Goal: Task Accomplishment & Management: Manage account settings

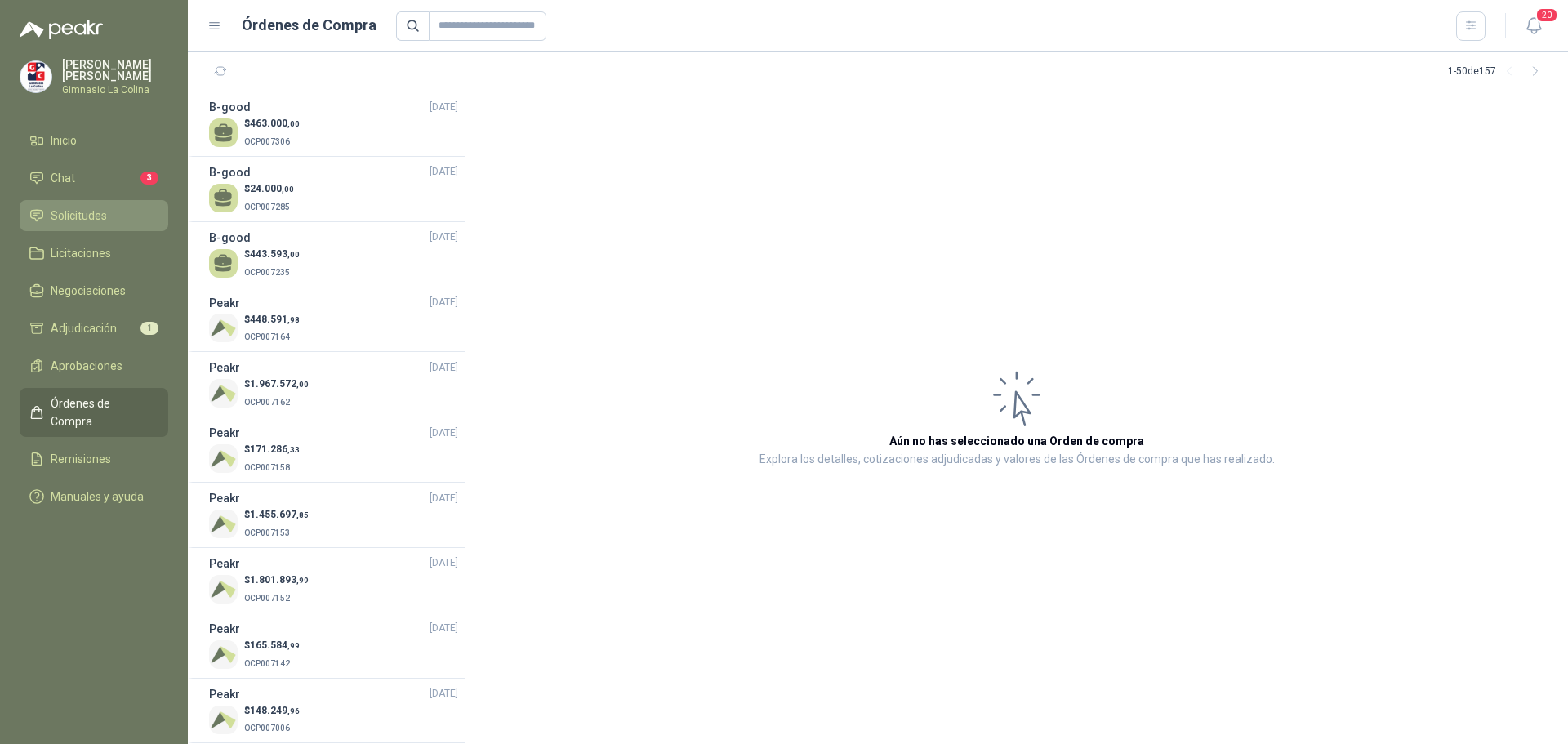
click at [84, 213] on span "Solicitudes" at bounding box center [79, 216] width 56 height 18
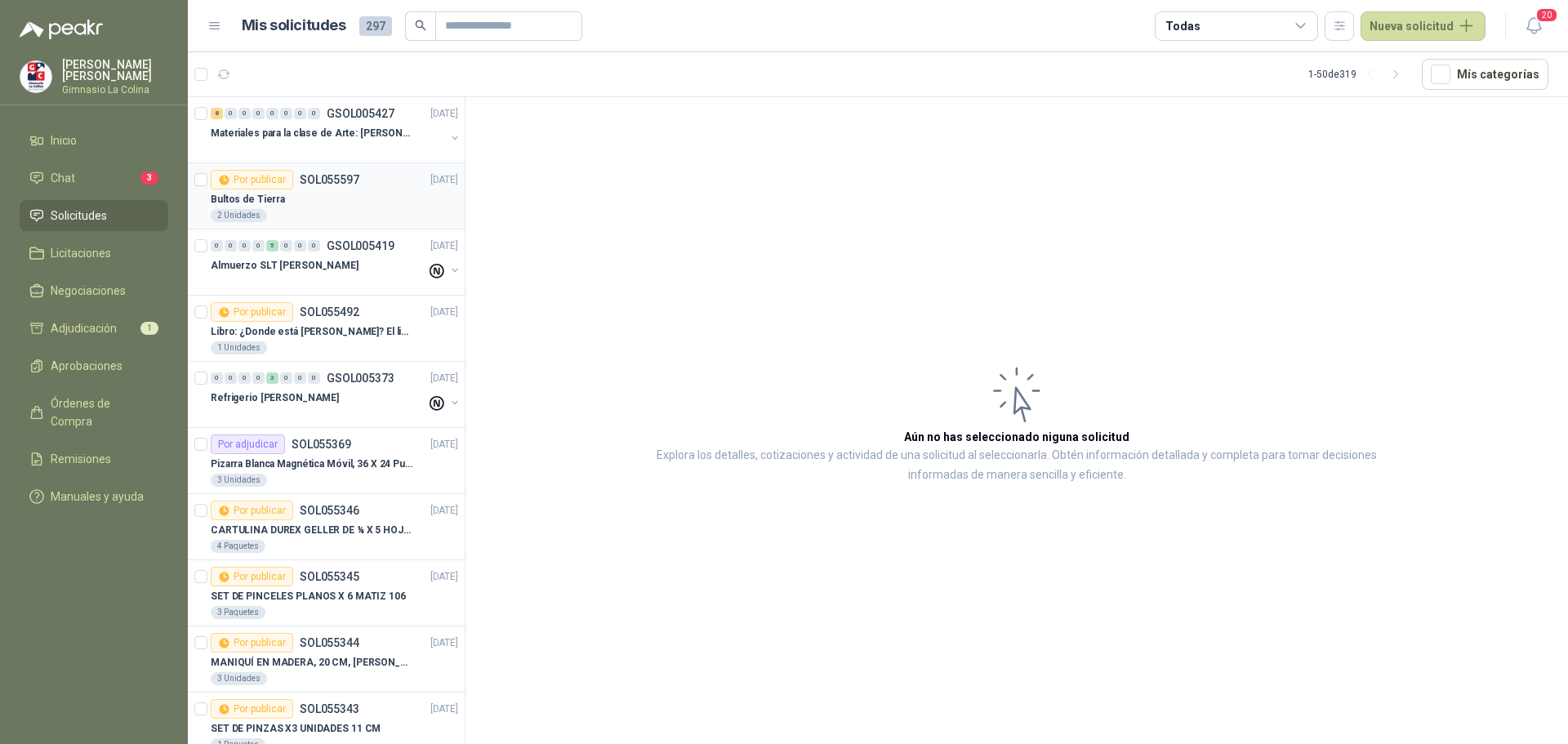
click at [323, 200] on div "Bultos de Tierra" at bounding box center [334, 200] width 247 height 20
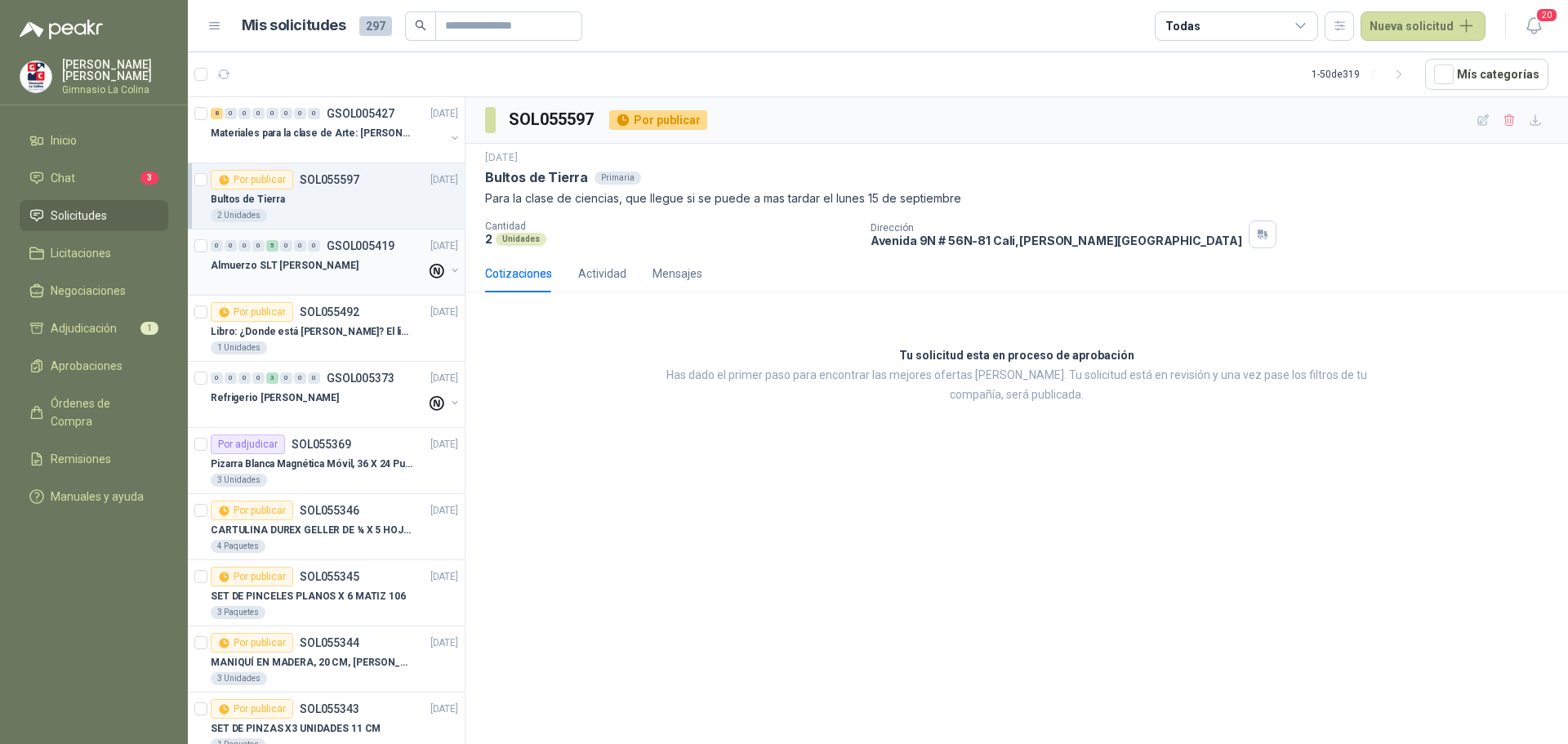
click at [315, 269] on p "Almuerzo SLT [PERSON_NAME]" at bounding box center [285, 265] width 148 height 15
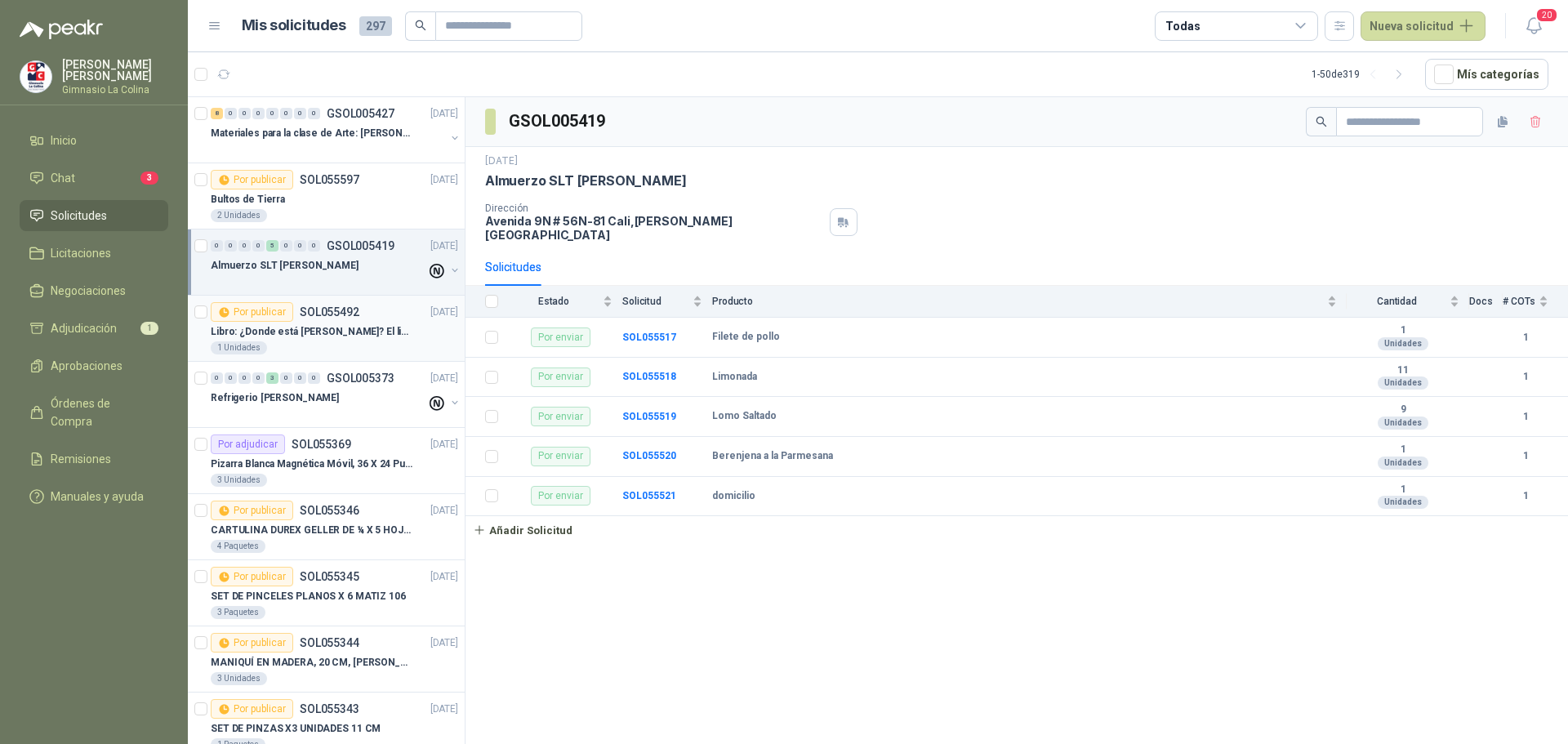
click at [313, 330] on p "Libro: ¿Donde está [PERSON_NAME]? El libro mágico. Autor: [PERSON_NAME]" at bounding box center [312, 331] width 203 height 15
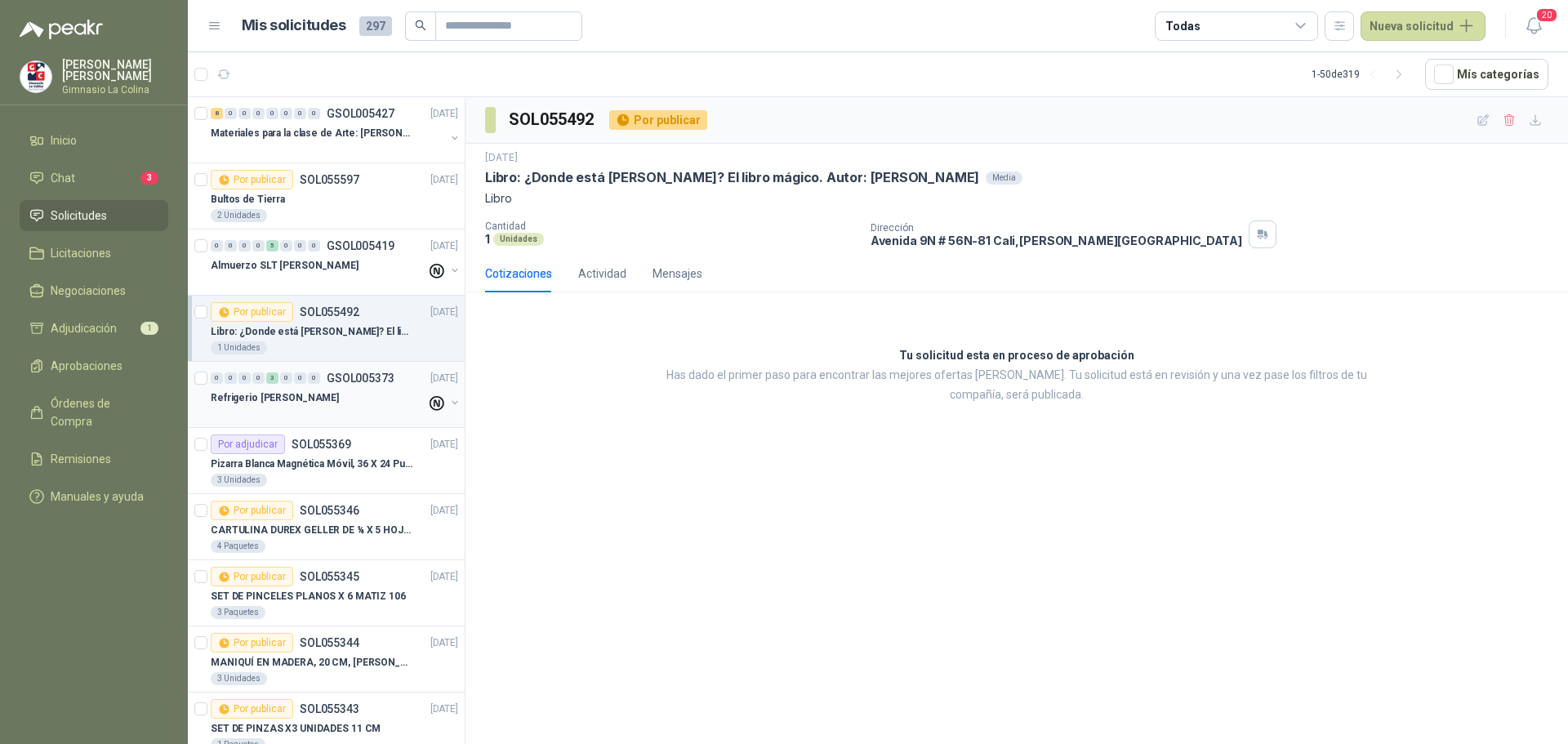
click at [325, 414] on div at bounding box center [318, 414] width 216 height 13
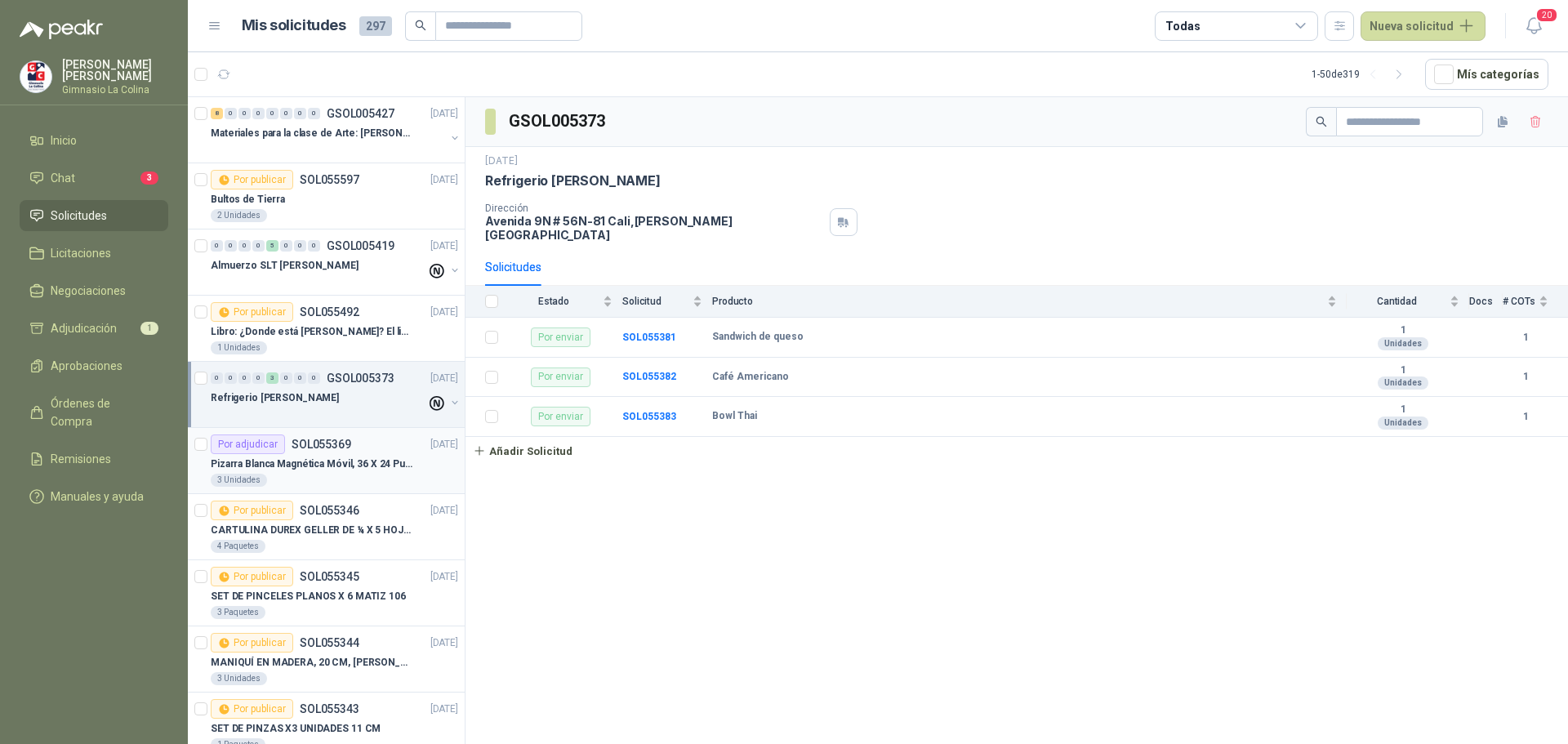
click at [315, 465] on p "Pizarra Blanca Magnética Móvil, 36 X 24 Pulgadas, Dob" at bounding box center [312, 463] width 203 height 15
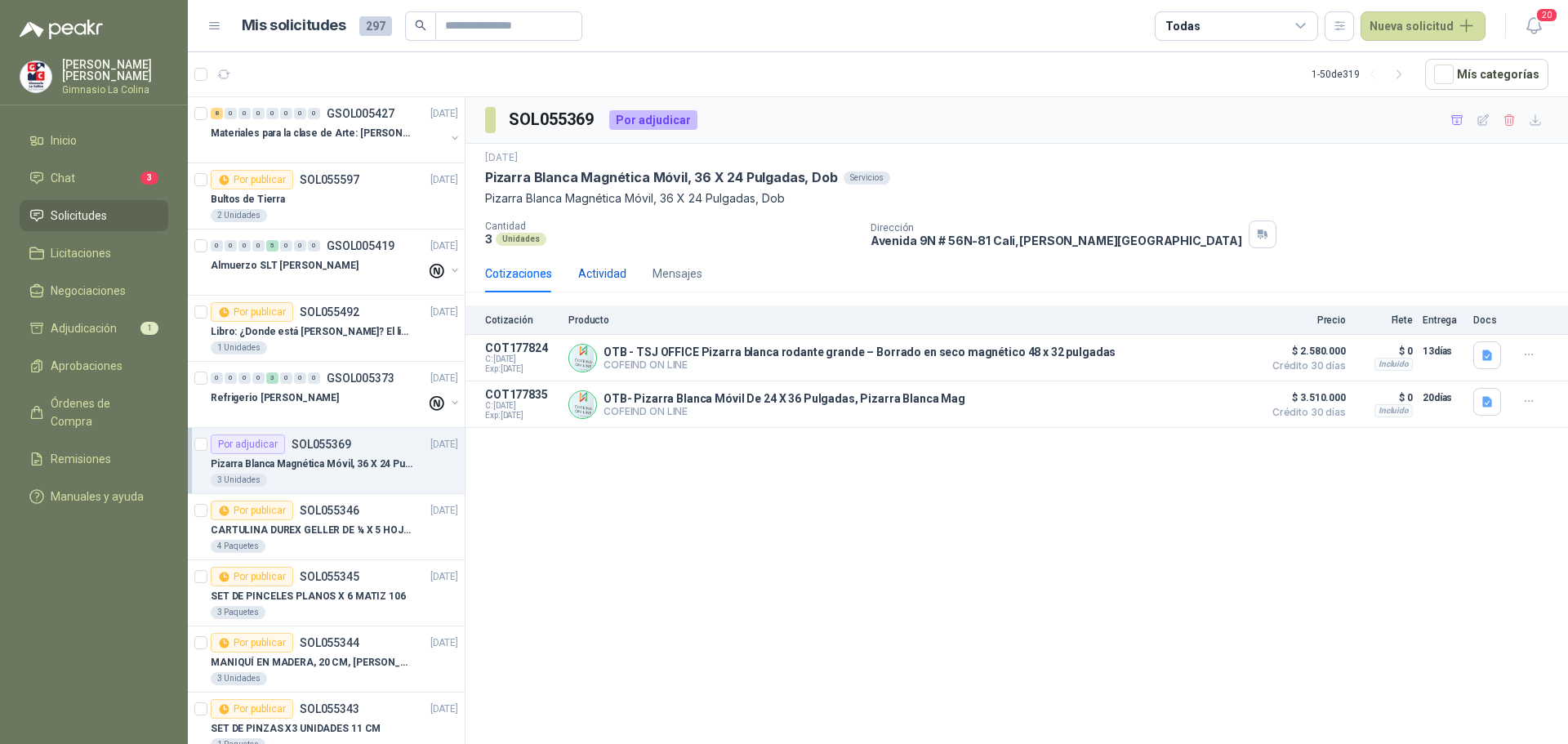
click at [608, 272] on div "Actividad" at bounding box center [602, 274] width 48 height 18
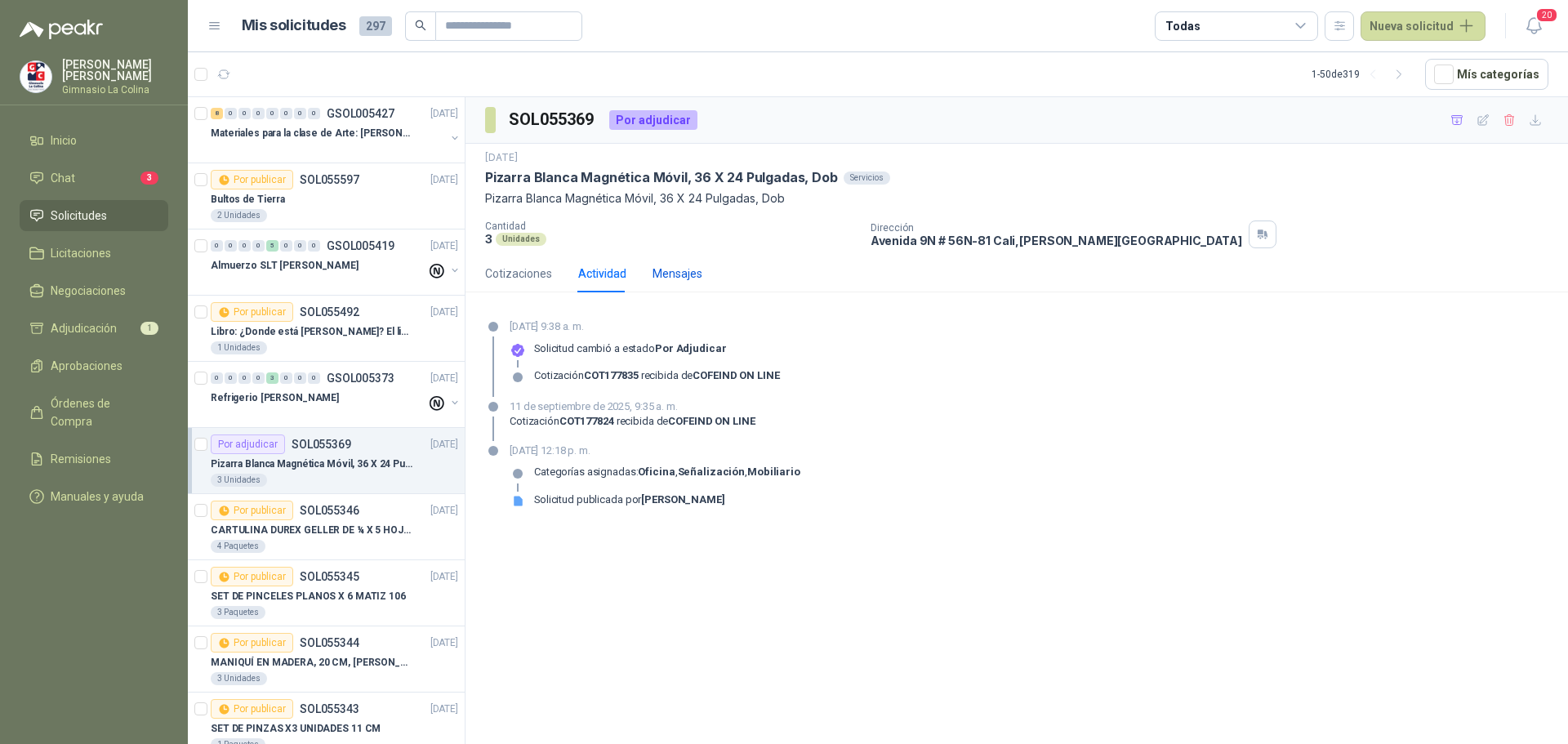
click at [674, 275] on div "Mensajes" at bounding box center [677, 274] width 50 height 18
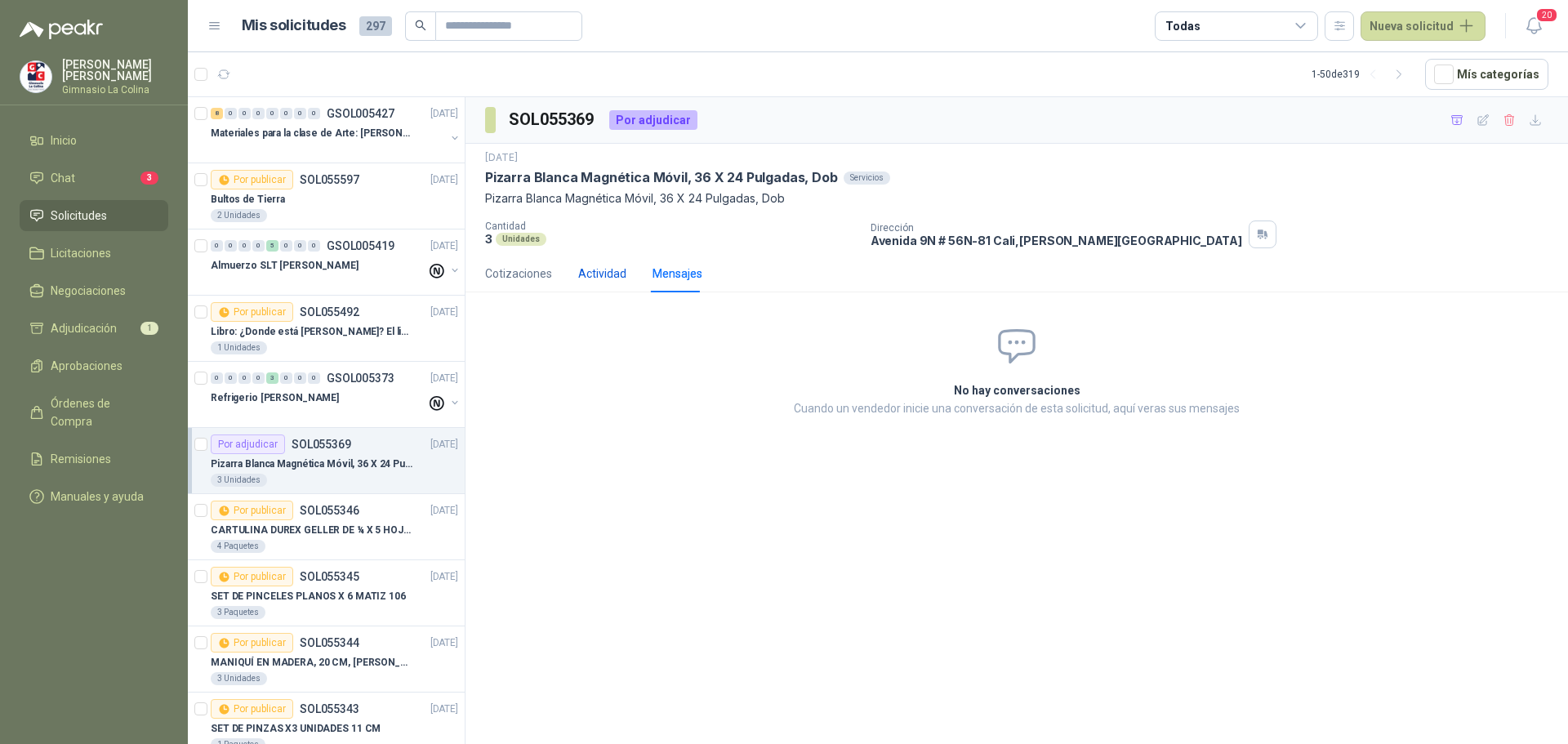
click at [600, 275] on div "Actividad" at bounding box center [602, 274] width 48 height 18
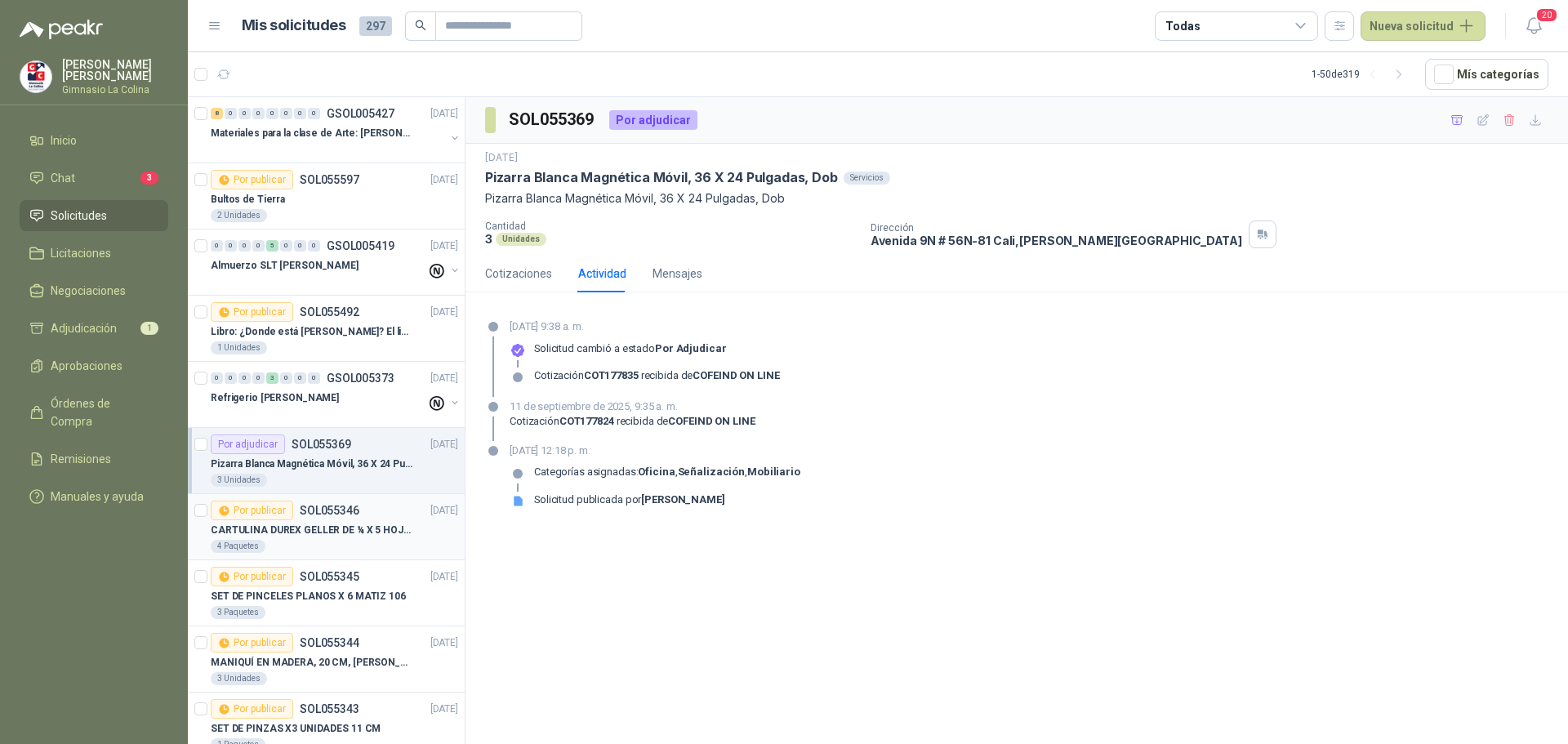
click at [258, 528] on p "CARTULINA DUREX GELLER DE ¼ X 5 HOJAS" at bounding box center [312, 530] width 203 height 15
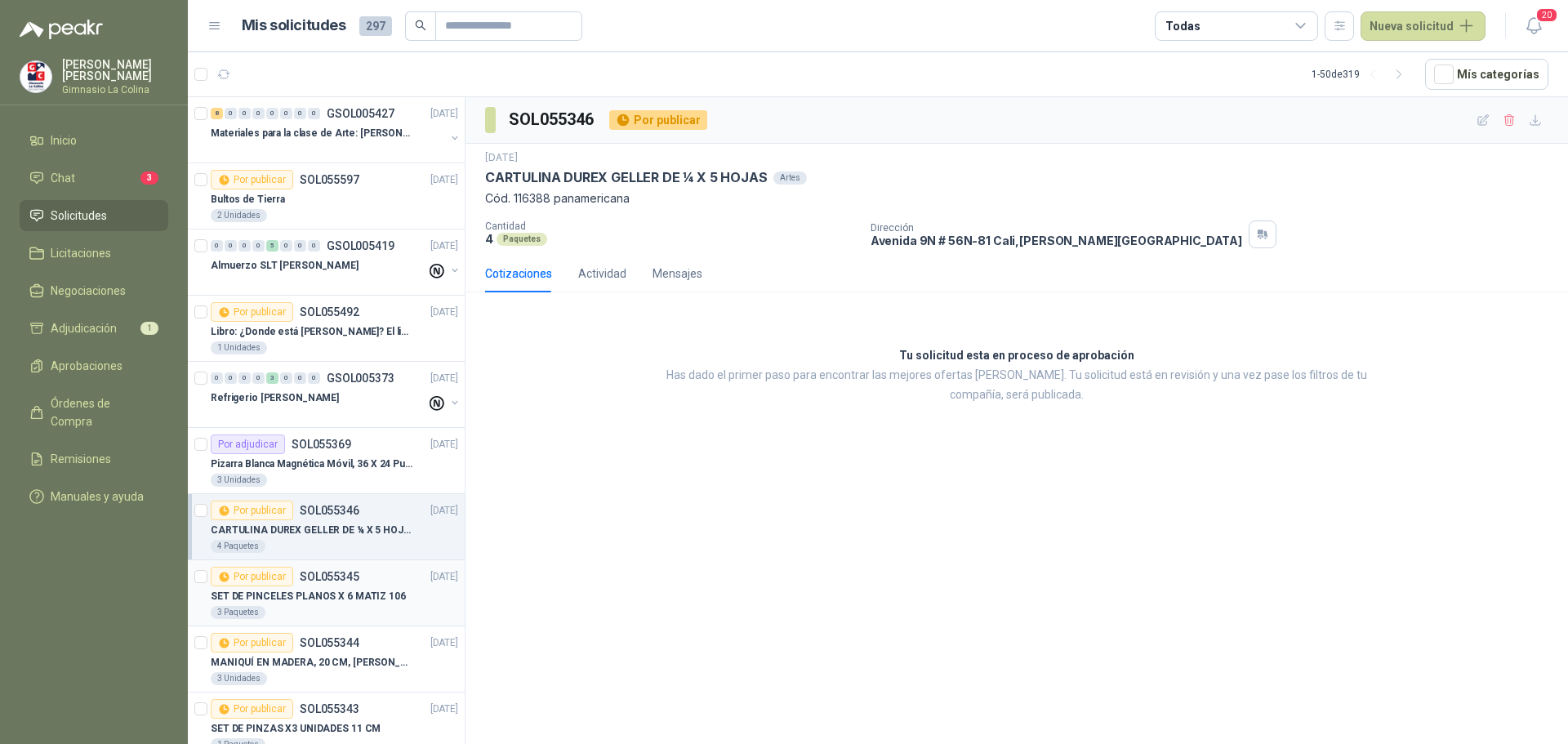
click at [303, 600] on p "SET DE PINCELES PLANOS X 6 MATIZ 106" at bounding box center [308, 596] width 195 height 15
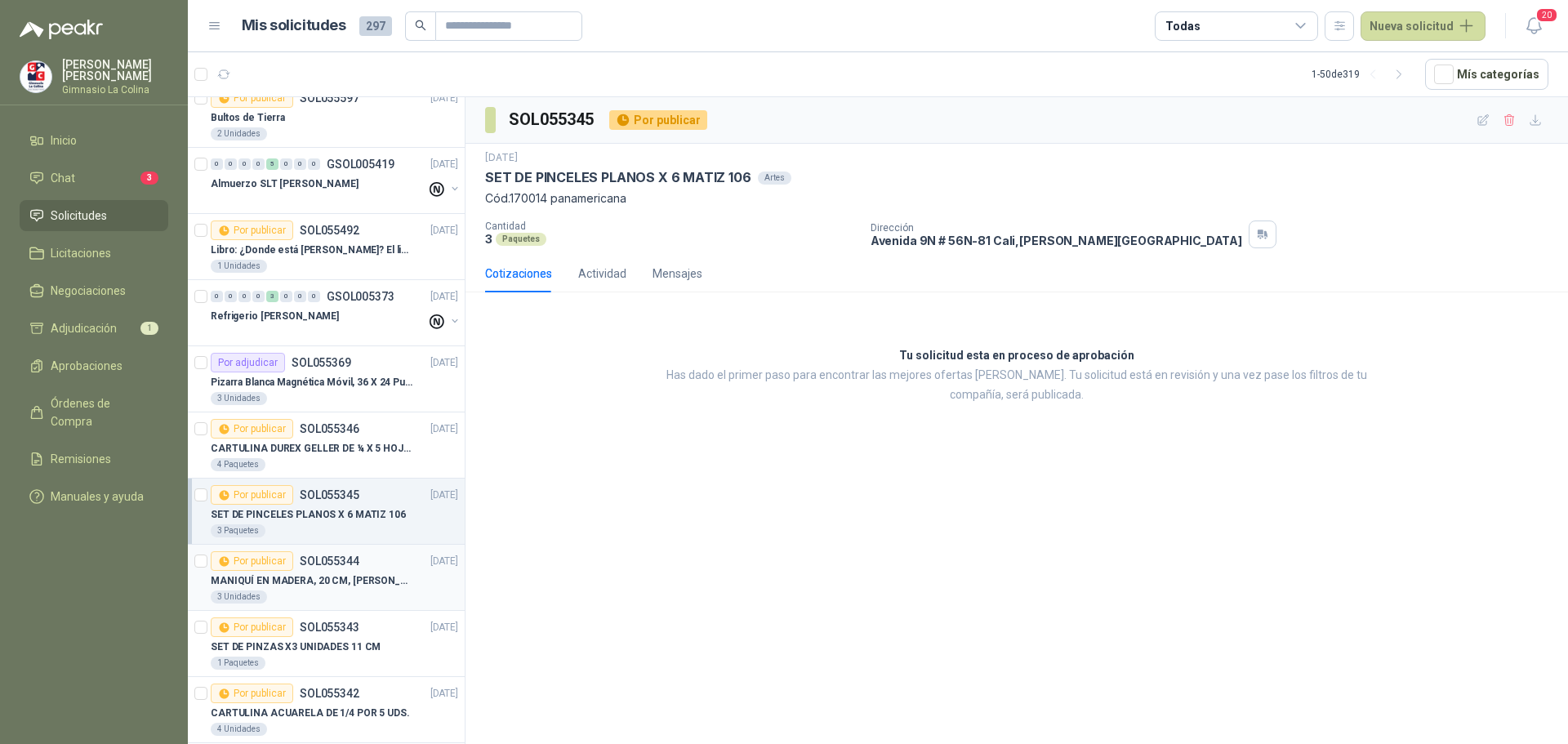
click at [343, 592] on div "3 Unidades" at bounding box center [334, 597] width 247 height 13
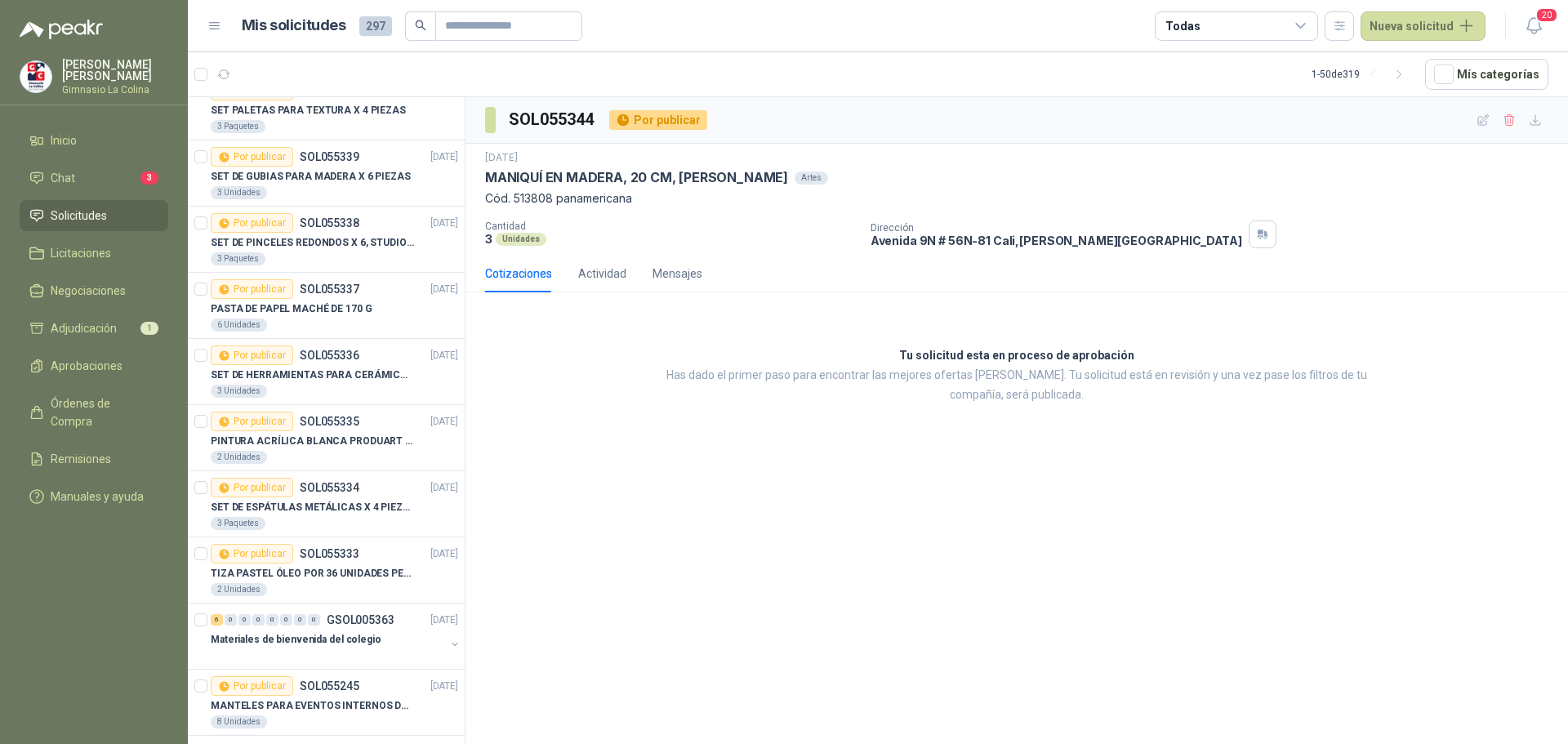
scroll to position [898, 0]
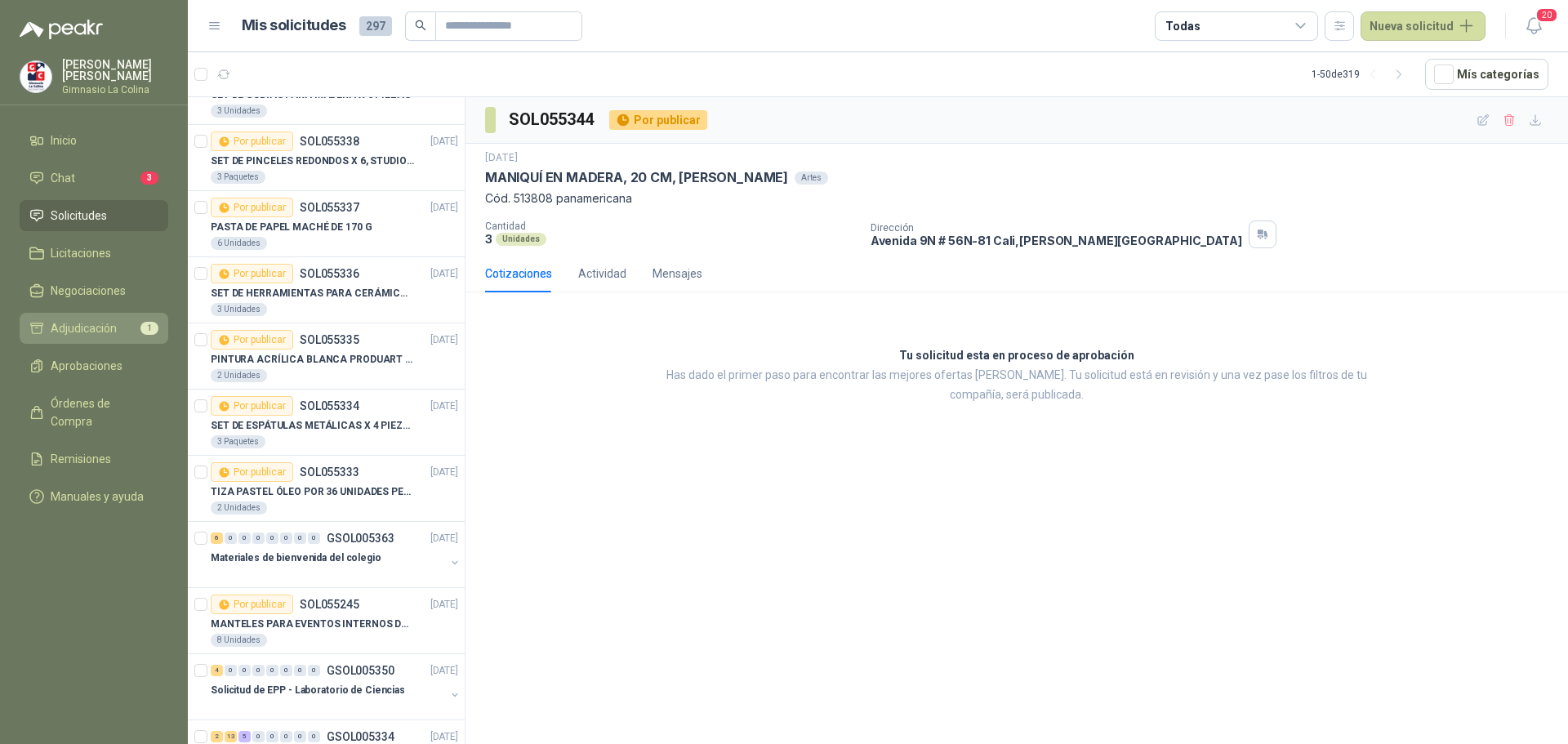
click at [79, 320] on span "Adjudicación" at bounding box center [83, 329] width 66 height 18
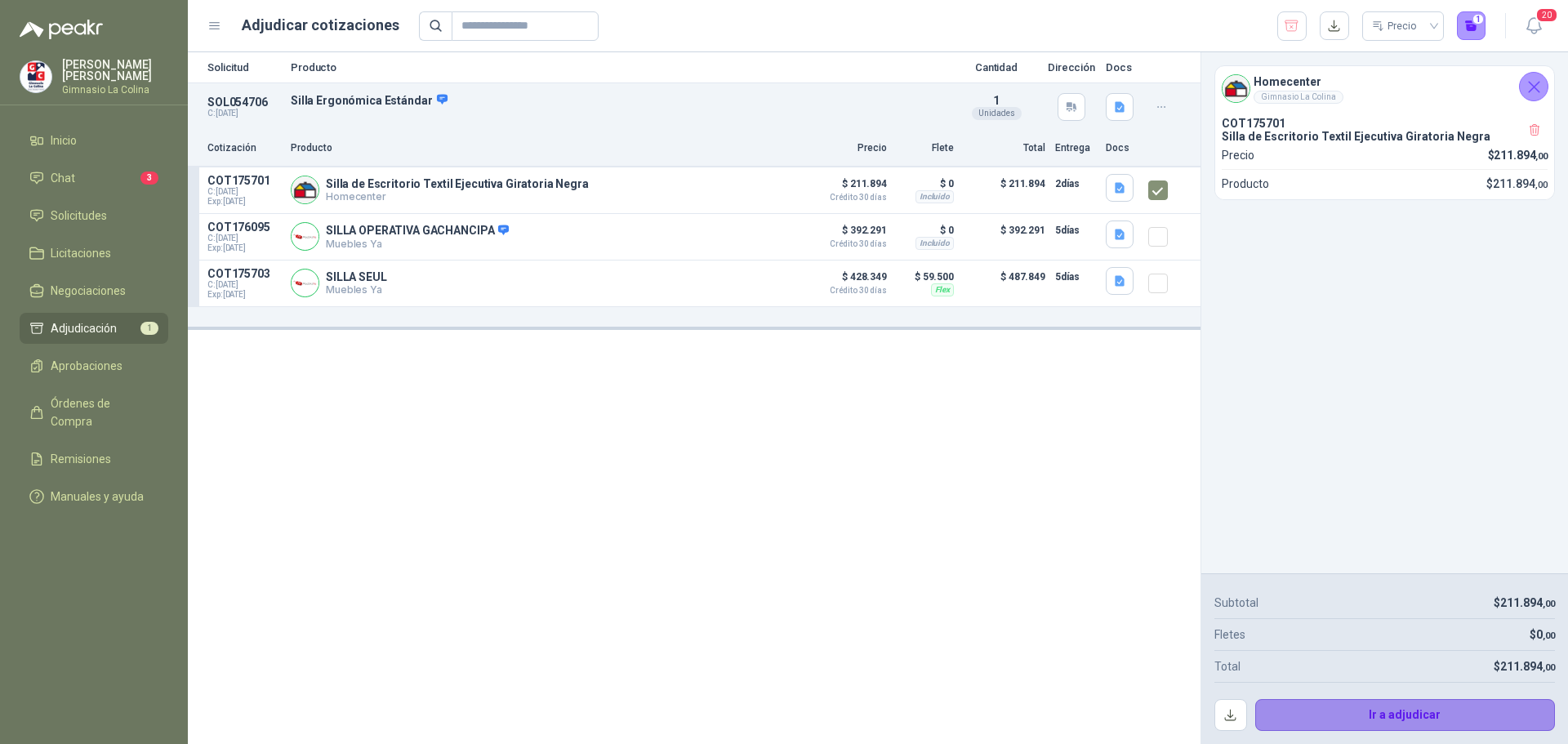
click at [1438, 719] on button "Ir a adjudicar" at bounding box center [1405, 715] width 301 height 33
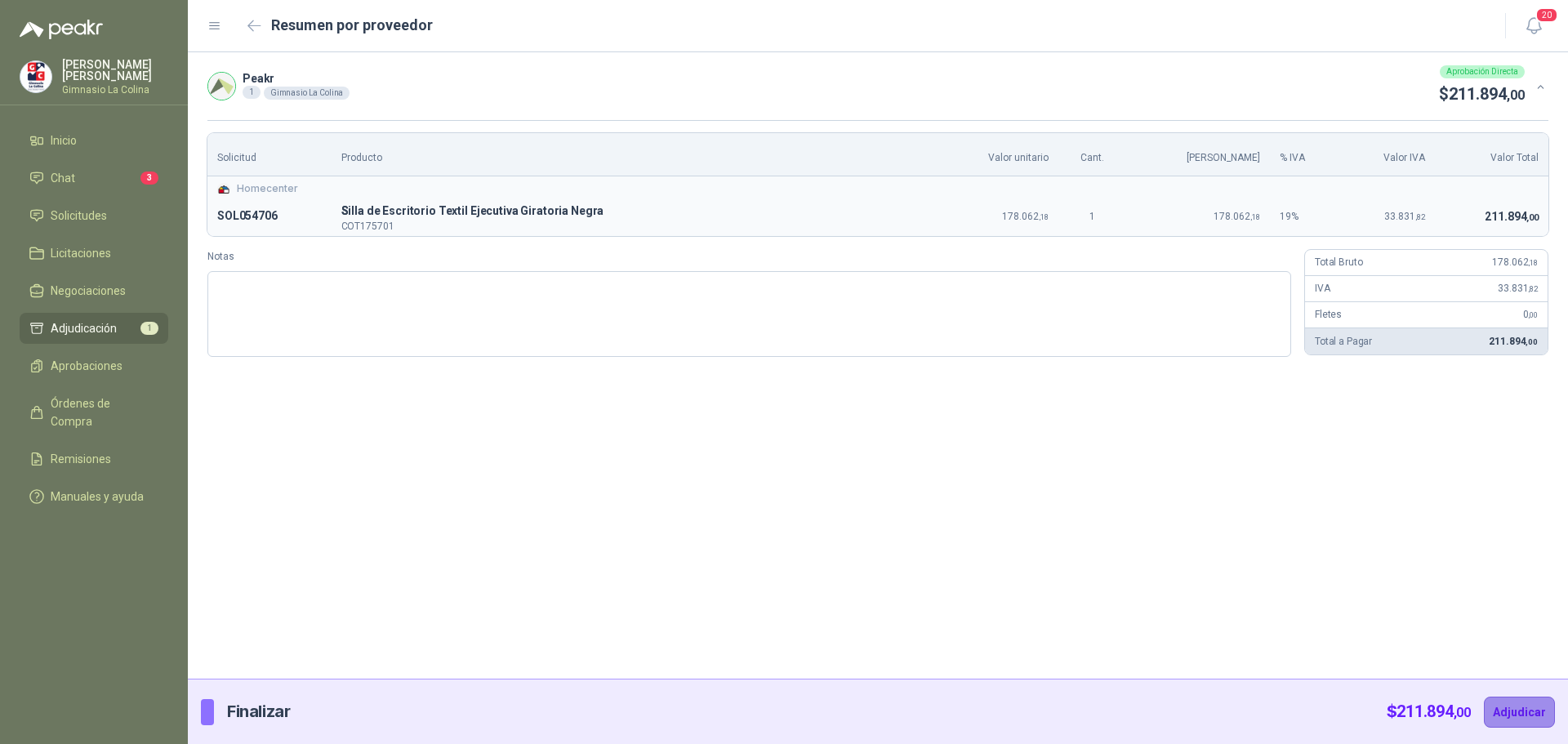
click at [1526, 700] on button "Adjudicar" at bounding box center [1519, 711] width 71 height 31
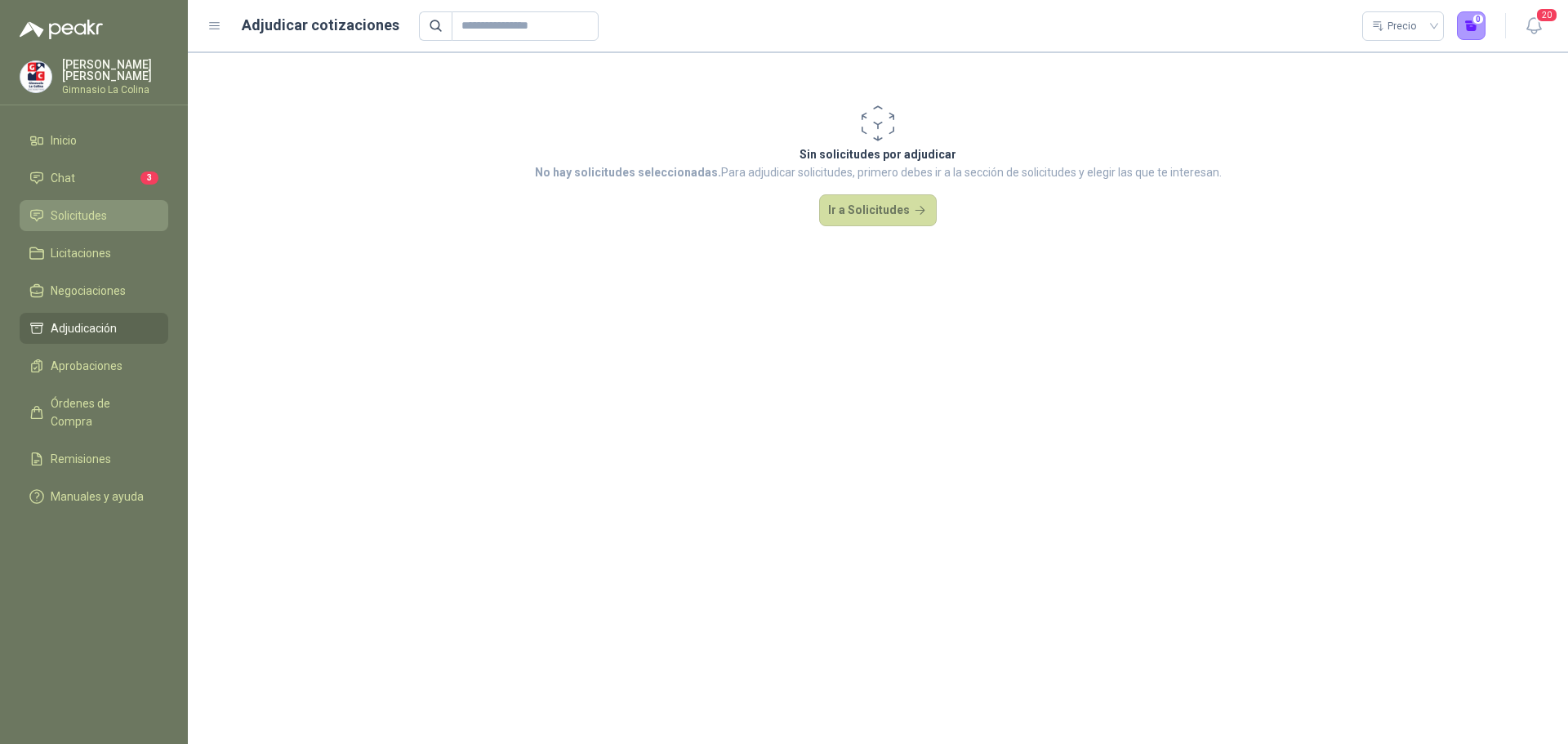
click at [98, 218] on span "Solicitudes" at bounding box center [79, 216] width 56 height 18
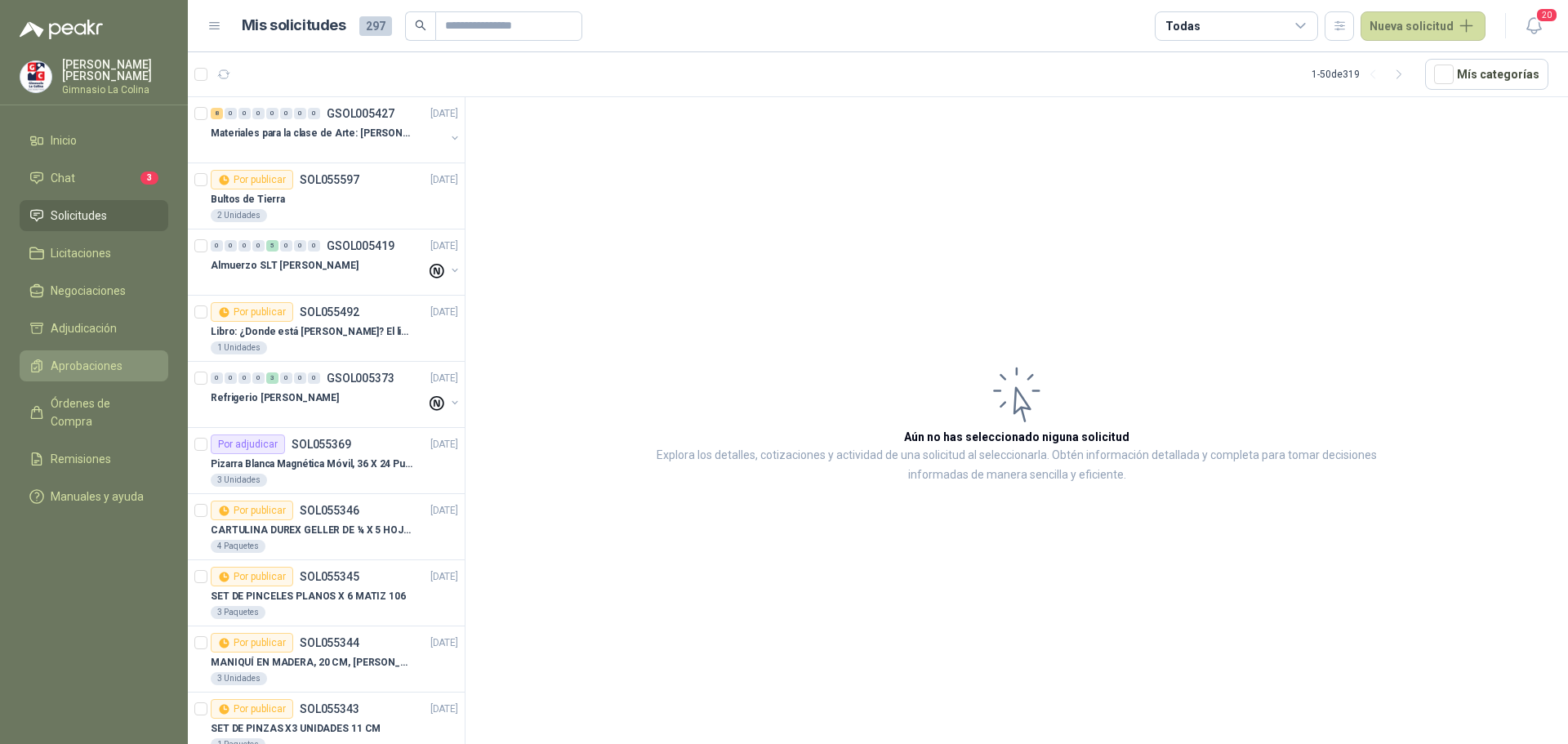
click at [102, 357] on span "Aprobaciones" at bounding box center [87, 366] width 72 height 18
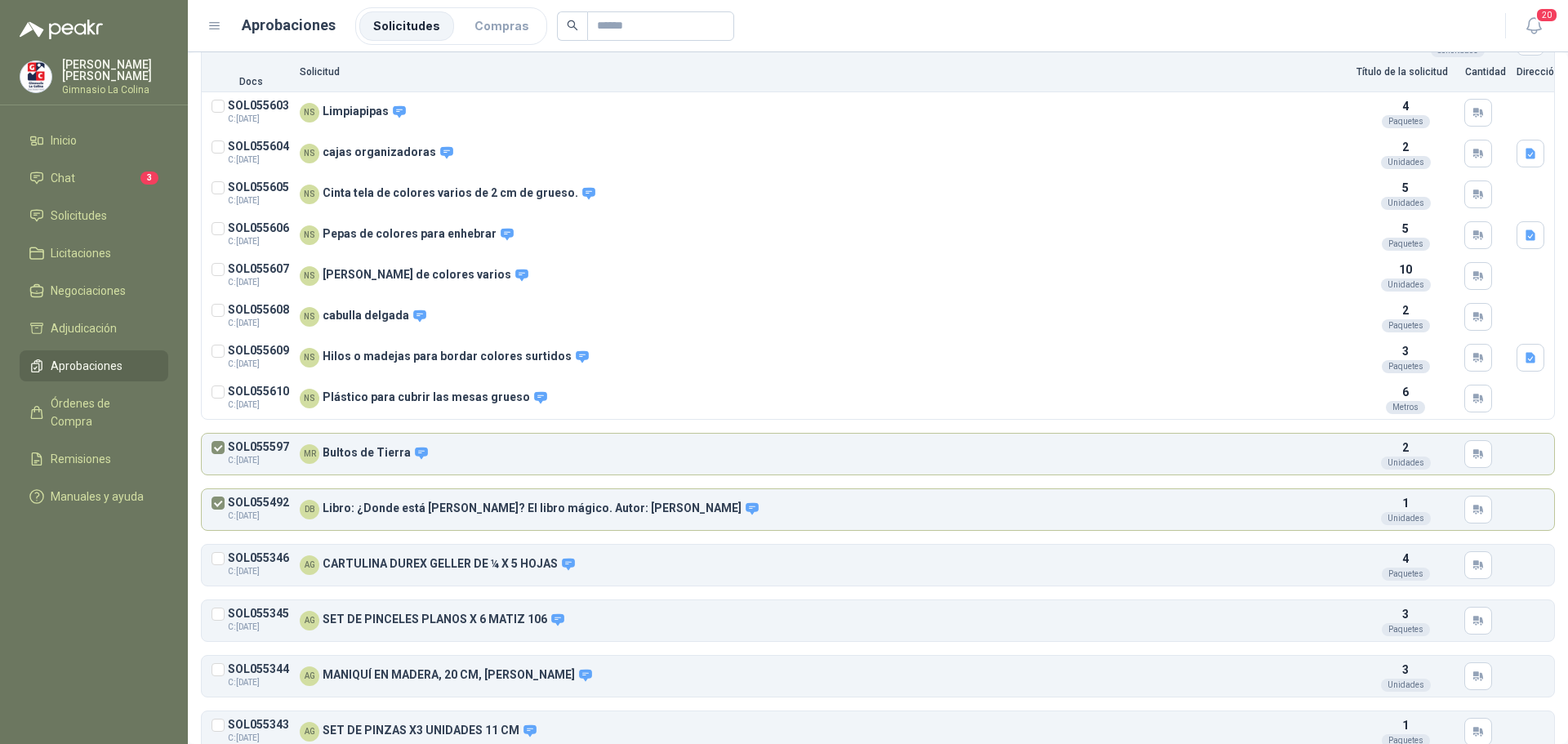
scroll to position [163, 0]
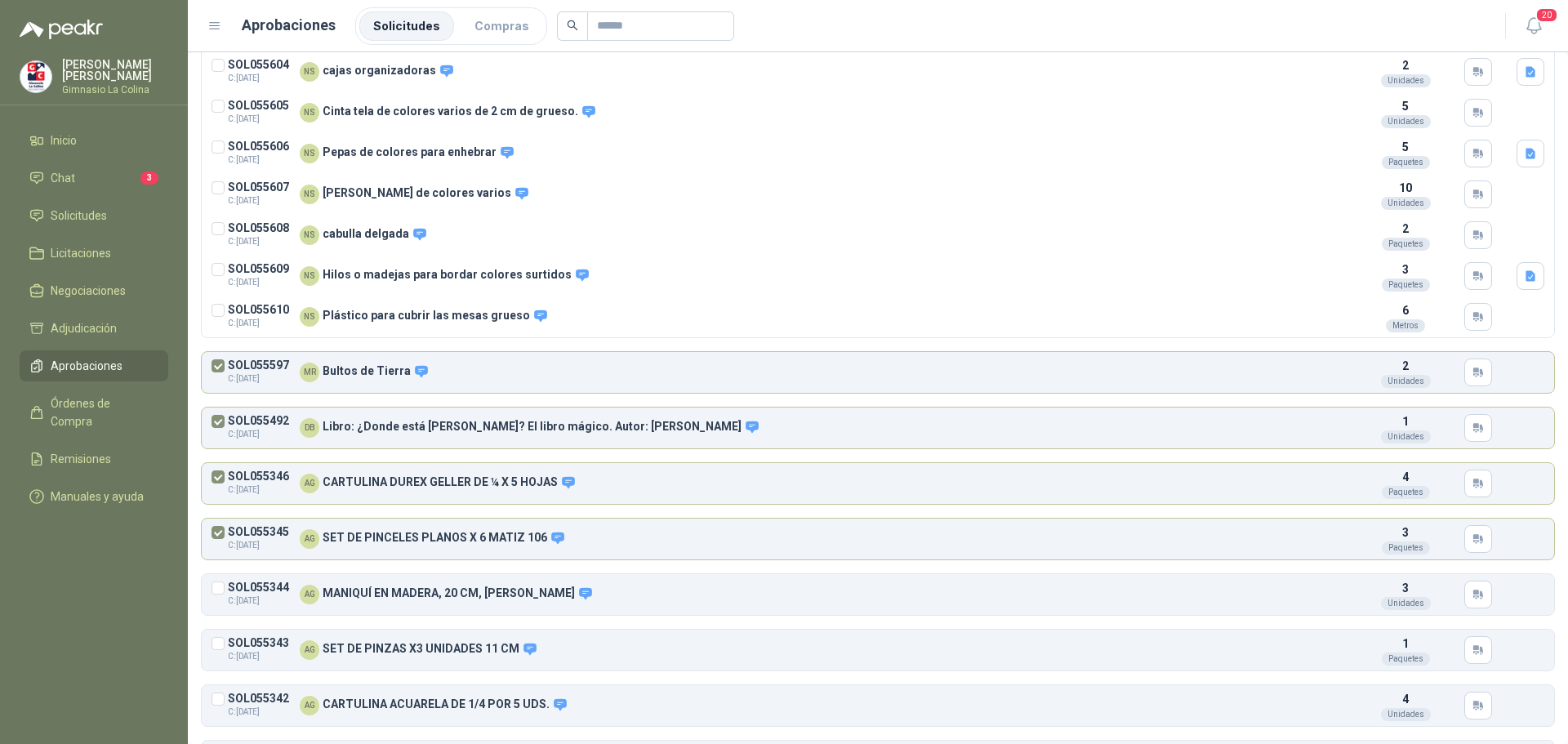
click at [210, 592] on article "SOL055344 C: [DATE] AG MANIQUÍ EN MADERA, 20 CM, [PERSON_NAME] Detalles 3 Unida…" at bounding box center [878, 594] width 1353 height 41
click at [235, 634] on article "SOL055343 C: [DATE] AG SET DE PINZAS X3 UNIDADES 11 CM Detalles 1 Paquetes" at bounding box center [878, 649] width 1353 height 41
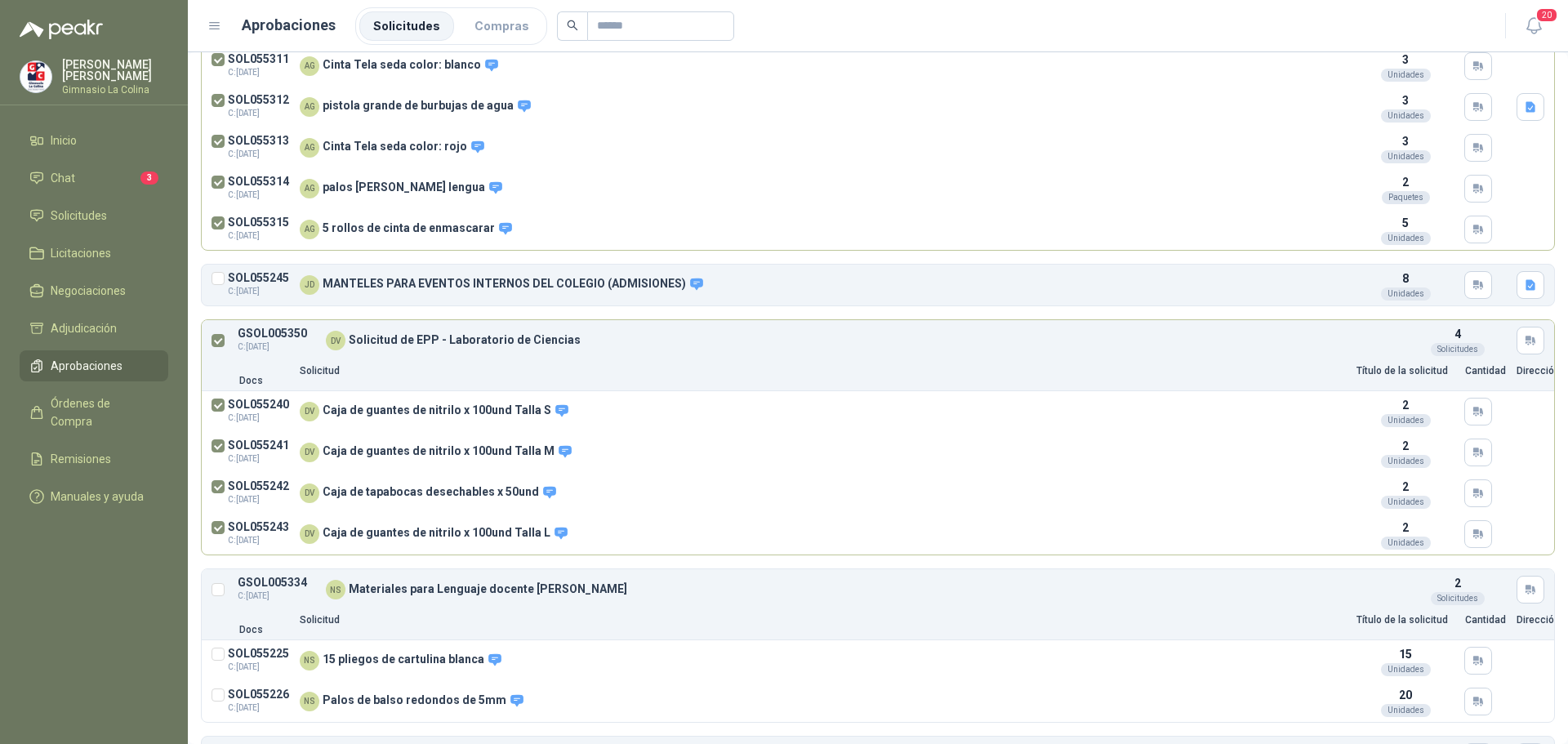
scroll to position [1517, 0]
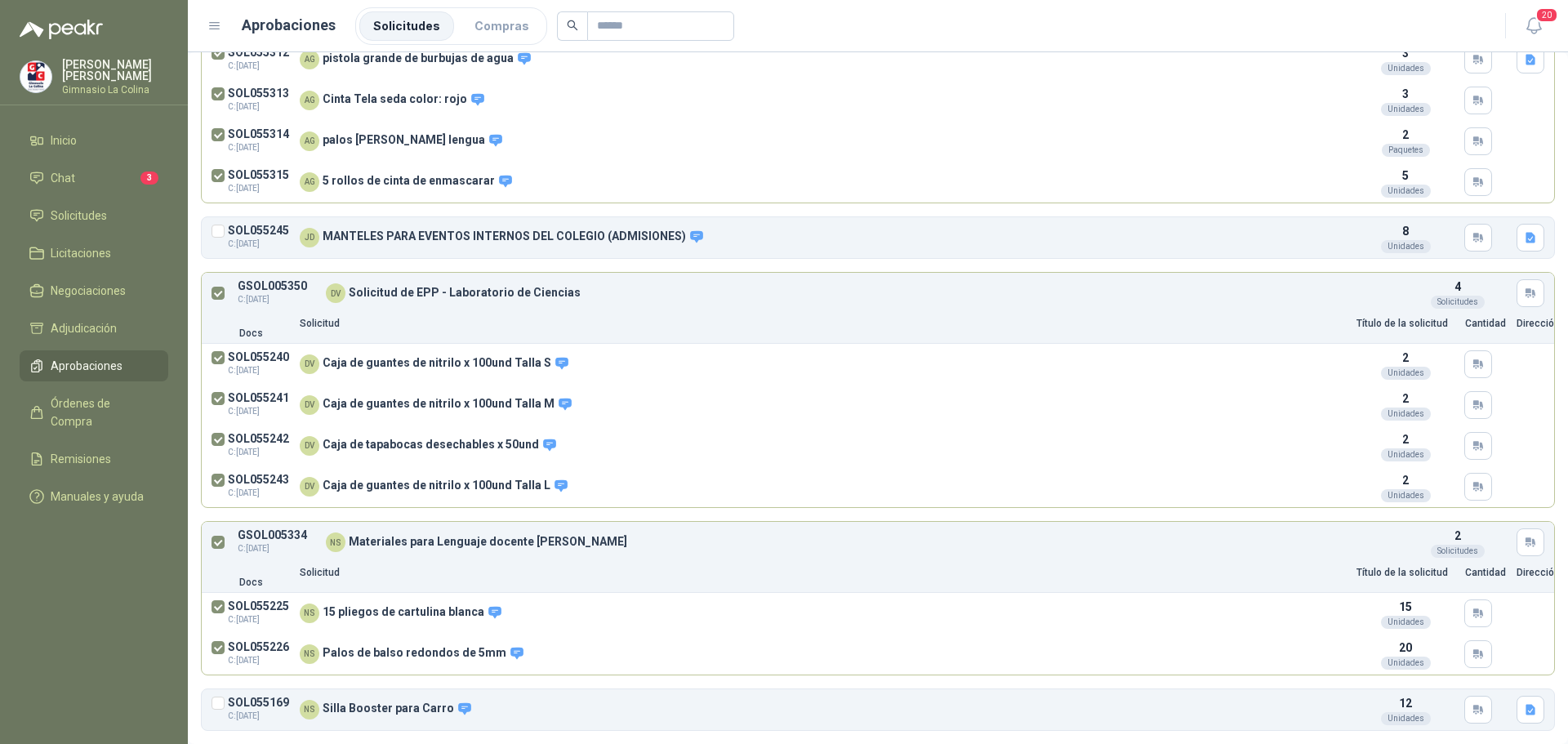
click at [225, 703] on div "SOL055169 C: [DATE]" at bounding box center [250, 709] width 79 height 25
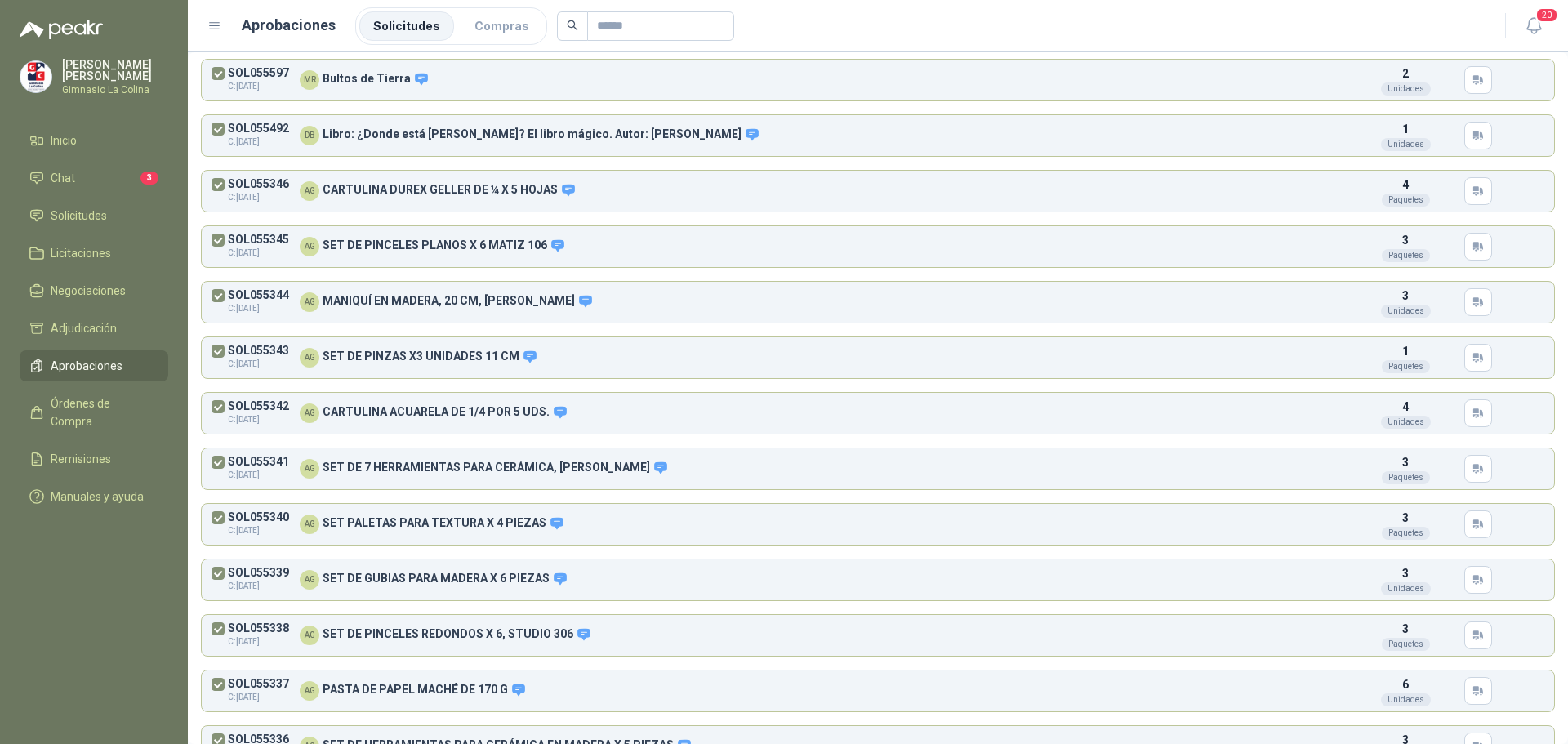
scroll to position [0, 0]
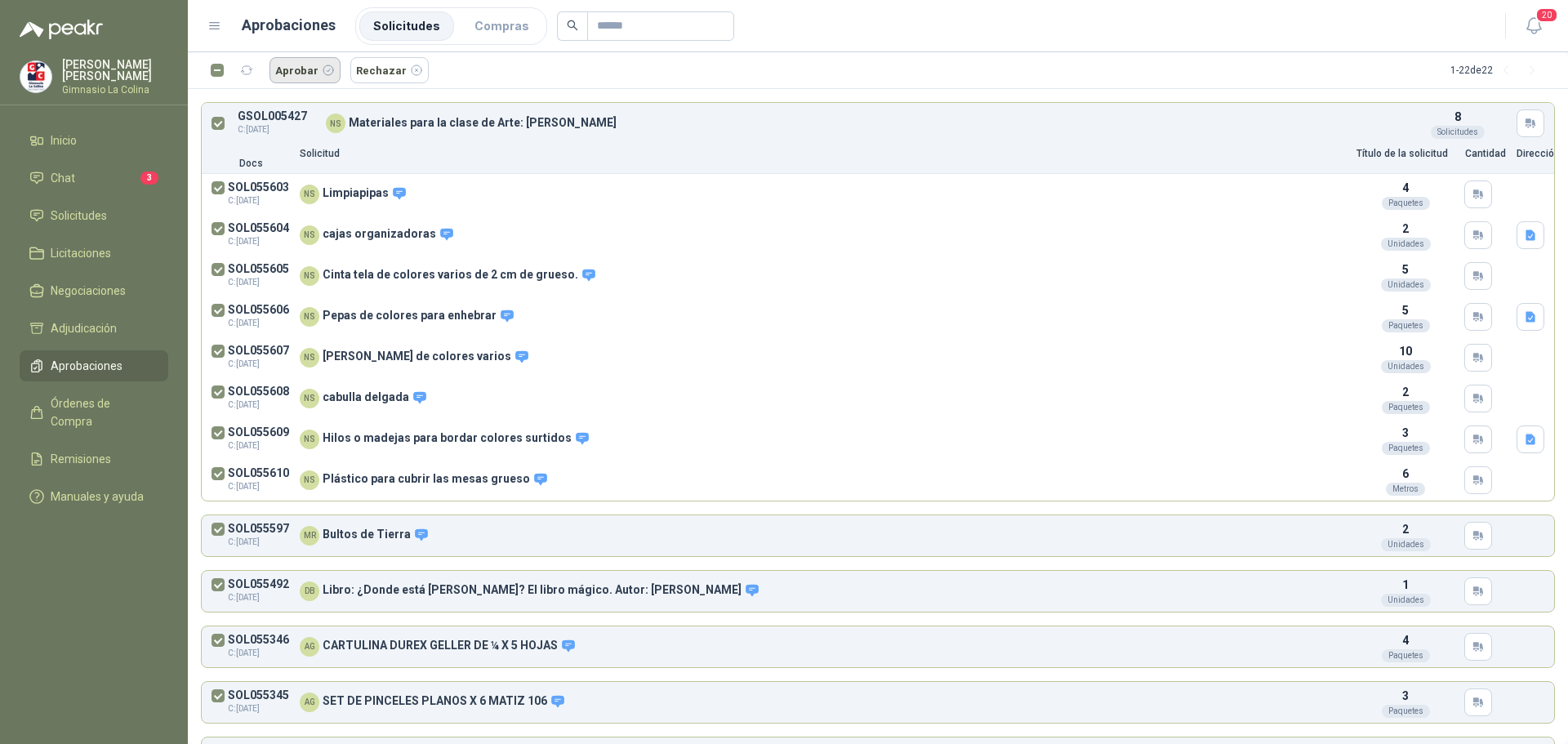
click at [294, 68] on button "Aprobar" at bounding box center [304, 70] width 71 height 26
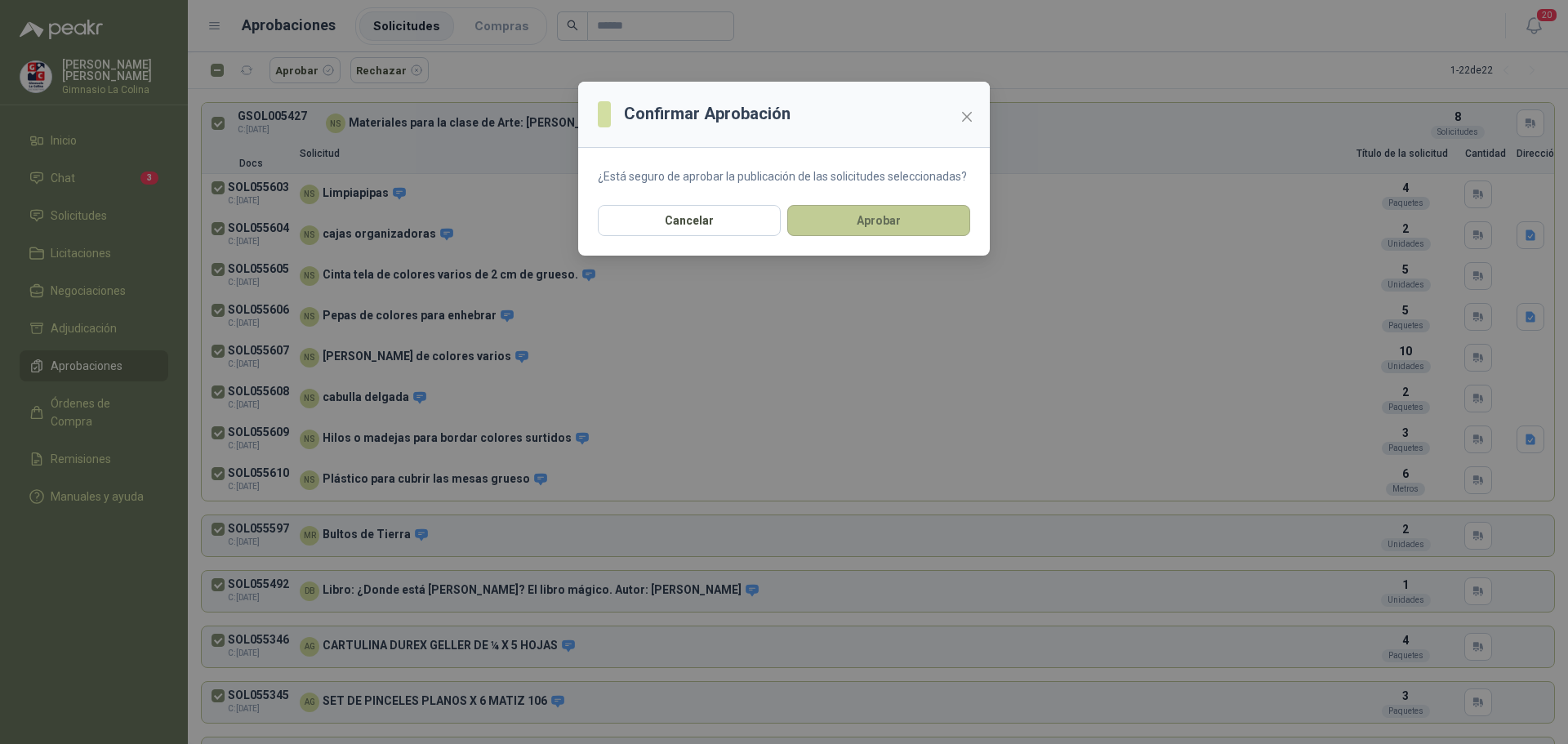
click at [872, 223] on button "Aprobar" at bounding box center [879, 220] width 183 height 31
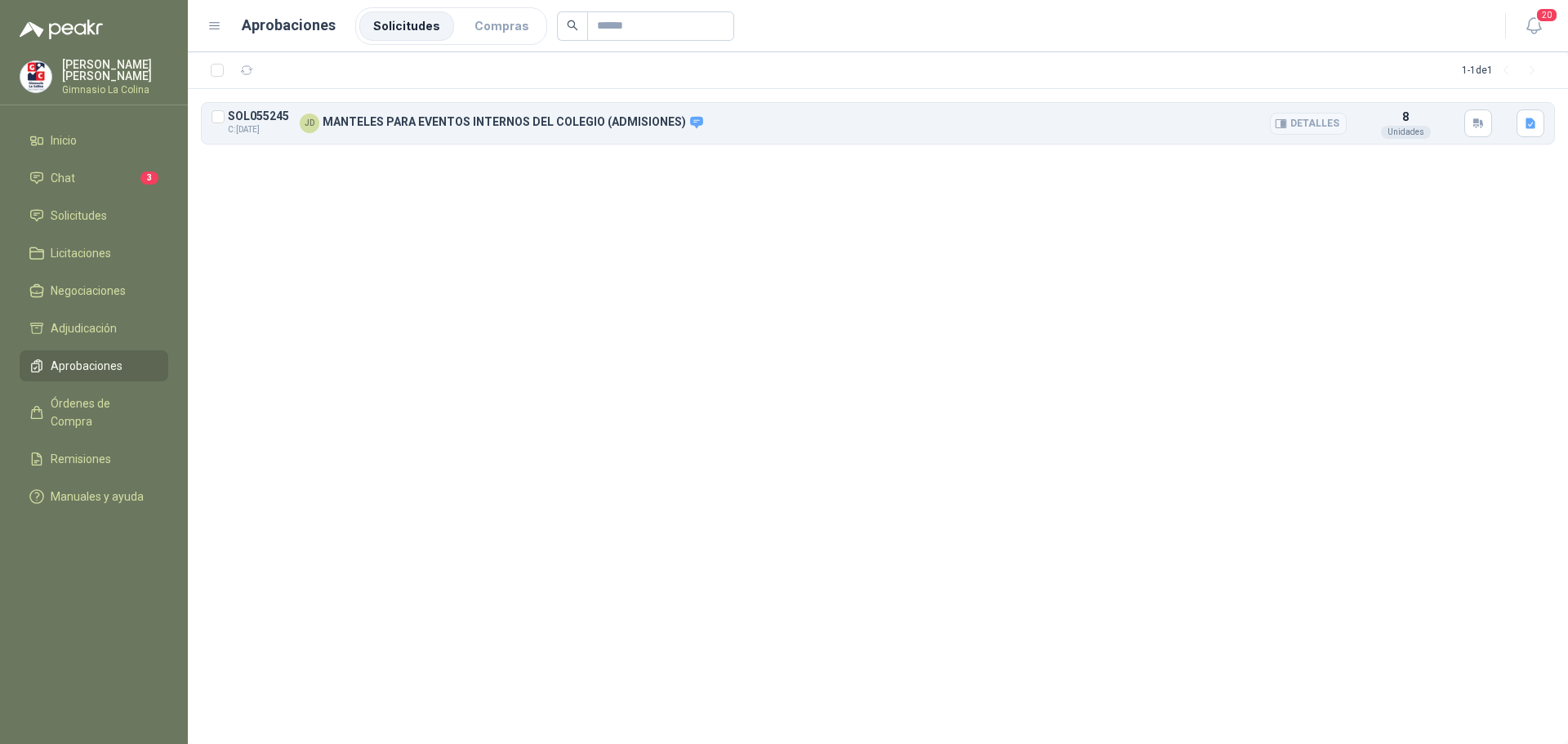
click at [1300, 124] on button "Detalles" at bounding box center [1308, 124] width 77 height 22
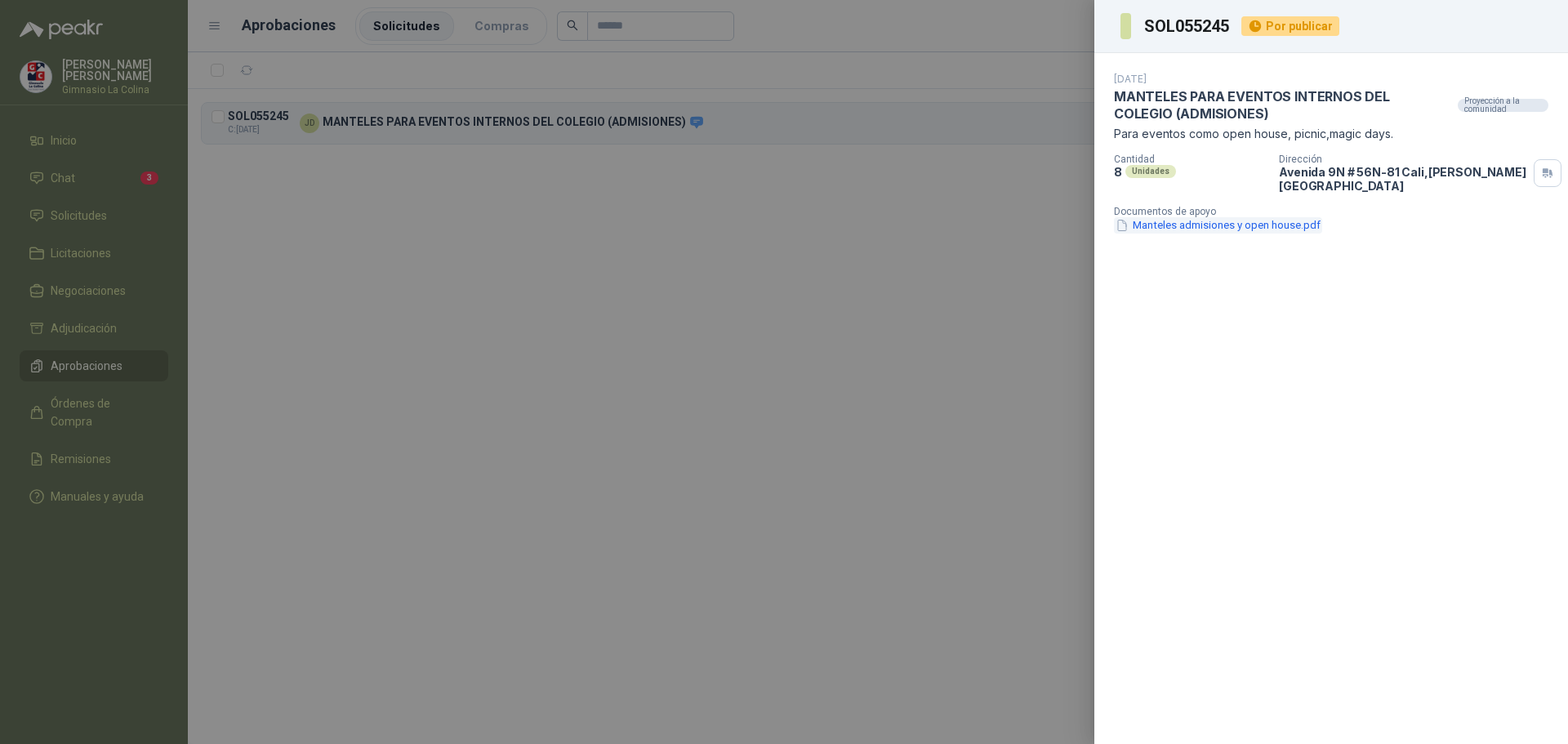
click at [1258, 218] on button "Manteles admisiones y open house.pdf" at bounding box center [1218, 226] width 209 height 17
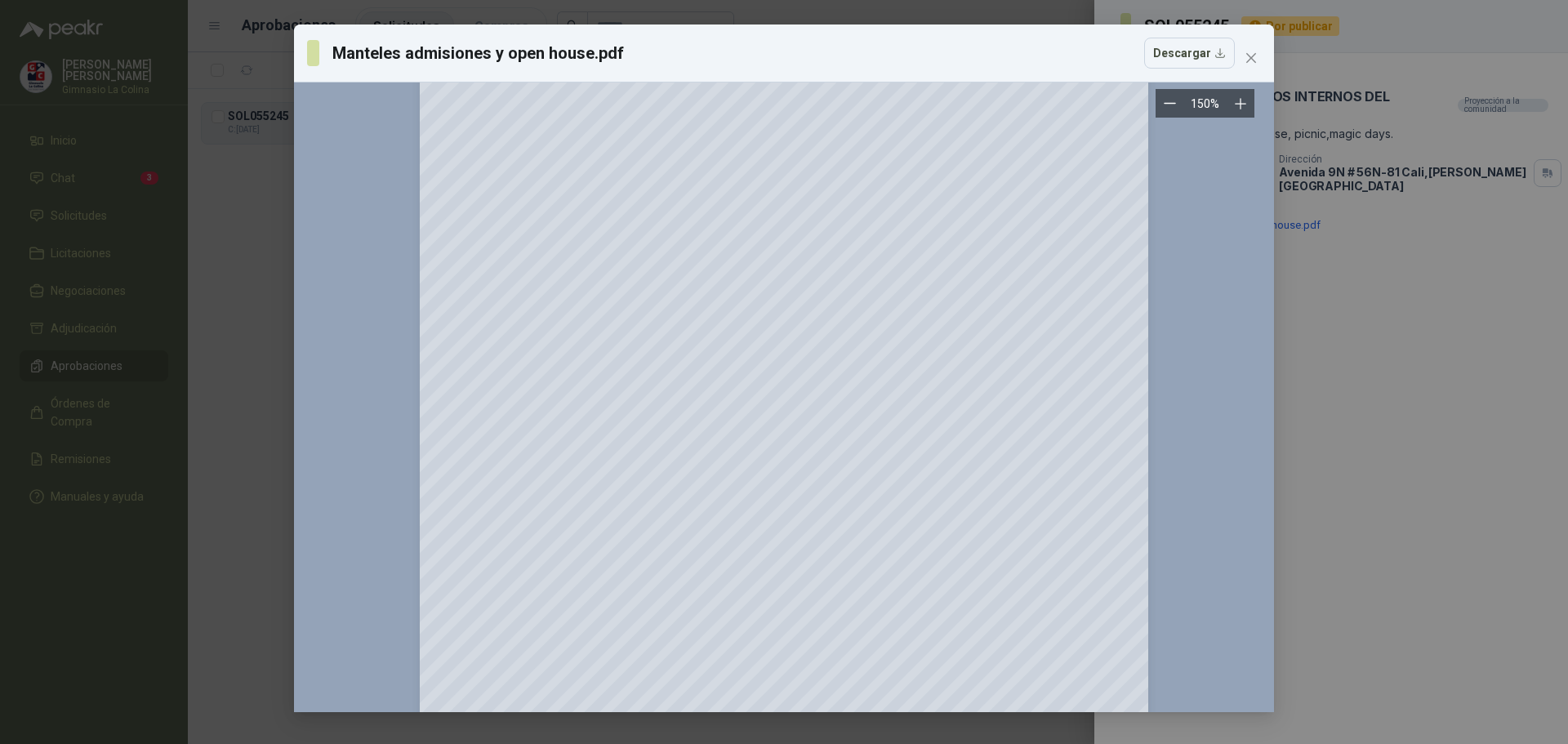
scroll to position [163, 0]
click at [1241, 57] on span "Close" at bounding box center [1251, 58] width 26 height 13
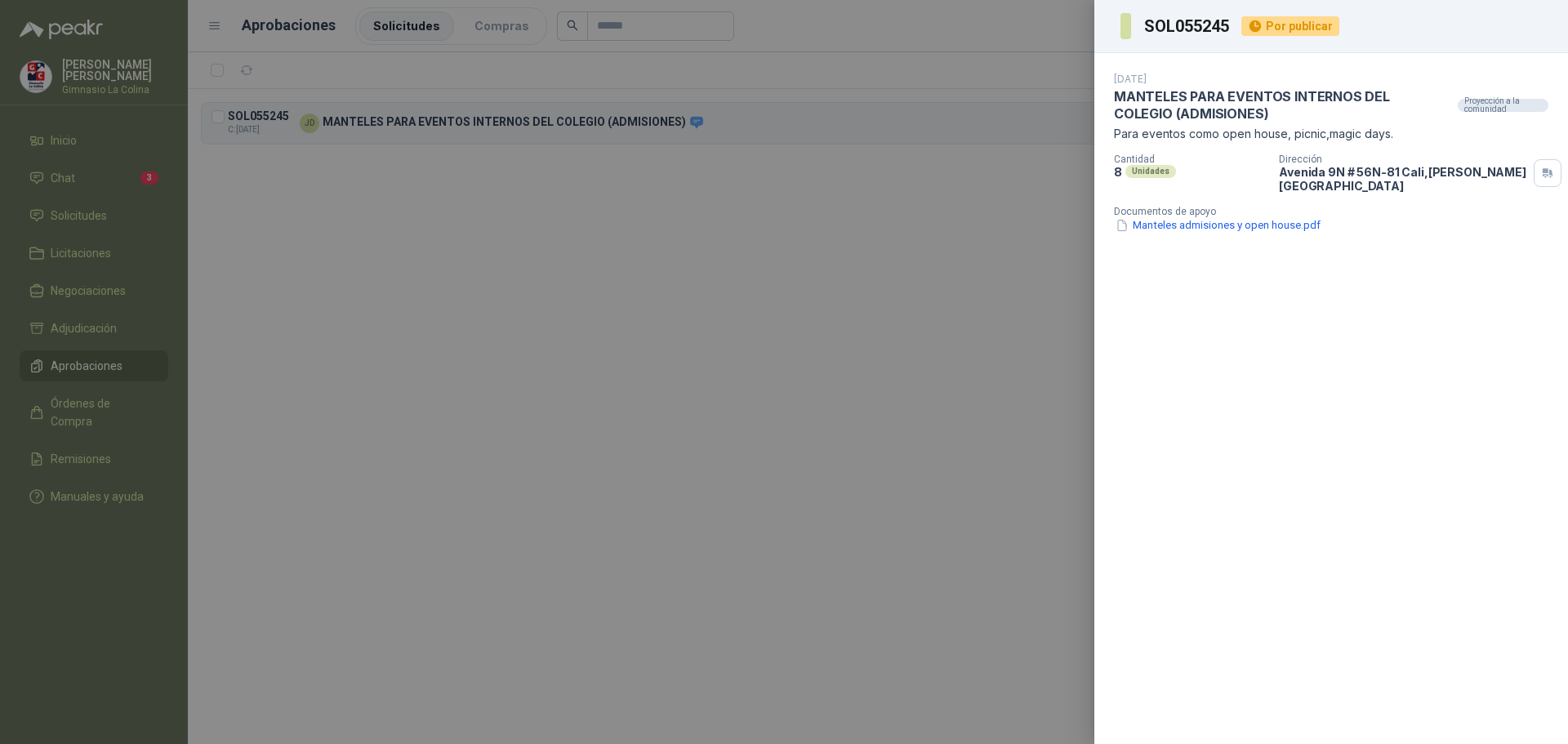
click at [555, 308] on div at bounding box center [784, 372] width 1568 height 744
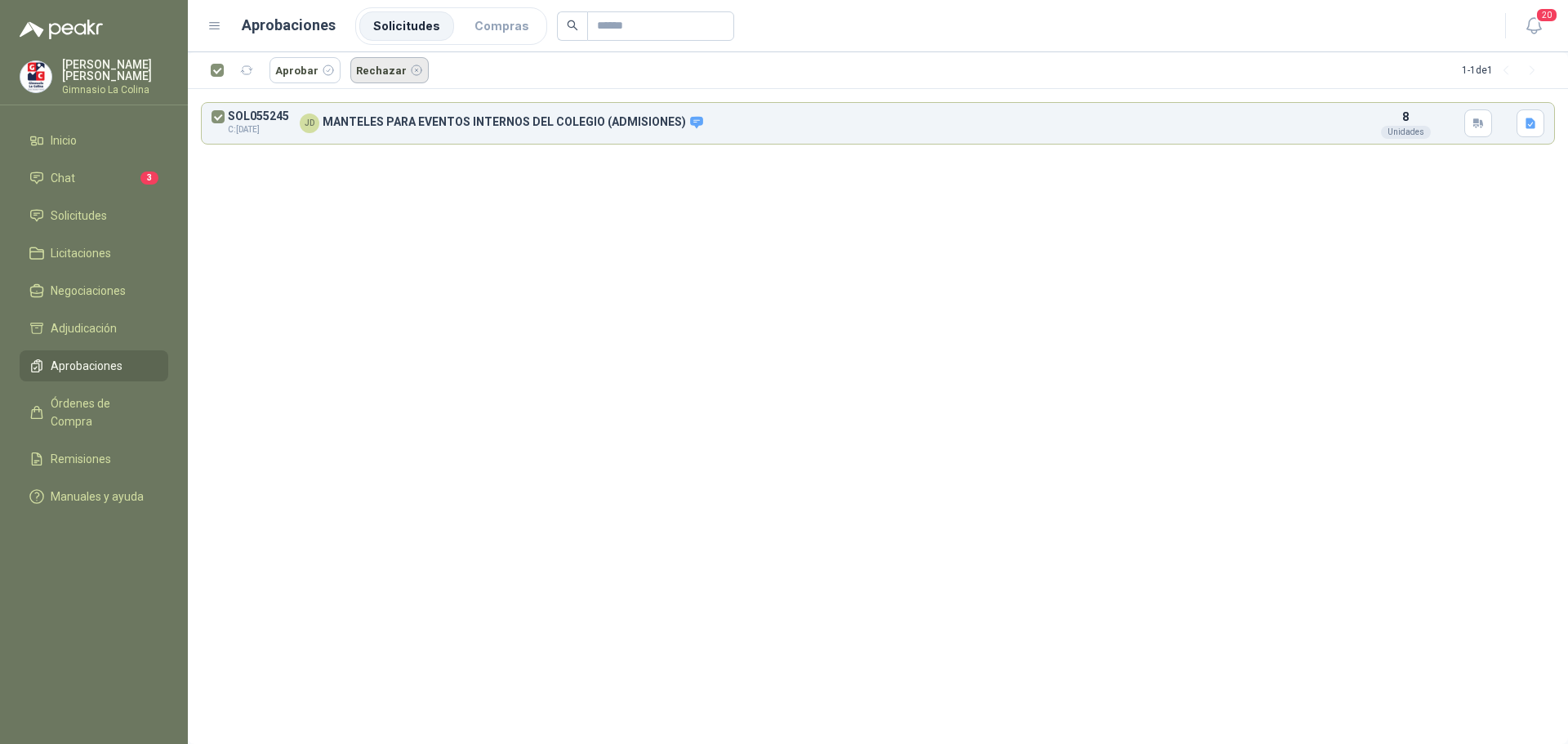
click at [388, 73] on button "Rechazar" at bounding box center [389, 70] width 79 height 26
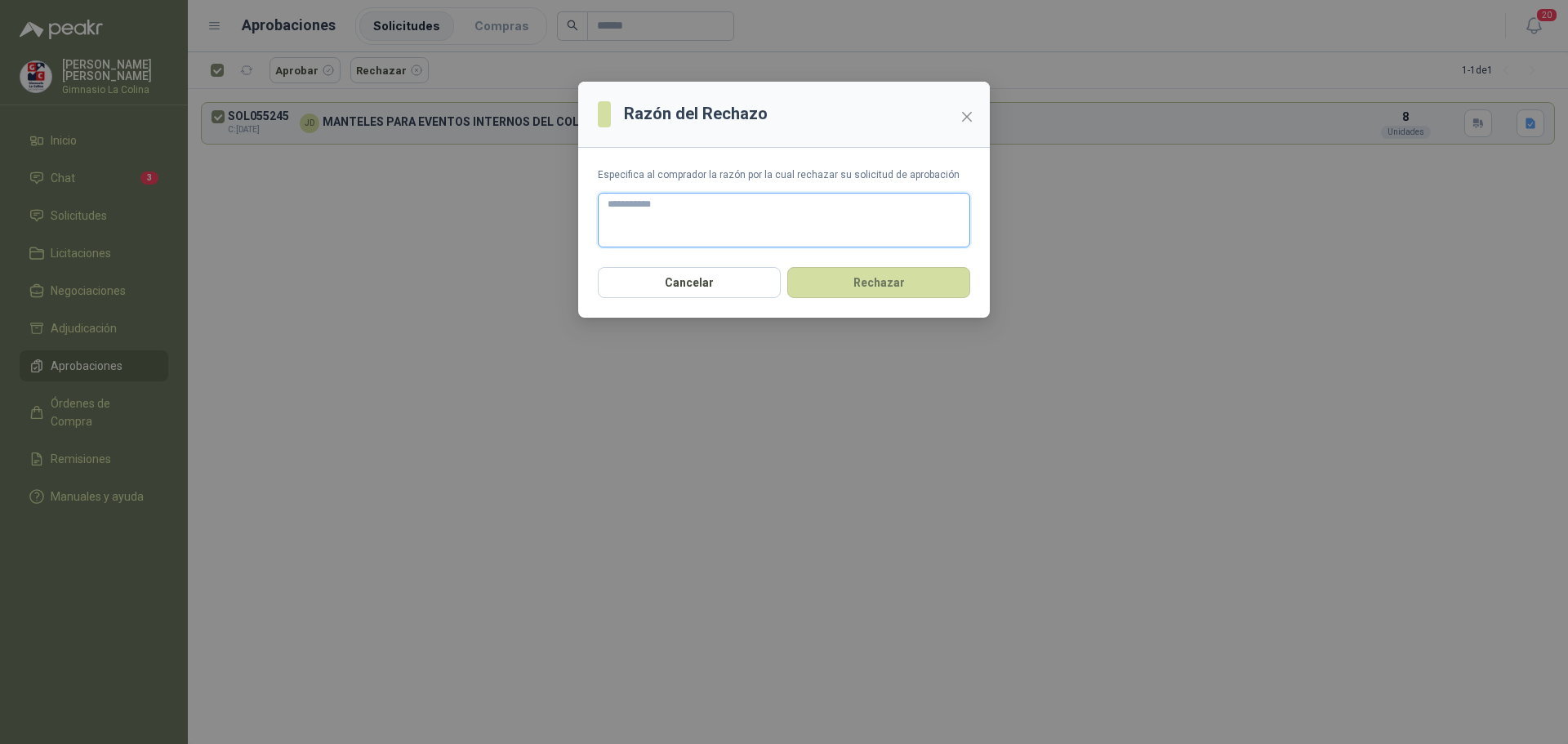
click at [744, 219] on textarea at bounding box center [784, 219] width 372 height 55
type textarea "*"
type textarea "***"
type textarea "****"
type textarea "*****"
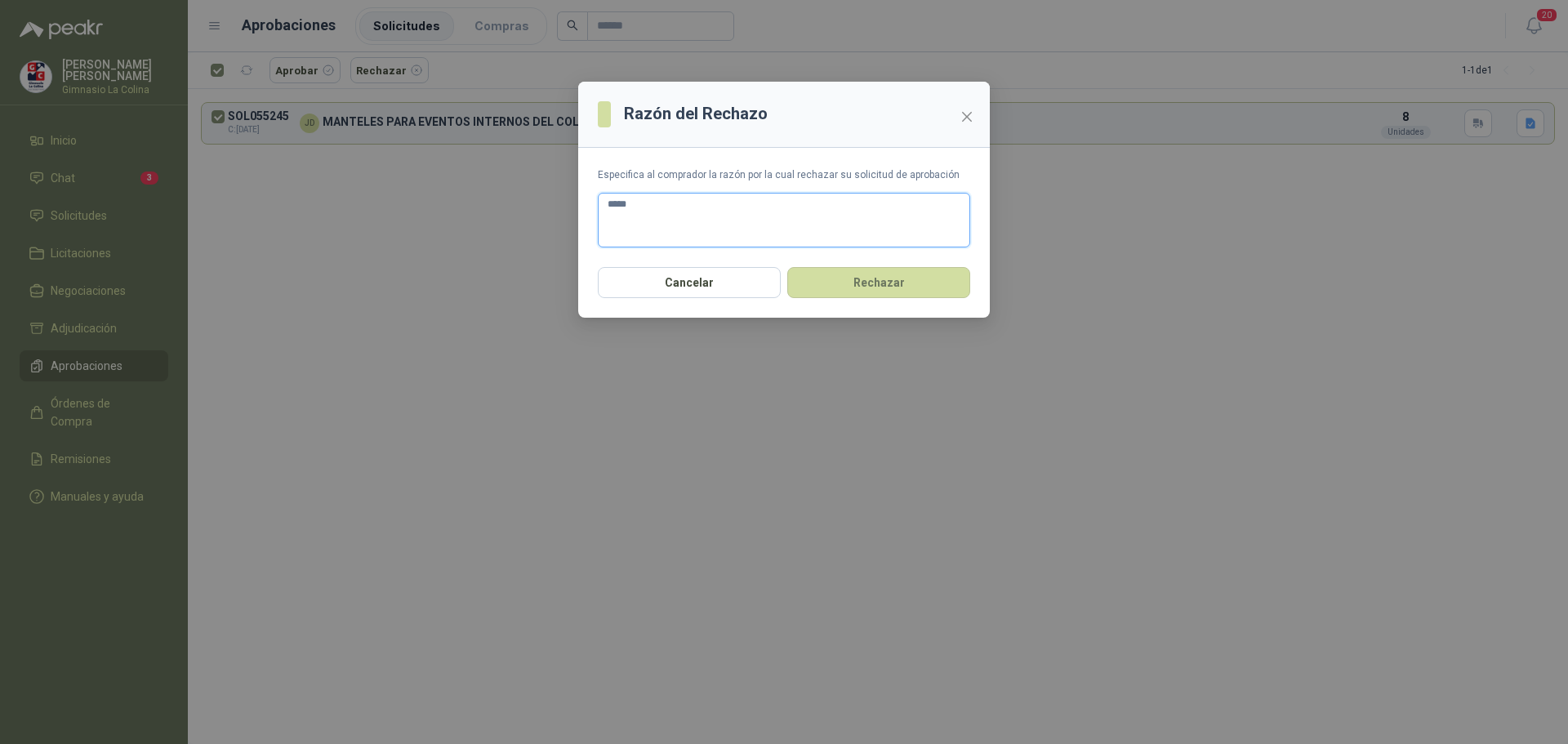
type textarea "****"
type textarea "******"
type textarea "*******"
type textarea "********"
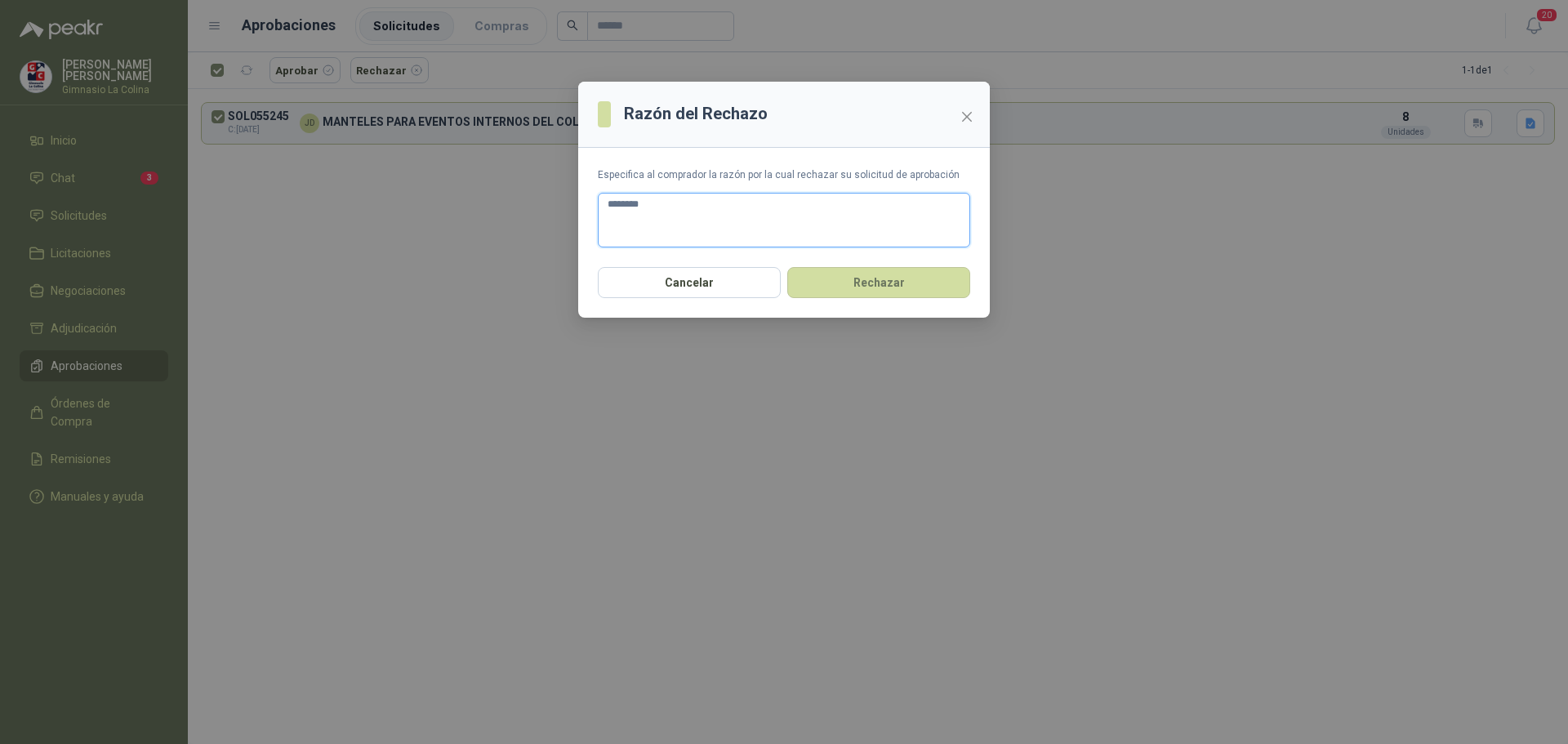
type textarea "*********"
type textarea "**********"
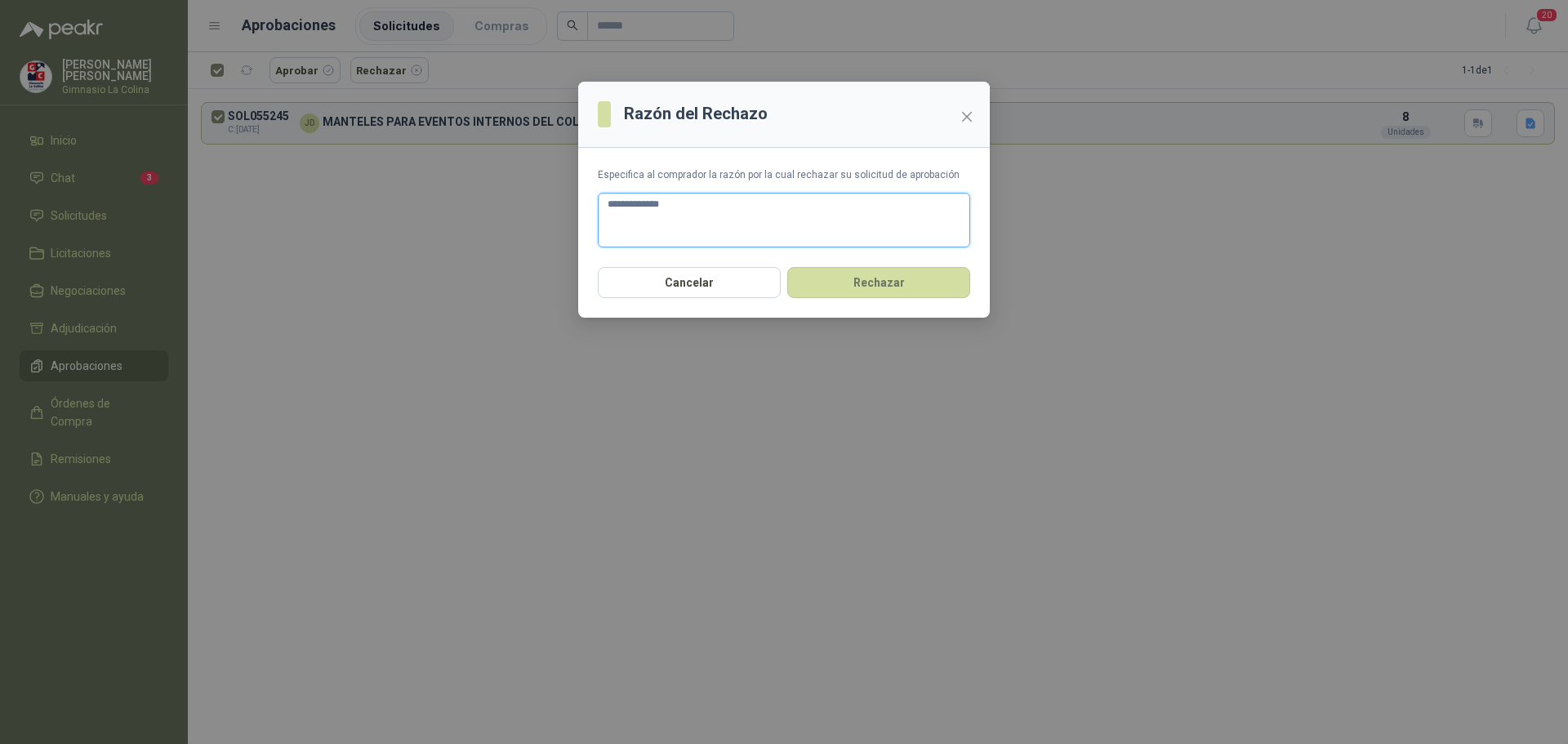
type textarea "**********"
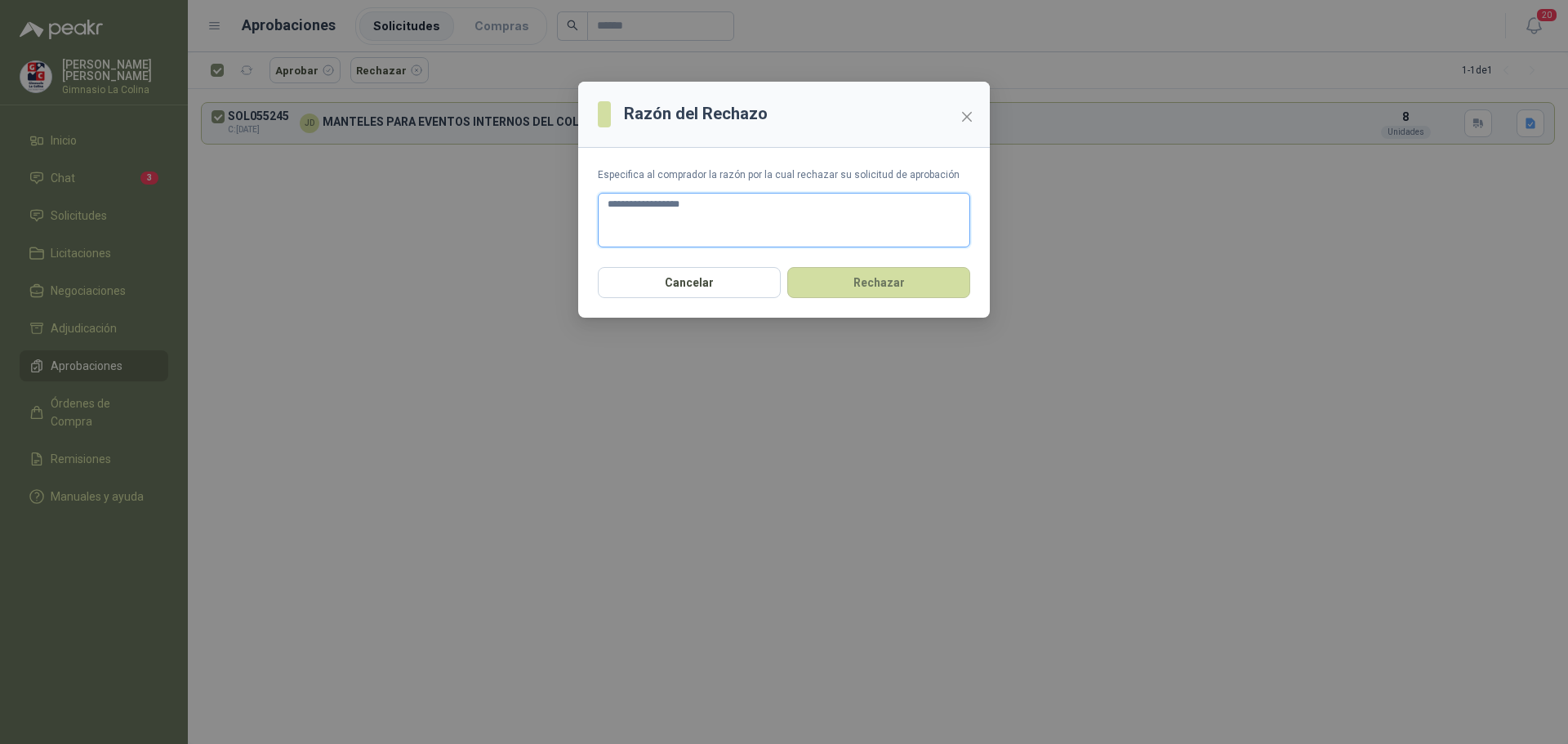
type textarea "**********"
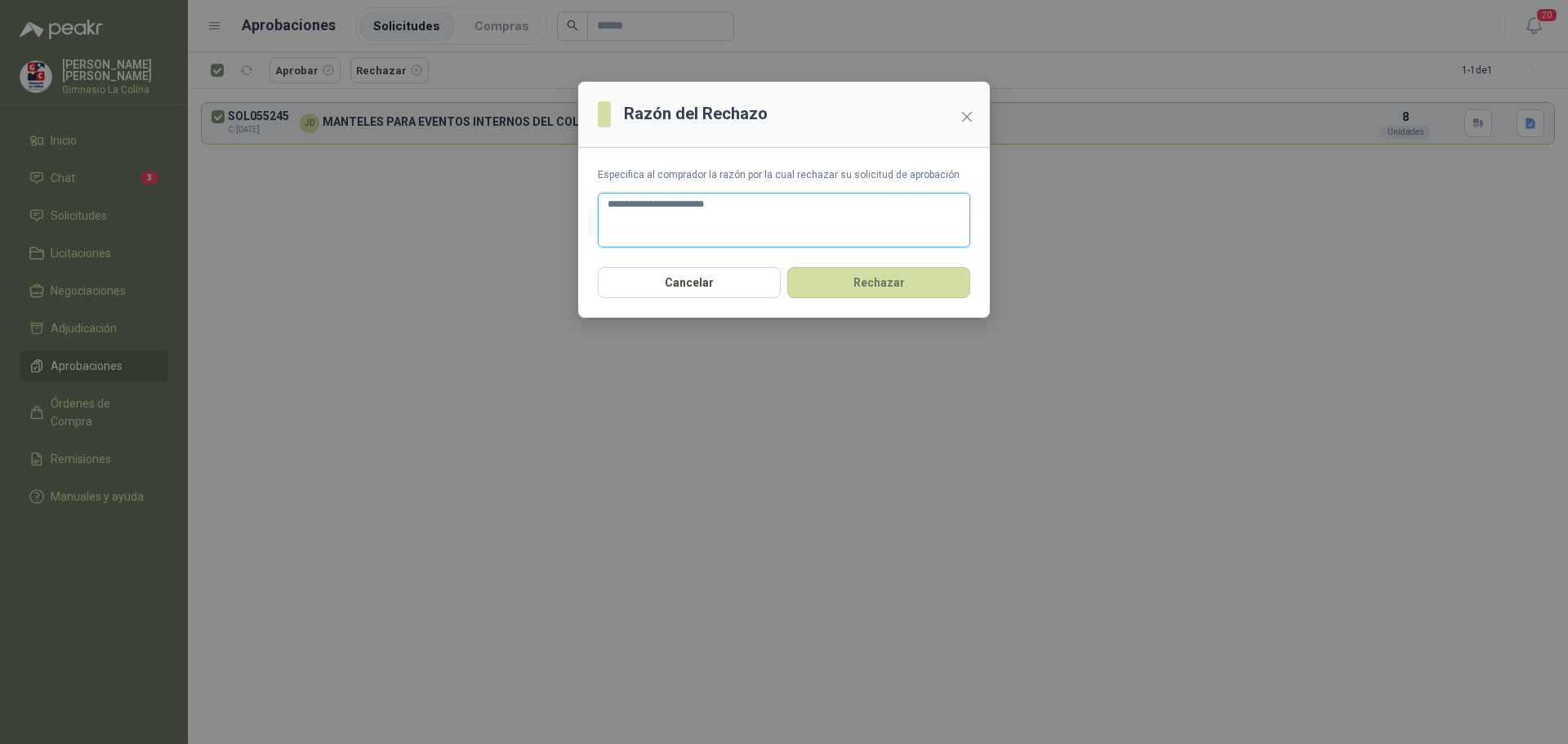
type textarea "**********"
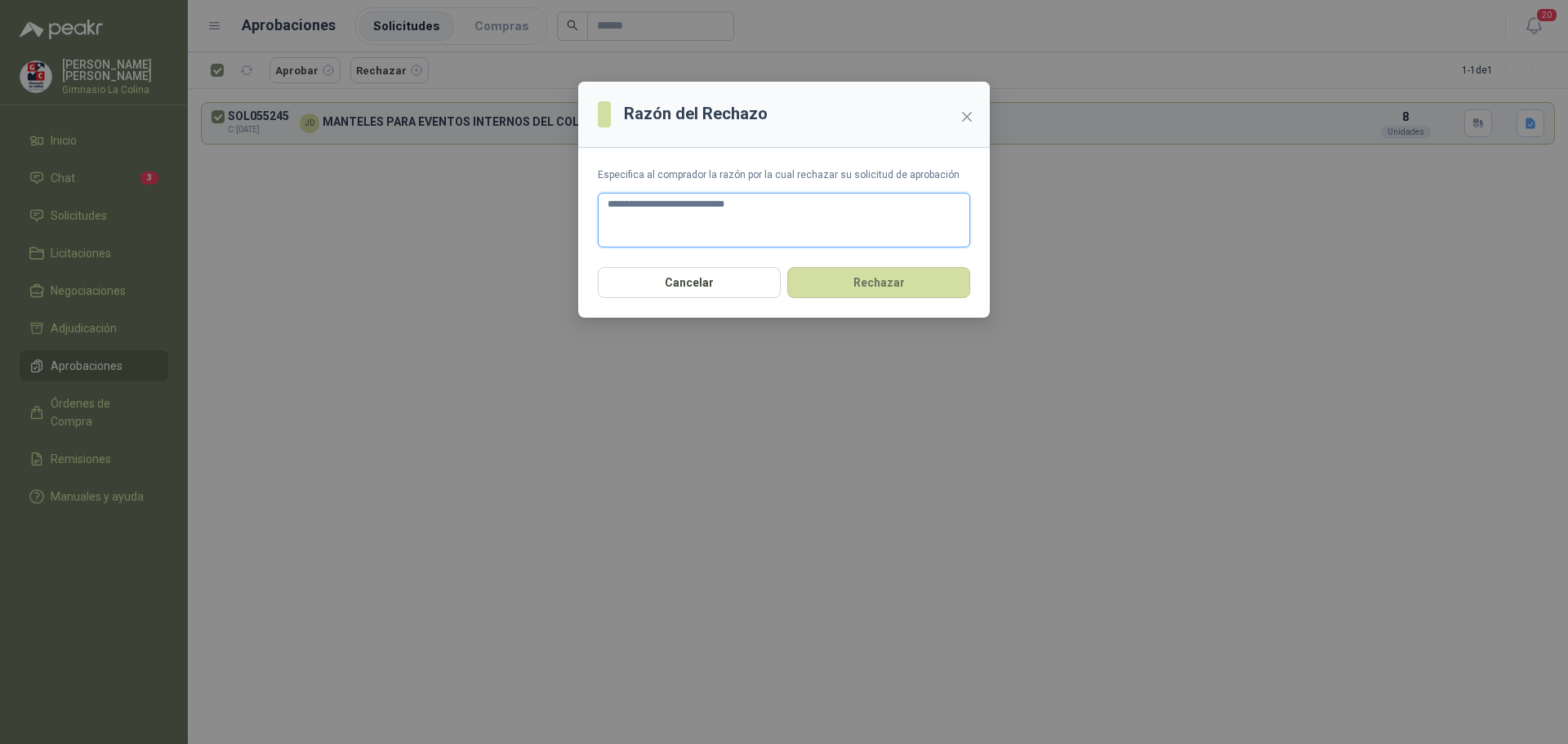
type textarea "**********"
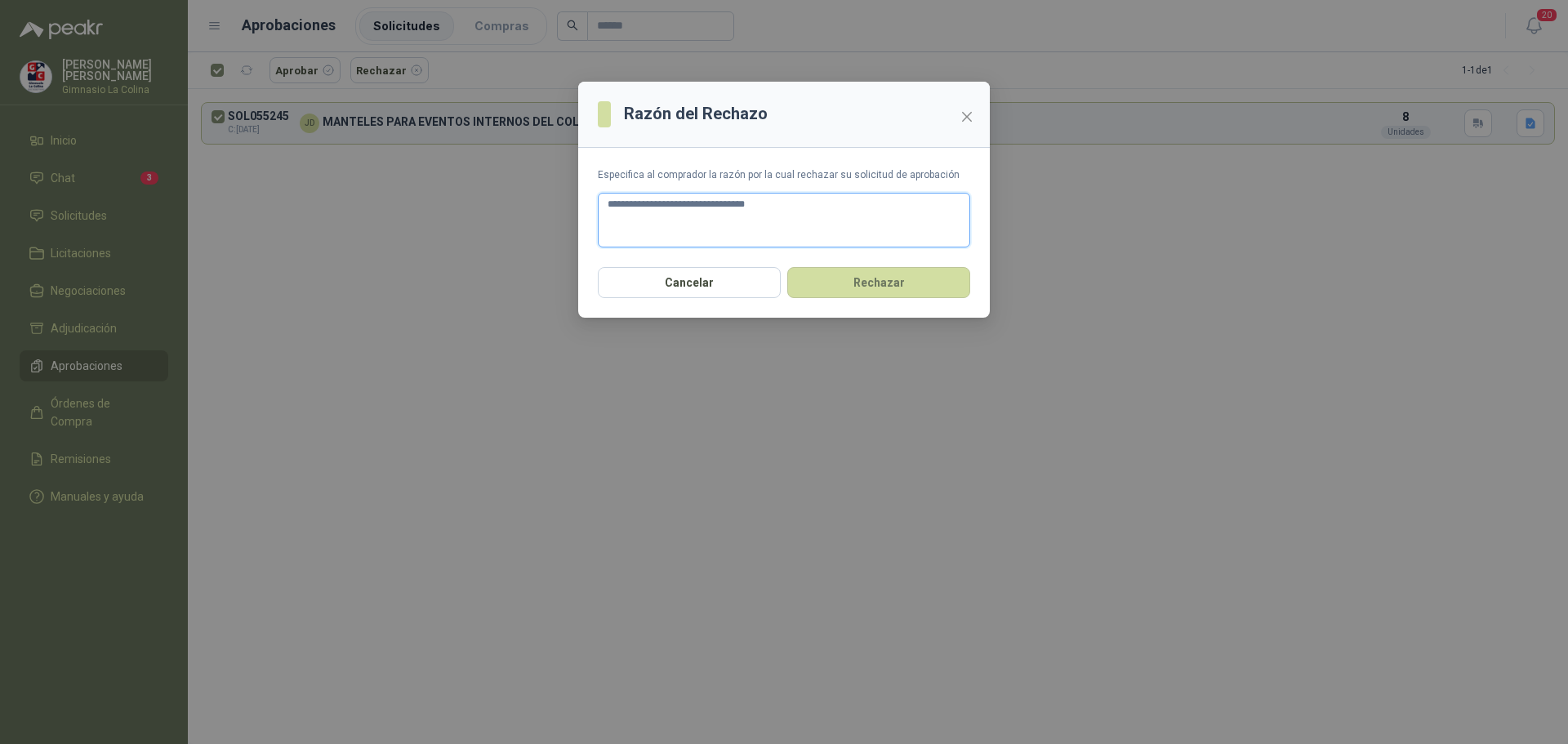
type textarea "**********"
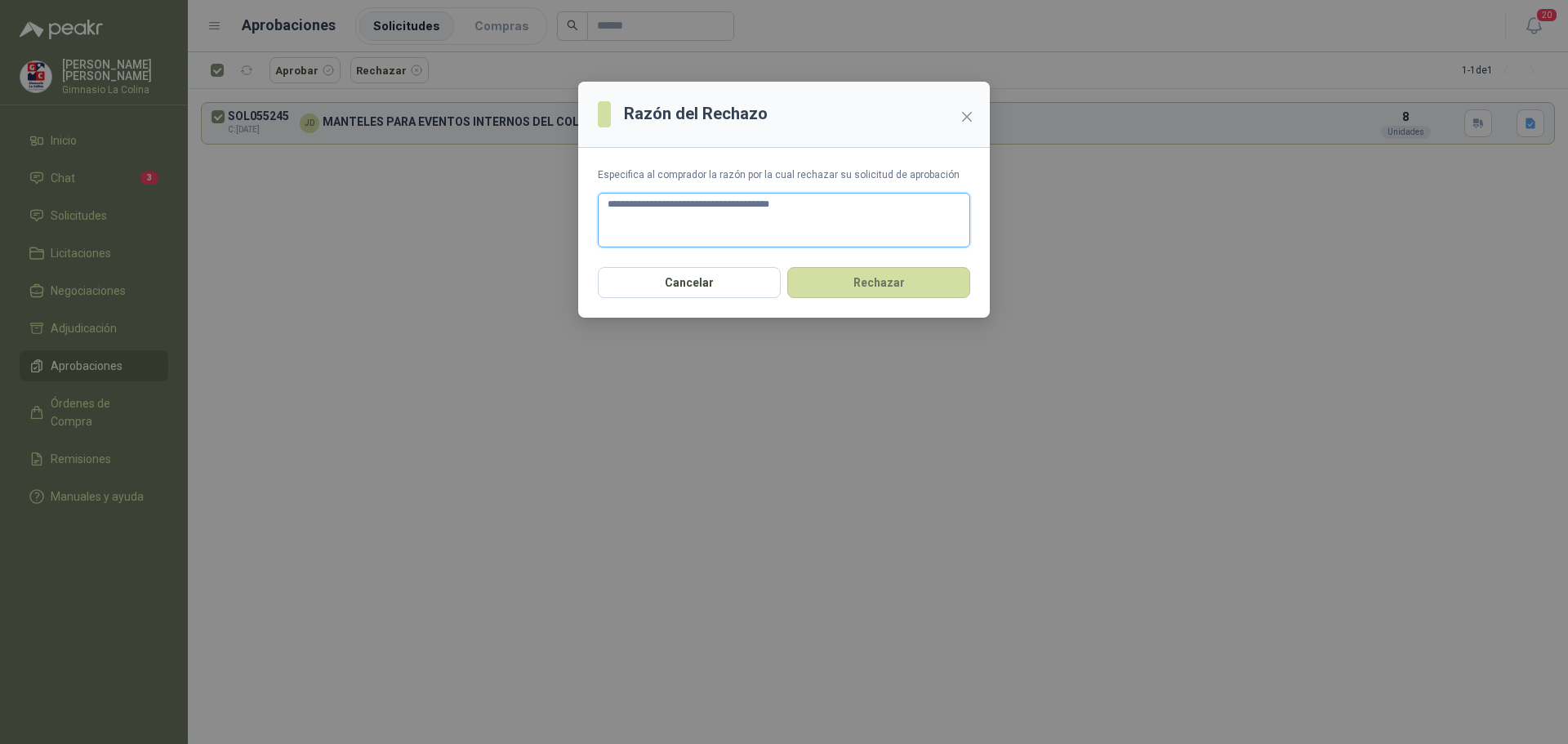
type textarea "**********"
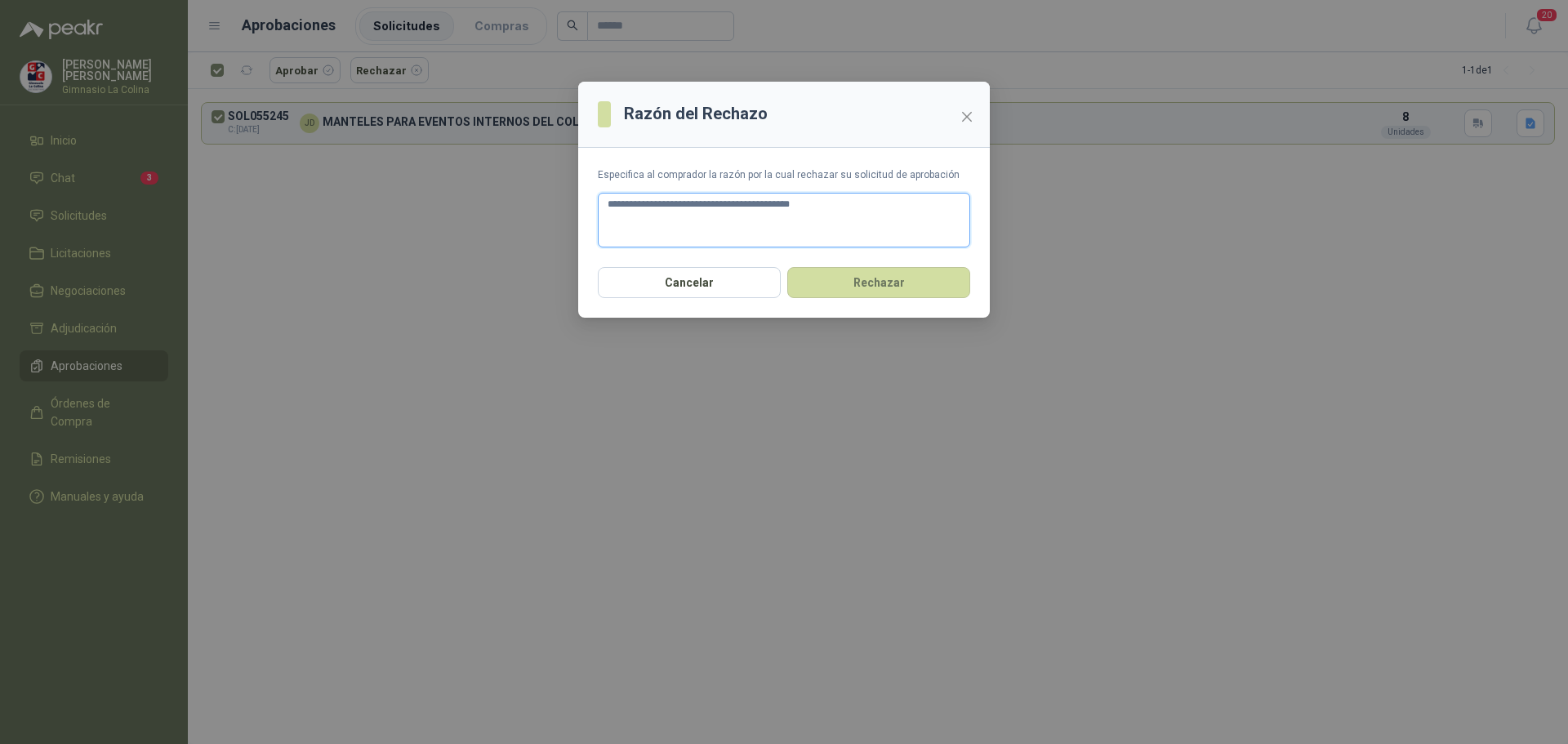
type textarea "**********"
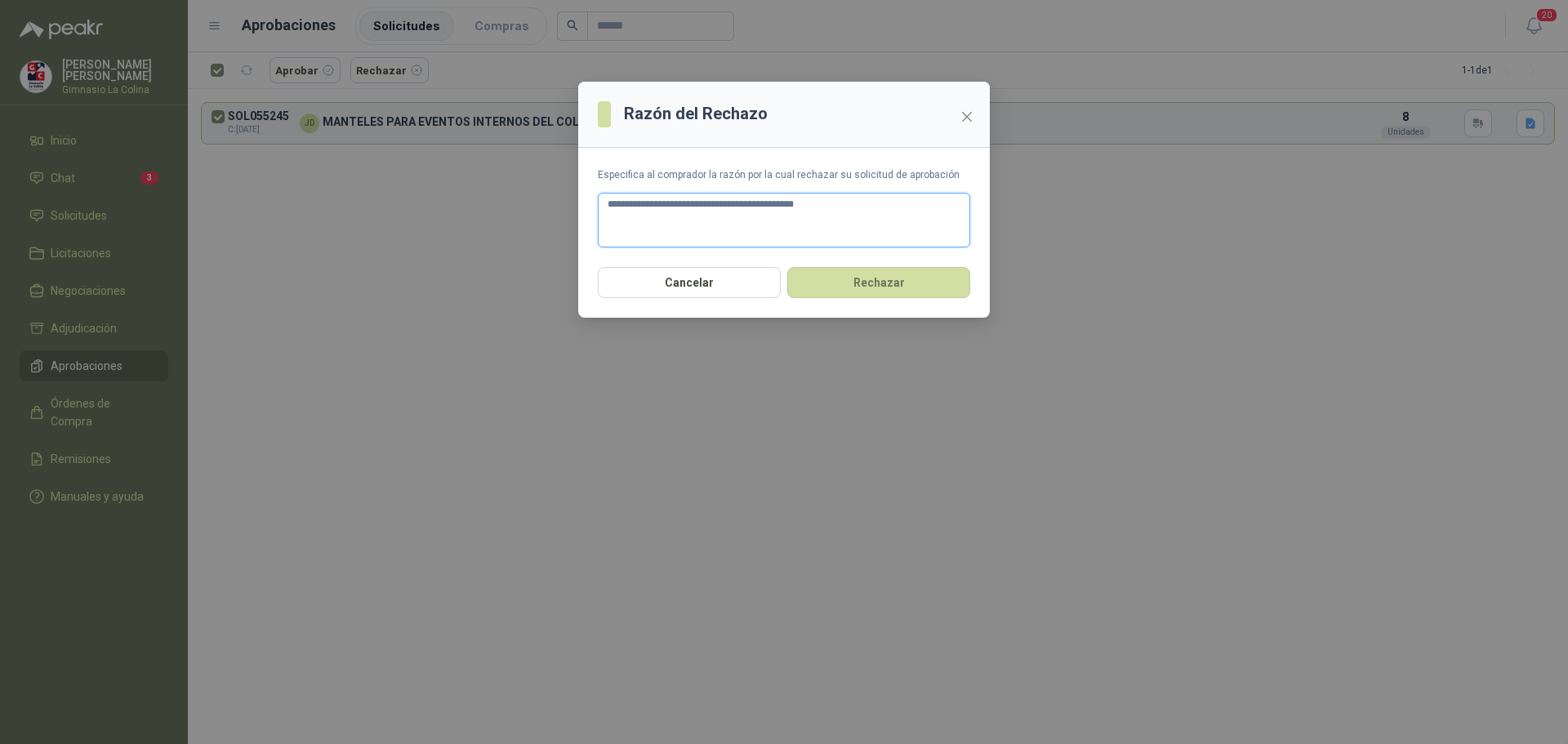
type textarea "**********"
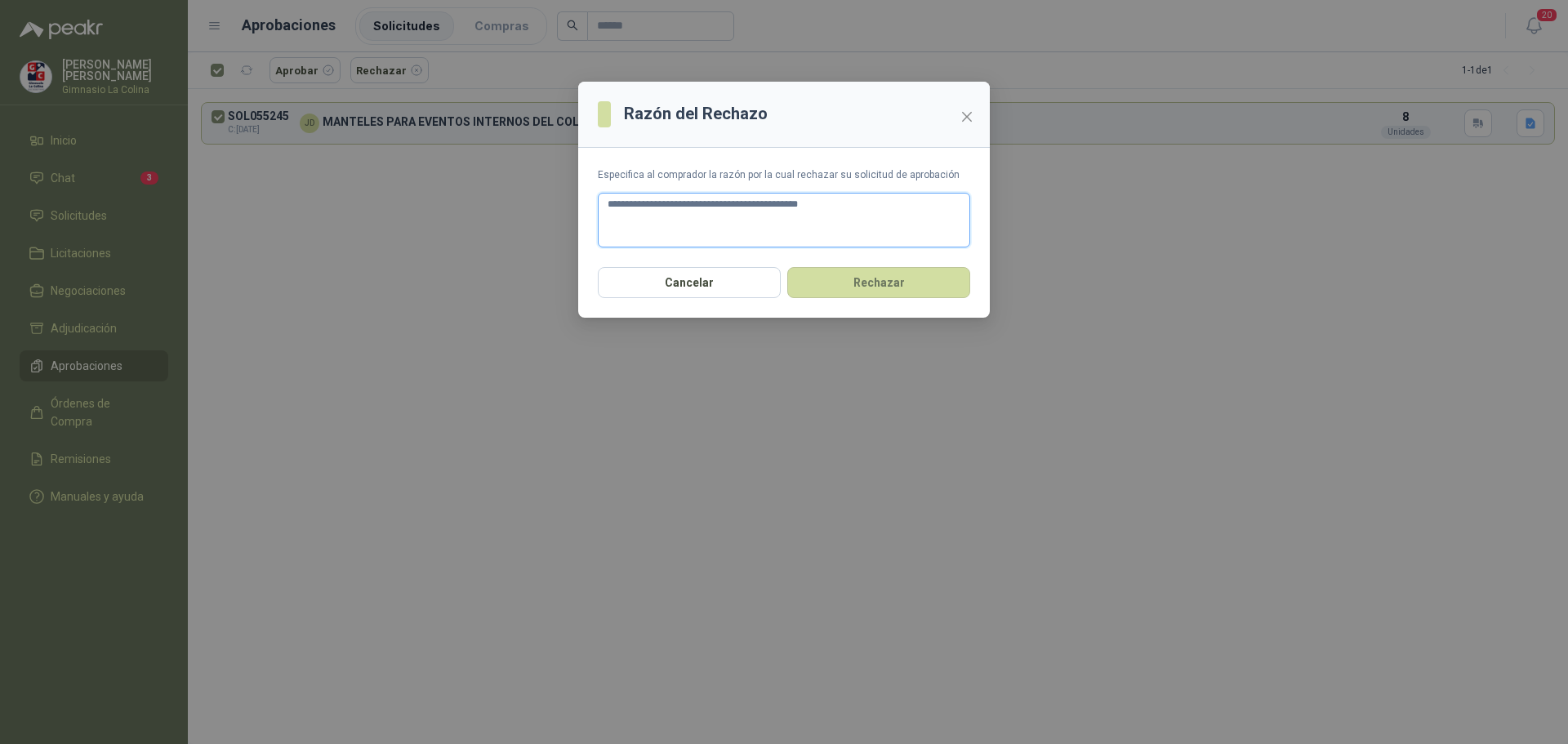
type textarea "**********"
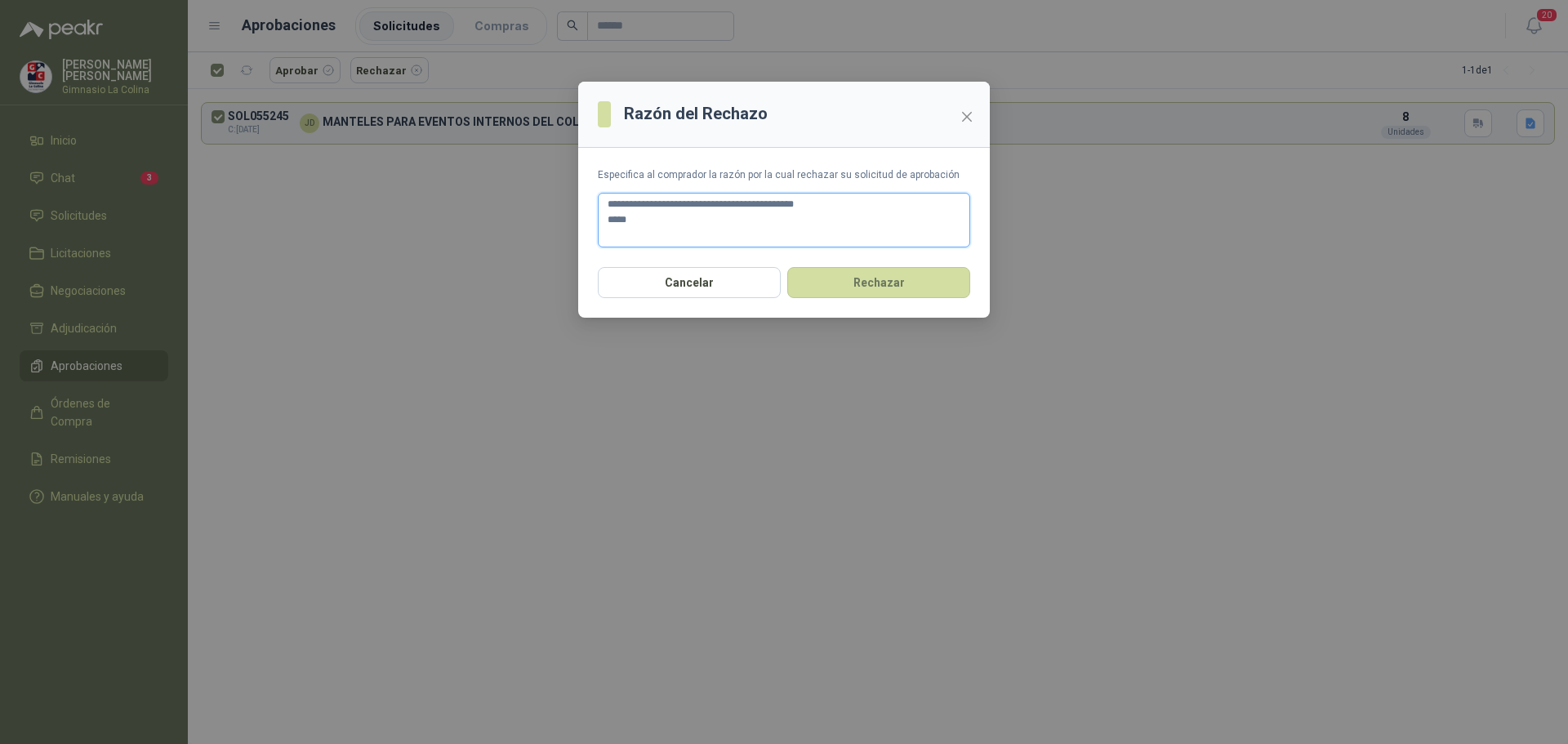
type textarea "**********"
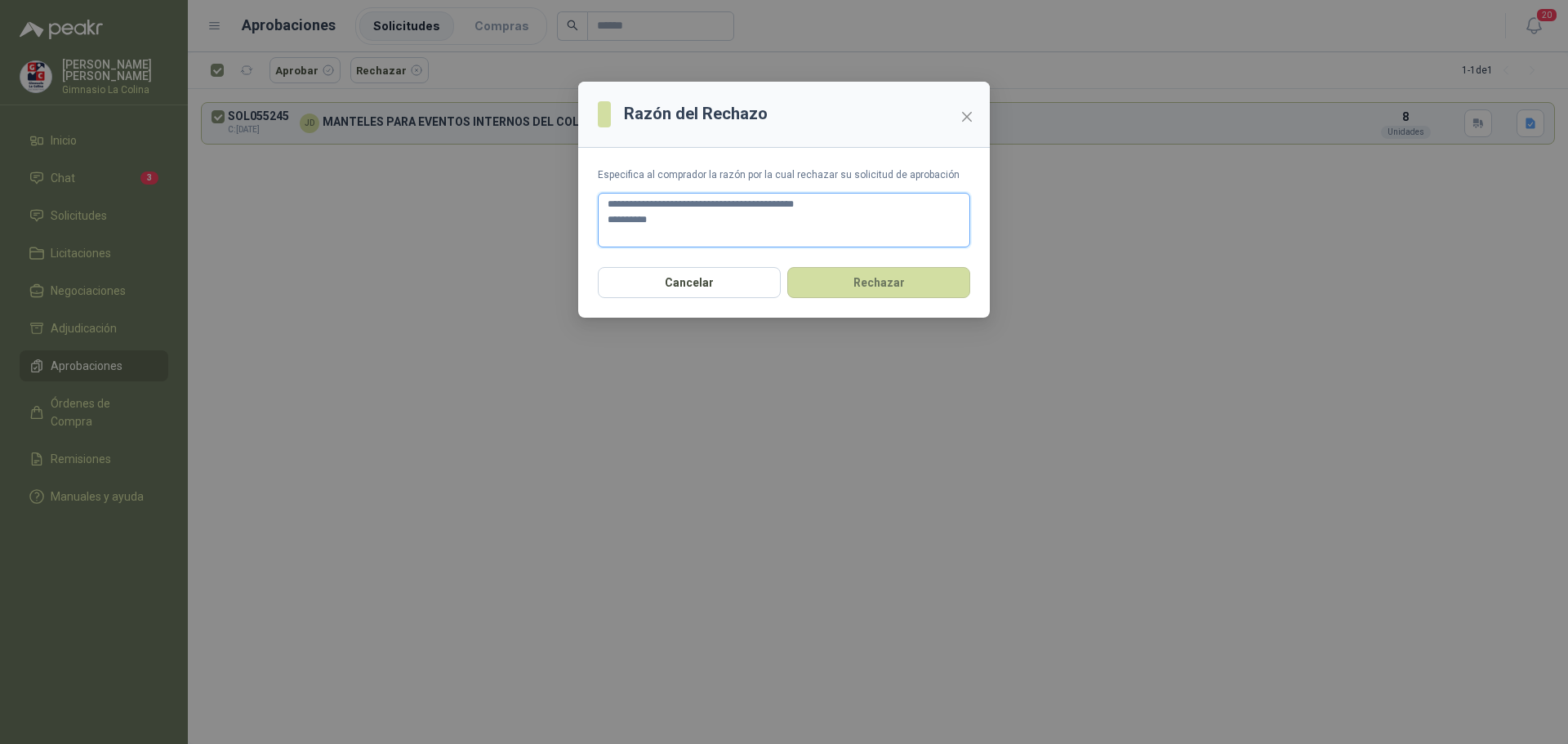
type textarea "**********"
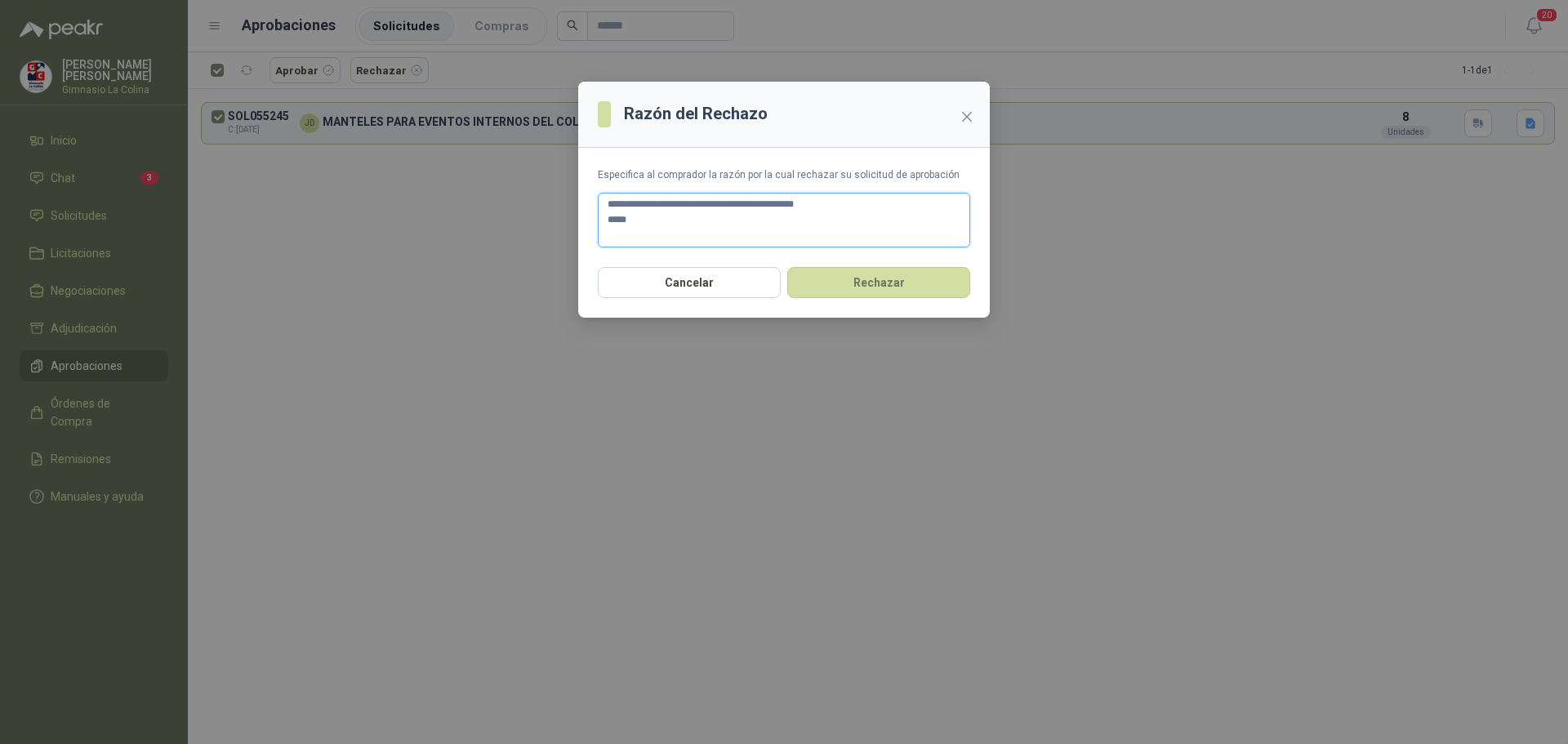
type textarea "**********"
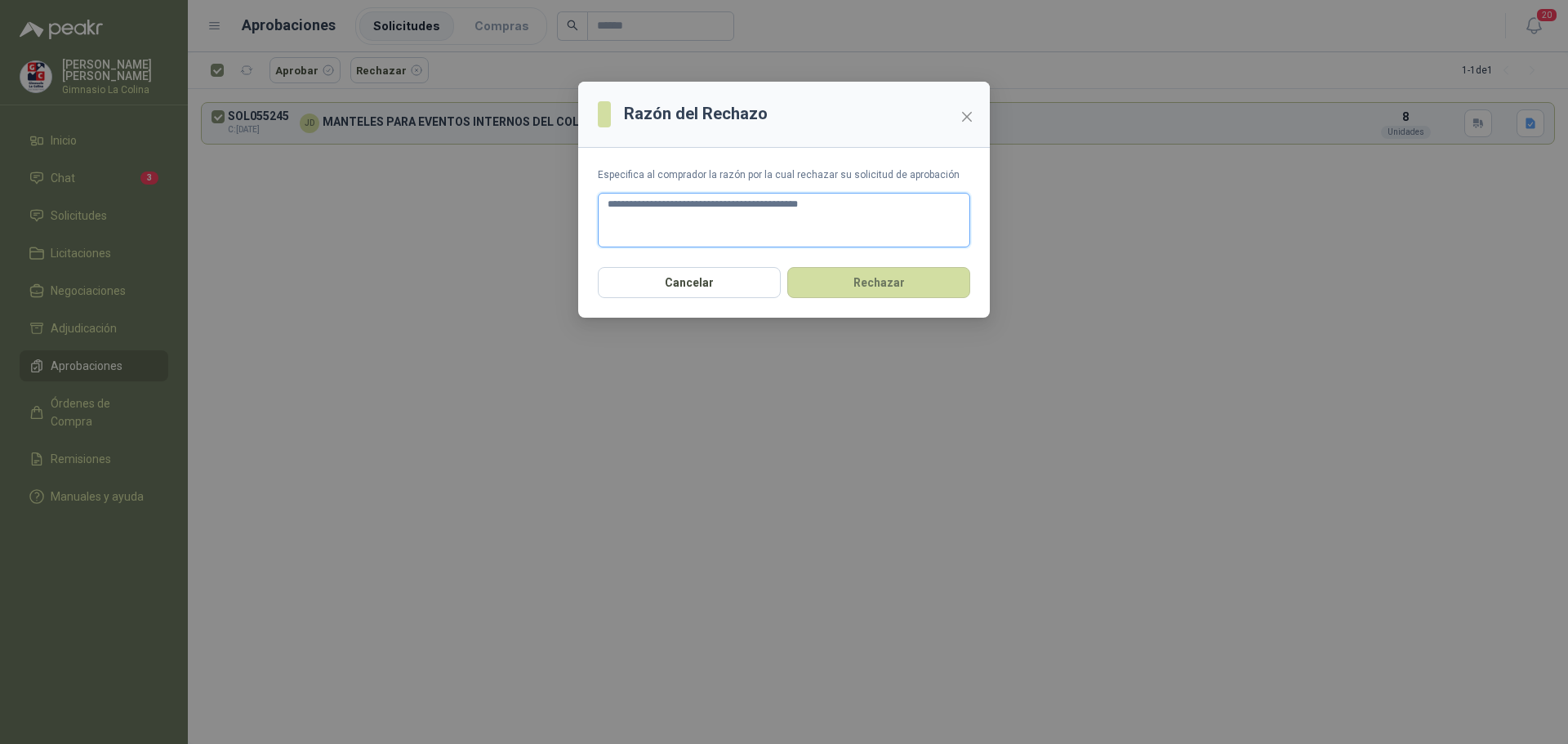
type textarea "**********"
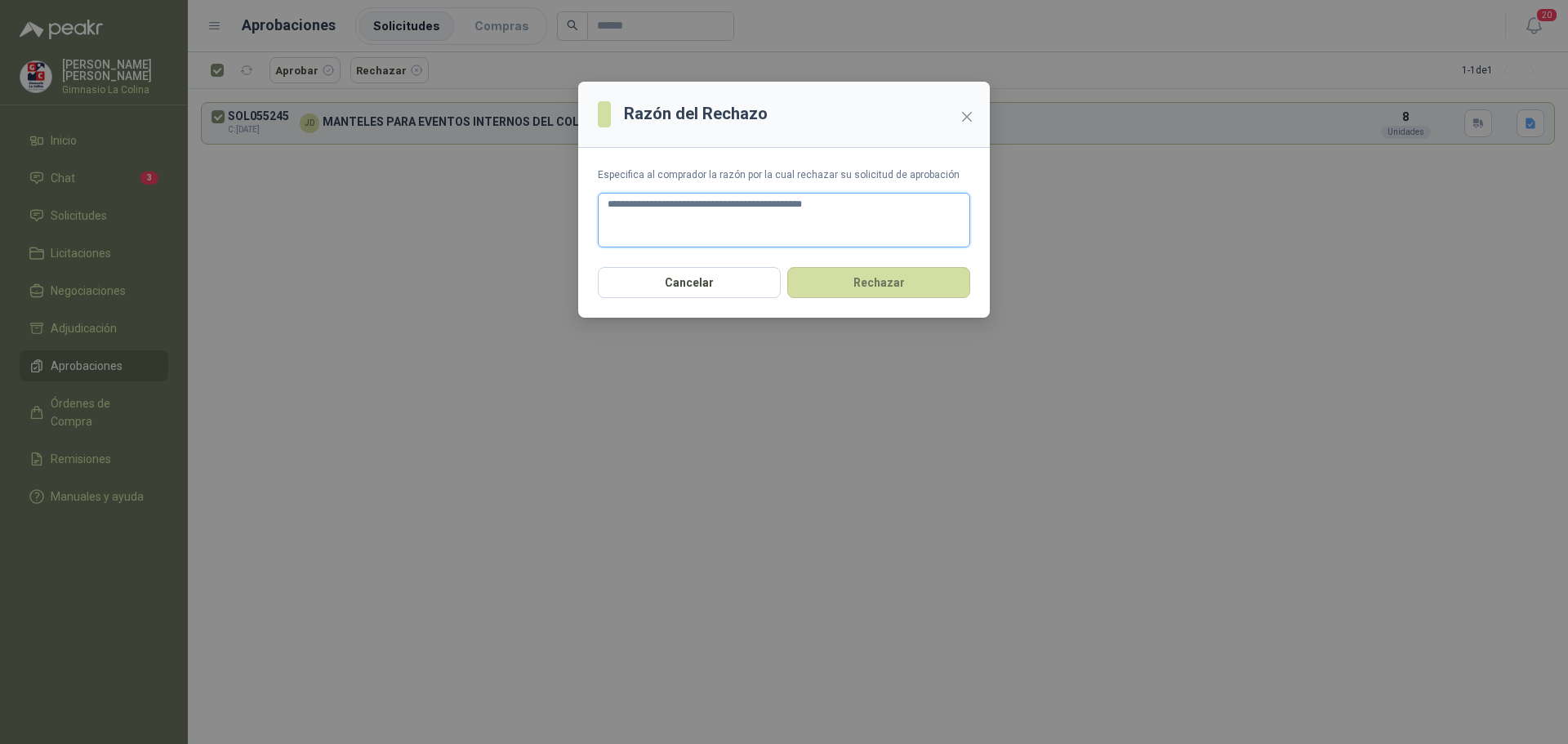
type textarea "**********"
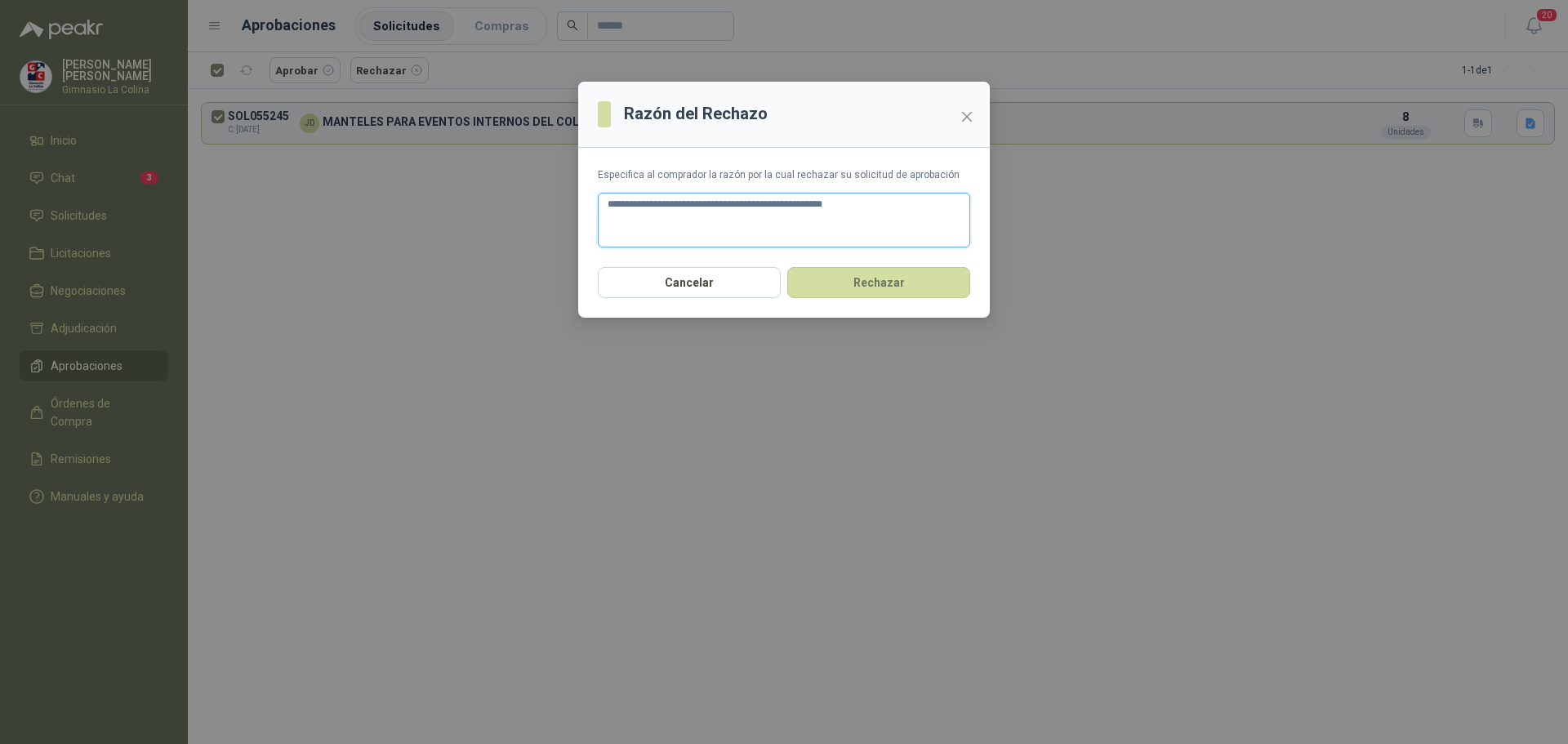
type textarea "**********"
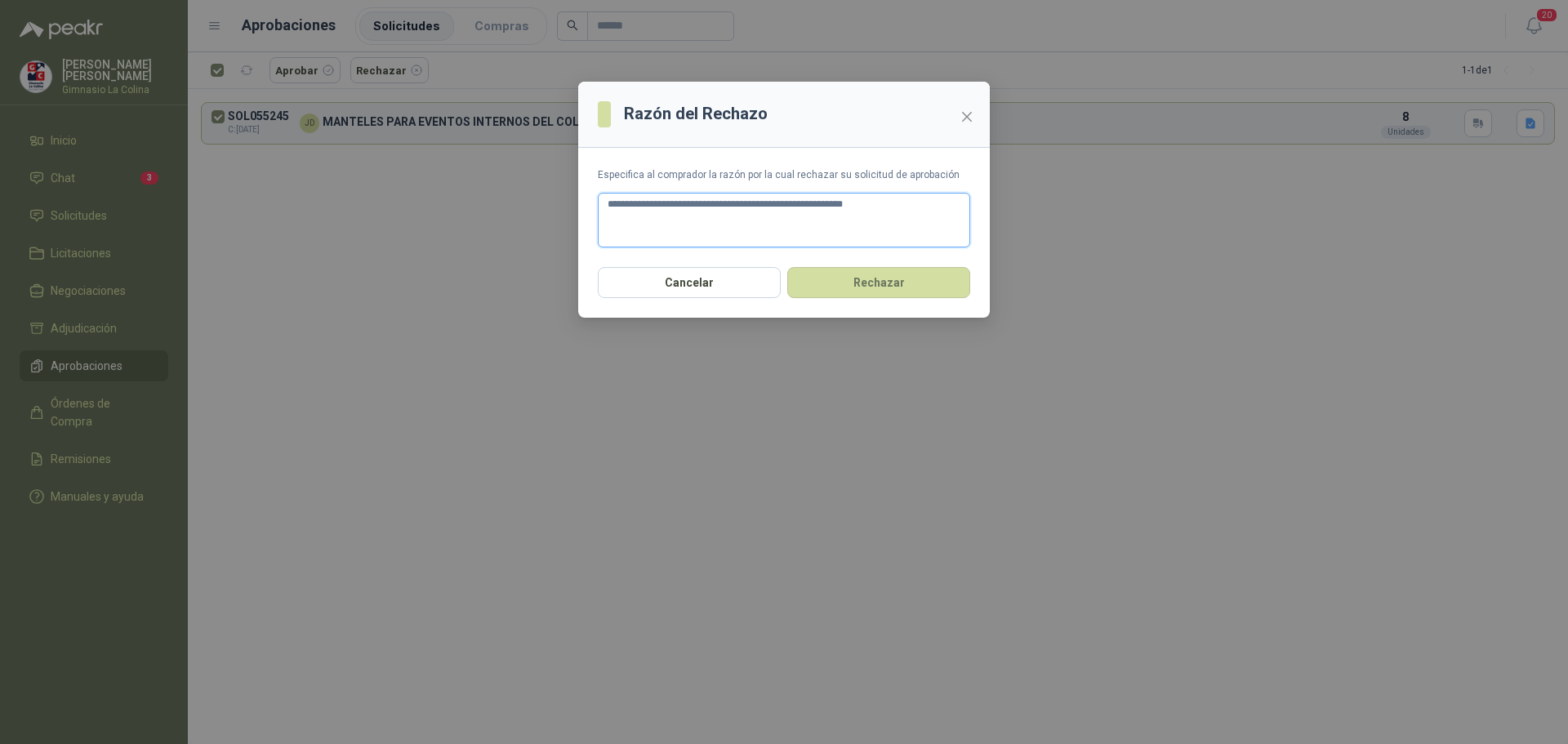
type textarea "**********"
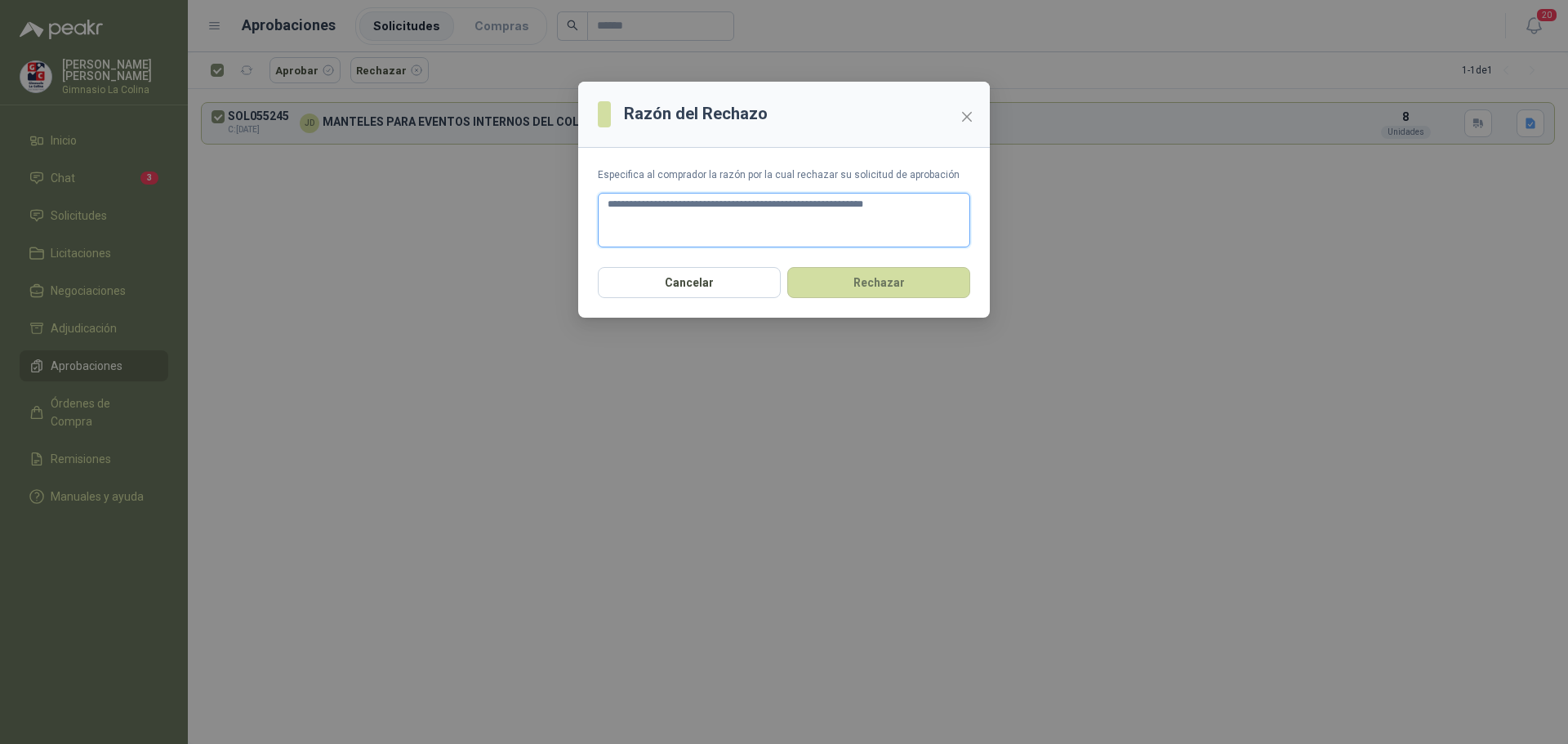
type textarea "**********"
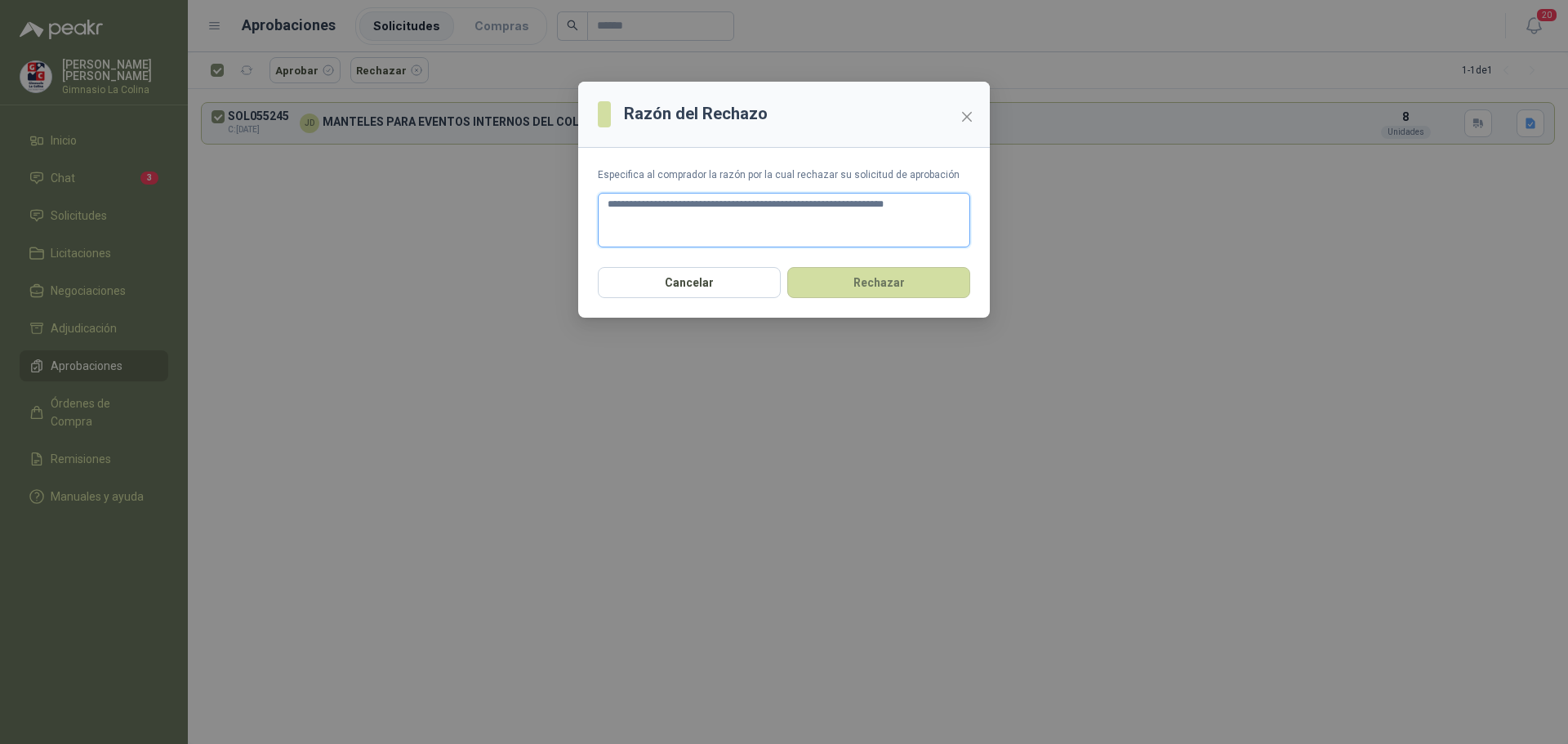
type textarea "**********"
click at [905, 284] on button "Rechazar" at bounding box center [879, 283] width 183 height 31
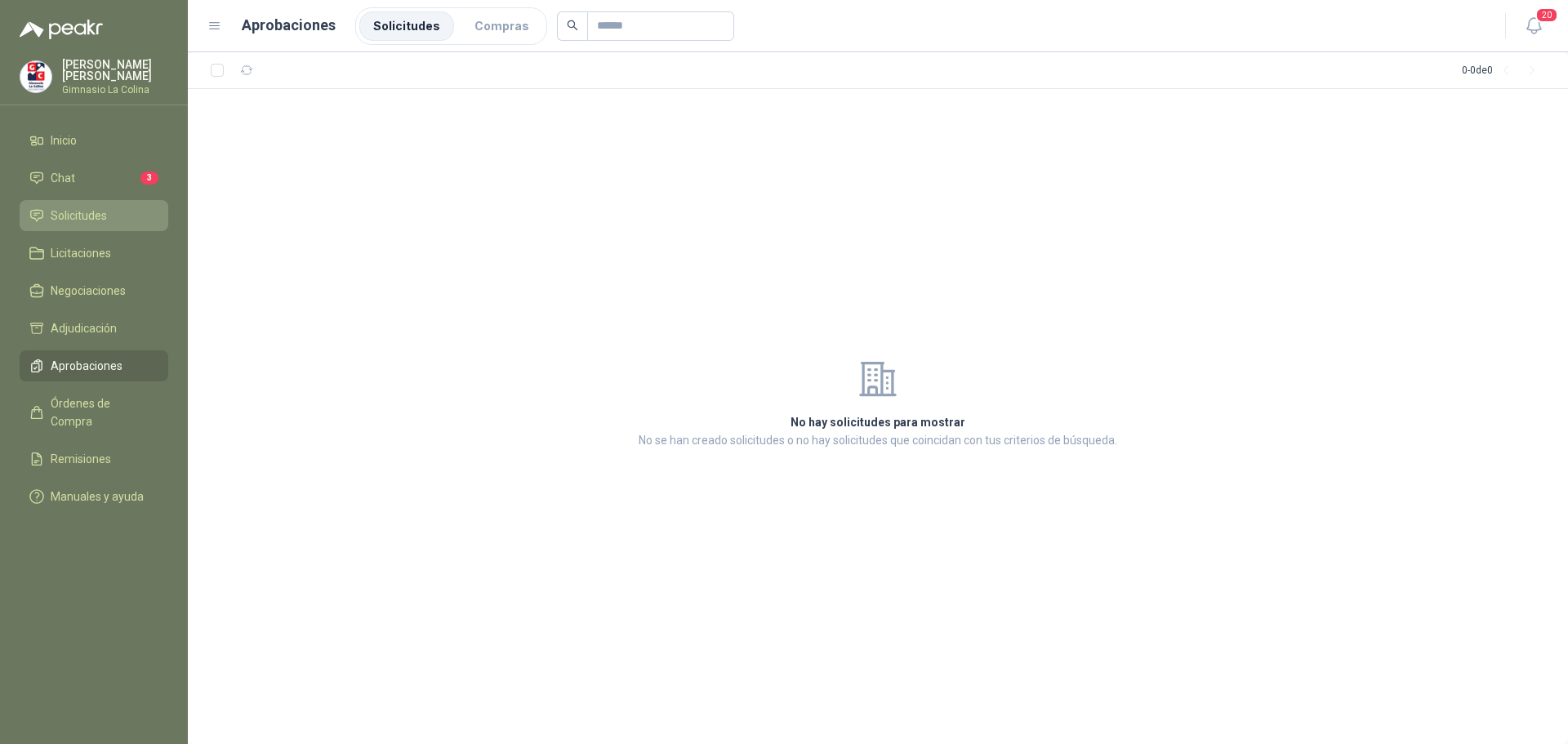
click at [117, 207] on li "Solicitudes" at bounding box center [94, 216] width 129 height 18
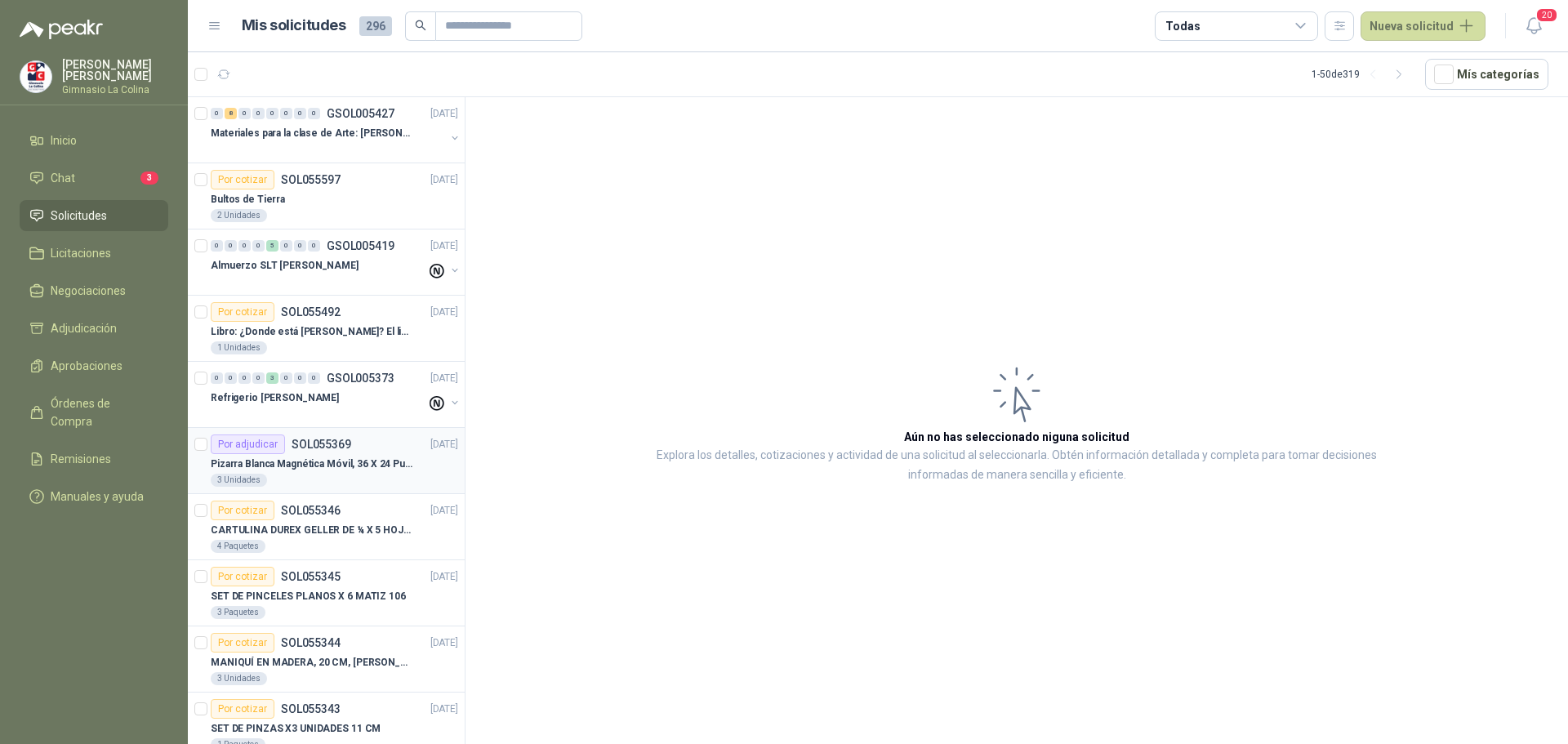
click at [320, 464] on p "Pizarra Blanca Magnética Móvil, 36 X 24 Pulgadas, Dob" at bounding box center [312, 463] width 203 height 15
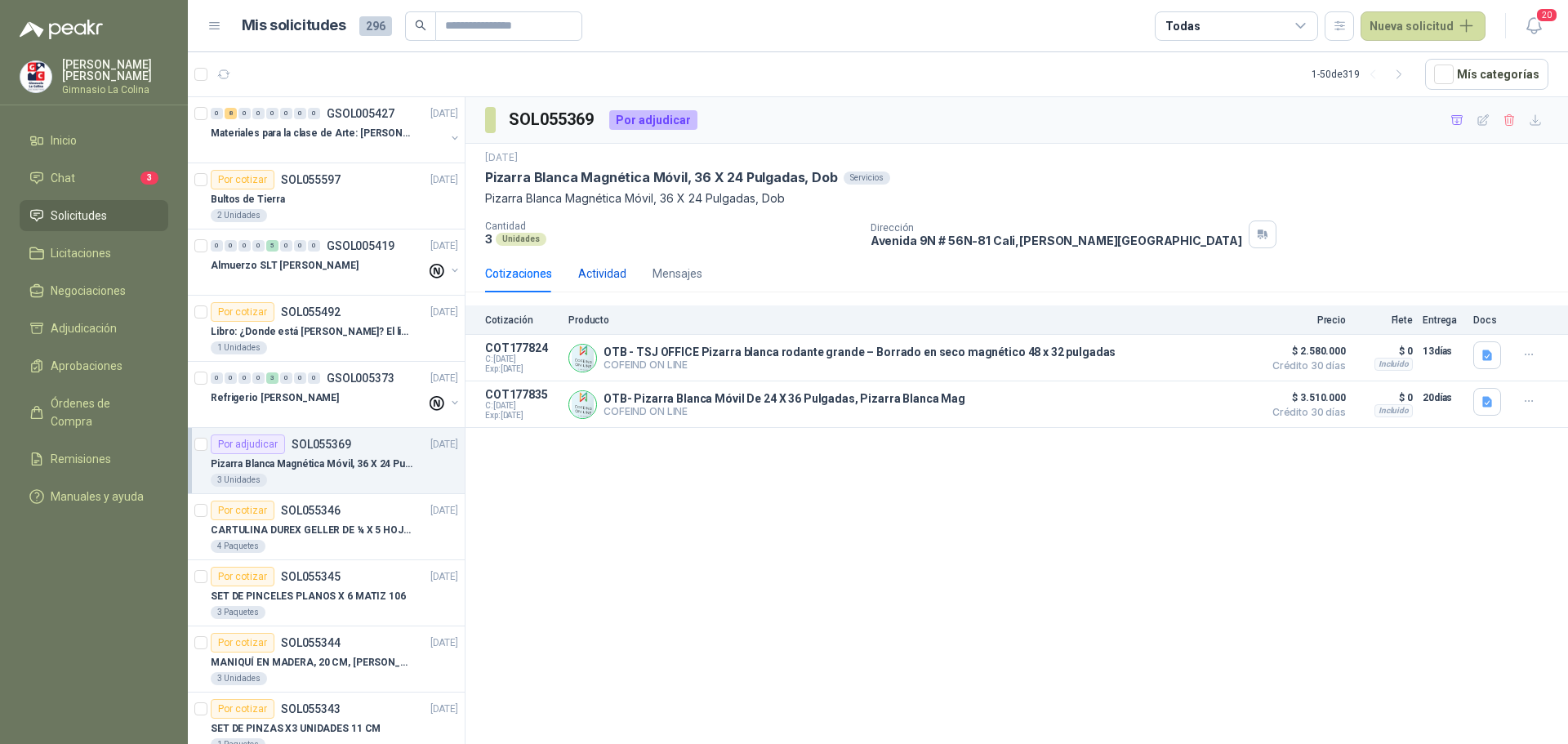
click at [608, 269] on div "Actividad" at bounding box center [602, 274] width 48 height 18
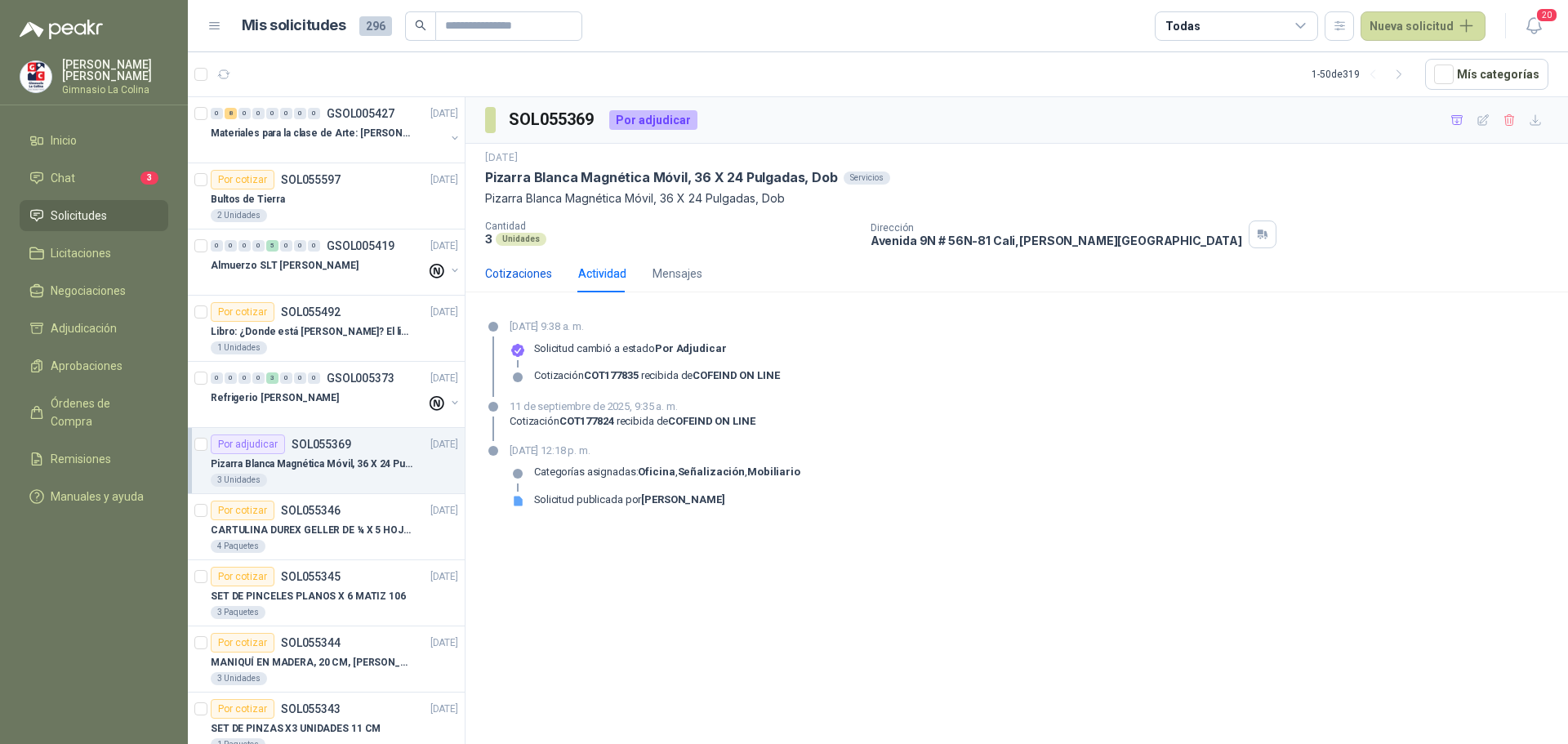
click at [529, 276] on div "Cotizaciones" at bounding box center [518, 274] width 67 height 18
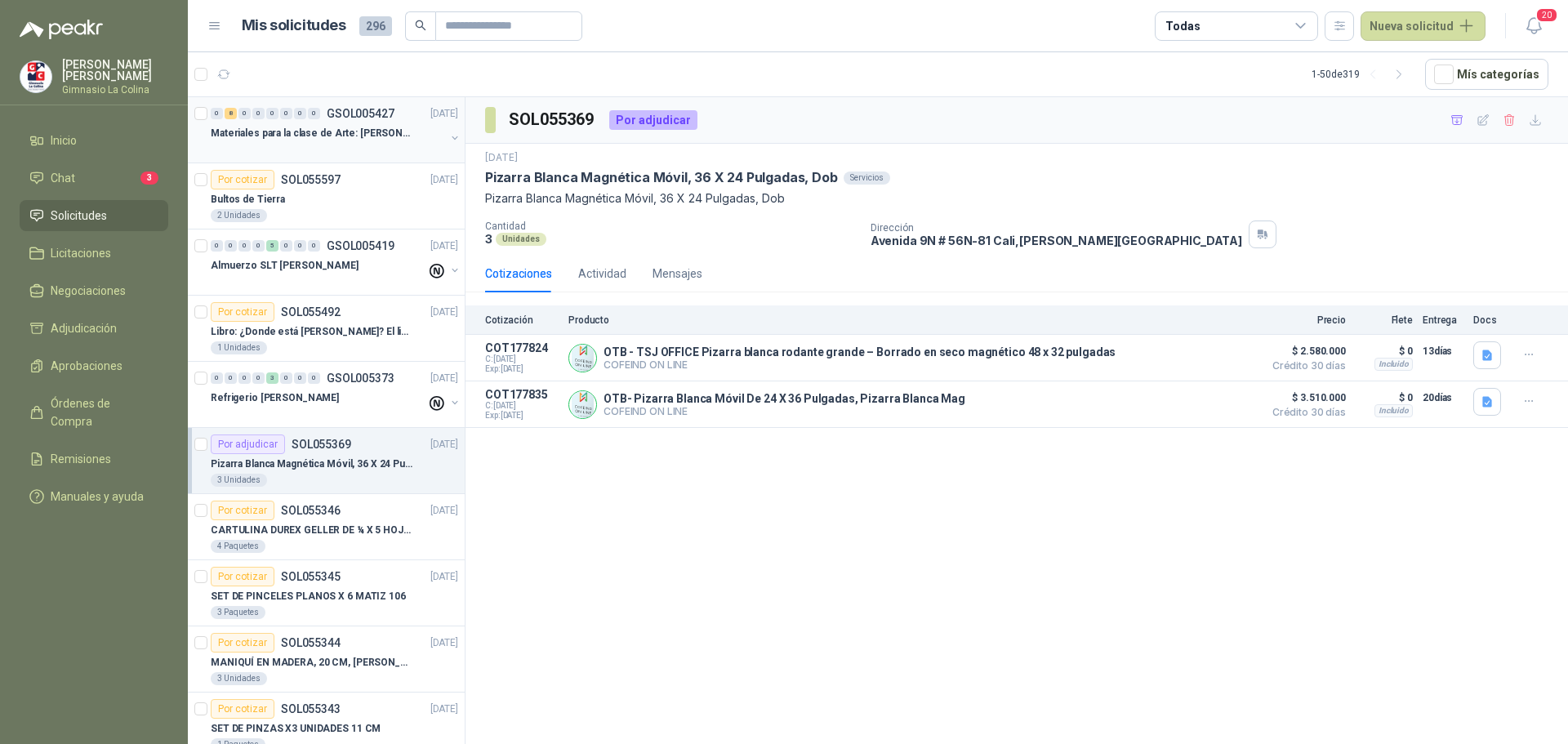
click at [308, 138] on p "Materiales para la clase de Arte: [PERSON_NAME]" at bounding box center [312, 133] width 203 height 15
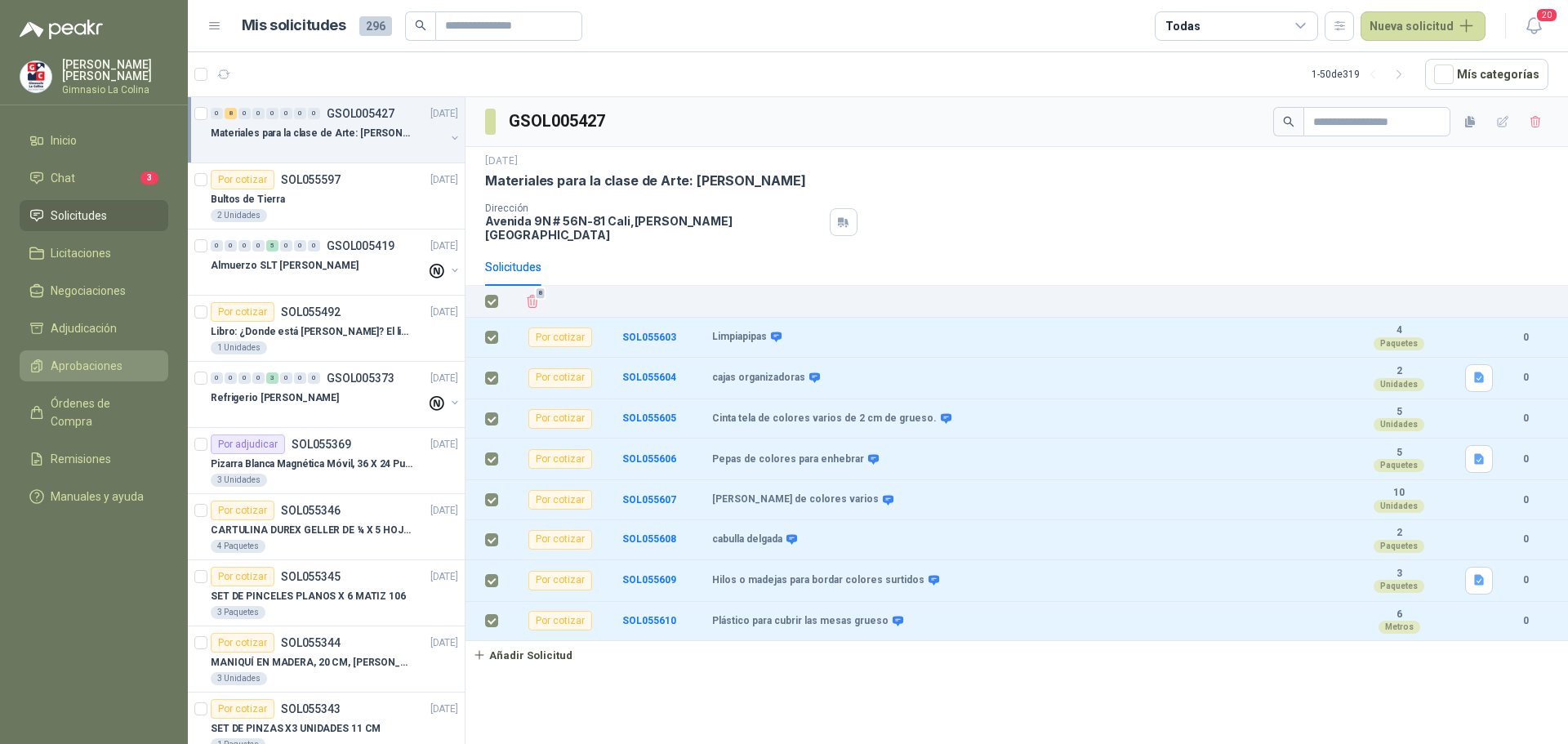
click at [81, 352] on link "Aprobaciones" at bounding box center [94, 366] width 149 height 31
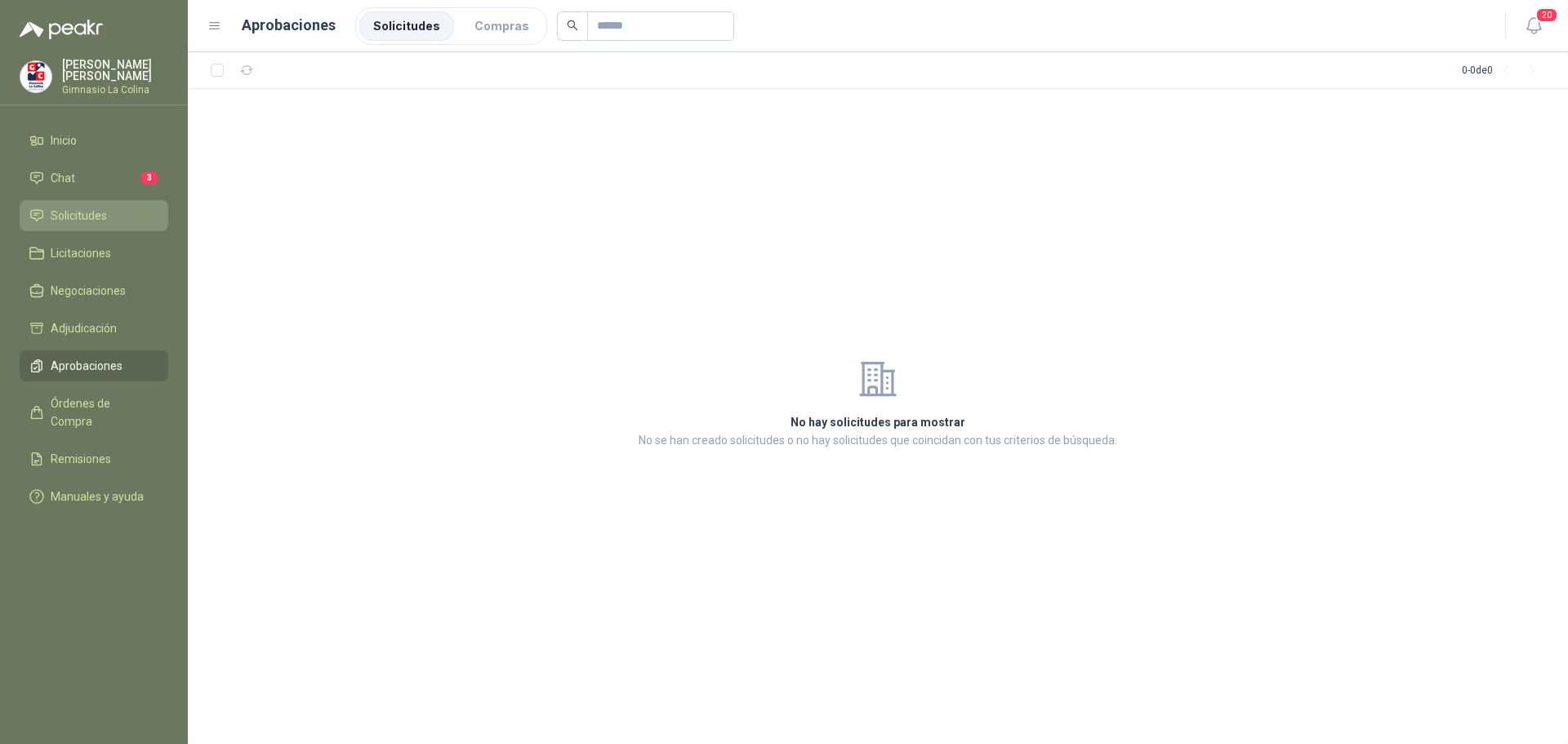
click at [70, 210] on span "Solicitudes" at bounding box center [79, 216] width 56 height 18
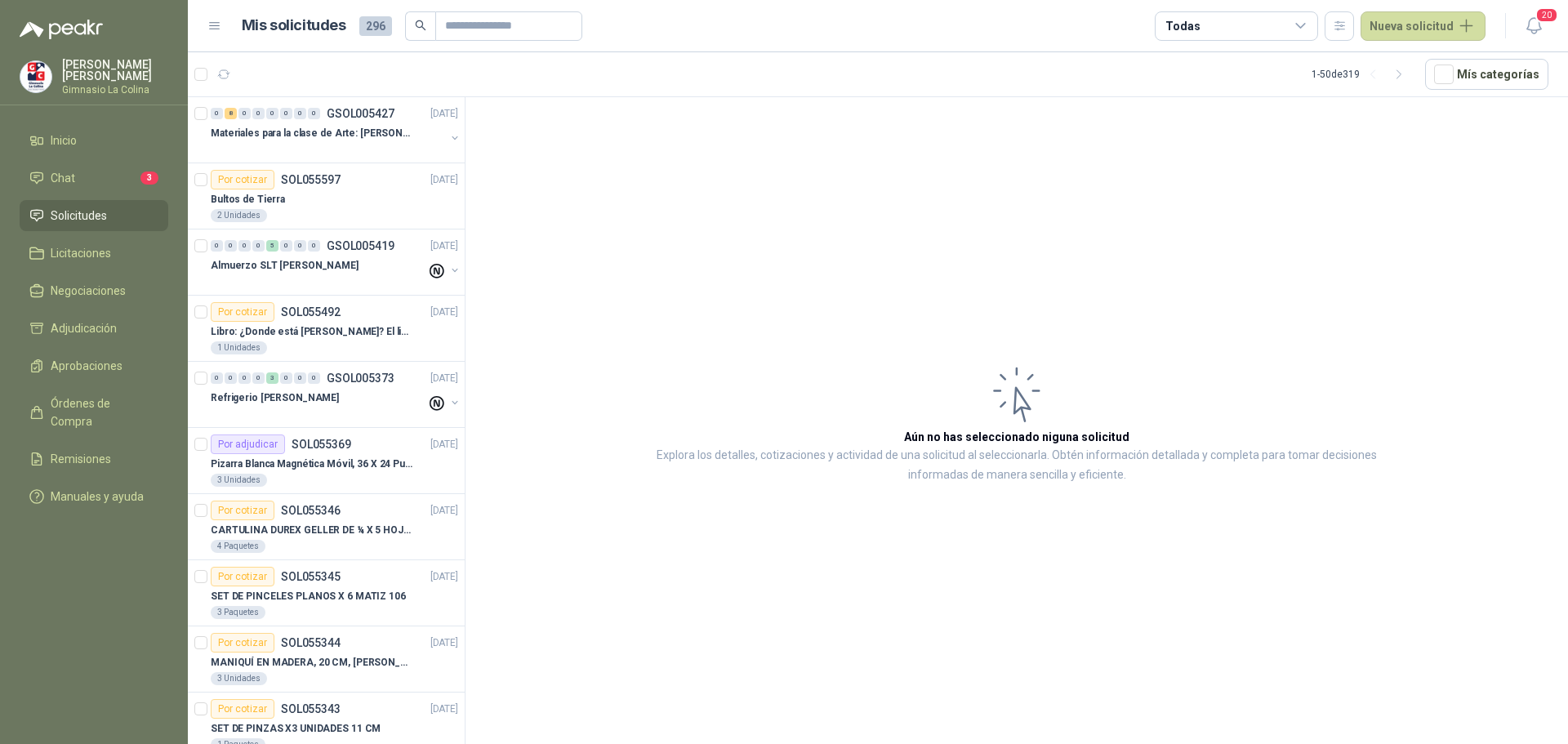
click at [1305, 24] on icon at bounding box center [1301, 26] width 14 height 14
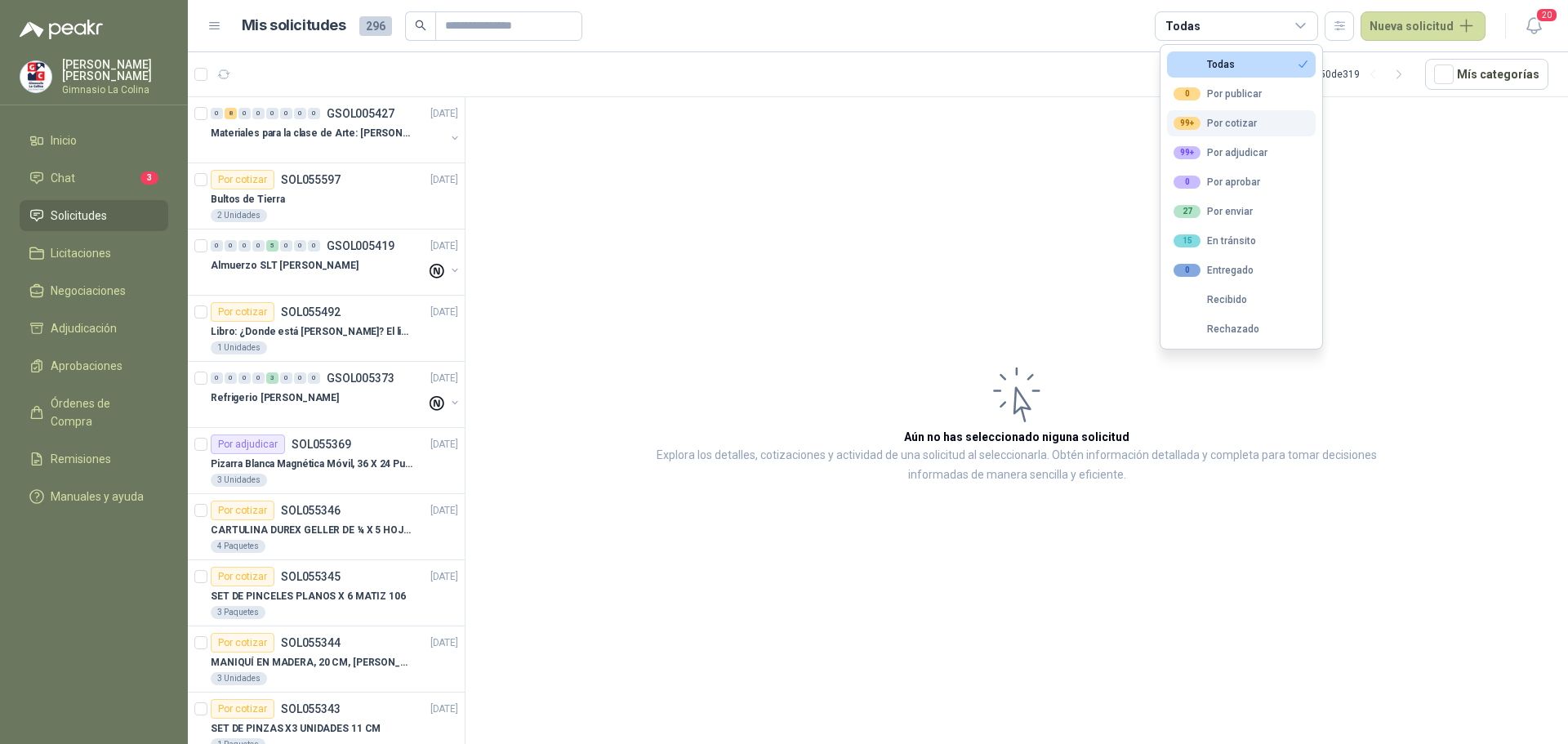
click at [1234, 124] on div "99+ Por cotizar" at bounding box center [1215, 123] width 83 height 13
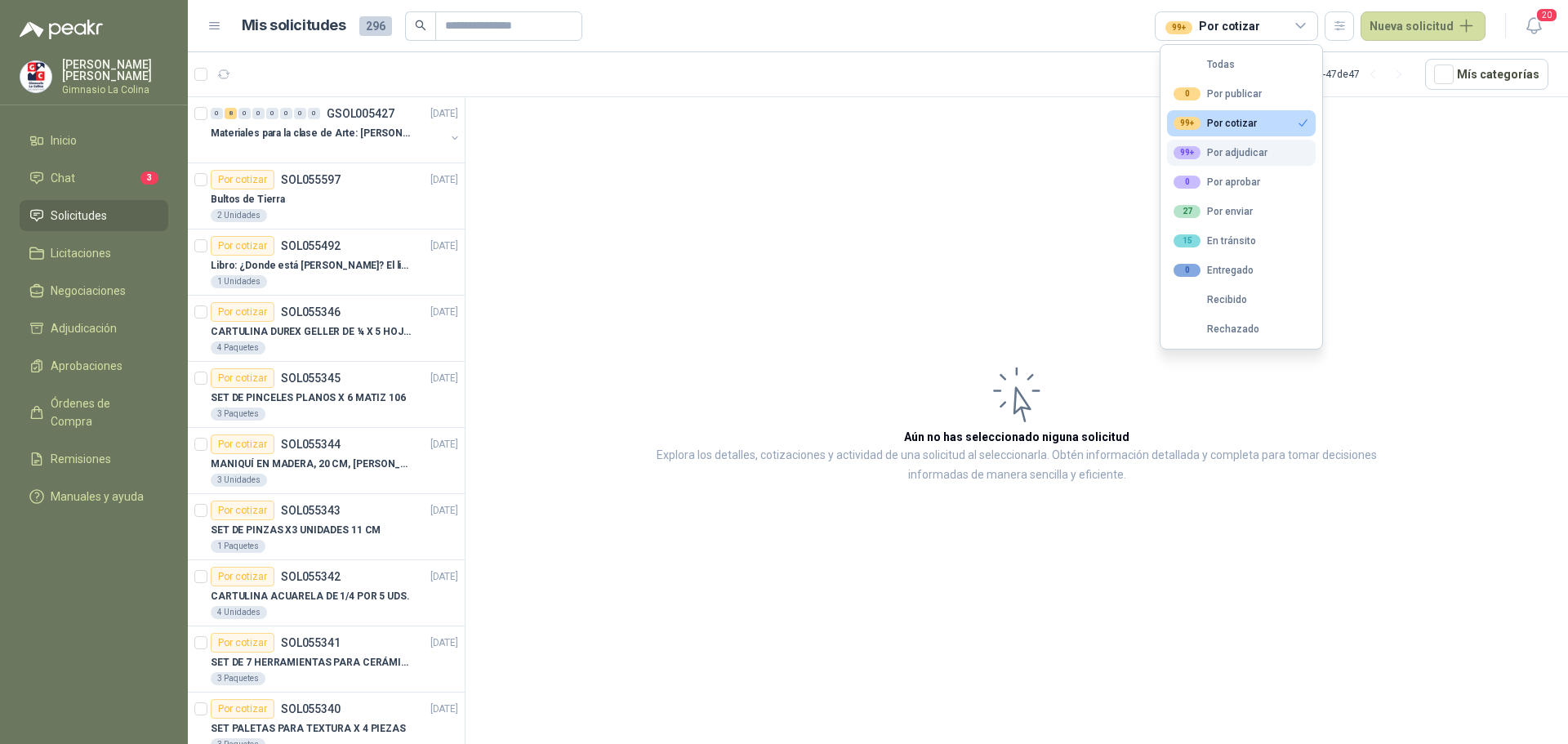
click at [1228, 151] on div "99+ Por adjudicar" at bounding box center [1220, 153] width 94 height 13
click at [1293, 124] on button "99+ Por cotizar" at bounding box center [1241, 123] width 149 height 26
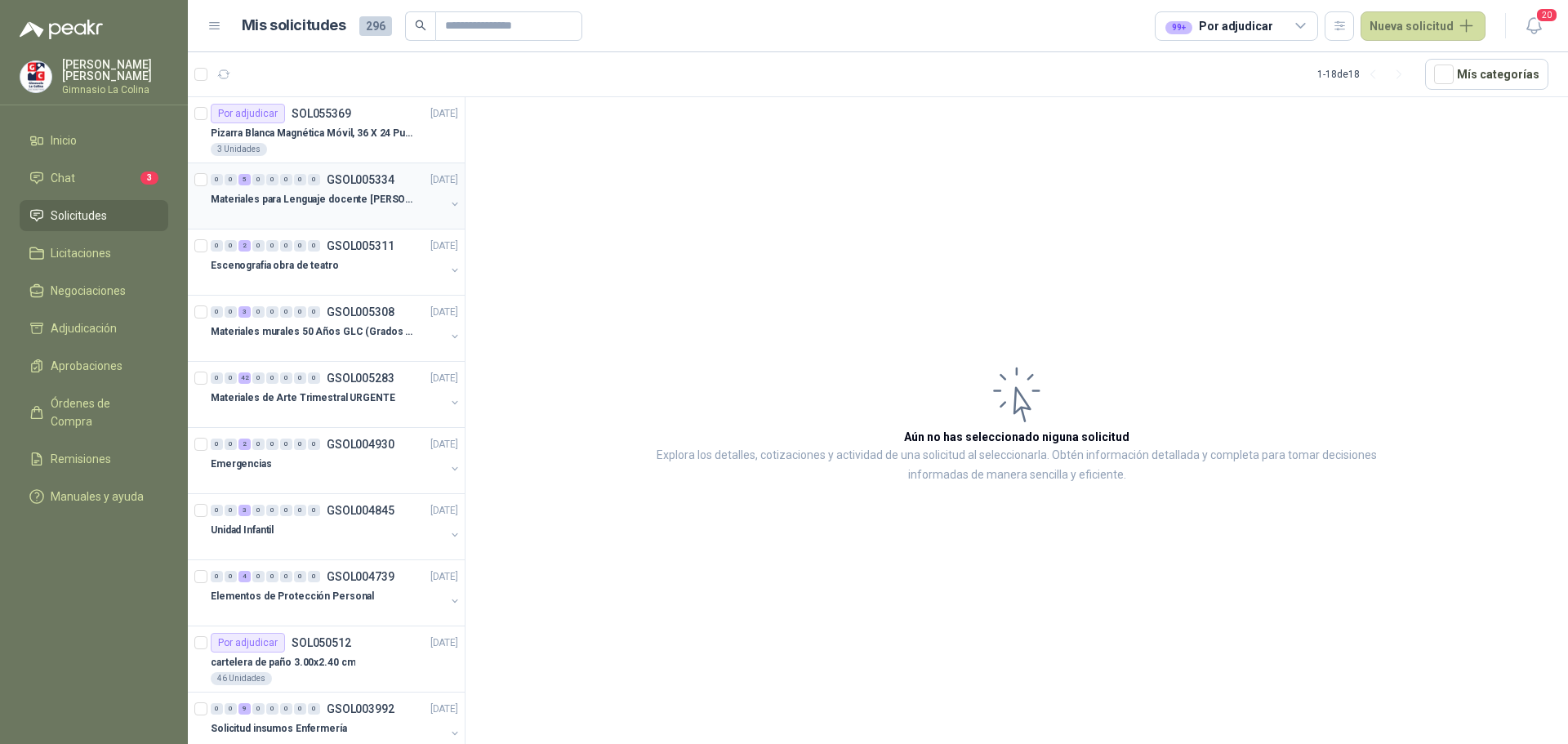
click at [326, 205] on p "Materiales para Lenguaje docente [PERSON_NAME]" at bounding box center [312, 200] width 203 height 15
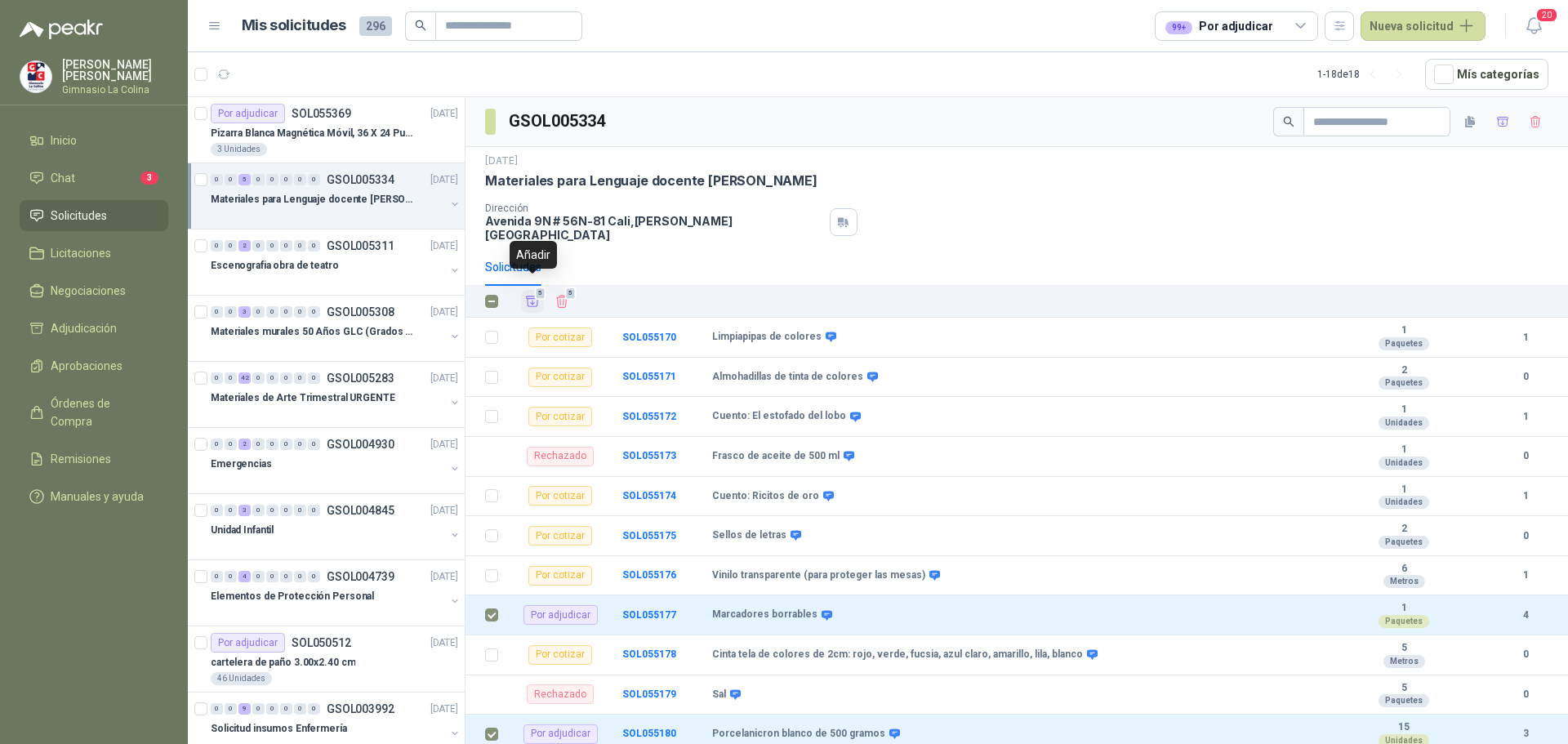
click at [536, 286] on span "5" at bounding box center [540, 293] width 12 height 13
click at [109, 315] on link "Adjudicación 5" at bounding box center [94, 328] width 149 height 31
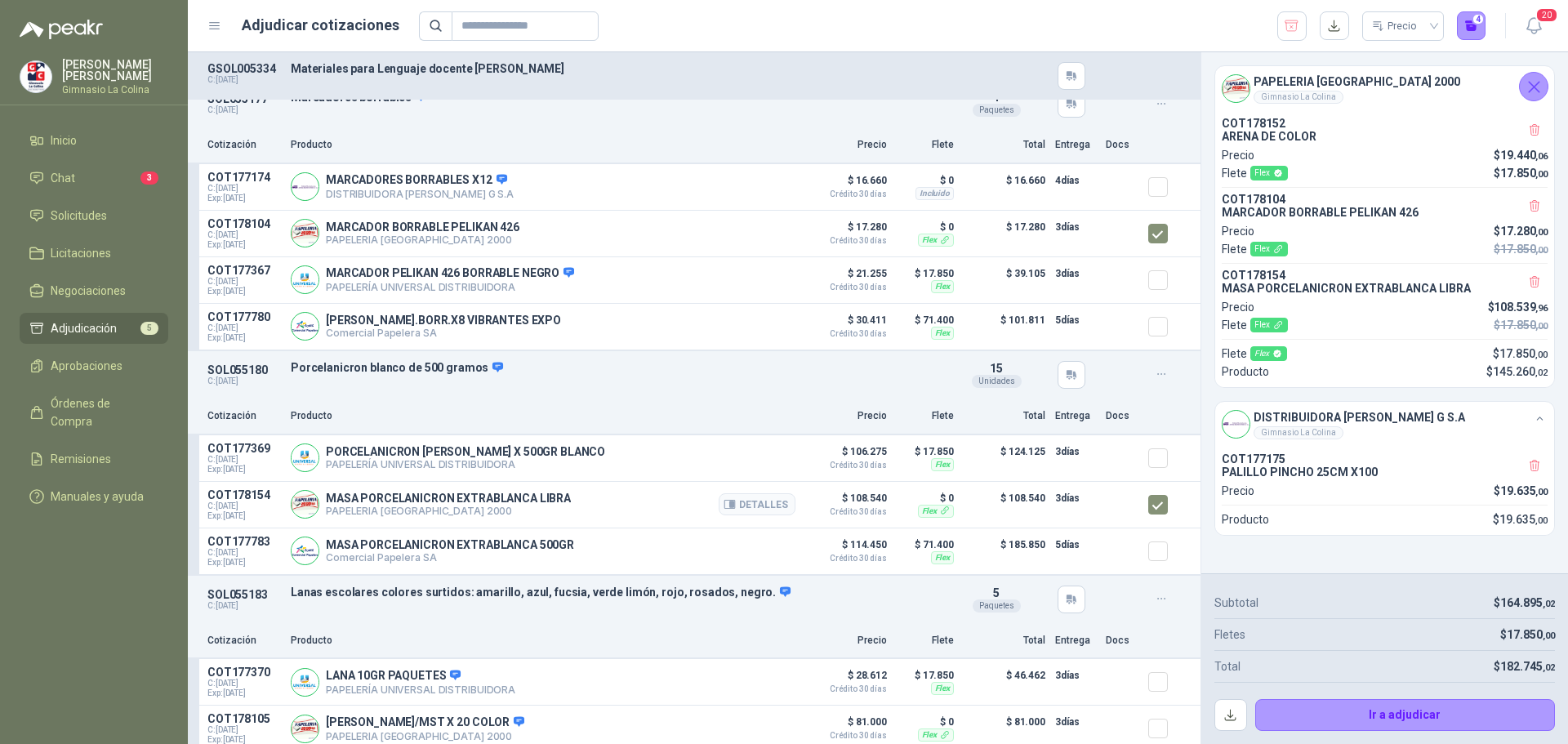
scroll to position [425, 0]
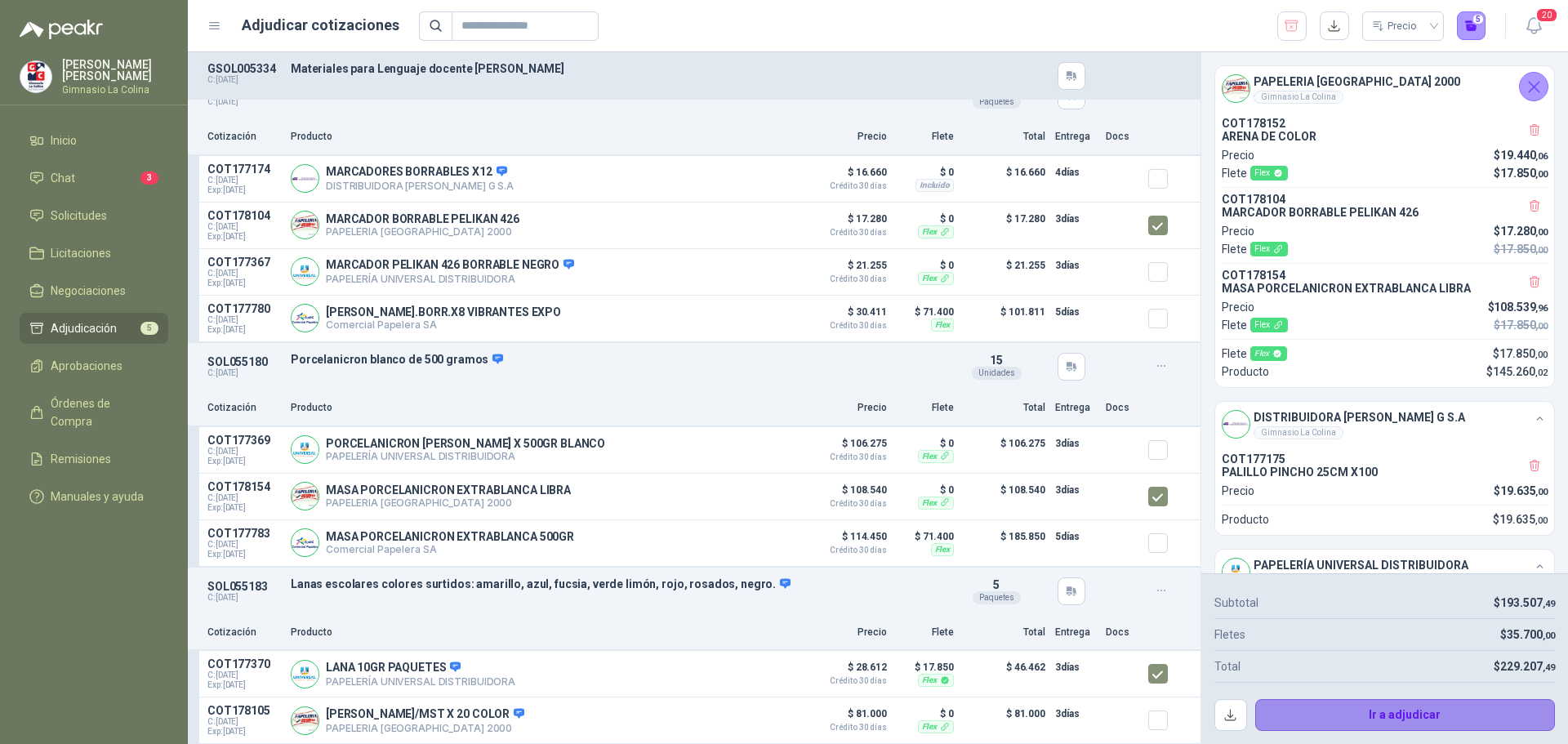
click at [1403, 714] on button "Ir a adjudicar" at bounding box center [1405, 715] width 301 height 33
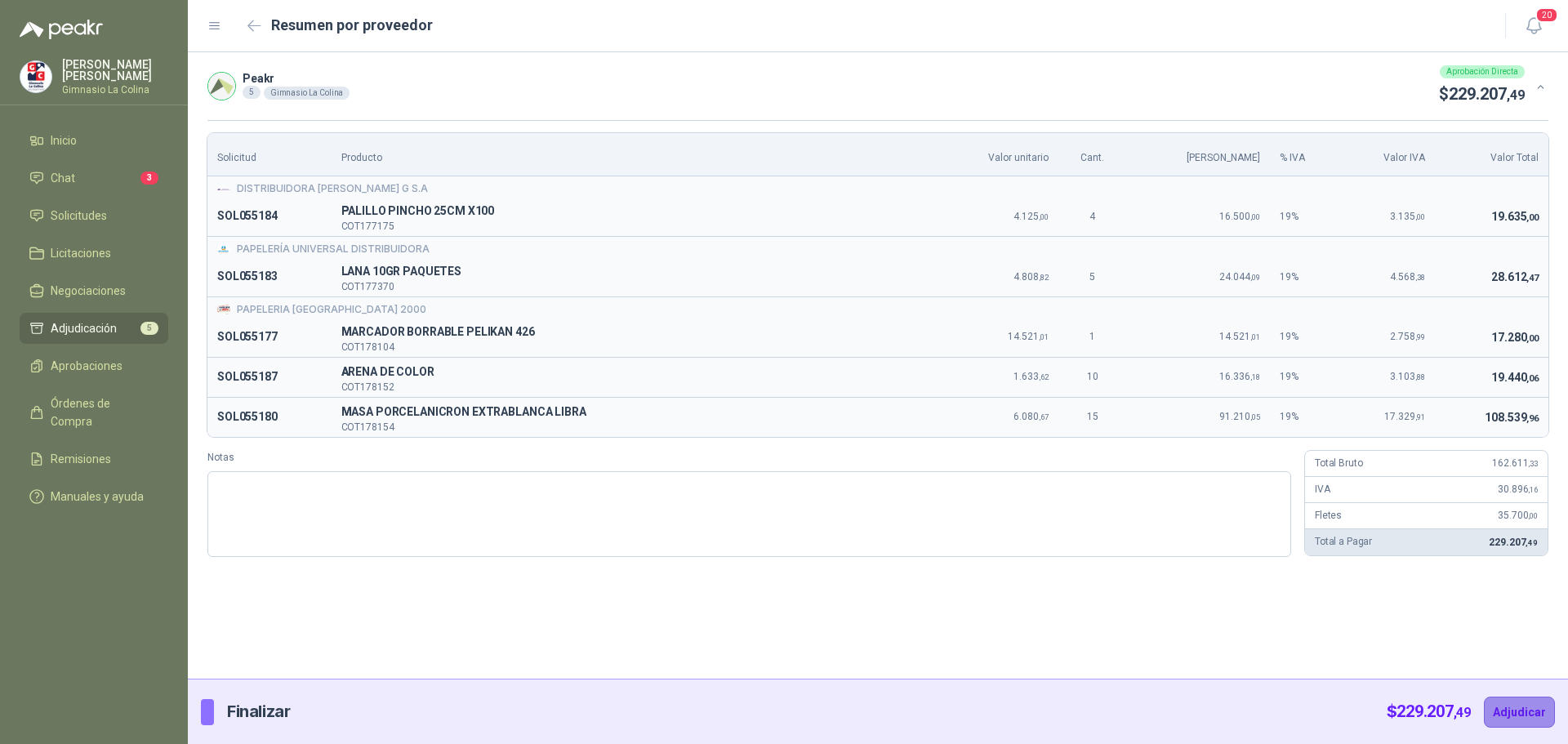
click at [1519, 711] on button "Adjudicar" at bounding box center [1519, 711] width 71 height 31
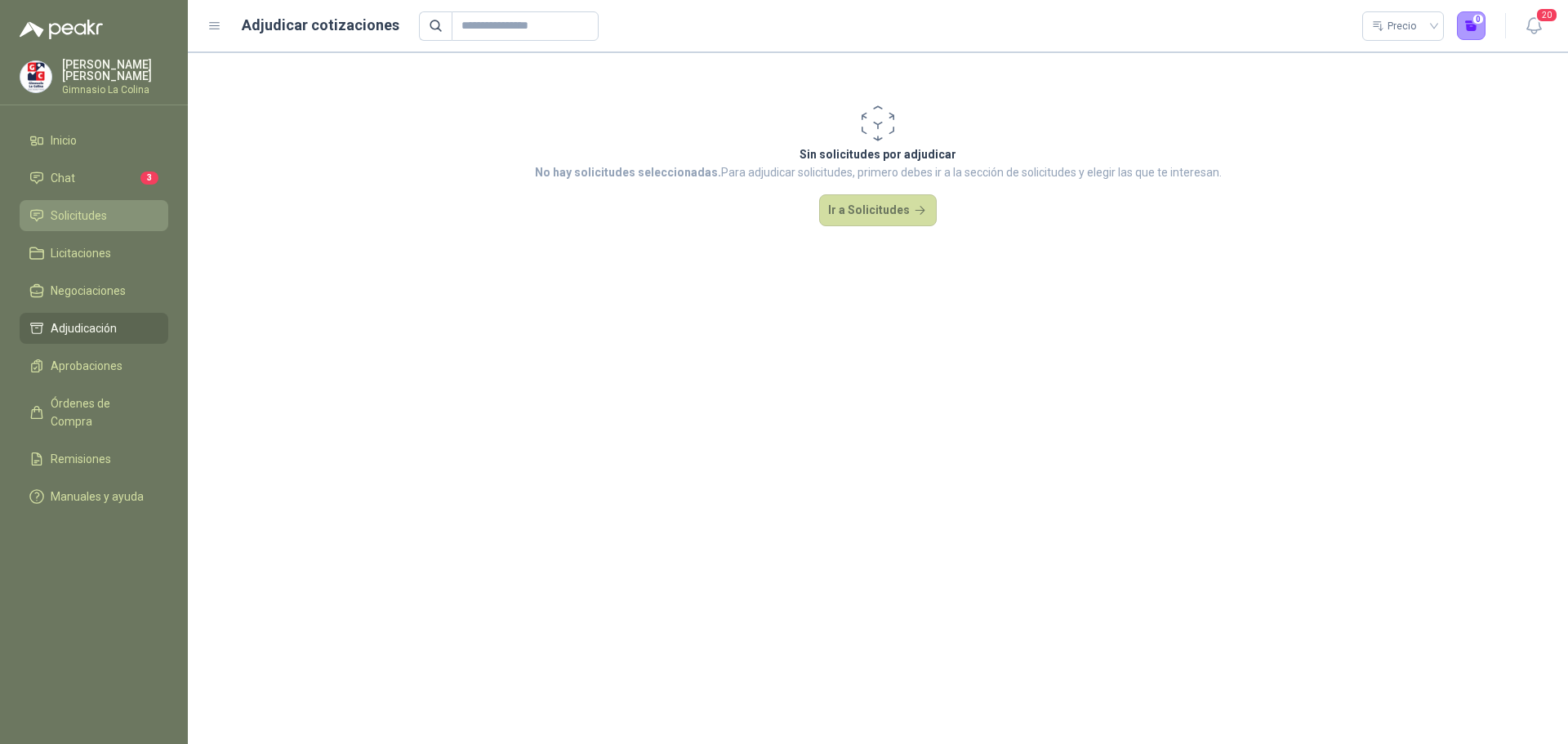
click at [98, 217] on span "Solicitudes" at bounding box center [79, 216] width 56 height 18
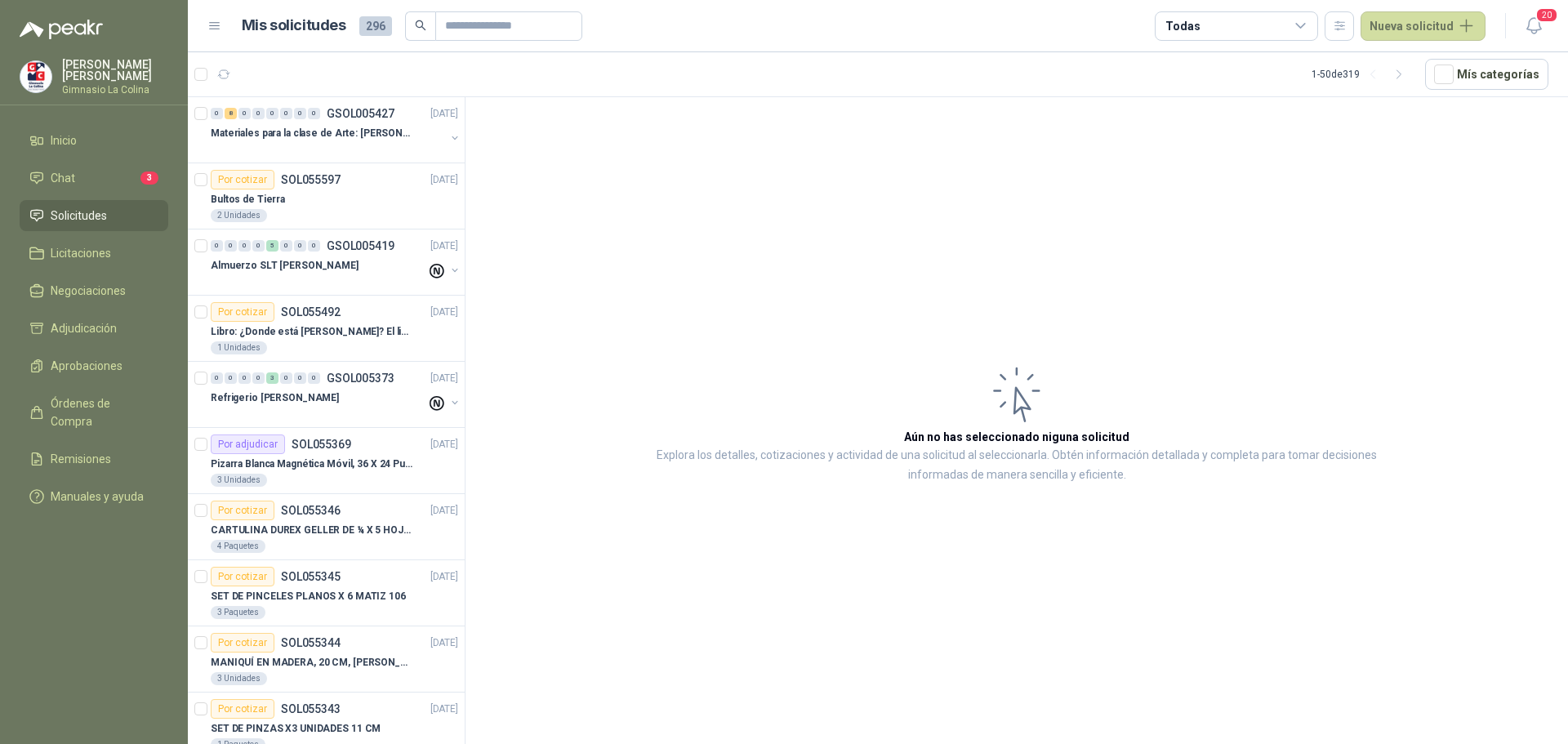
click at [1307, 22] on icon at bounding box center [1301, 26] width 14 height 14
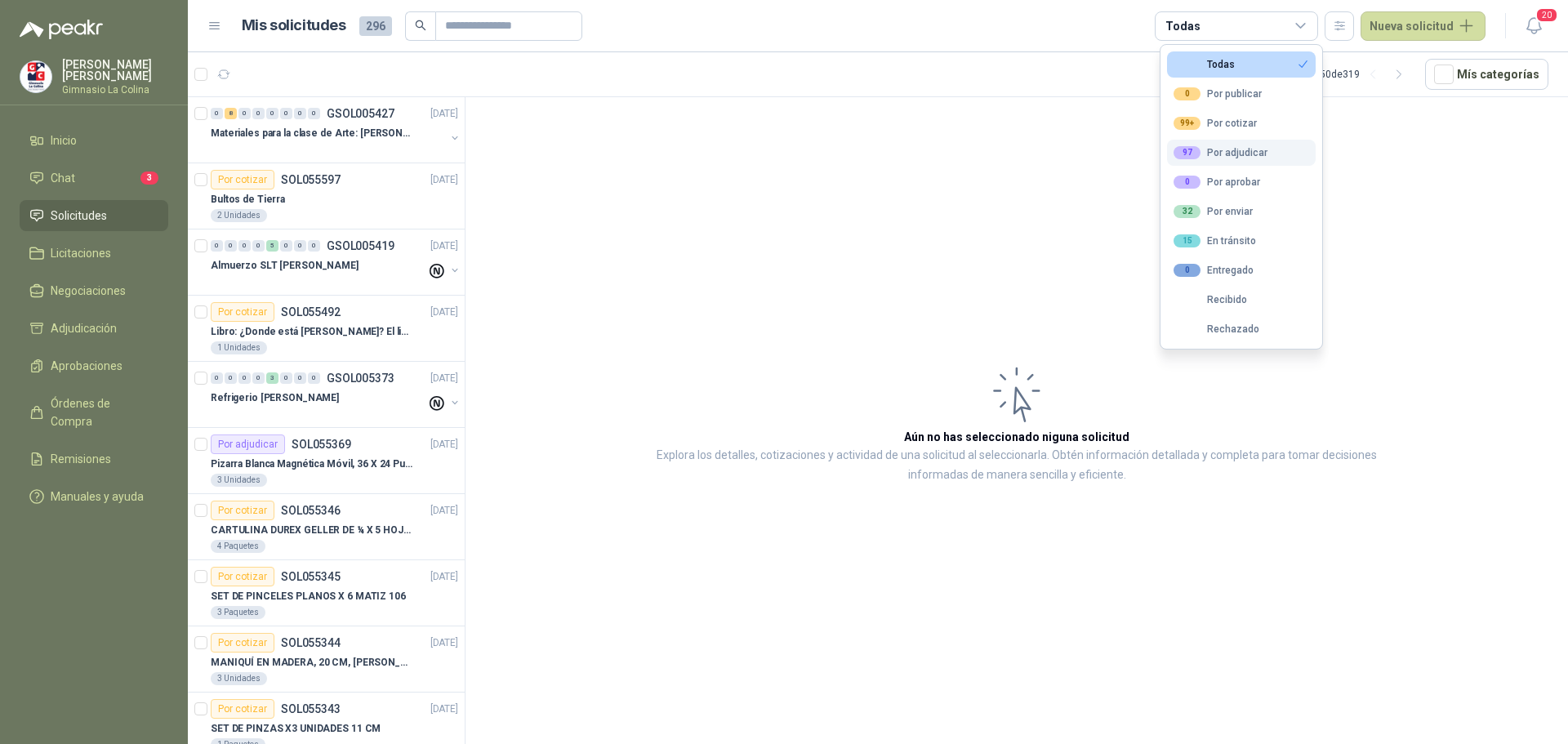
click at [1210, 161] on button "97 Por adjudicar" at bounding box center [1241, 153] width 149 height 26
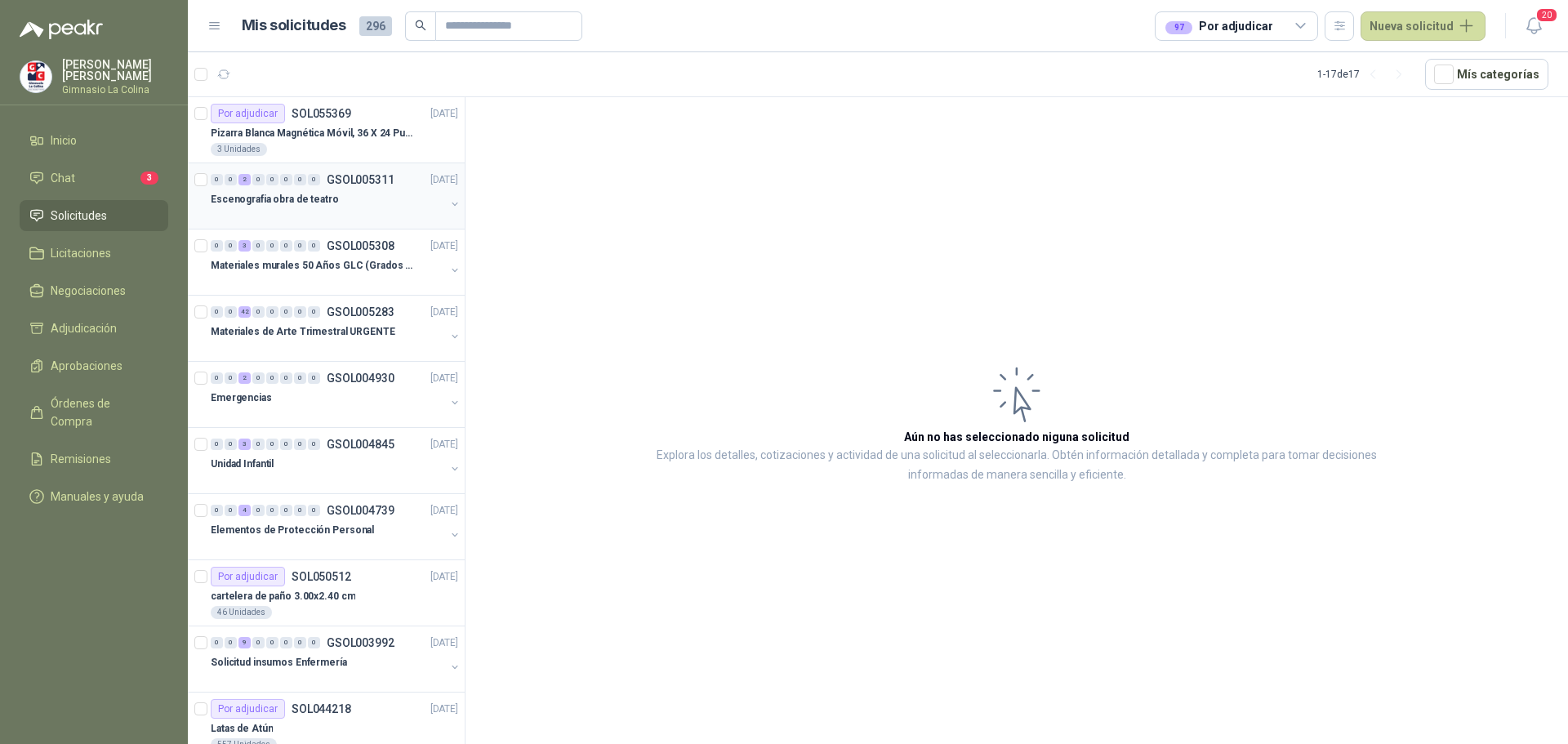
click at [322, 212] on div at bounding box center [328, 215] width 235 height 13
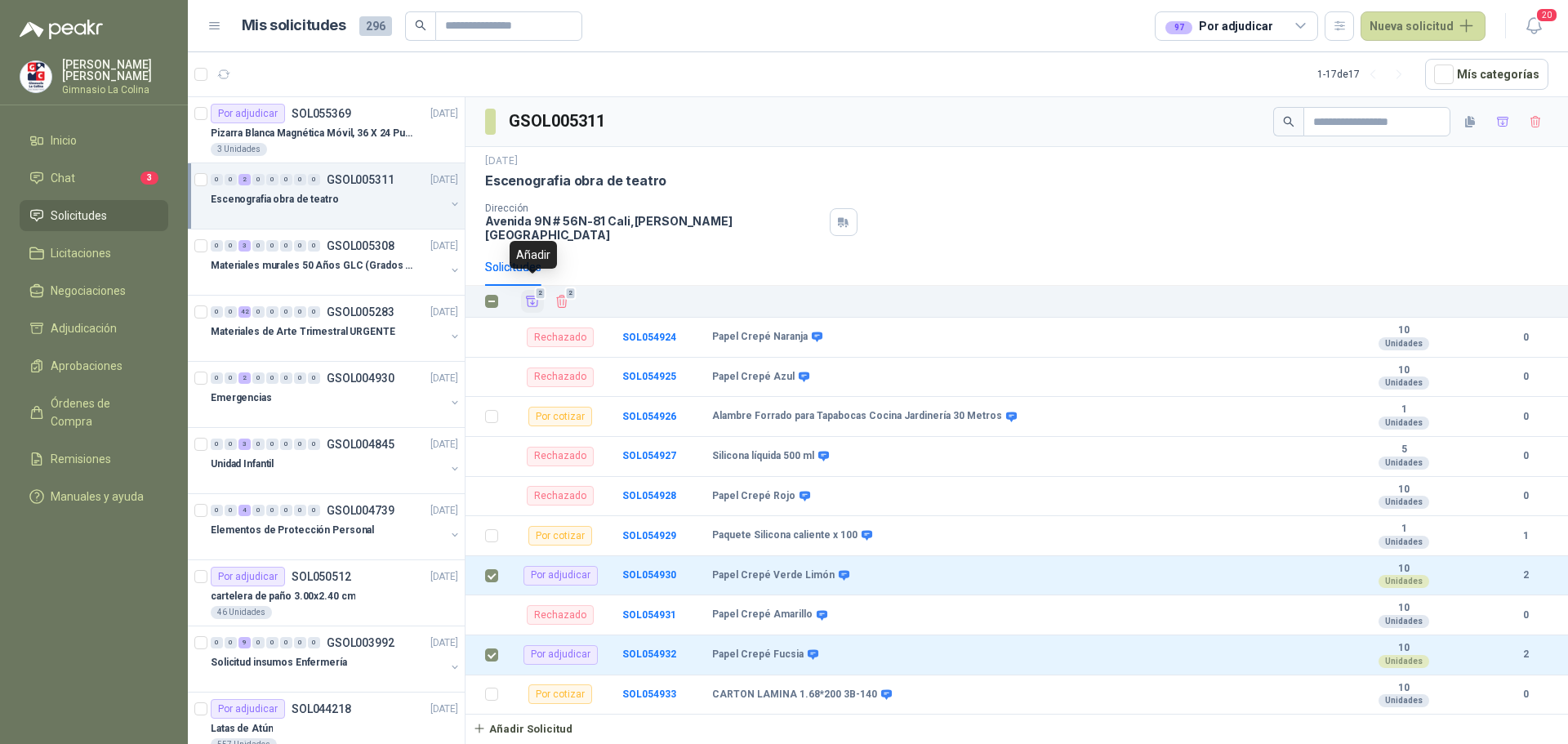
click at [529, 294] on icon "Añadir" at bounding box center [532, 302] width 14 height 14
click at [267, 256] on div "Materiales murales 50 Años GLC (Grados 10 y 11)" at bounding box center [328, 265] width 235 height 20
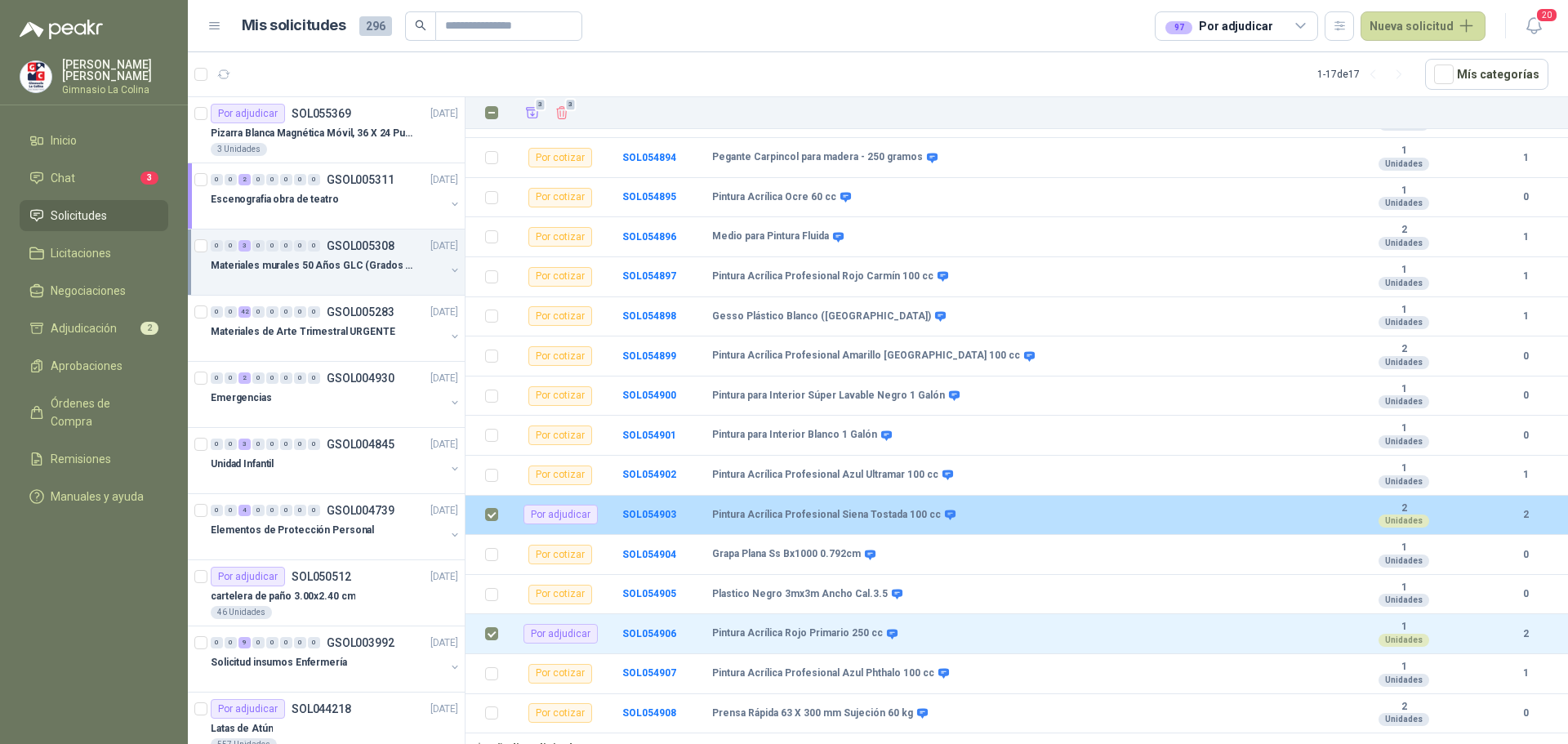
scroll to position [84, 0]
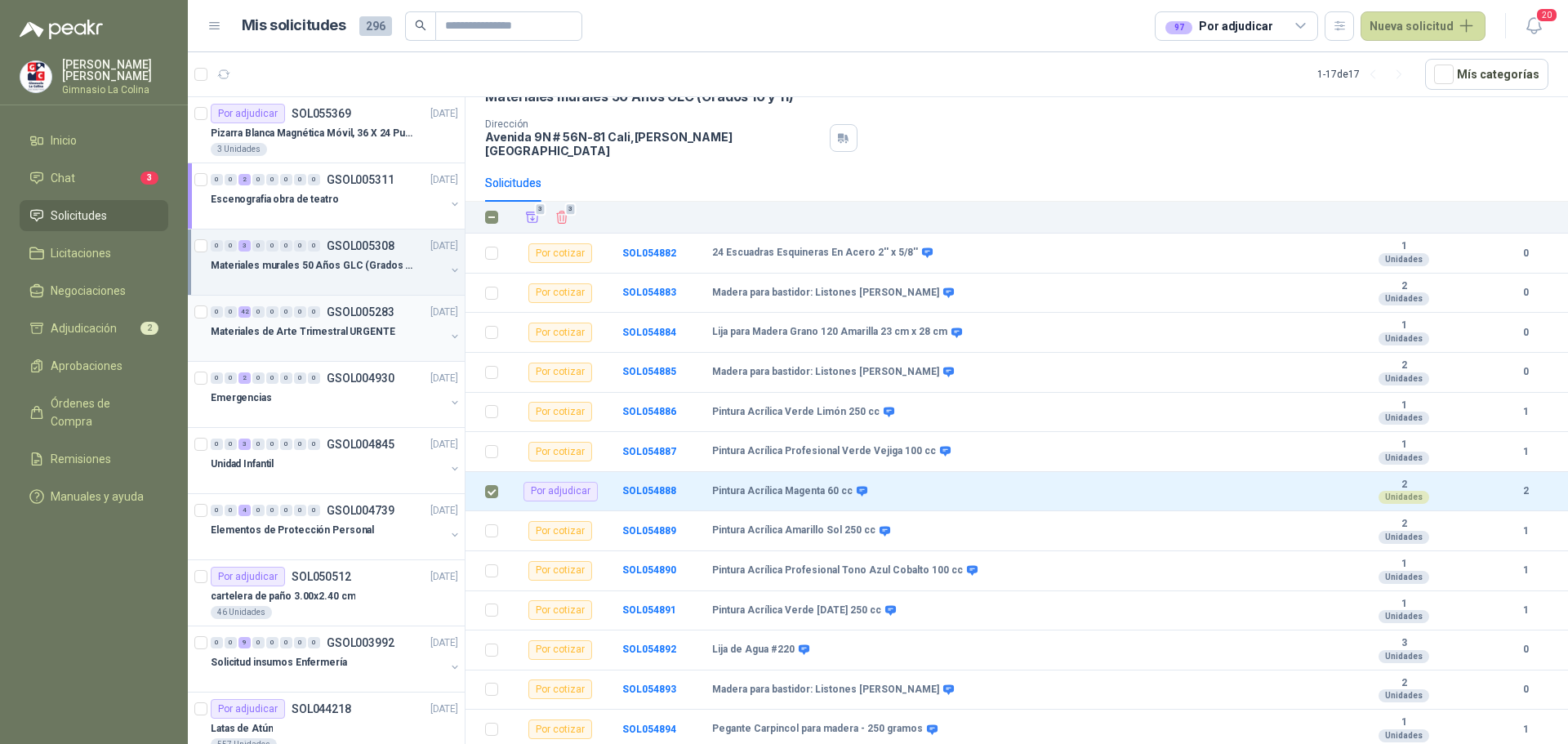
click at [254, 320] on div "0 0 42 0 0 0 0 0 GSOL005283 [DATE]" at bounding box center [336, 312] width 251 height 20
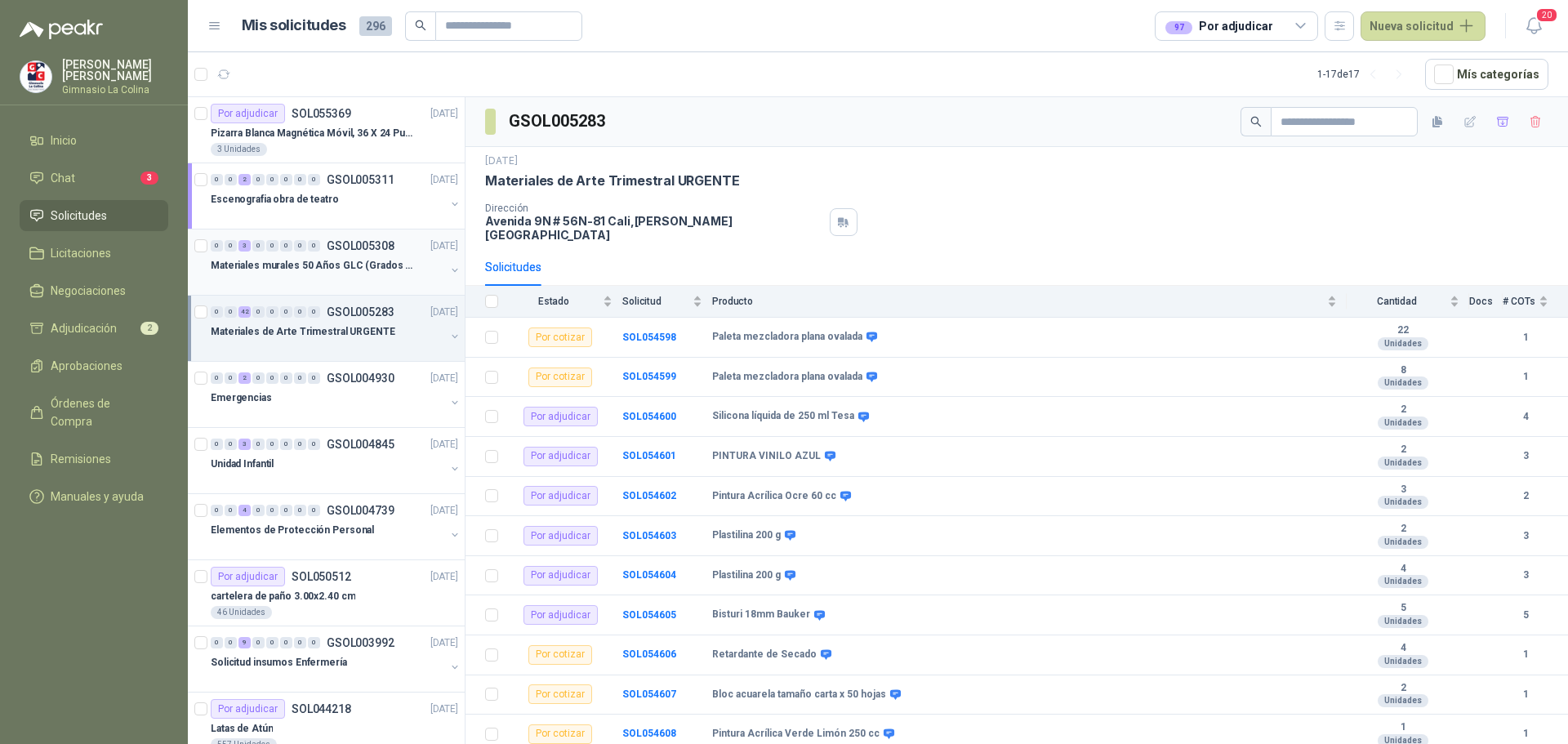
click at [314, 252] on div "0 0 3 0 0 0 0 0 GSOL005308 [DATE]" at bounding box center [336, 246] width 251 height 20
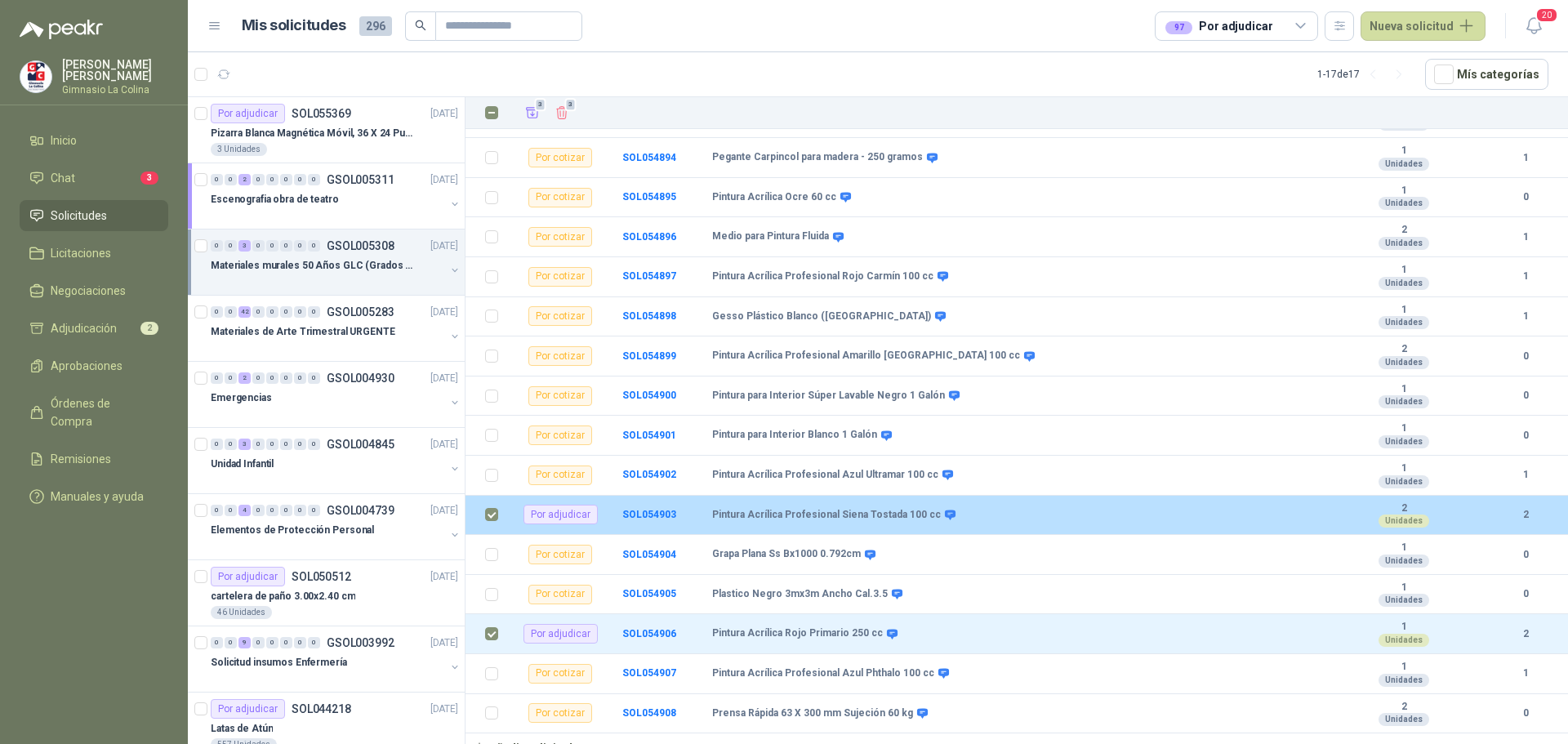
scroll to position [84, 0]
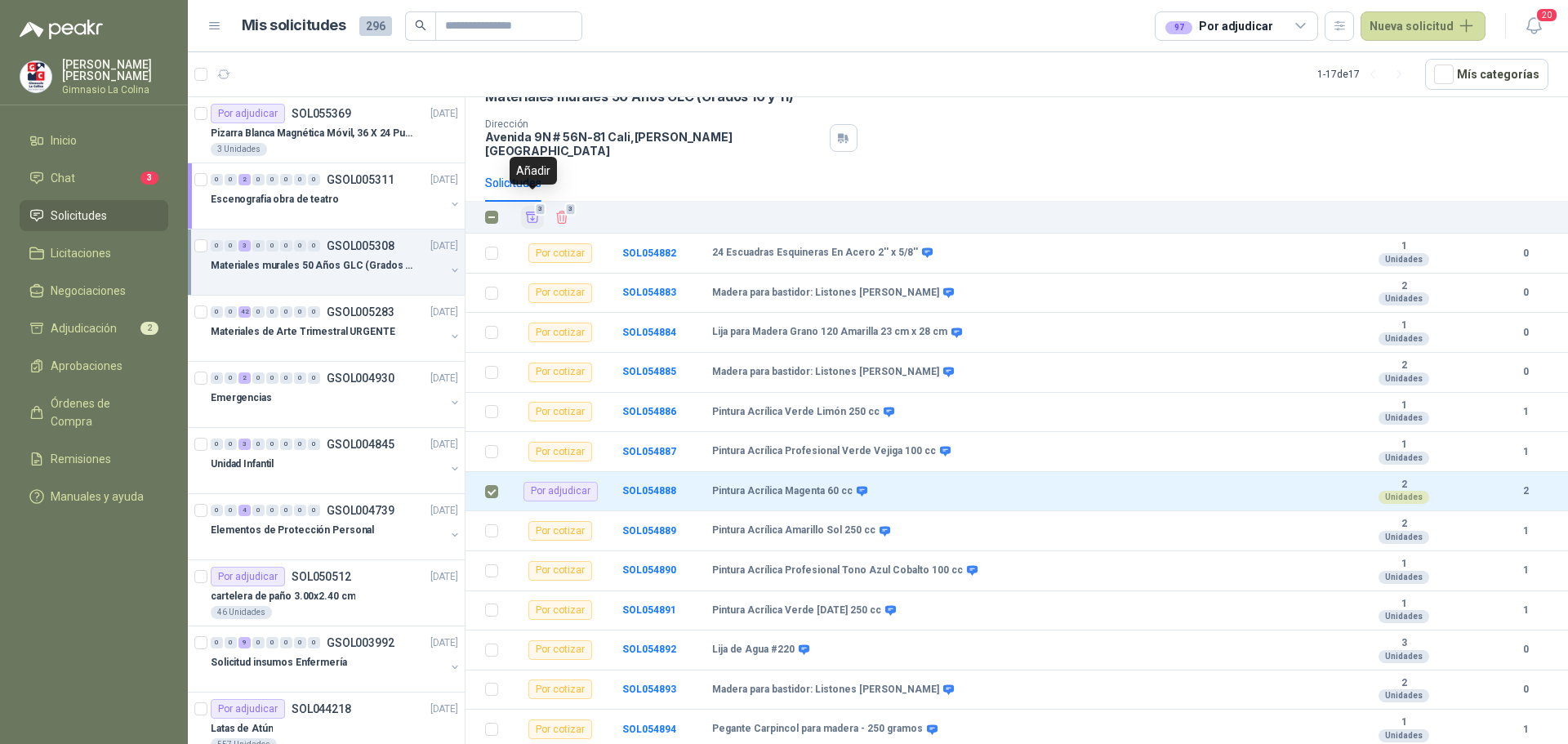
click at [535, 202] on span "3" at bounding box center [540, 209] width 12 height 13
click at [277, 312] on div "0" at bounding box center [273, 312] width 13 height 12
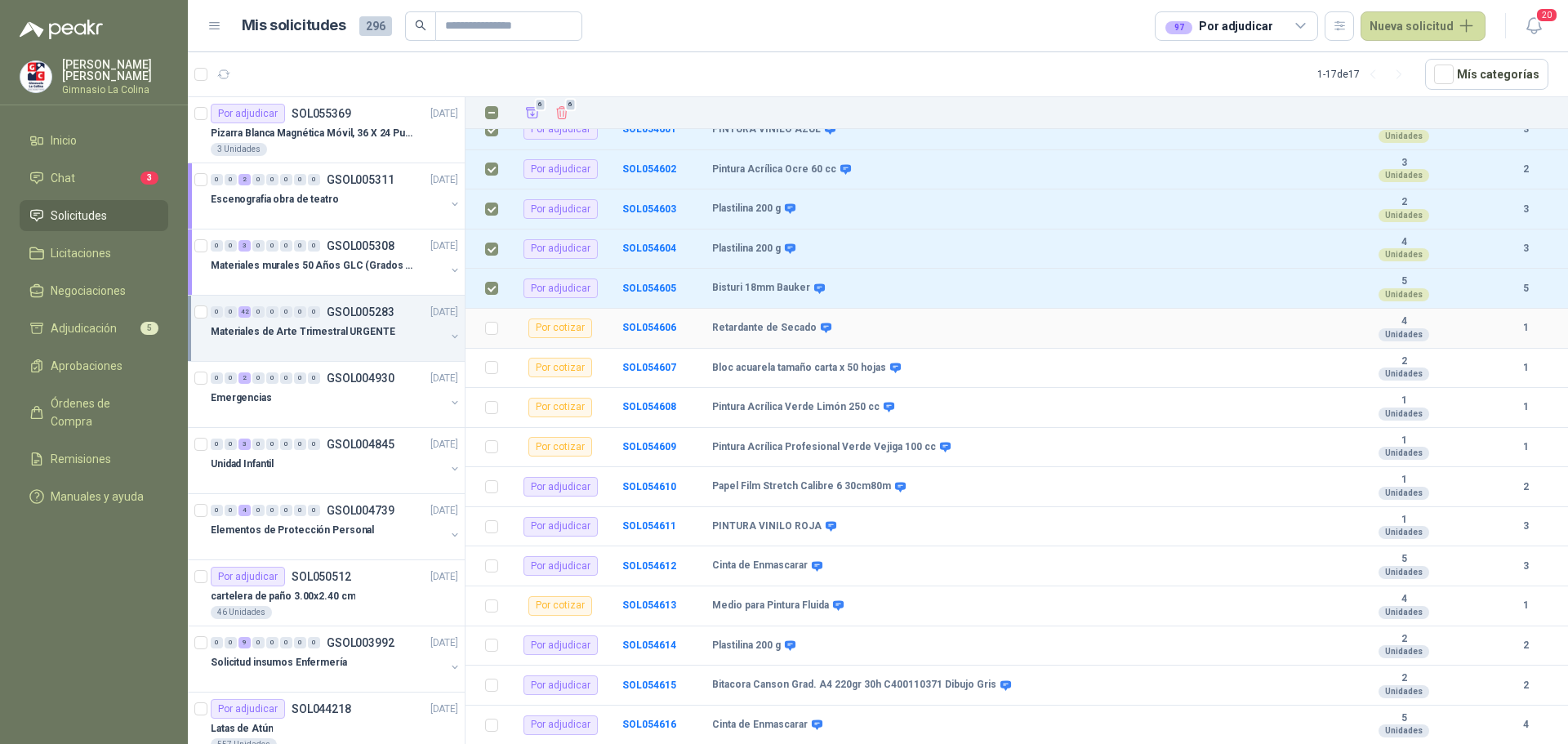
scroll to position [408, 0]
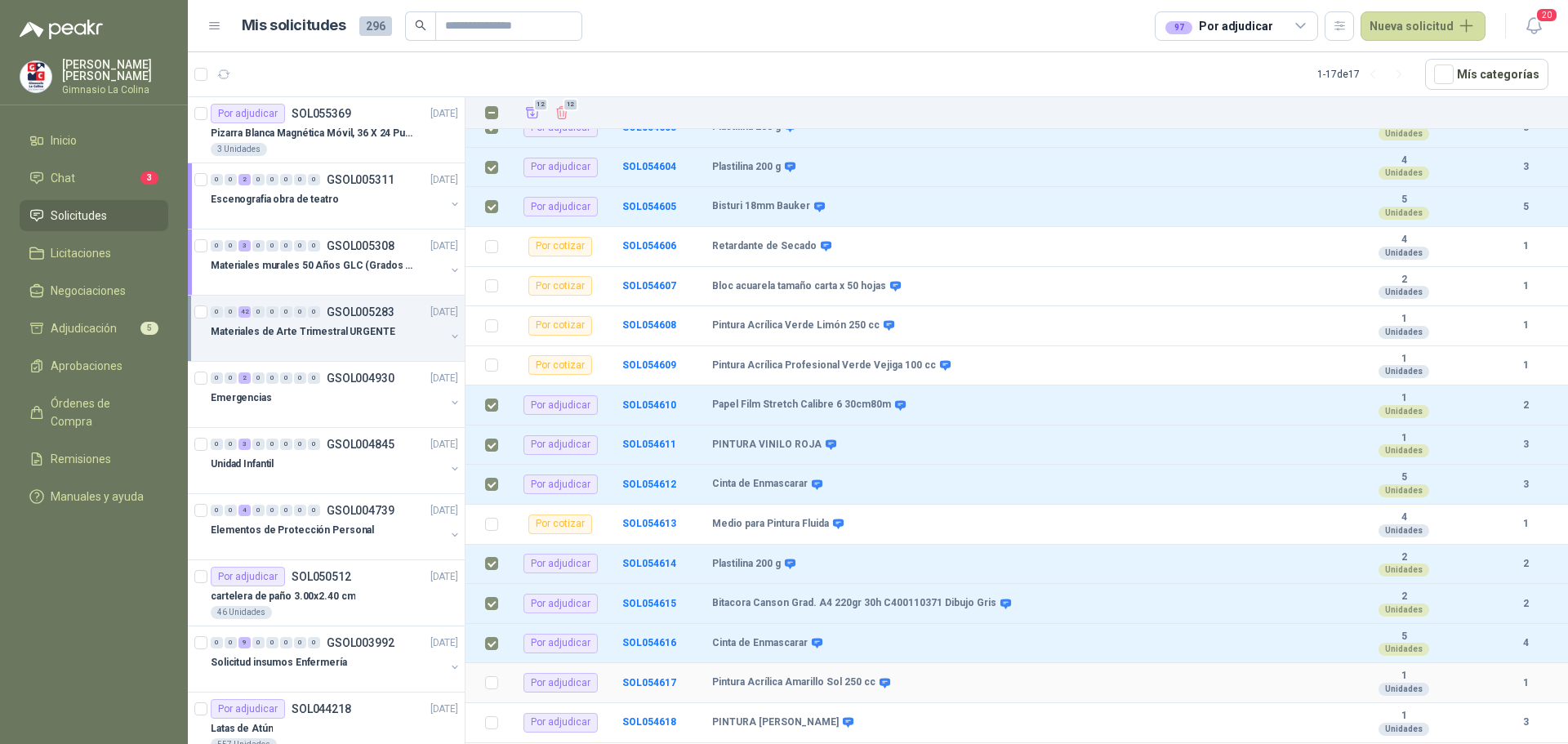
click at [491, 682] on td at bounding box center [486, 683] width 42 height 40
click at [490, 680] on label at bounding box center [491, 683] width 13 height 18
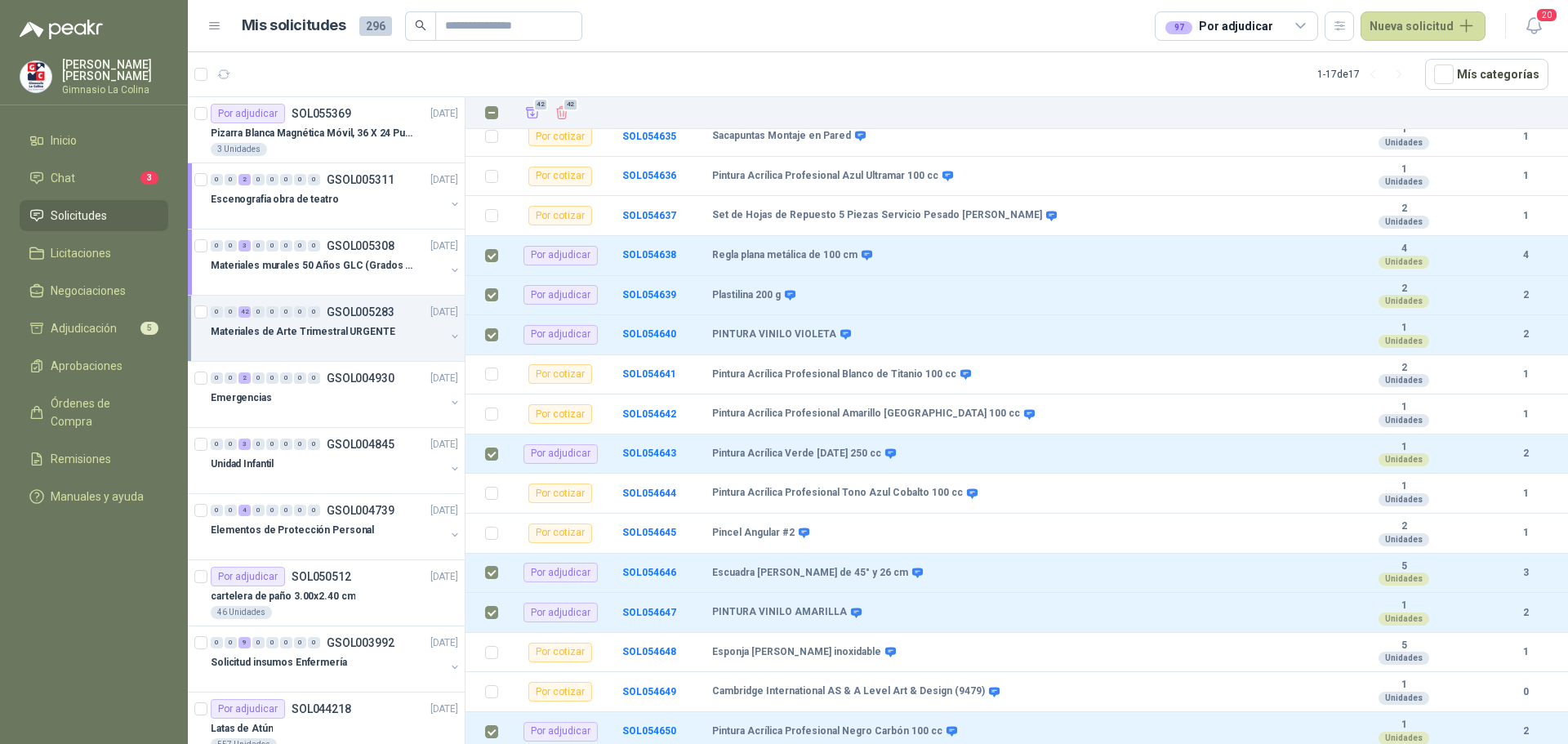
scroll to position [1097, 0]
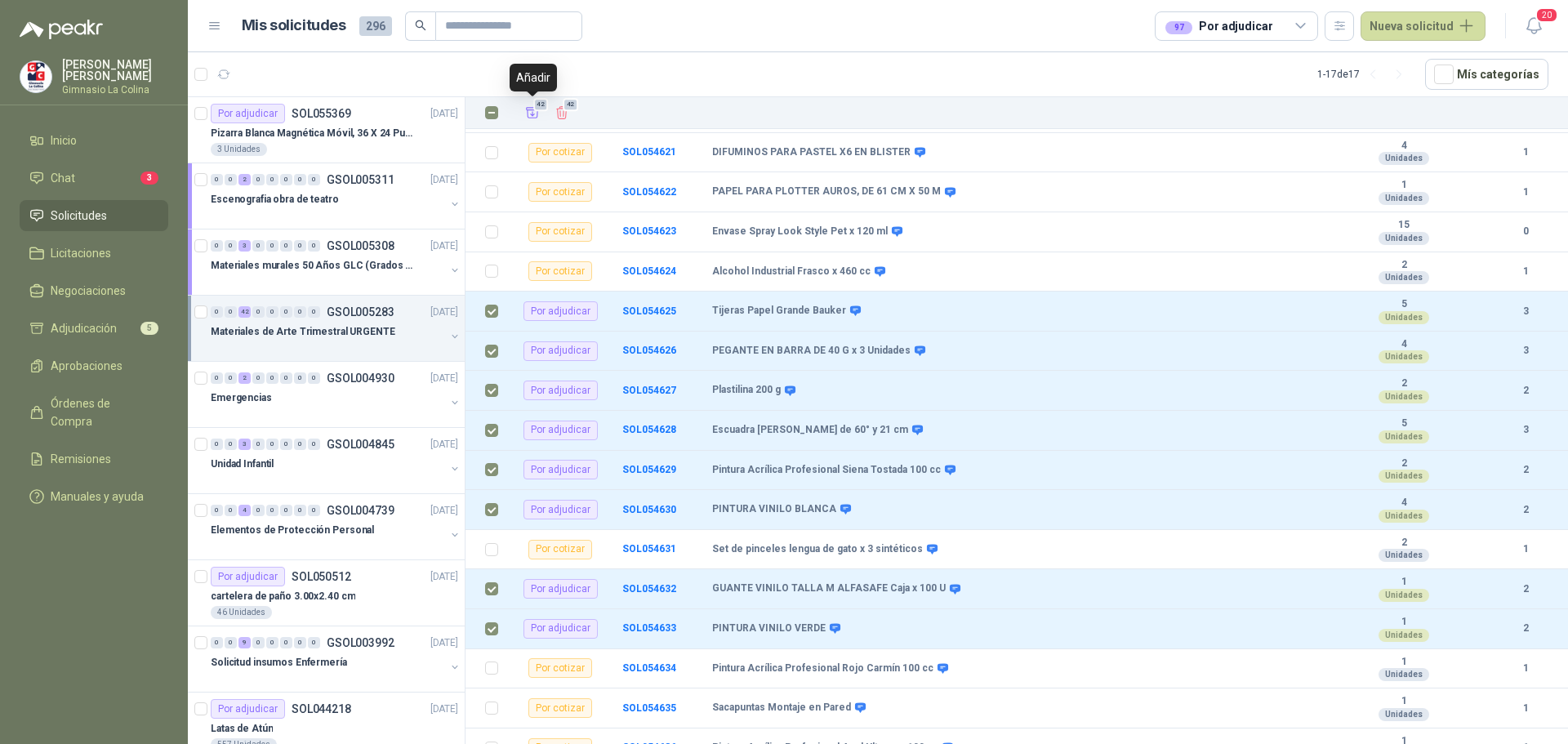
click at [531, 80] on div "Añadir" at bounding box center [533, 78] width 47 height 28
click at [540, 107] on span "42" at bounding box center [541, 105] width 15 height 13
click at [321, 376] on div "0 0 2 0 0 0 0 0 GSOL004930" at bounding box center [302, 377] width 183 height 12
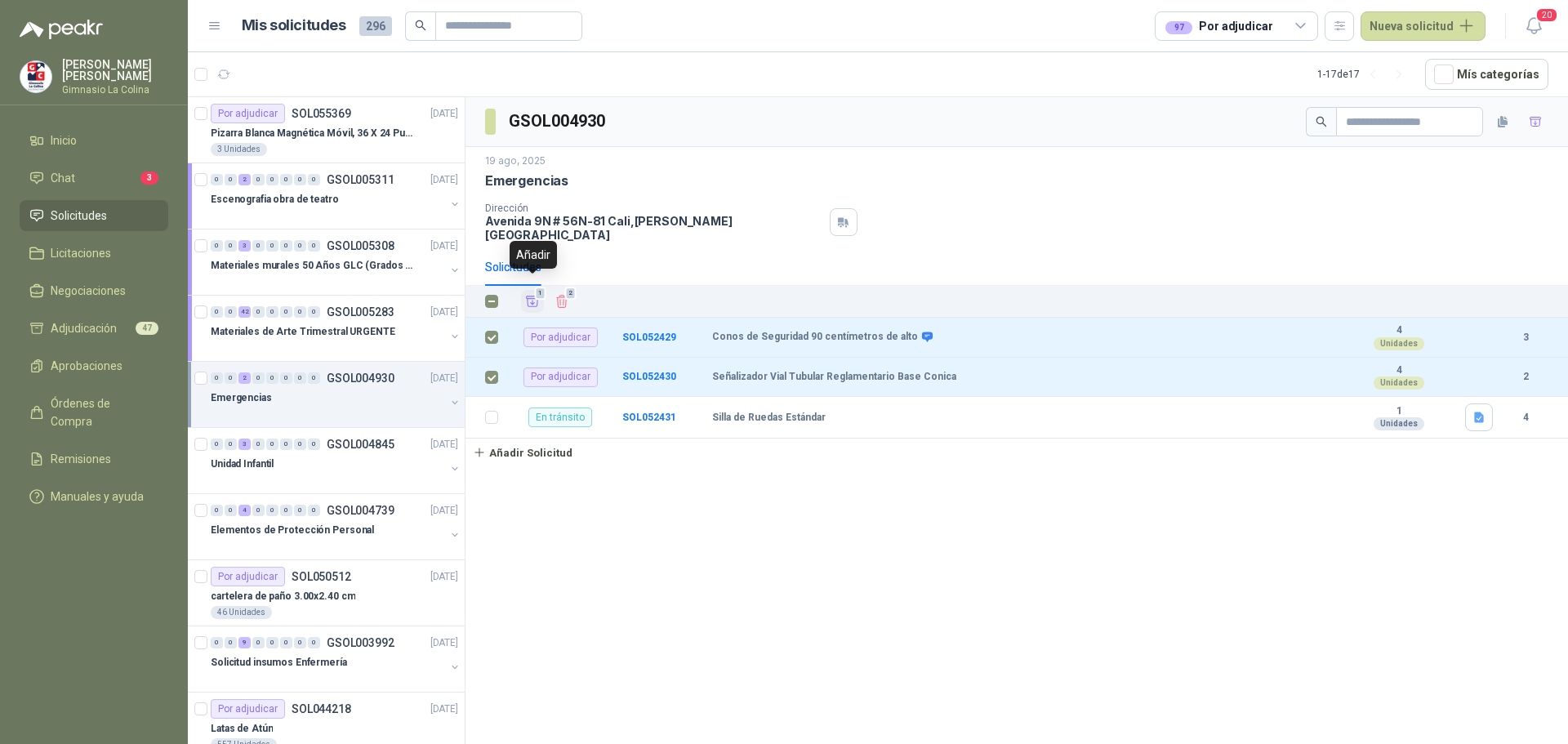
click at [536, 286] on span "1" at bounding box center [540, 293] width 12 height 13
click at [284, 465] on div "Unidad Infantil" at bounding box center [328, 464] width 235 height 20
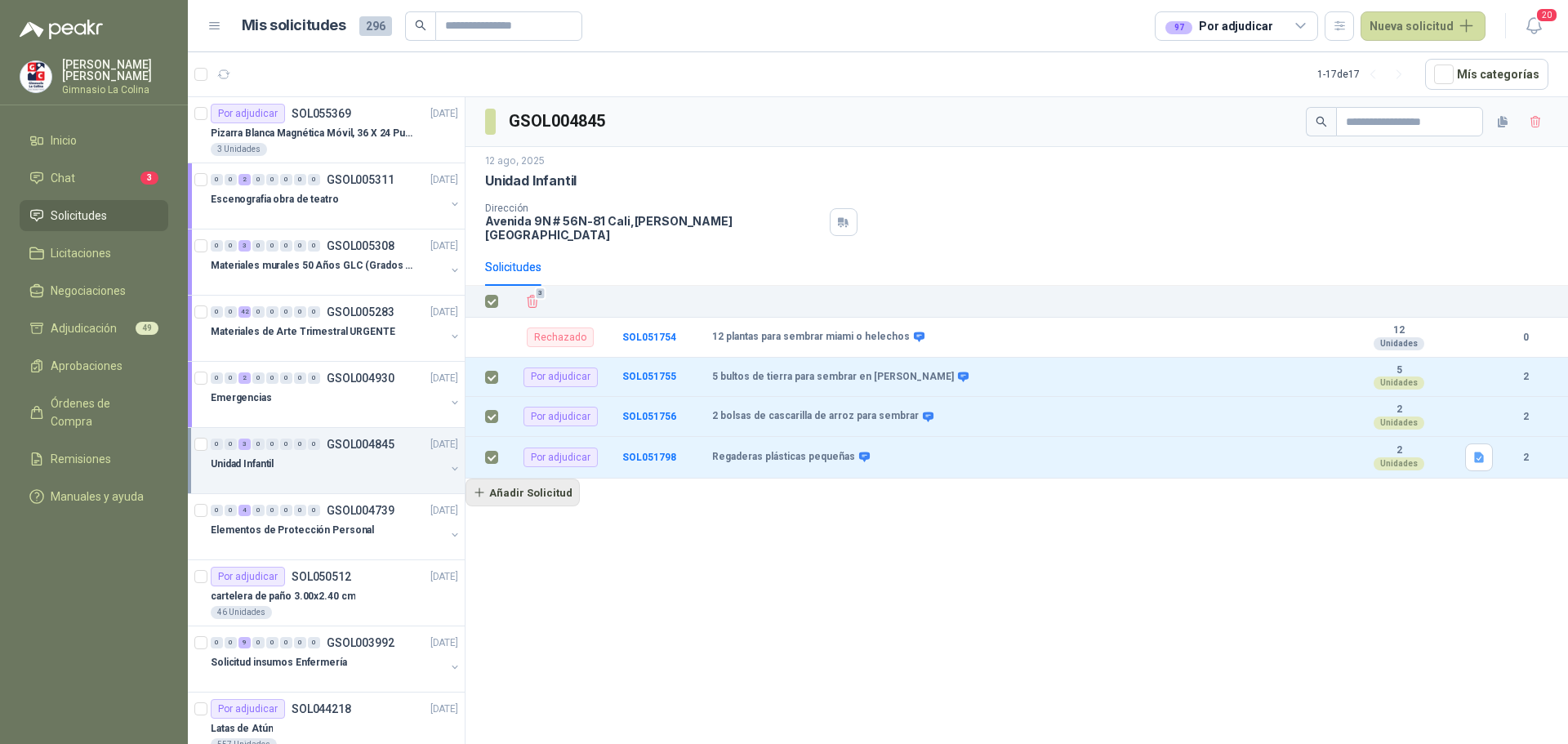
click at [513, 485] on button "Añadir Solicitud" at bounding box center [522, 492] width 115 height 28
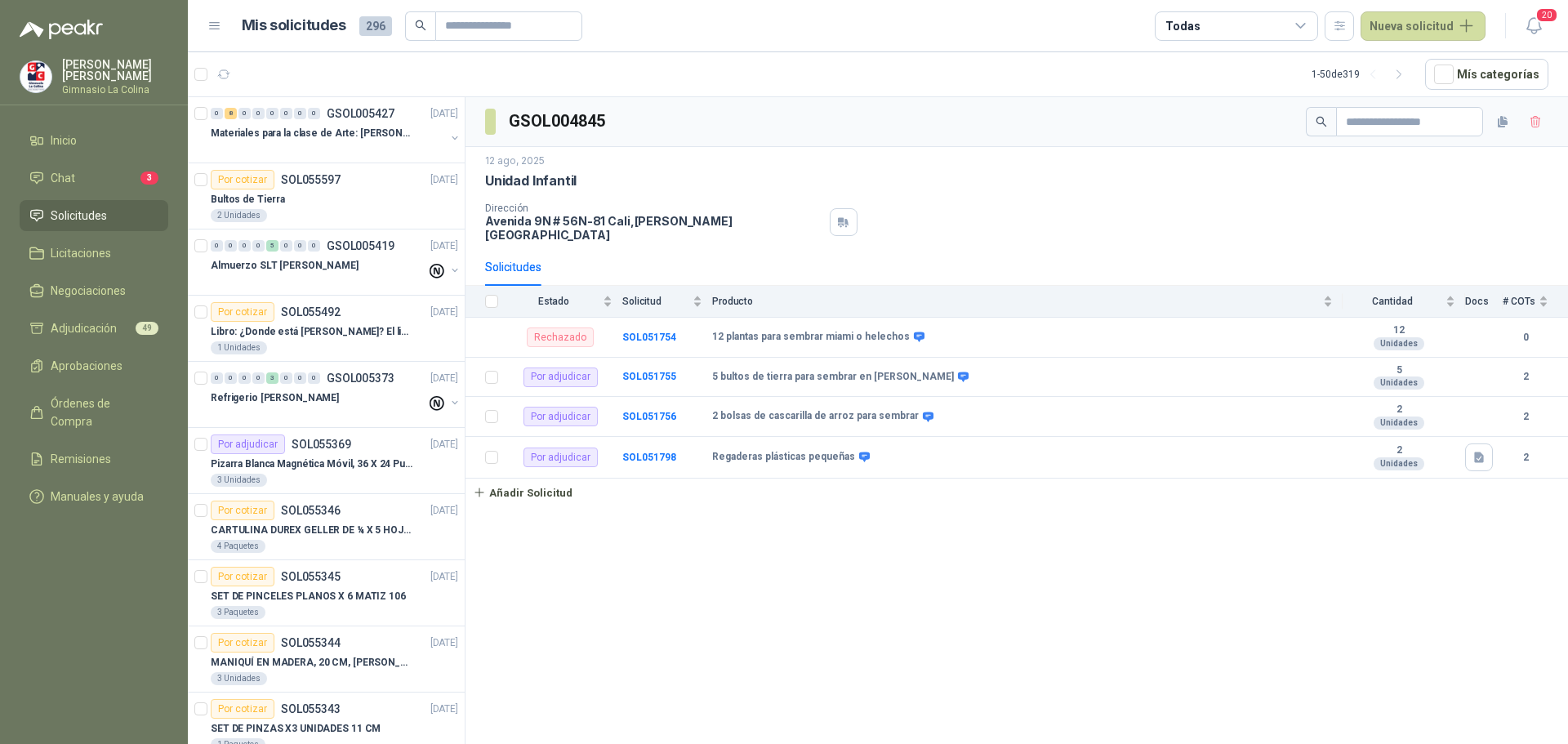
click at [1309, 30] on icon at bounding box center [1301, 26] width 14 height 14
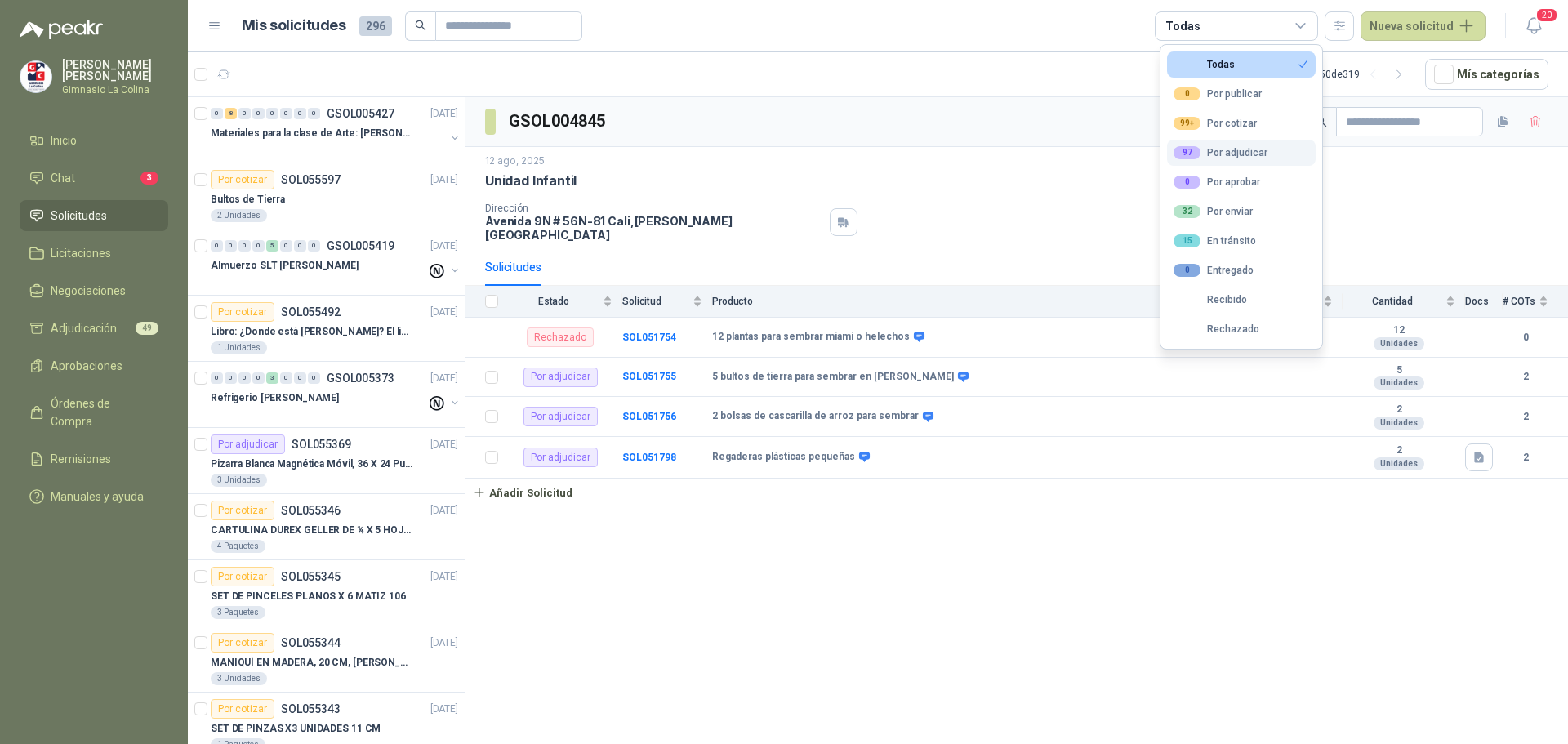
click at [1219, 156] on div "97 Por adjudicar" at bounding box center [1220, 153] width 94 height 13
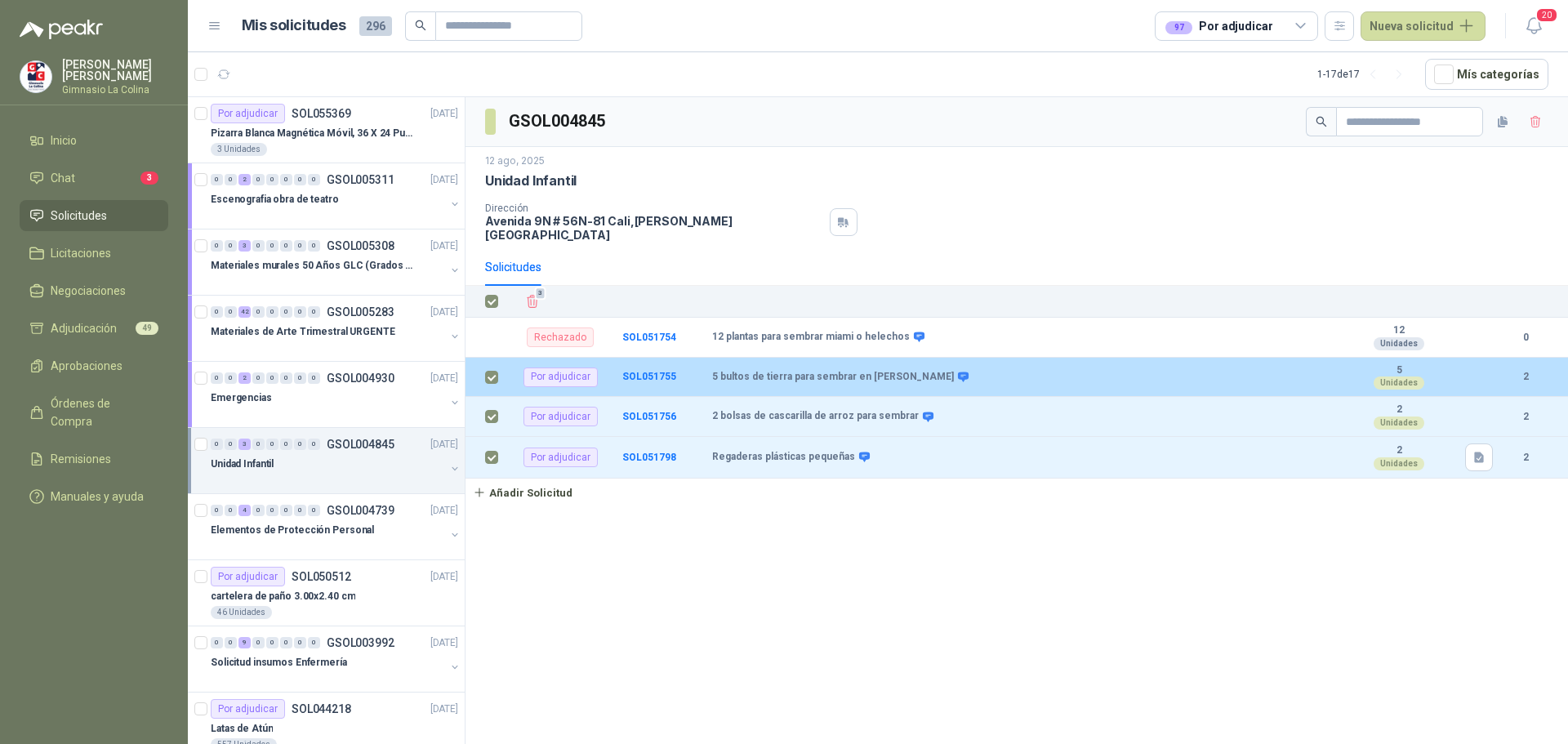
click at [542, 367] on div "Por adjudicar" at bounding box center [561, 377] width 74 height 20
click at [635, 371] on b "SOL051755" at bounding box center [649, 377] width 54 height 12
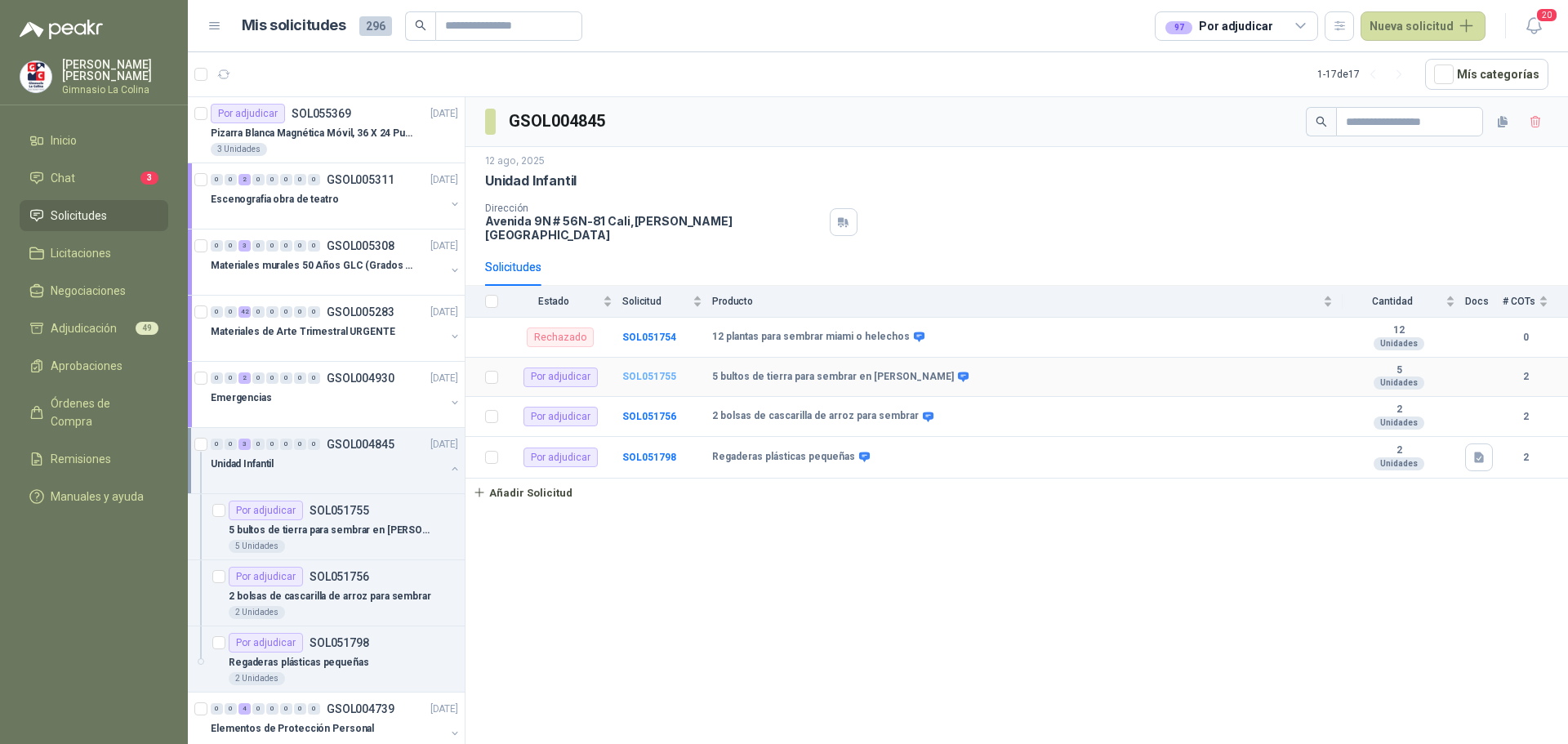
click at [643, 371] on b "SOL051755" at bounding box center [649, 377] width 54 height 12
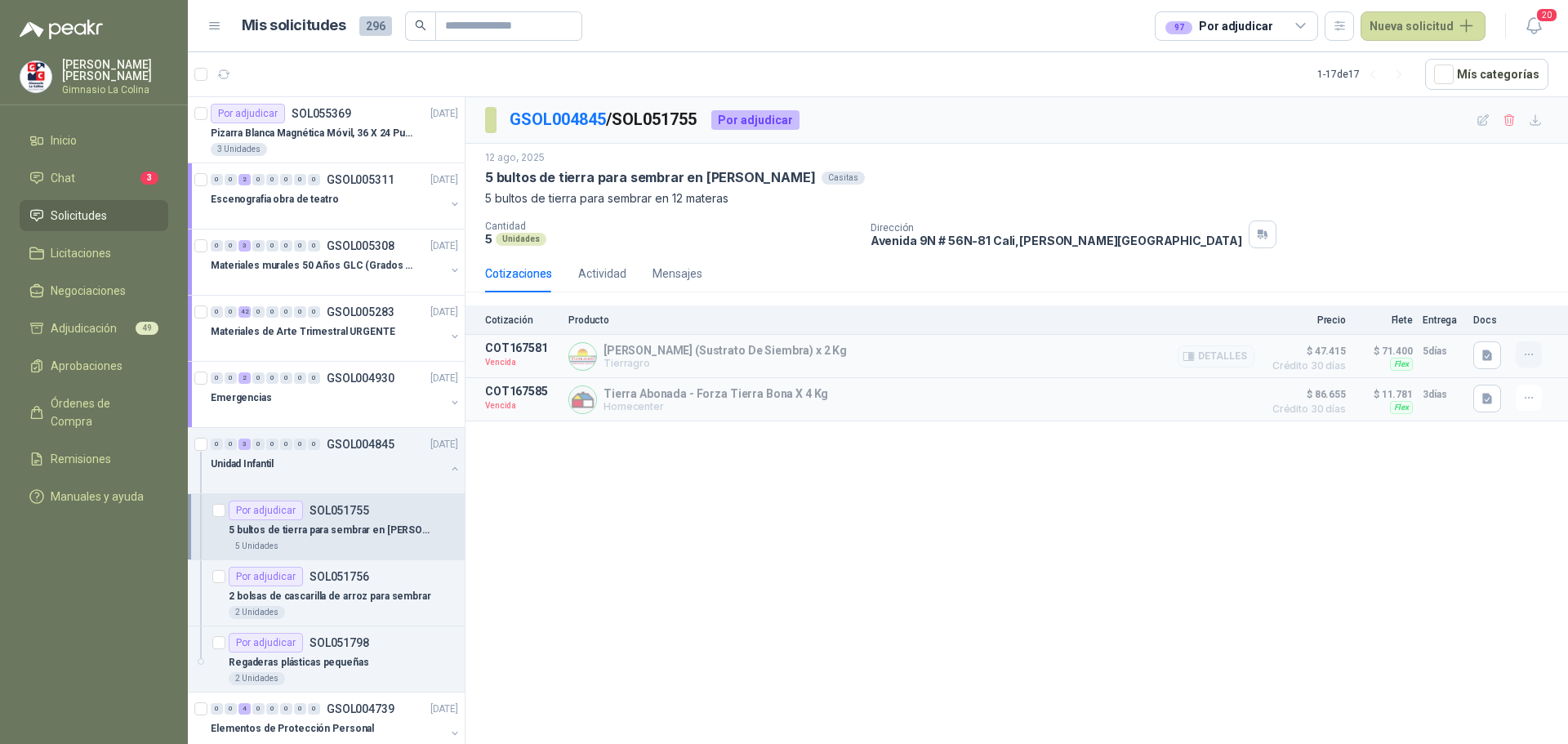
click at [1529, 352] on icon "button" at bounding box center [1529, 354] width 14 height 14
click at [1515, 319] on button "Solicitar Recotización" at bounding box center [1496, 318] width 131 height 26
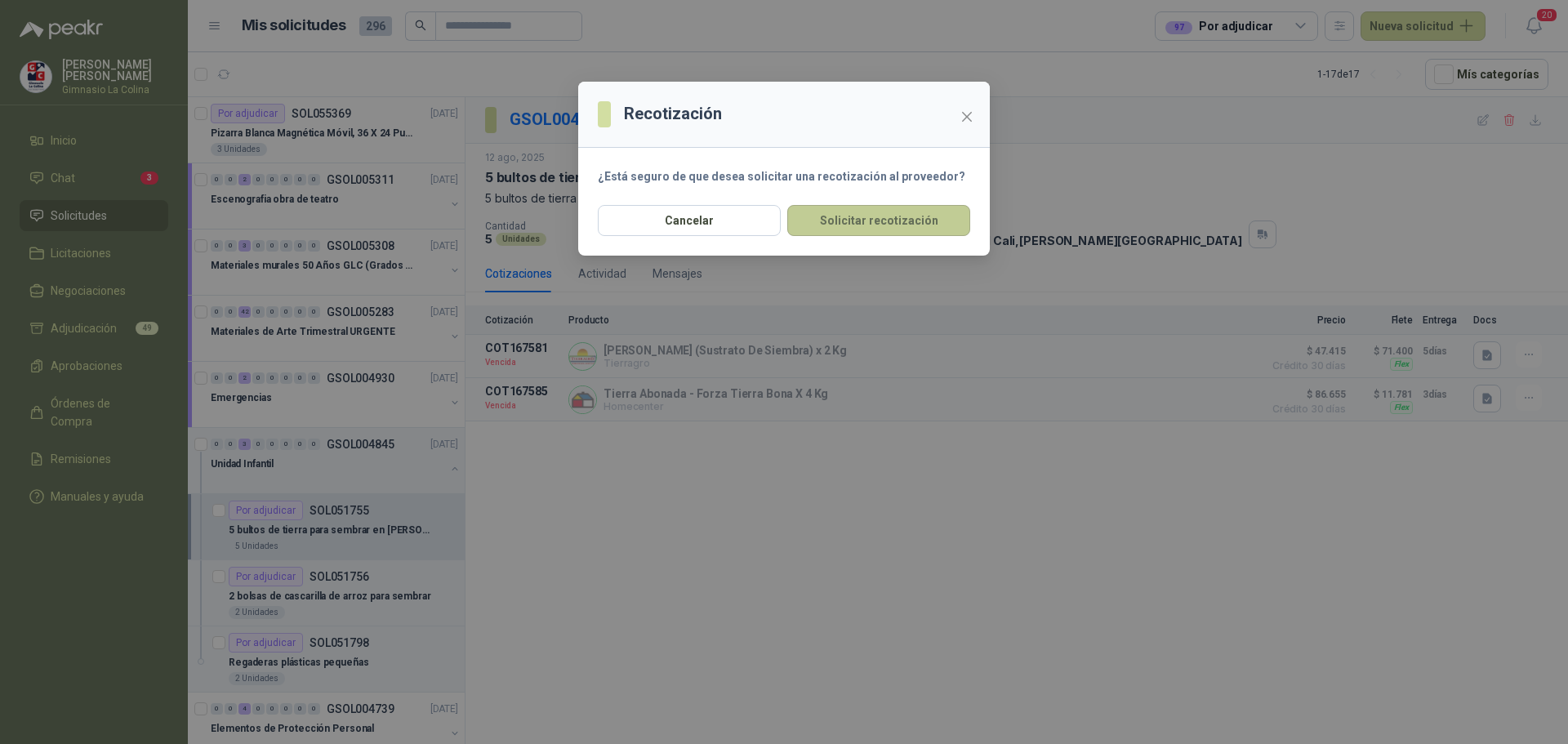
click at [884, 223] on button "Solicitar recotización" at bounding box center [879, 220] width 183 height 31
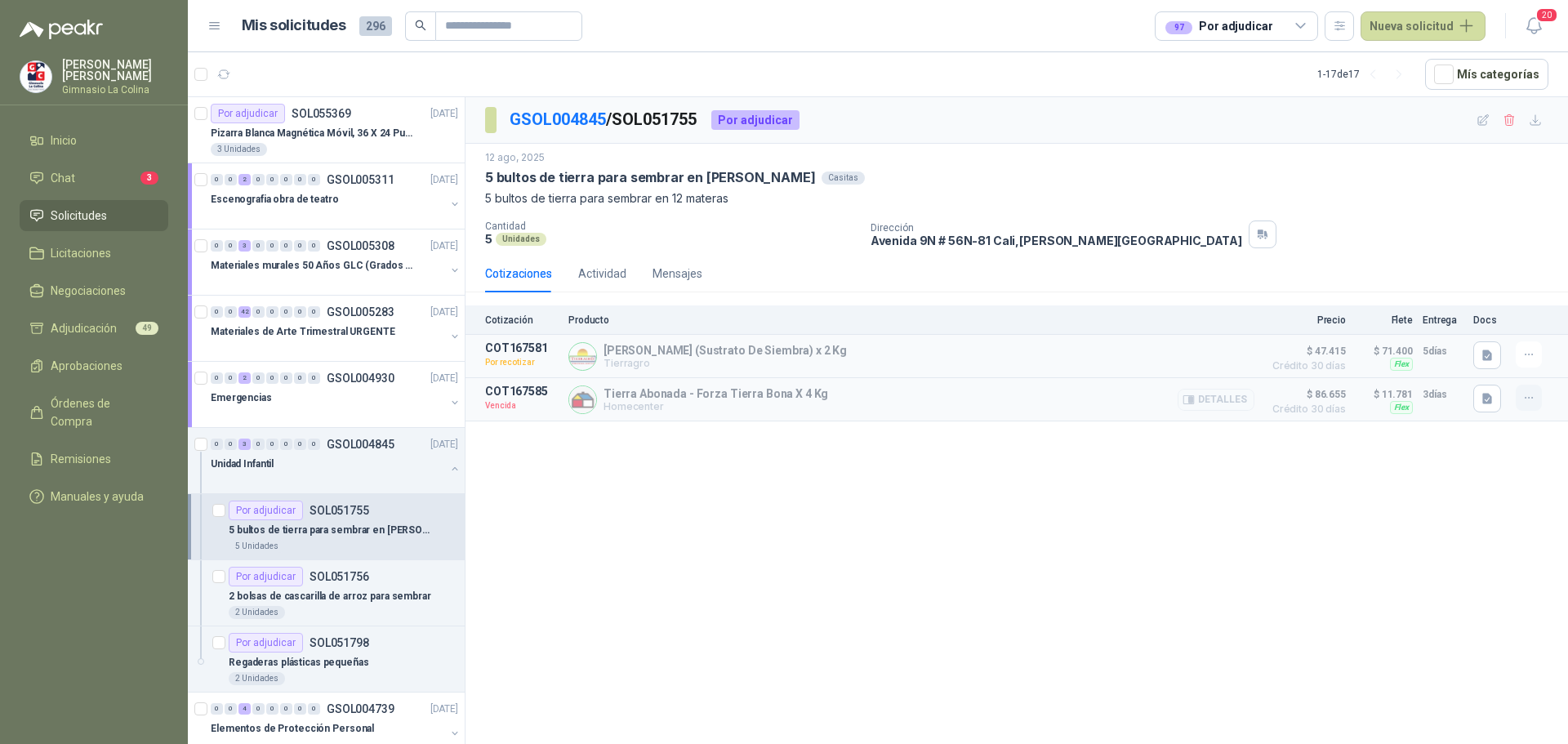
click at [1523, 397] on icon "button" at bounding box center [1529, 397] width 14 height 14
click at [1501, 361] on button "Solicitar Recotización" at bounding box center [1496, 362] width 131 height 26
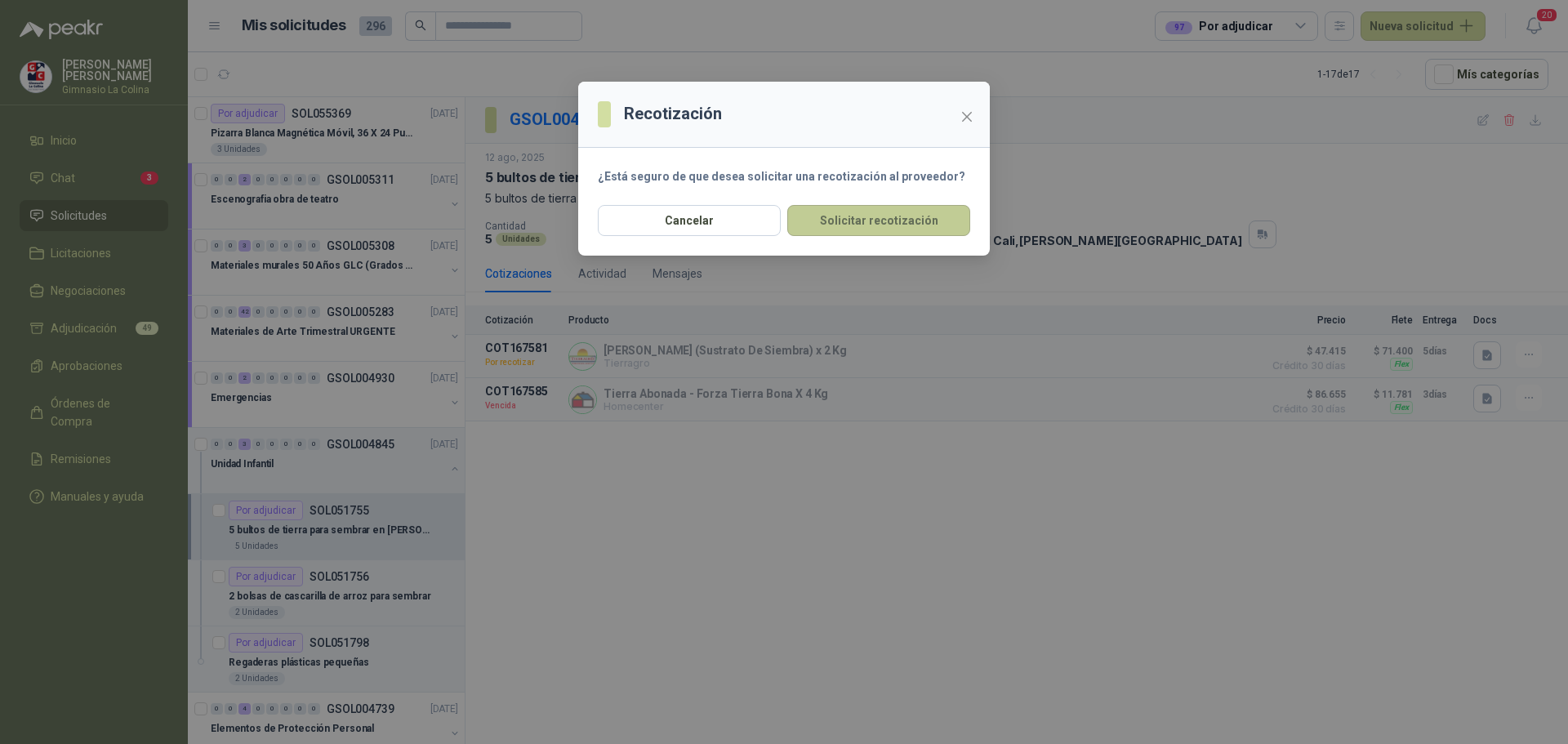
click at [910, 211] on button "Solicitar recotización" at bounding box center [879, 220] width 183 height 31
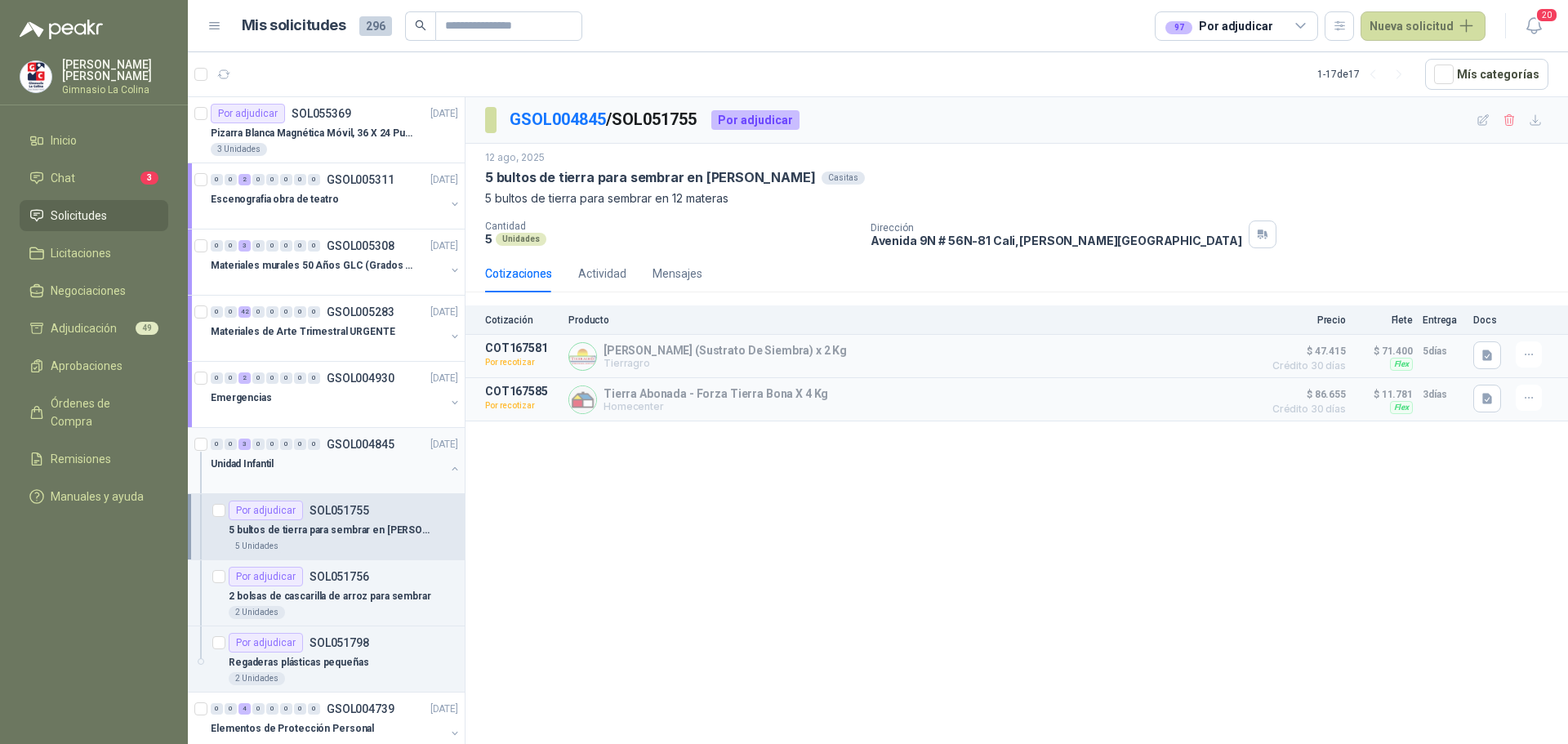
click at [275, 455] on div "Unidad Infantil" at bounding box center [328, 464] width 235 height 20
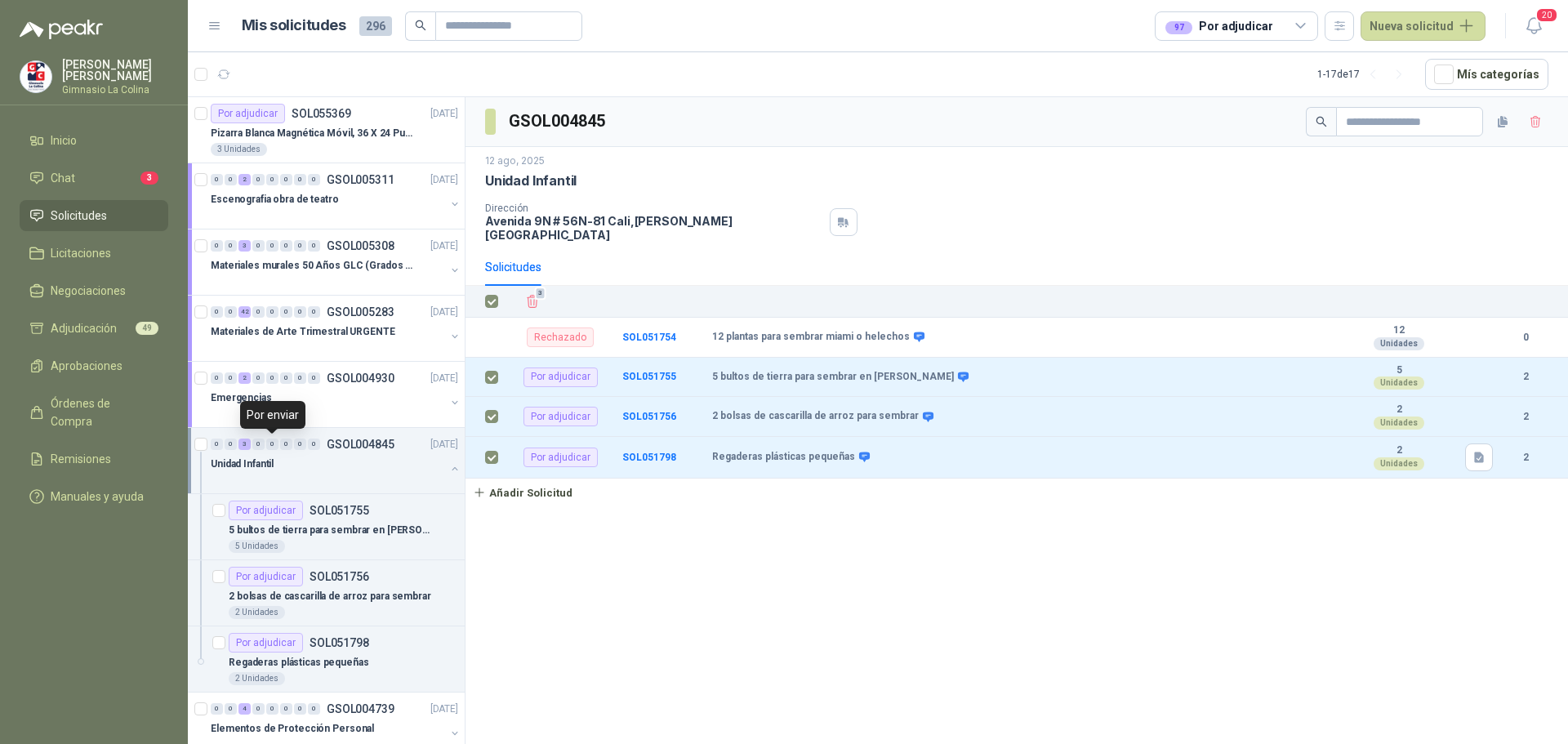
click at [277, 443] on div "0" at bounding box center [273, 444] width 13 height 12
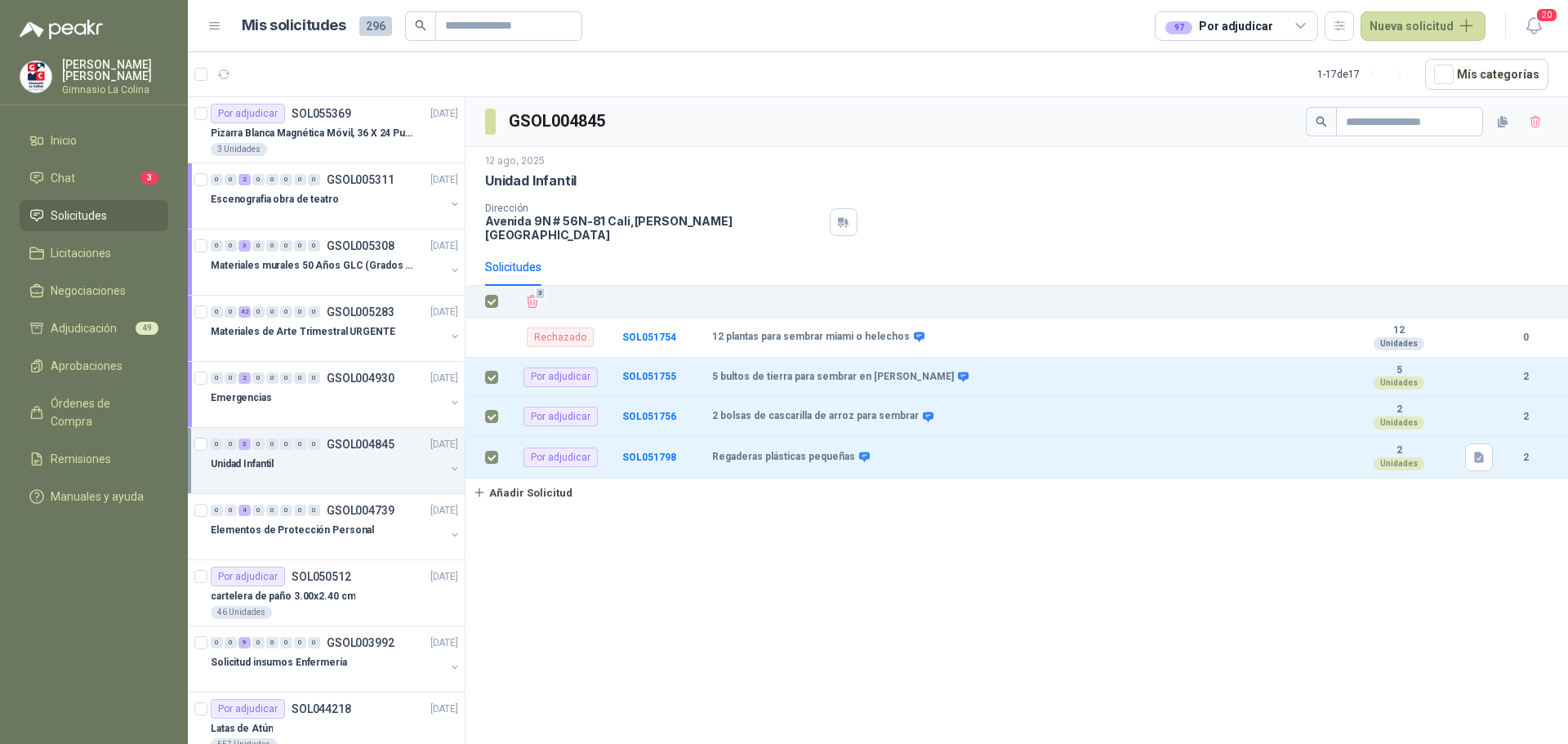
click at [341, 456] on div "Unidad Infantil" at bounding box center [328, 464] width 235 height 20
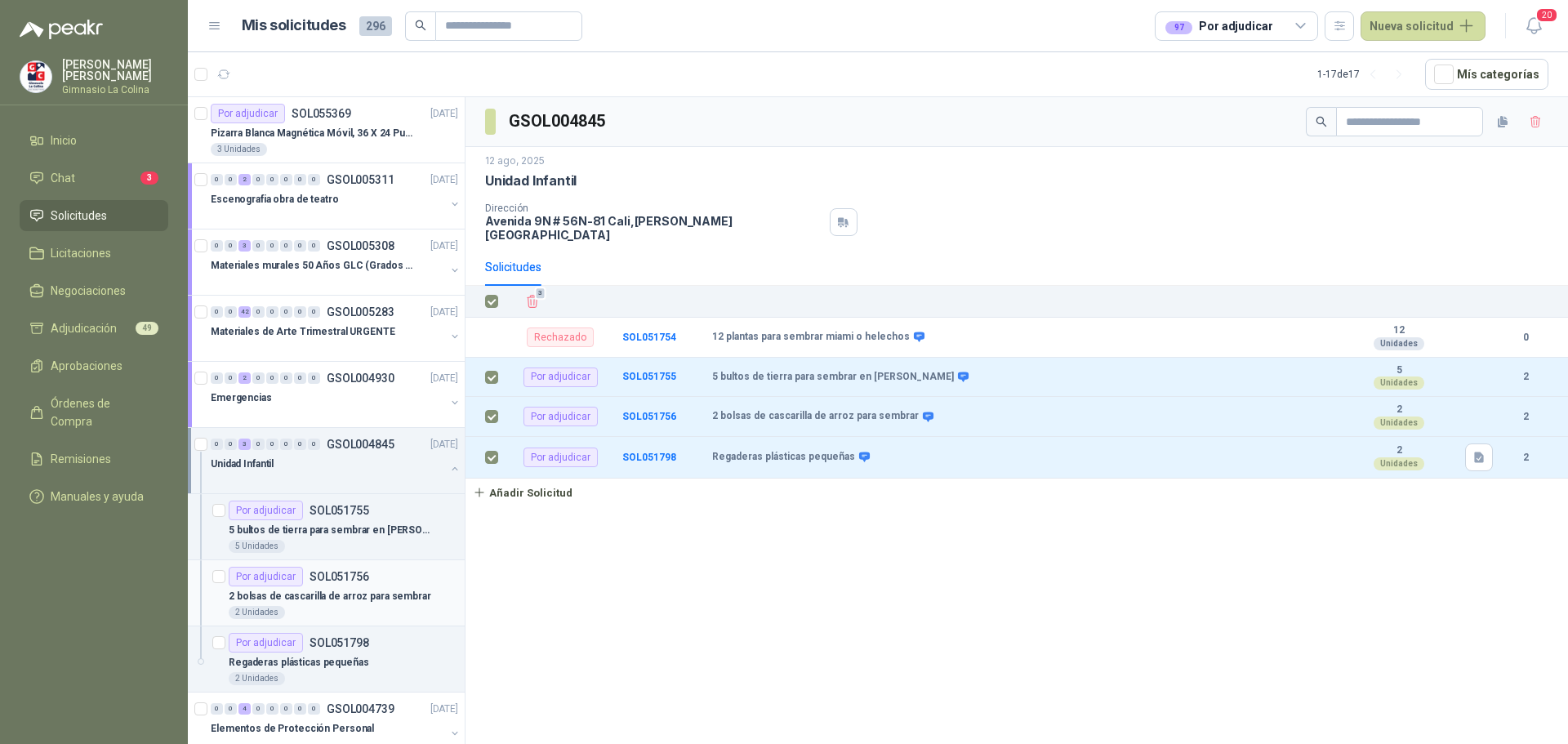
click at [341, 610] on div "2 Unidades" at bounding box center [343, 612] width 229 height 13
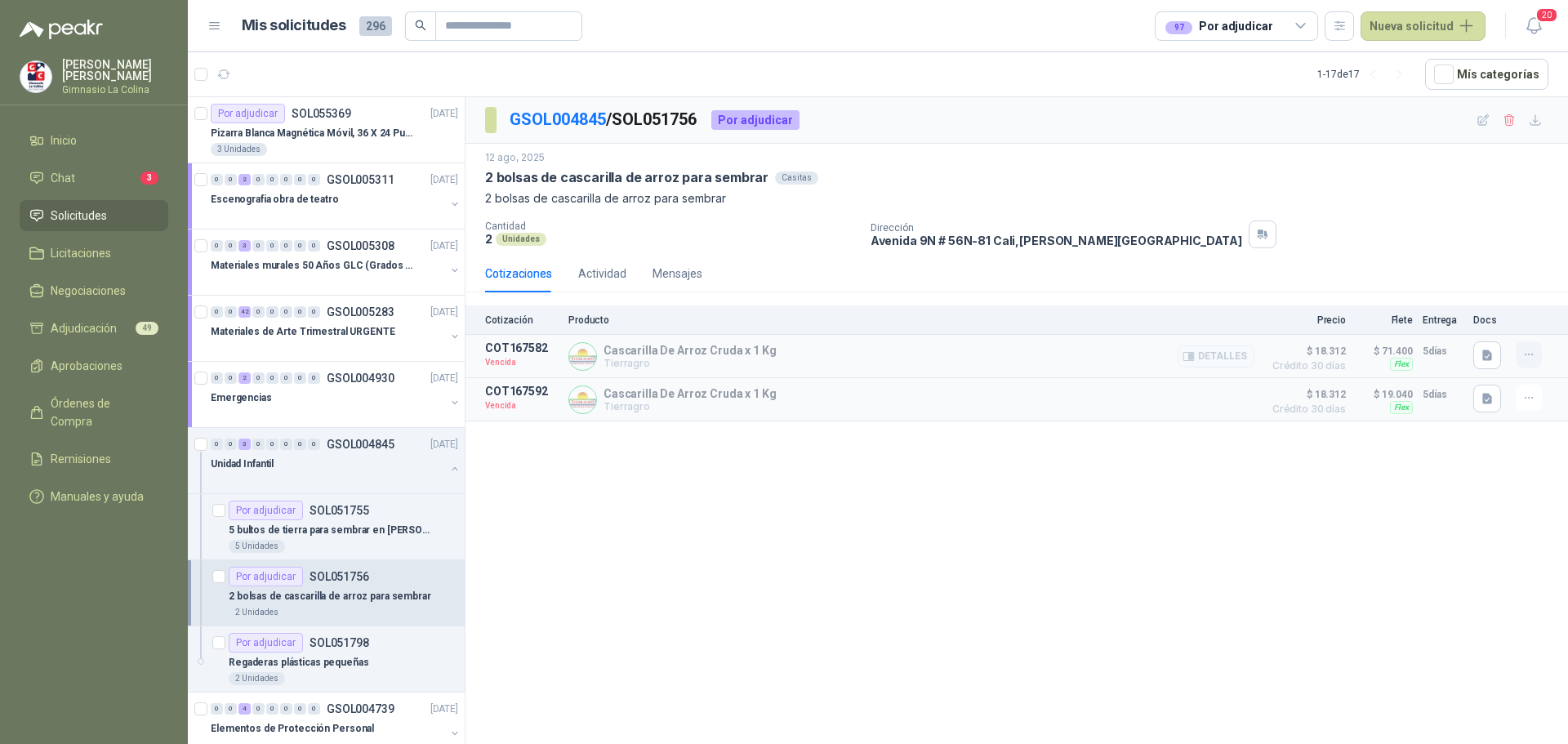
click at [1532, 359] on icon "button" at bounding box center [1529, 354] width 14 height 14
click at [1499, 316] on button "Solicitar Recotización" at bounding box center [1496, 318] width 131 height 26
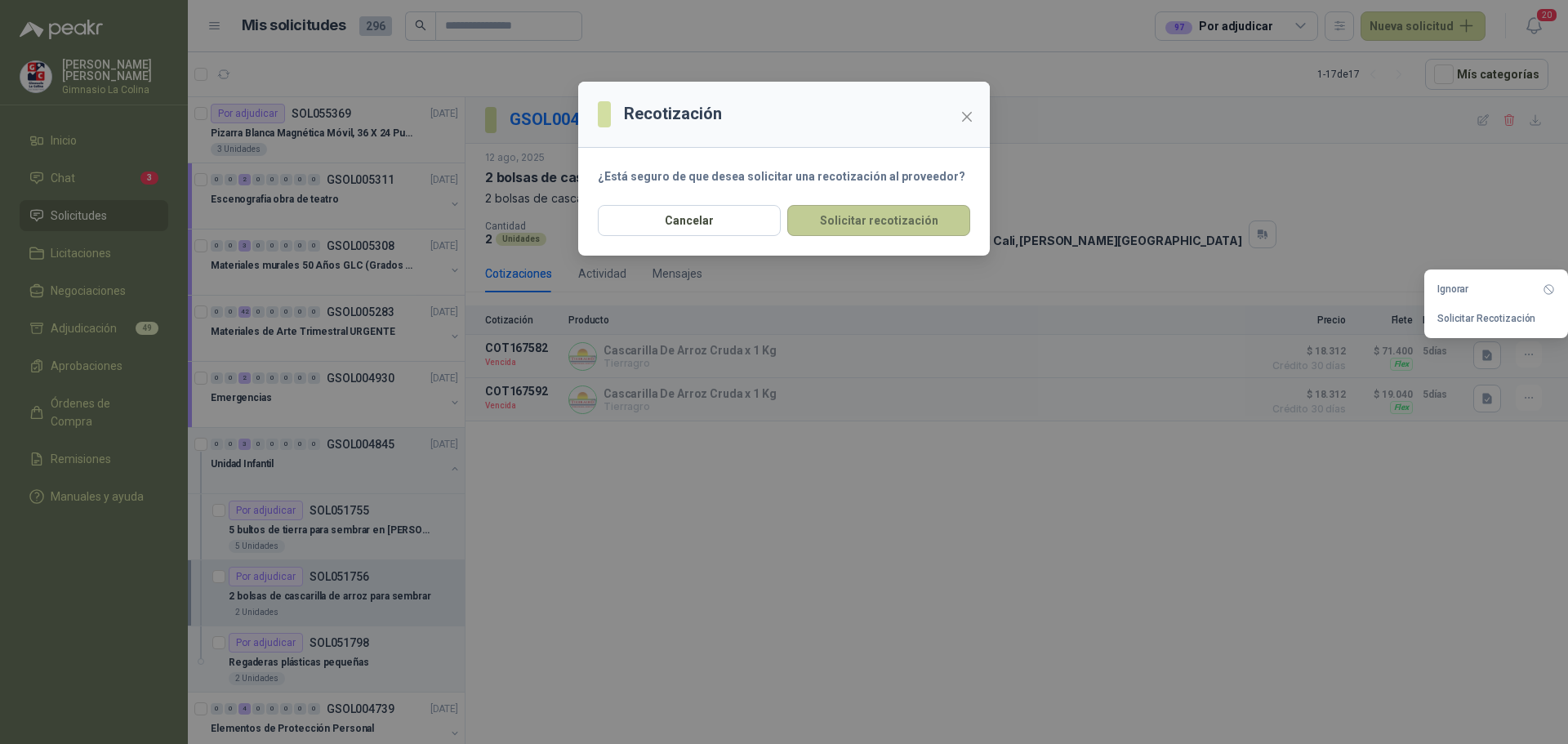
click at [831, 221] on button "Solicitar recotización" at bounding box center [879, 220] width 183 height 31
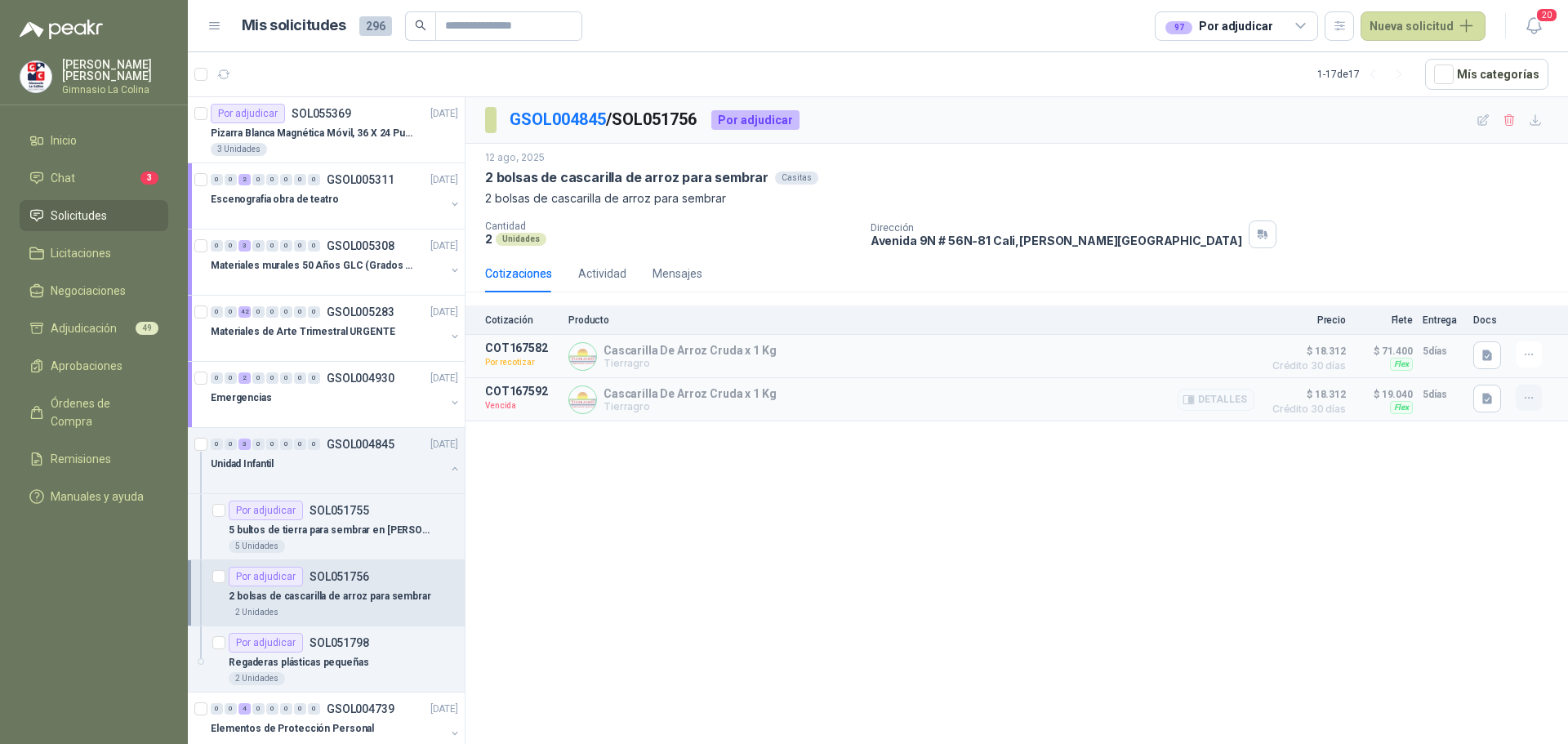
click at [1529, 406] on button "button" at bounding box center [1528, 397] width 26 height 26
click at [1474, 366] on button "Solicitar Recotización" at bounding box center [1496, 362] width 131 height 26
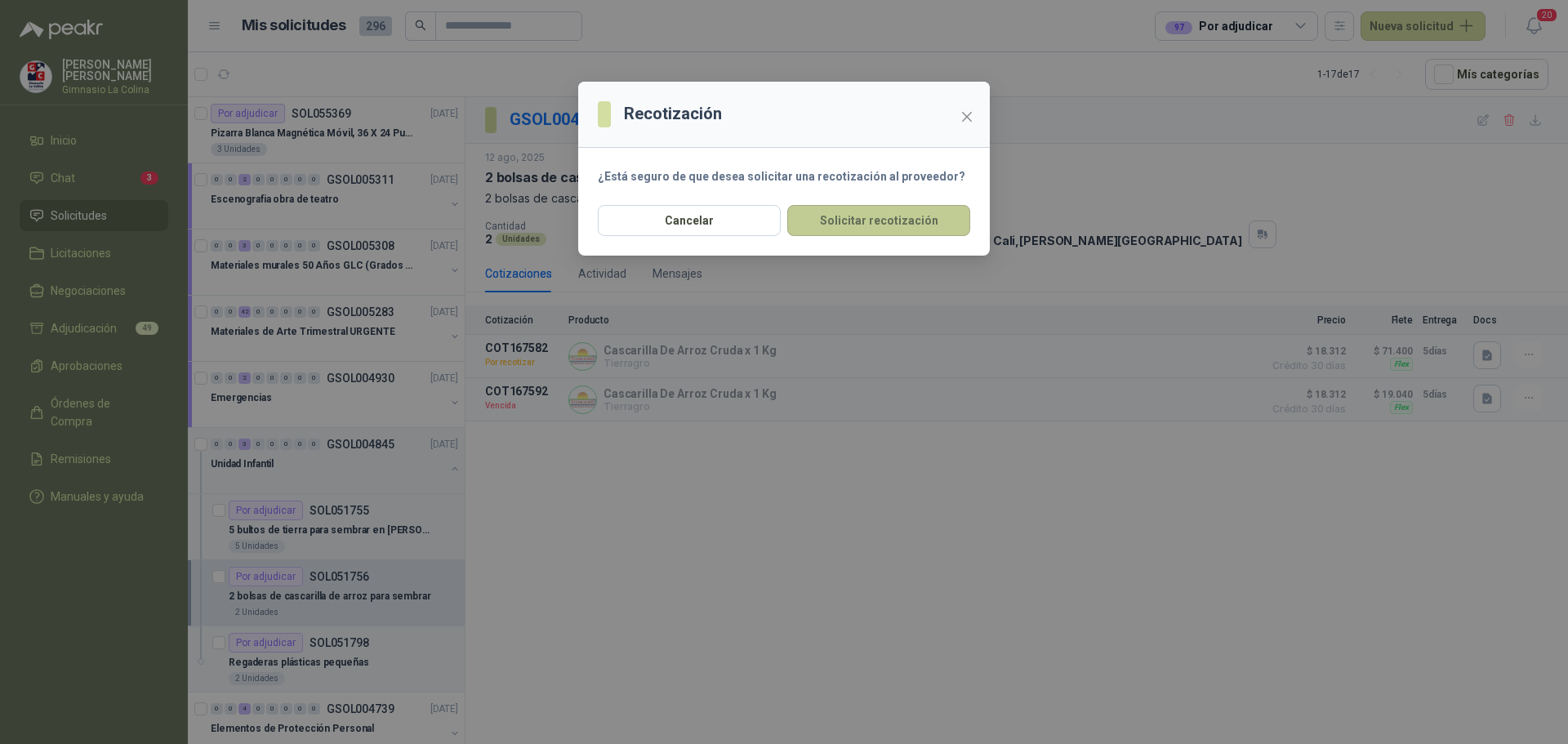
click at [847, 214] on button "Solicitar recotización" at bounding box center [879, 220] width 183 height 31
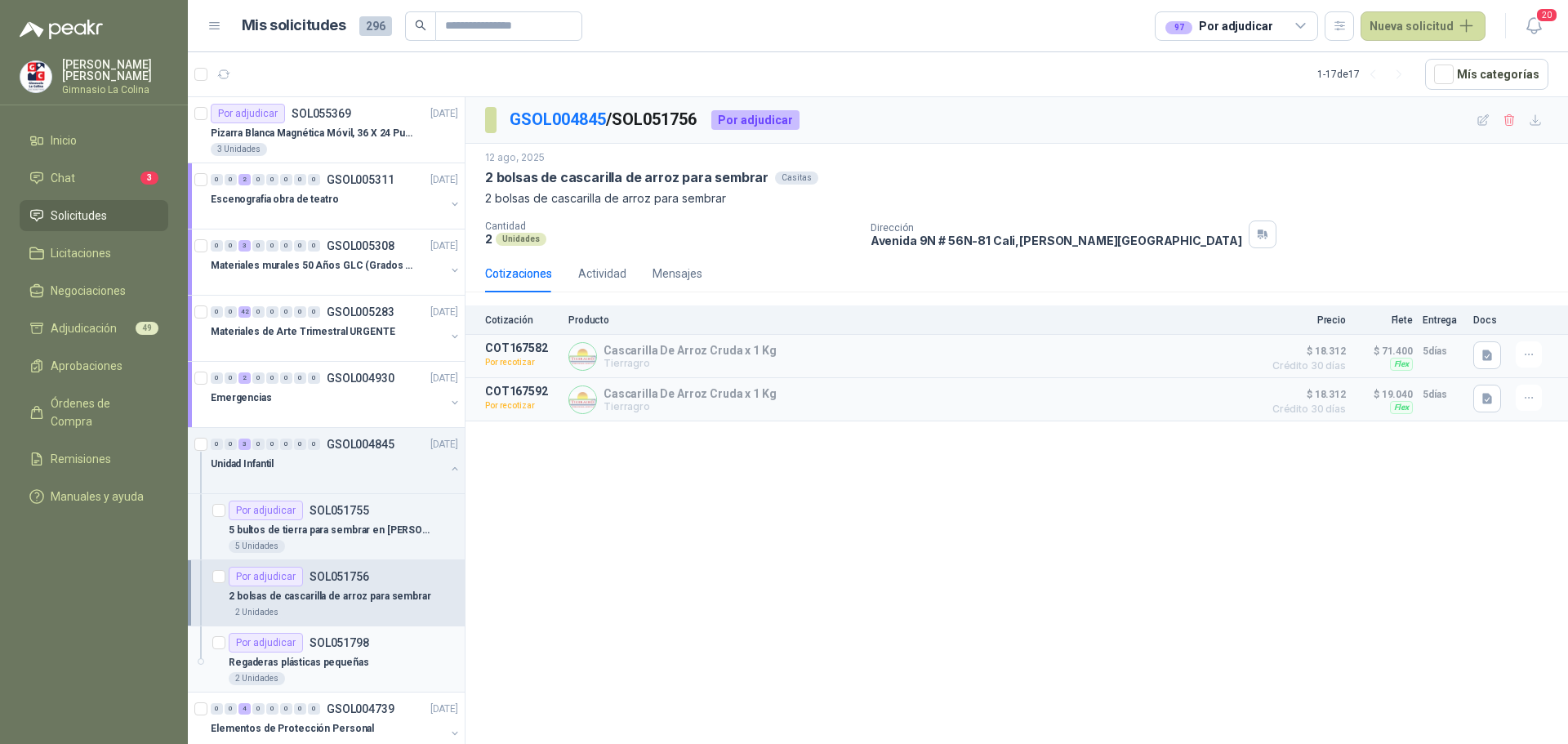
click at [397, 678] on div "2 Unidades" at bounding box center [343, 678] width 229 height 13
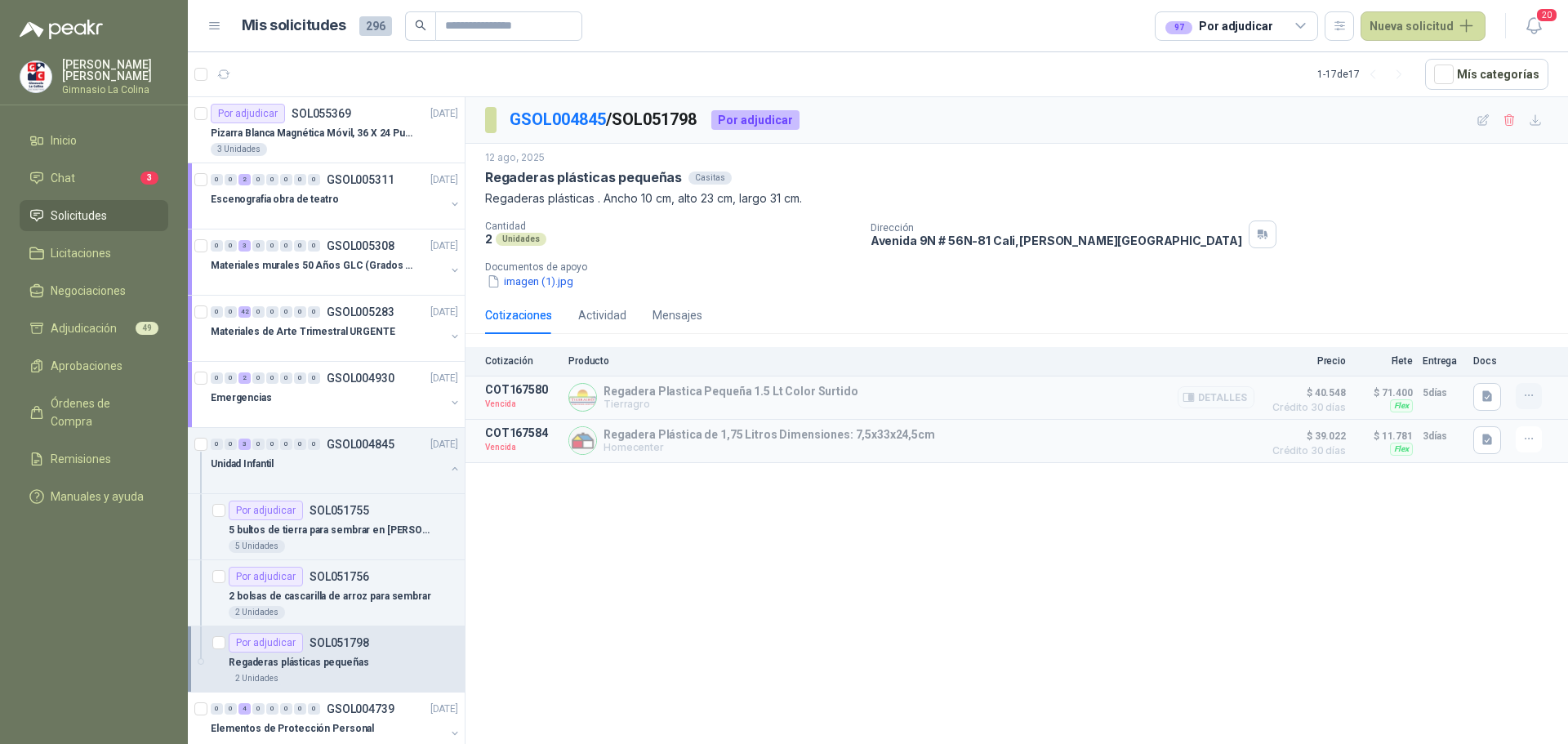
click at [1535, 399] on icon "button" at bounding box center [1529, 395] width 14 height 14
click at [1503, 357] on button "Solicitar Recotización" at bounding box center [1496, 359] width 131 height 26
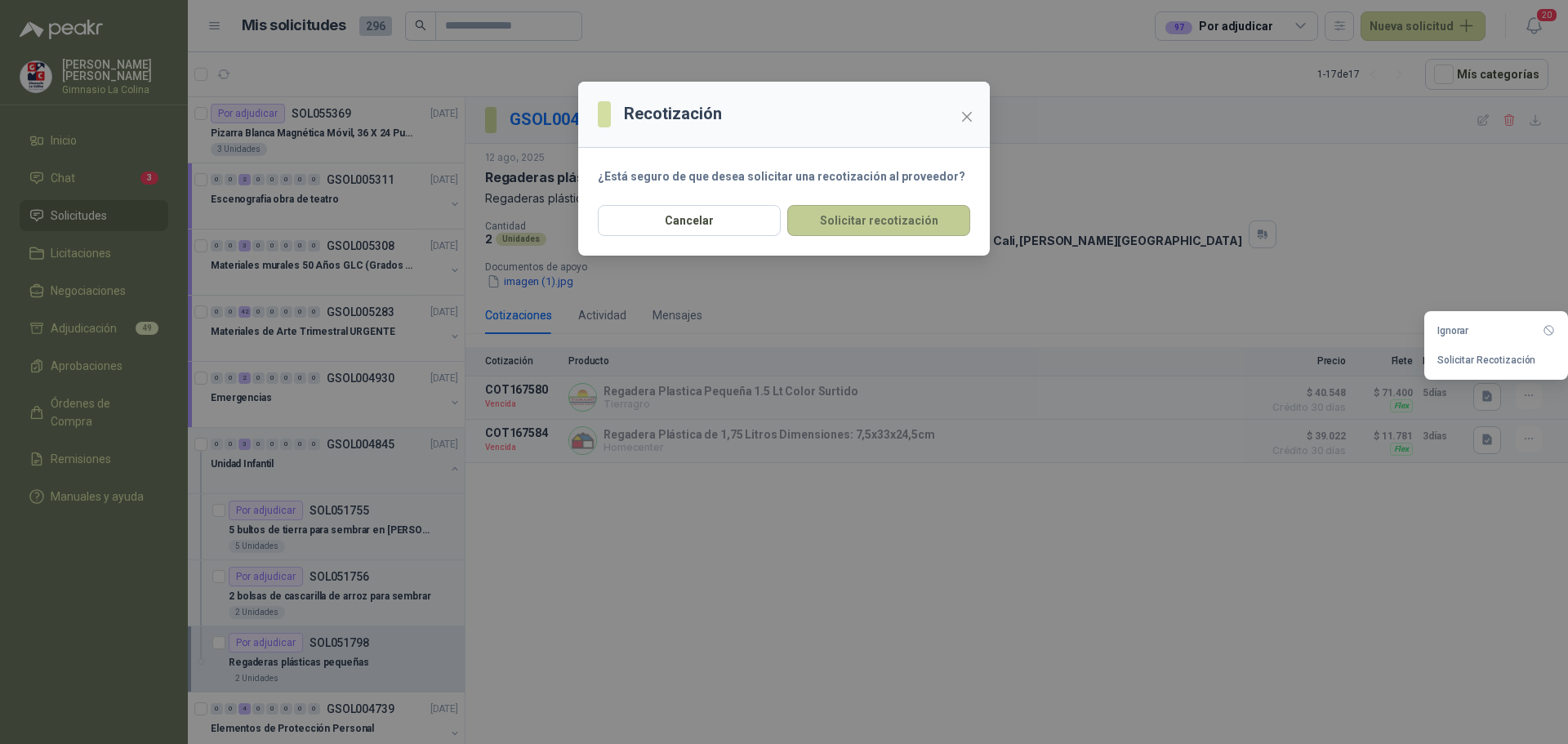
click at [874, 217] on button "Solicitar recotización" at bounding box center [879, 220] width 183 height 31
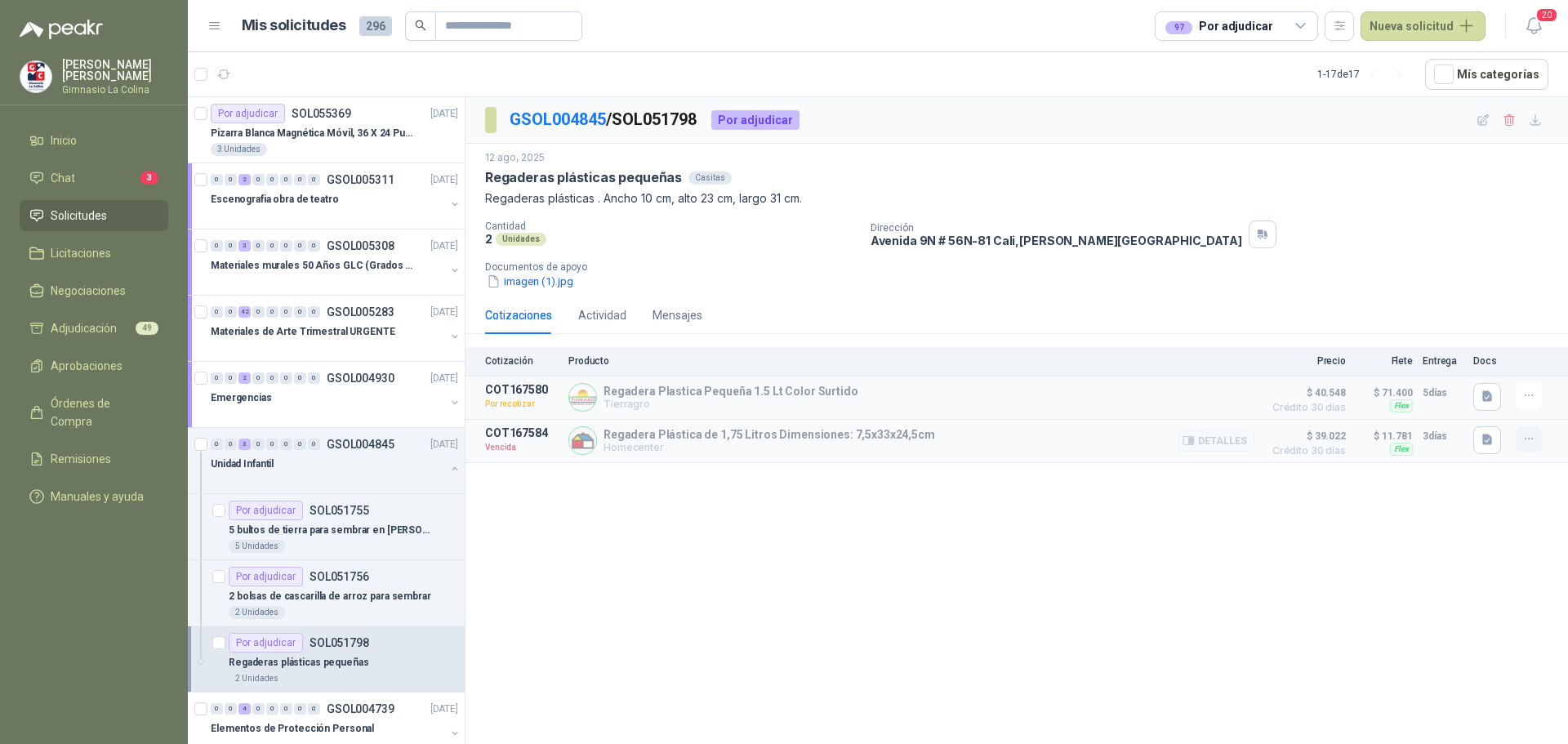
click at [1526, 444] on icon "button" at bounding box center [1529, 438] width 14 height 14
click at [1452, 396] on button "Solicitar Recotización" at bounding box center [1496, 404] width 131 height 26
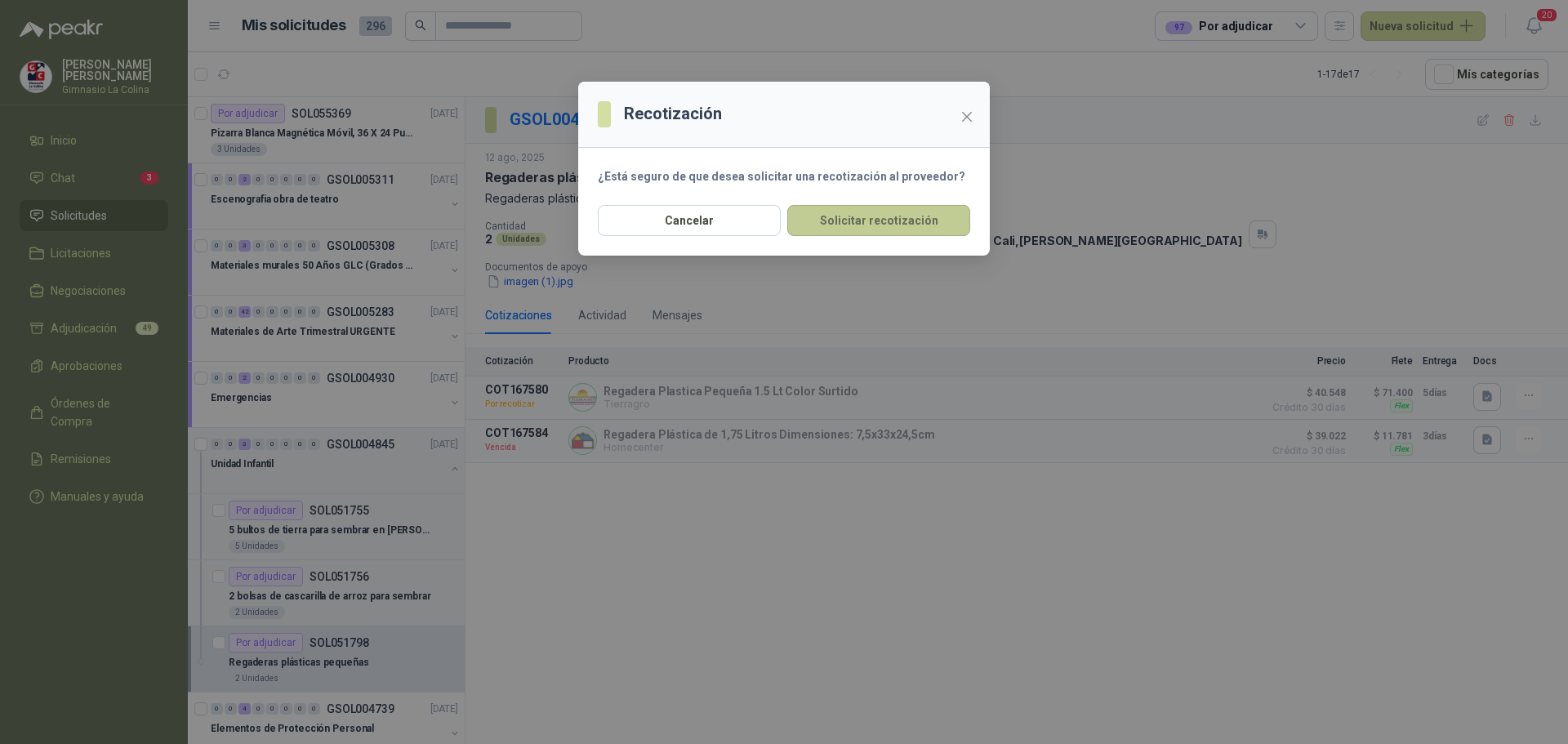
click at [845, 233] on button "Solicitar recotización" at bounding box center [879, 220] width 183 height 31
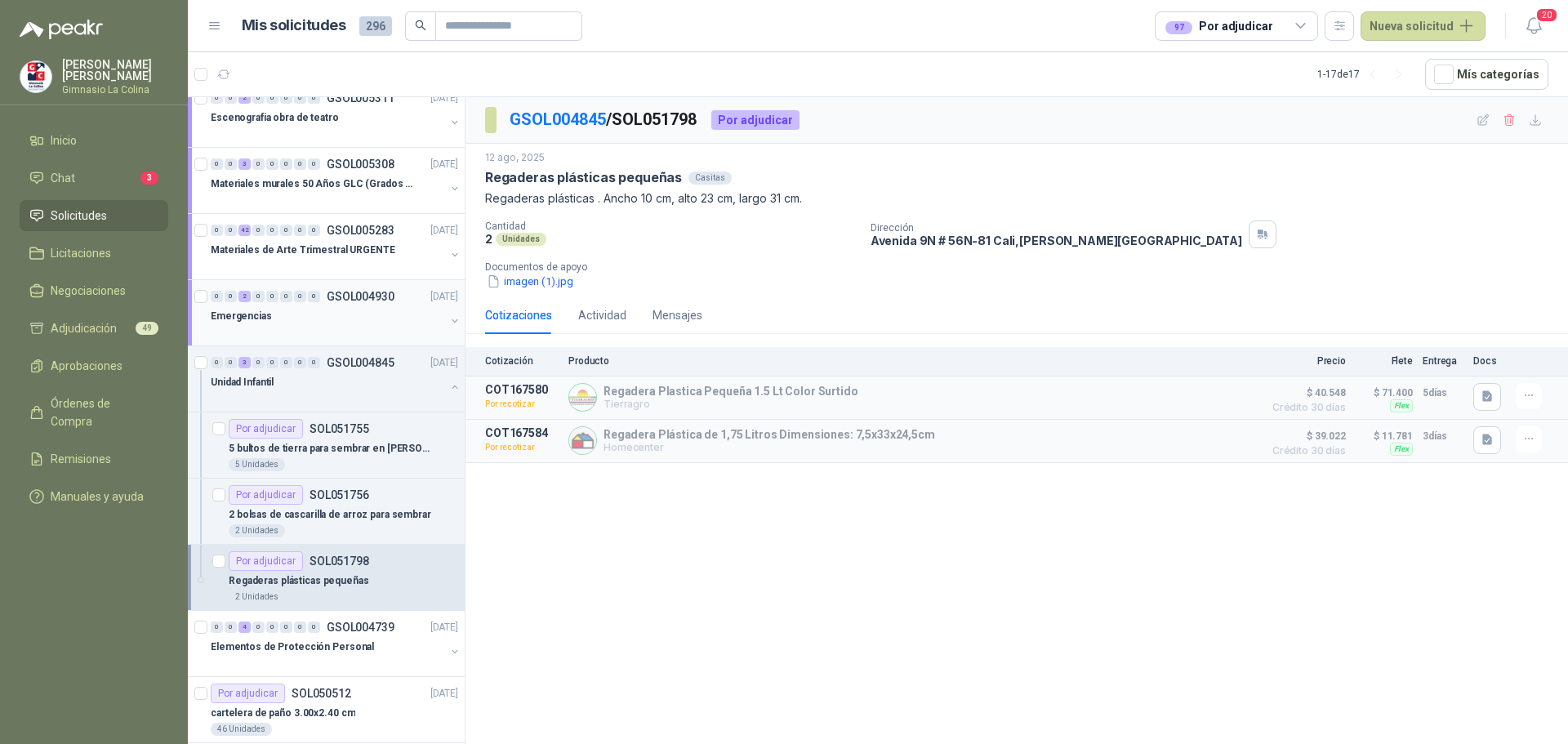
scroll to position [163, 0]
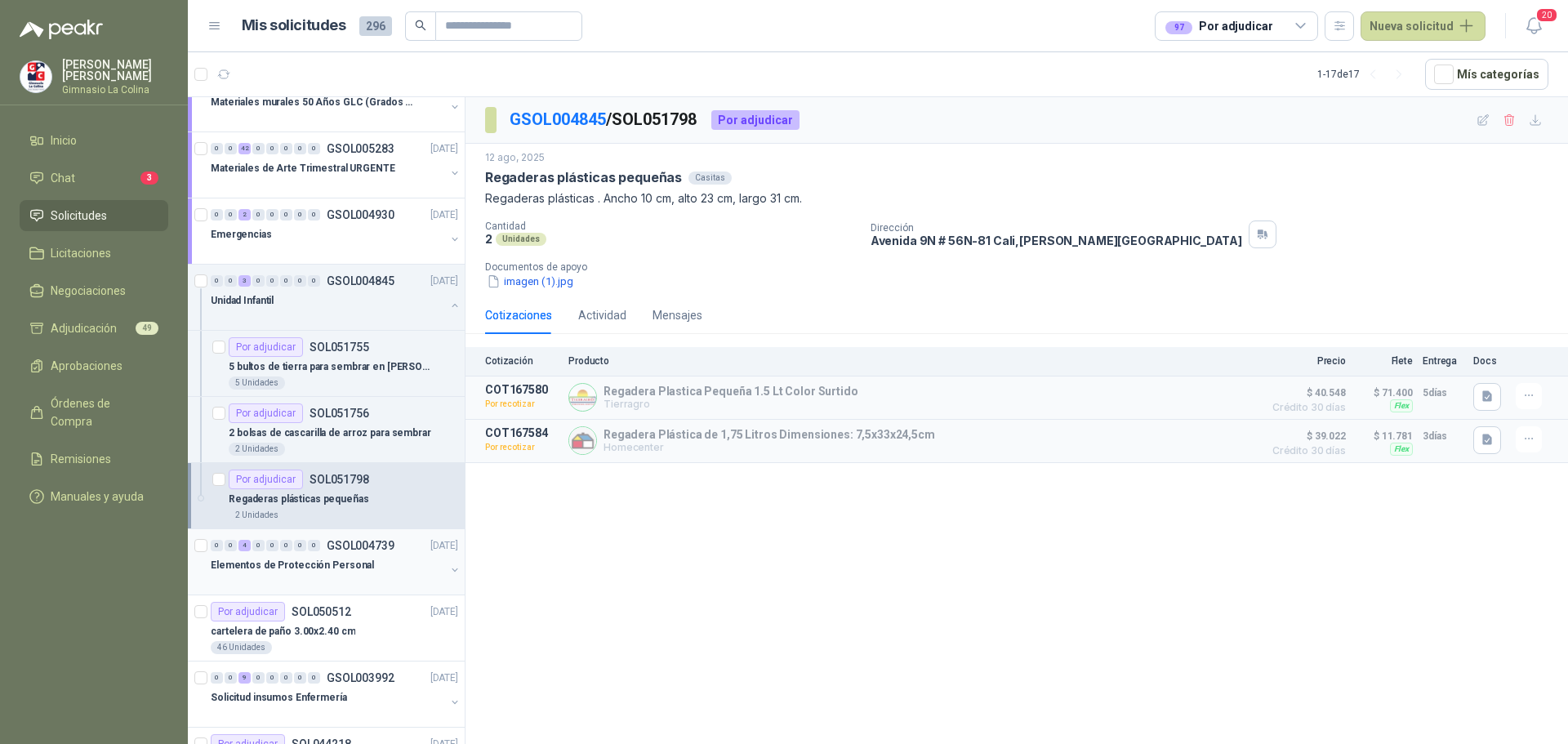
click at [378, 576] on div at bounding box center [328, 581] width 235 height 13
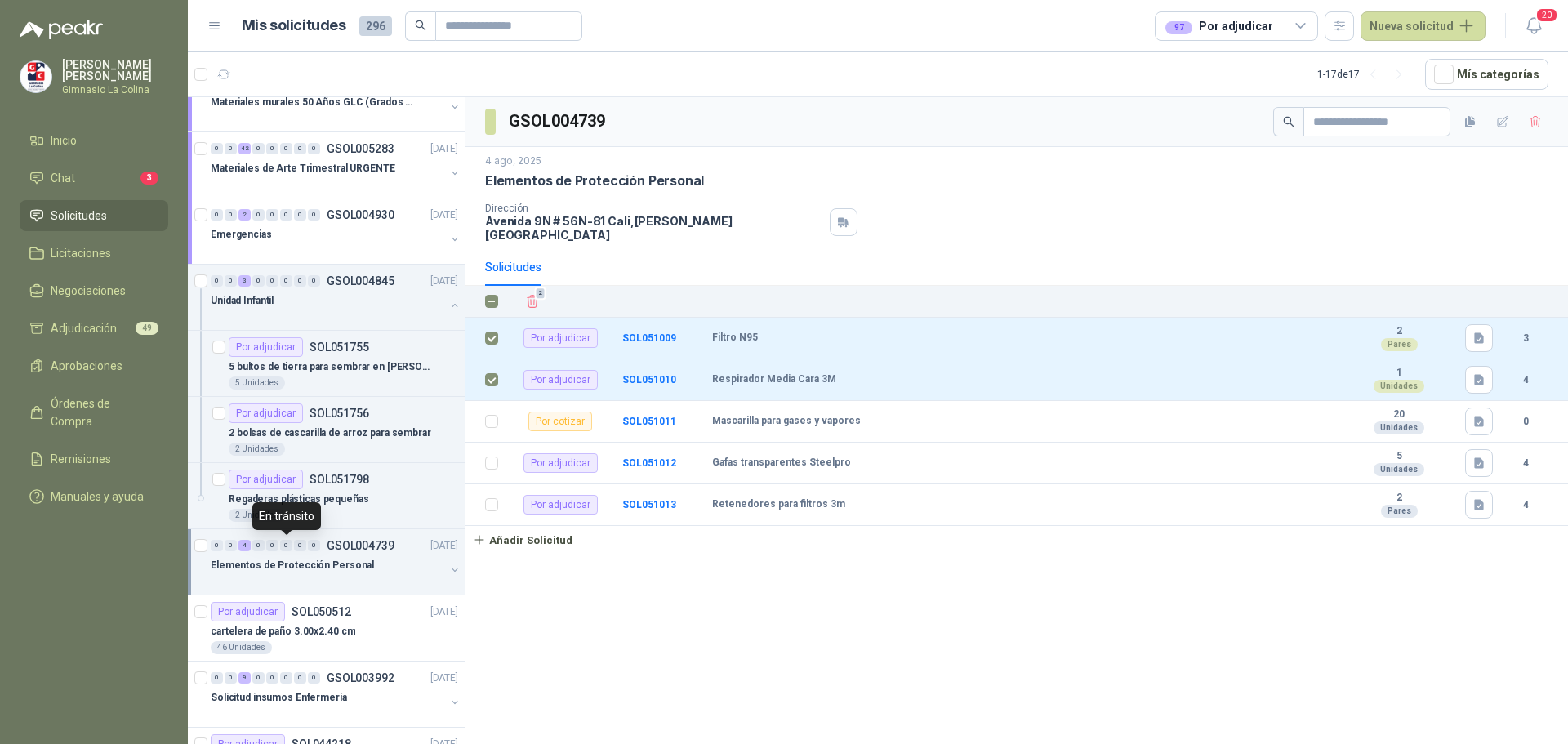
click at [282, 544] on div "0" at bounding box center [286, 545] width 13 height 12
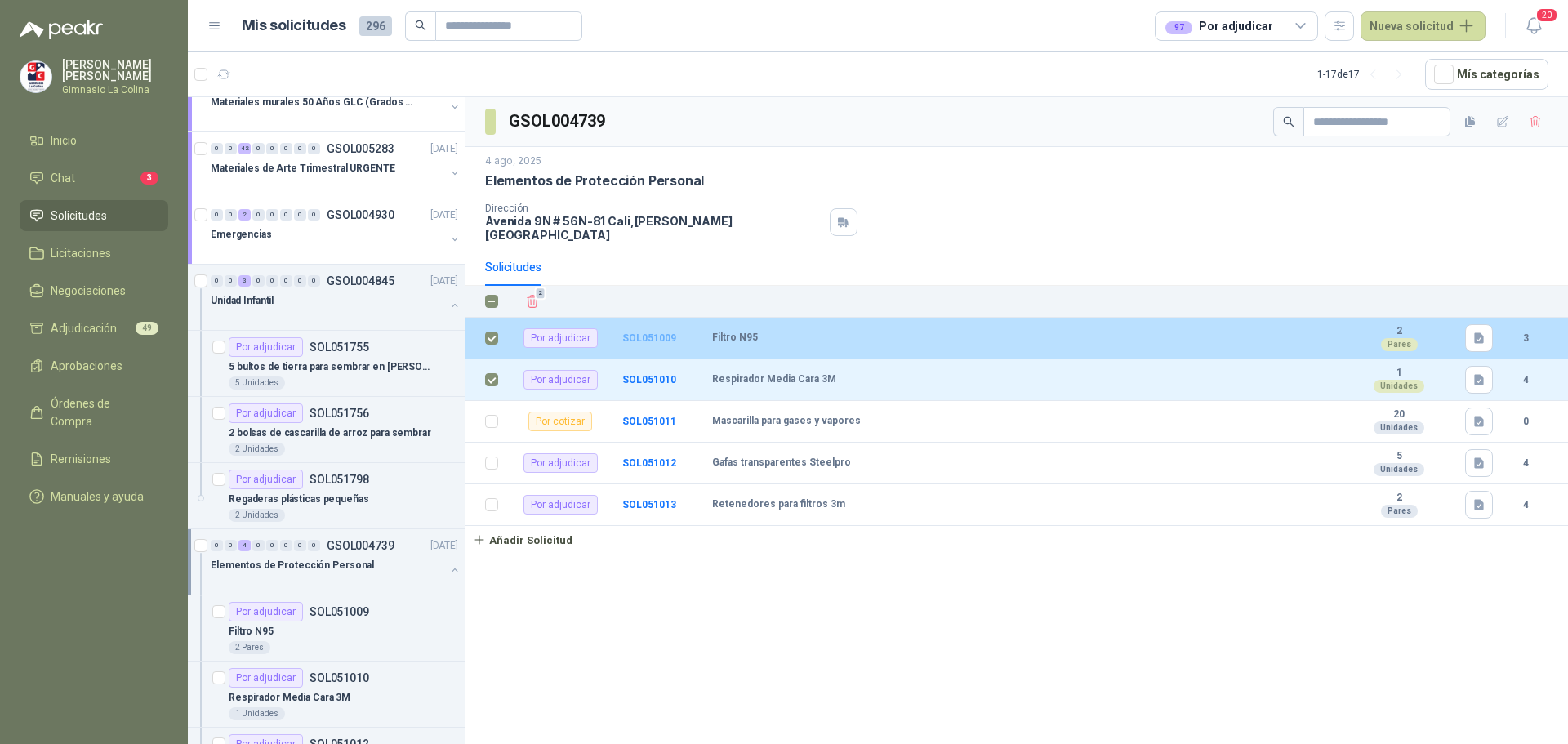
click at [649, 332] on b "SOL051009" at bounding box center [649, 338] width 54 height 12
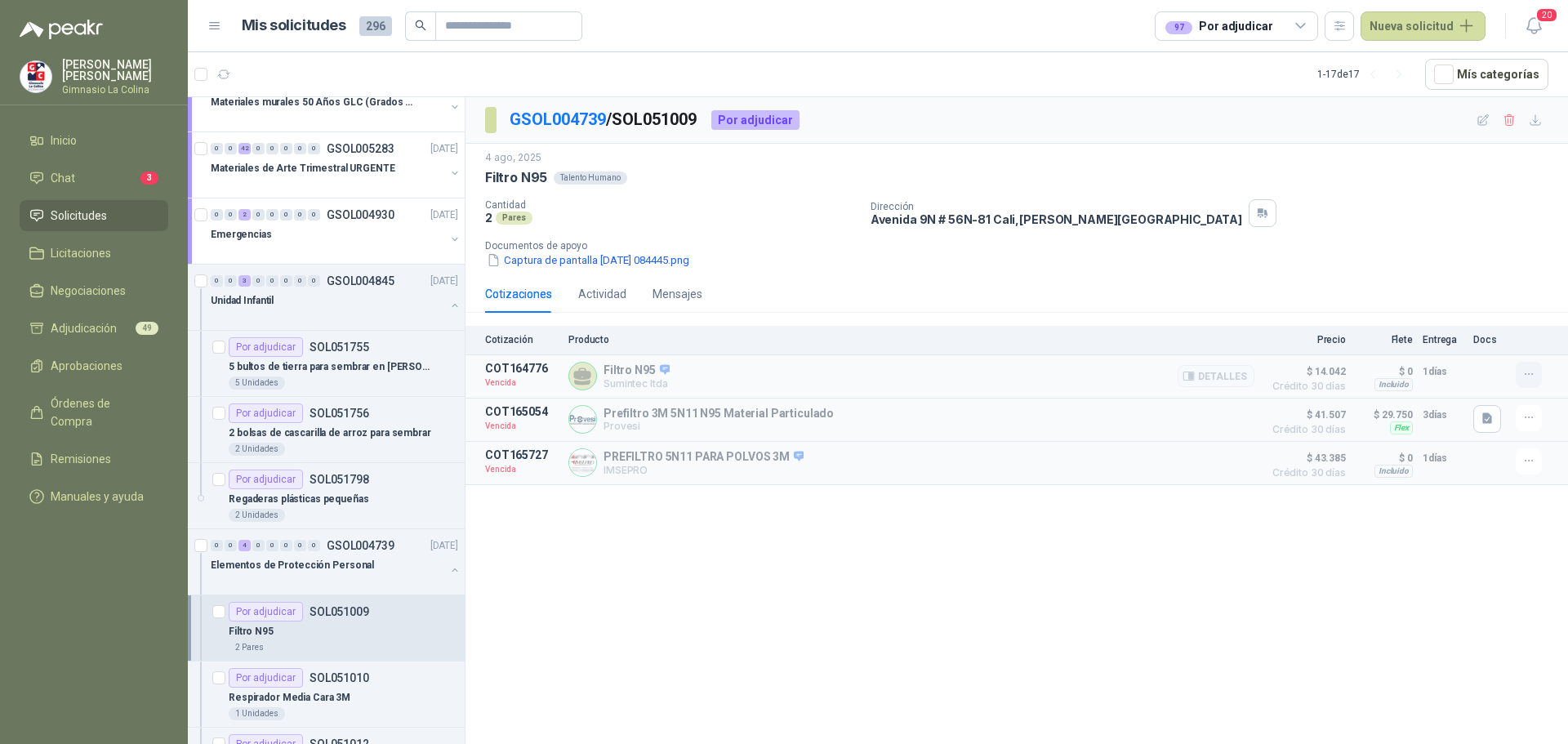
click at [1533, 376] on icon "button" at bounding box center [1529, 374] width 14 height 14
click at [1523, 344] on button "Solicitar Recotización" at bounding box center [1496, 339] width 131 height 26
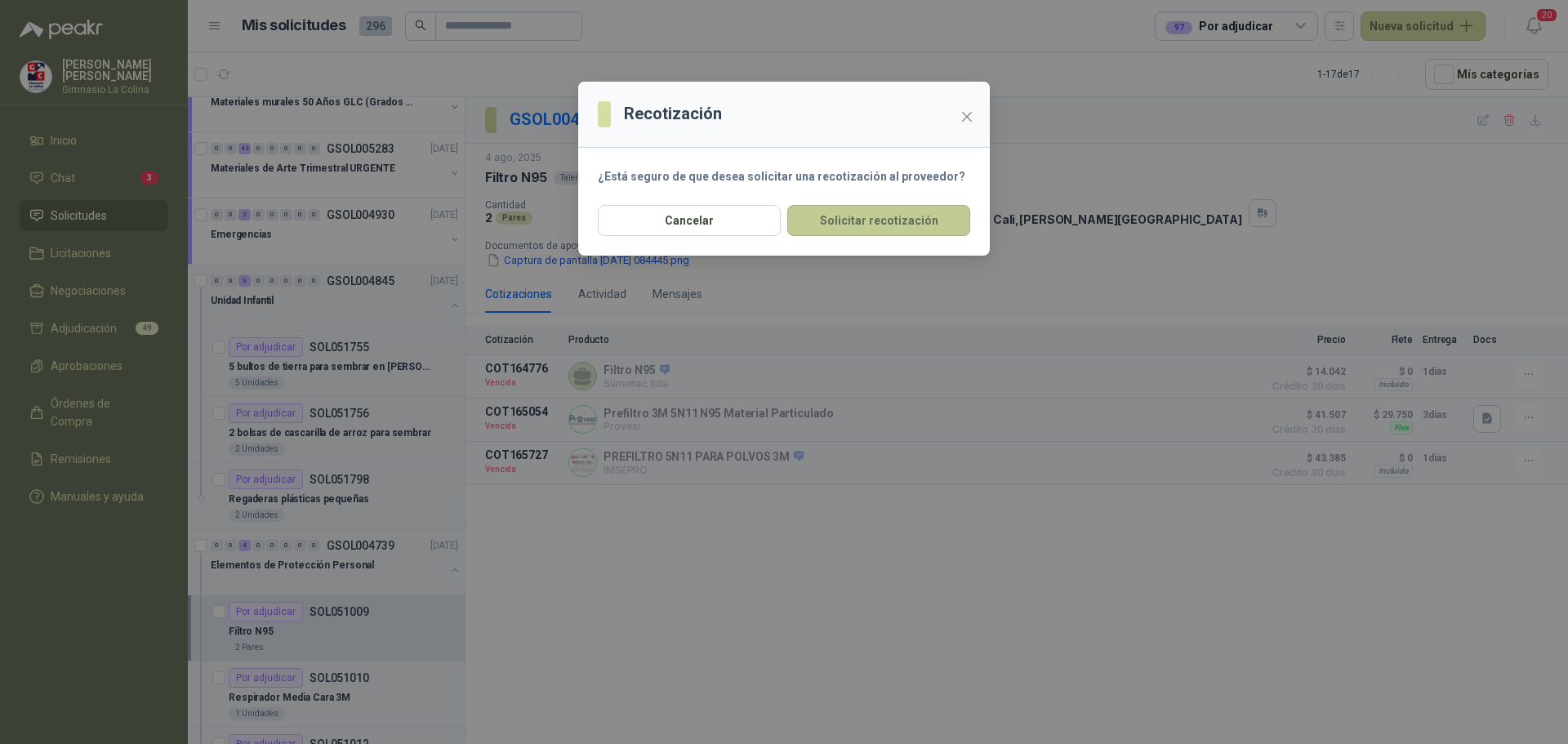
click at [866, 218] on button "Solicitar recotización" at bounding box center [879, 220] width 183 height 31
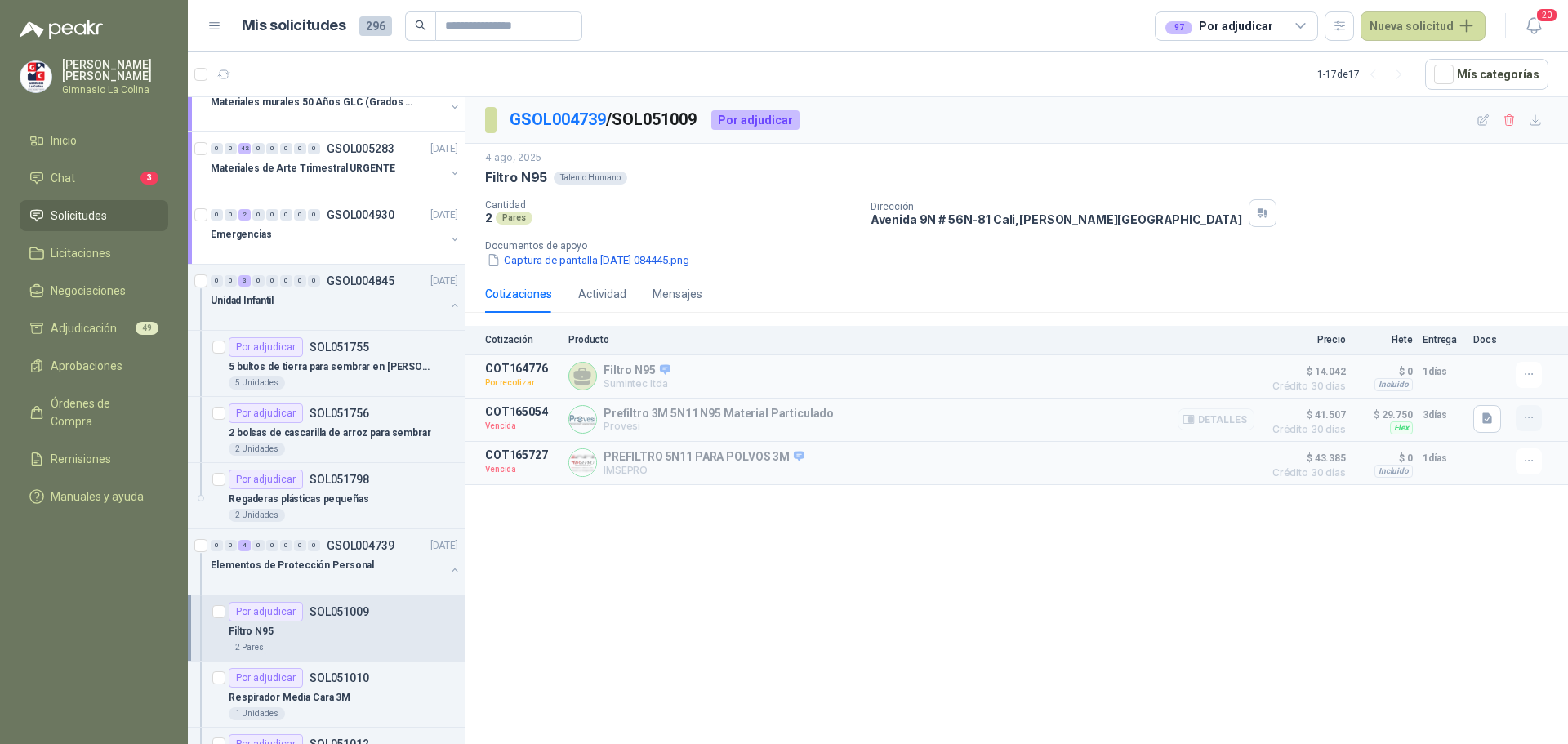
click at [1528, 414] on icon "button" at bounding box center [1529, 417] width 14 height 14
click at [1492, 386] on button "Solicitar Recotización" at bounding box center [1496, 383] width 131 height 26
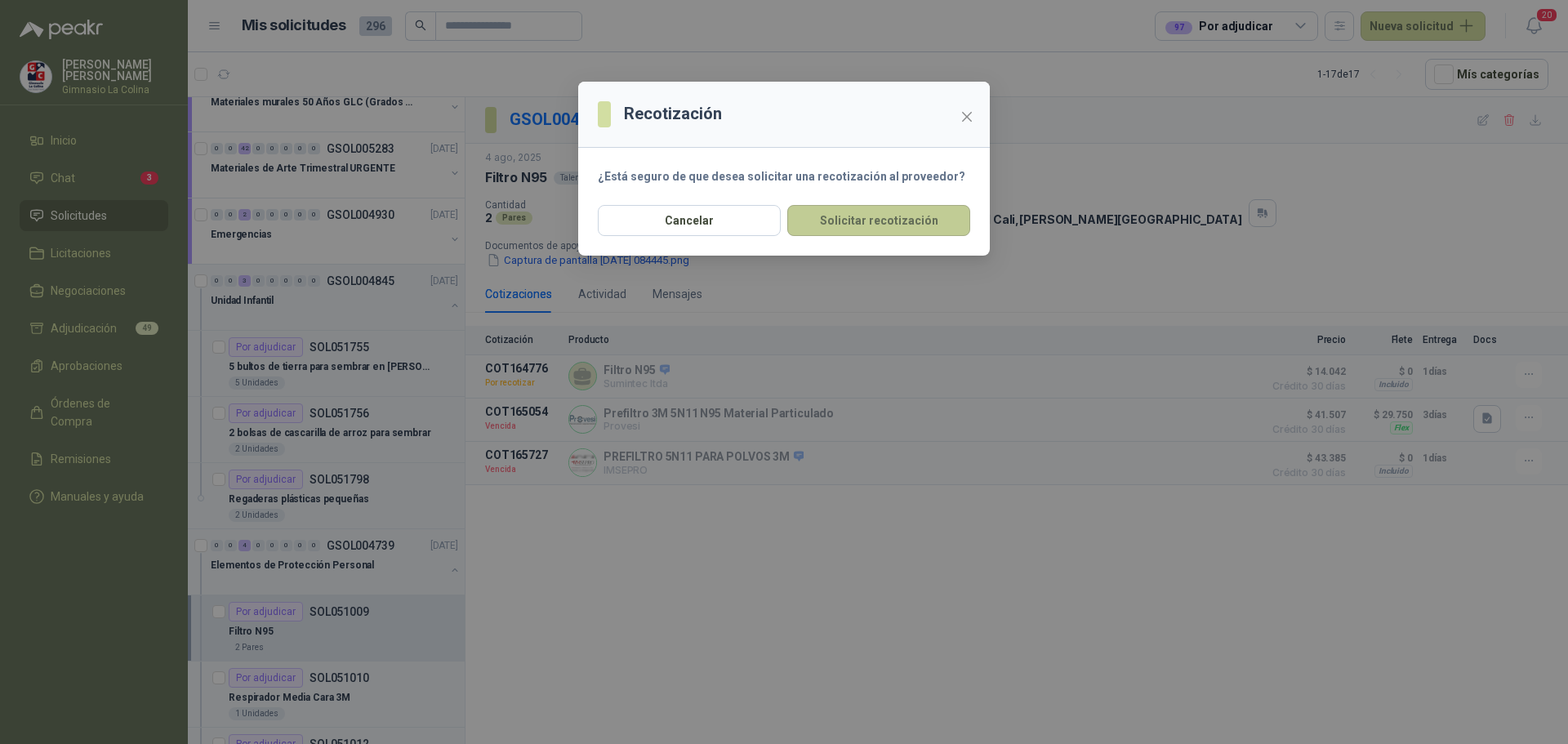
click at [866, 214] on button "Solicitar recotización" at bounding box center [879, 220] width 183 height 31
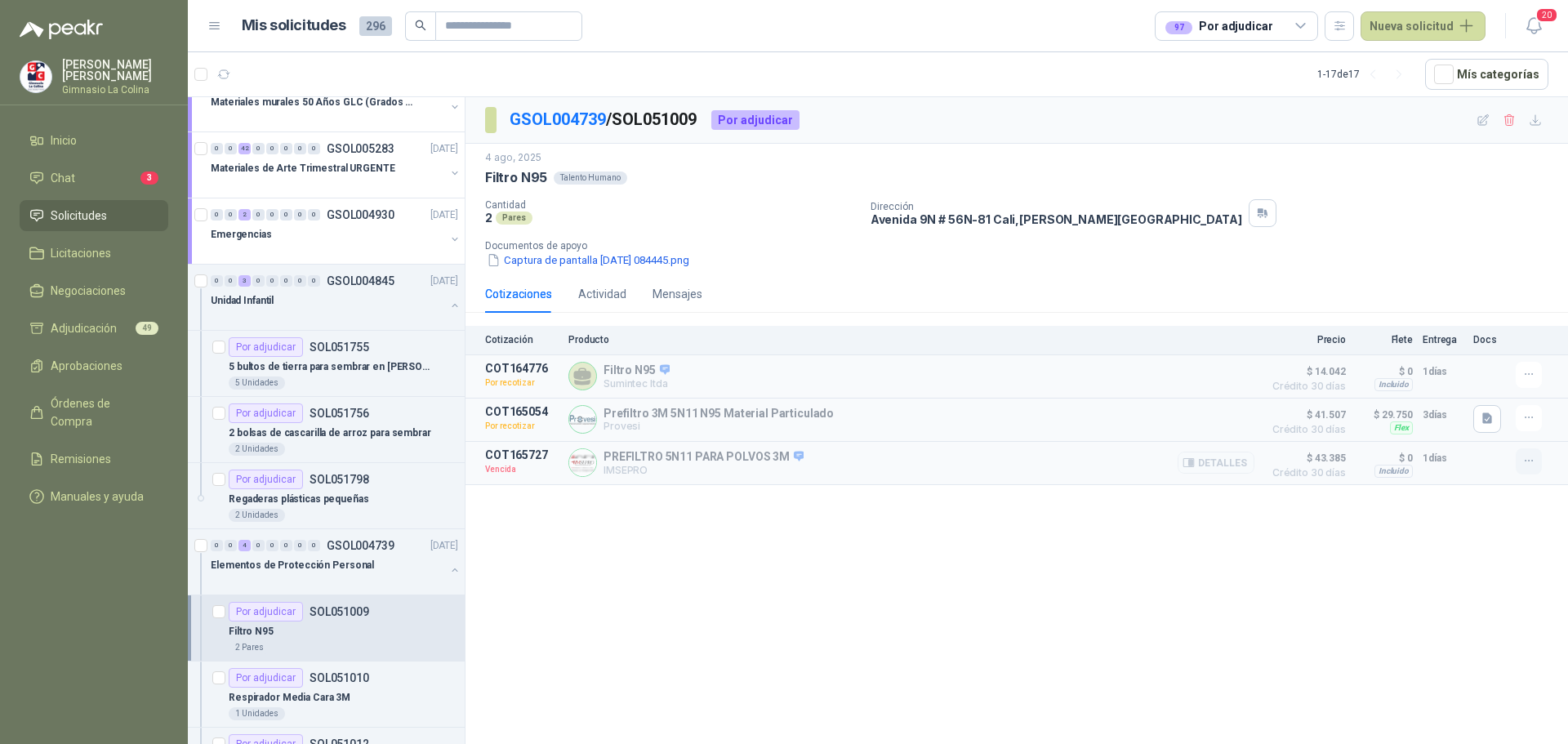
click at [1535, 462] on icon "button" at bounding box center [1529, 460] width 14 height 14
click at [1495, 425] on button "Solicitar Recotización" at bounding box center [1496, 426] width 131 height 26
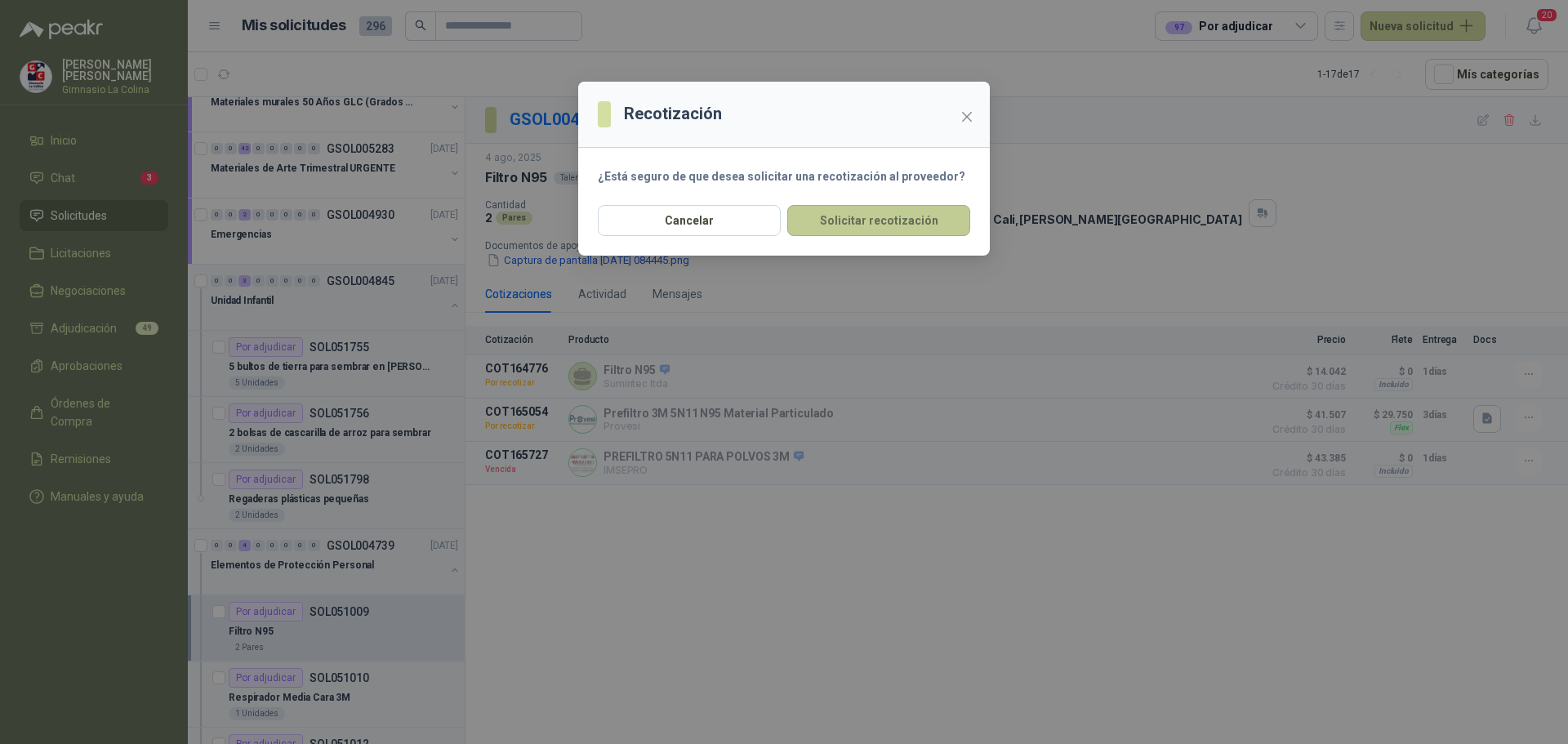
click at [886, 222] on button "Solicitar recotización" at bounding box center [879, 220] width 183 height 31
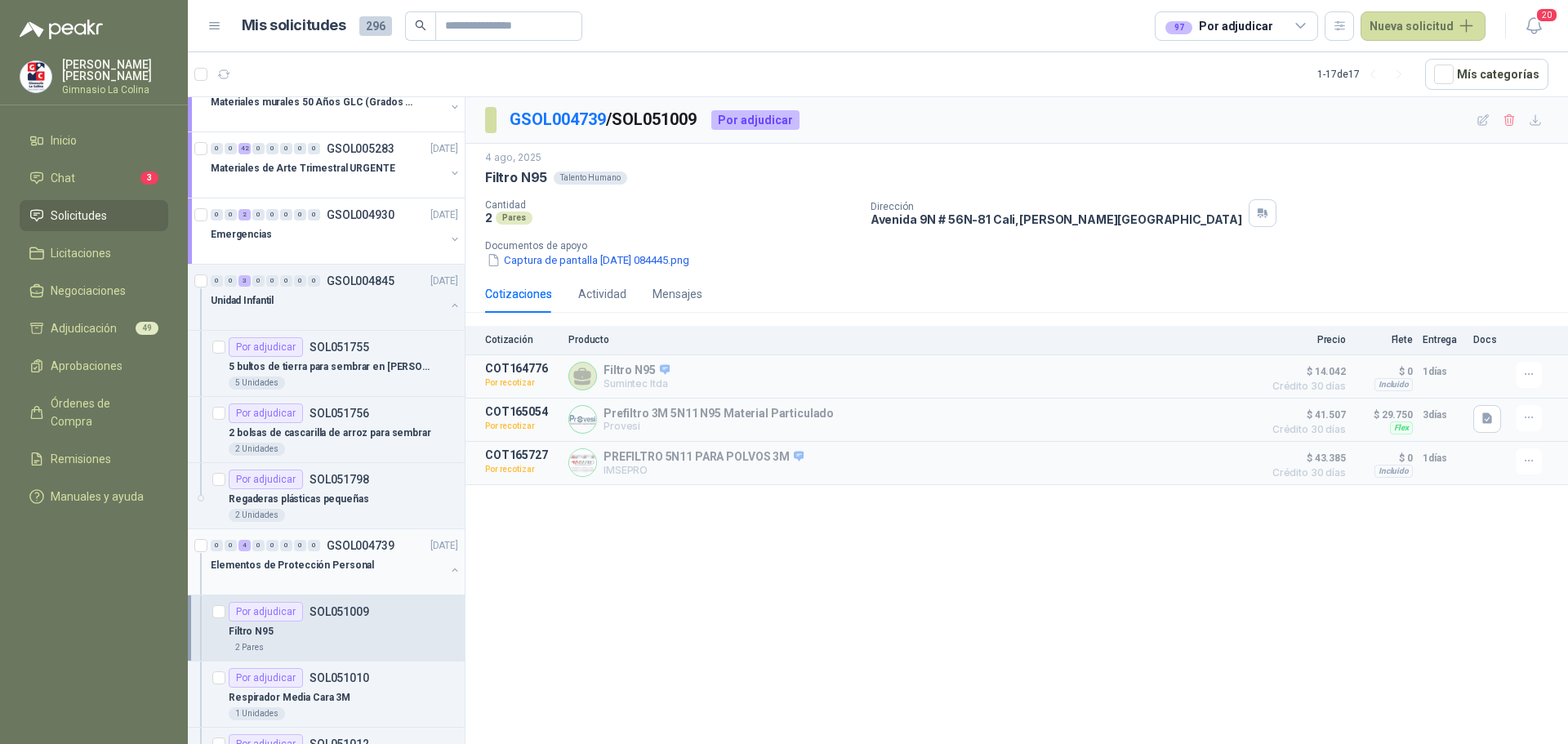
scroll to position [245, 0]
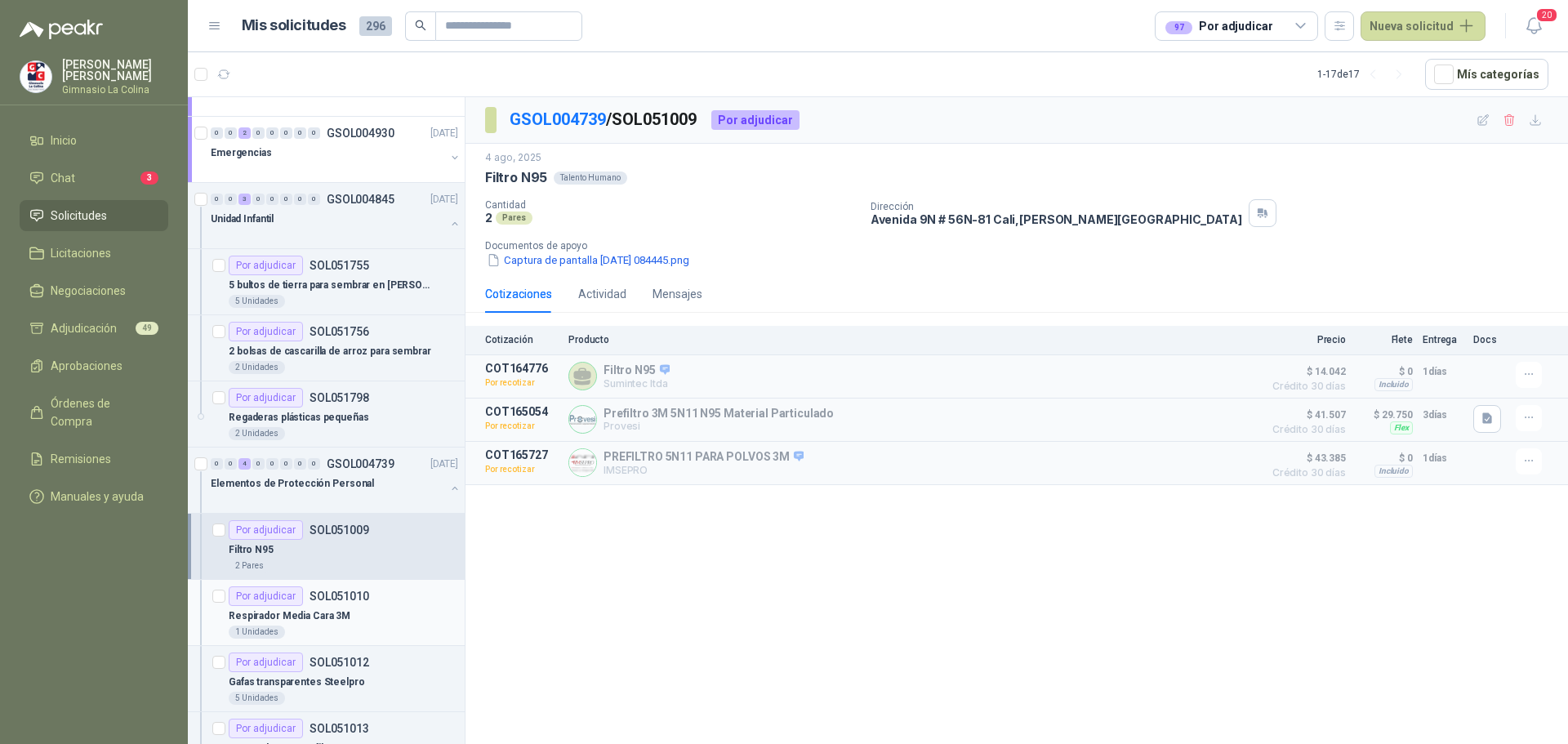
click at [322, 591] on p "SOL051010" at bounding box center [340, 596] width 60 height 12
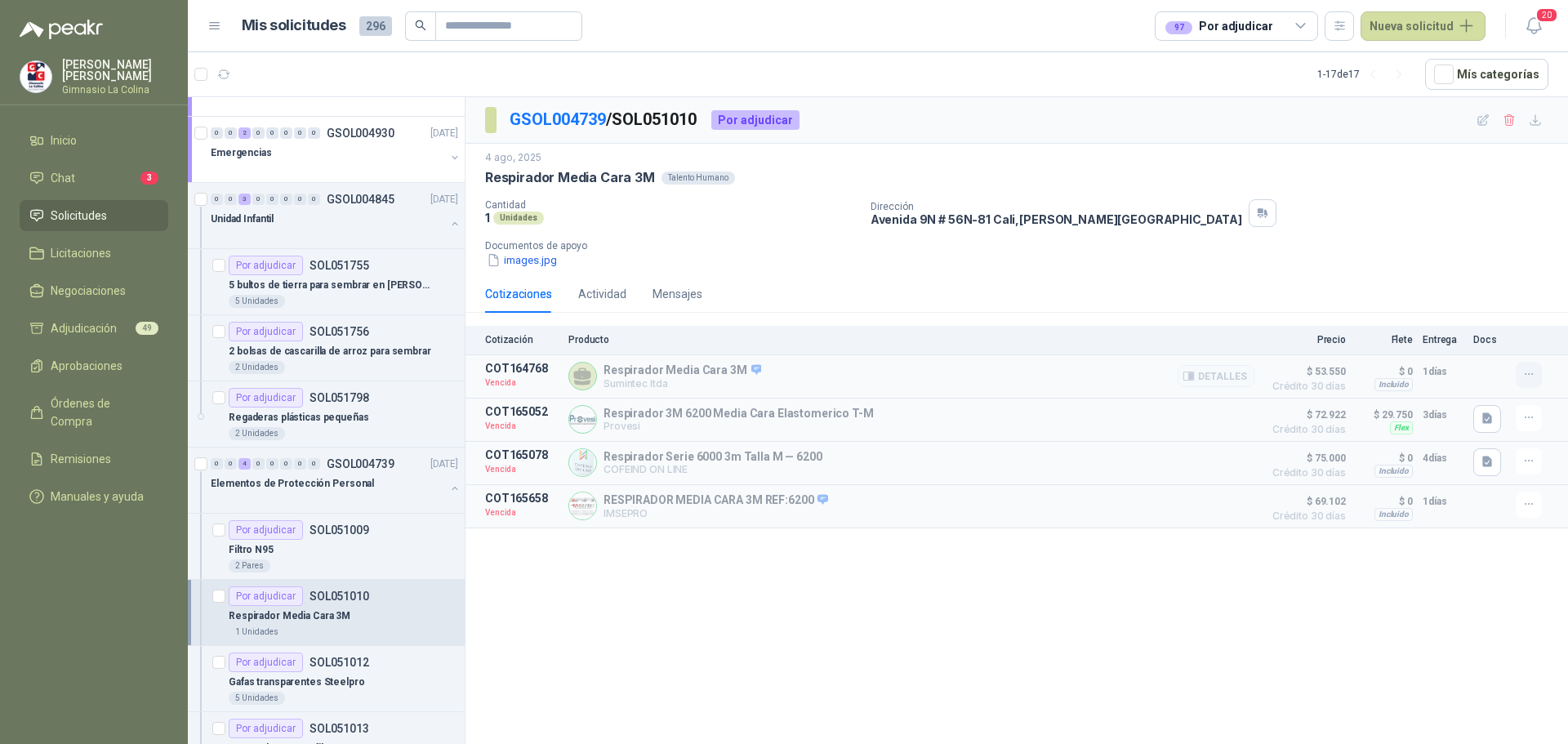
click at [1535, 371] on icon "button" at bounding box center [1529, 374] width 14 height 14
click at [1492, 342] on button "Solicitar Recotización" at bounding box center [1496, 339] width 131 height 26
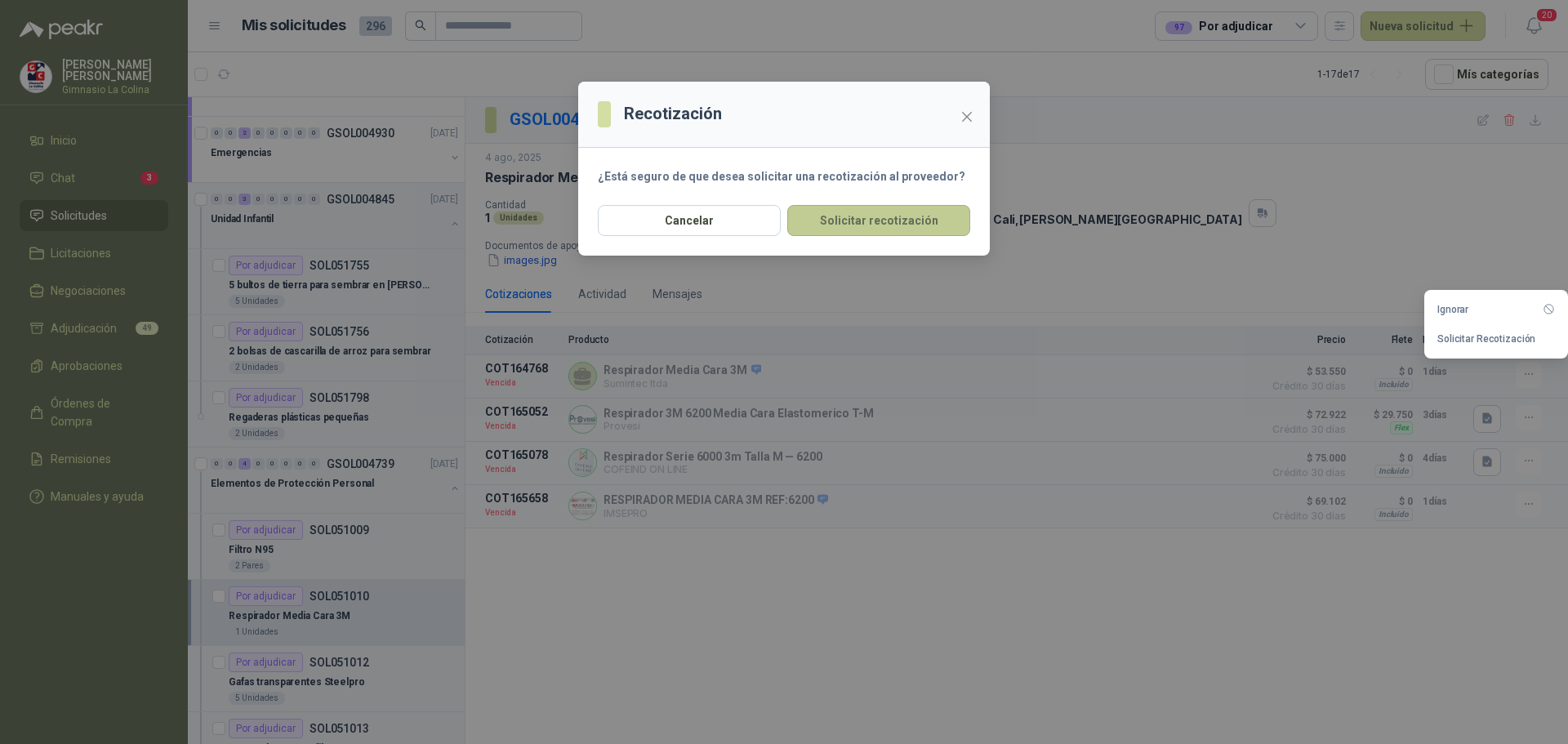
click at [905, 232] on button "Solicitar recotización" at bounding box center [879, 220] width 183 height 31
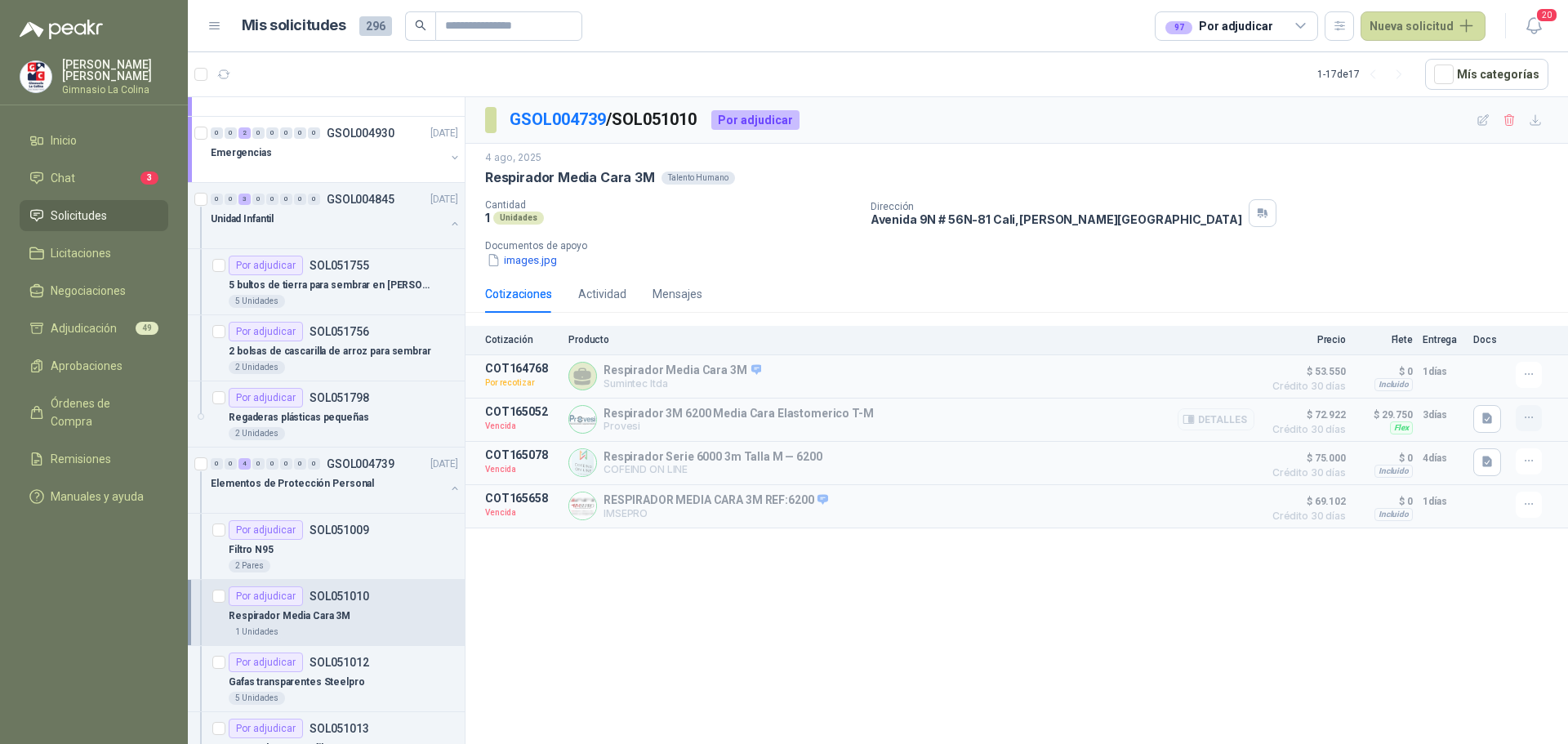
click at [1527, 423] on icon "button" at bounding box center [1529, 417] width 14 height 14
click at [1491, 381] on button "Solicitar Recotización" at bounding box center [1496, 383] width 131 height 26
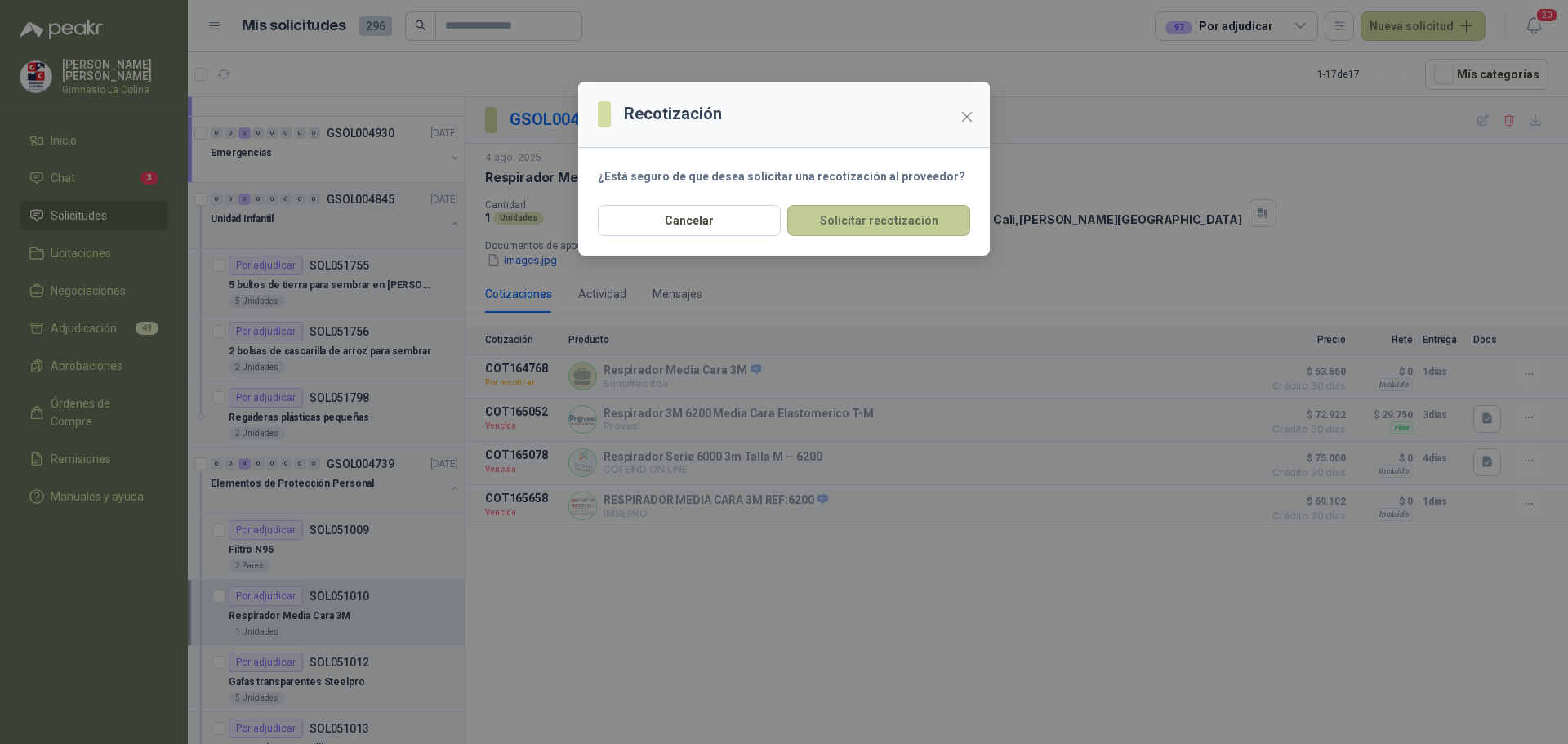
click at [895, 224] on button "Solicitar recotización" at bounding box center [879, 220] width 183 height 31
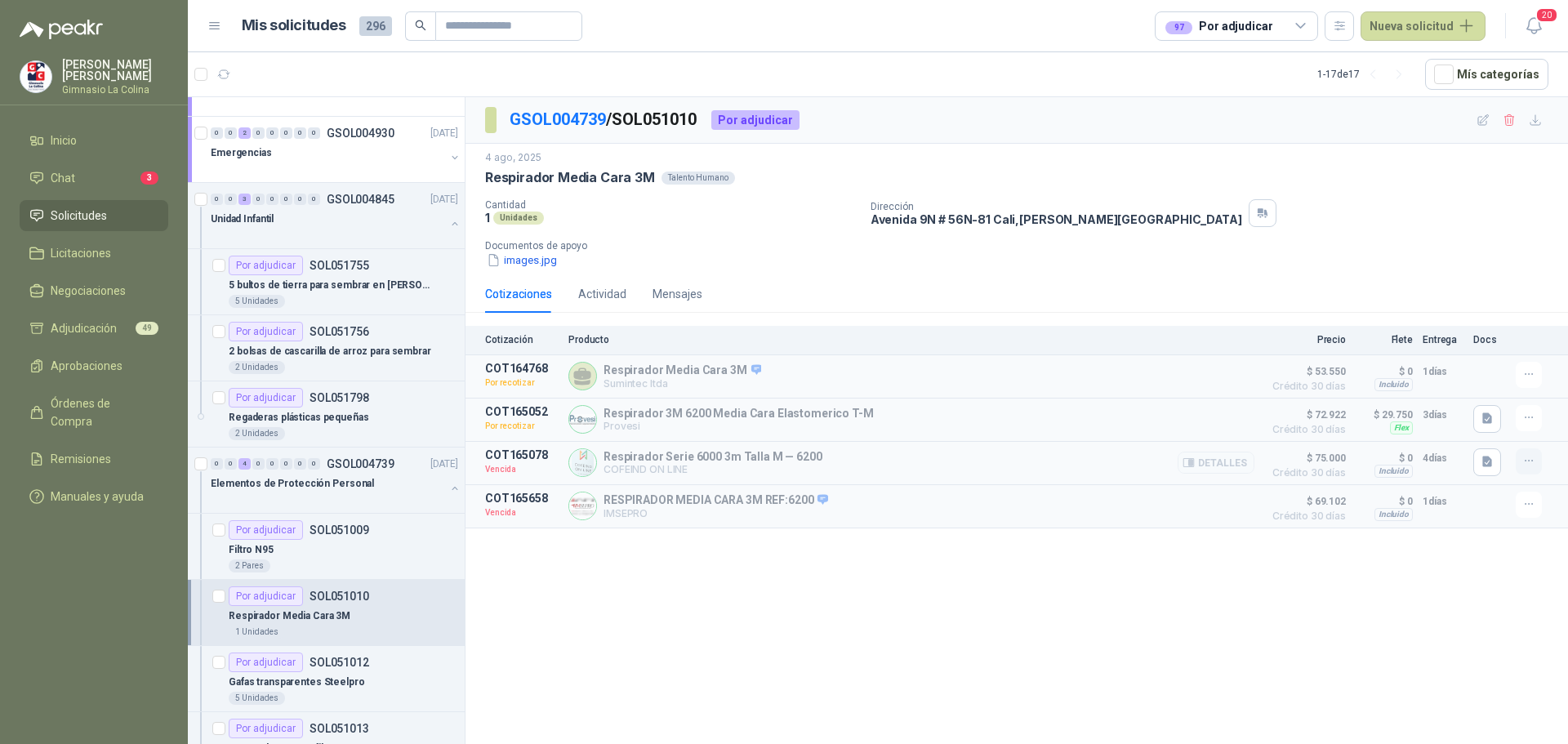
click at [1535, 460] on icon "button" at bounding box center [1529, 460] width 14 height 14
click at [1499, 422] on button "Solicitar Recotización" at bounding box center [1496, 426] width 131 height 26
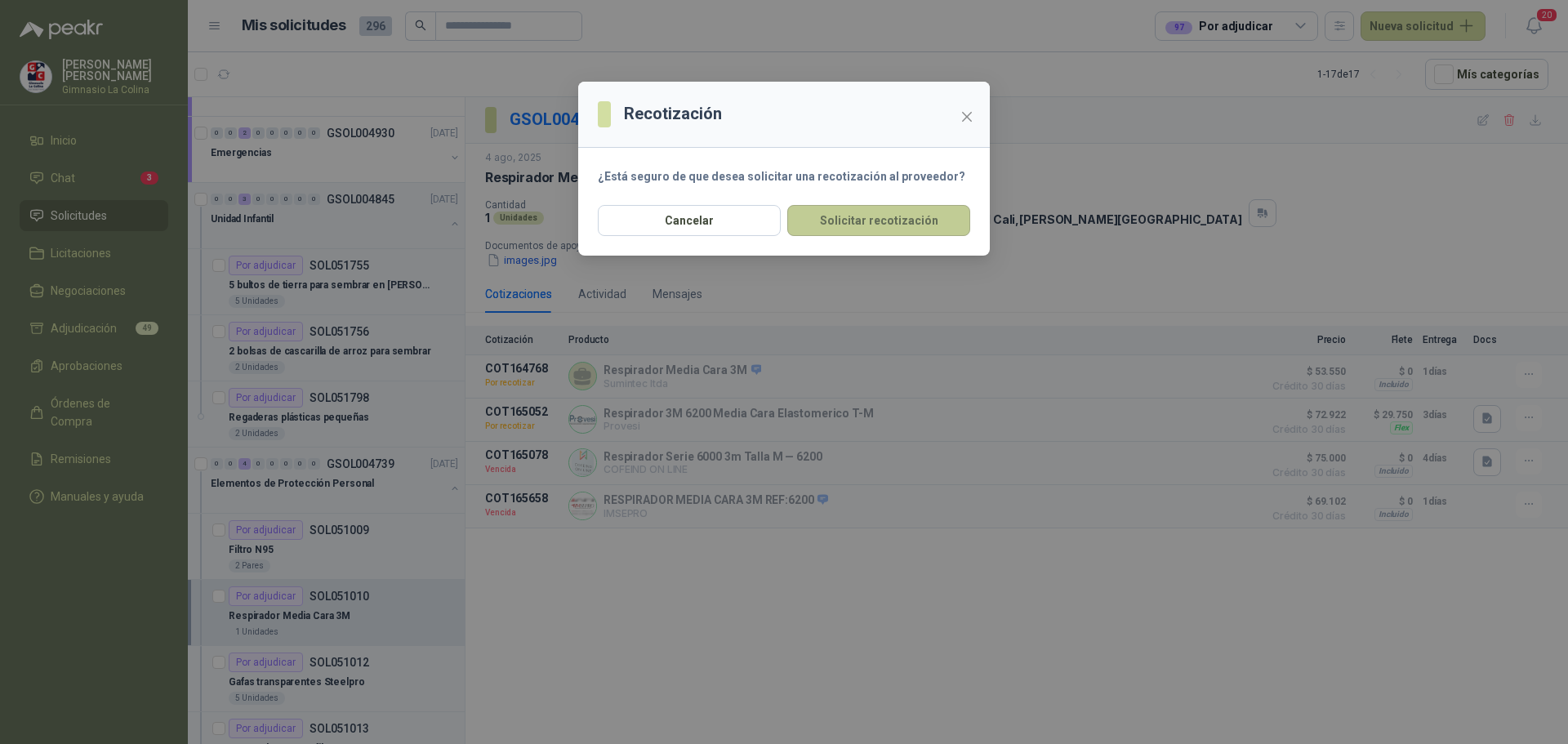
click at [874, 231] on button "Solicitar recotización" at bounding box center [879, 220] width 183 height 31
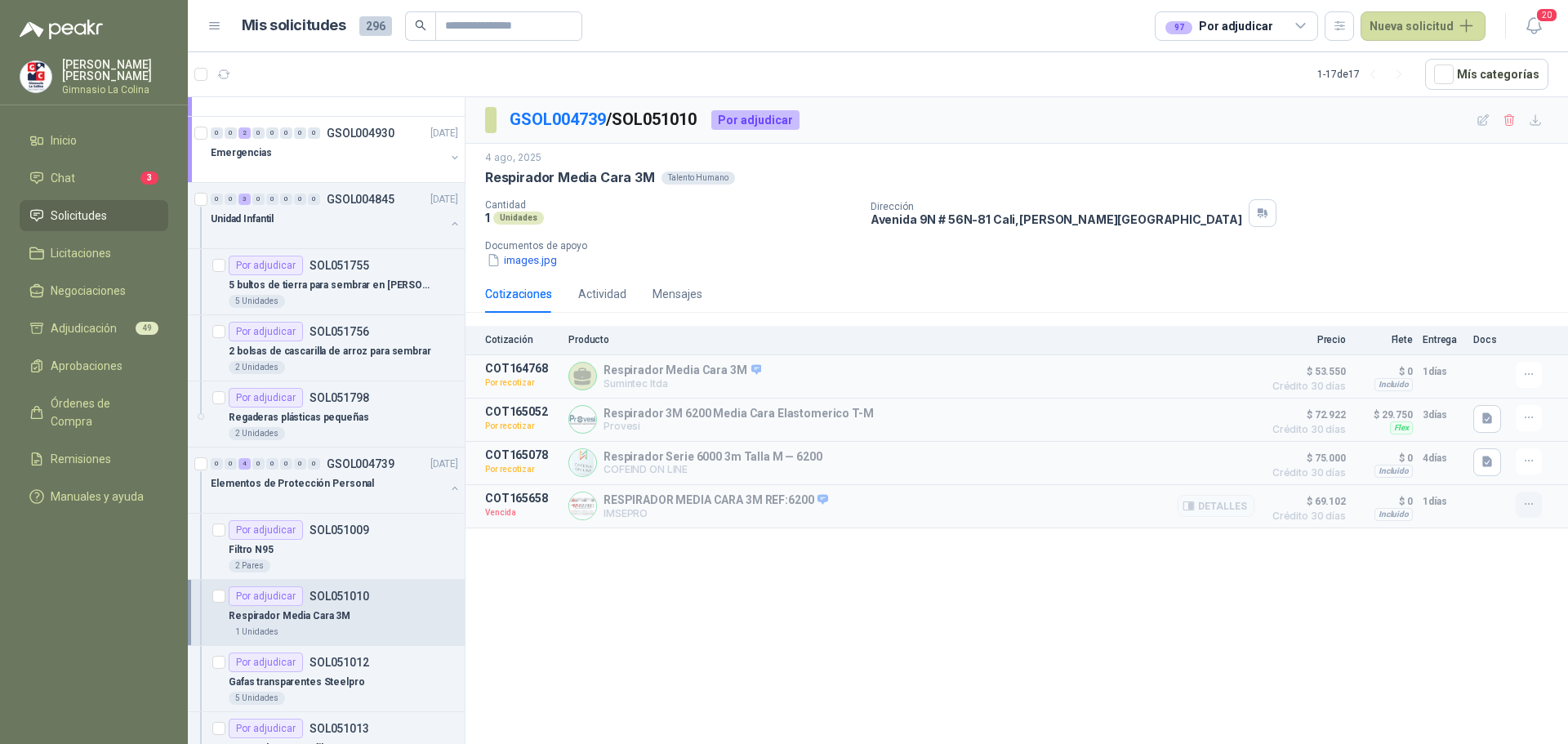
click at [1533, 506] on icon "button" at bounding box center [1529, 504] width 14 height 14
click at [1479, 472] on button "Solicitar Recotización" at bounding box center [1496, 470] width 131 height 26
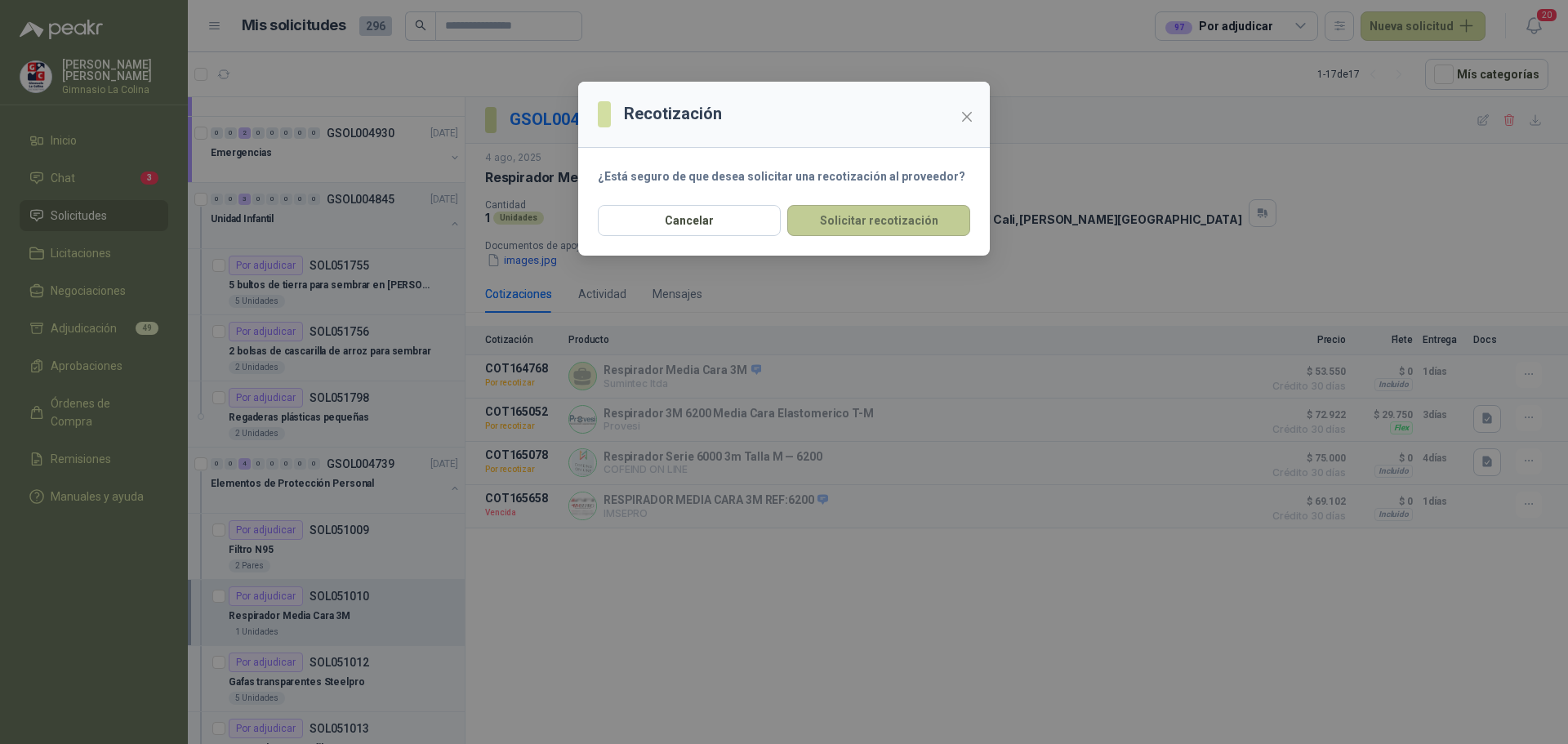
click at [861, 226] on button "Solicitar recotización" at bounding box center [879, 220] width 183 height 31
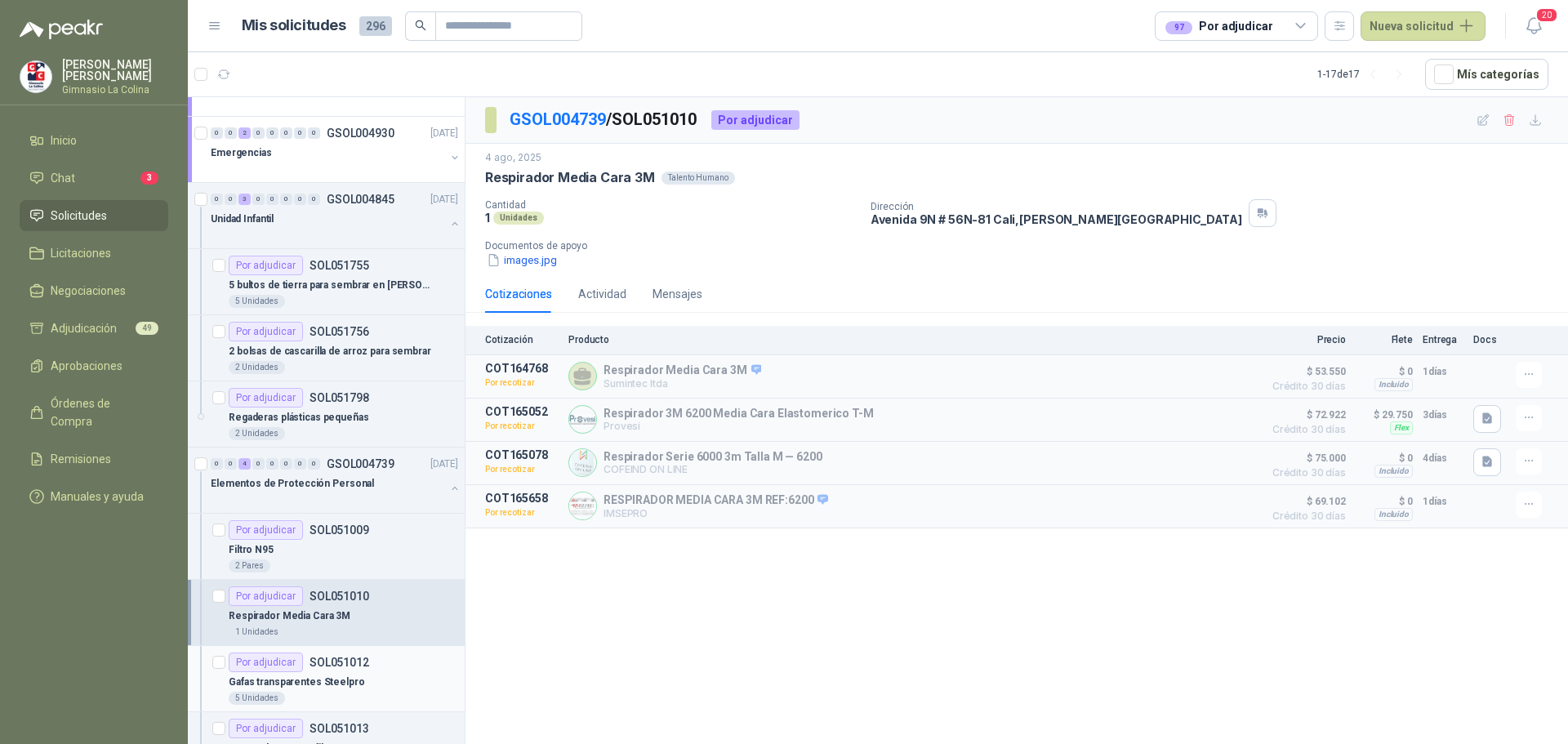
click at [329, 675] on p "Gafas transparentes Steelpro" at bounding box center [296, 682] width 136 height 15
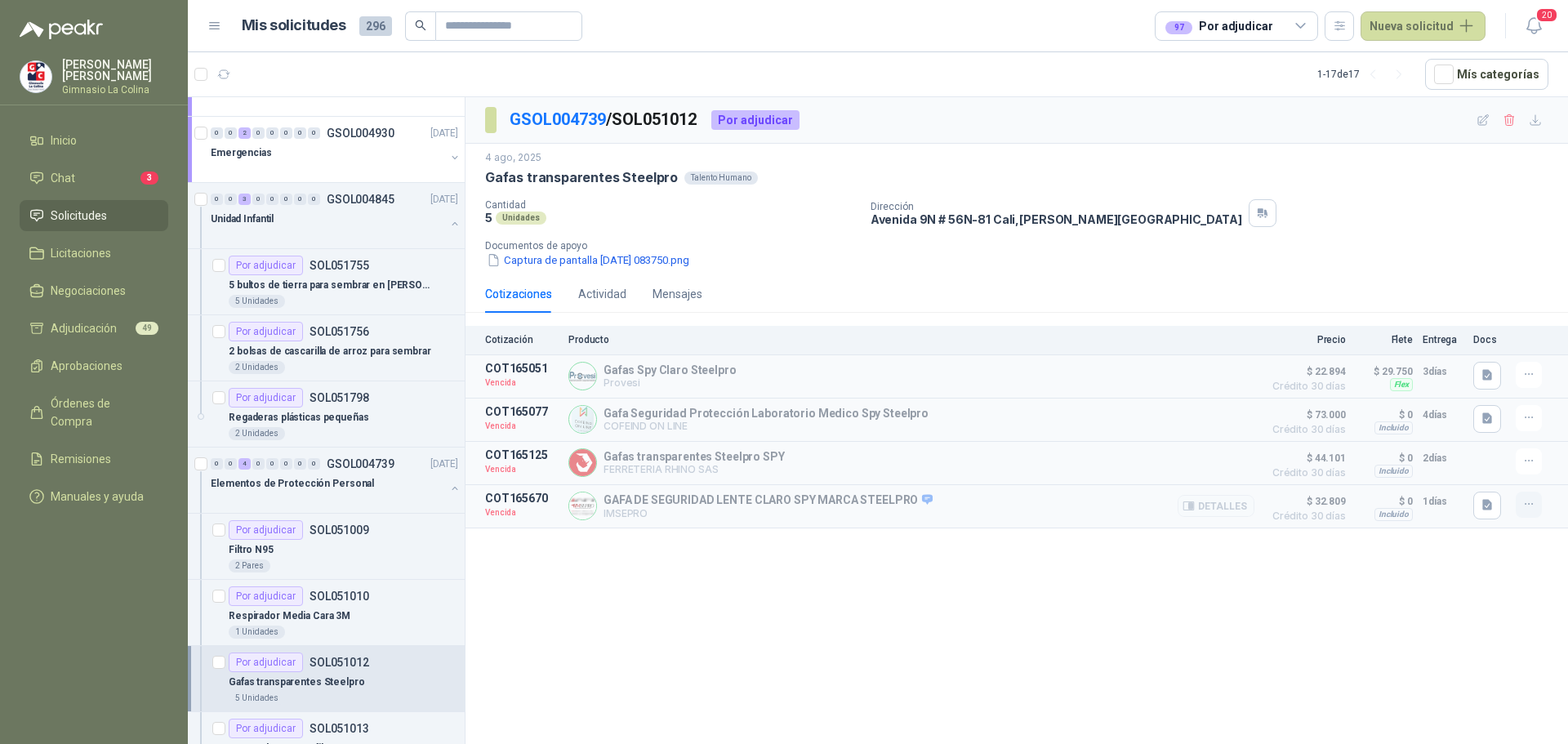
click at [1530, 505] on icon "button" at bounding box center [1528, 504] width 7 height 1
click at [1508, 475] on button "Solicitar Recotización" at bounding box center [1496, 470] width 131 height 26
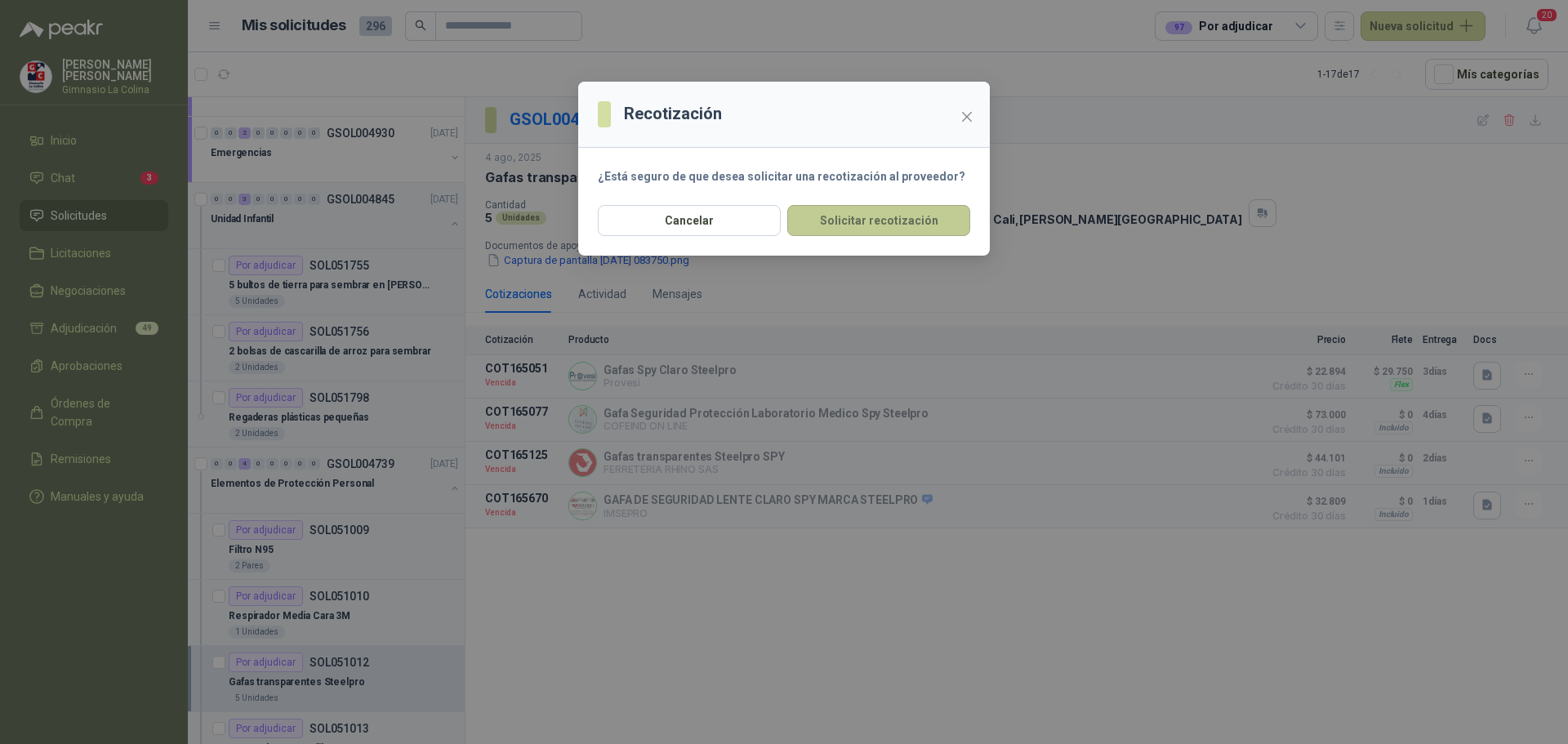
click at [916, 219] on button "Solicitar recotización" at bounding box center [879, 220] width 183 height 31
click at [863, 221] on button "Solicitar recotización" at bounding box center [879, 220] width 183 height 31
click at [836, 221] on button "Solicitar recotización" at bounding box center [879, 220] width 183 height 31
click at [973, 114] on icon "close" at bounding box center [966, 116] width 13 height 13
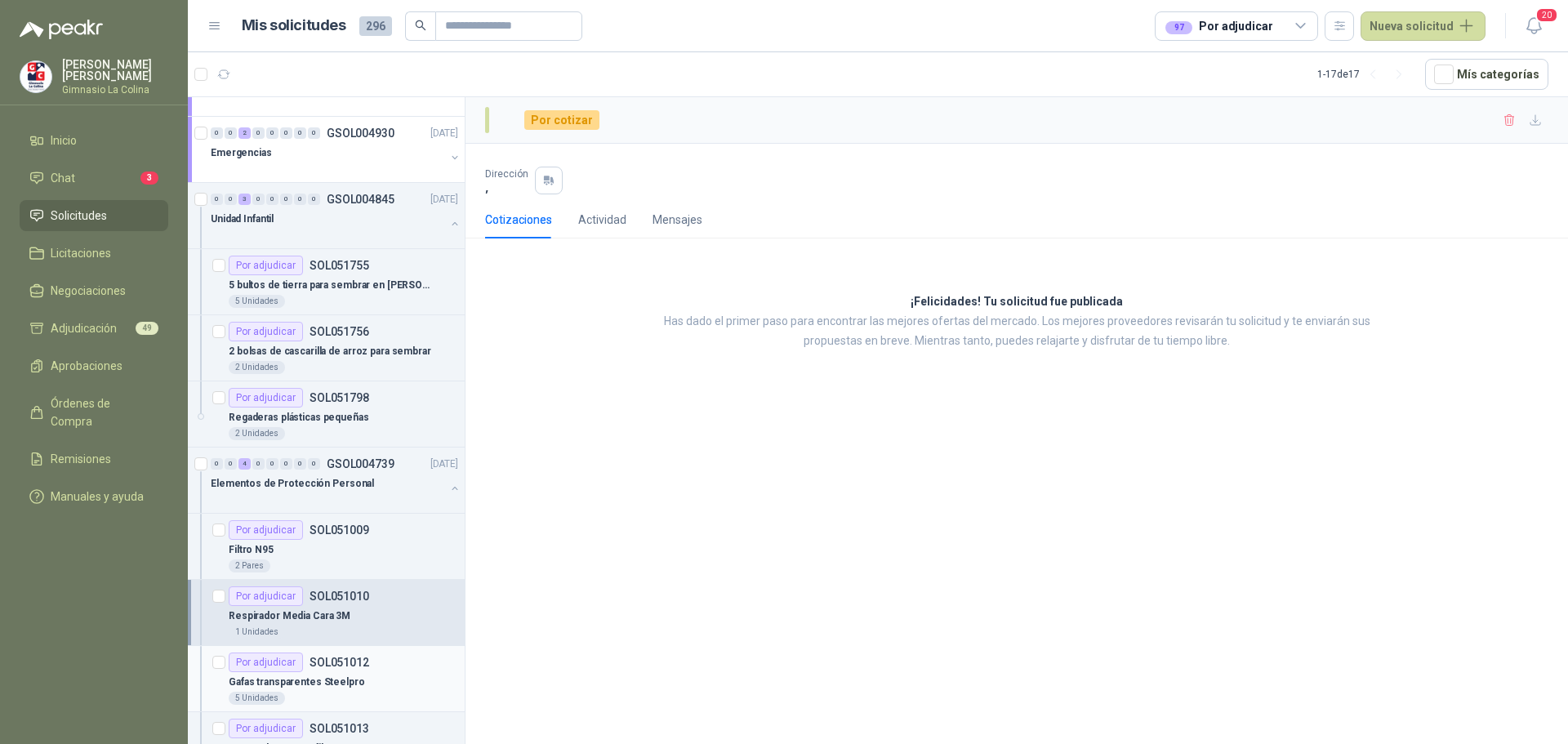
click at [280, 663] on div "Por adjudicar" at bounding box center [266, 663] width 74 height 20
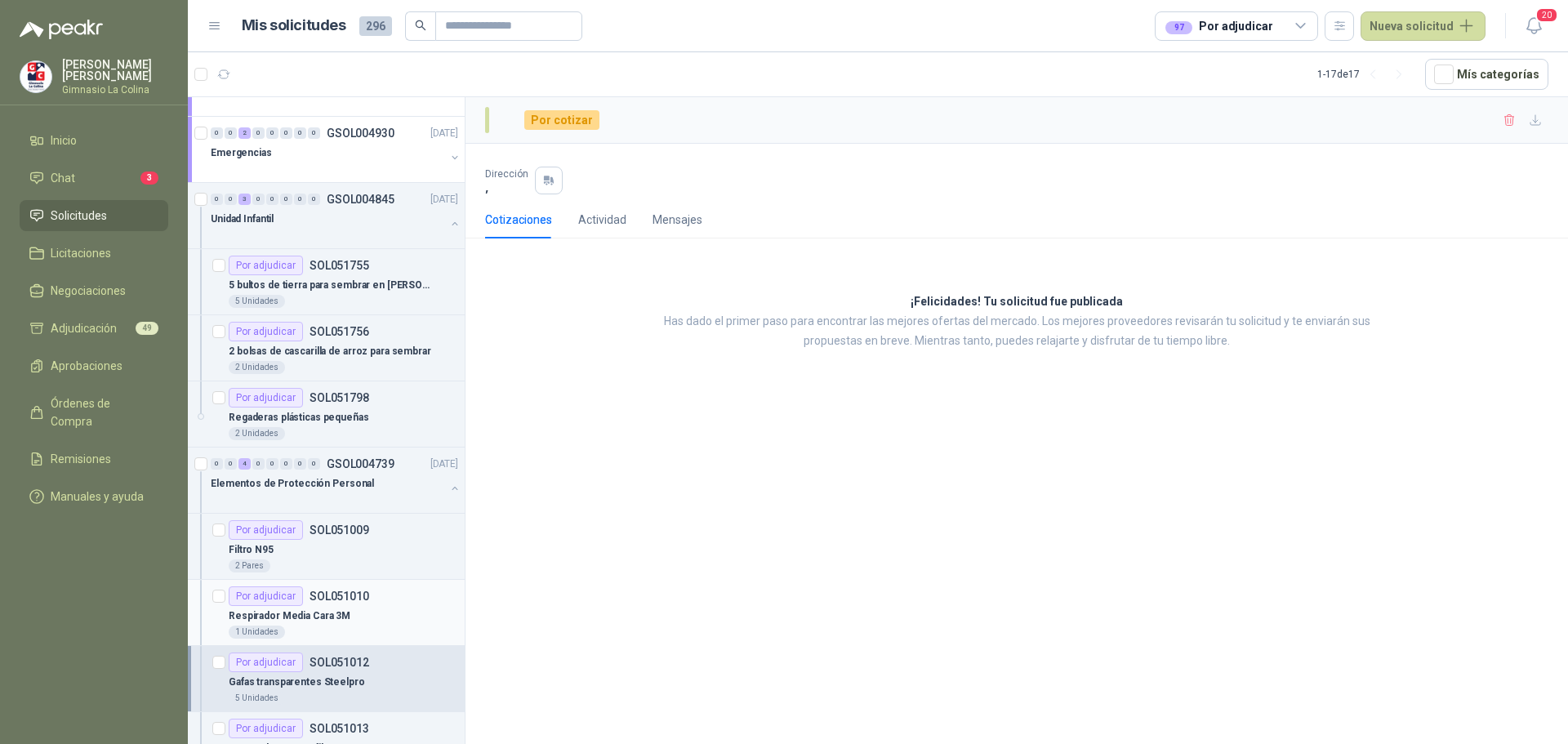
scroll to position [327, 0]
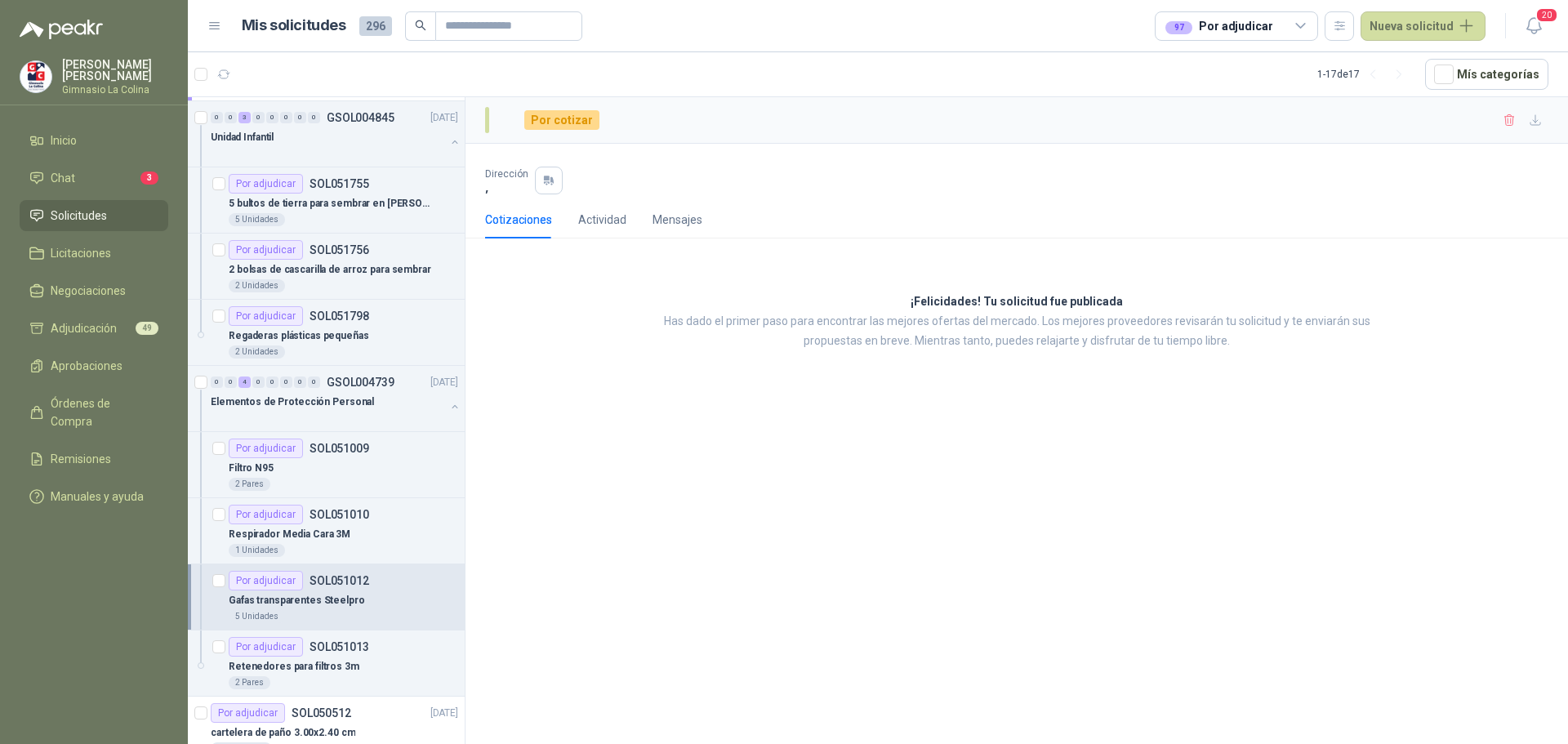
click at [295, 600] on p "Gafas transparentes Steelpro" at bounding box center [296, 600] width 136 height 15
click at [273, 572] on div "Por adjudicar" at bounding box center [266, 581] width 74 height 20
click at [84, 209] on span "Solicitudes" at bounding box center [79, 216] width 56 height 18
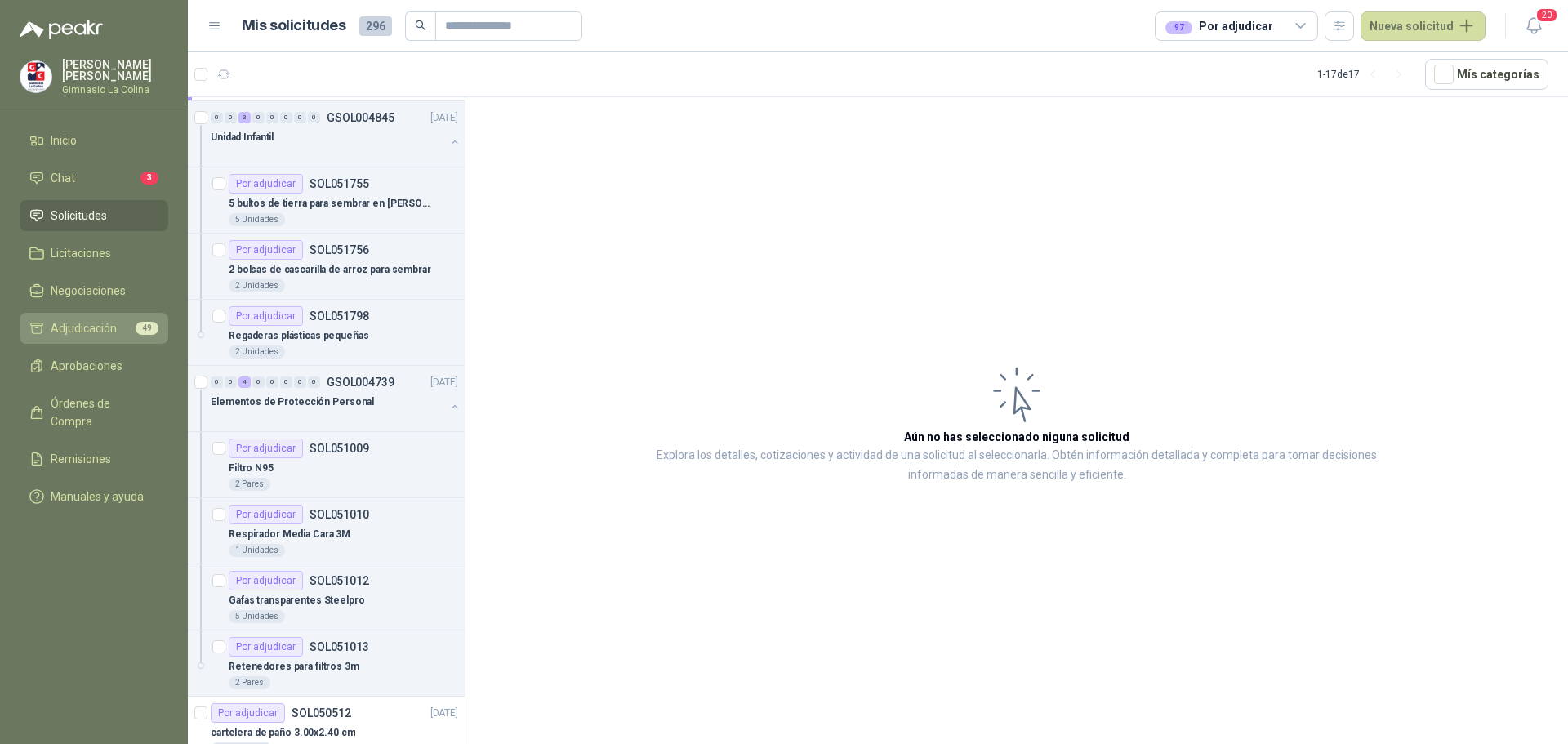
click at [89, 325] on span "Adjudicación" at bounding box center [83, 329] width 66 height 18
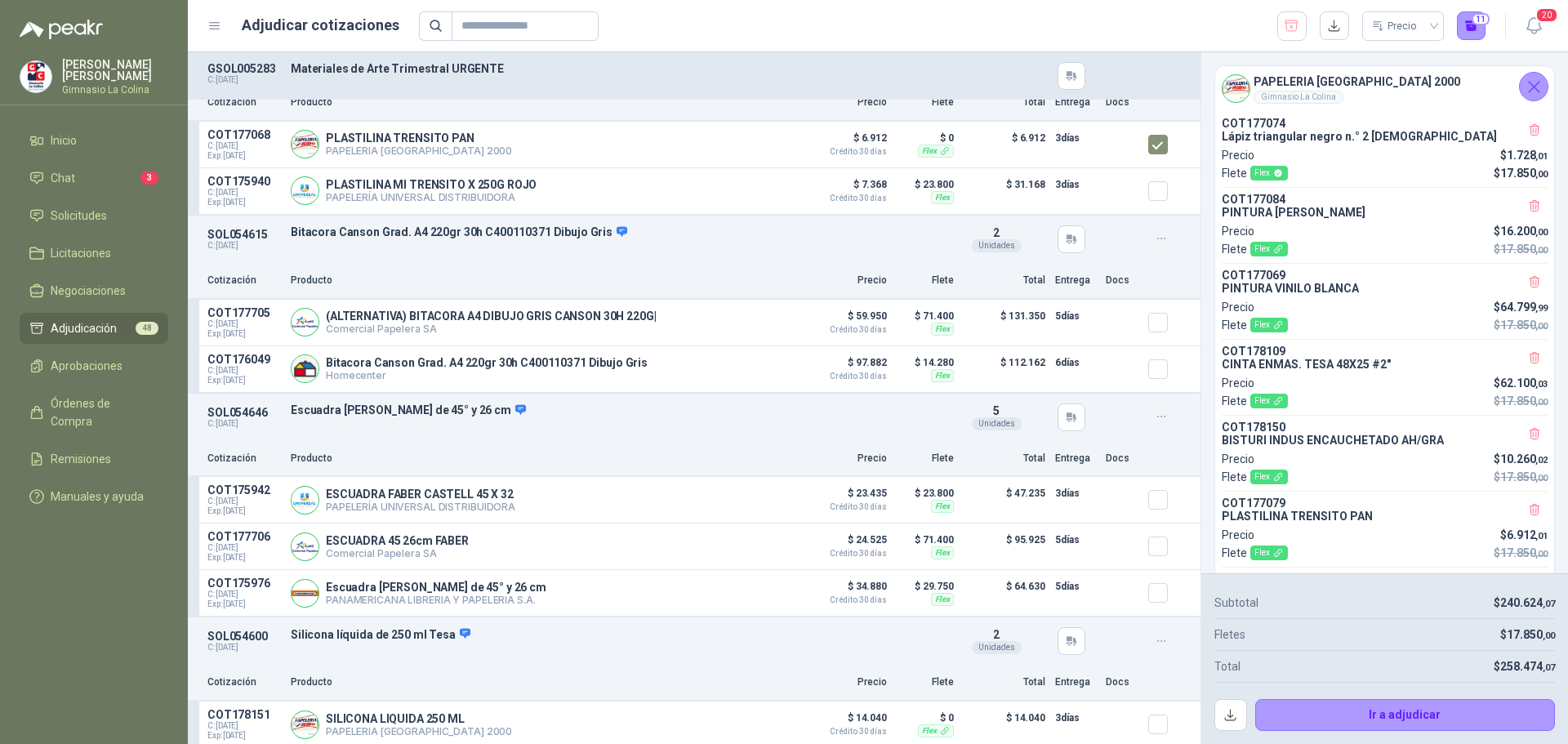
scroll to position [3185, 0]
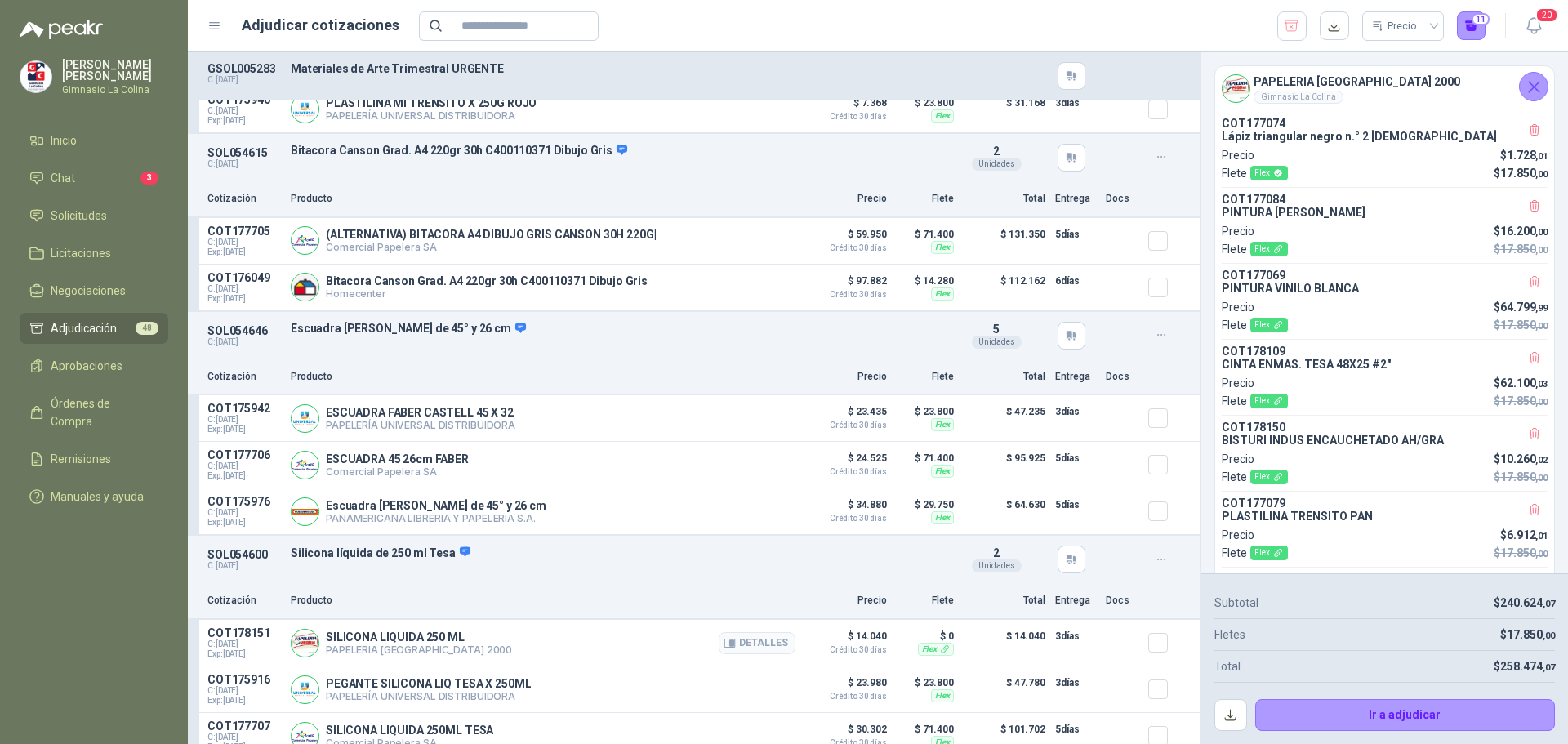
click at [1156, 653] on div at bounding box center [1164, 643] width 33 height 33
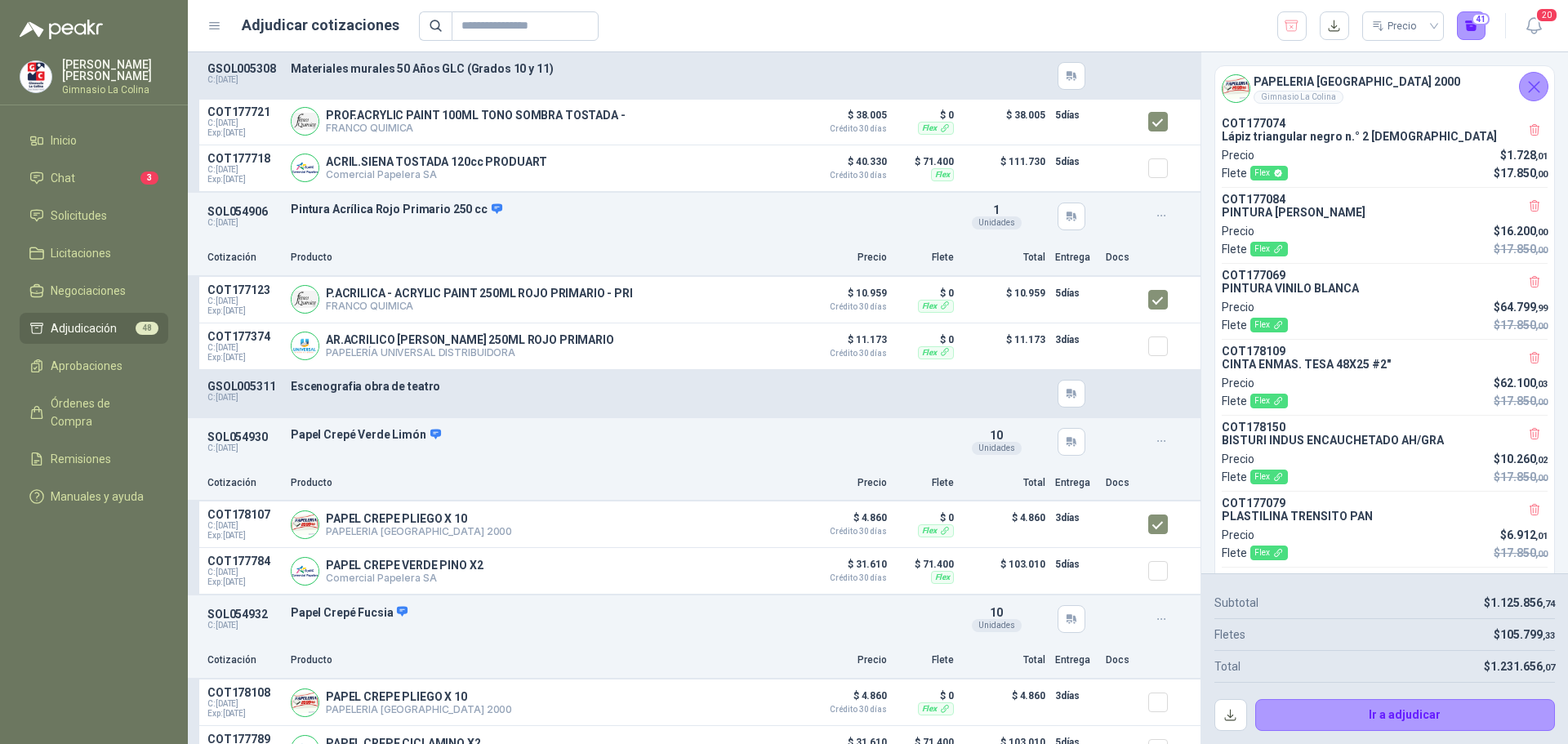
scroll to position [9426, 0]
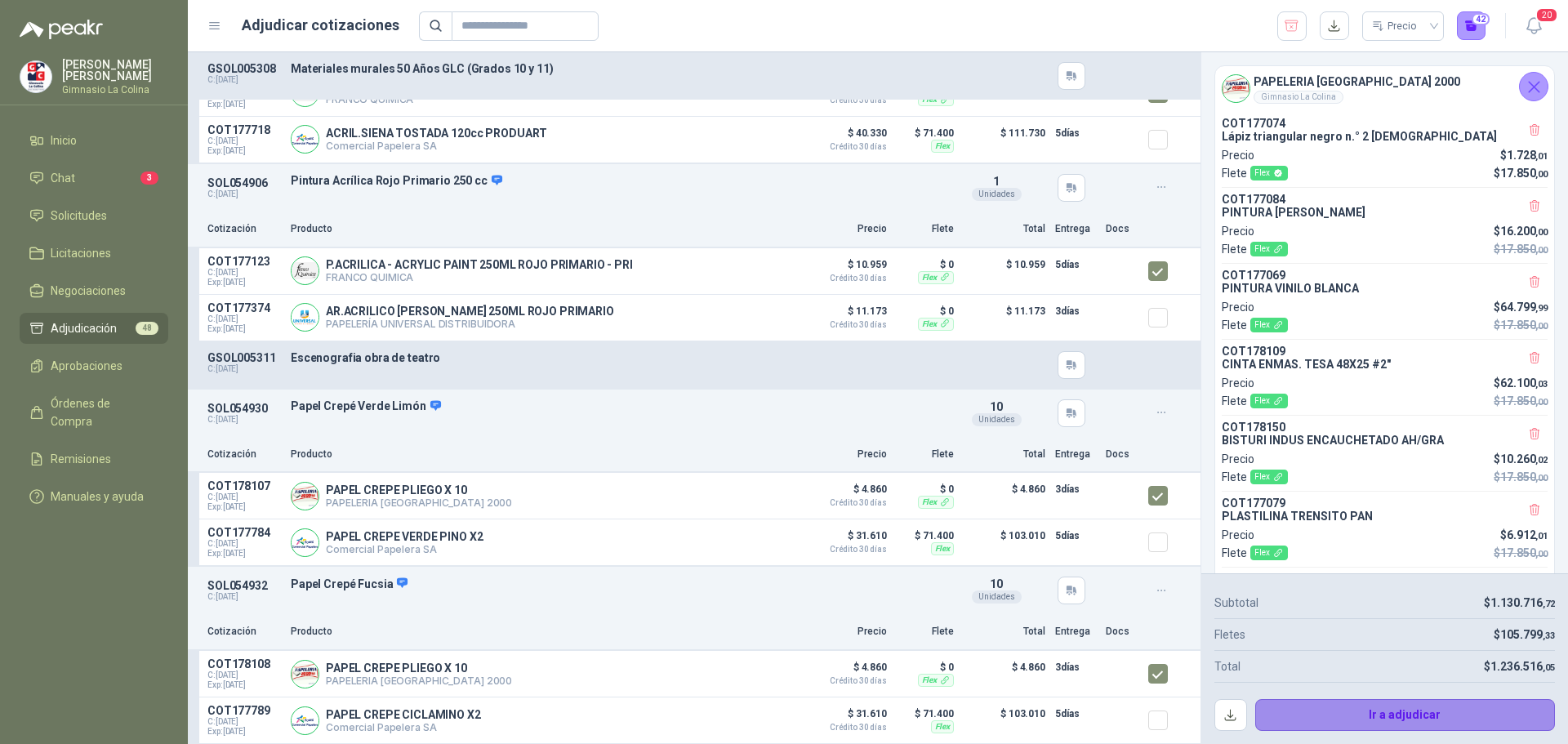
click at [1416, 715] on button "Ir a adjudicar" at bounding box center [1405, 715] width 301 height 33
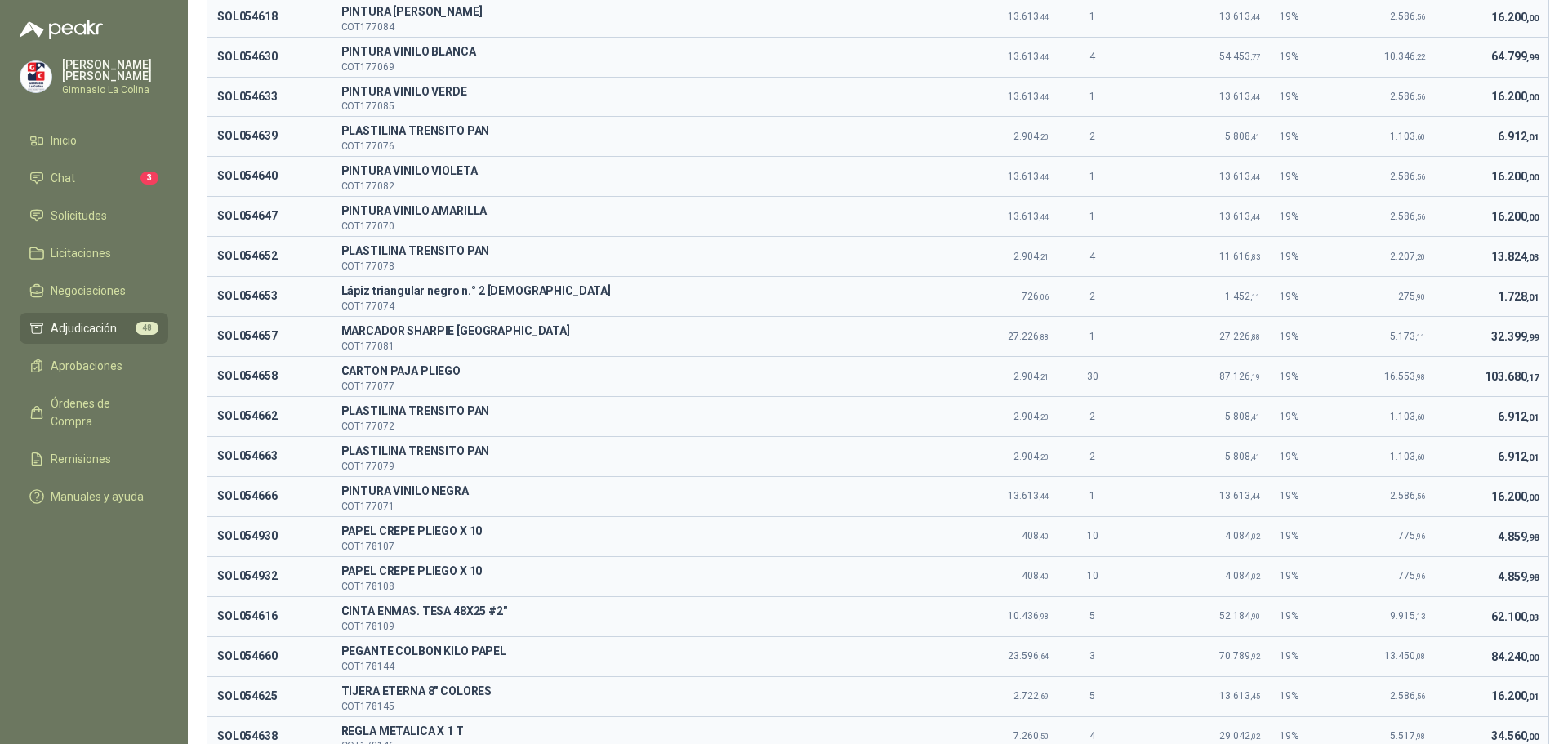
scroll to position [1390, 0]
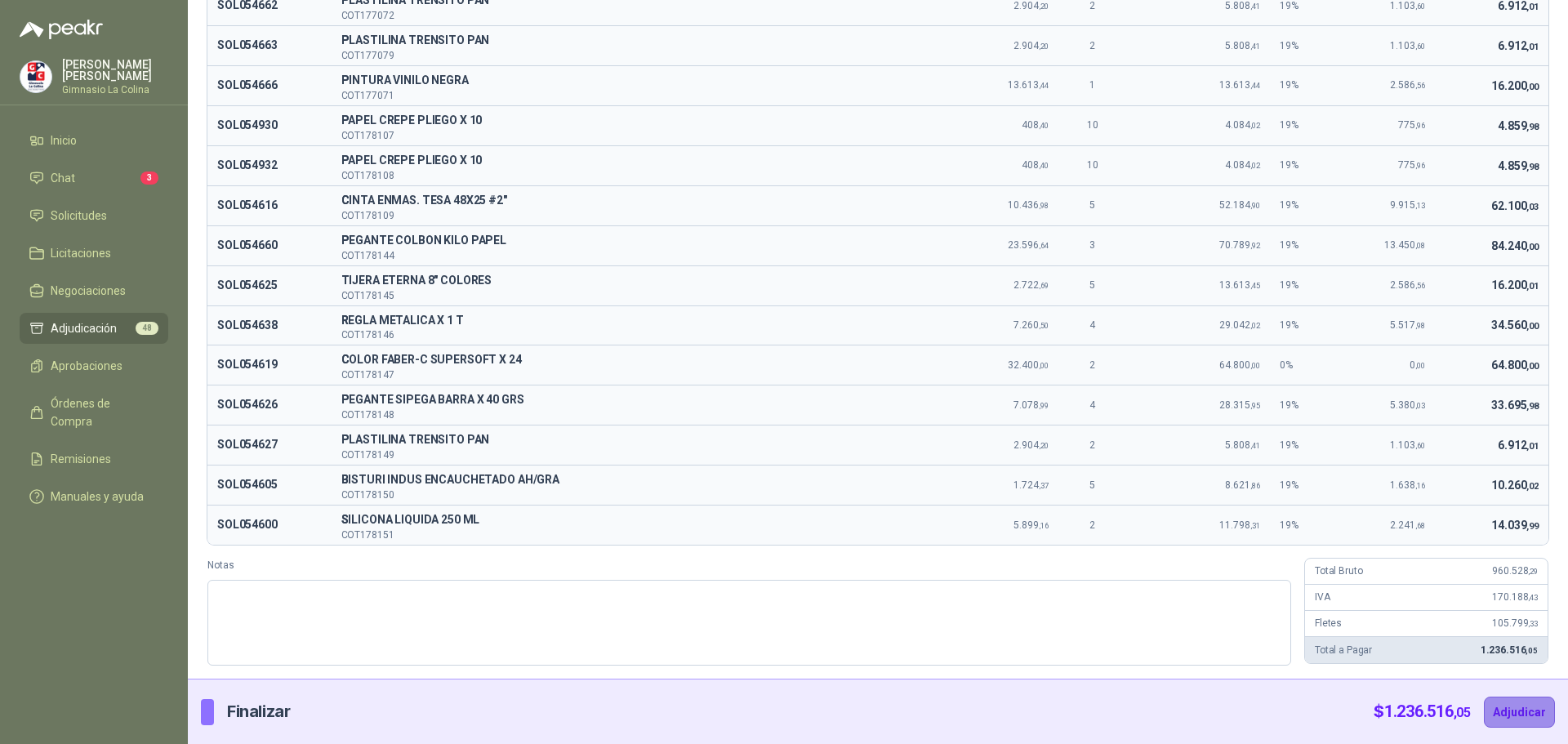
click at [1513, 712] on button "Adjudicar" at bounding box center [1519, 711] width 71 height 31
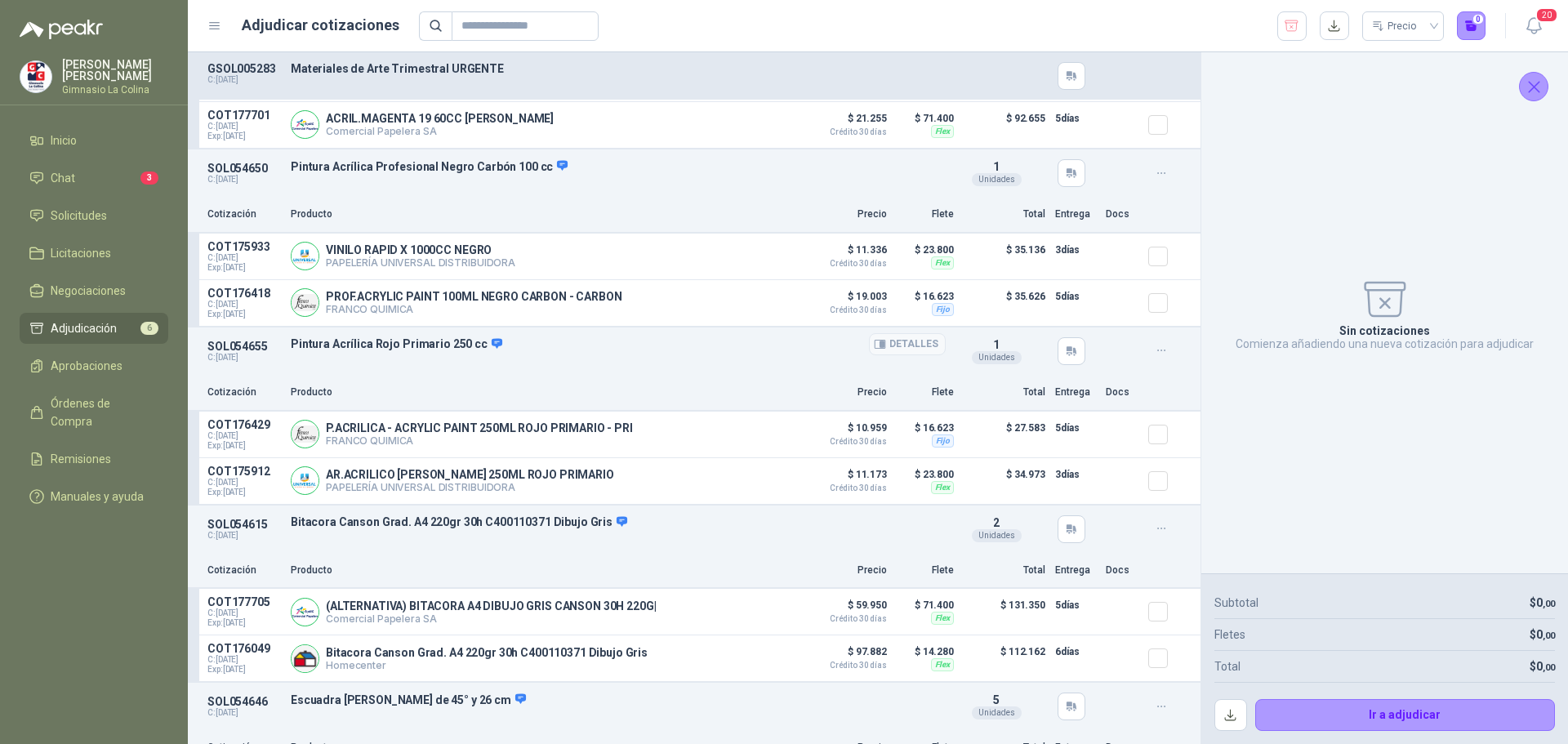
scroll to position [0, 0]
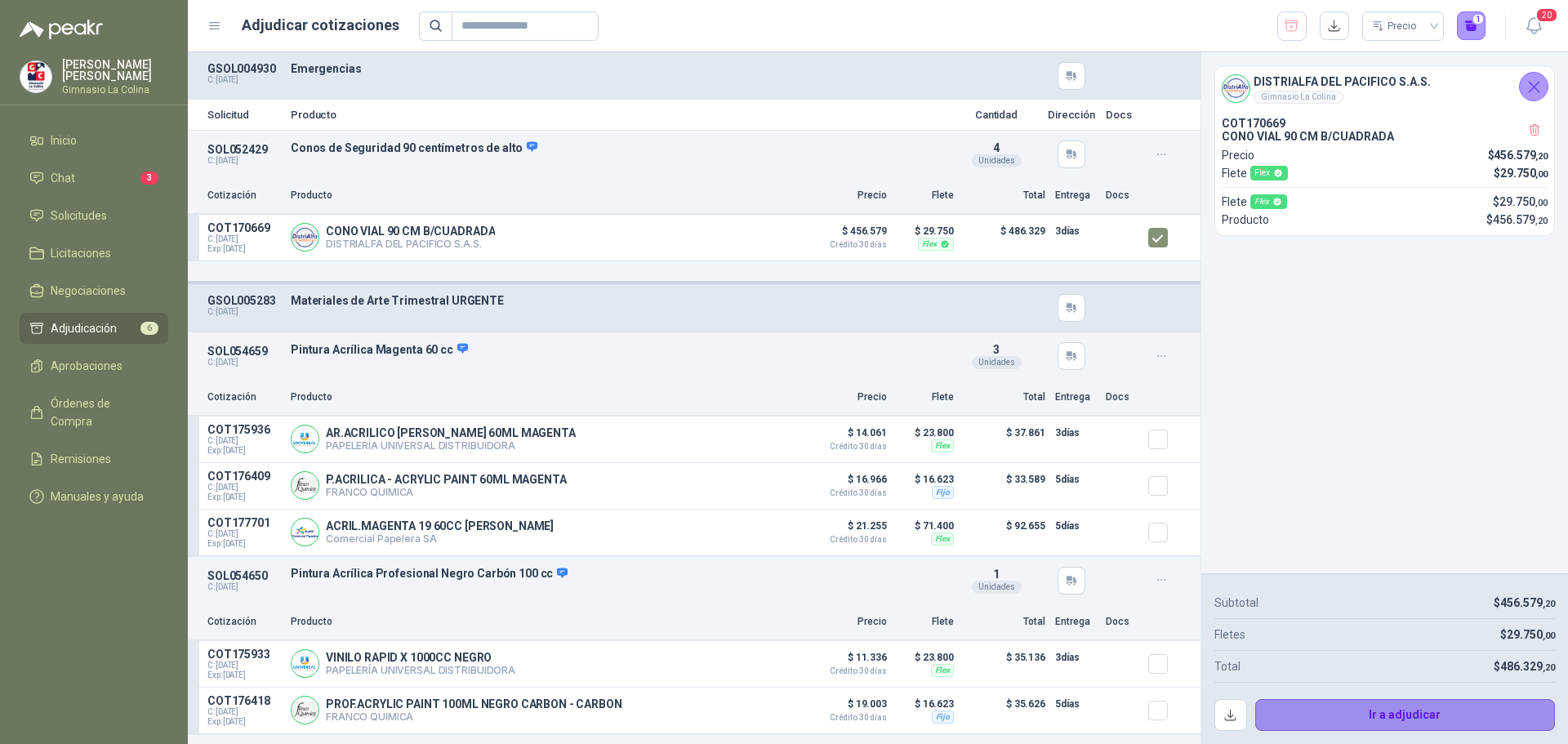
click at [1392, 711] on button "Ir a adjudicar" at bounding box center [1405, 715] width 301 height 33
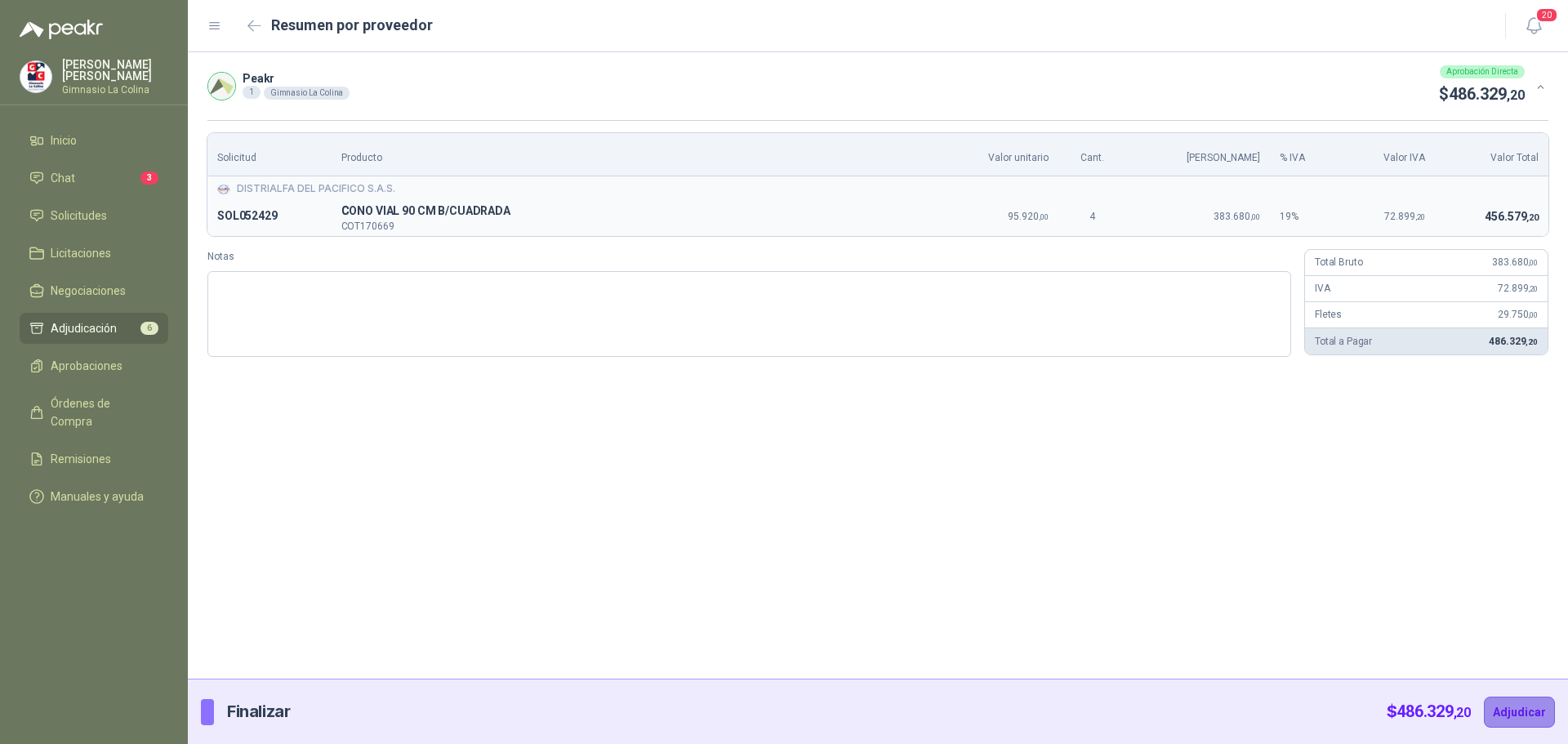
click at [1517, 712] on button "Adjudicar" at bounding box center [1519, 711] width 71 height 31
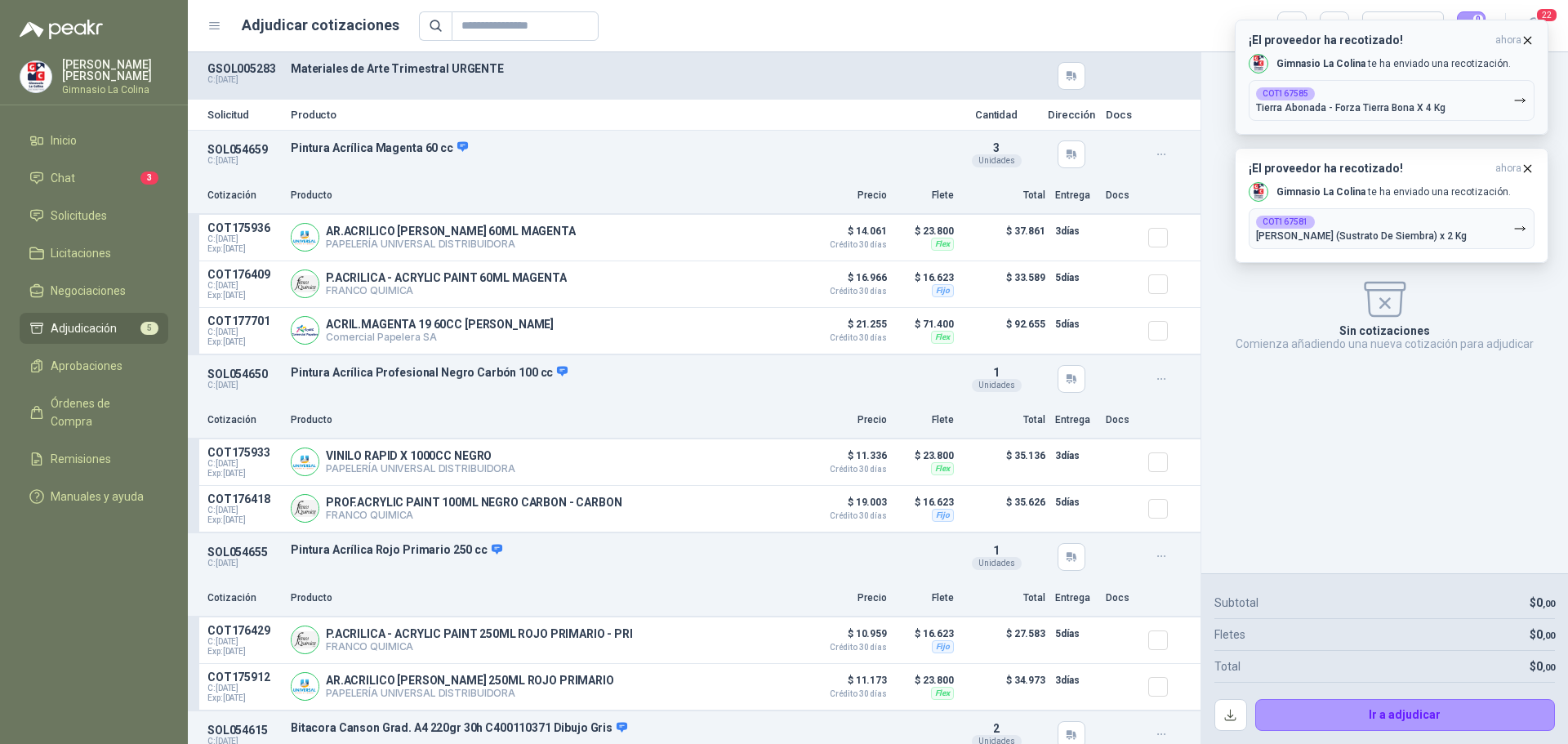
click at [1373, 94] on div "COT167585 Tierra Abonada - Forza Tierra Bona X 4 Kg" at bounding box center [1351, 100] width 190 height 26
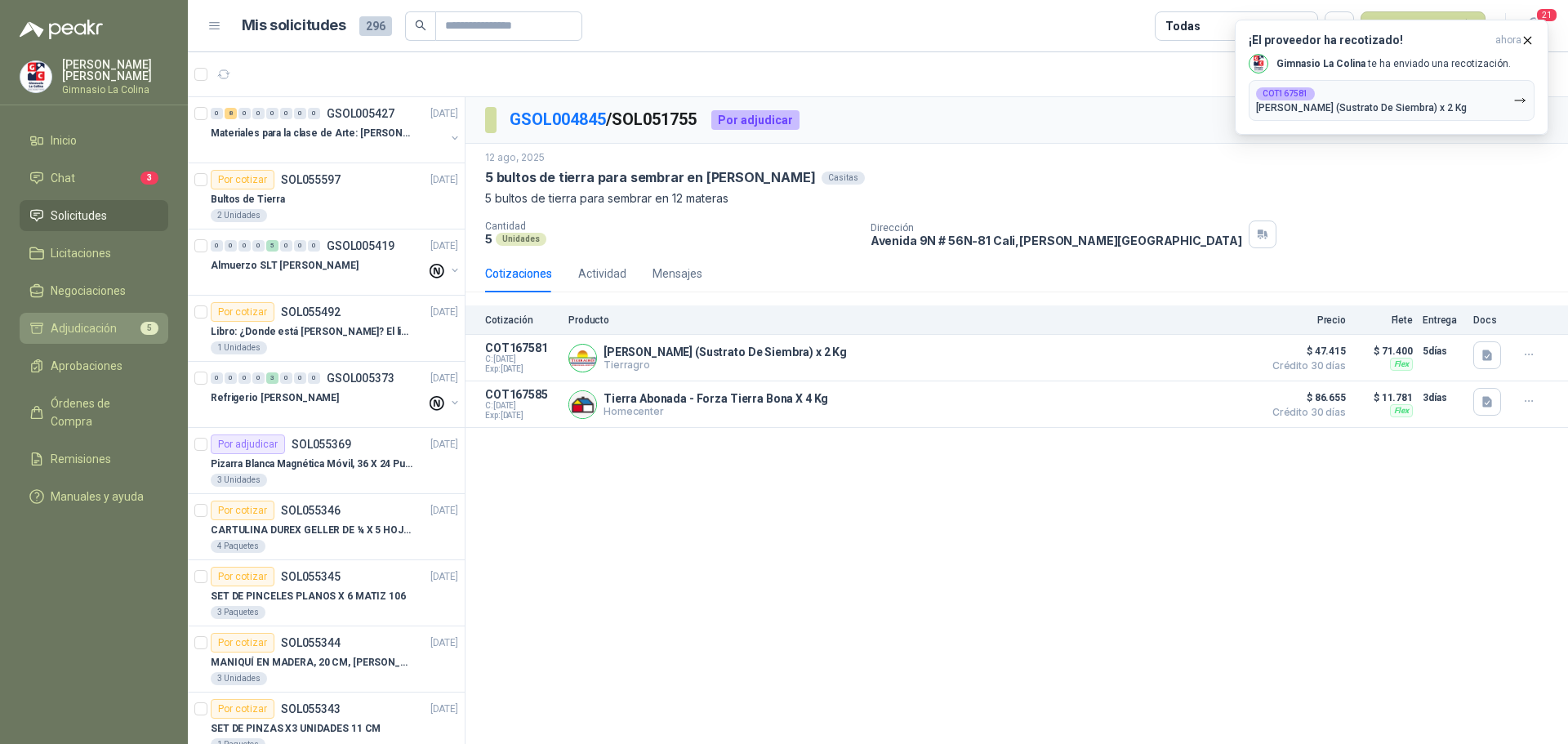
click at [66, 326] on span "Adjudicación" at bounding box center [83, 329] width 66 height 18
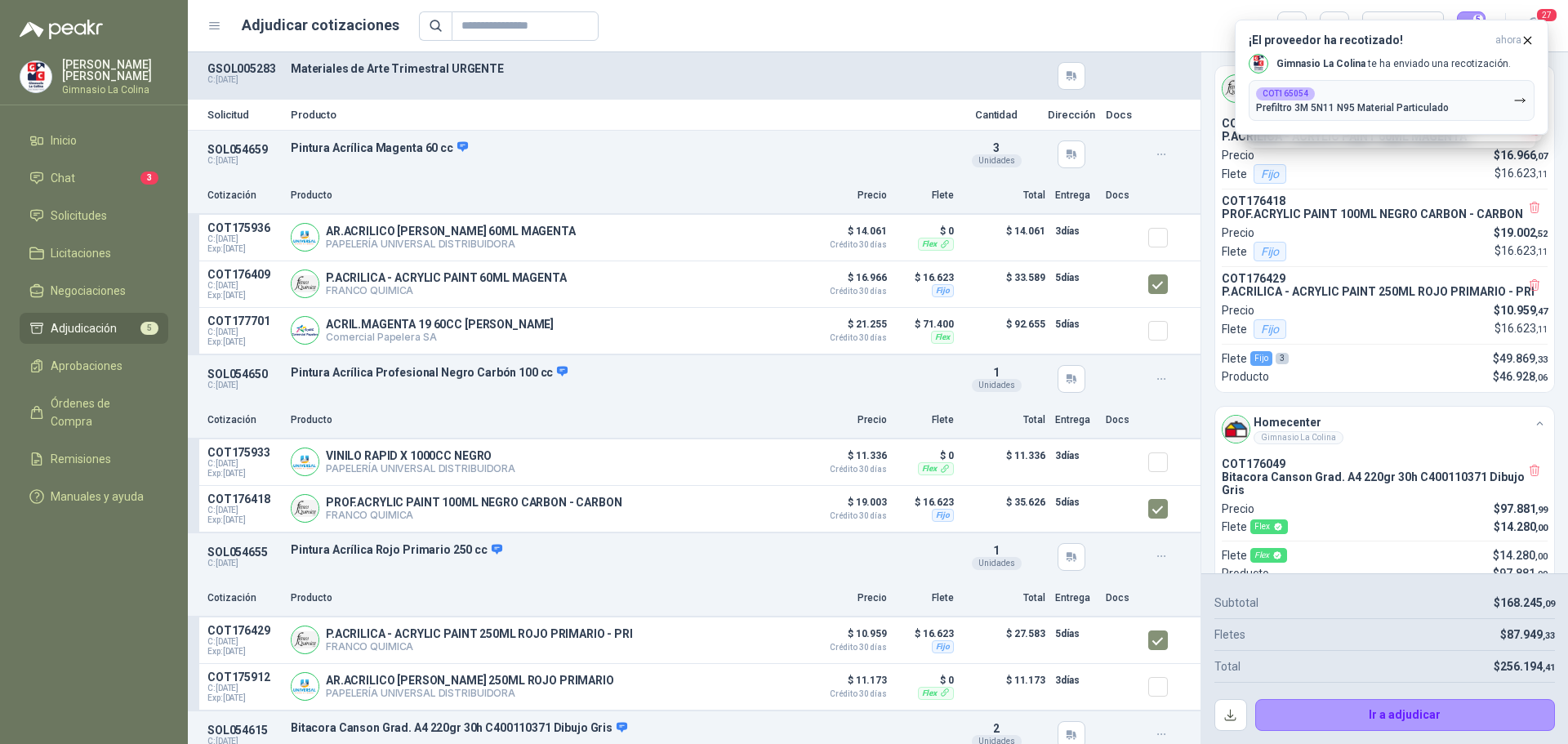
scroll to position [378, 0]
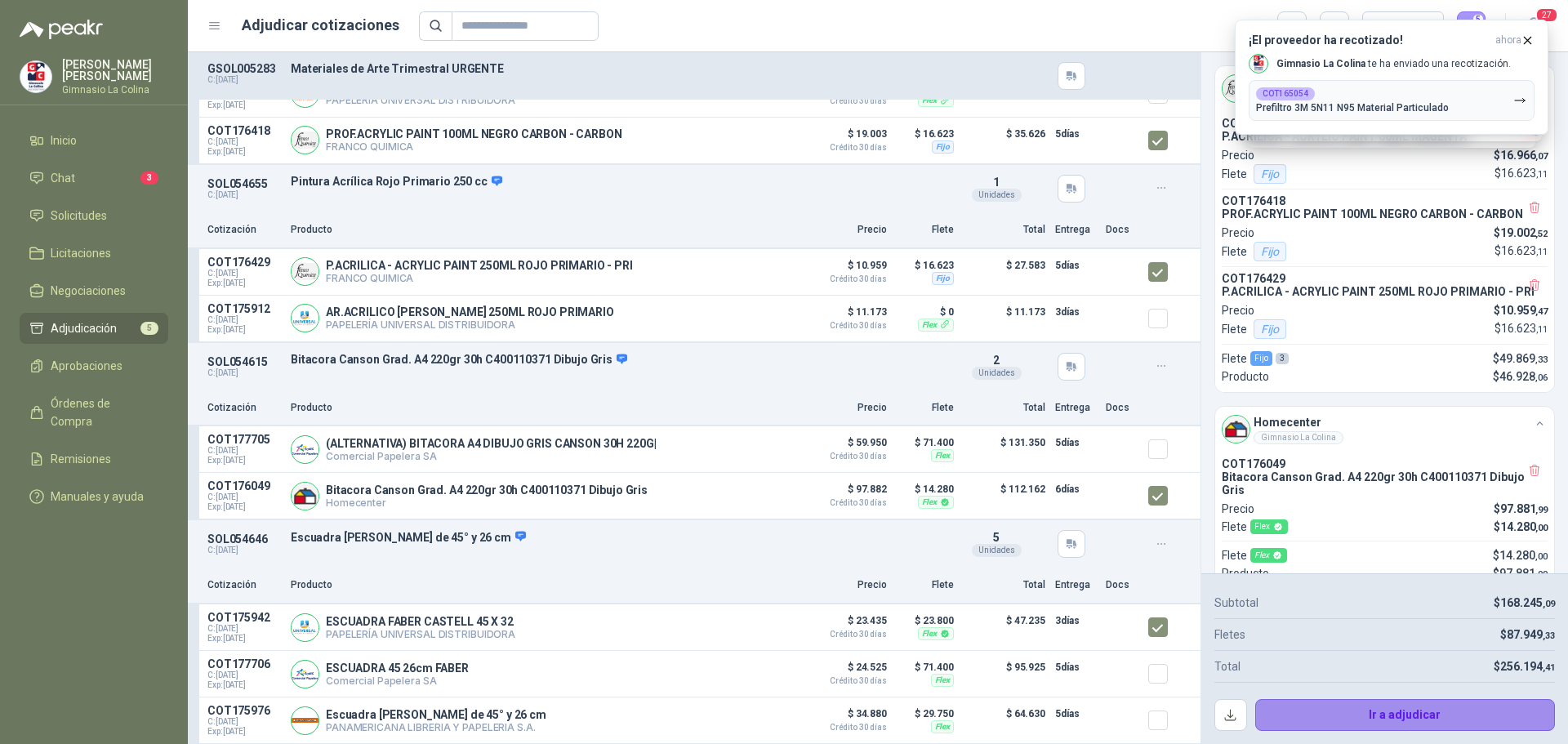
click at [1341, 710] on button "Ir a adjudicar" at bounding box center [1405, 715] width 301 height 33
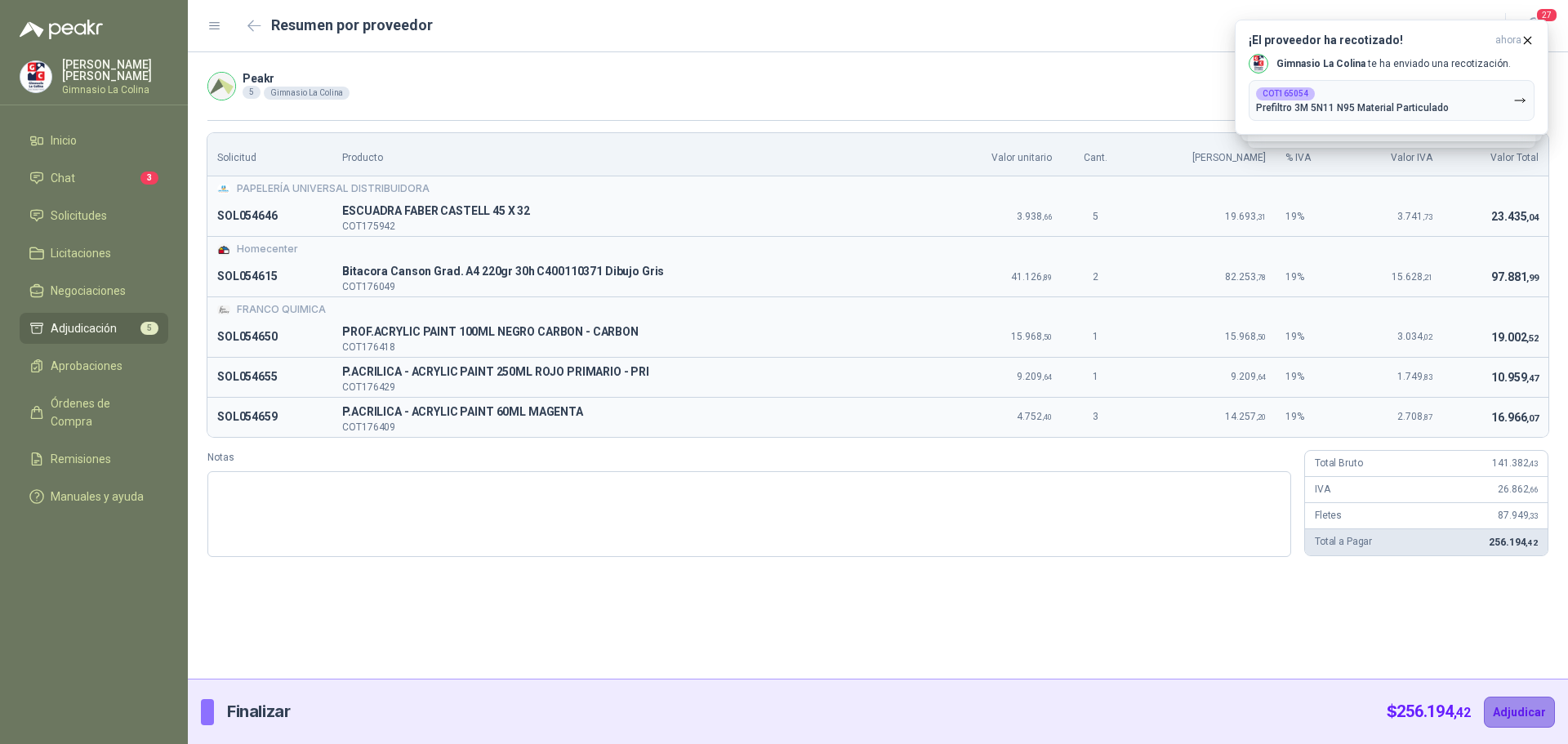
click at [1518, 711] on button "Adjudicar" at bounding box center [1519, 711] width 71 height 31
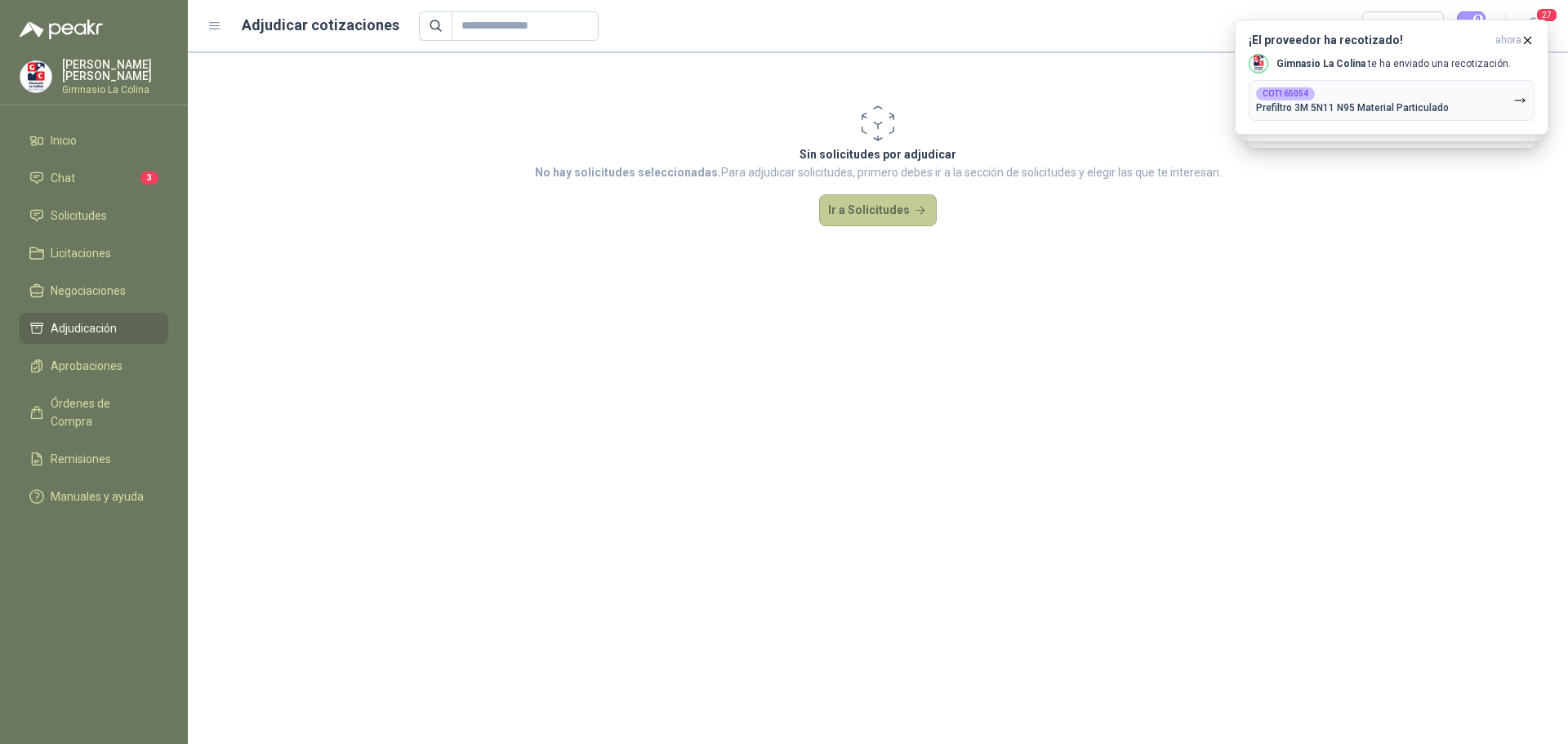
click at [889, 205] on button "Ir a Solicitudes" at bounding box center [878, 210] width 117 height 33
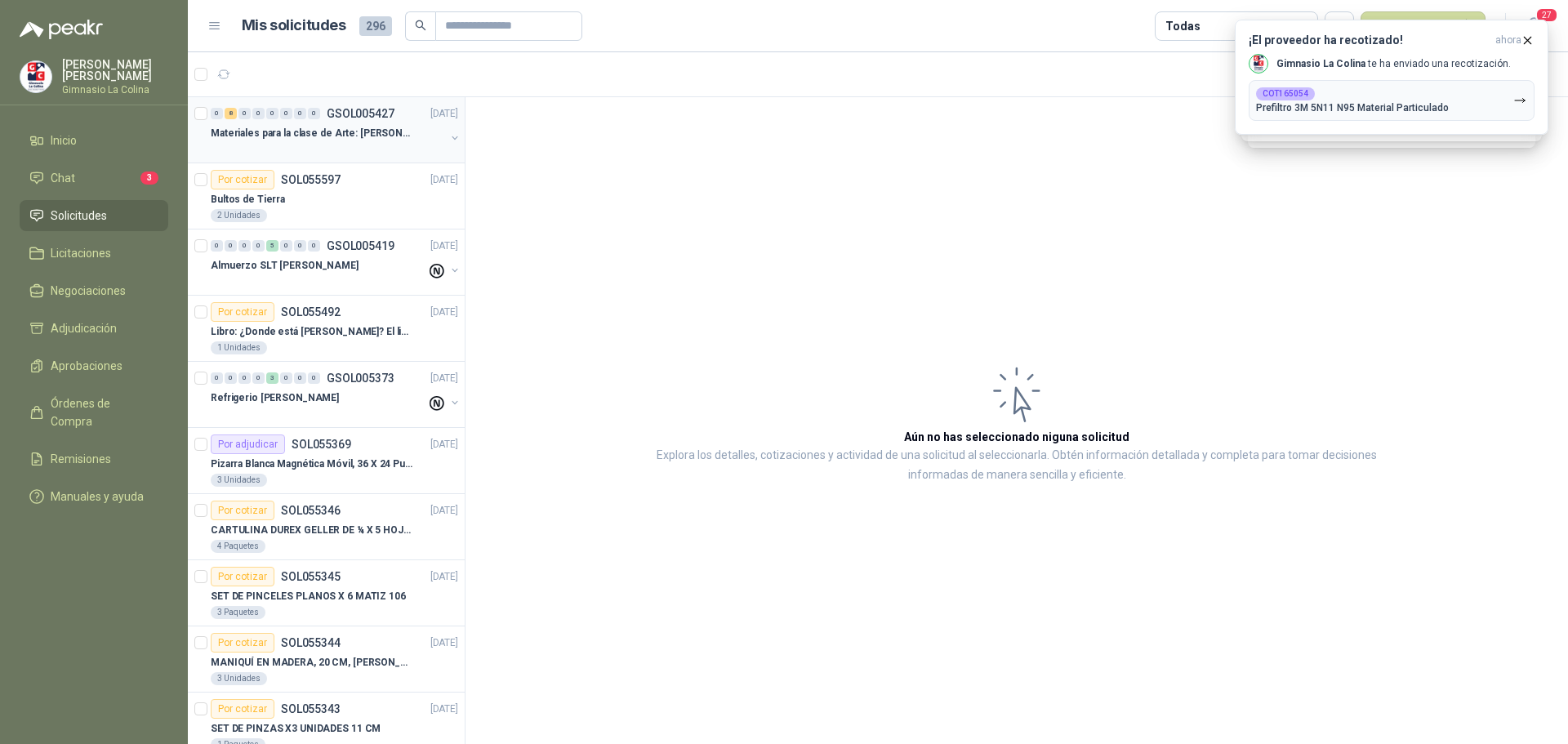
click at [251, 132] on p "Materiales para la clase de Arte: [PERSON_NAME]" at bounding box center [312, 133] width 203 height 15
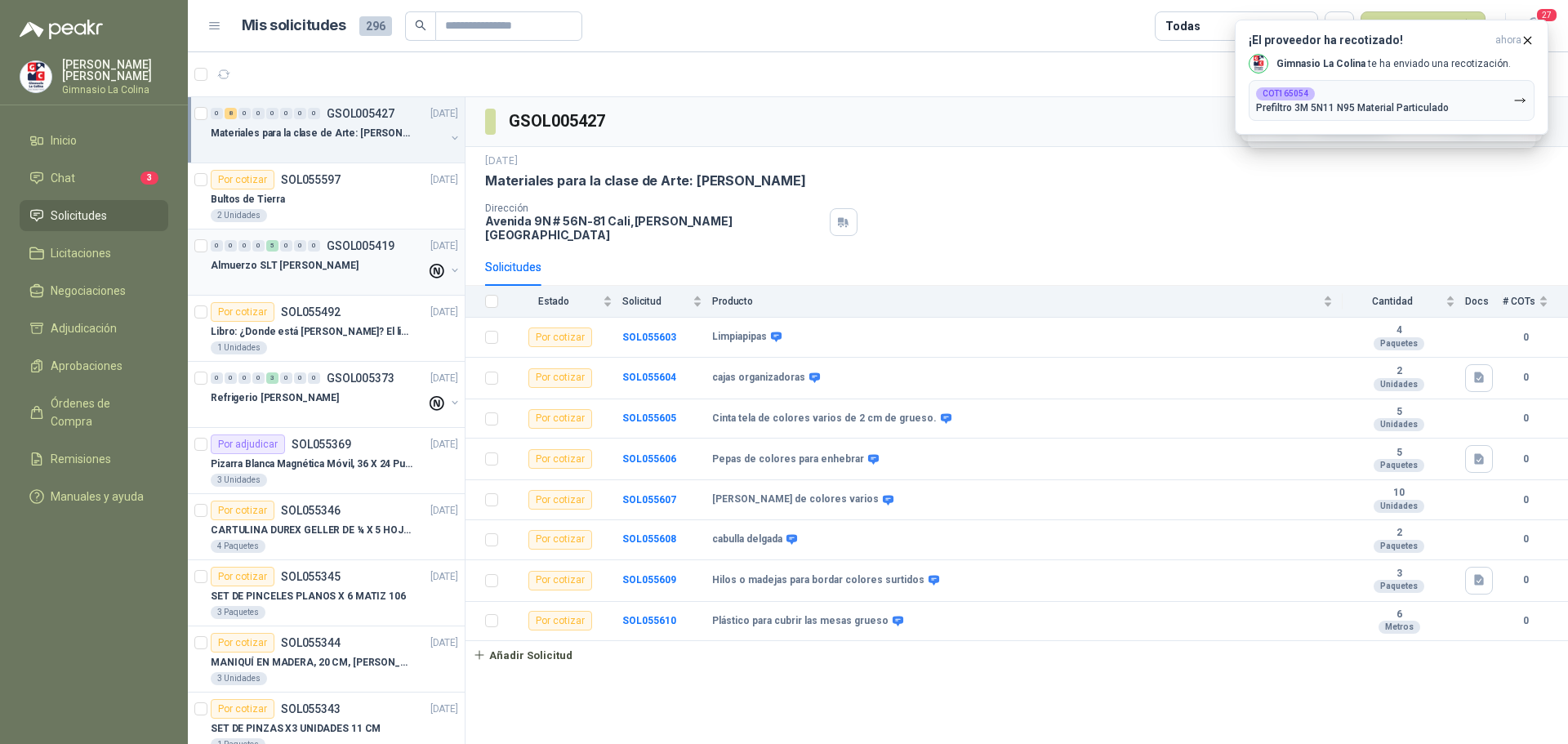
click at [229, 278] on div at bounding box center [318, 282] width 216 height 13
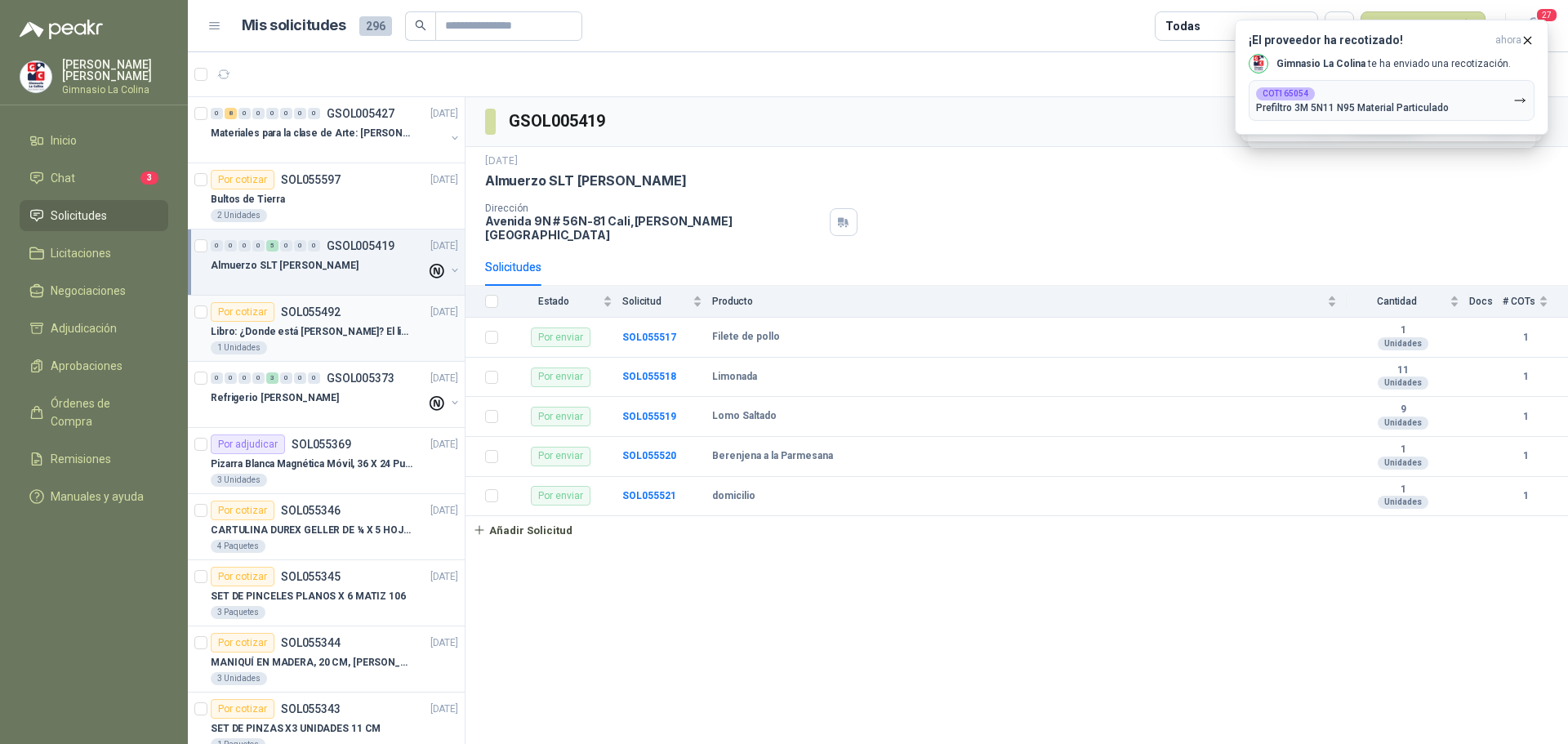
click at [245, 325] on p "Libro: ¿Donde está [PERSON_NAME]? El libro mágico. Autor: [PERSON_NAME]" at bounding box center [312, 331] width 203 height 15
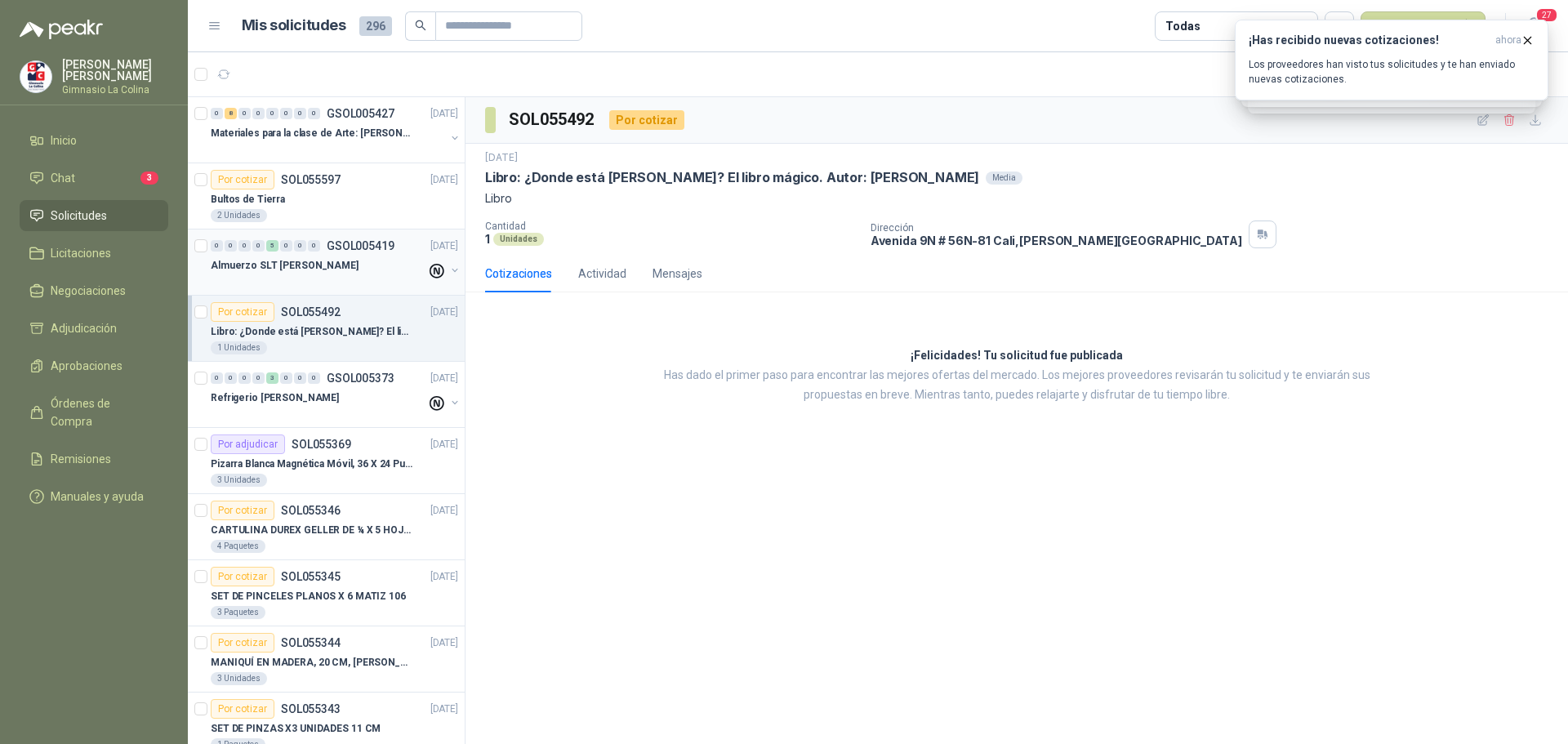
click at [268, 261] on p "Almuerzo SLT [PERSON_NAME]" at bounding box center [285, 265] width 148 height 15
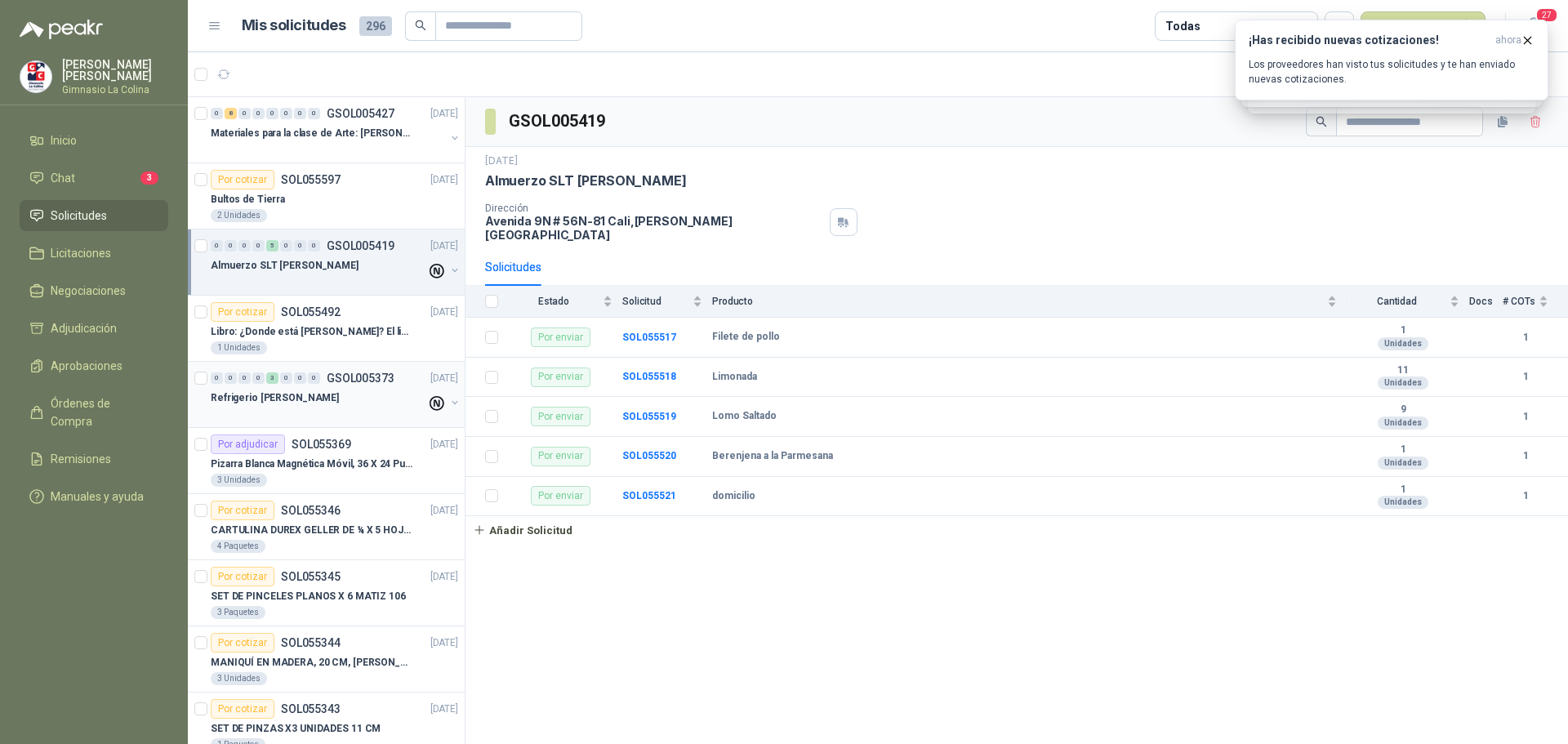
click at [398, 402] on div "Refrigerio [PERSON_NAME]" at bounding box center [318, 398] width 216 height 20
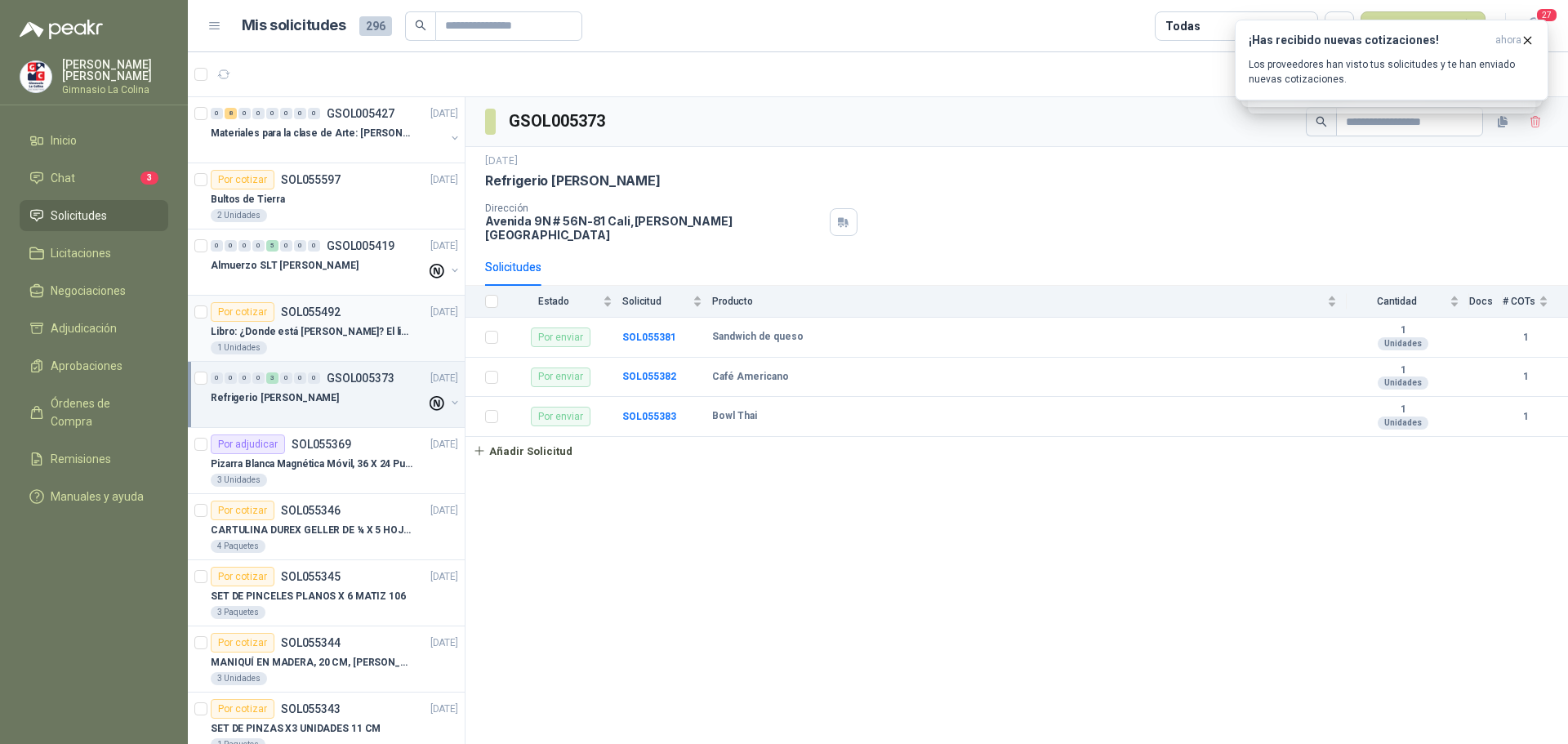
click at [388, 334] on p "Libro: ¿Donde está [PERSON_NAME]? El libro mágico. Autor: [PERSON_NAME]" at bounding box center [312, 331] width 203 height 15
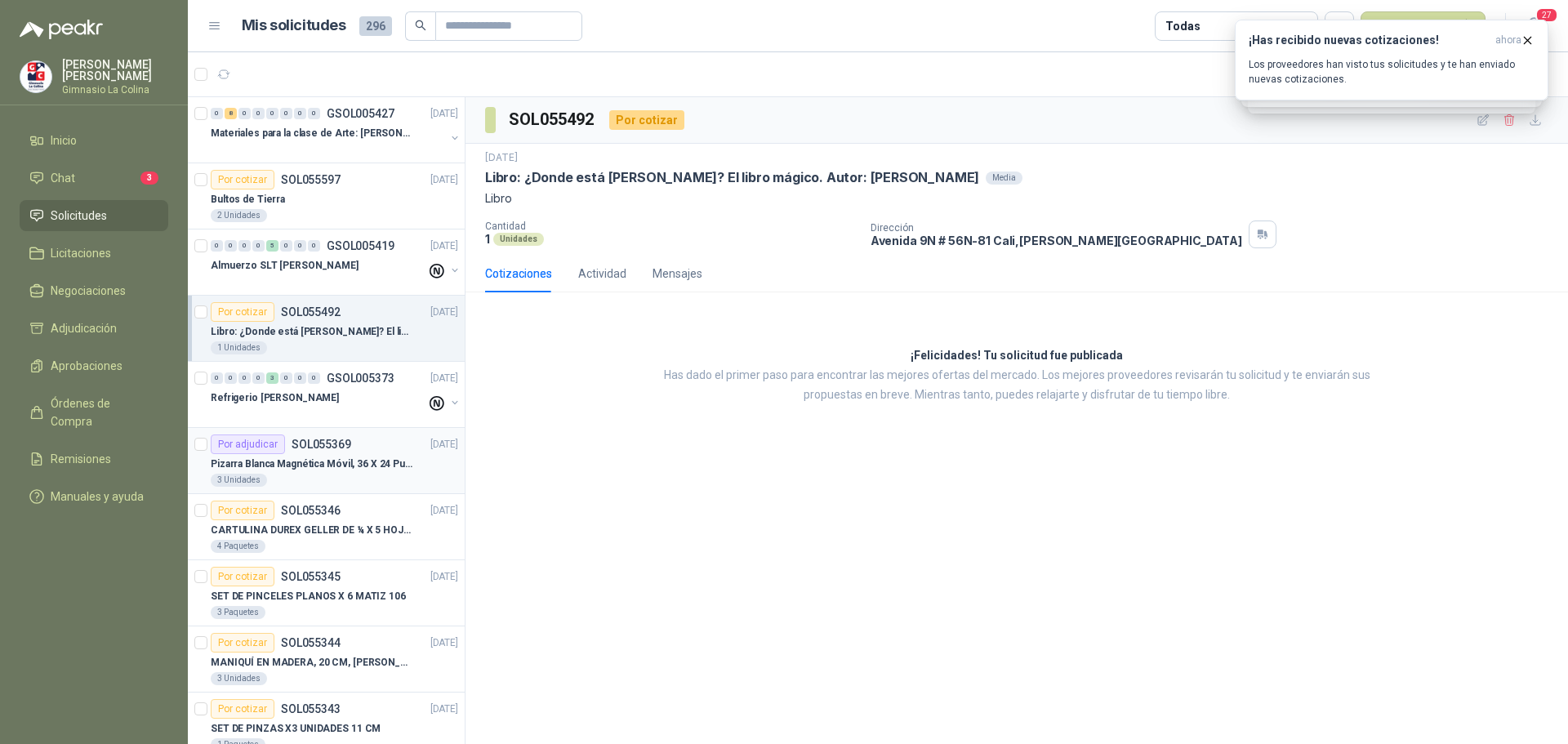
click at [285, 473] on div "Pizarra Blanca Magnética Móvil, 36 X 24 Pulgadas, Dob" at bounding box center [334, 464] width 247 height 20
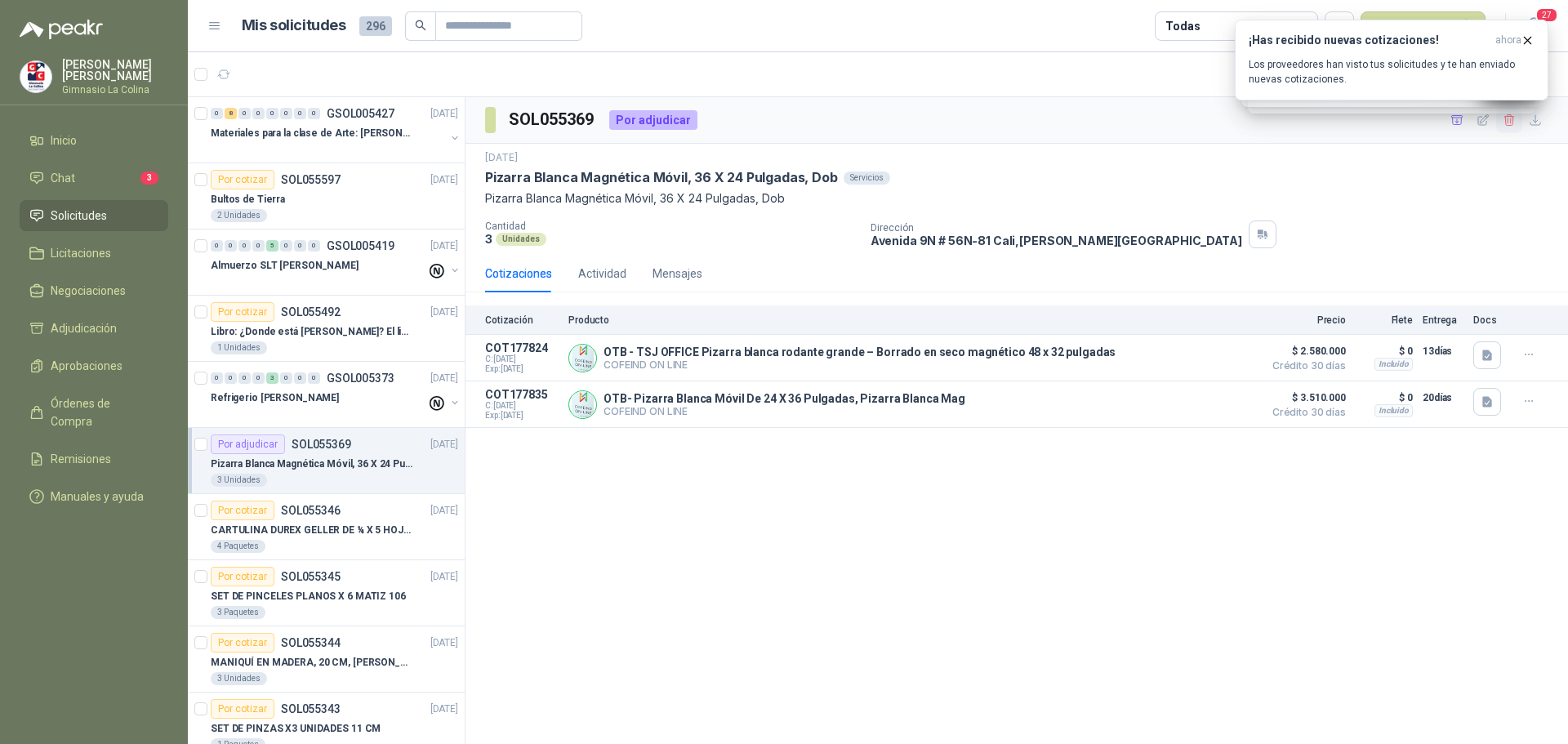
click at [1507, 126] on icon "button" at bounding box center [1509, 120] width 14 height 14
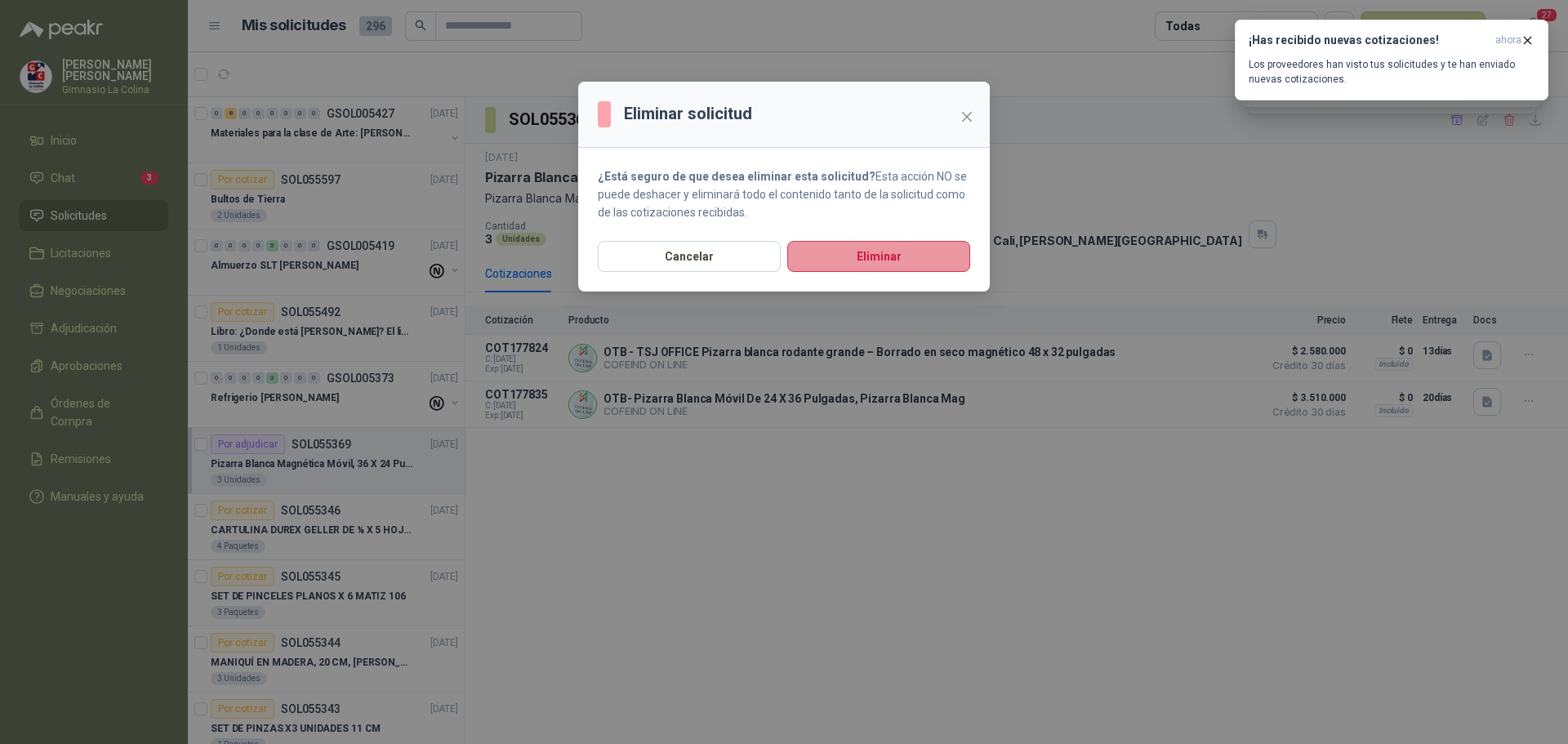
click at [901, 252] on button "Eliminar" at bounding box center [879, 256] width 183 height 31
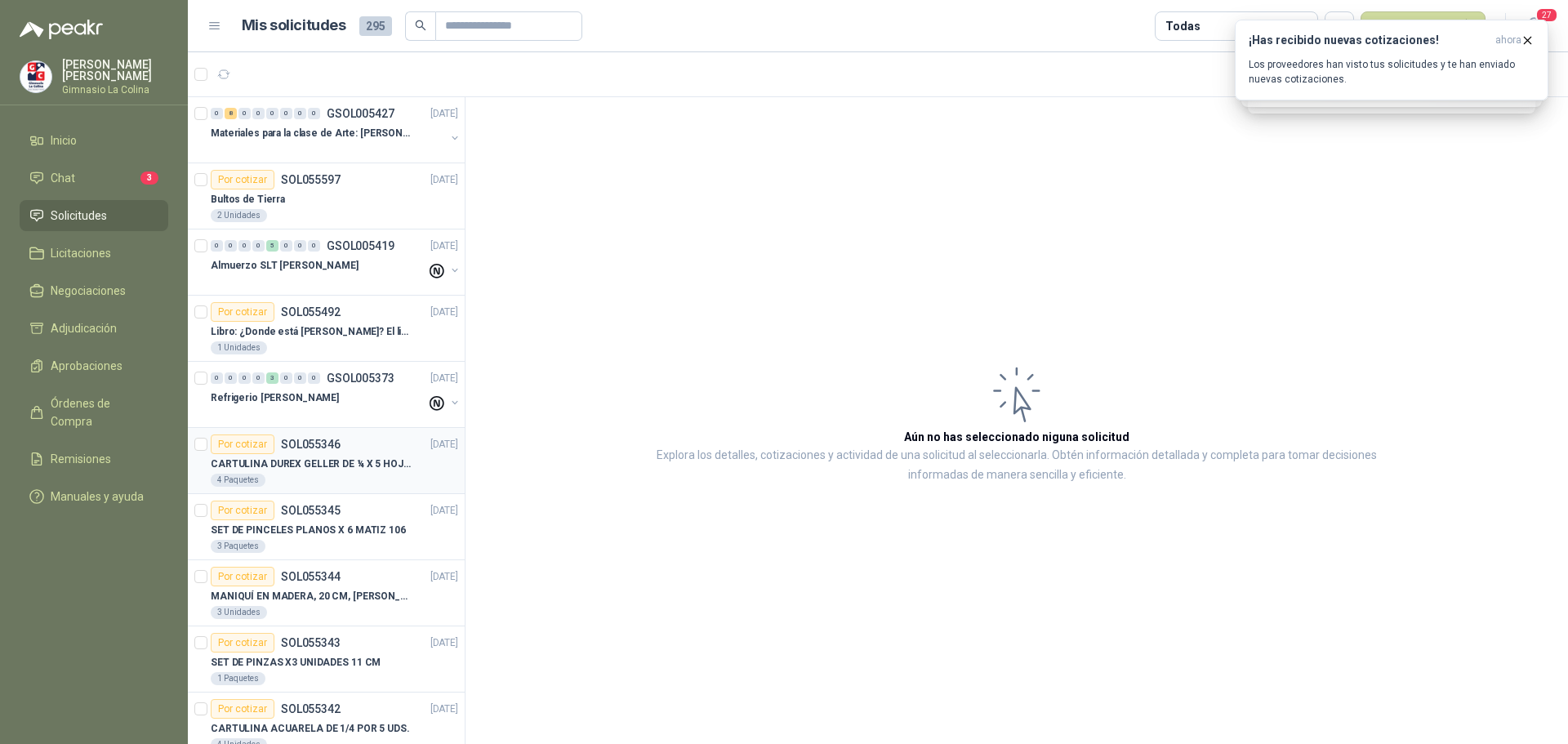
click at [363, 462] on p "CARTULINA DUREX GELLER DE ¼ X 5 HOJAS" at bounding box center [312, 463] width 203 height 15
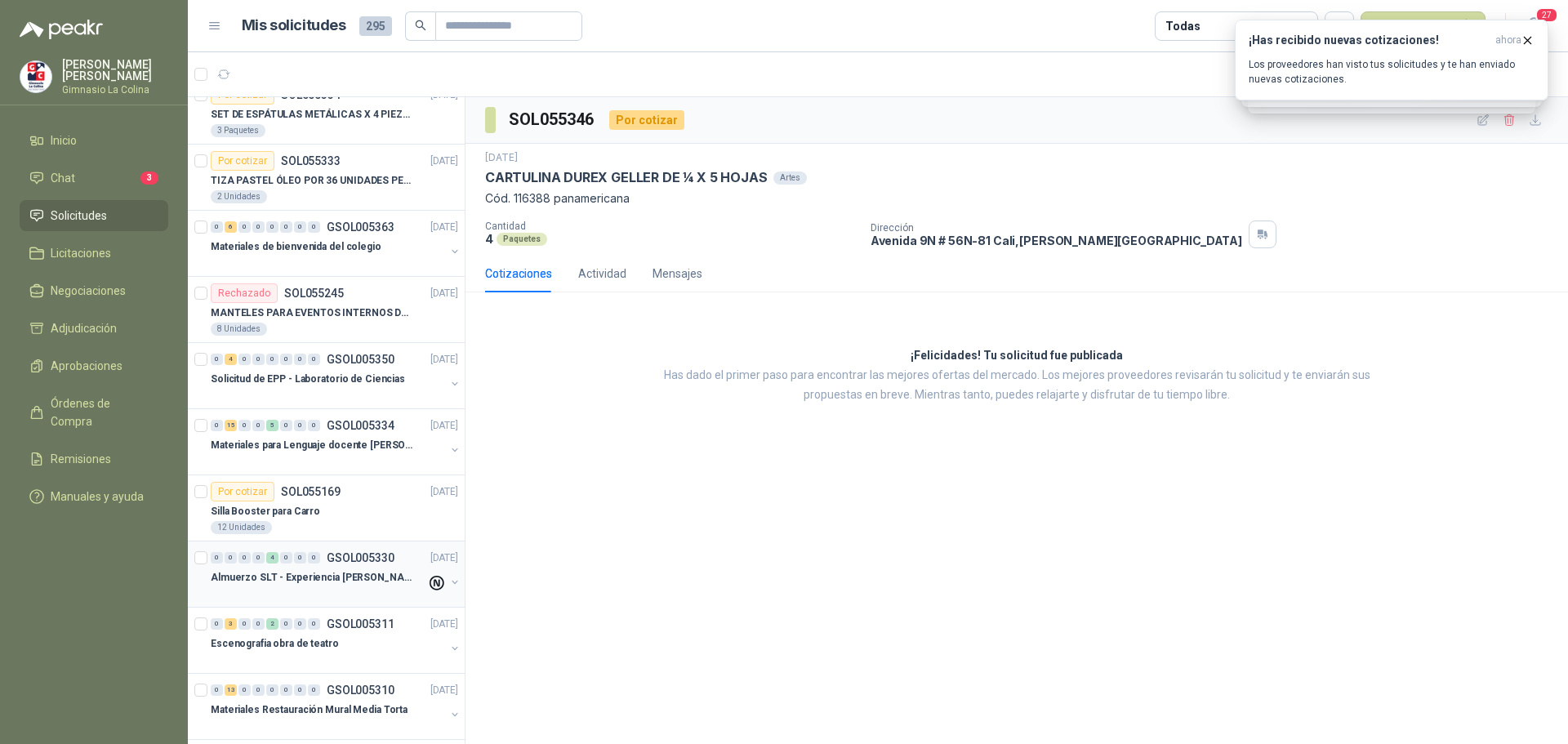
scroll to position [1224, 0]
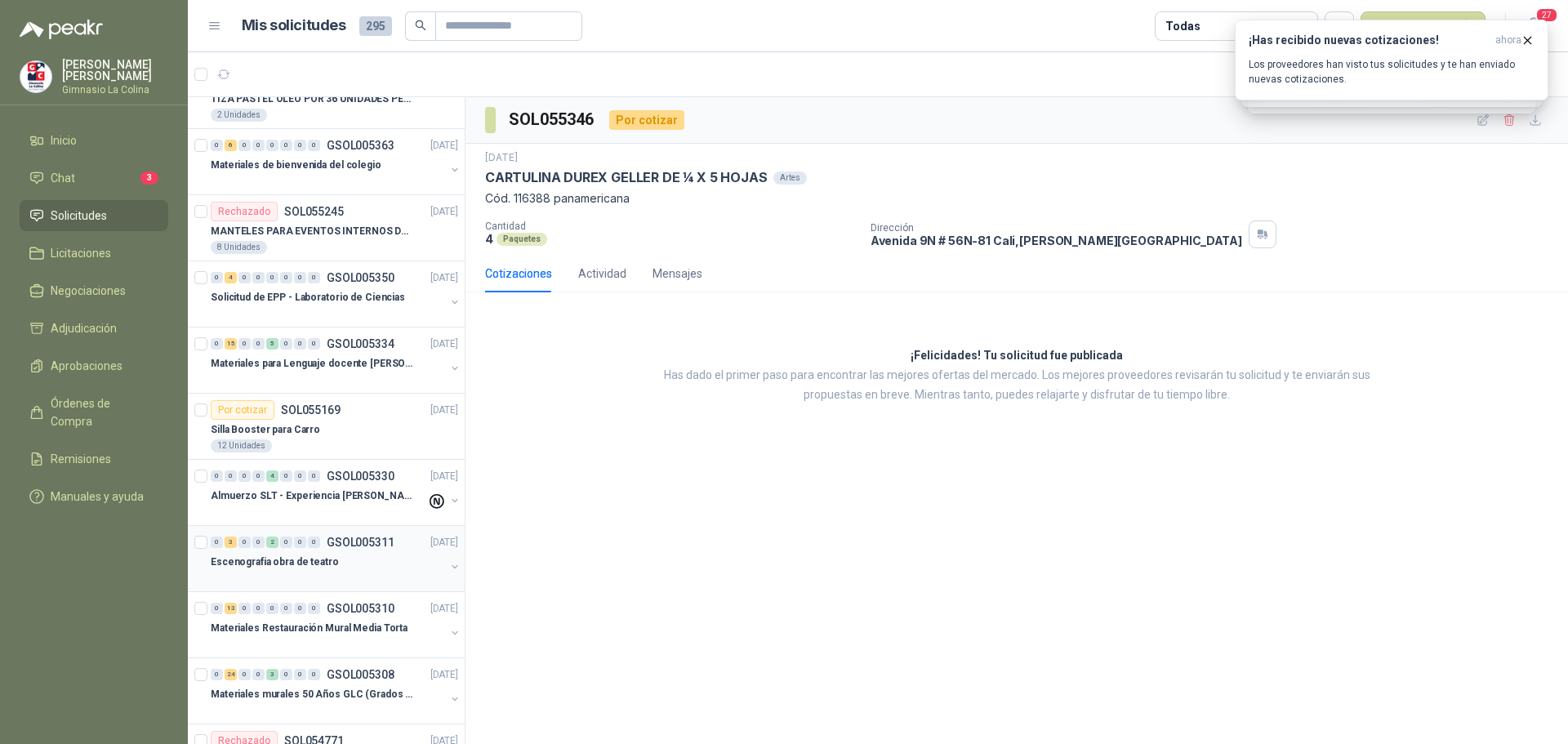
click at [294, 568] on p "Escenografia obra de teatro" at bounding box center [275, 562] width 128 height 15
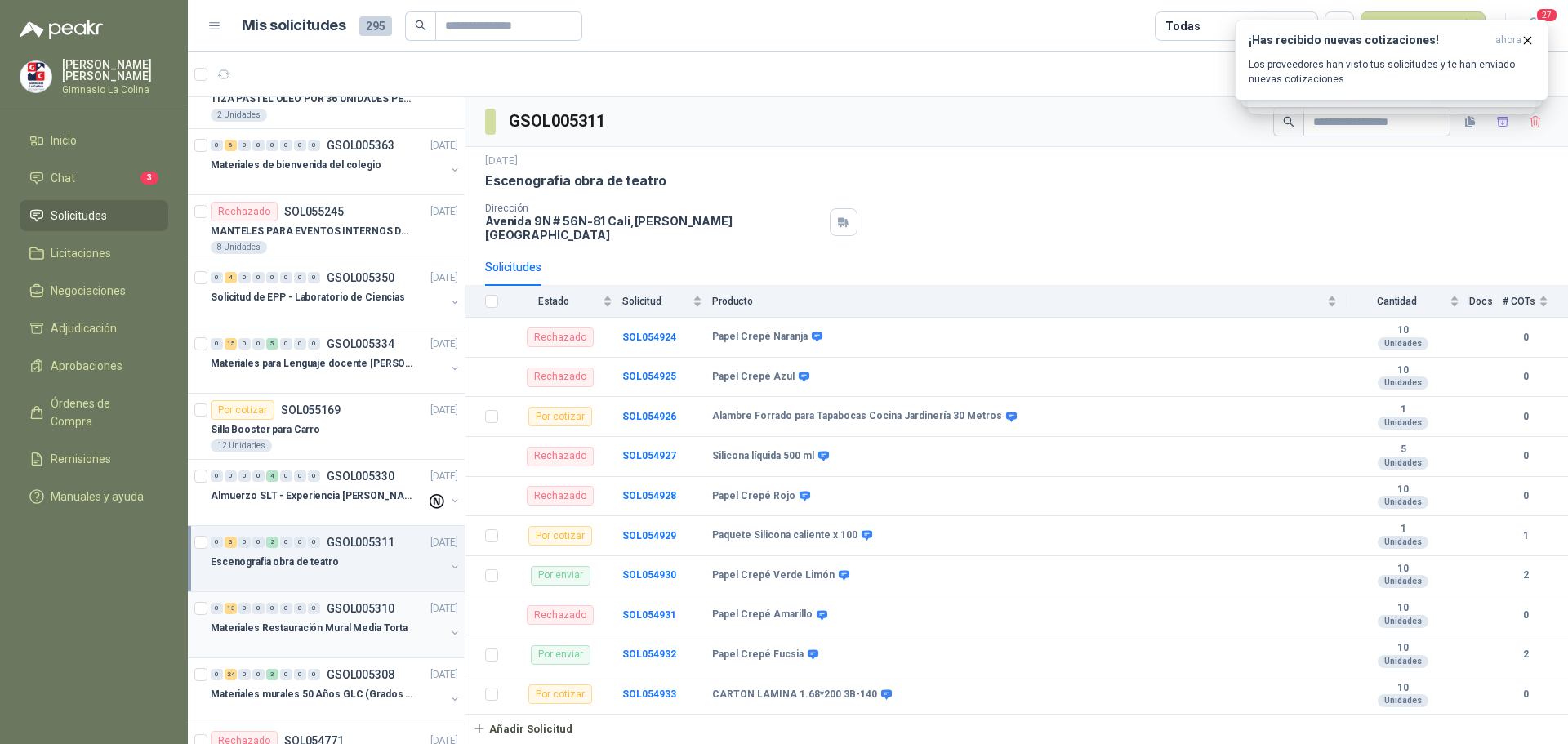
click at [285, 628] on p "Materiales Restauración Mural Media Torta" at bounding box center [309, 628] width 197 height 15
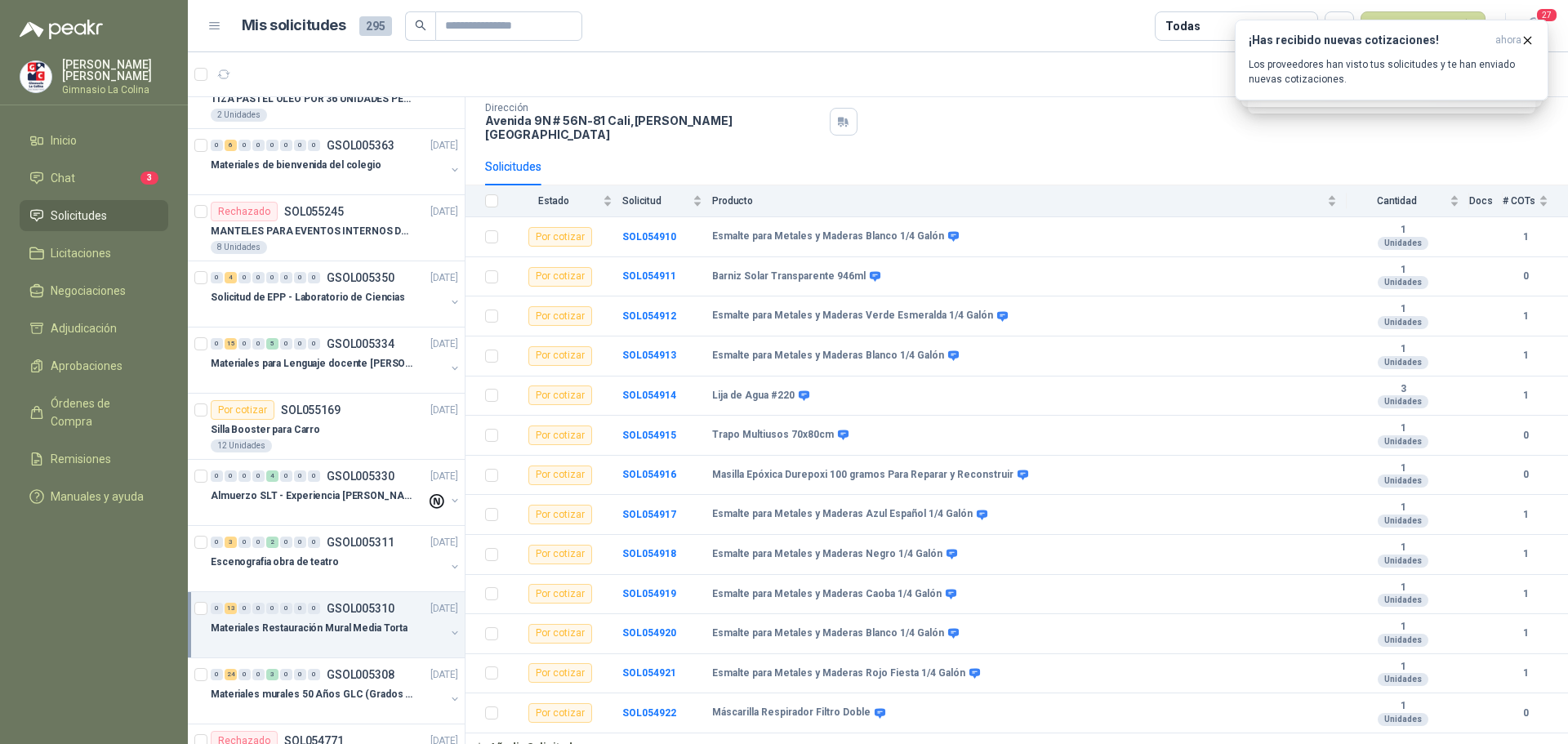
scroll to position [1307, 0]
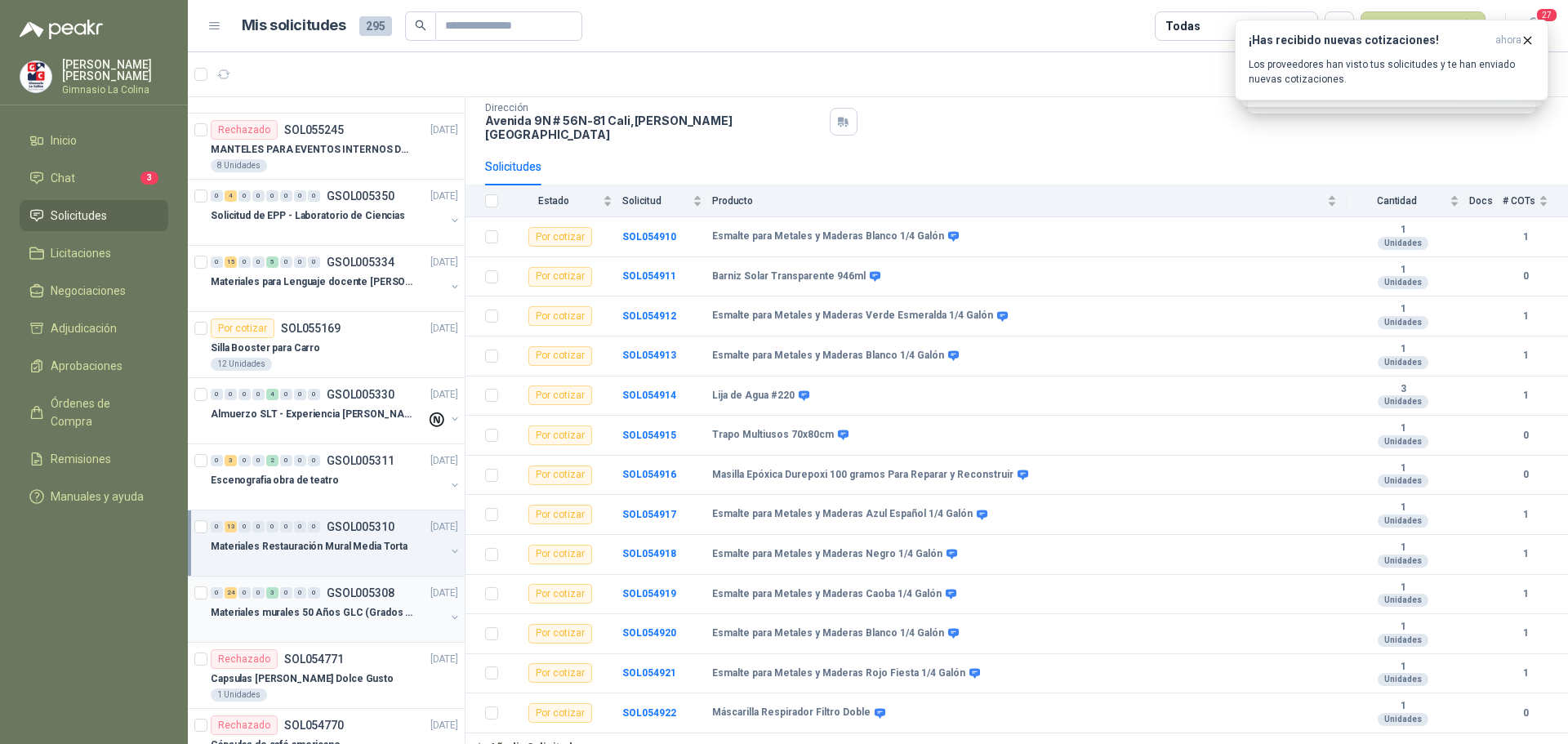
click at [277, 618] on p "Materiales murales 50 Años GLC (Grados 10 y 11)" at bounding box center [312, 612] width 203 height 15
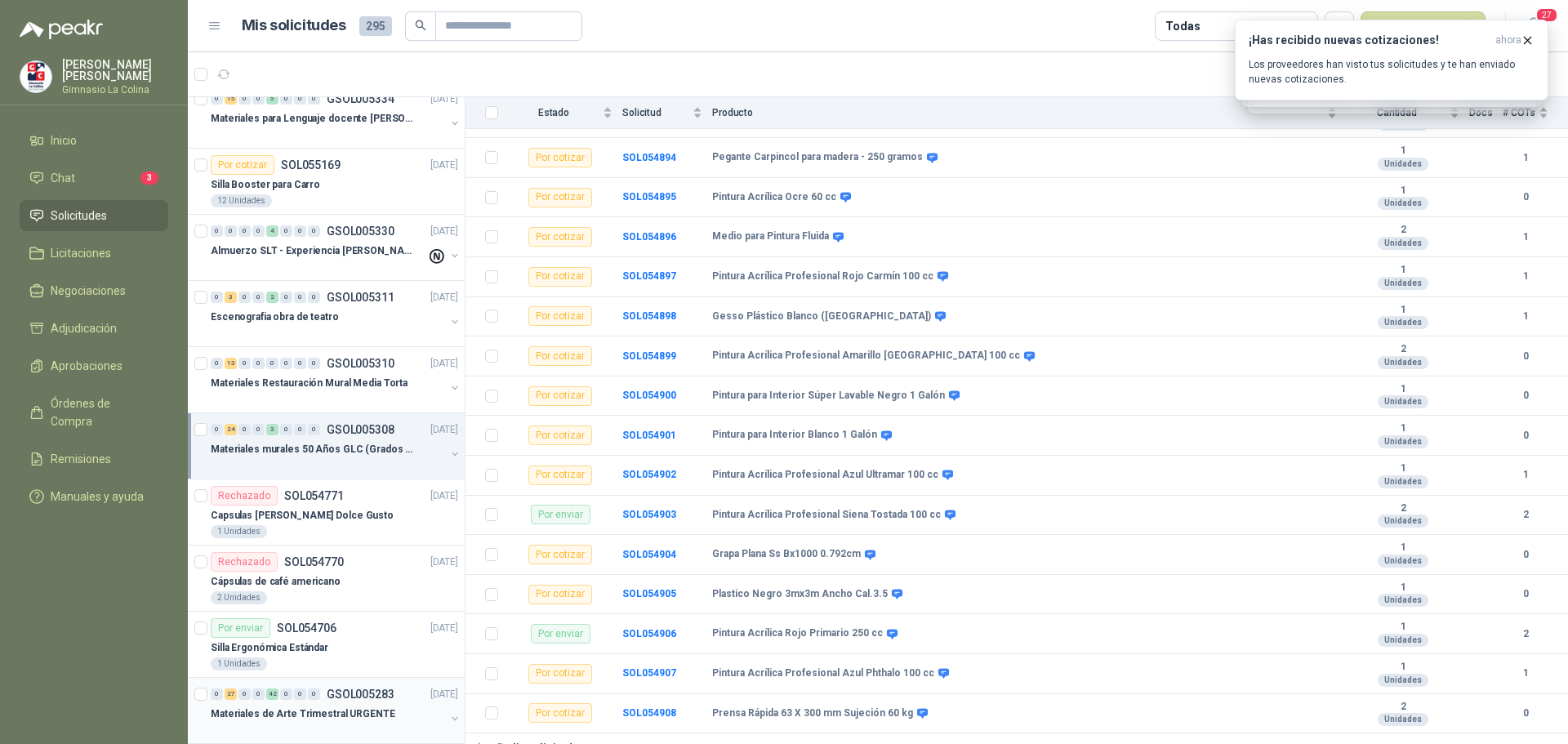
scroll to position [1551, 0]
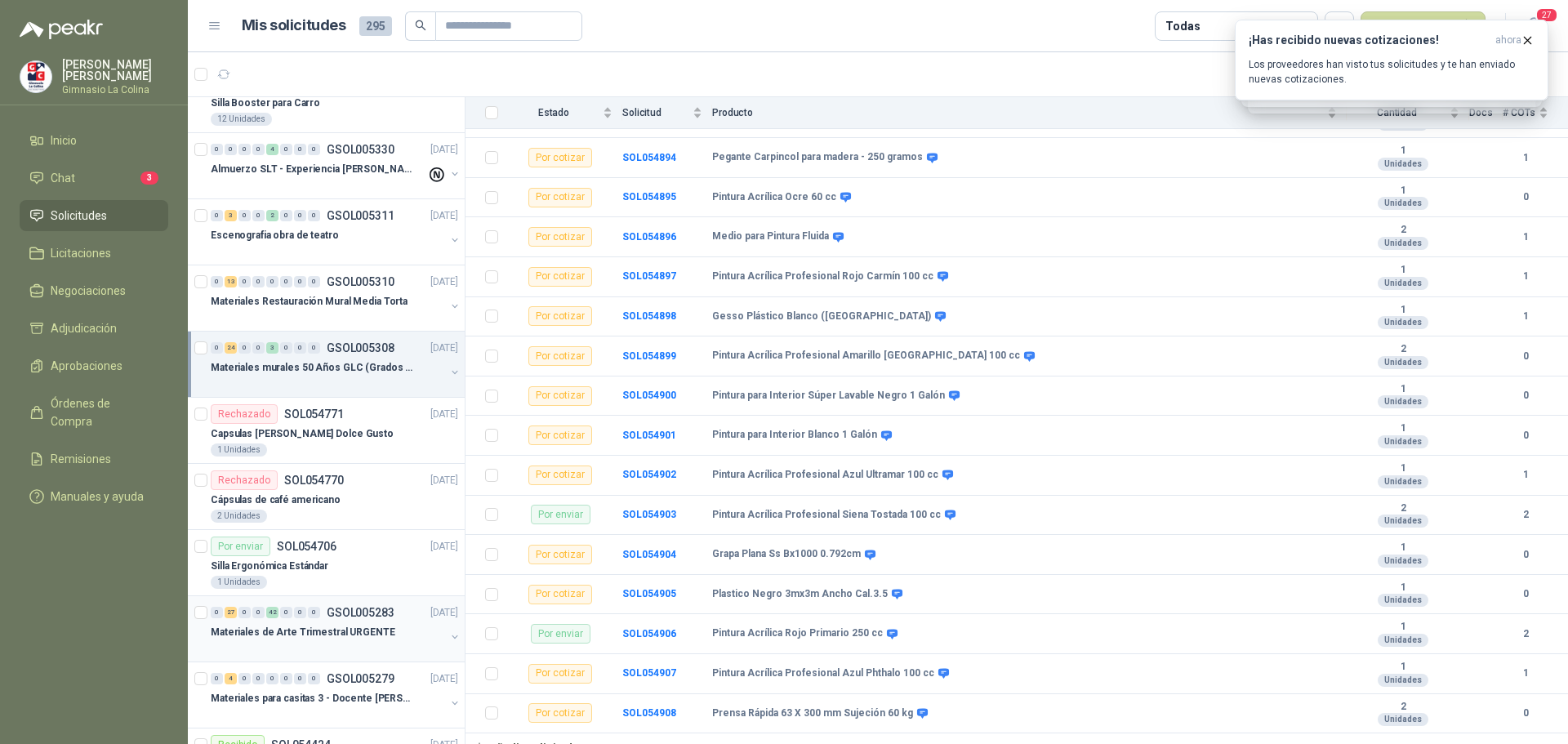
click at [261, 637] on p "Materiales de Arte Trimestral URGENTE" at bounding box center [303, 632] width 184 height 15
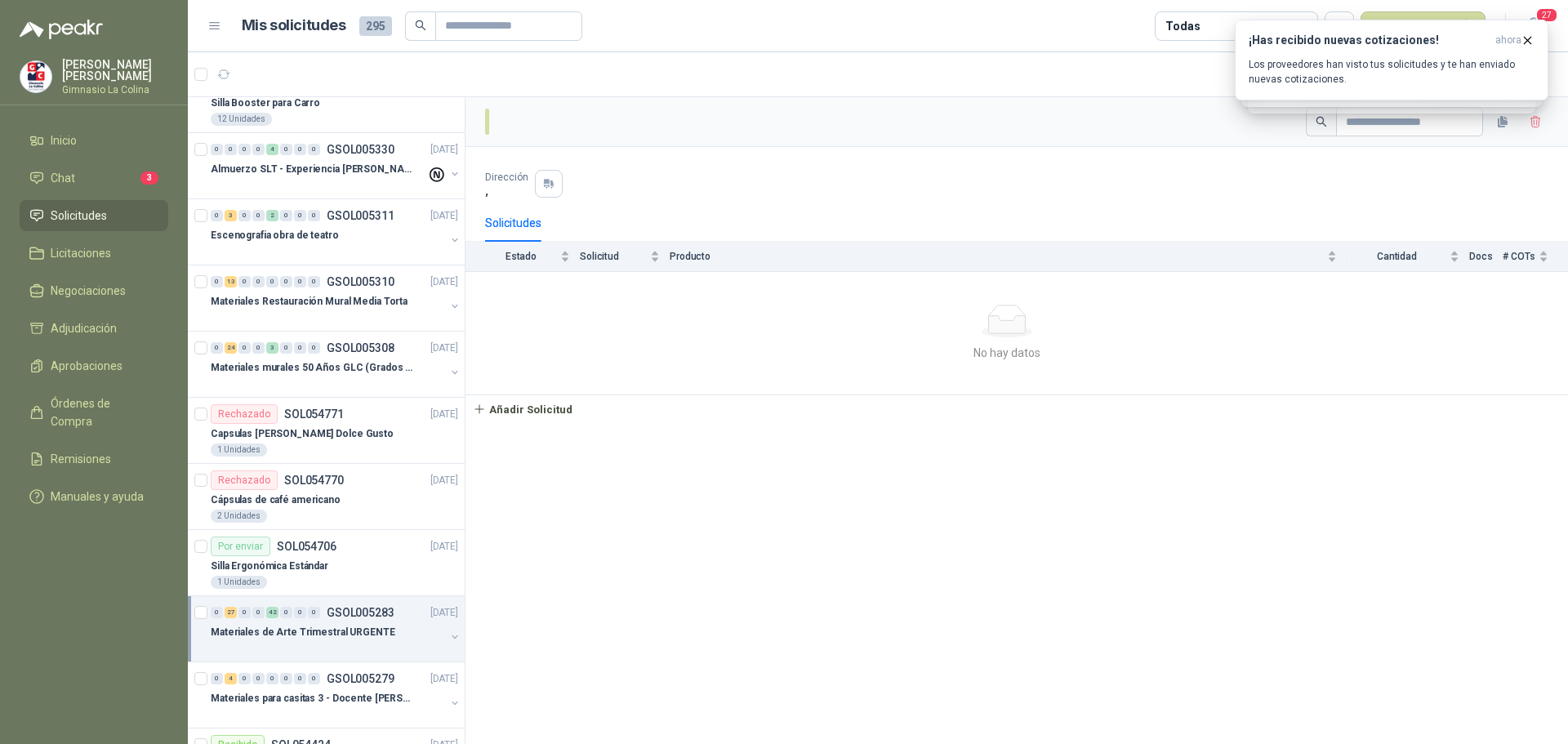
scroll to position [1633, 0]
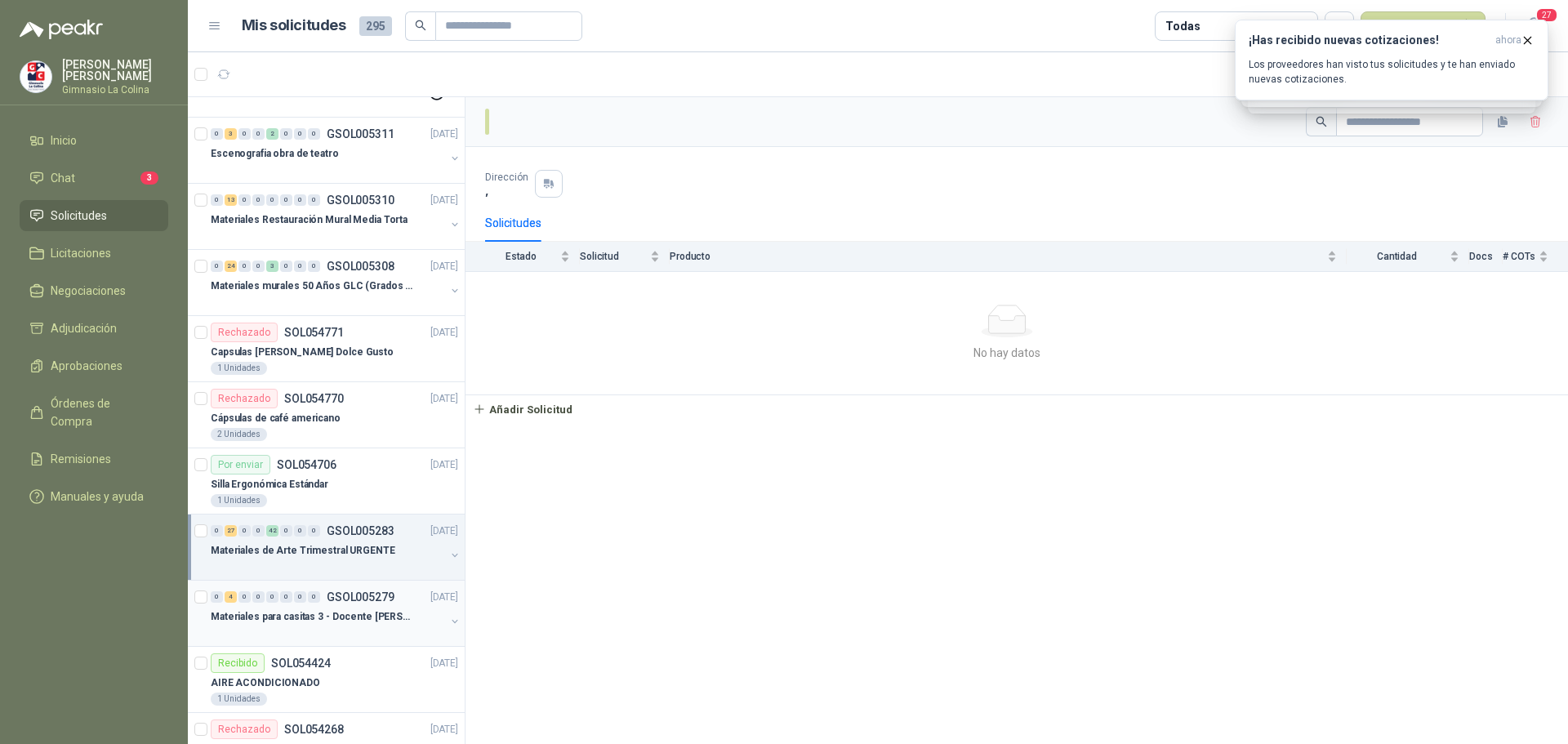
click at [268, 618] on p "Materiales para casitas 3 - Docente [PERSON_NAME]" at bounding box center [312, 617] width 203 height 15
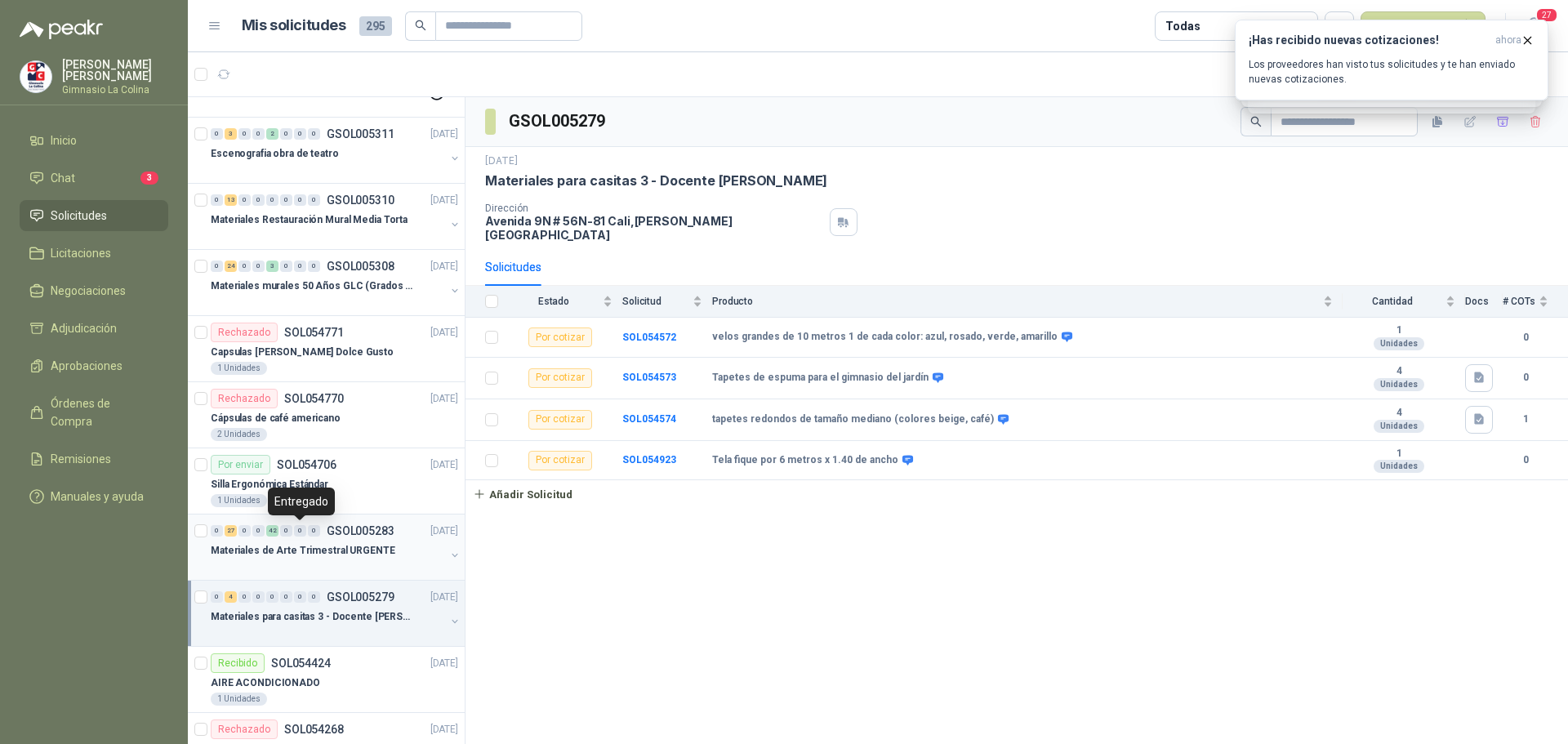
click at [299, 532] on div "0" at bounding box center [301, 530] width 13 height 12
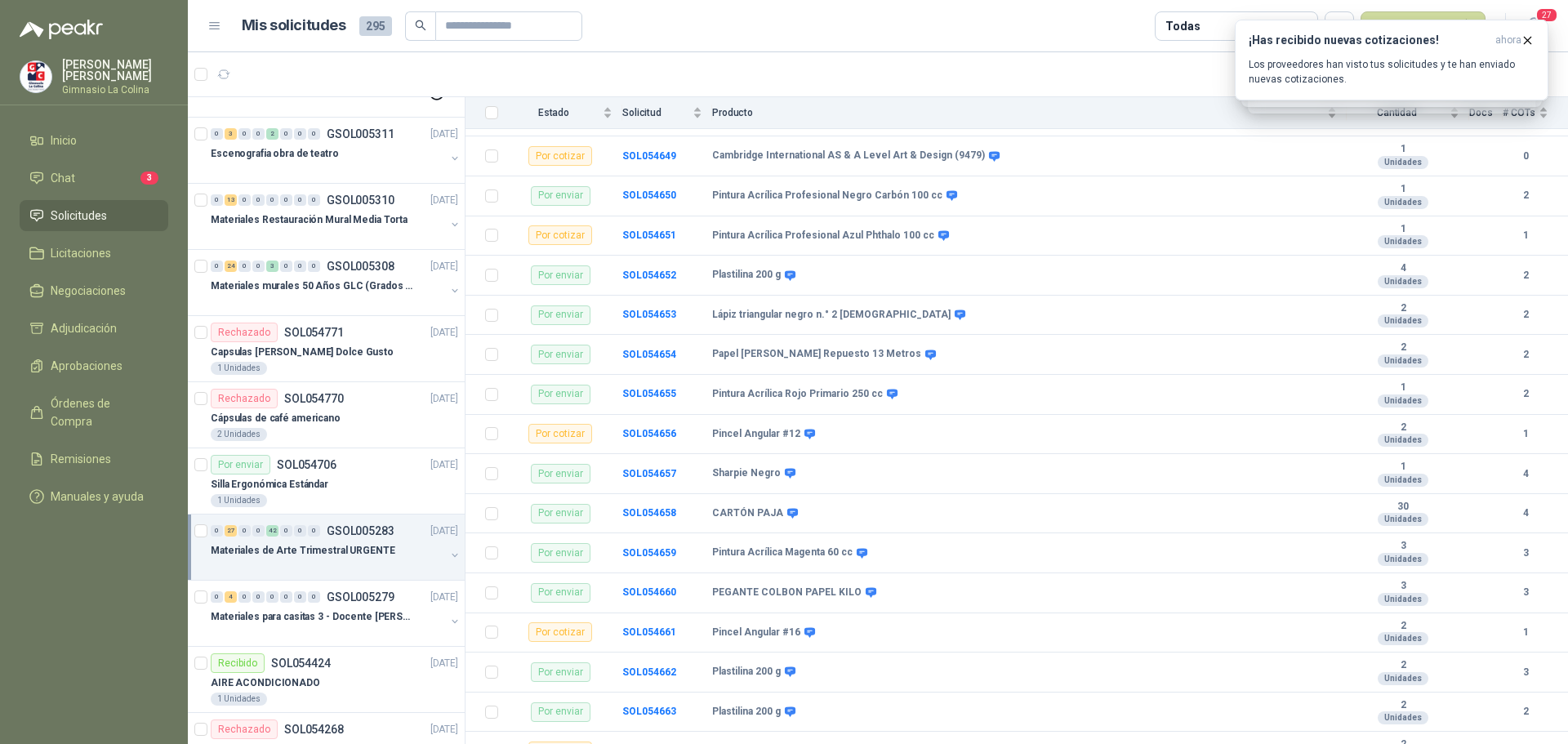
scroll to position [2322, 0]
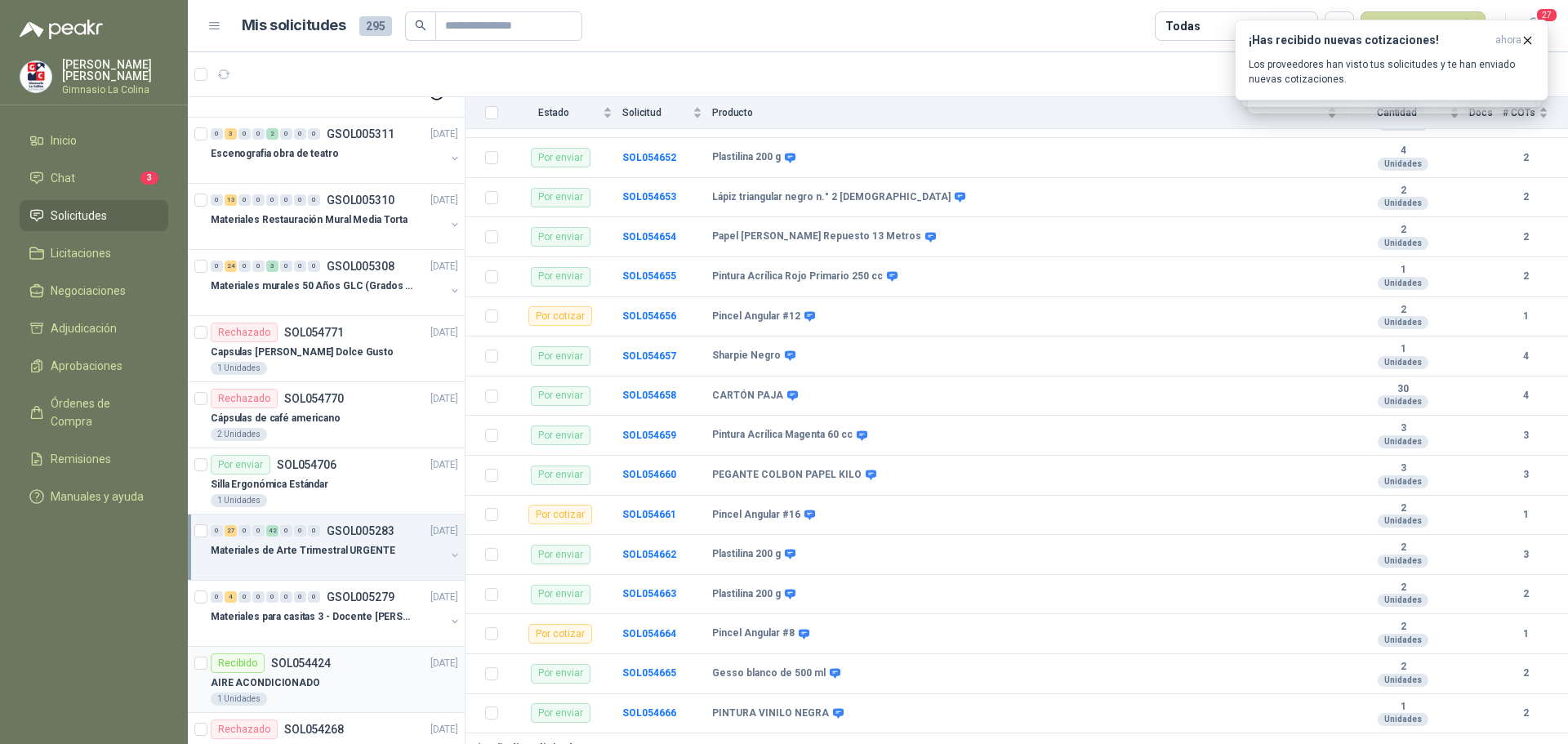
click at [313, 670] on div "Recibido SOL054424" at bounding box center [270, 663] width 120 height 20
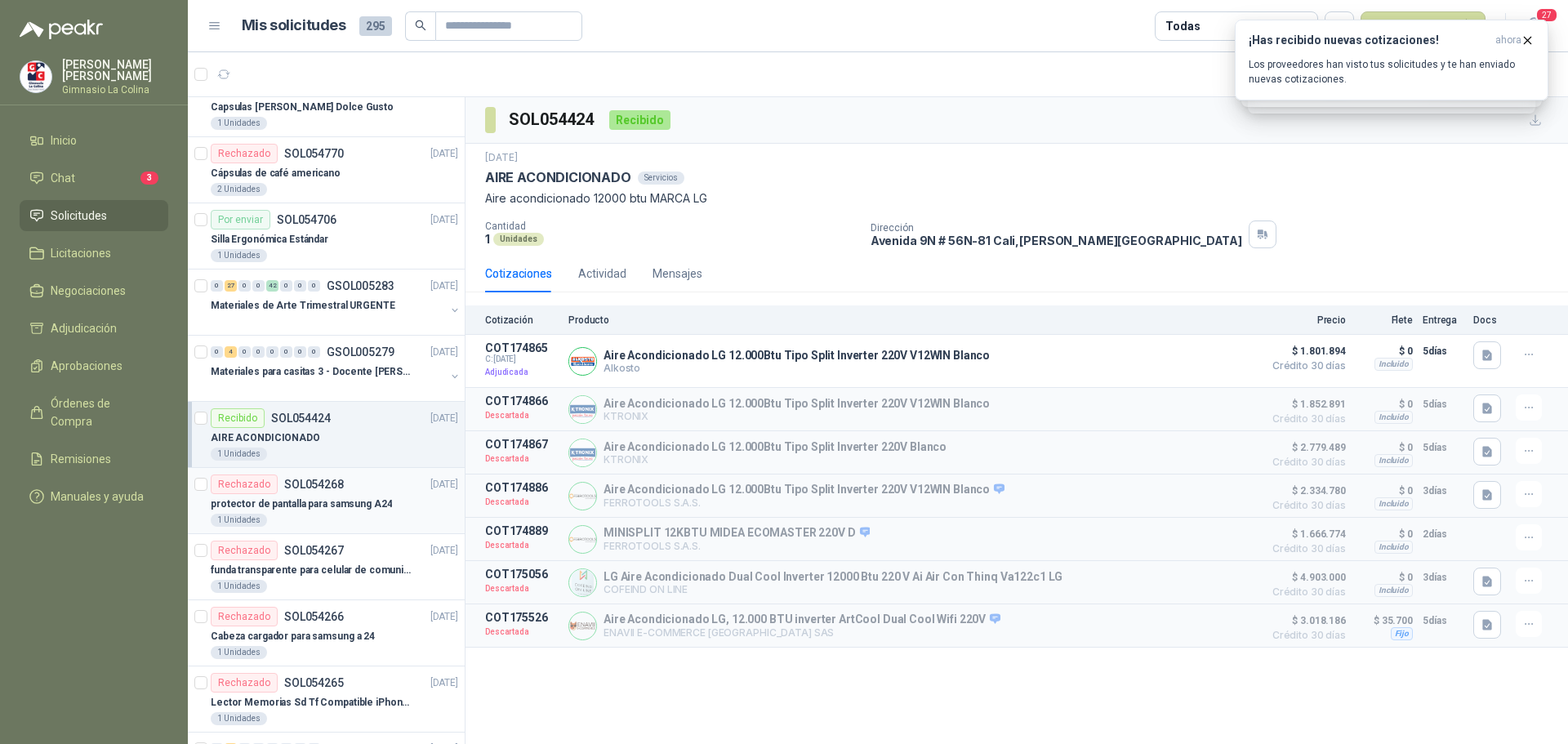
scroll to position [1959, 0]
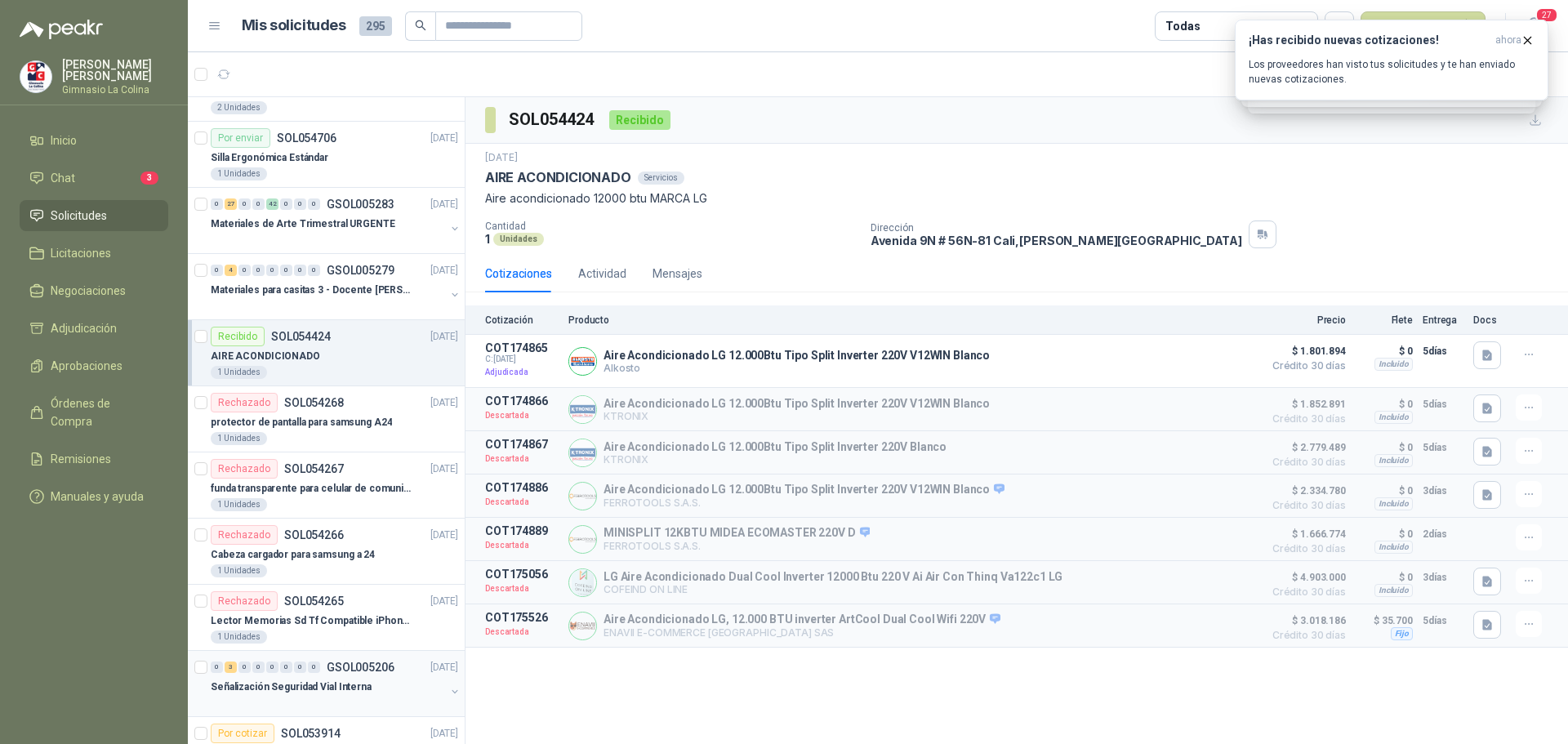
click at [312, 684] on p "Señalización Seguridad Vial Interna" at bounding box center [291, 686] width 161 height 15
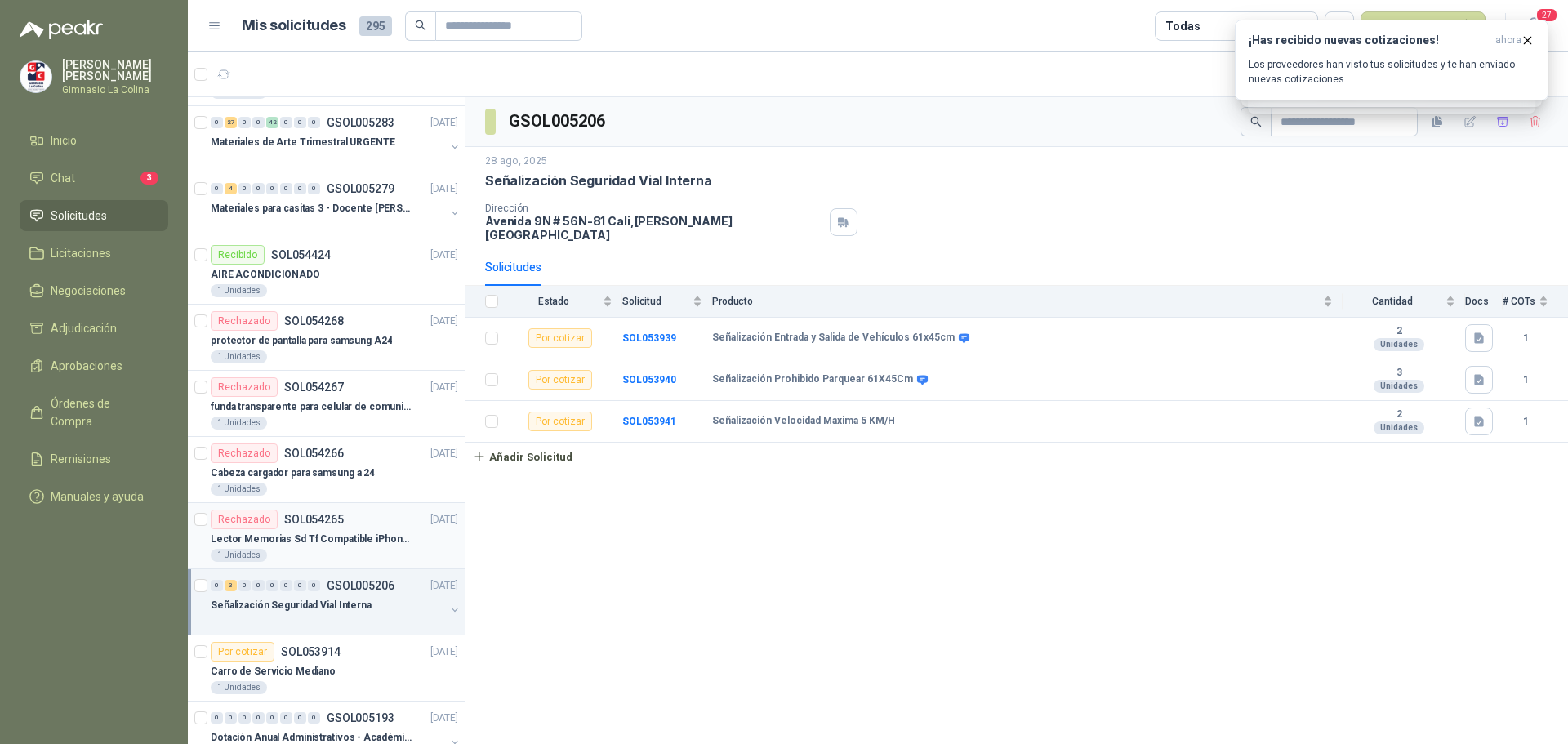
scroll to position [2123, 0]
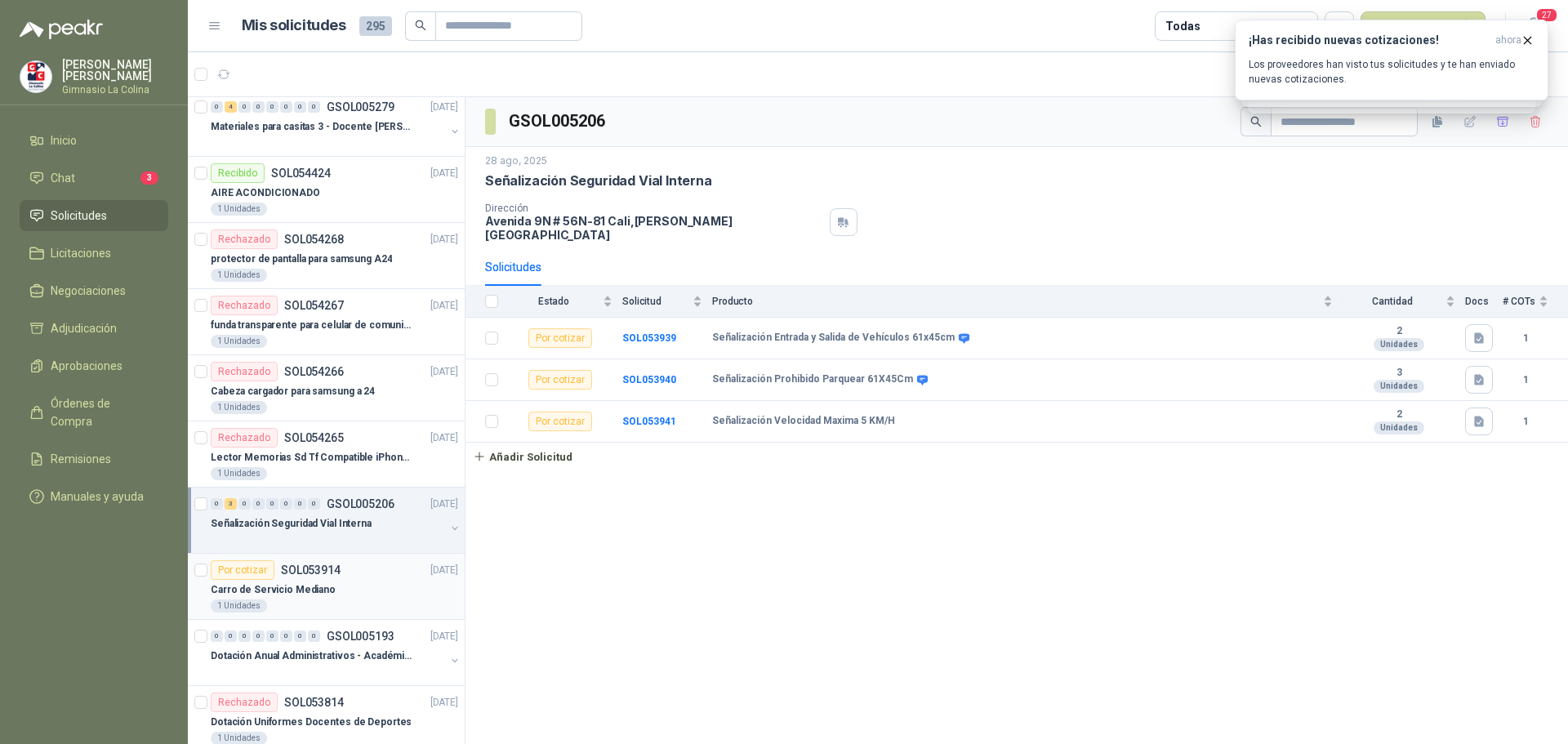
click at [339, 597] on div "Carro de Servicio Mediano" at bounding box center [334, 590] width 247 height 20
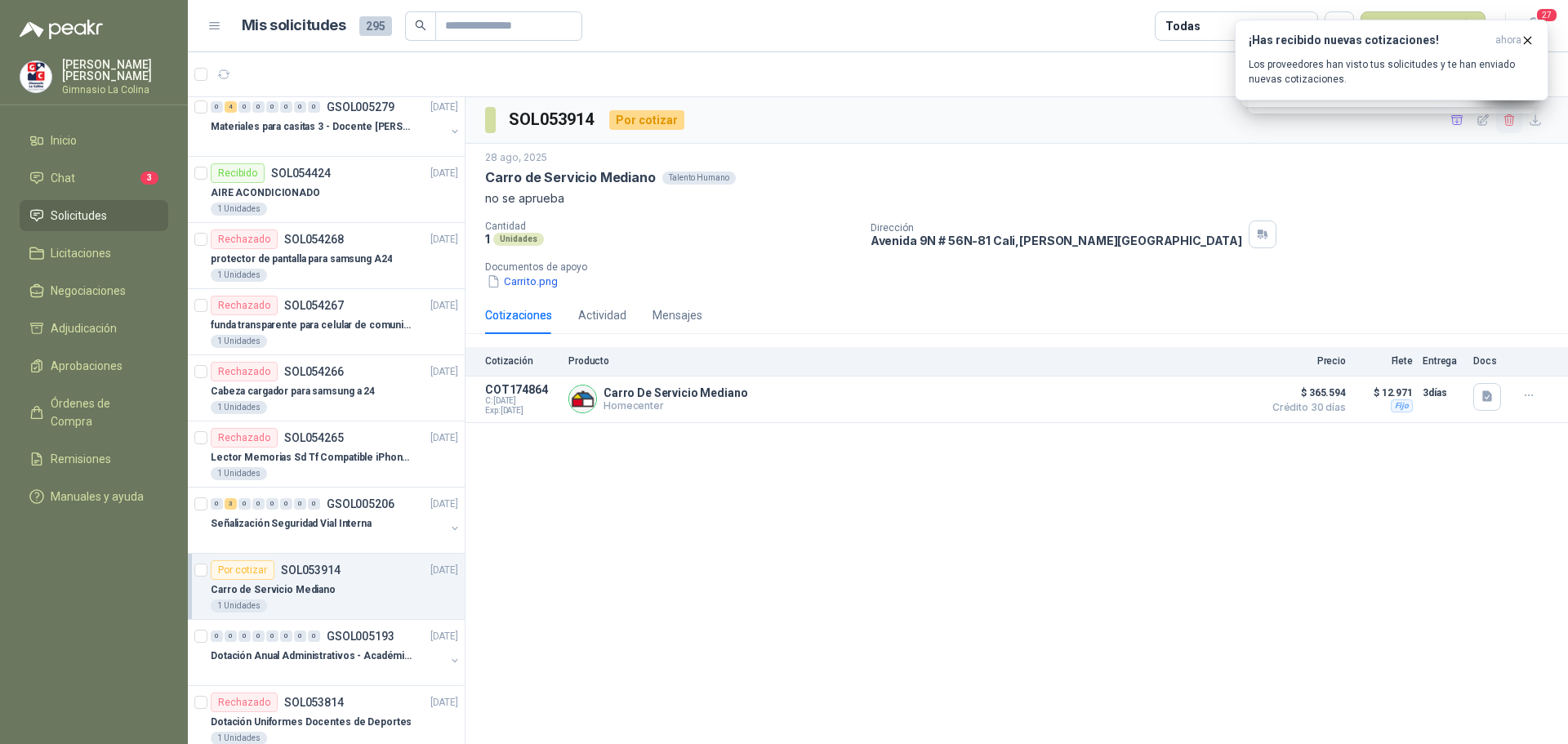
click at [1509, 119] on icon "button" at bounding box center [1509, 120] width 14 height 14
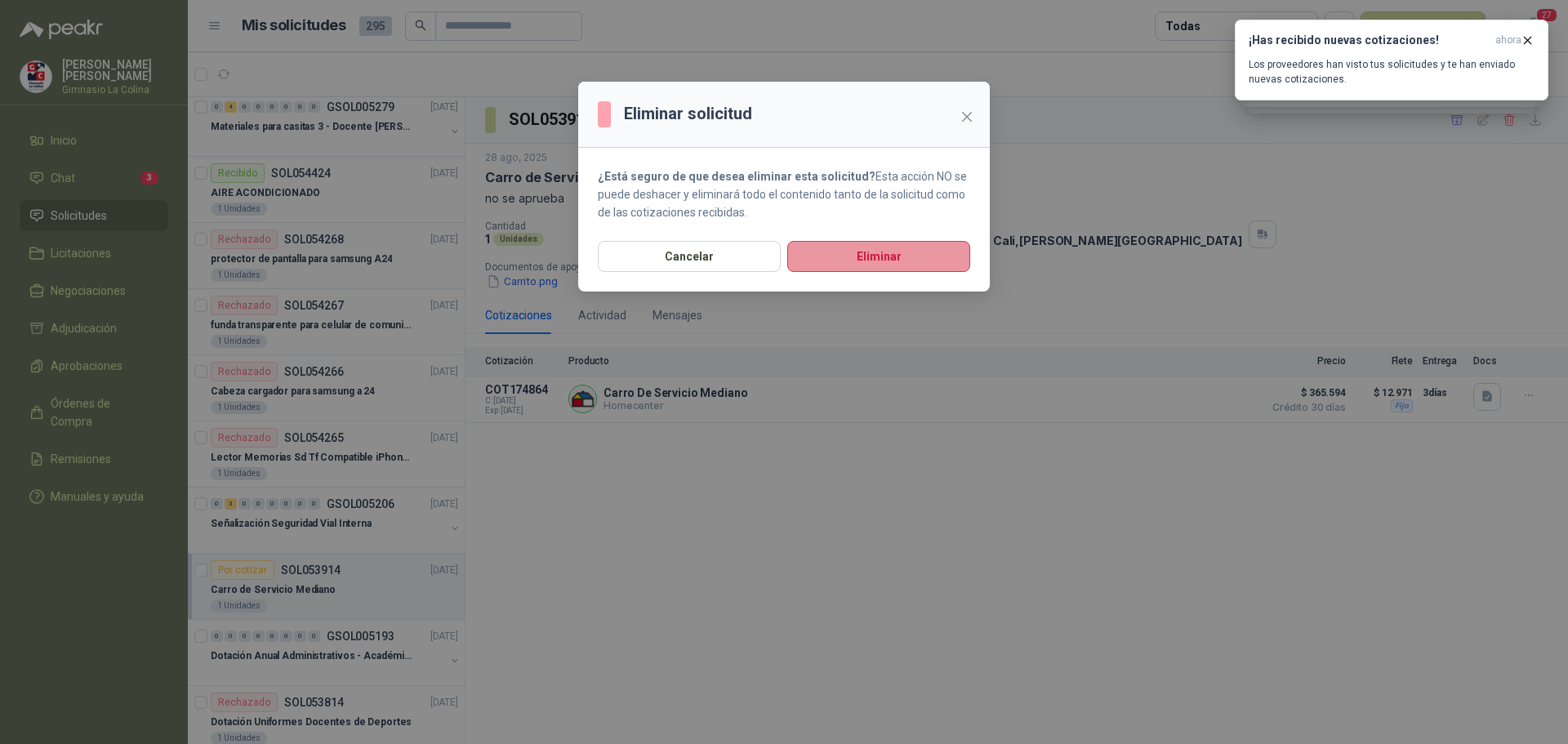
click at [894, 251] on button "Eliminar" at bounding box center [879, 256] width 183 height 31
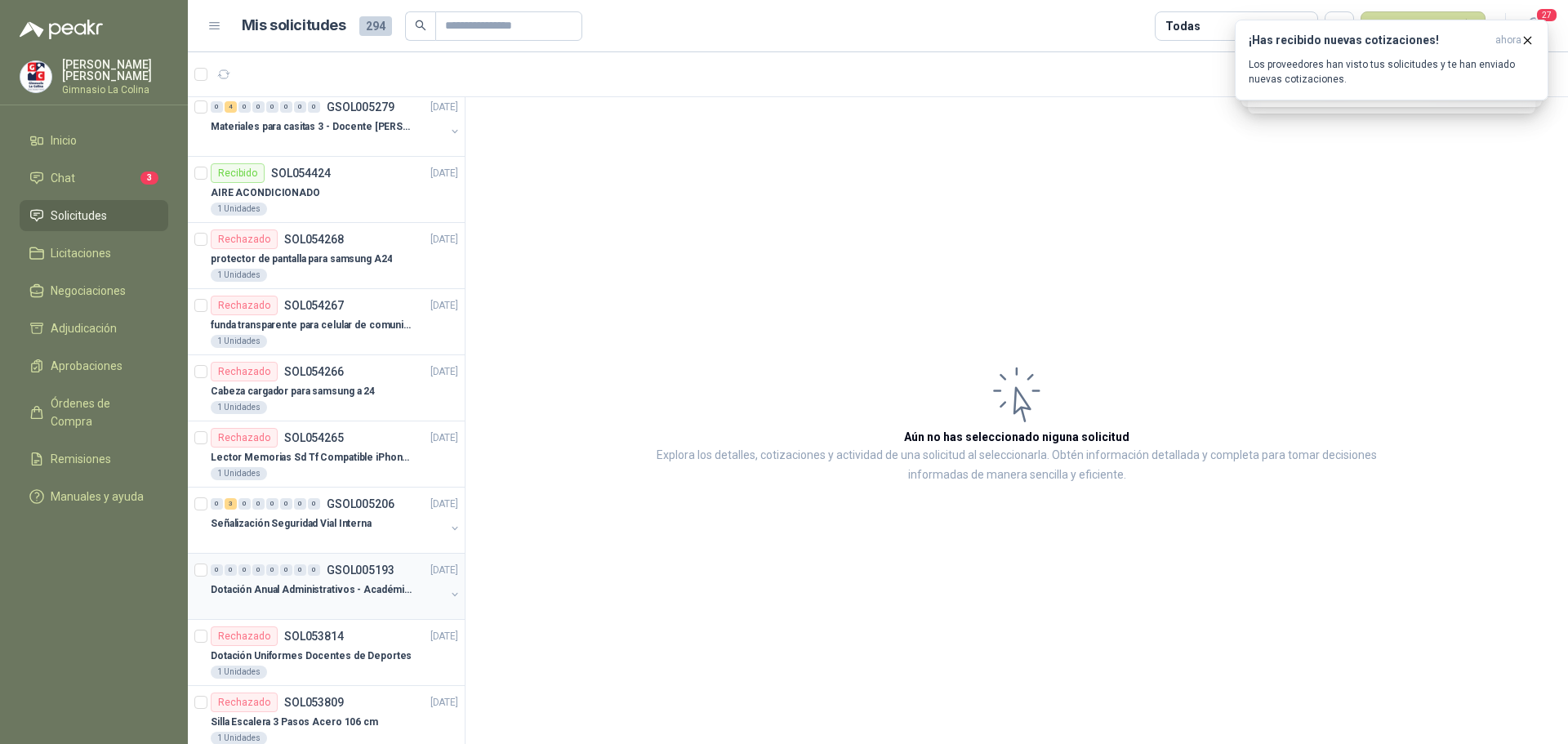
click at [289, 593] on p "Dotación Anual Administrativos - Académicos" at bounding box center [312, 590] width 203 height 15
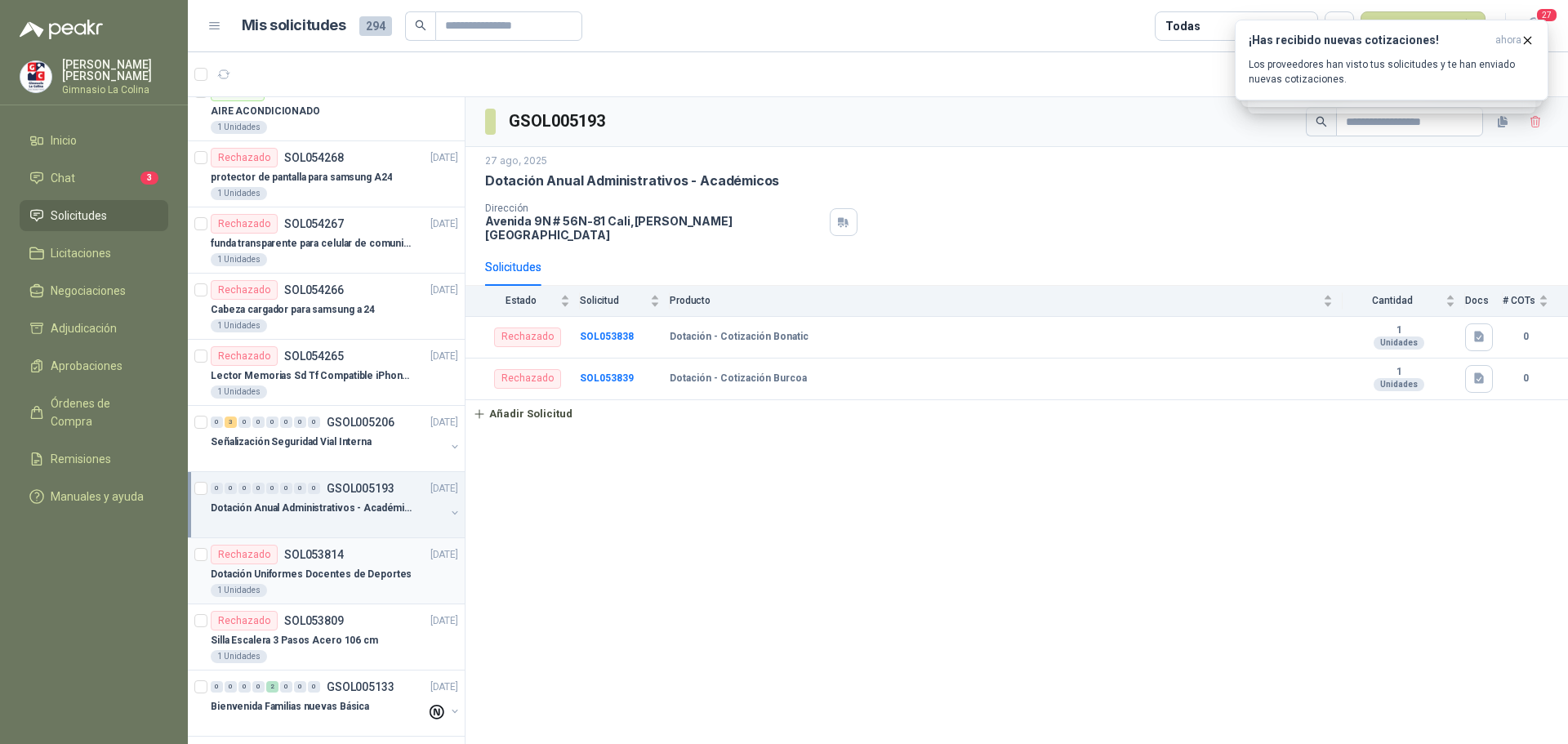
scroll to position [2286, 0]
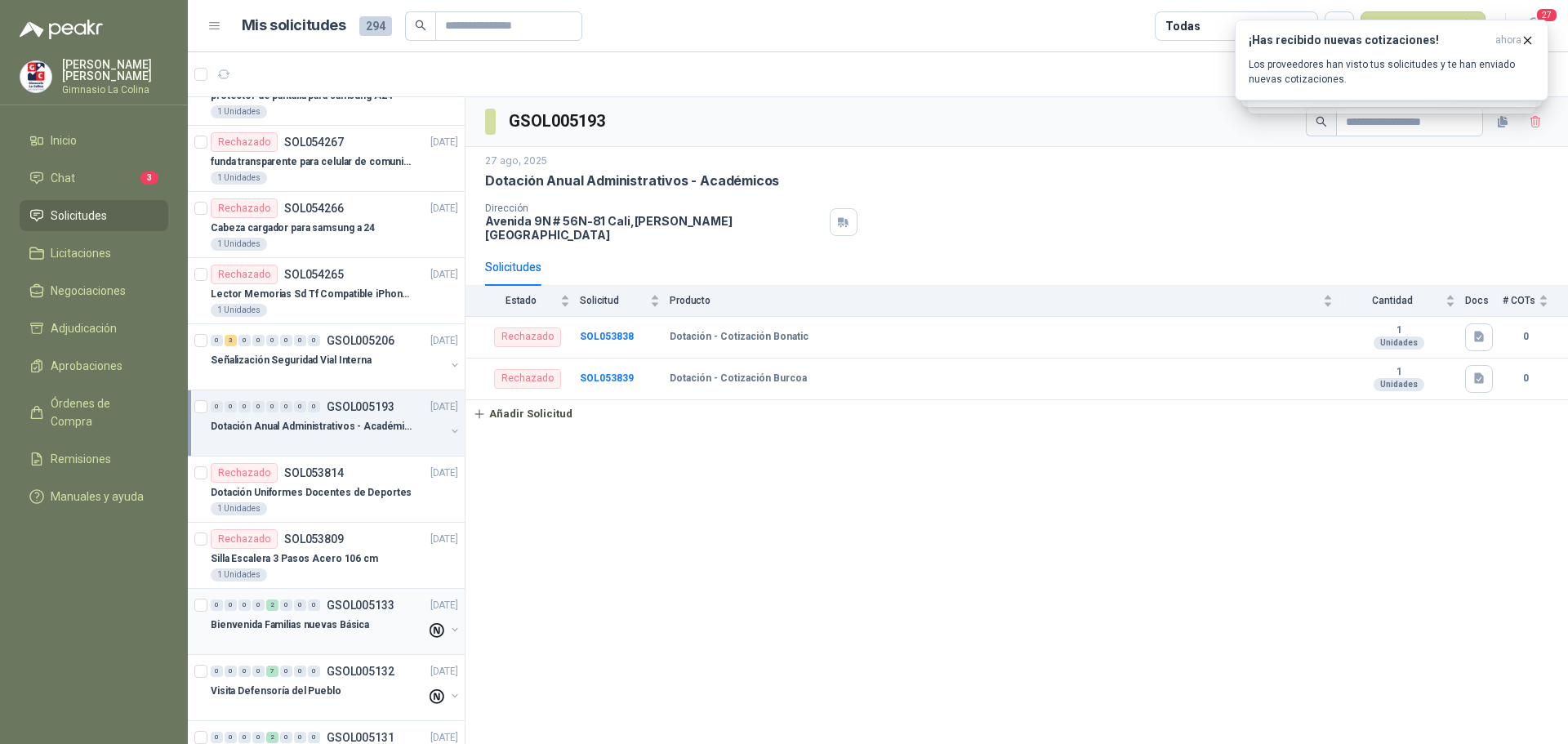
click at [241, 627] on p "Bienvenida Familias nuevas Básica" at bounding box center [289, 625] width 158 height 15
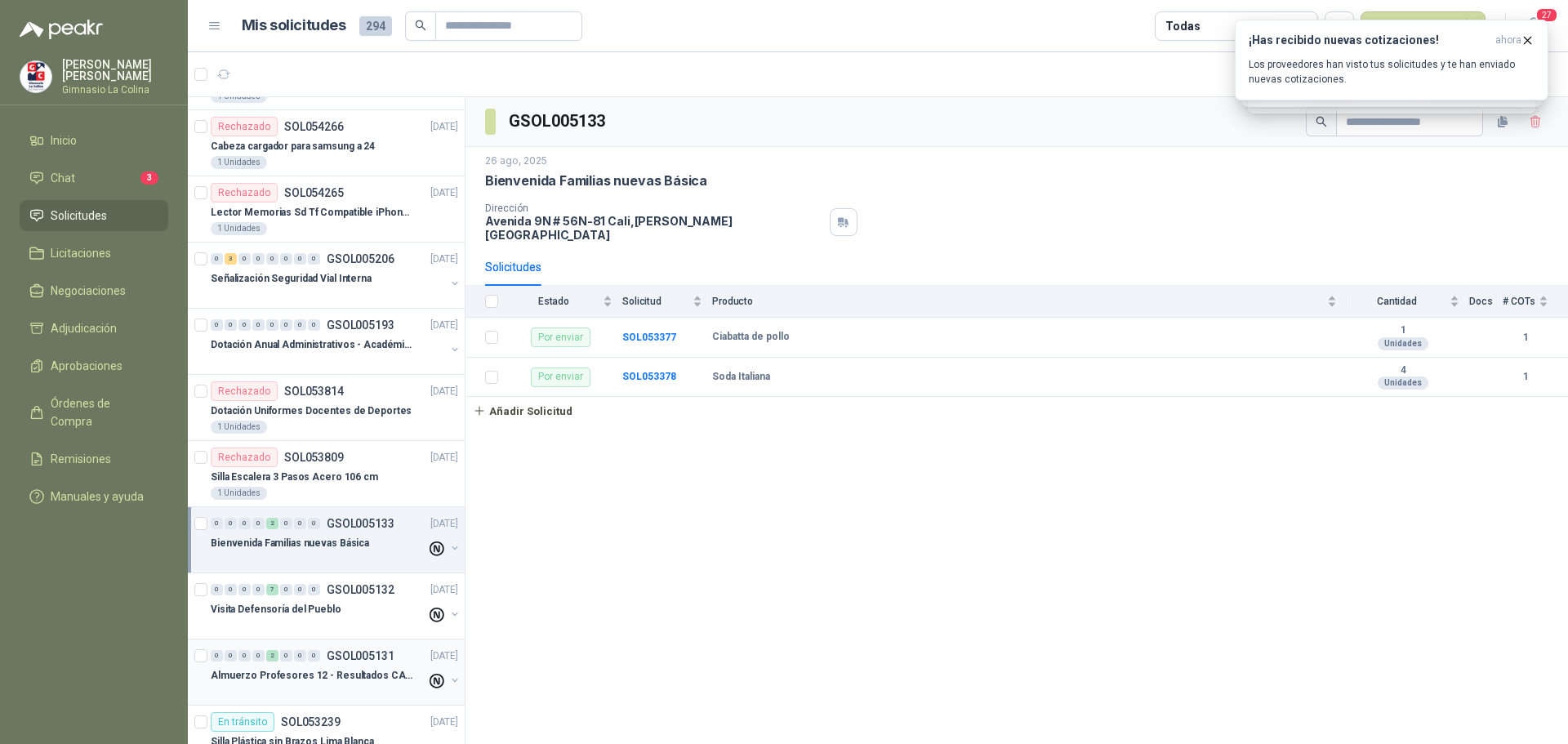
scroll to position [2450, 0]
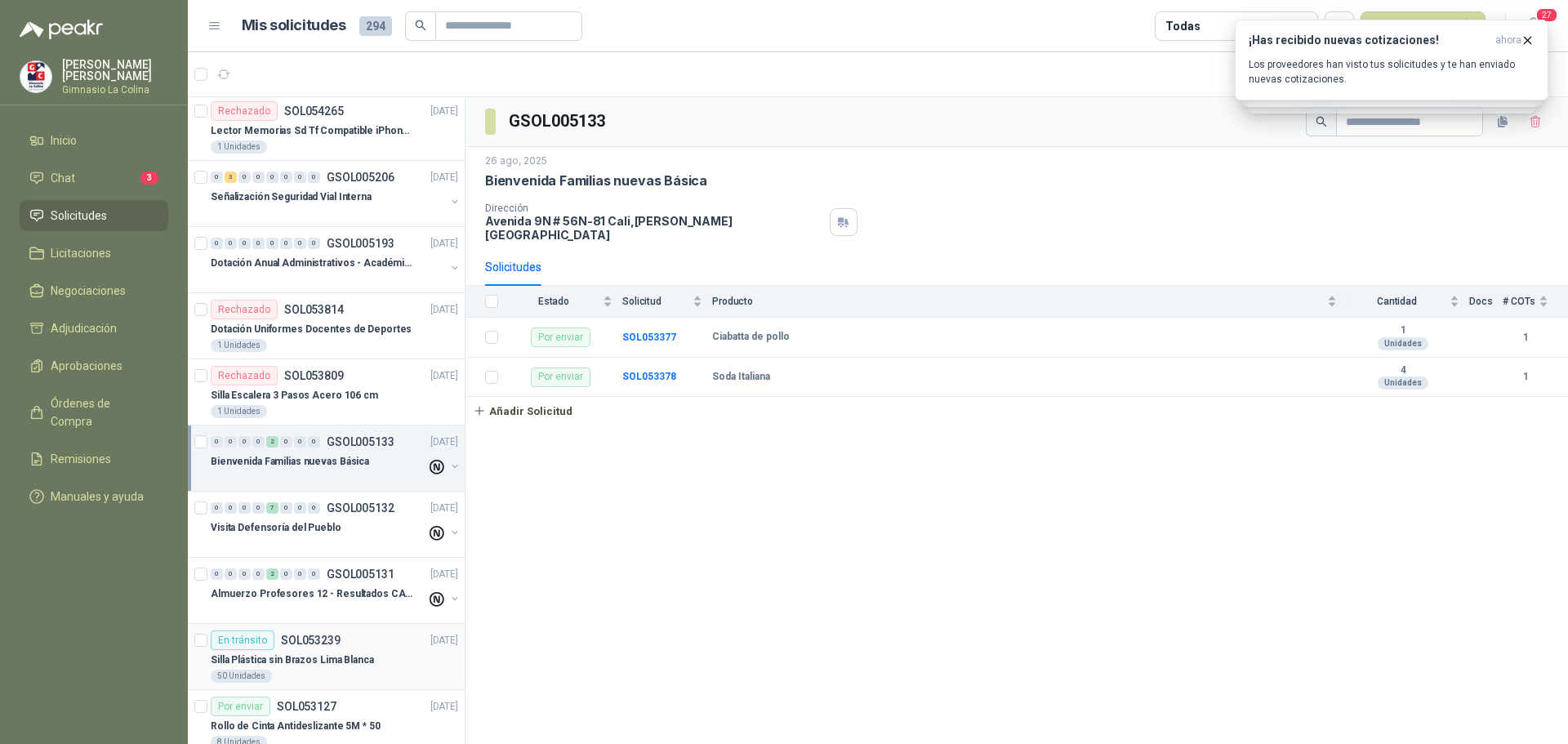
click at [260, 665] on p "Silla Plástica sin Brazos Lima Blanca" at bounding box center [292, 660] width 163 height 15
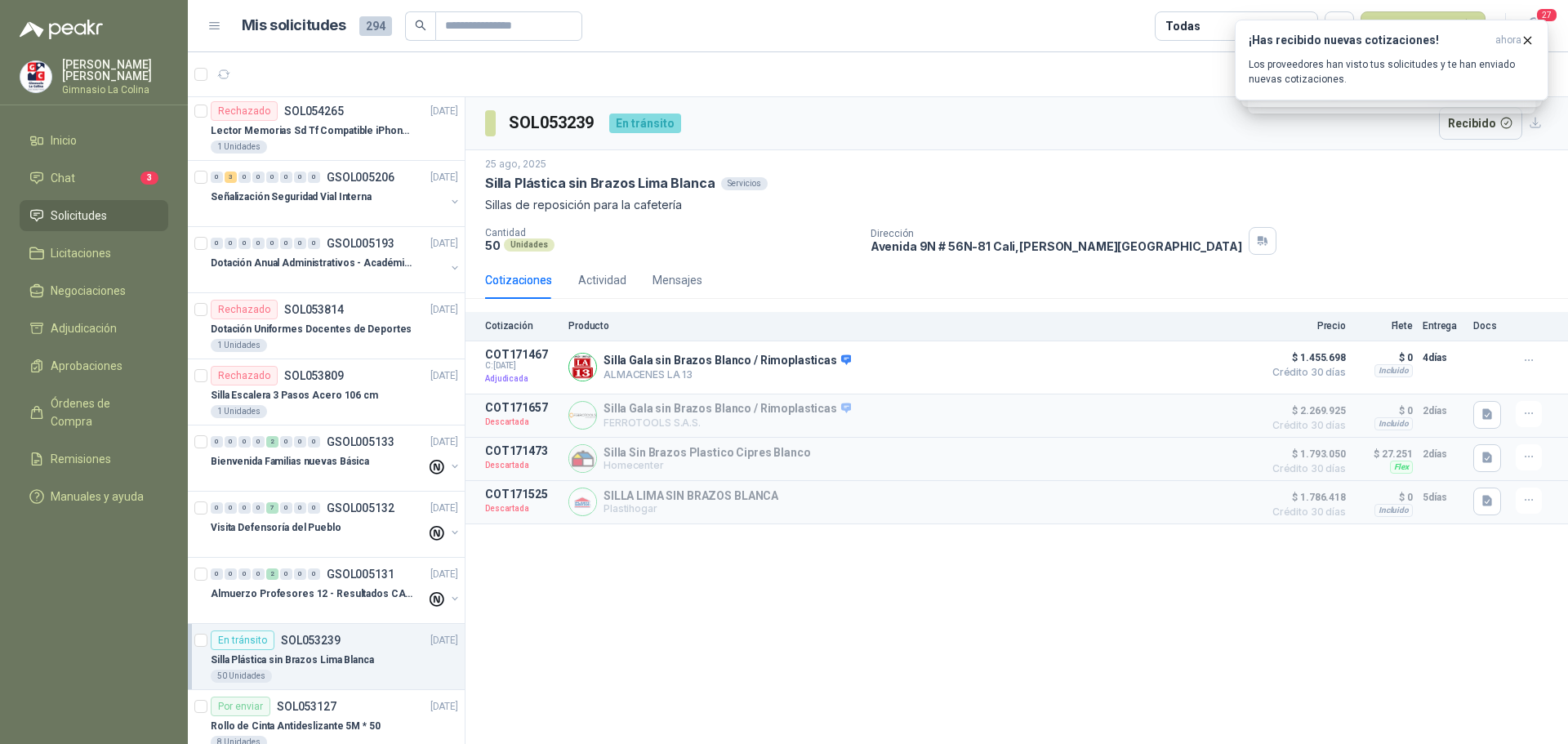
scroll to position [2531, 0]
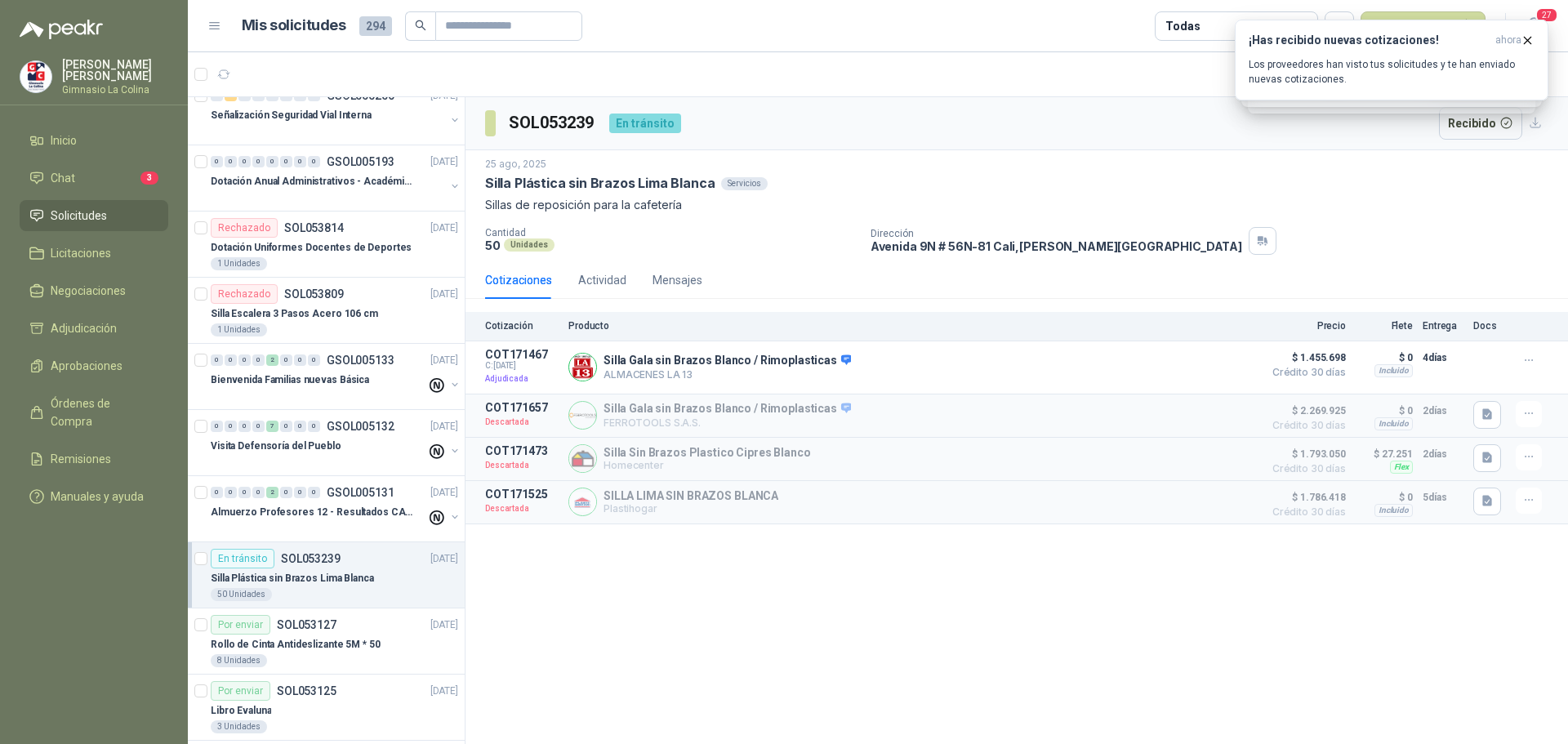
click at [337, 665] on div "8 Unidades" at bounding box center [334, 660] width 247 height 13
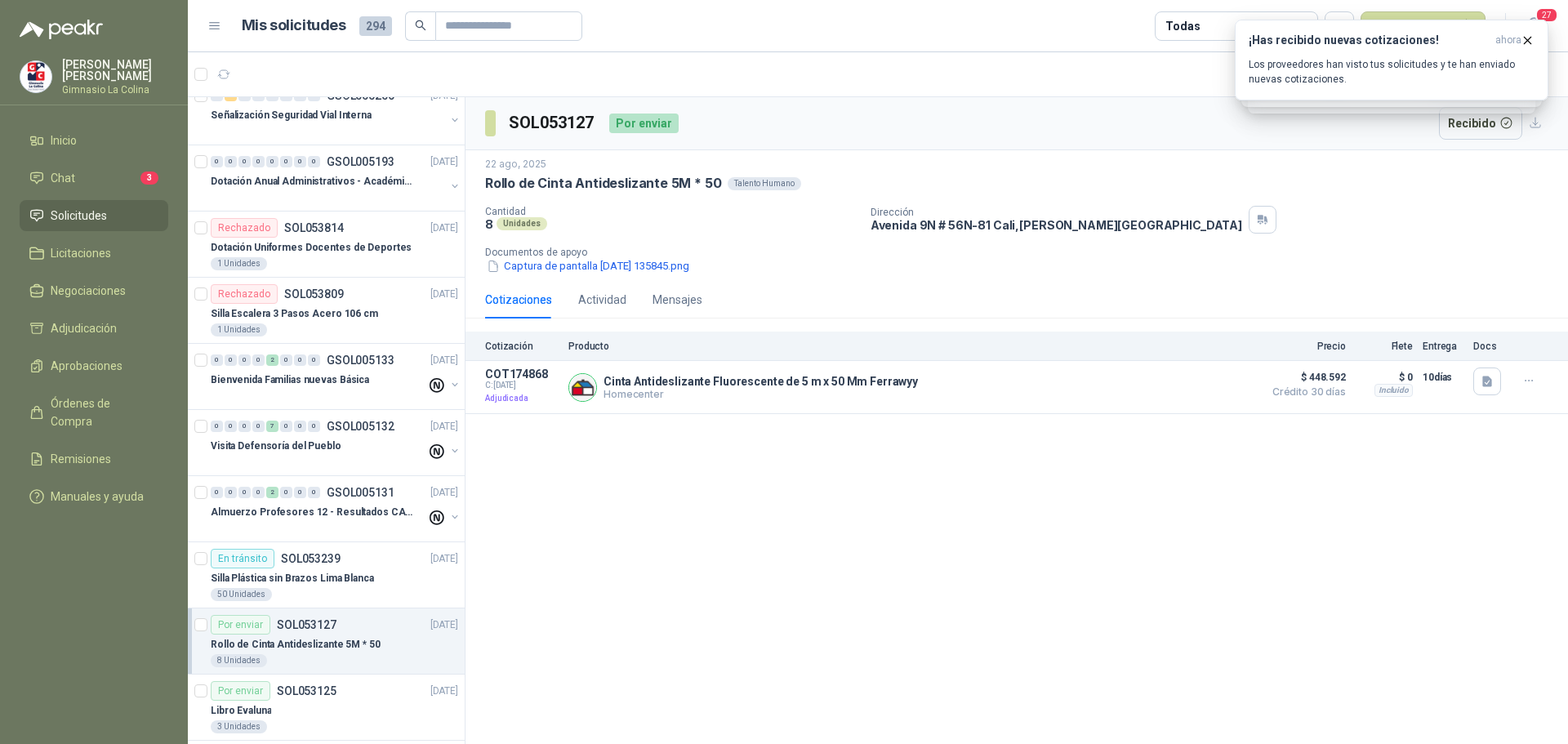
scroll to position [2613, 0]
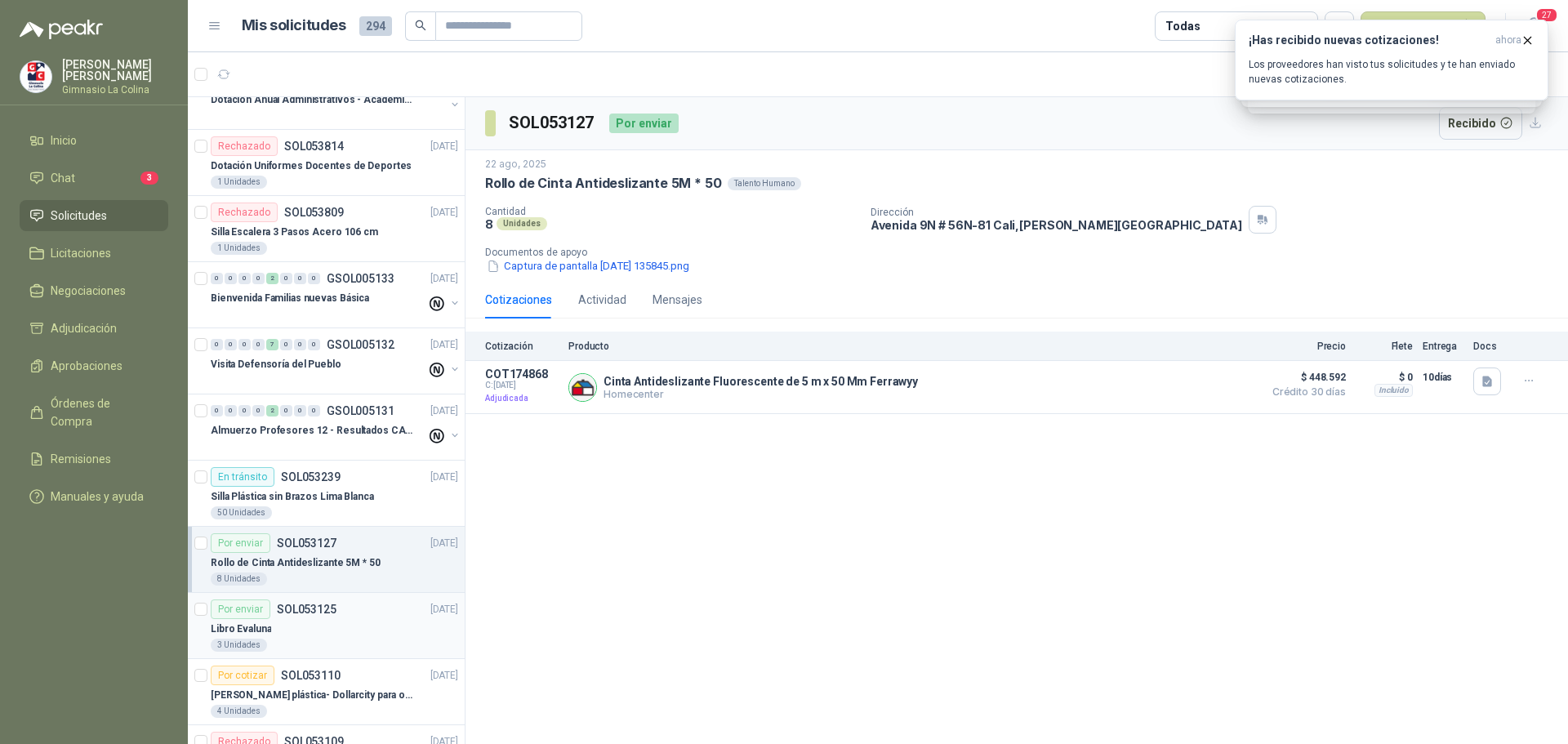
click at [326, 641] on div "3 Unidades" at bounding box center [334, 645] width 247 height 13
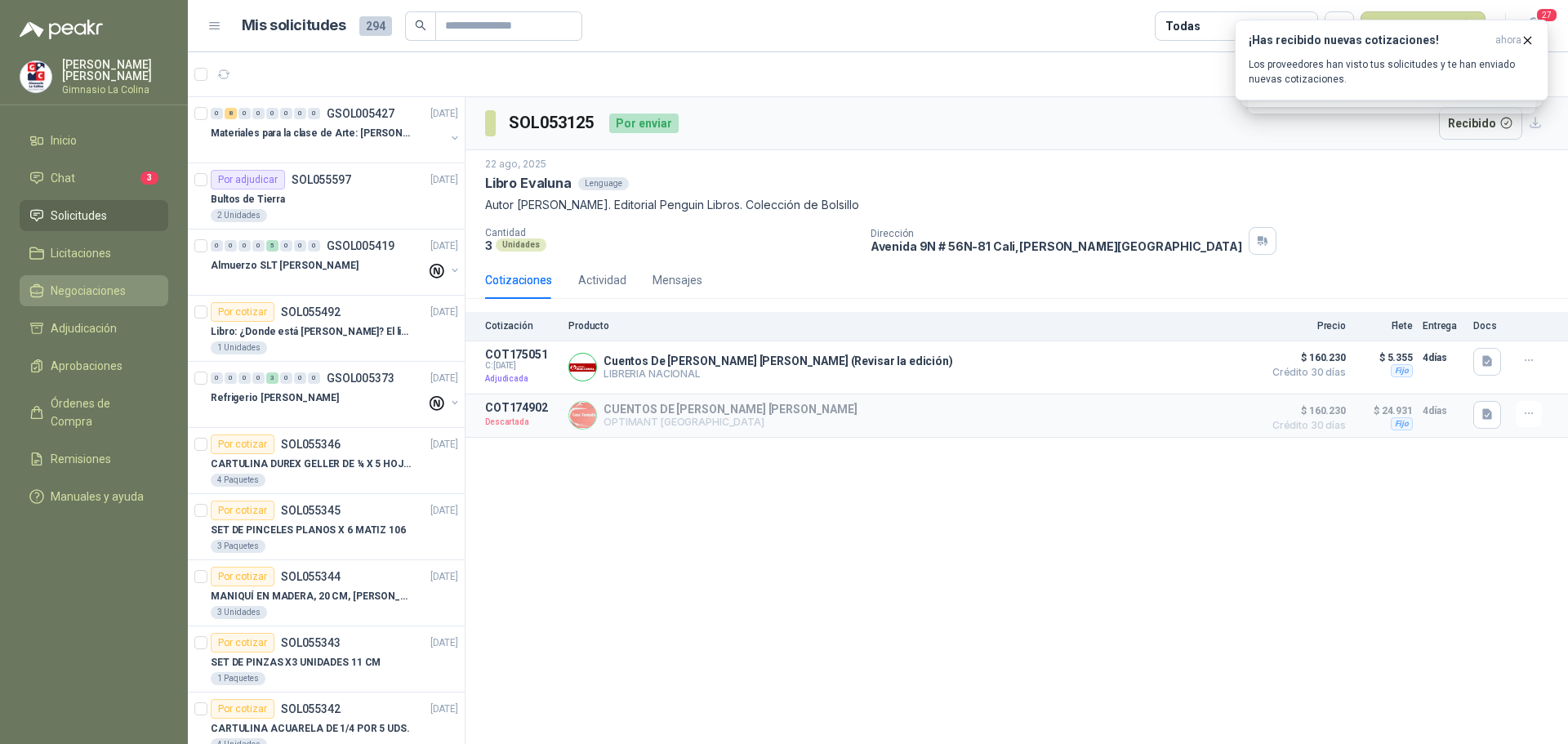
click at [98, 282] on span "Negociaciones" at bounding box center [88, 291] width 75 height 18
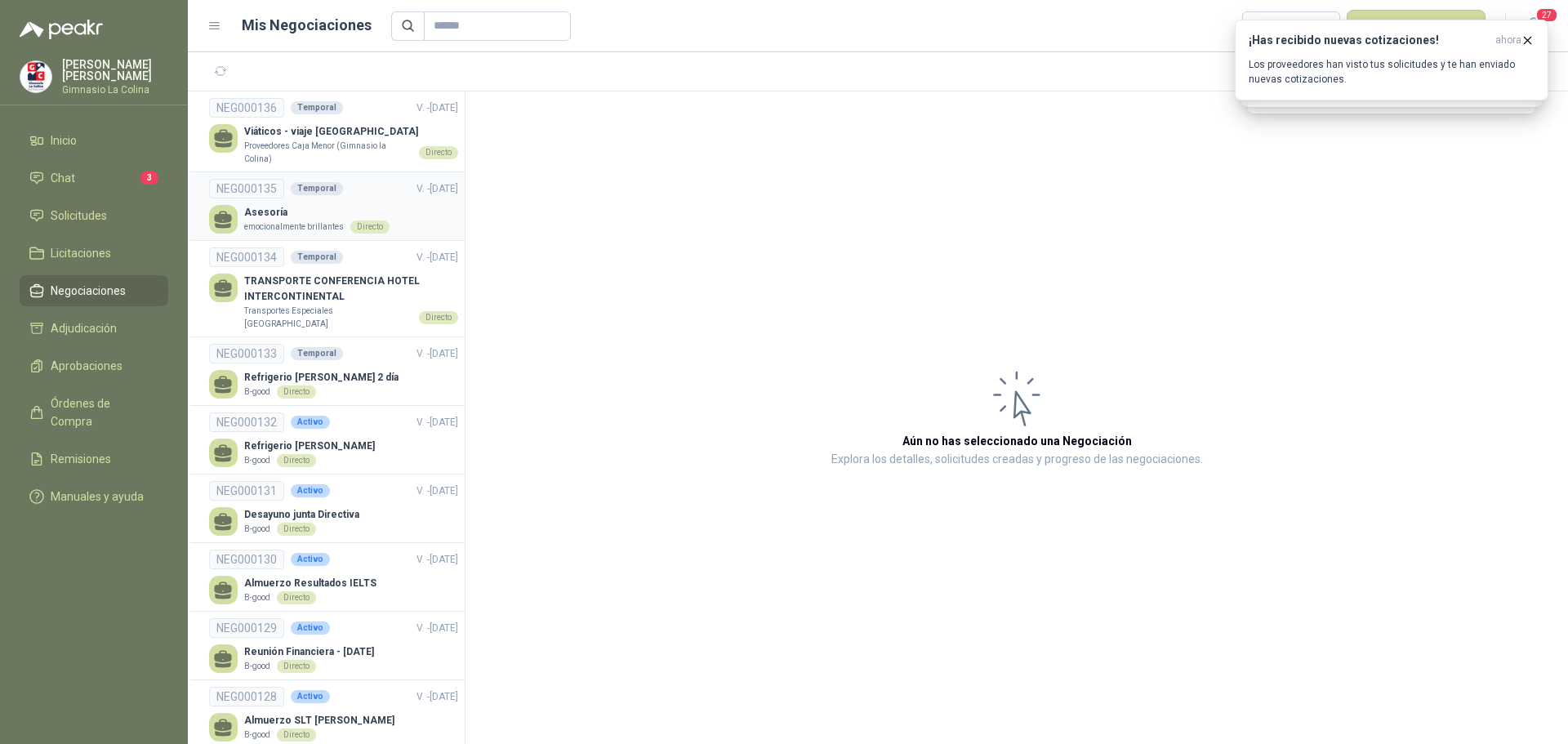
click at [347, 218] on p "Asesoría" at bounding box center [316, 212] width 145 height 15
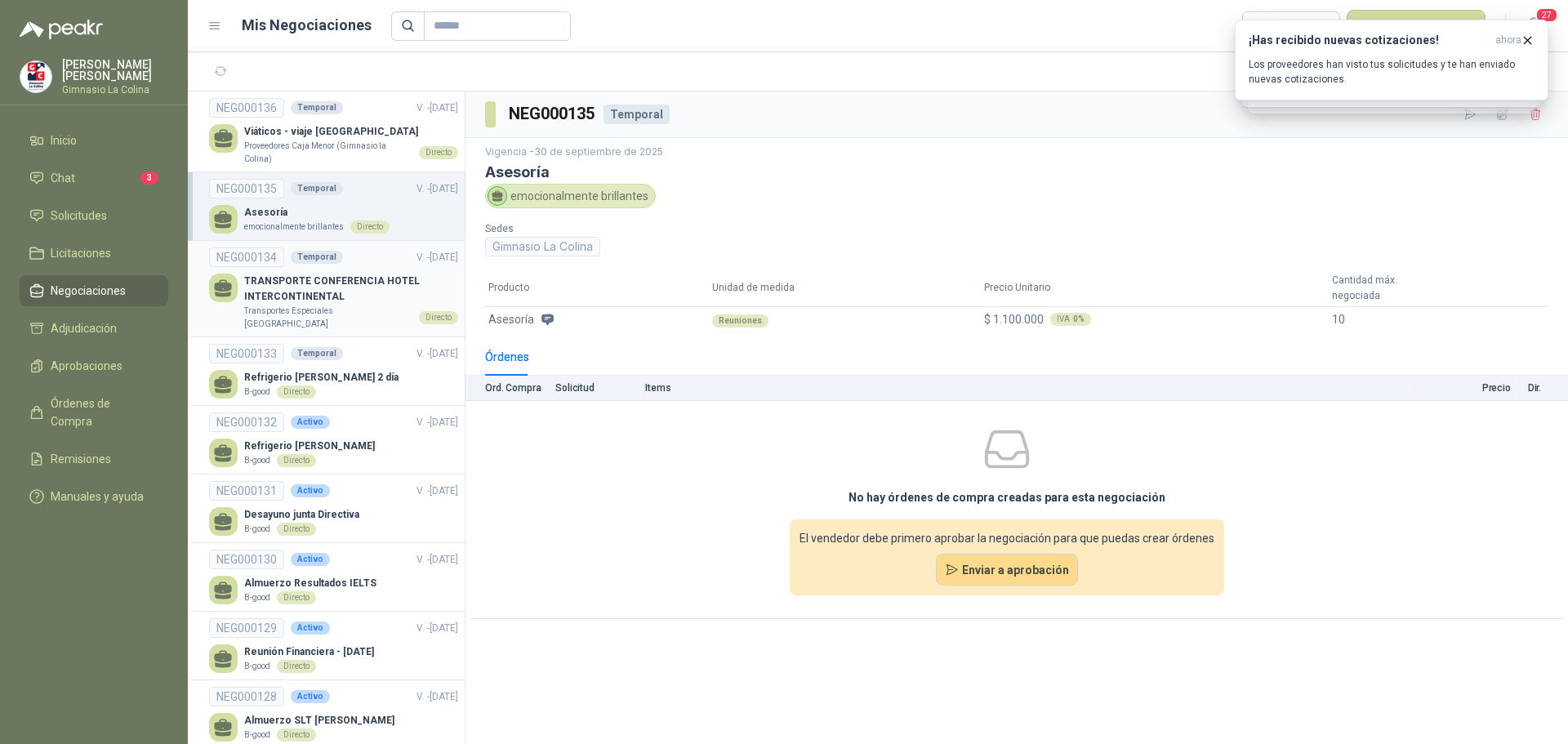
click at [291, 295] on p "TRANSPORTE CONFERENCIA HOTEL INTERCONTINENTAL" at bounding box center [350, 289] width 214 height 31
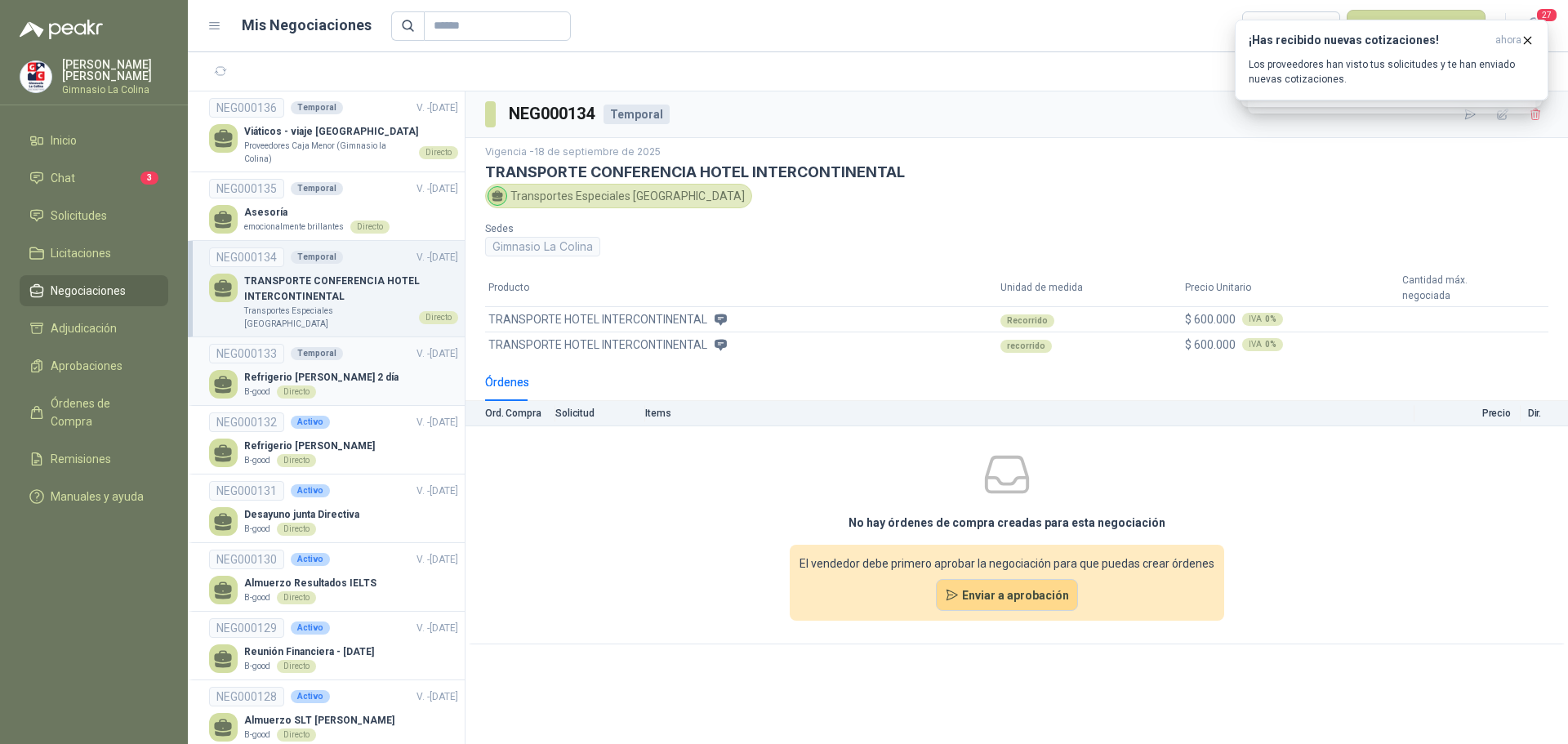
click at [305, 370] on p "Refrigerio [PERSON_NAME] 2 día" at bounding box center [321, 377] width 154 height 15
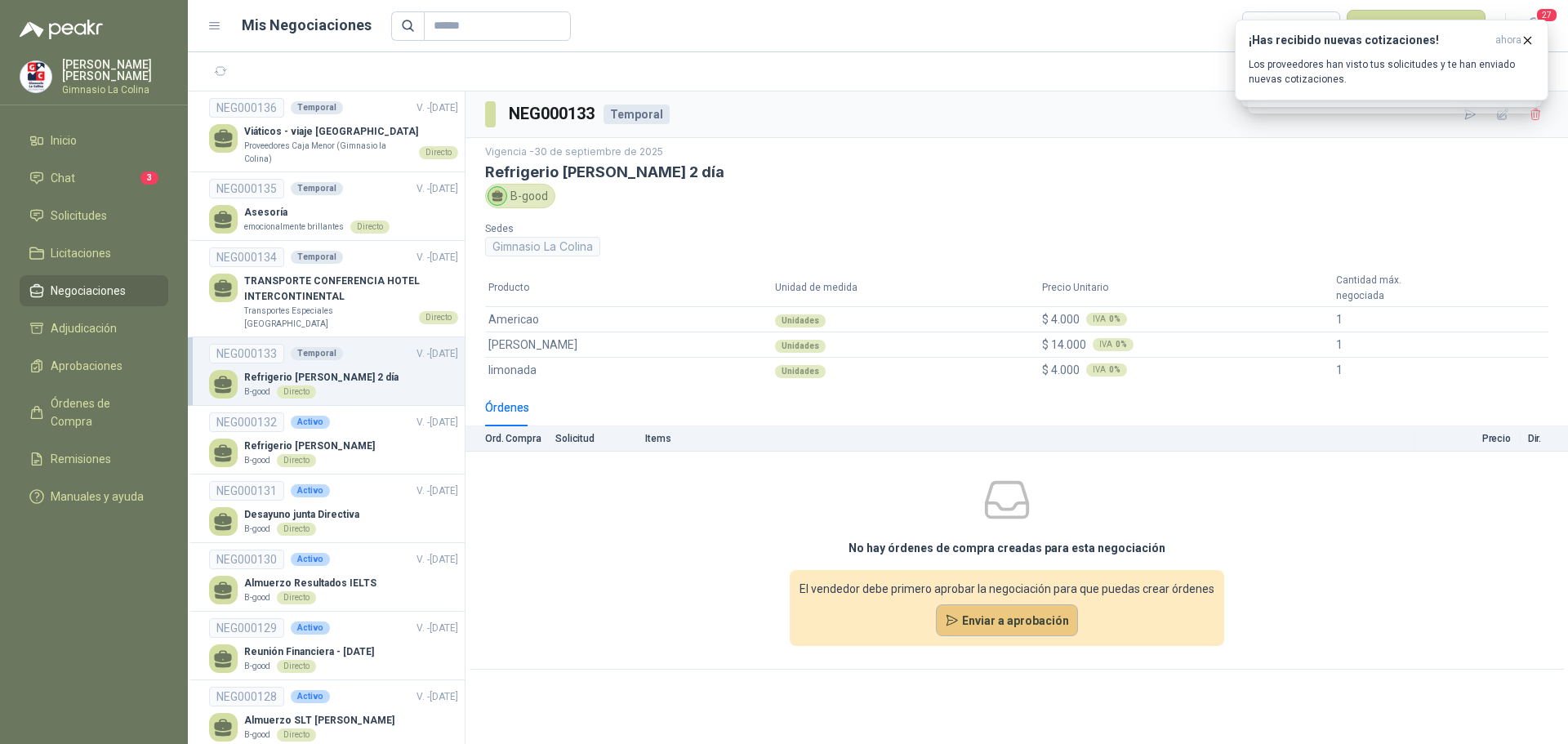
click at [981, 625] on button "Enviar a aprobación" at bounding box center [1007, 620] width 143 height 33
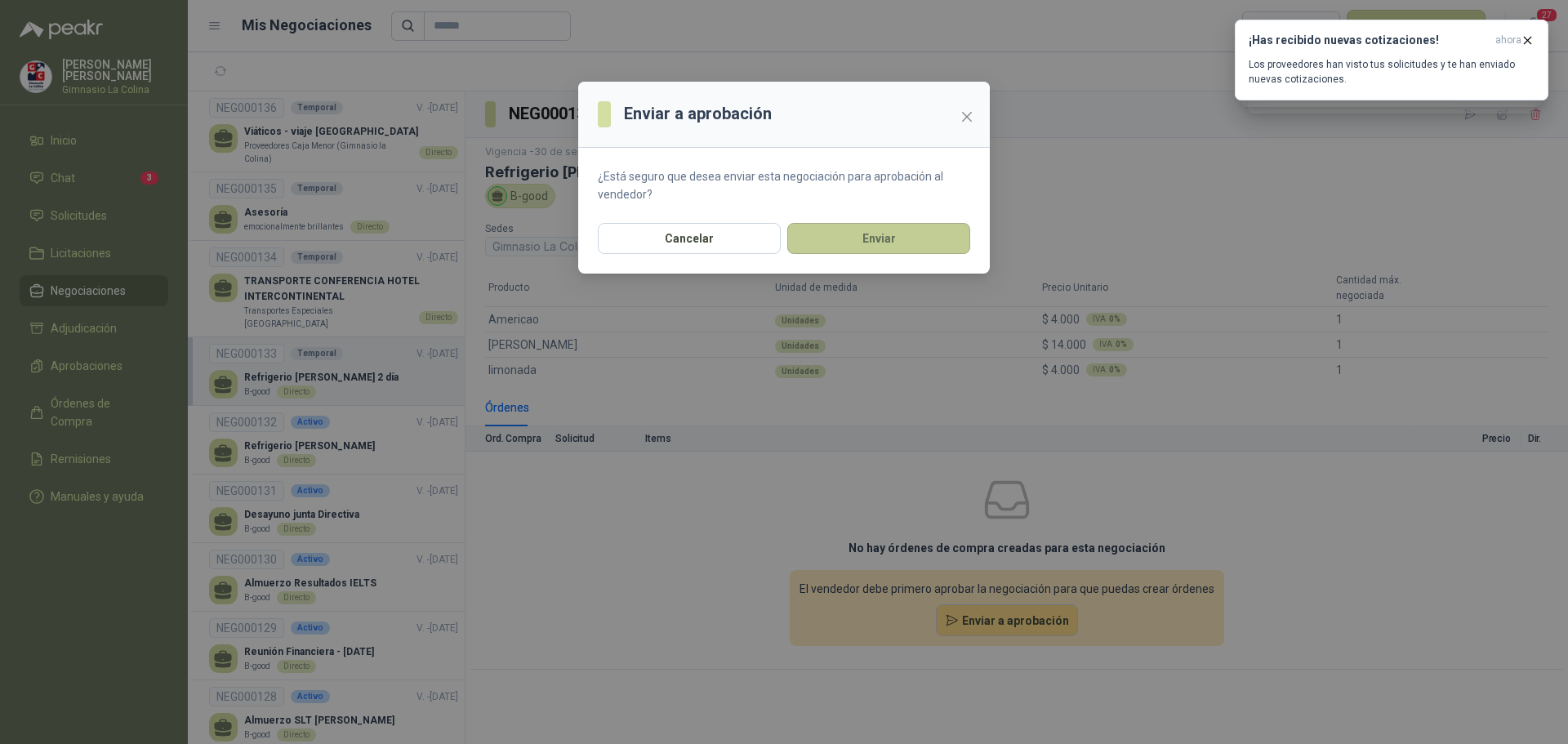
click at [877, 239] on button "Enviar" at bounding box center [879, 238] width 183 height 31
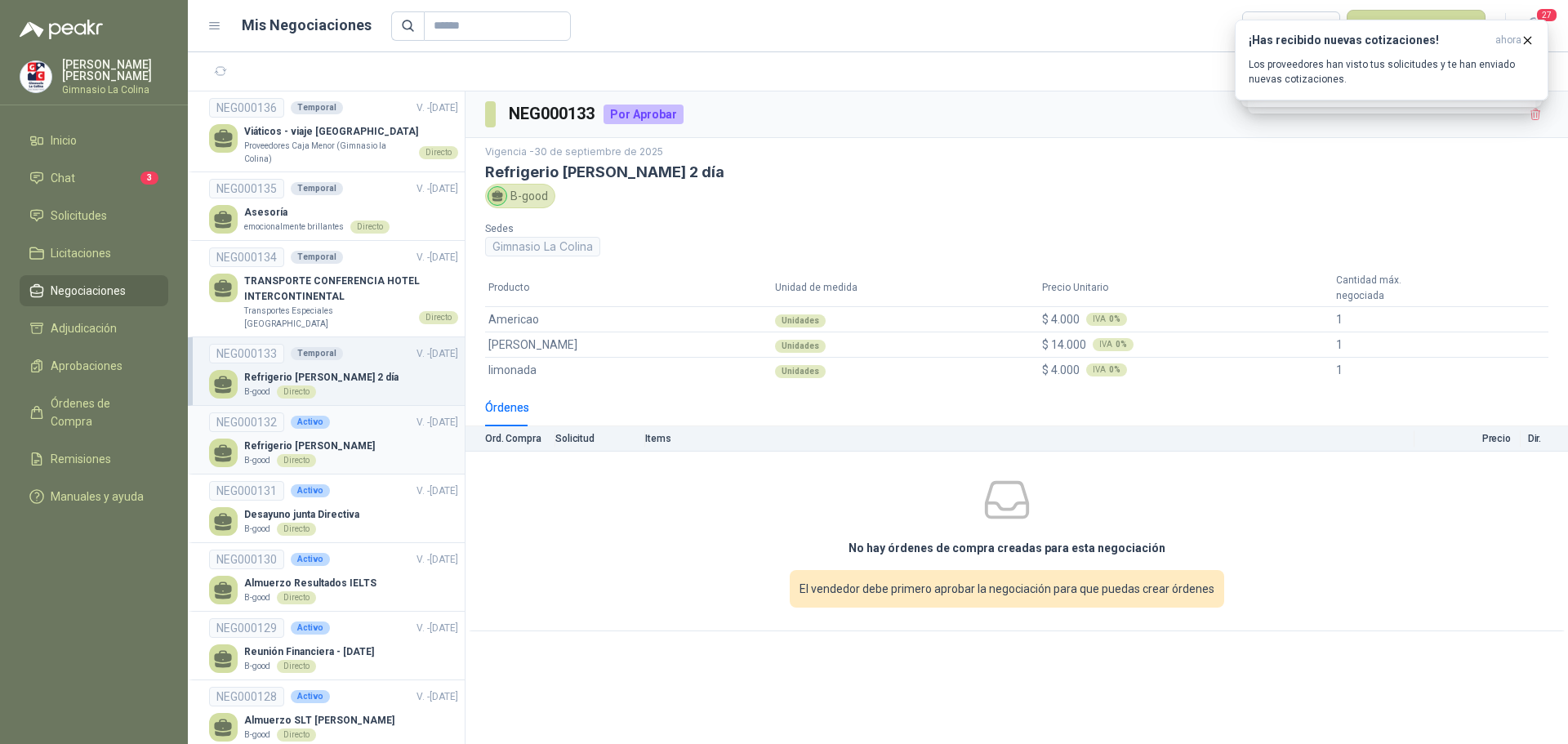
click at [282, 440] on p "Refrigerio [PERSON_NAME]" at bounding box center [309, 446] width 131 height 15
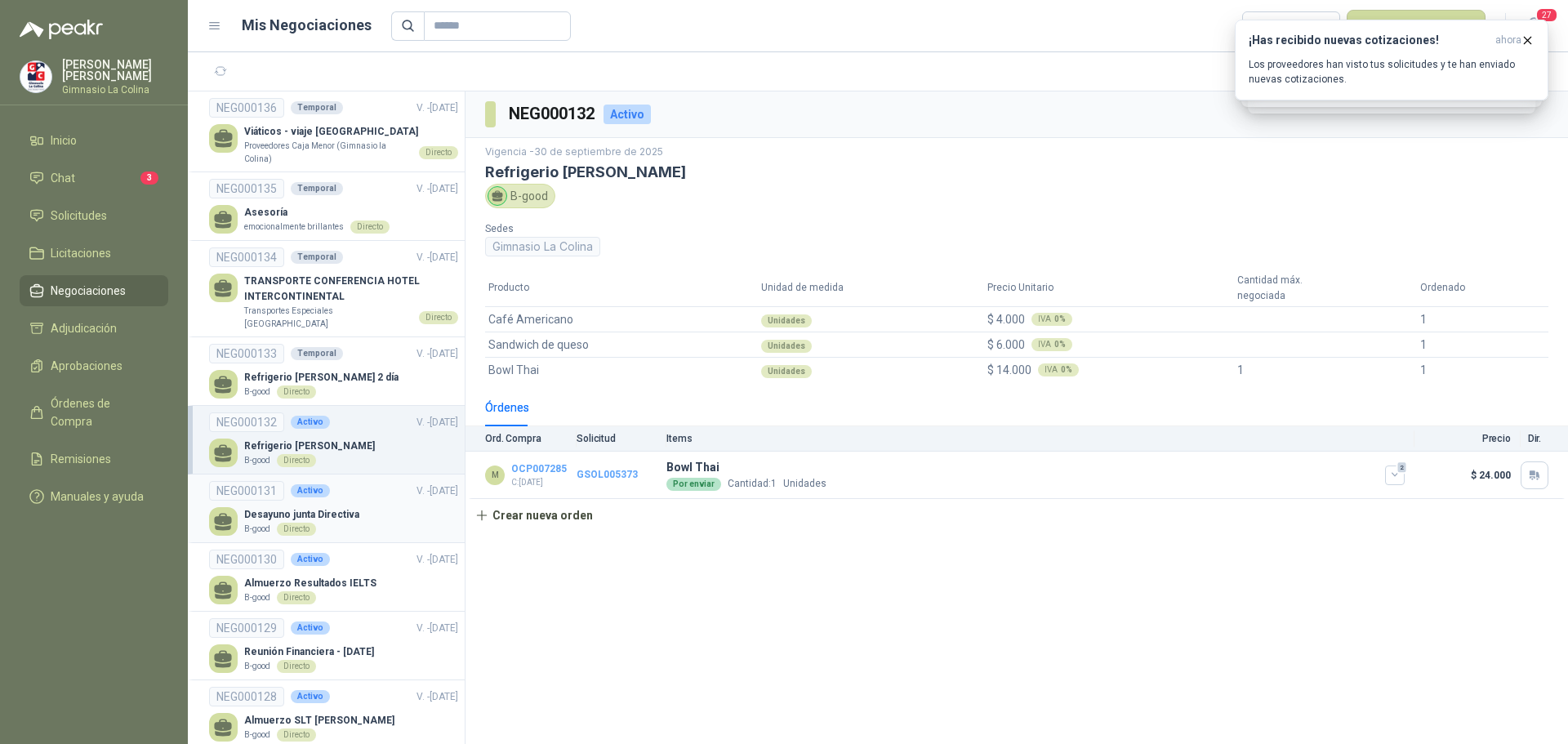
click at [321, 507] on p "Desayuno junta Directiva" at bounding box center [302, 515] width 116 height 15
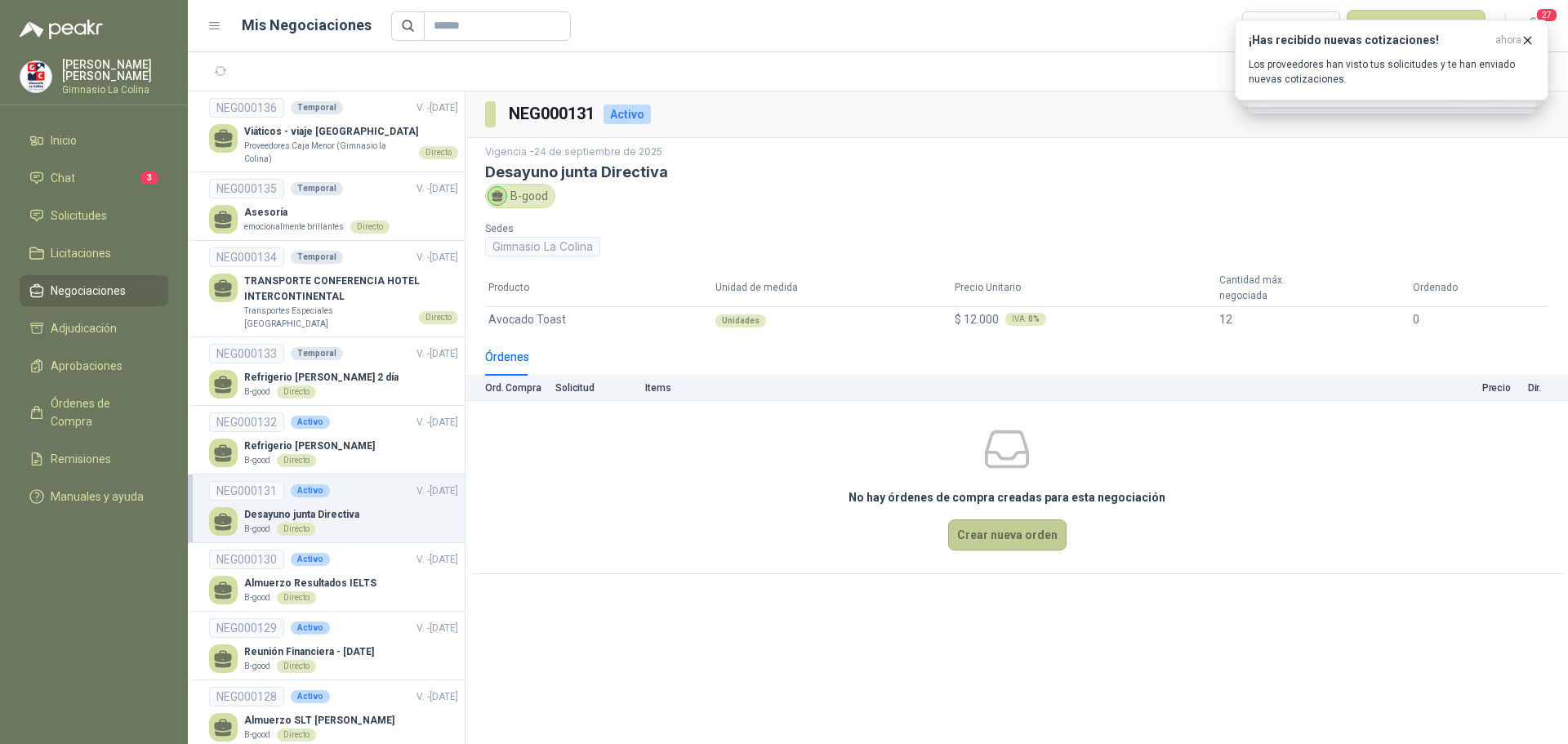
click at [1031, 541] on button "Crear nueva orden" at bounding box center [1007, 535] width 118 height 31
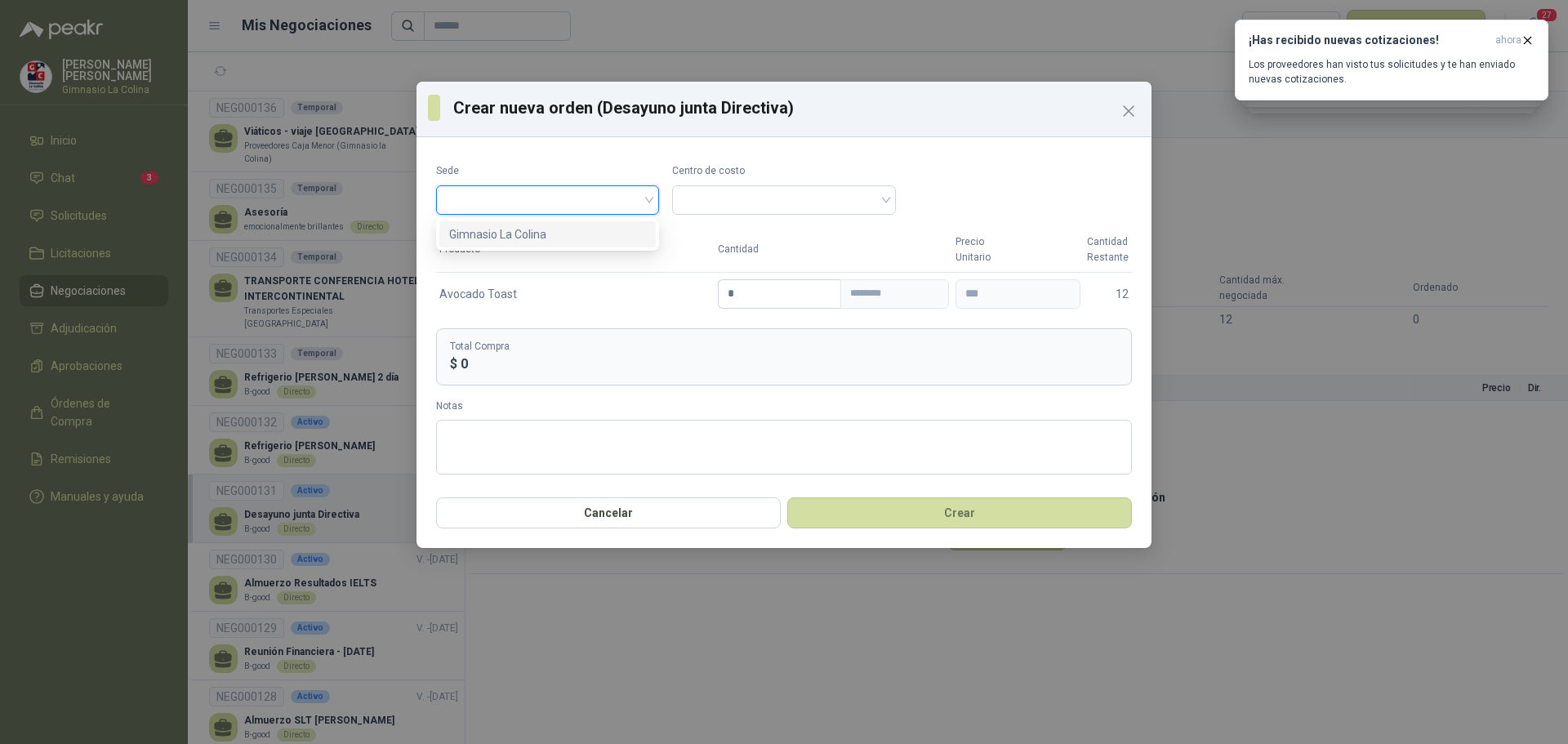
click at [631, 200] on input "search" at bounding box center [547, 198] width 203 height 24
click at [618, 228] on div "Gimnasio La Colina" at bounding box center [547, 235] width 197 height 18
click at [811, 200] on span at bounding box center [783, 200] width 203 height 24
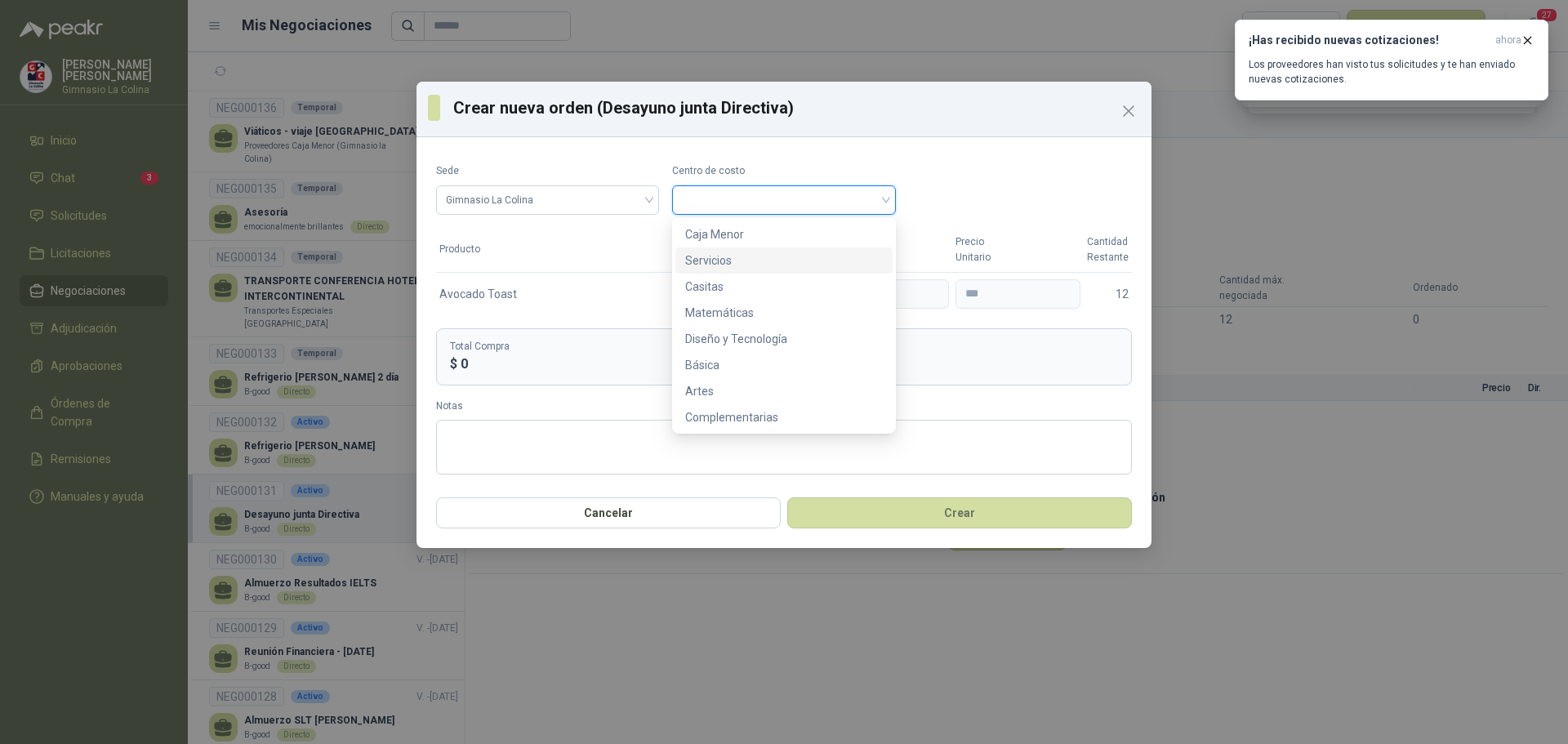
click at [774, 266] on div "Servicios" at bounding box center [784, 261] width 197 height 18
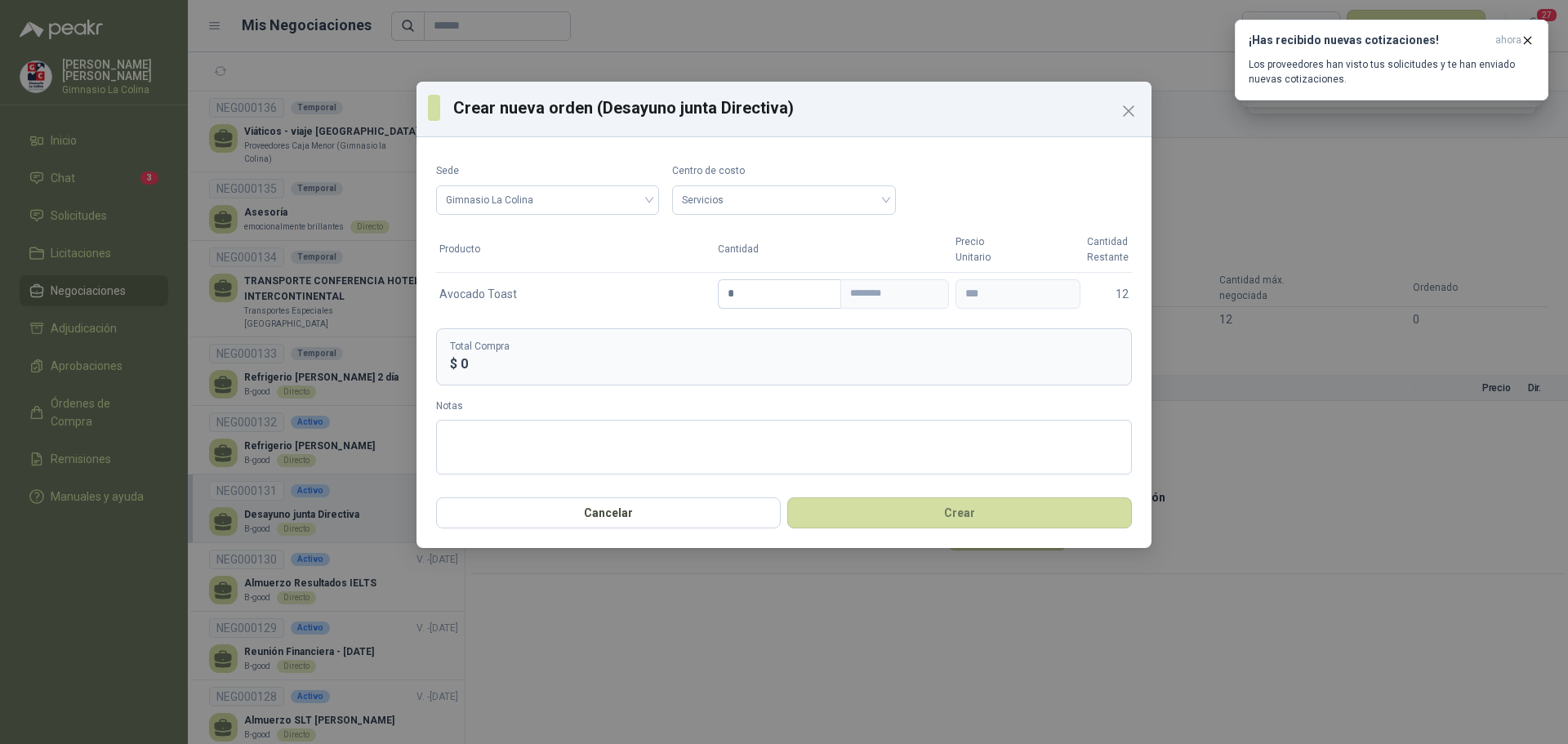
click at [584, 247] on th "Producto" at bounding box center [575, 249] width 278 height 44
click at [584, 256] on th "Producto" at bounding box center [575, 249] width 278 height 44
click at [756, 296] on input "*" at bounding box center [779, 293] width 122 height 28
click at [732, 438] on textarea "Notas" at bounding box center [784, 447] width 695 height 55
click at [968, 513] on button "Crear" at bounding box center [960, 513] width 345 height 31
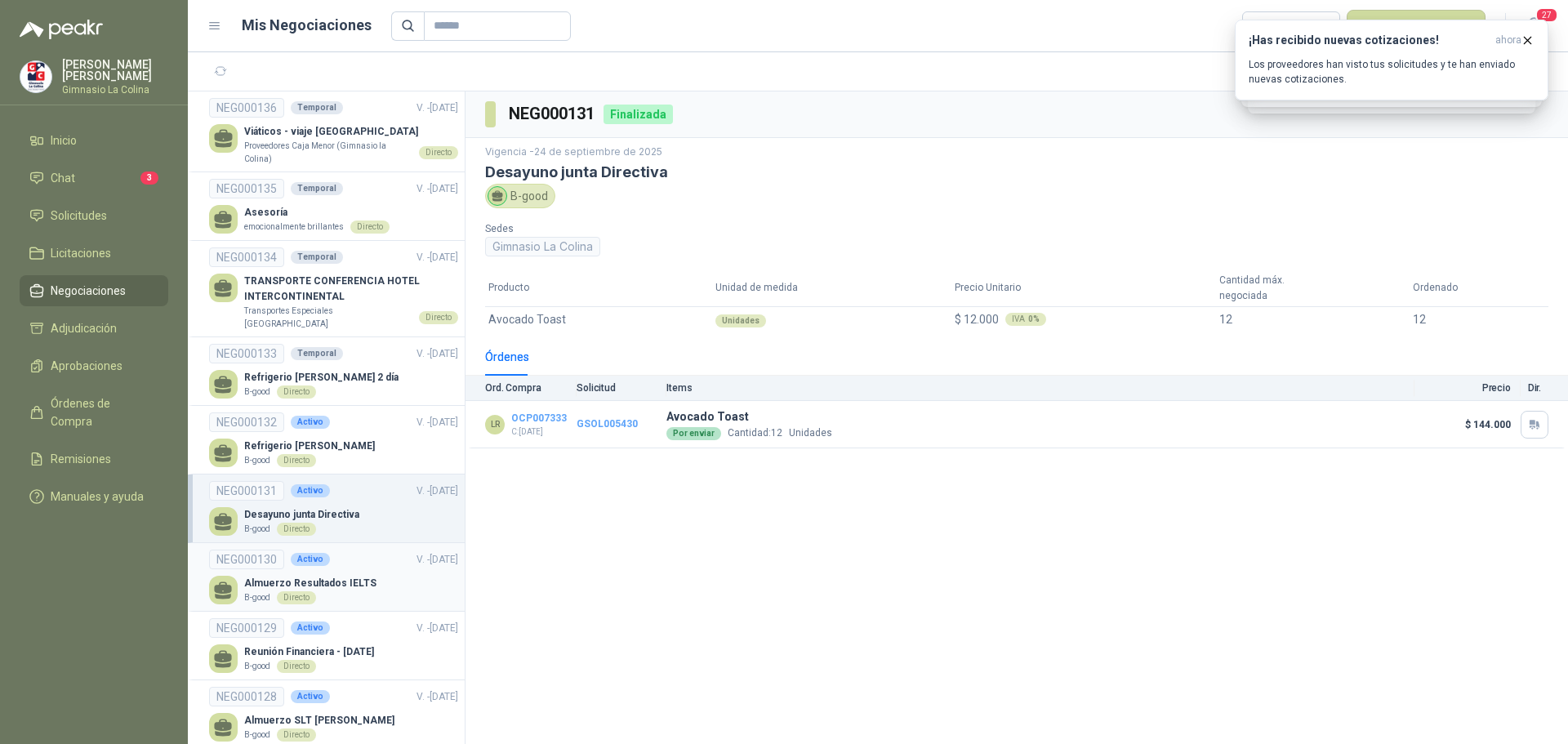
click at [306, 576] on p "Almuerzo Resultados IELTS" at bounding box center [310, 583] width 132 height 15
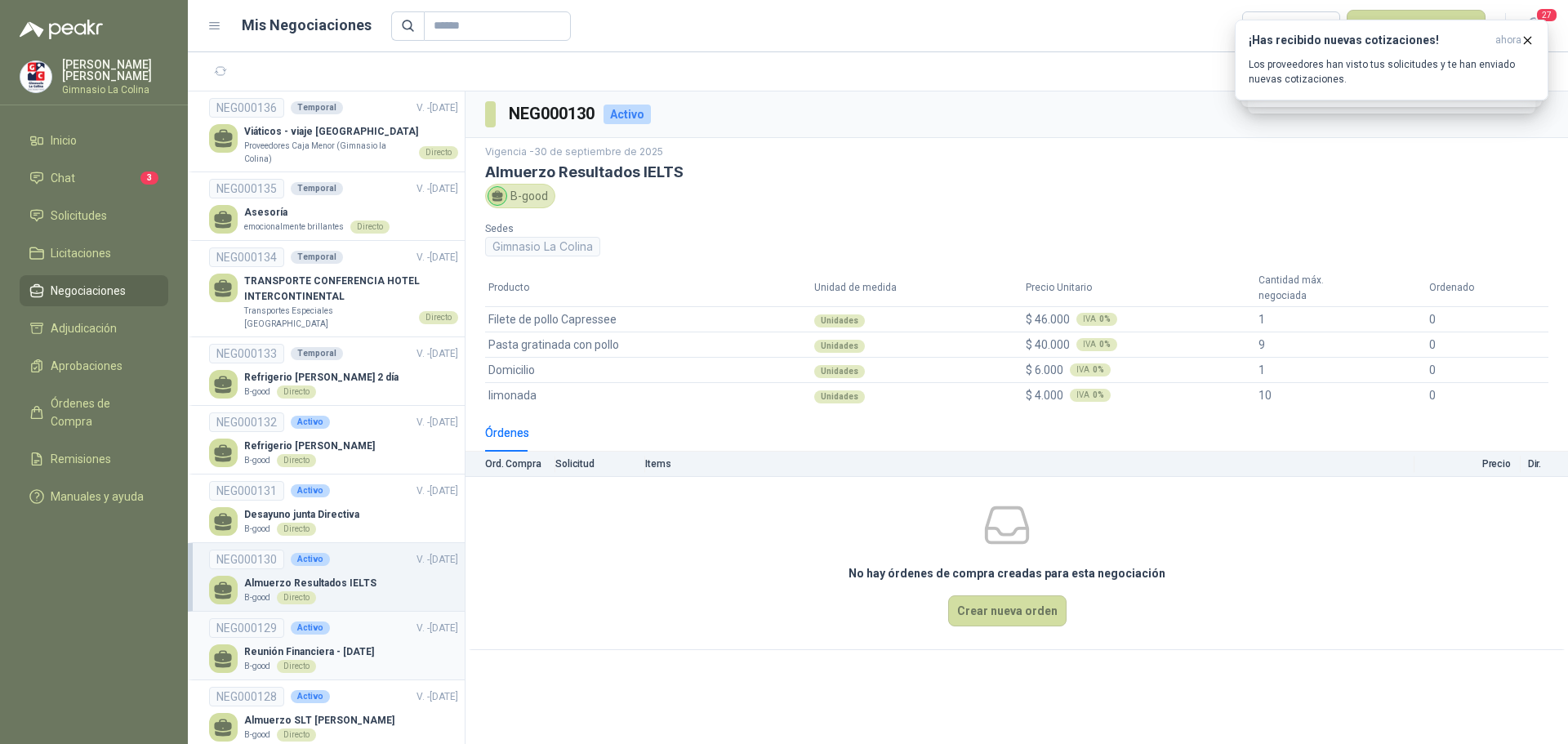
click at [332, 660] on div "B-good Directo" at bounding box center [309, 666] width 130 height 13
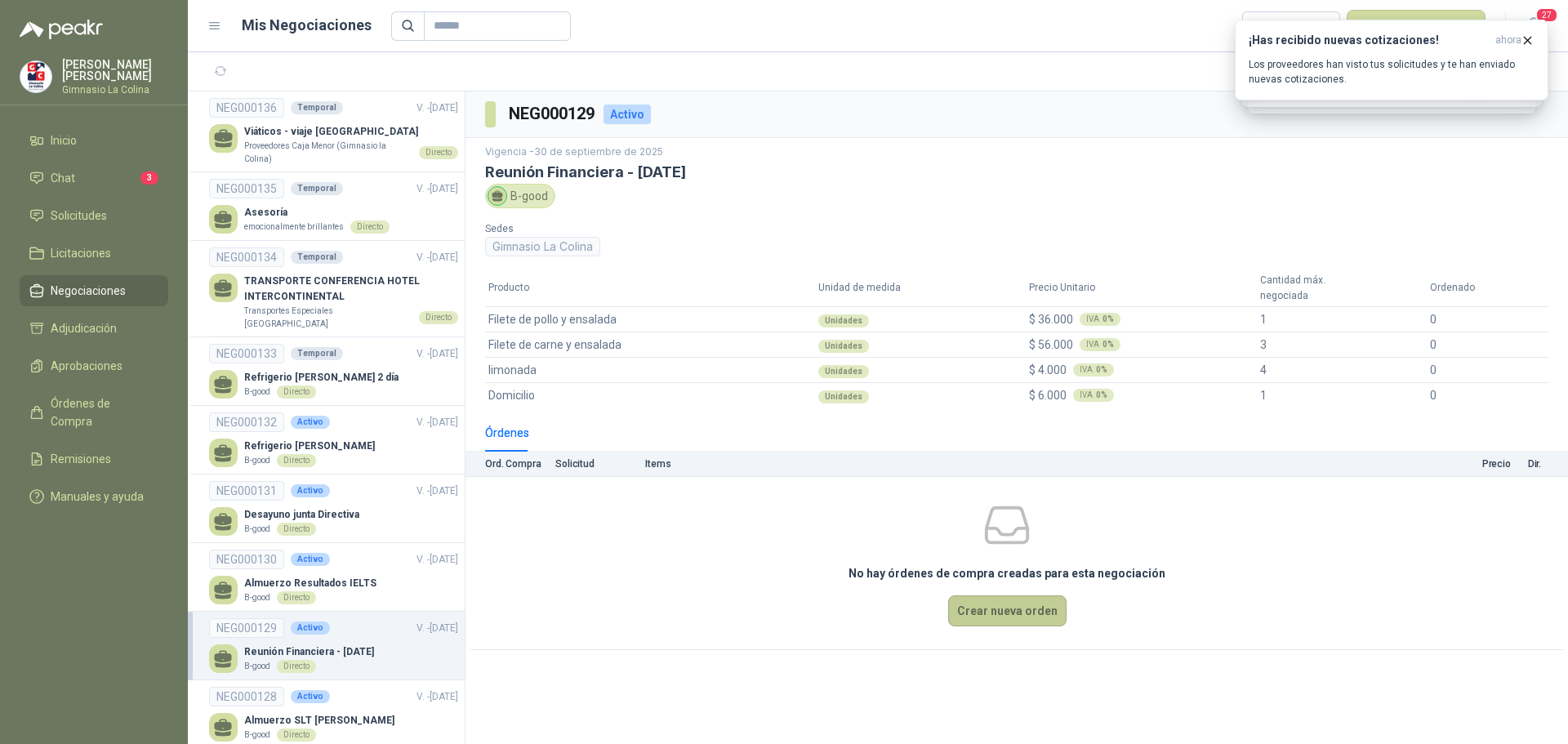
click at [1029, 606] on button "Crear nueva orden" at bounding box center [1007, 610] width 118 height 31
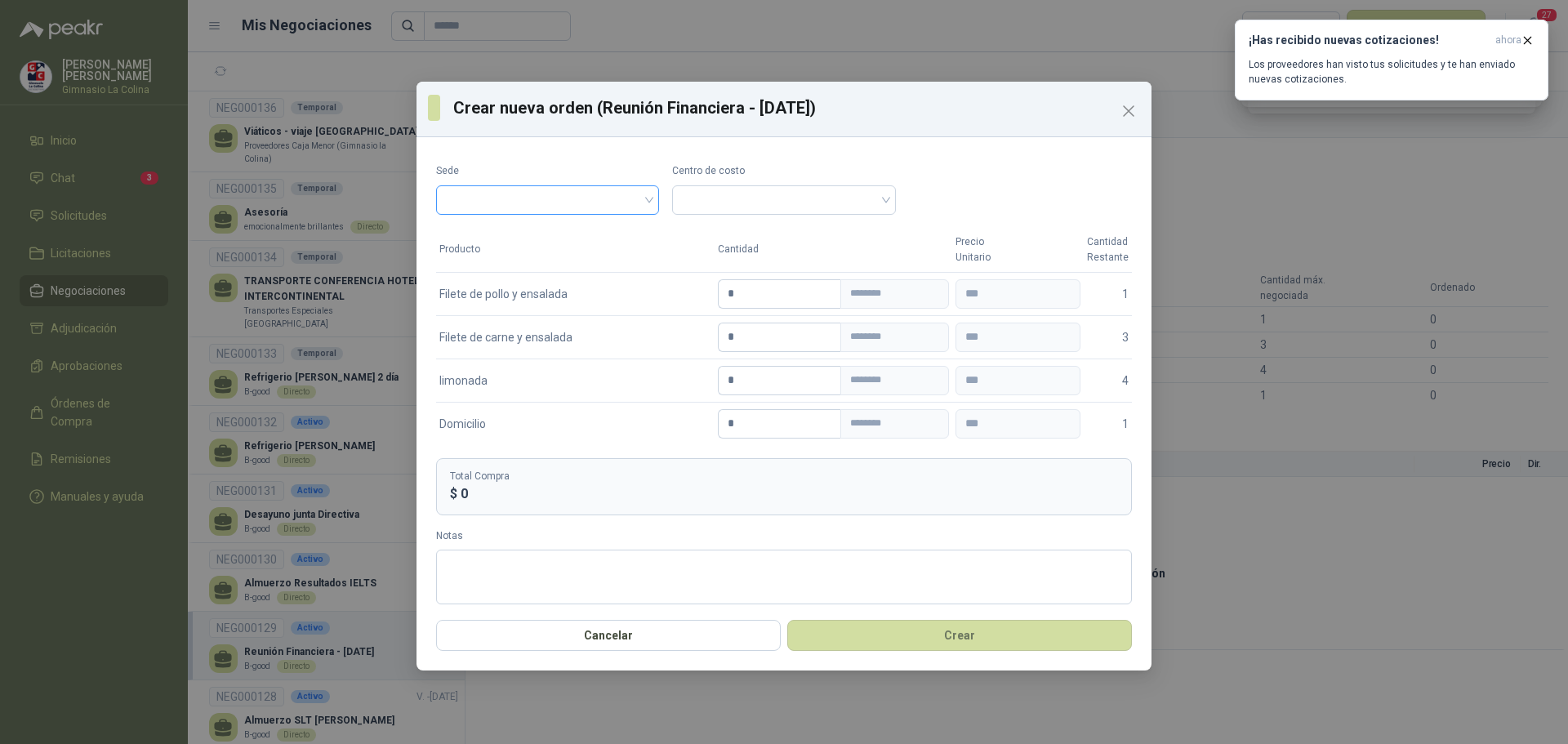
click at [630, 191] on input "search" at bounding box center [547, 198] width 203 height 24
click at [580, 232] on div "Gimnasio La Colina" at bounding box center [545, 235] width 192 height 18
click at [740, 192] on span at bounding box center [783, 200] width 203 height 24
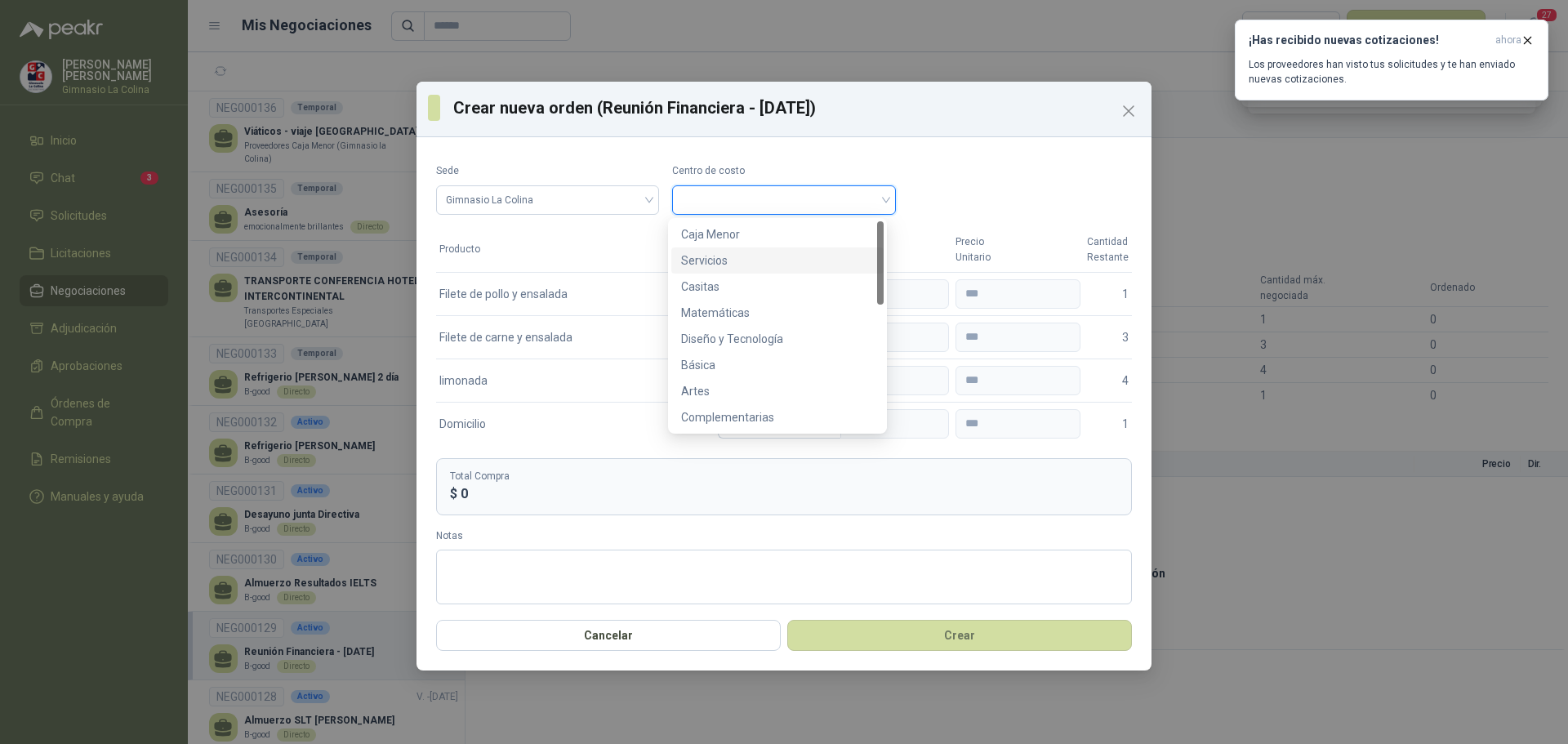
click at [741, 265] on div "Servicios" at bounding box center [777, 261] width 192 height 18
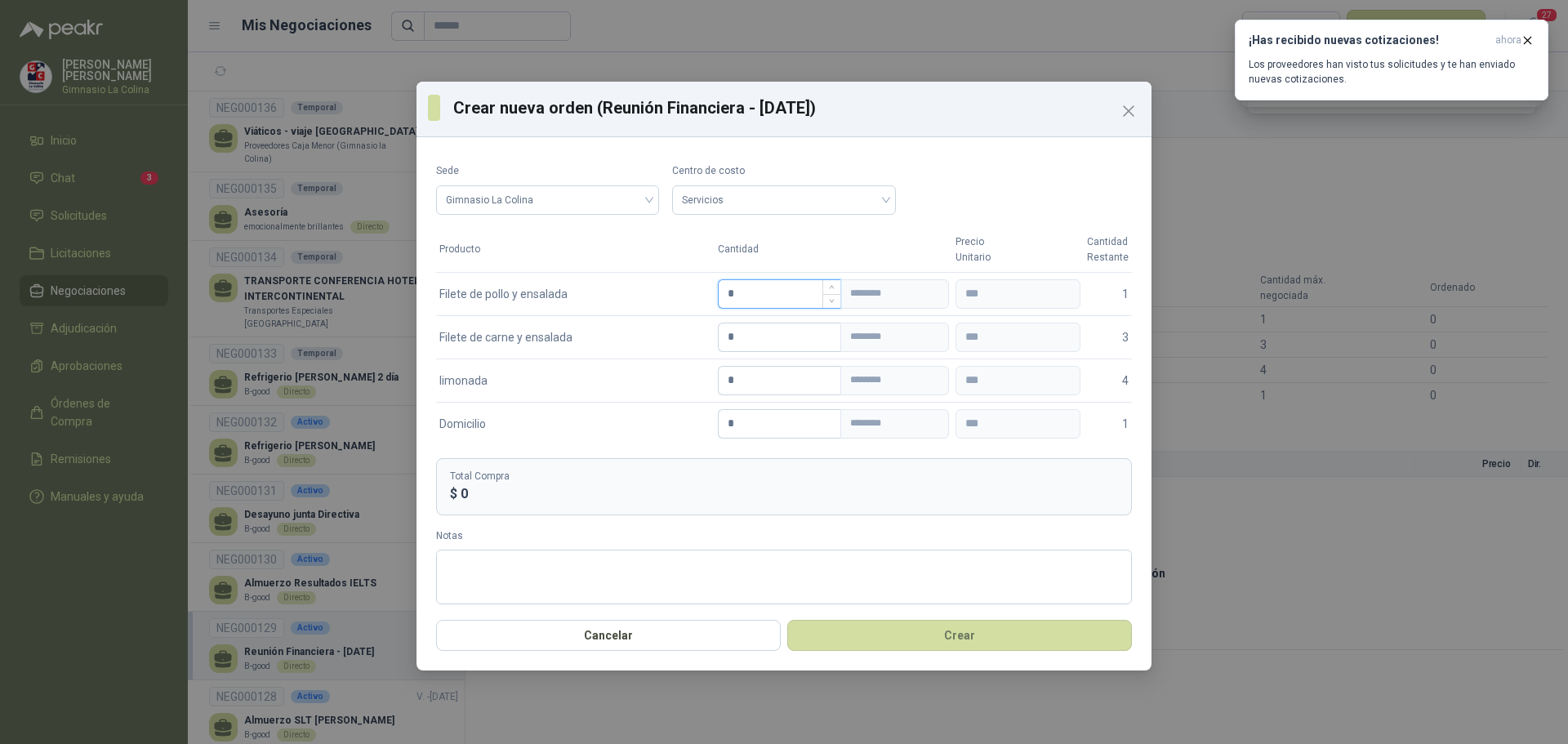
click at [724, 293] on input "*" at bounding box center [779, 293] width 122 height 28
click at [731, 329] on input "*" at bounding box center [779, 337] width 122 height 28
drag, startPoint x: 774, startPoint y: 298, endPoint x: 678, endPoint y: 285, distance: 96.9
click at [678, 285] on tr "Filete de pollo y ensalada ** ******** ******** 1" at bounding box center [784, 293] width 695 height 43
click at [747, 382] on input "*" at bounding box center [779, 380] width 122 height 28
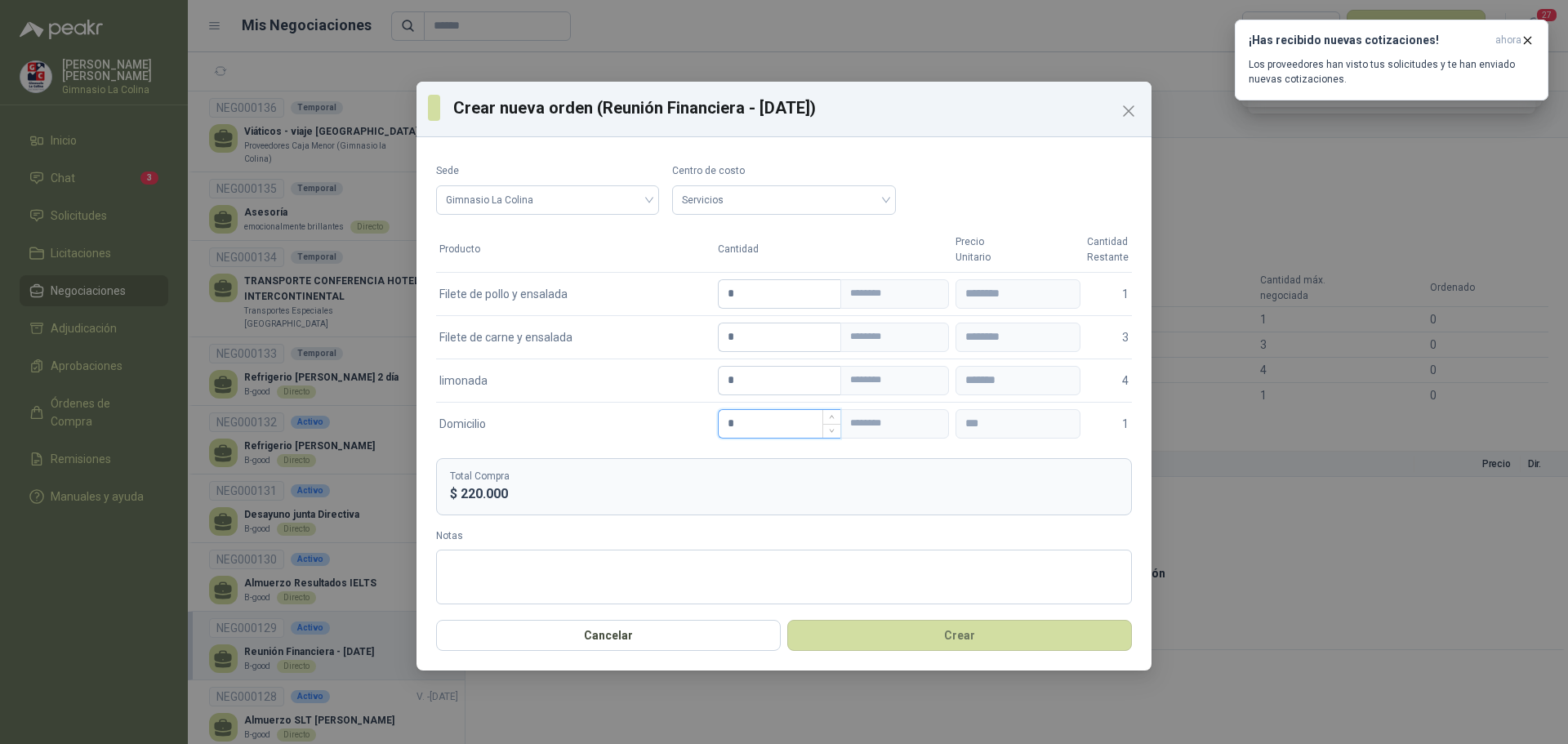
drag, startPoint x: 750, startPoint y: 431, endPoint x: 721, endPoint y: 423, distance: 30.1
click at [721, 423] on input "*" at bounding box center [779, 423] width 122 height 28
click at [576, 572] on textarea "Notas" at bounding box center [784, 577] width 695 height 55
click at [965, 630] on button "Crear" at bounding box center [960, 635] width 345 height 31
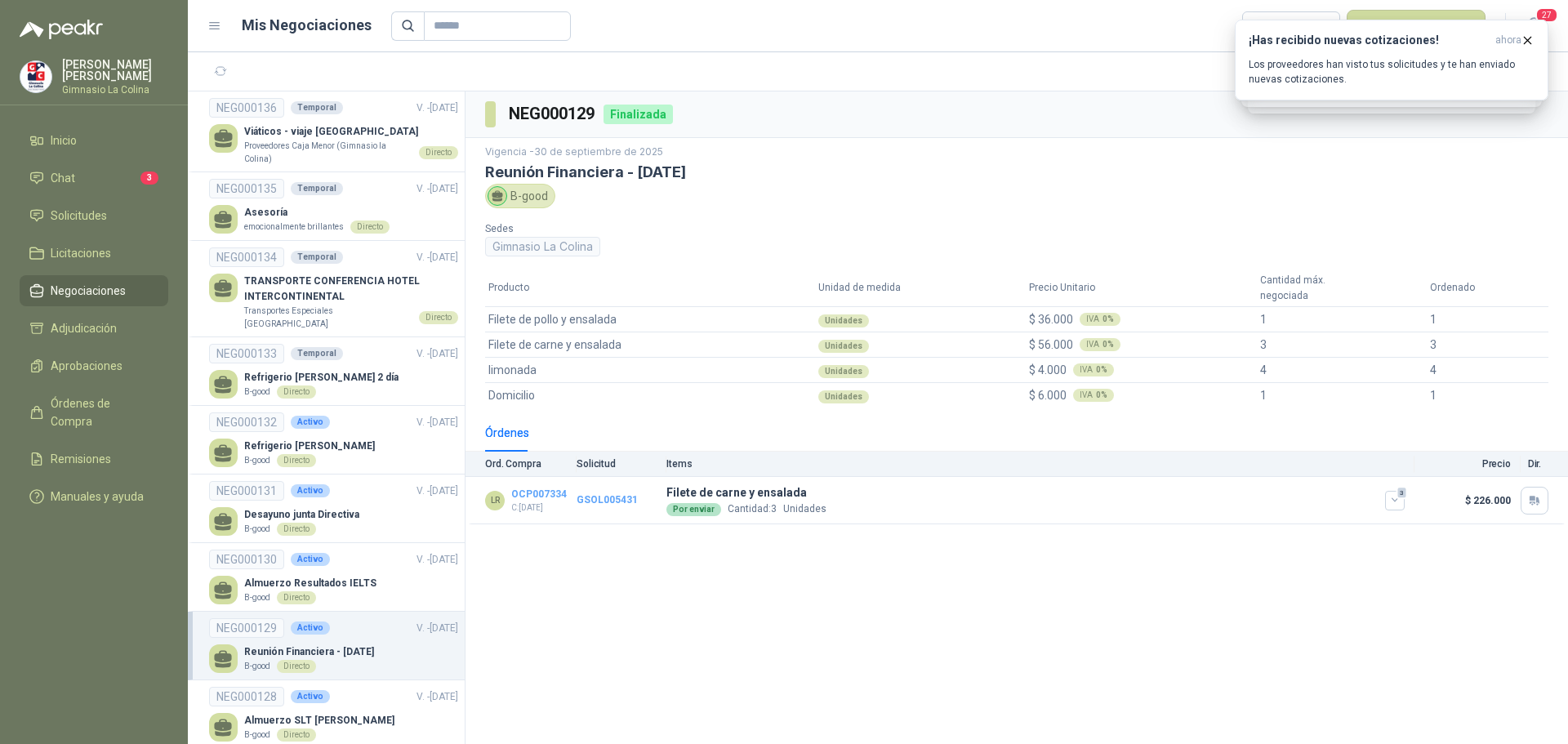
scroll to position [81, 0]
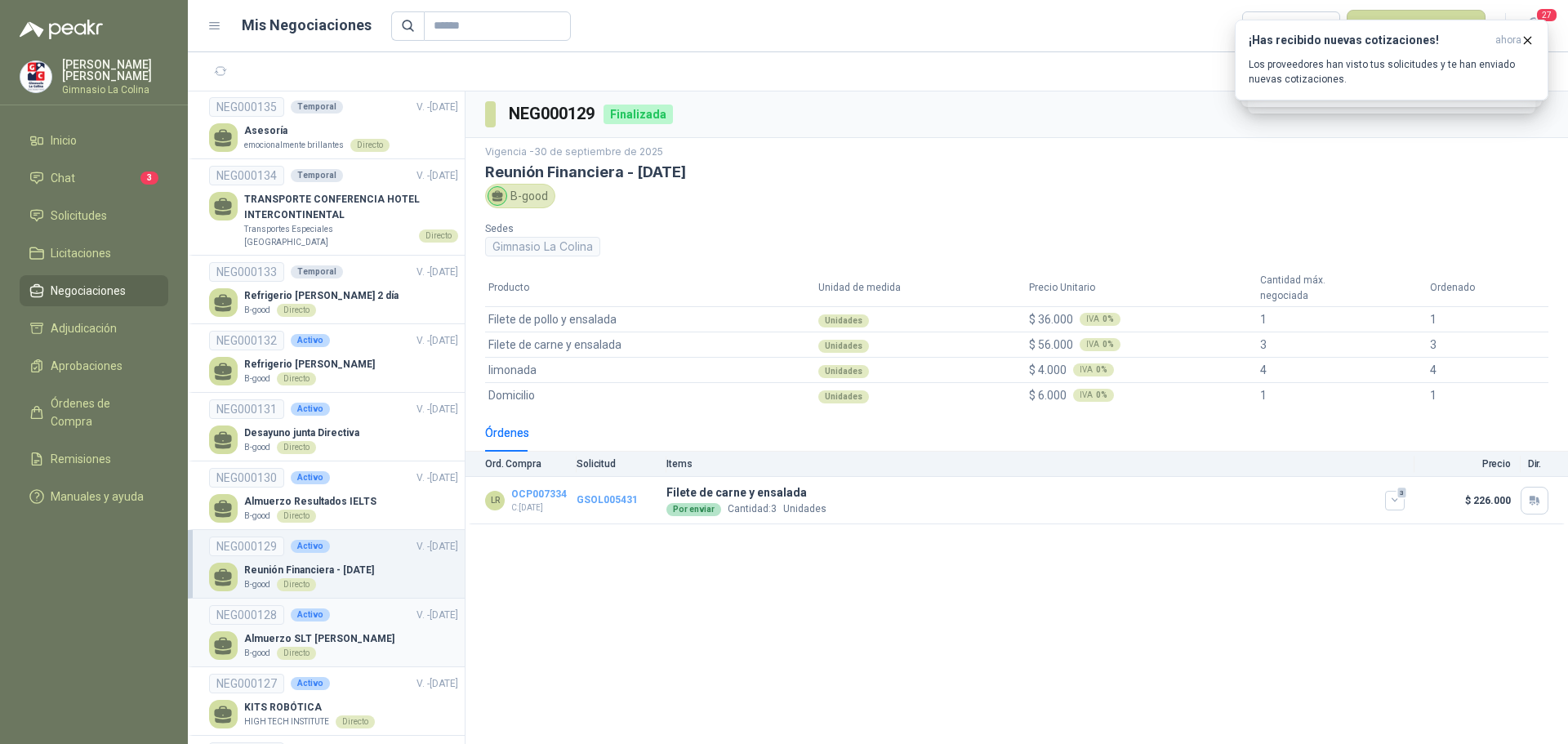
click at [298, 646] on div "Directo" at bounding box center [296, 653] width 39 height 13
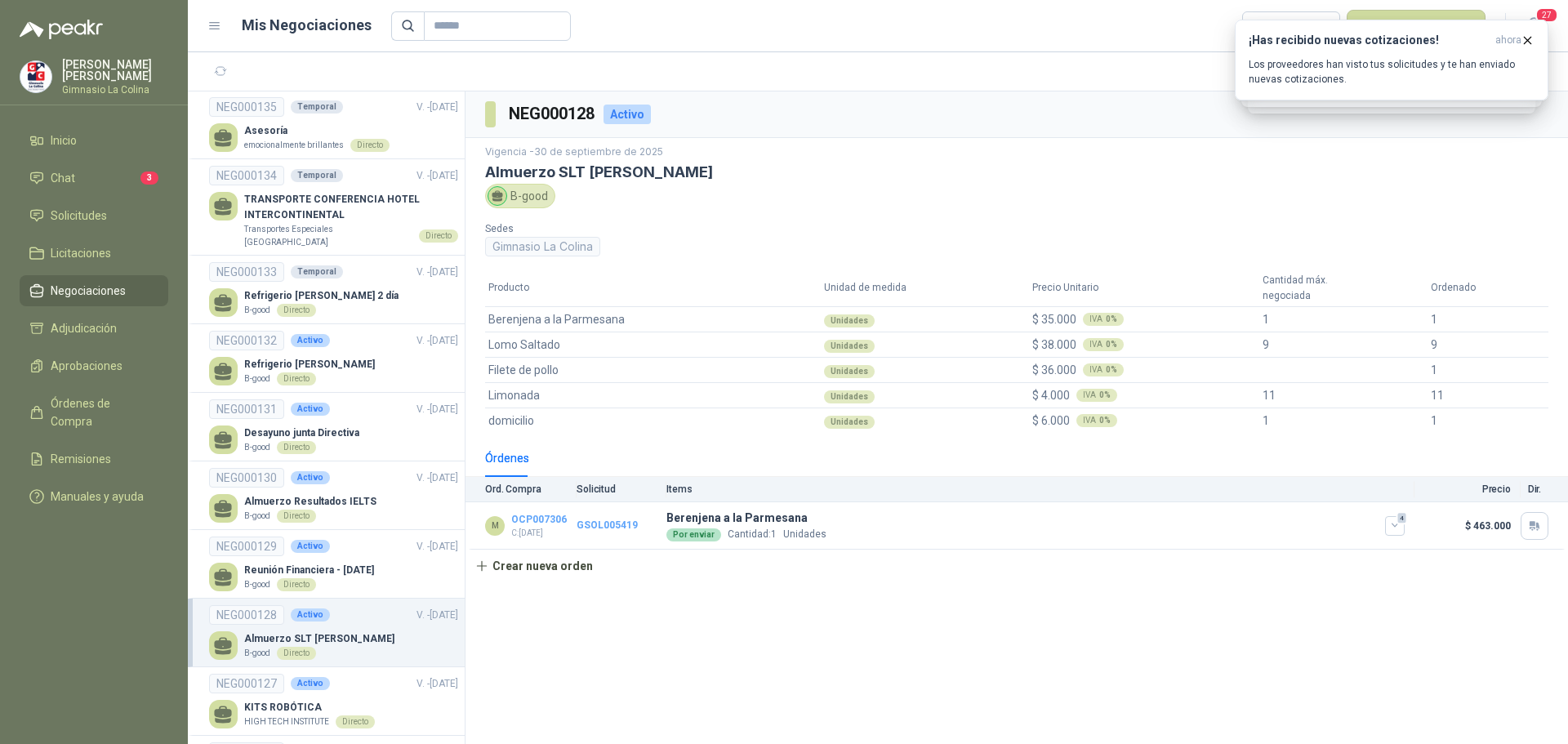
scroll to position [163, 0]
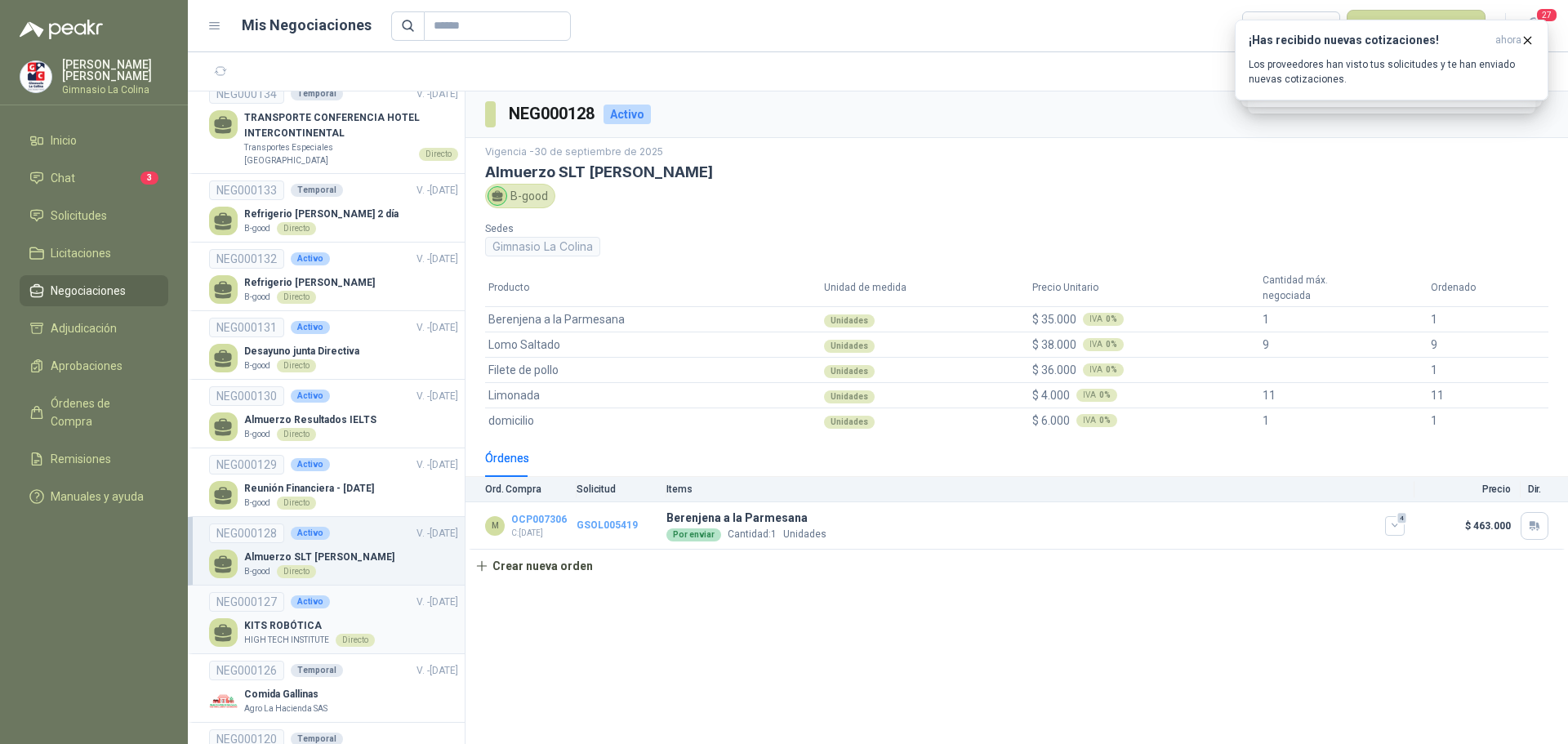
click at [298, 618] on p "KITS ROBÓTICA" at bounding box center [309, 626] width 131 height 15
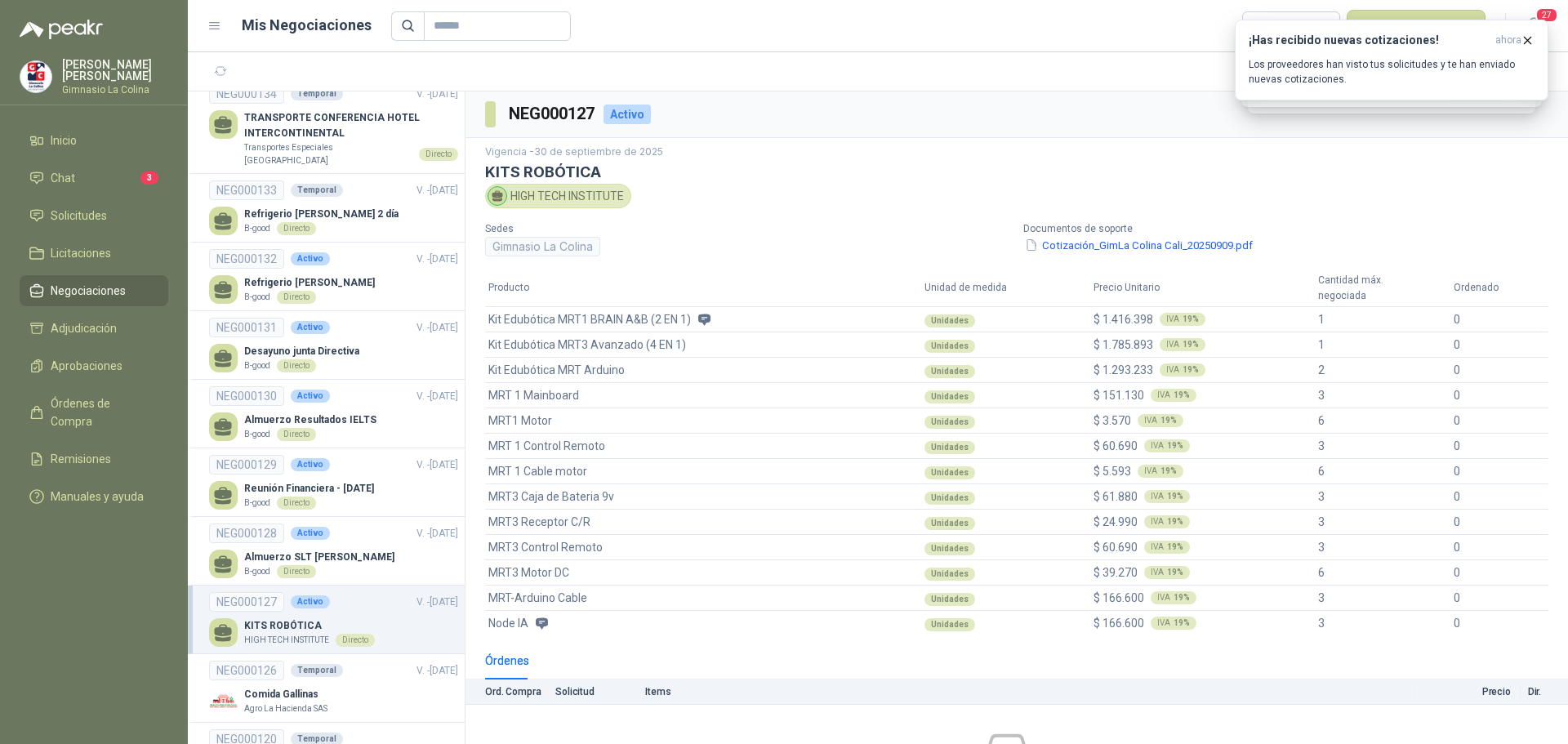
scroll to position [135, 0]
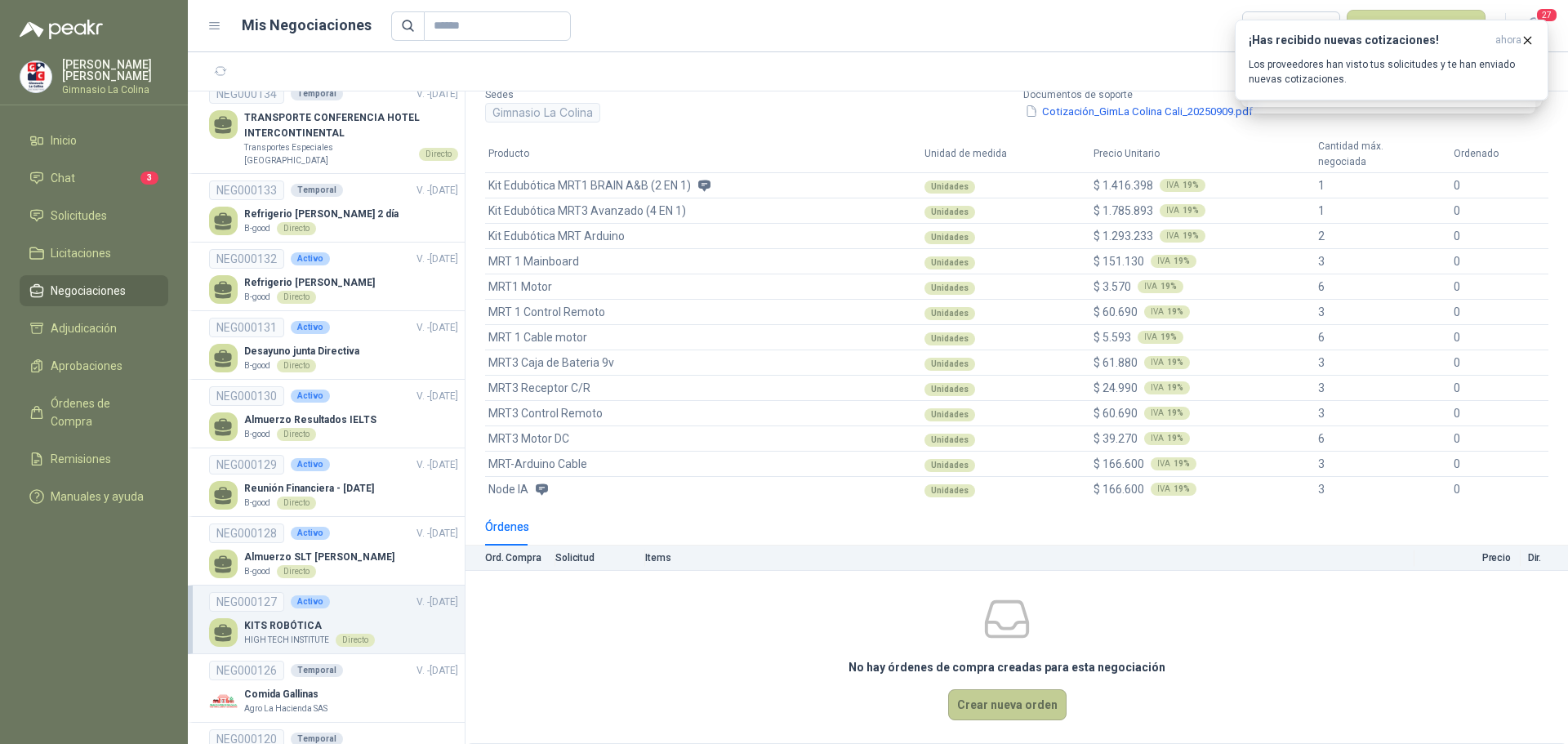
click at [969, 708] on button "Crear nueva orden" at bounding box center [1007, 704] width 118 height 31
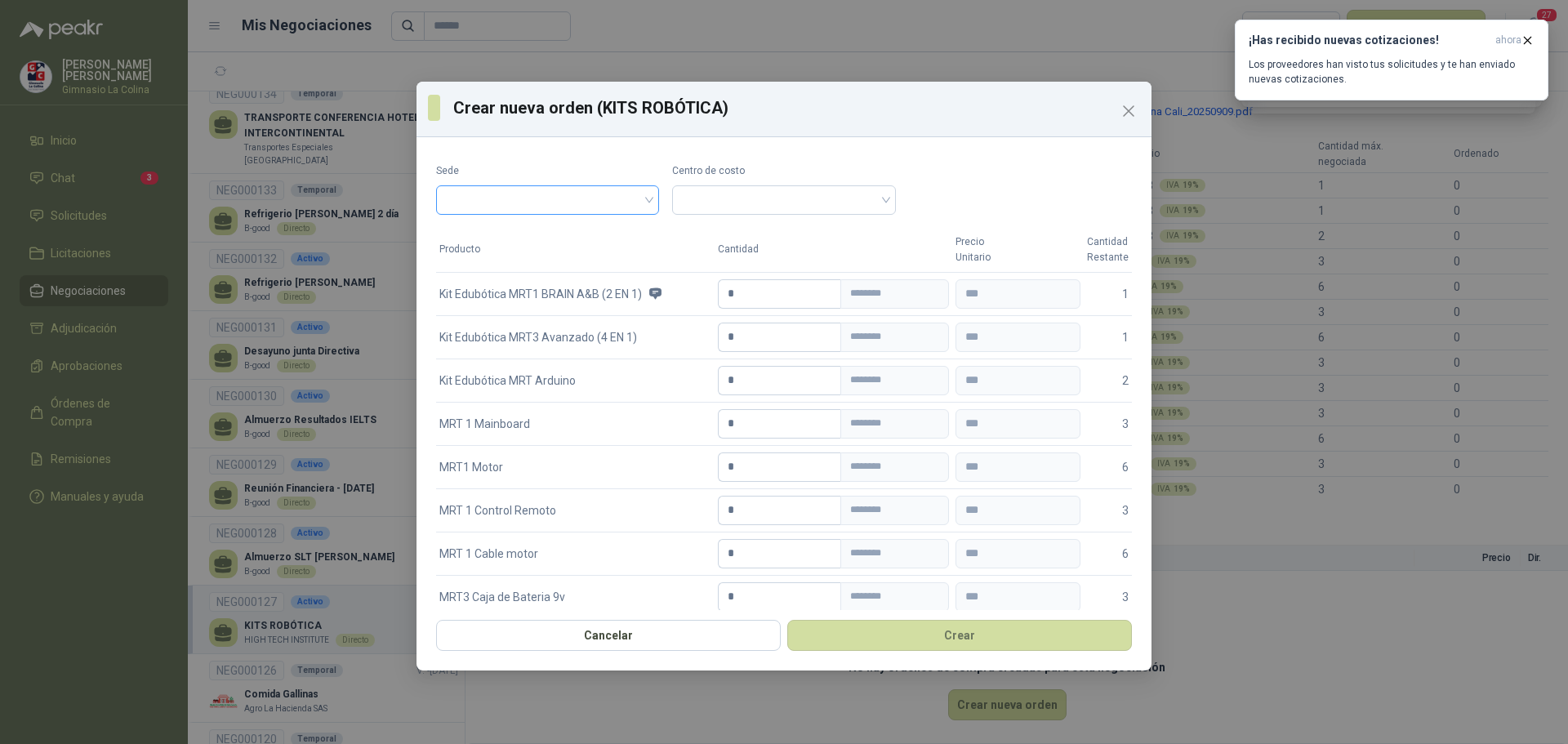
click at [579, 207] on input "search" at bounding box center [547, 198] width 203 height 24
drag, startPoint x: 563, startPoint y: 236, endPoint x: 593, endPoint y: 217, distance: 35.5
click at [565, 229] on div "Gimnasio La Colina" at bounding box center [545, 235] width 192 height 18
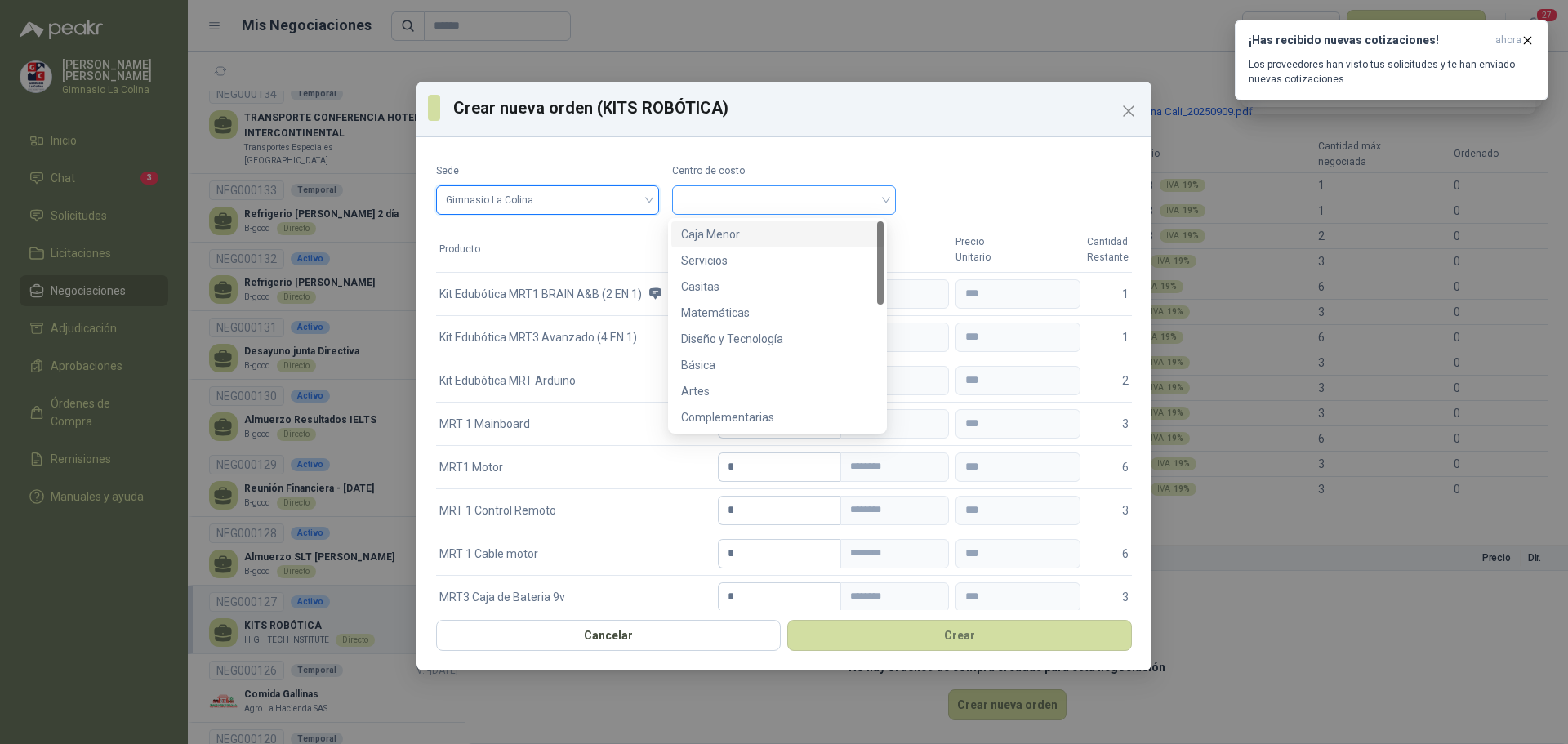
click at [767, 194] on span at bounding box center [783, 200] width 203 height 24
click at [722, 419] on div "Complementarias" at bounding box center [777, 417] width 192 height 18
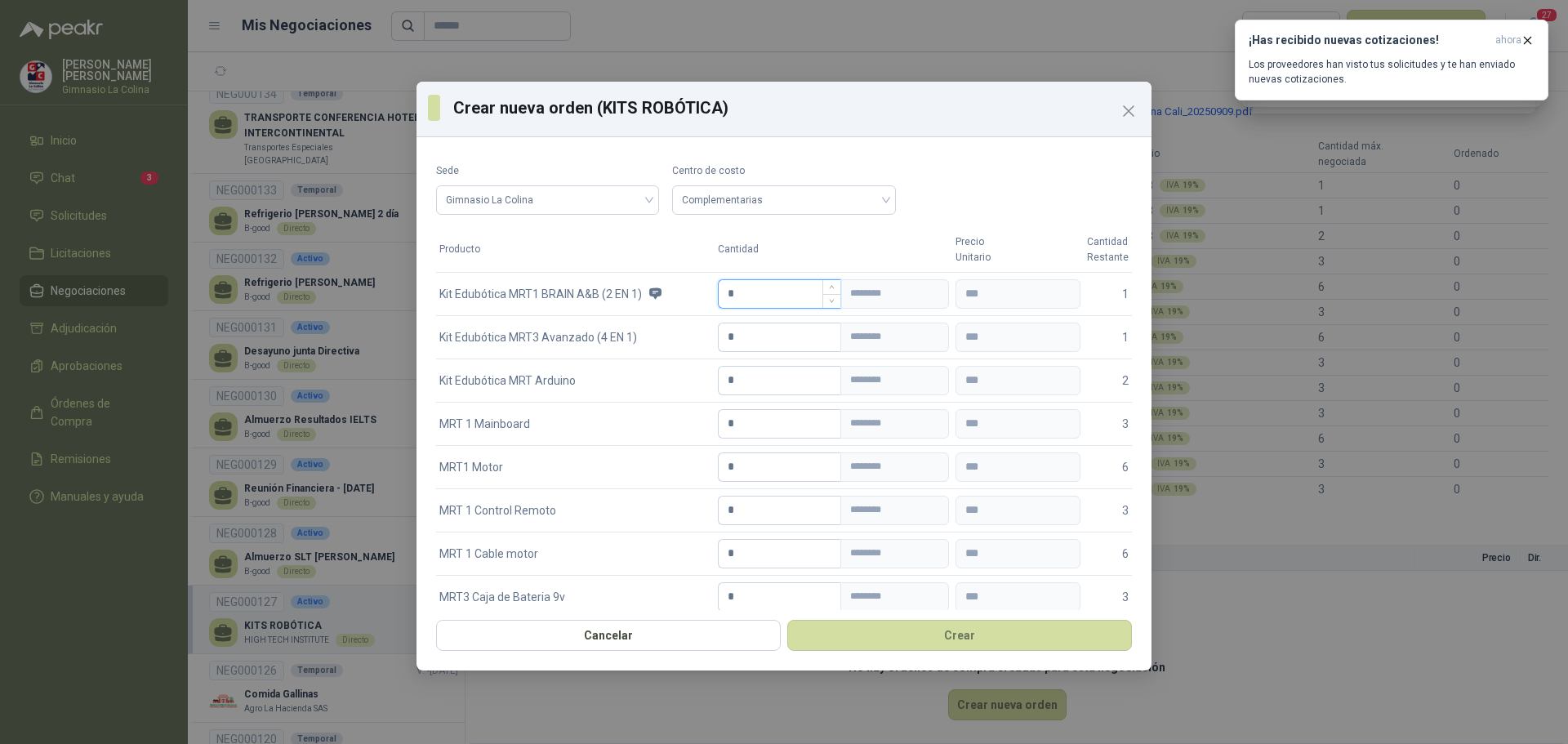
click at [785, 299] on input "*" at bounding box center [779, 293] width 122 height 28
click at [738, 336] on input "*" at bounding box center [779, 337] width 122 height 28
click at [732, 375] on input "*" at bounding box center [779, 380] width 122 height 28
click at [734, 425] on input "*" at bounding box center [779, 423] width 122 height 28
click at [738, 470] on input "*" at bounding box center [779, 467] width 122 height 28
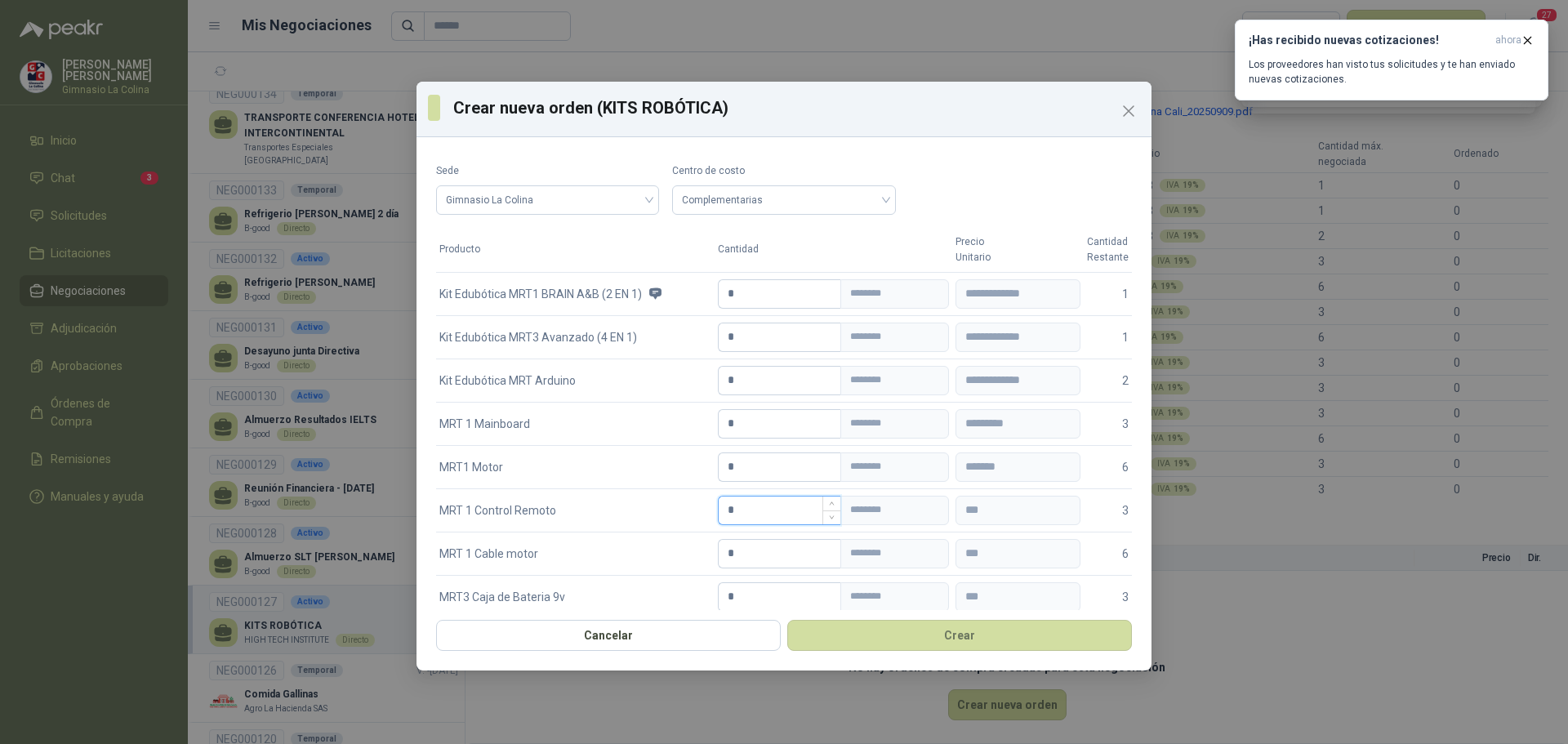
click at [727, 517] on input "*" at bounding box center [779, 510] width 122 height 28
click at [733, 552] on input "*" at bounding box center [779, 553] width 122 height 28
click at [747, 593] on input "*" at bounding box center [779, 597] width 122 height 28
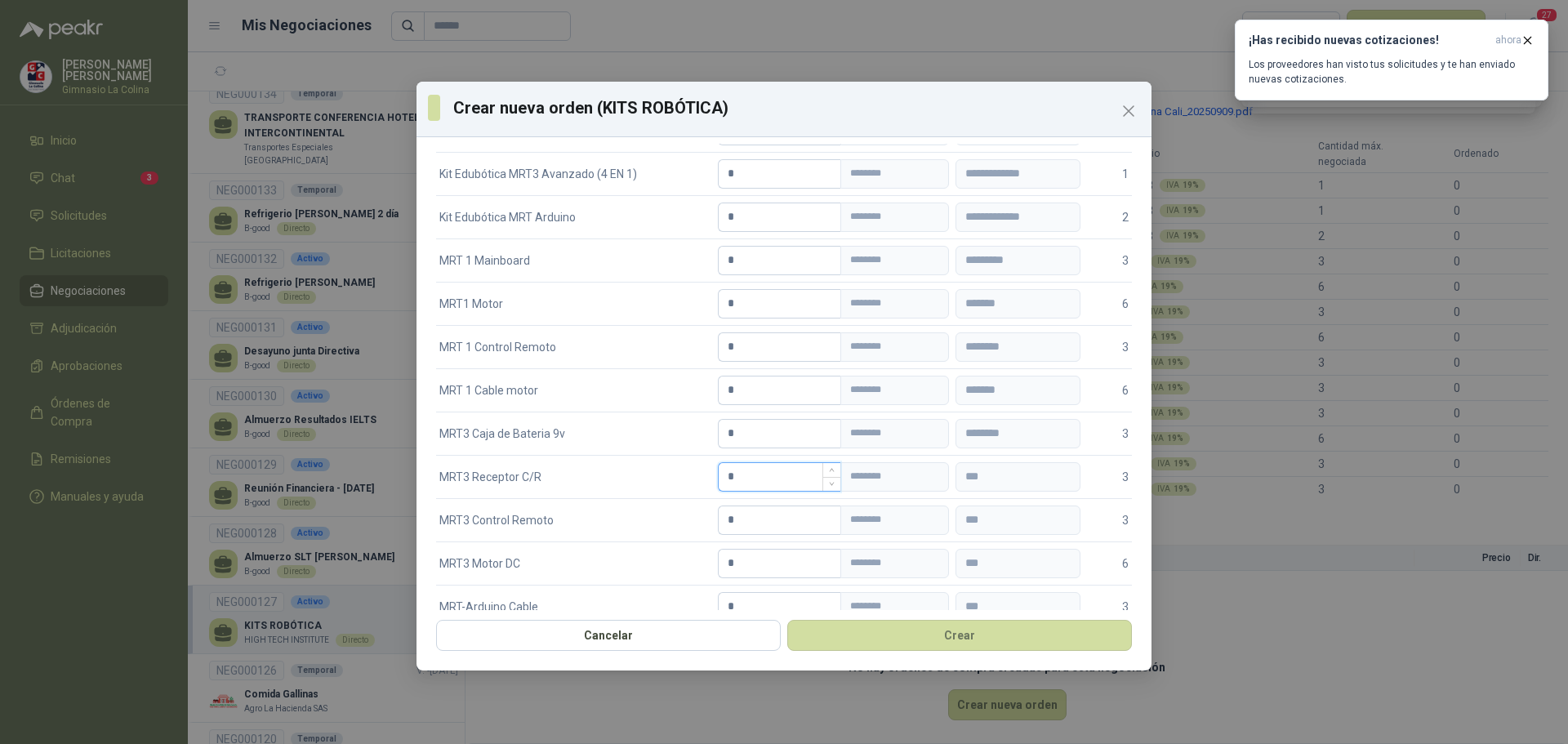
click at [742, 471] on input "*" at bounding box center [779, 477] width 122 height 28
click at [751, 520] on input "*" at bounding box center [779, 520] width 122 height 28
click at [747, 563] on input "*" at bounding box center [779, 563] width 122 height 28
click at [748, 609] on input "*" at bounding box center [779, 607] width 122 height 28
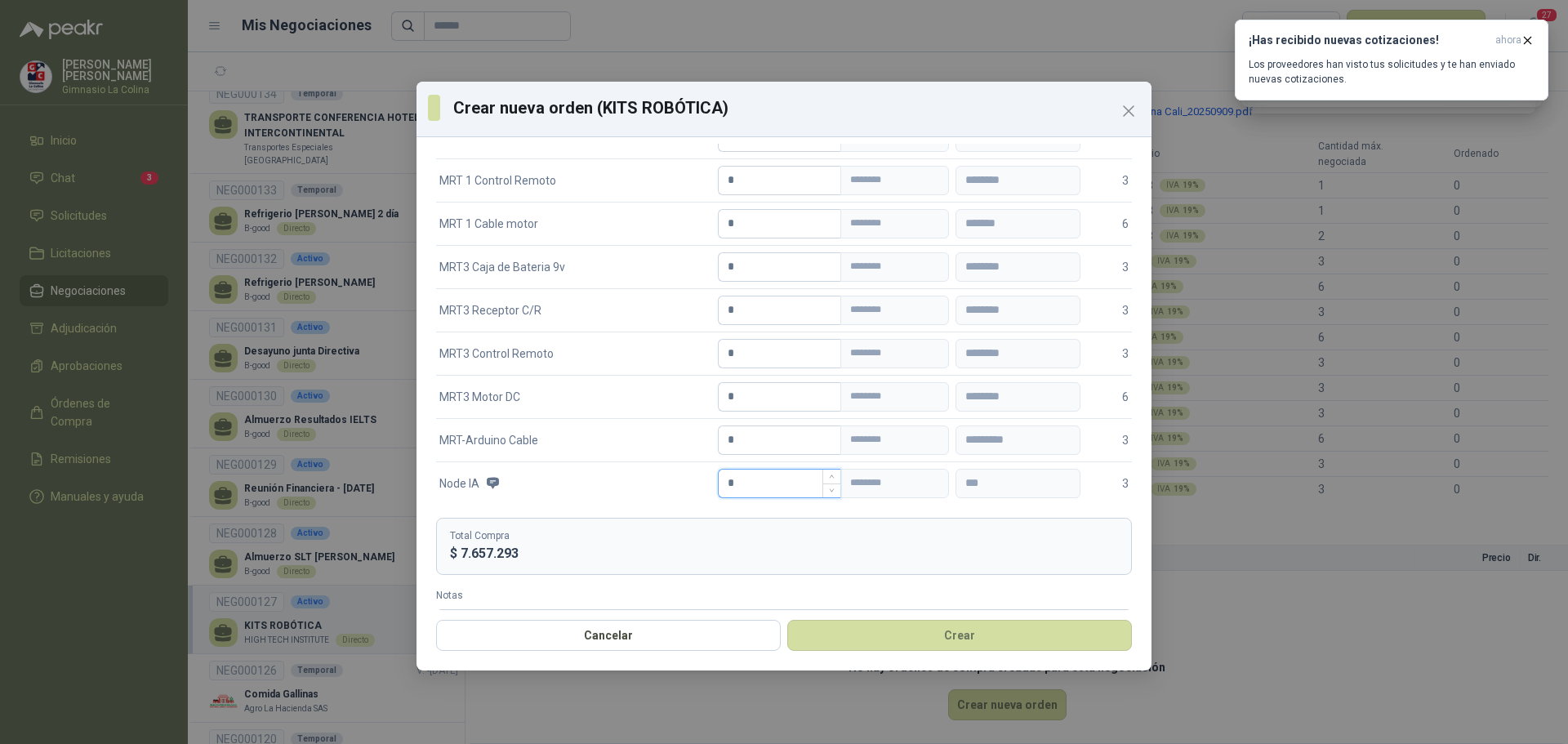
click at [761, 475] on input "*" at bounding box center [779, 483] width 122 height 28
click at [536, 600] on label "Notas" at bounding box center [784, 595] width 695 height 15
click at [536, 609] on textarea "Notas" at bounding box center [784, 637] width 695 height 55
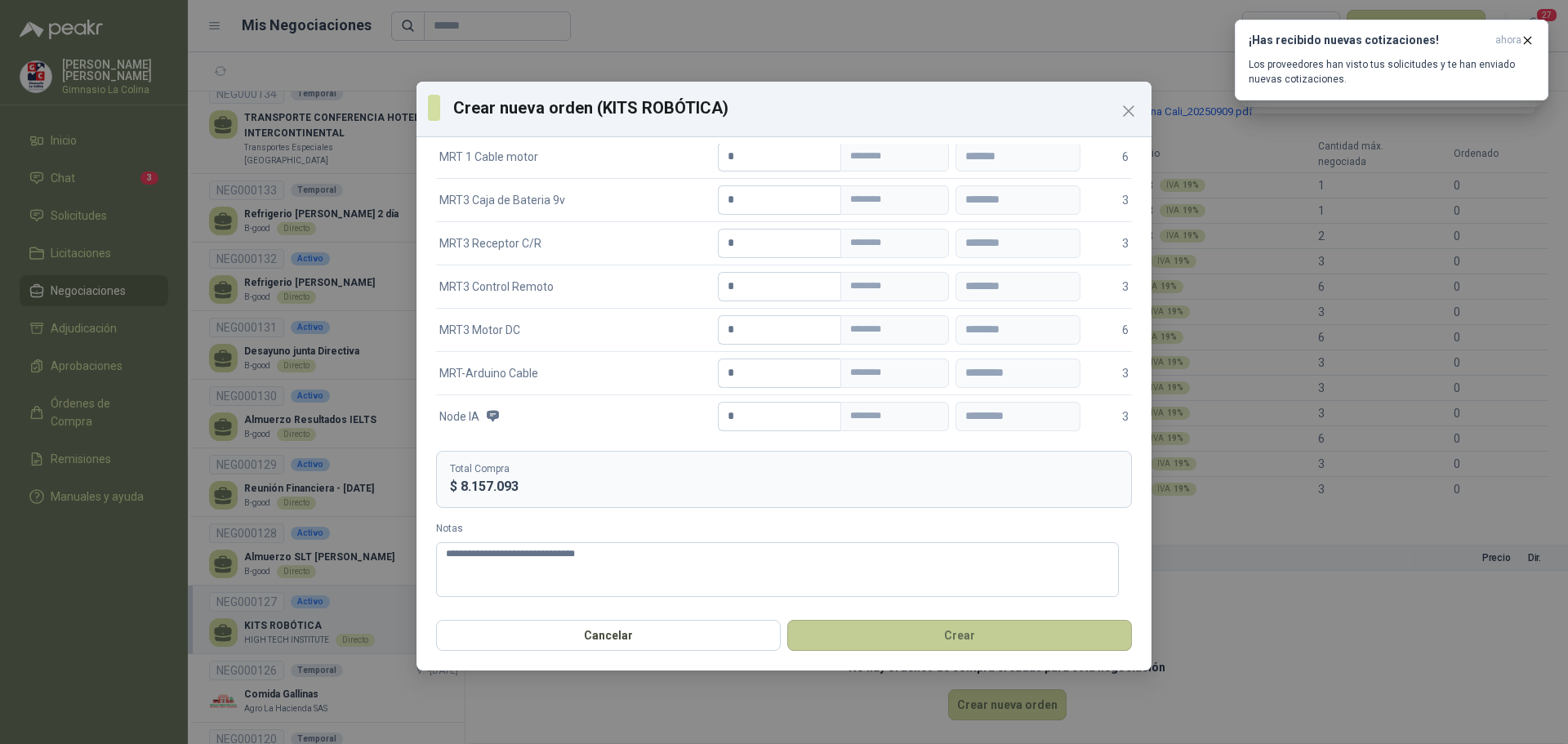
click at [1017, 633] on button "Crear" at bounding box center [960, 635] width 345 height 31
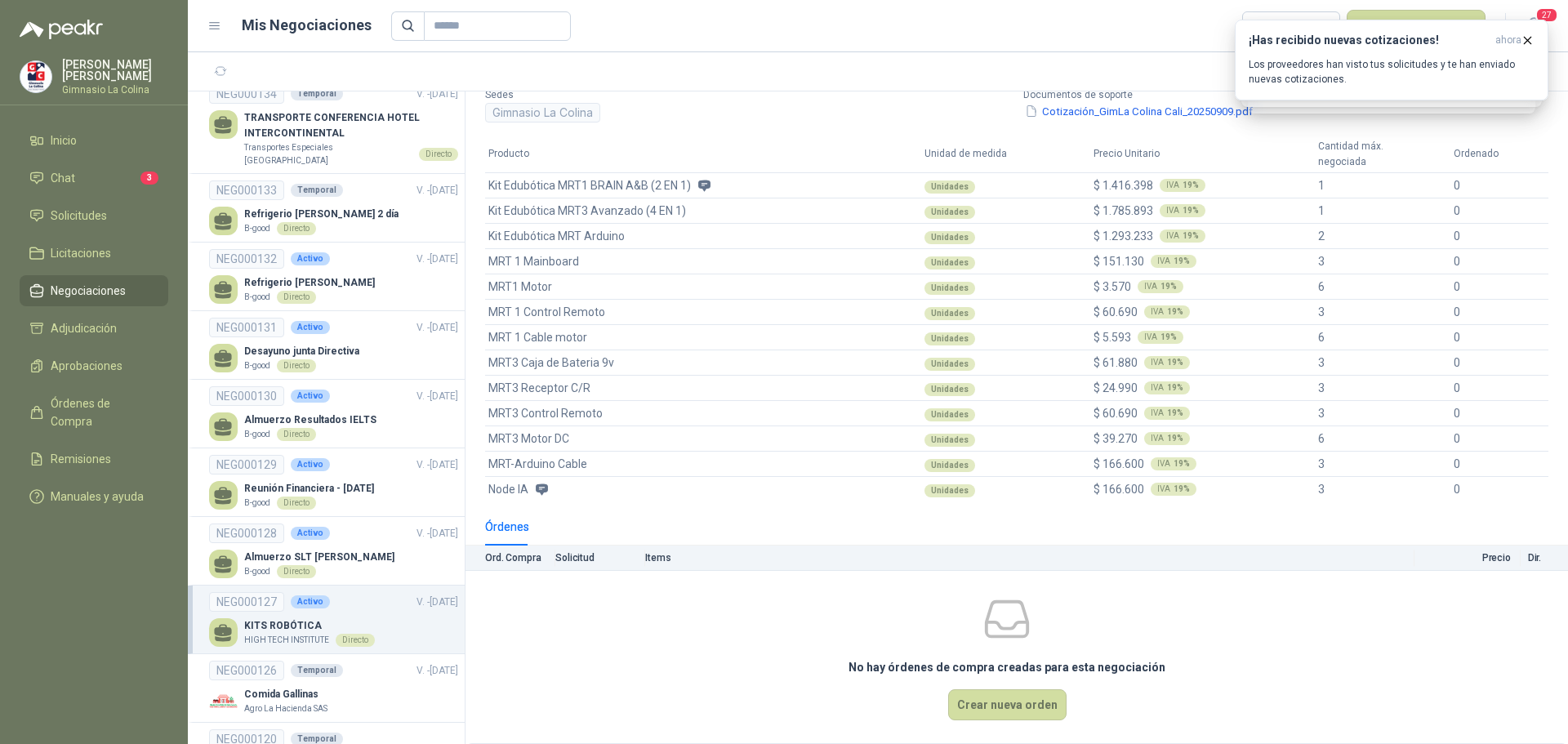
scroll to position [8, 0]
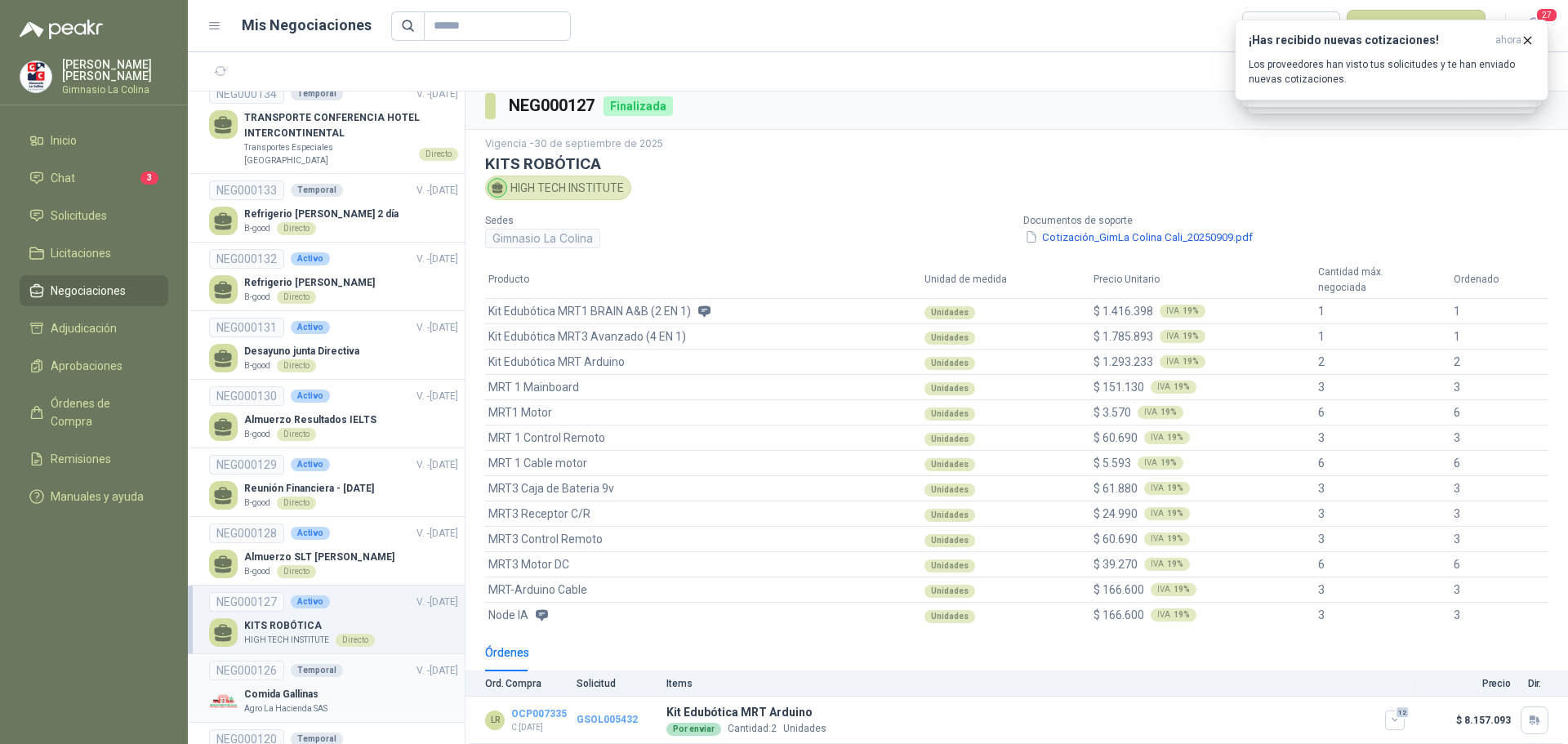
click at [320, 702] on p "Agro La Hacienda SAS" at bounding box center [285, 709] width 83 height 13
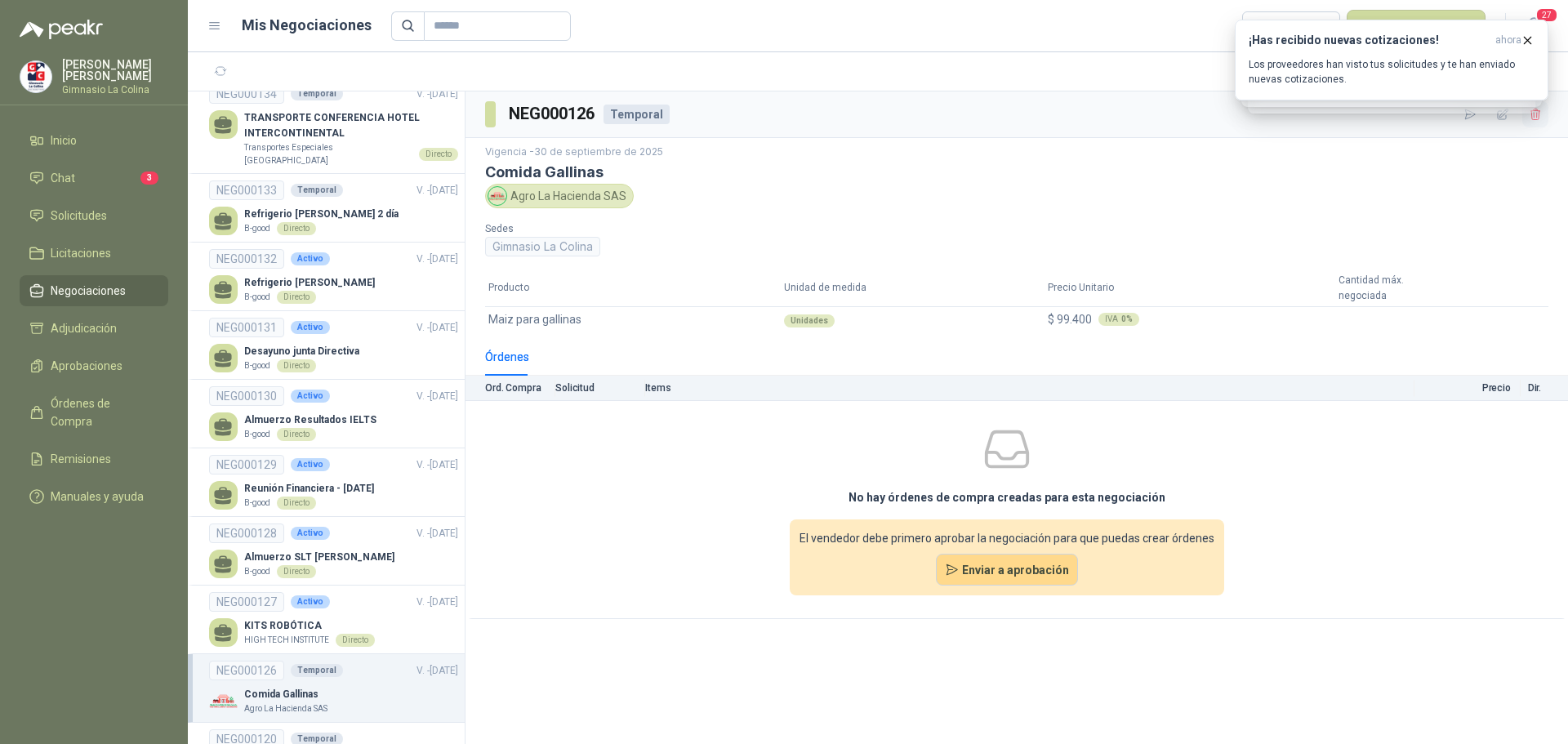
click at [1539, 116] on icon "button" at bounding box center [1535, 114] width 14 height 14
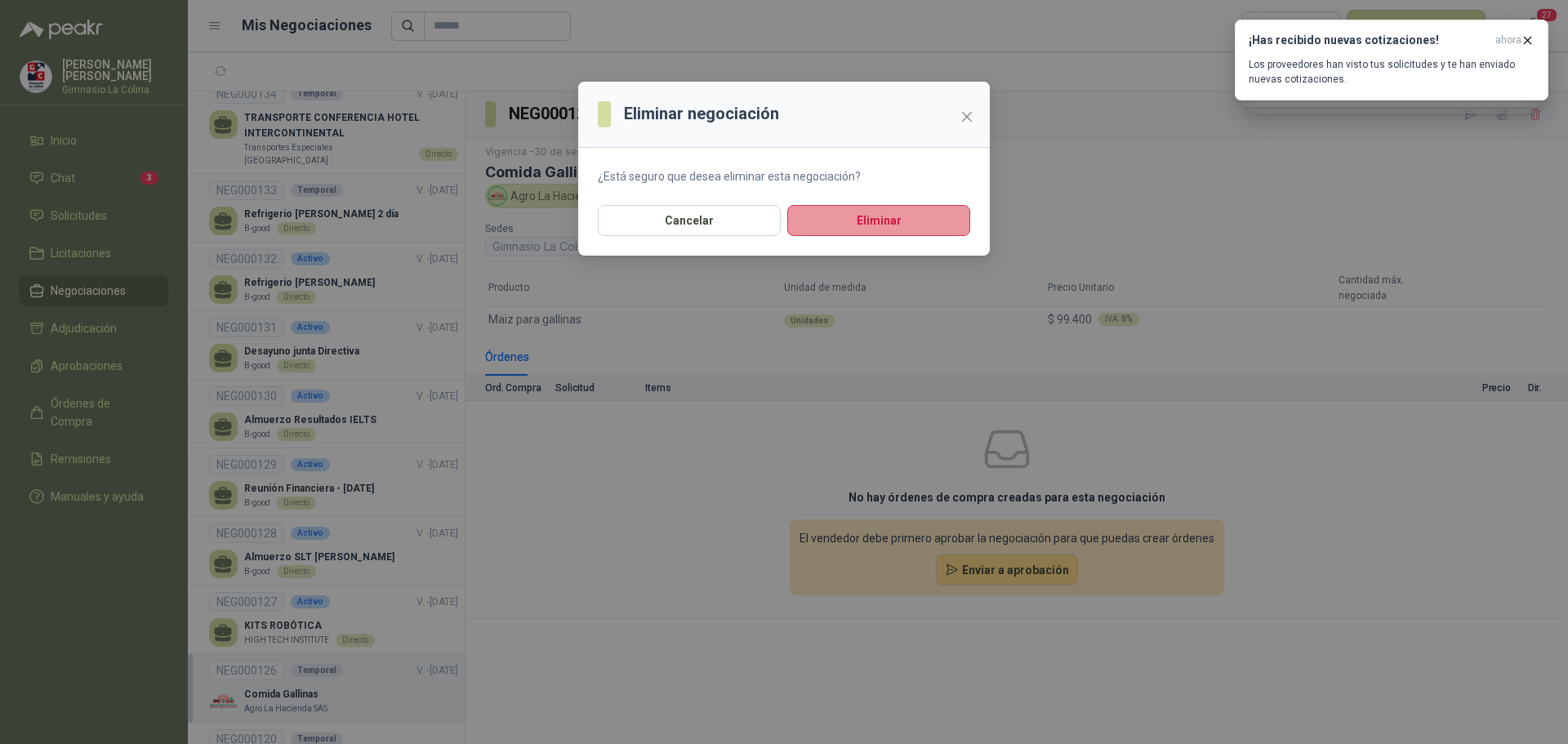
click at [863, 207] on button "Eliminar" at bounding box center [879, 220] width 183 height 31
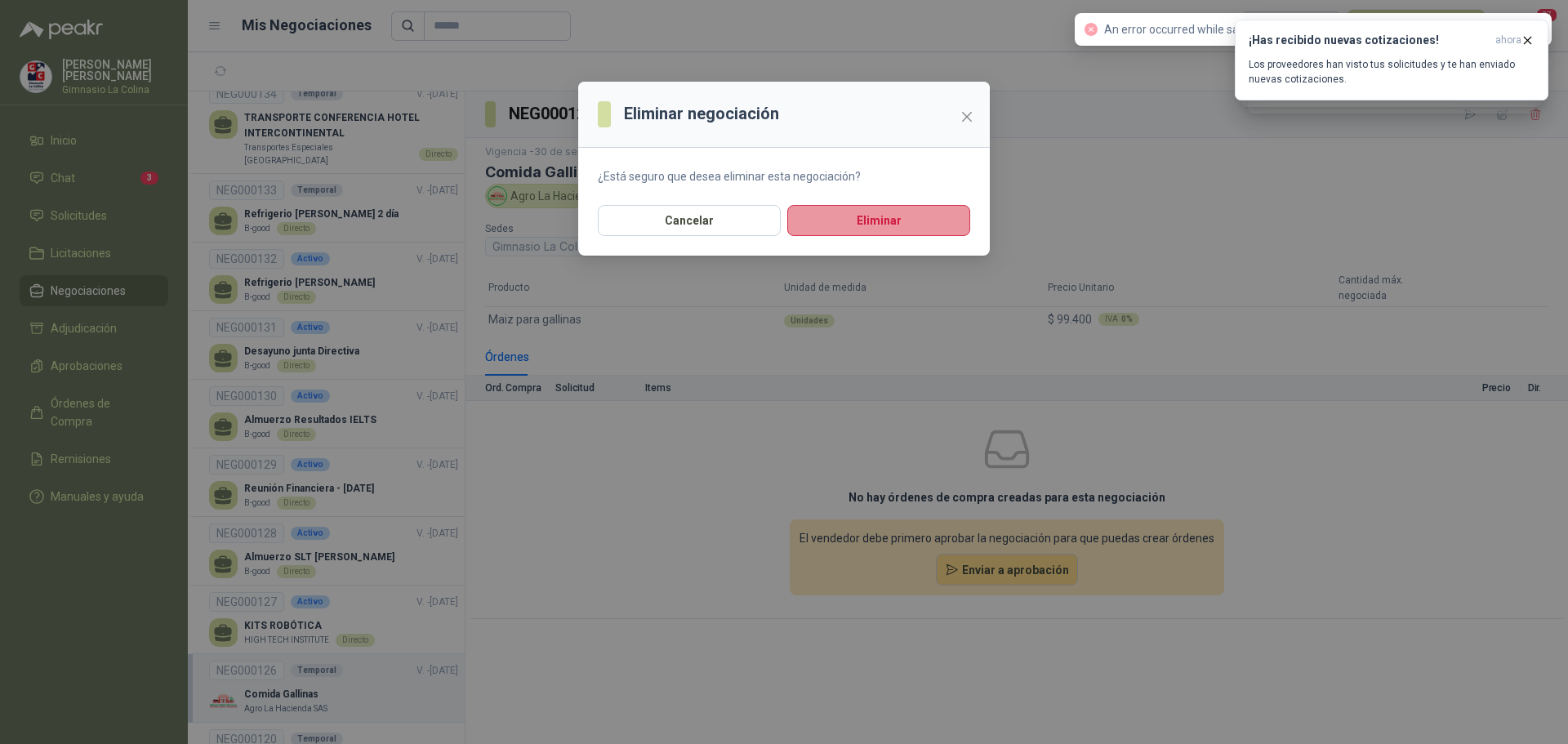
click at [854, 224] on button "Eliminar" at bounding box center [879, 220] width 183 height 31
click at [568, 530] on div "Eliminar negociación ¿Está seguro que desea eliminar esta negociación? Cancelar…" at bounding box center [784, 372] width 1568 height 744
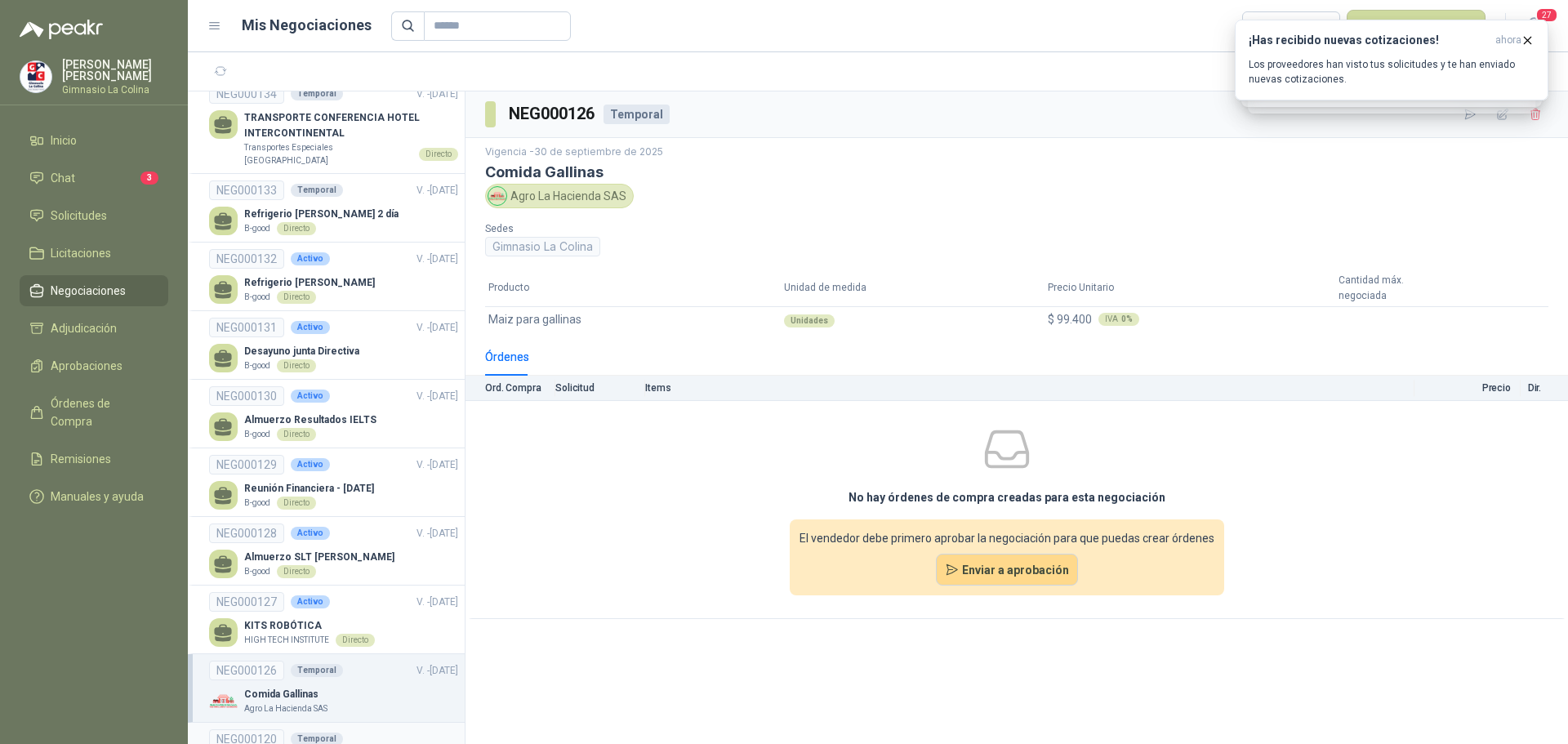
scroll to position [327, 0]
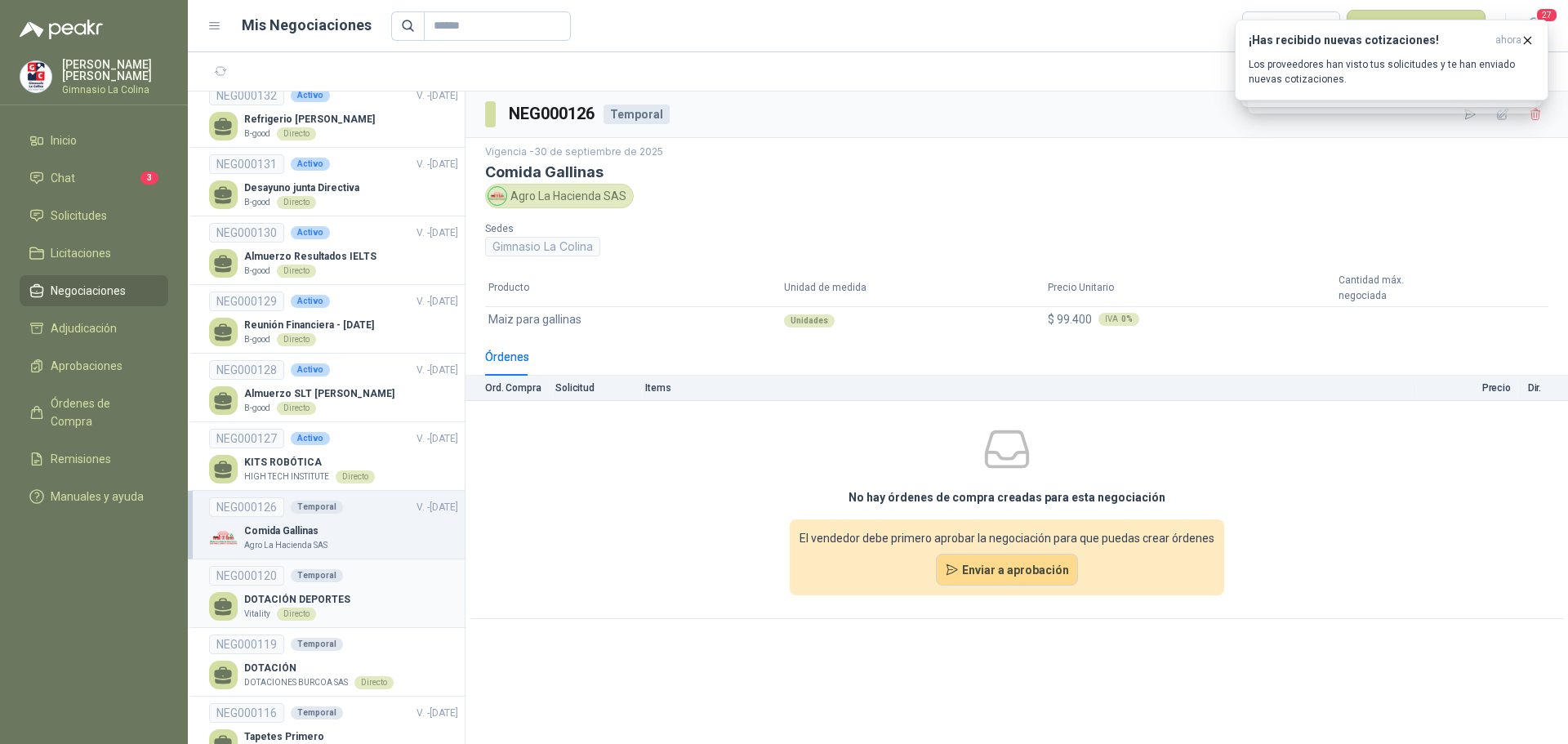
click at [372, 592] on div "DOTACIÓN DEPORTES Vitality Directo" at bounding box center [333, 607] width 249 height 29
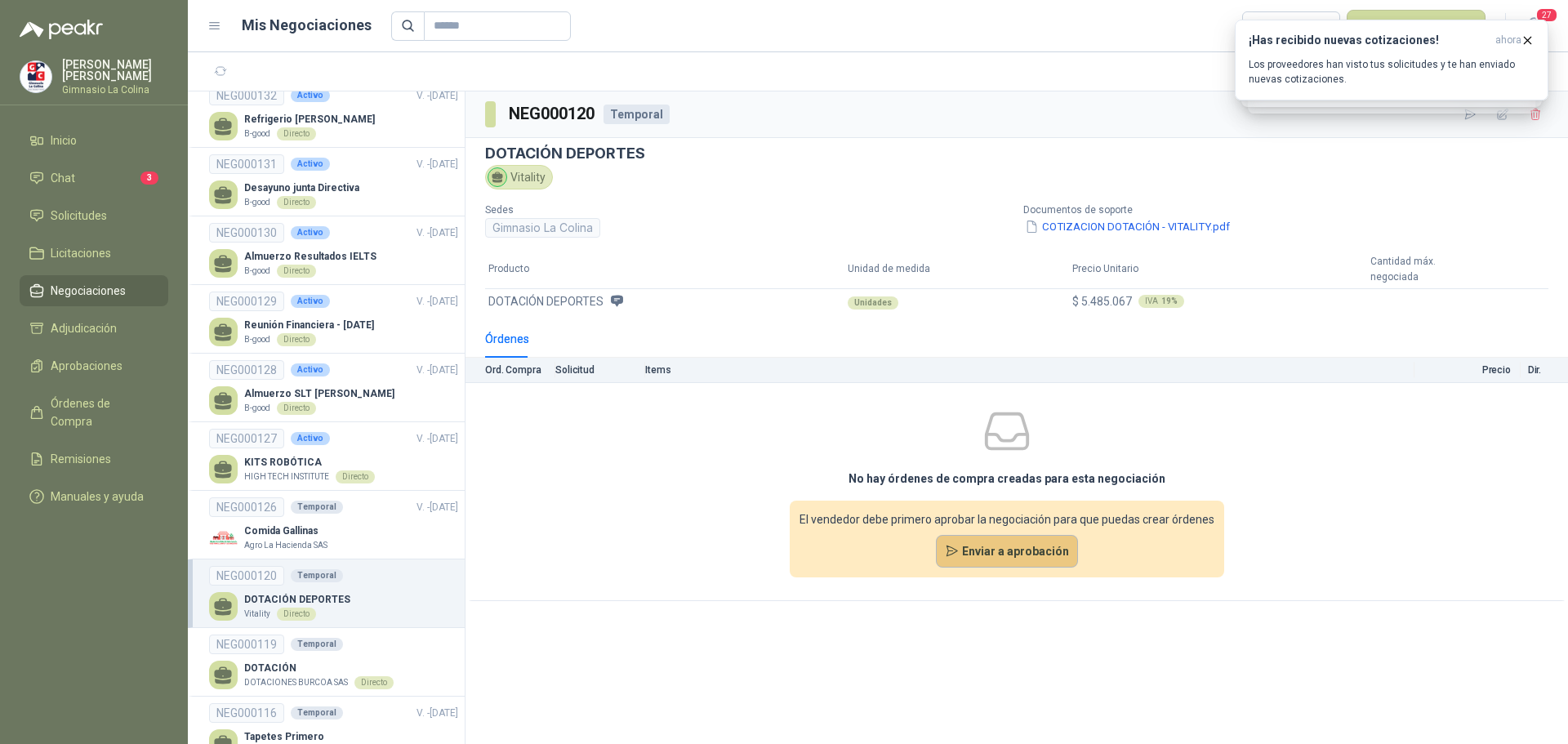
click at [1013, 560] on button "Enviar a aprobación" at bounding box center [1007, 551] width 143 height 33
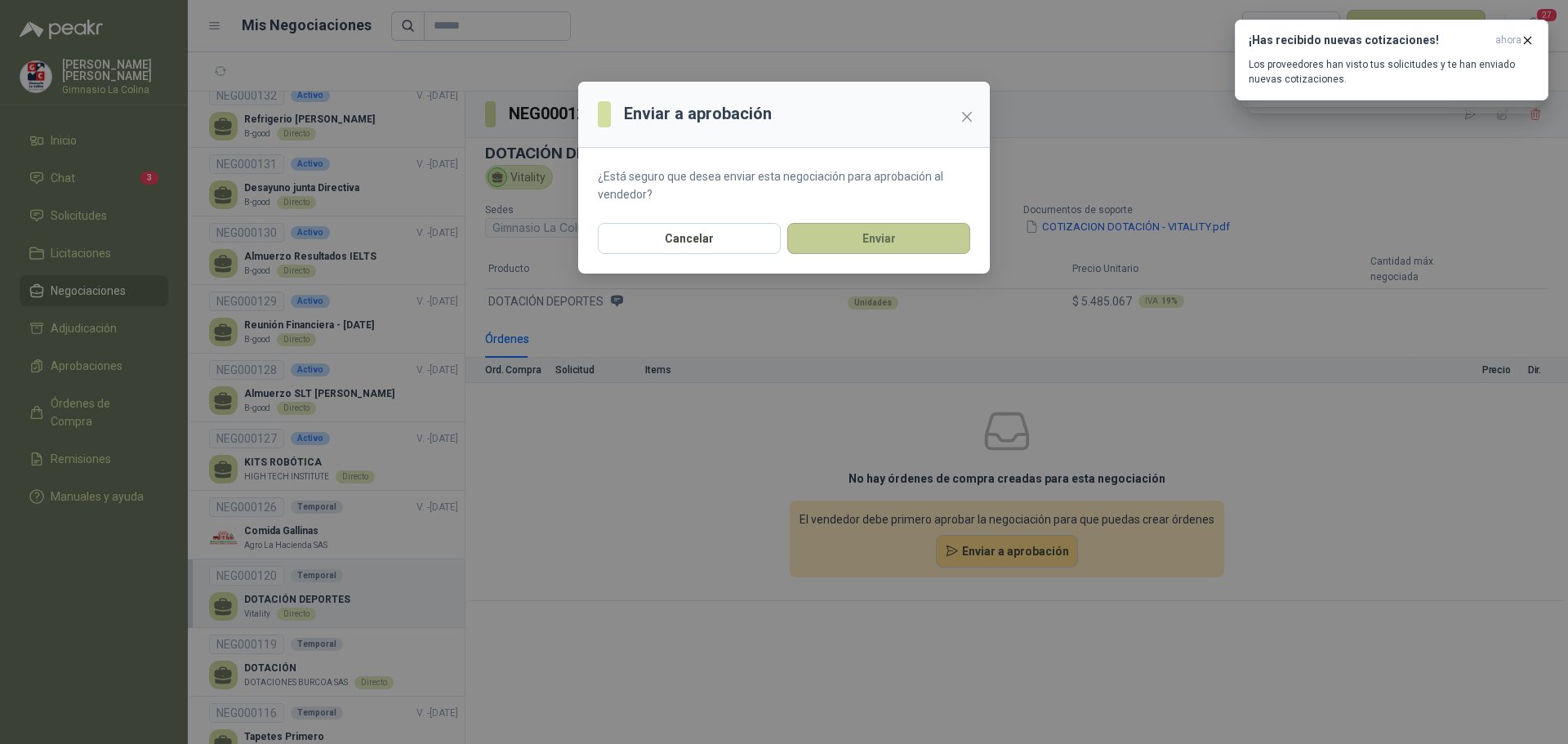
click at [873, 243] on button "Enviar" at bounding box center [879, 238] width 183 height 31
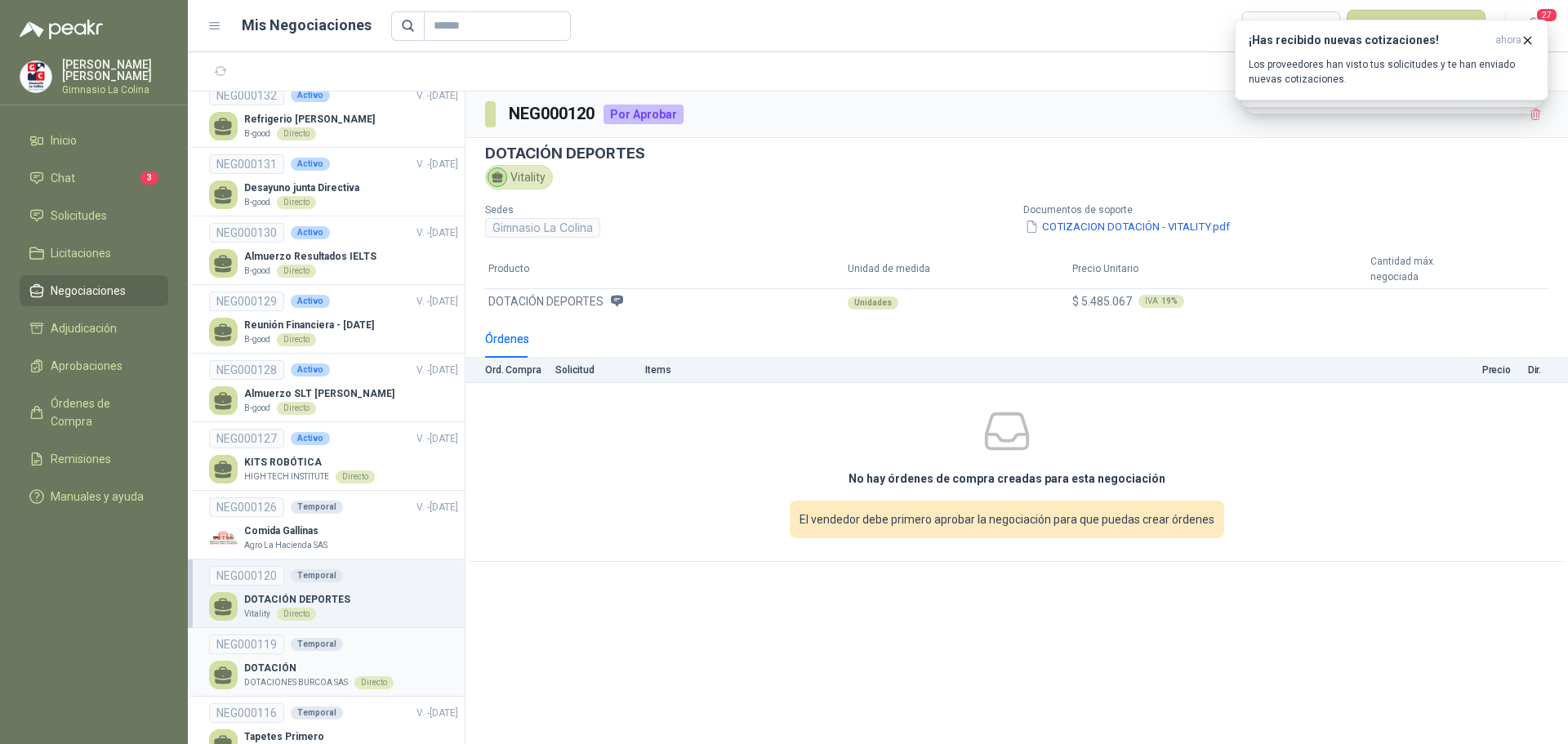
click at [277, 676] on p "DOTACIONES BURCOA SAS" at bounding box center [295, 683] width 104 height 13
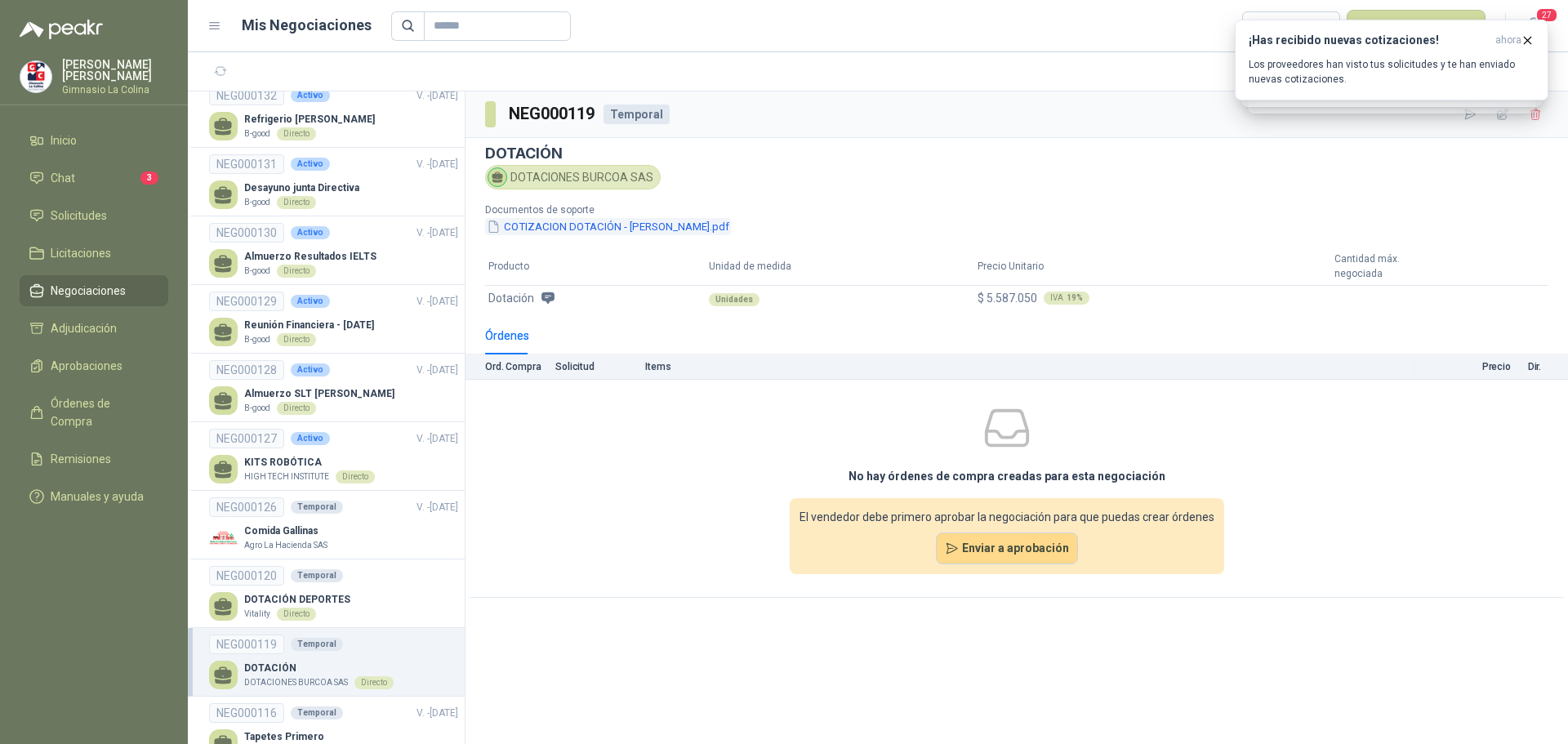
click at [606, 231] on button "COTIZACION DOTACIÓN - [PERSON_NAME].pdf" at bounding box center [608, 226] width 246 height 17
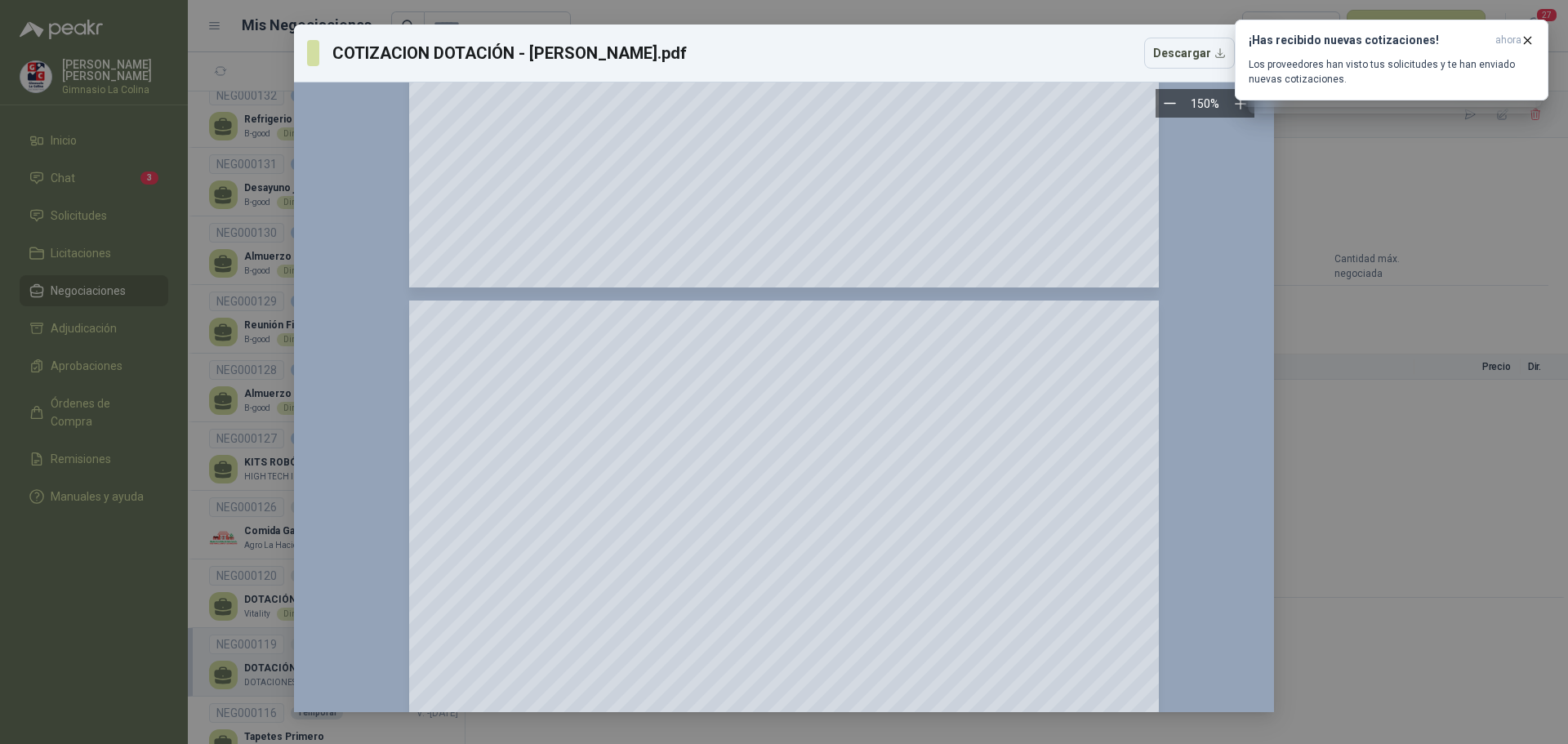
scroll to position [207, 0]
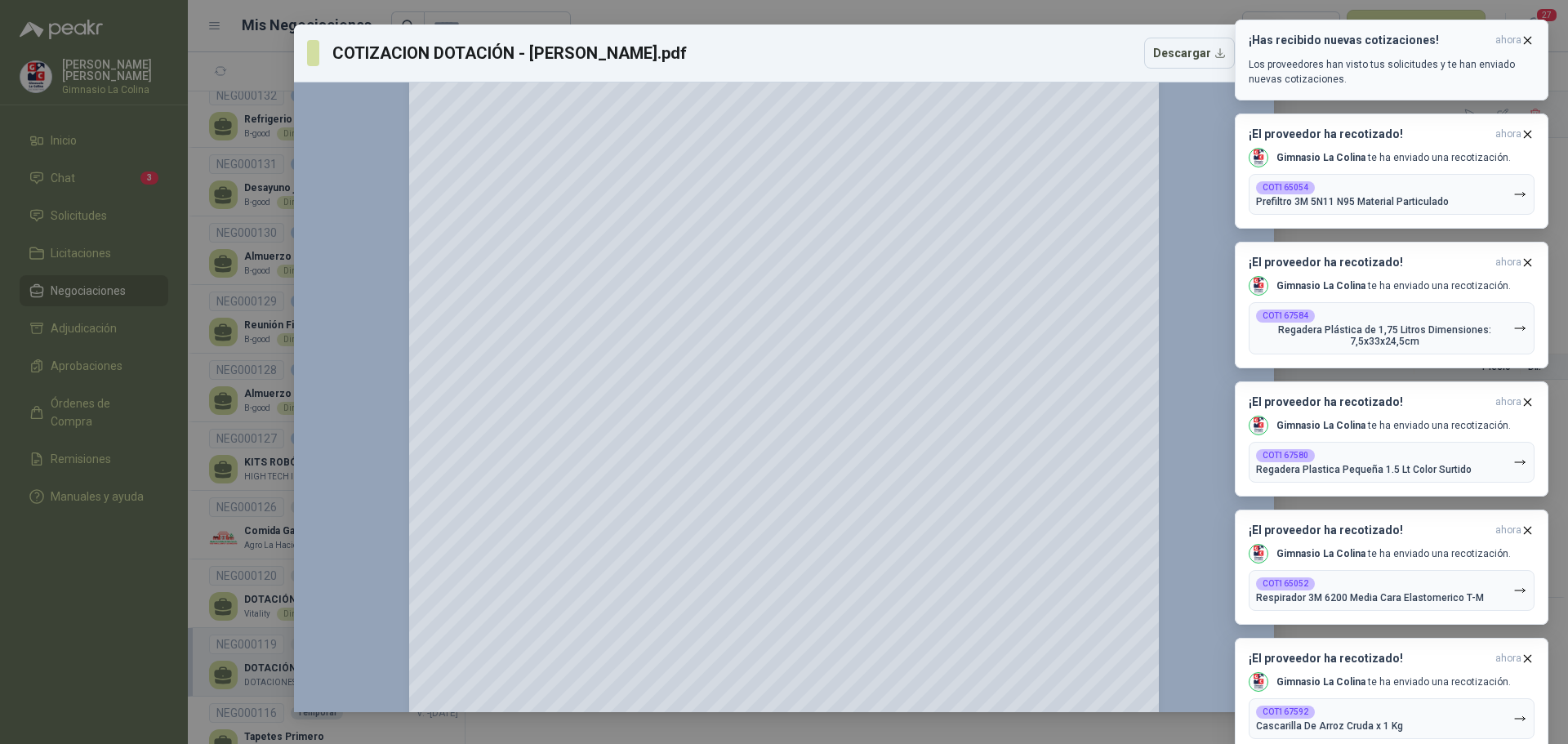
click at [1525, 35] on icon "button" at bounding box center [1527, 40] width 14 height 14
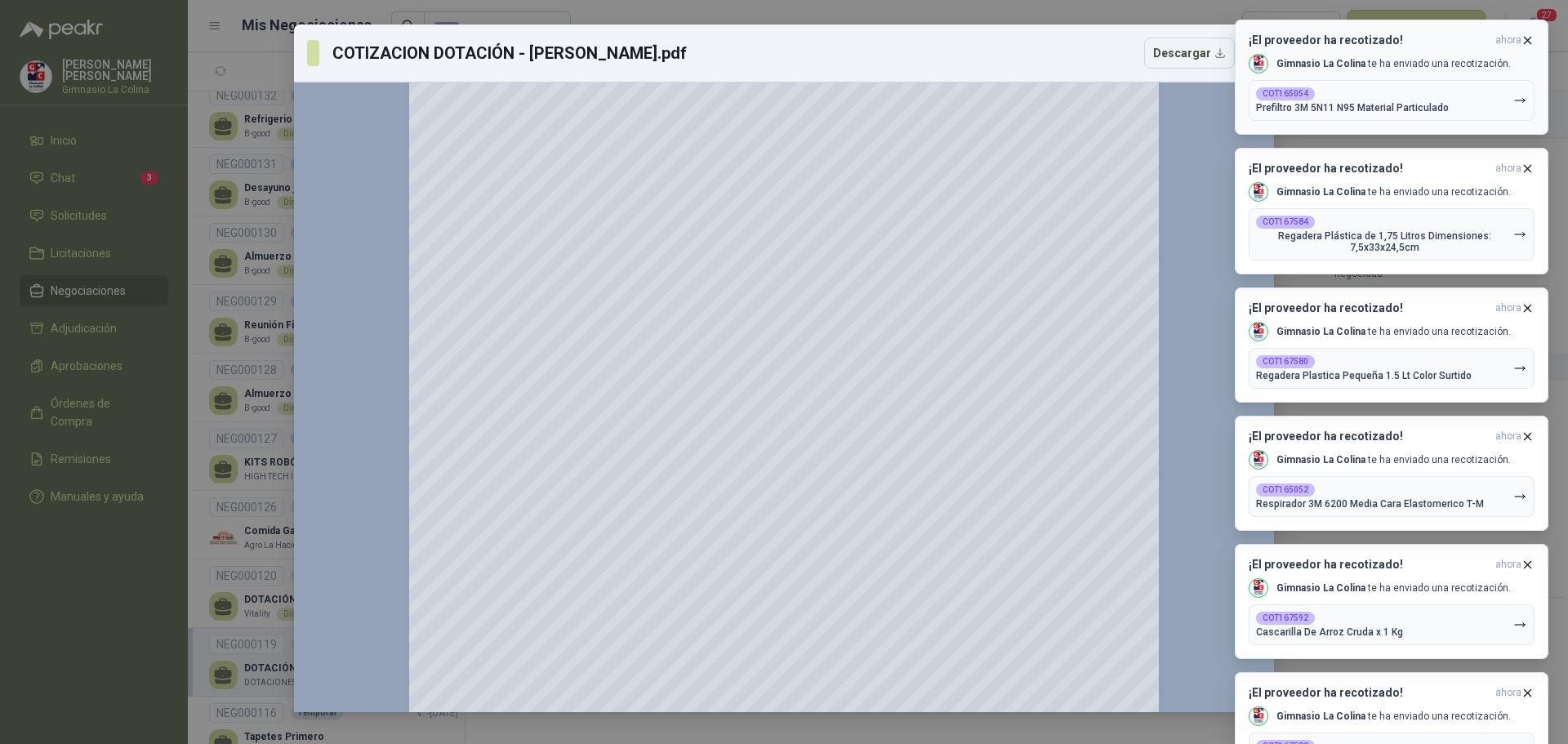
click at [1529, 35] on icon "button" at bounding box center [1527, 40] width 14 height 14
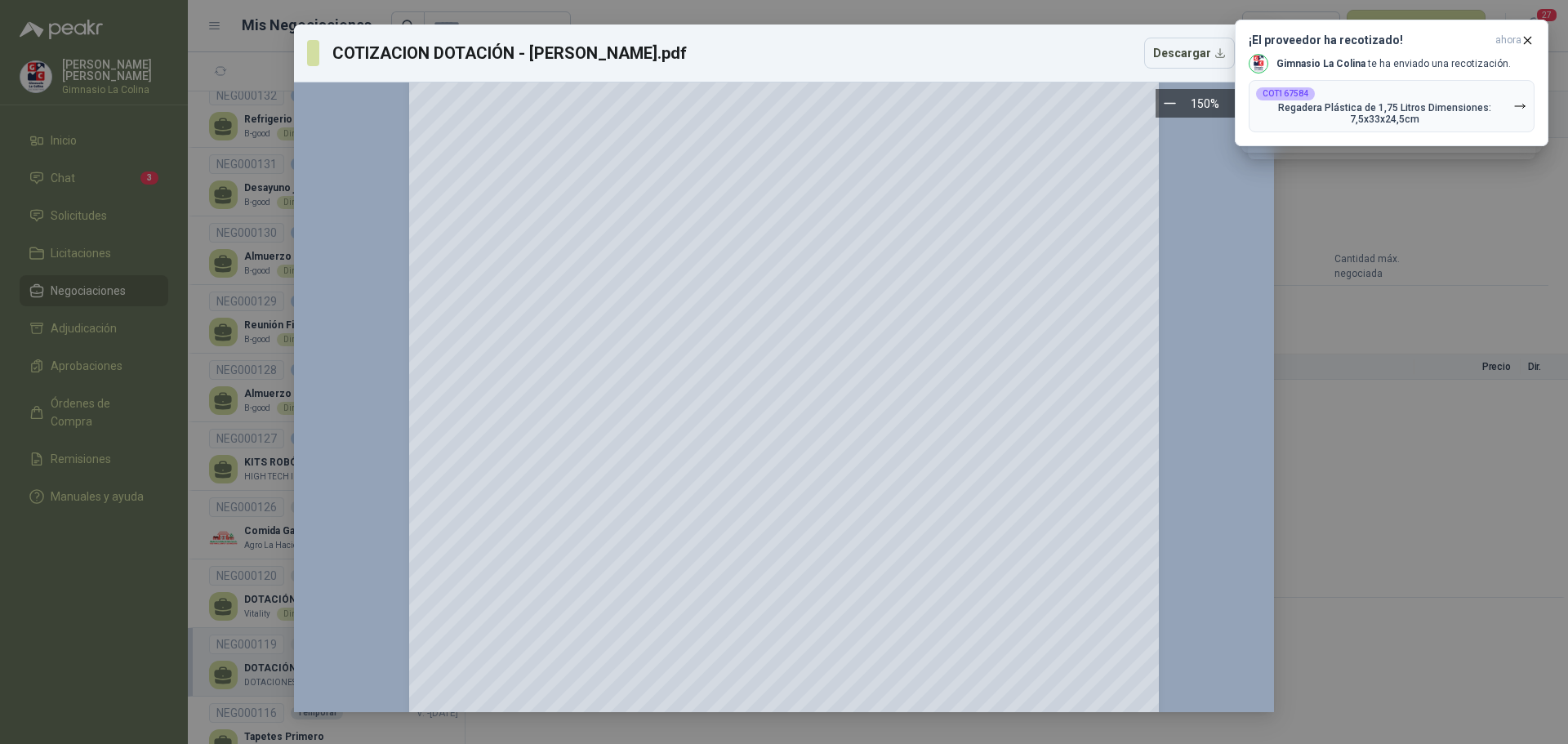
click at [1175, 147] on div at bounding box center [784, 374] width 954 height 970
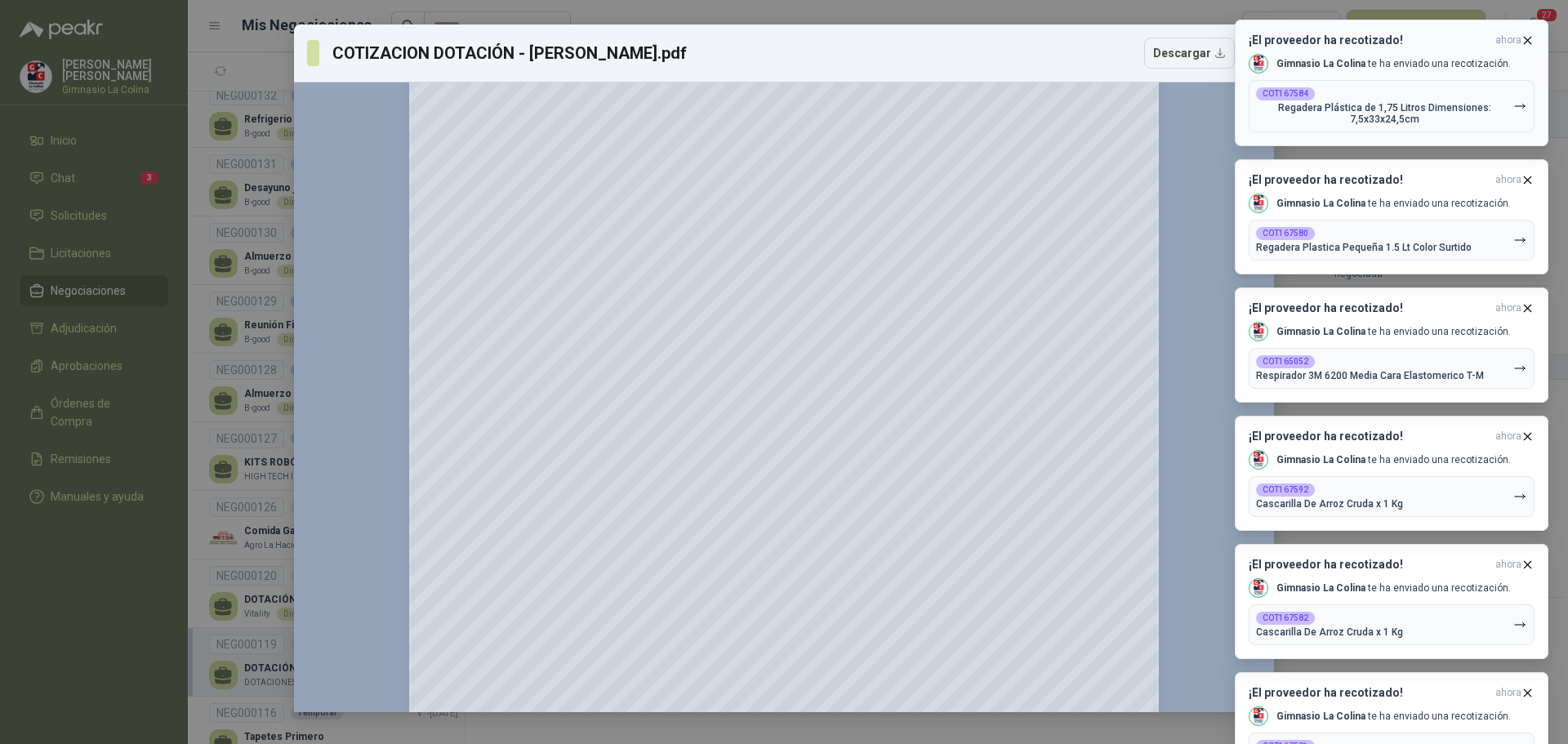
click at [1532, 37] on icon "button" at bounding box center [1527, 40] width 14 height 14
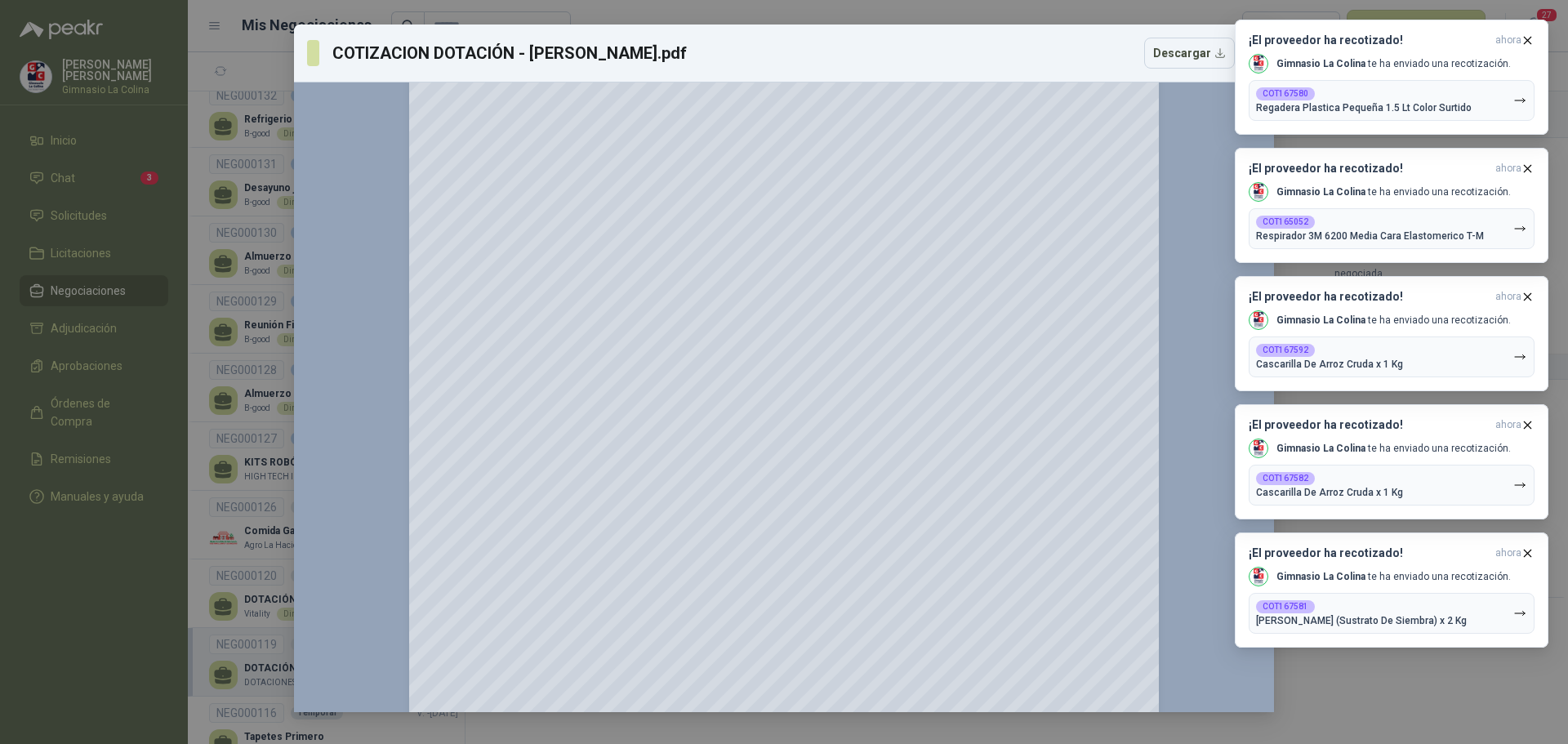
click at [1532, 37] on icon "button" at bounding box center [1527, 40] width 14 height 14
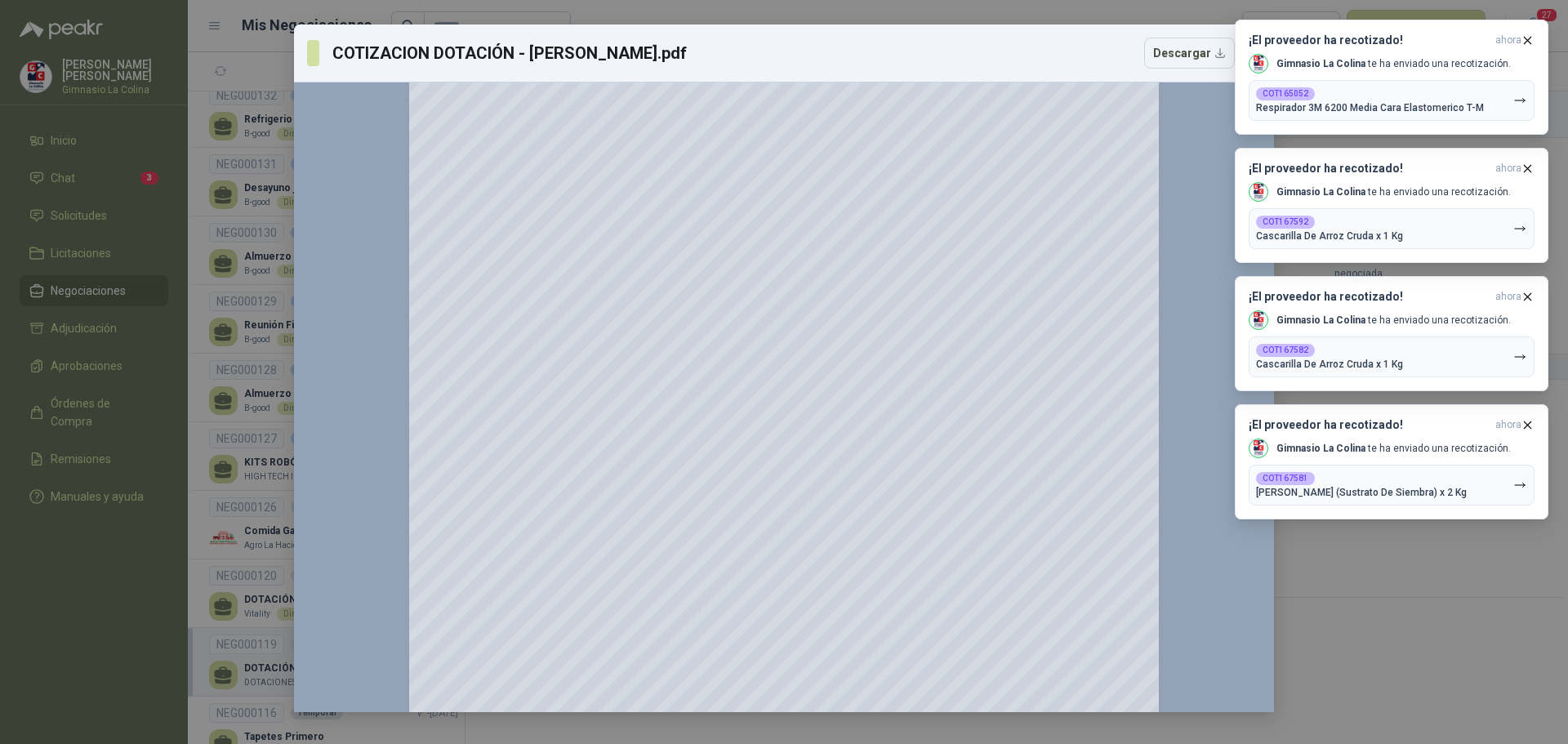
click at [1532, 37] on icon "button" at bounding box center [1527, 40] width 14 height 14
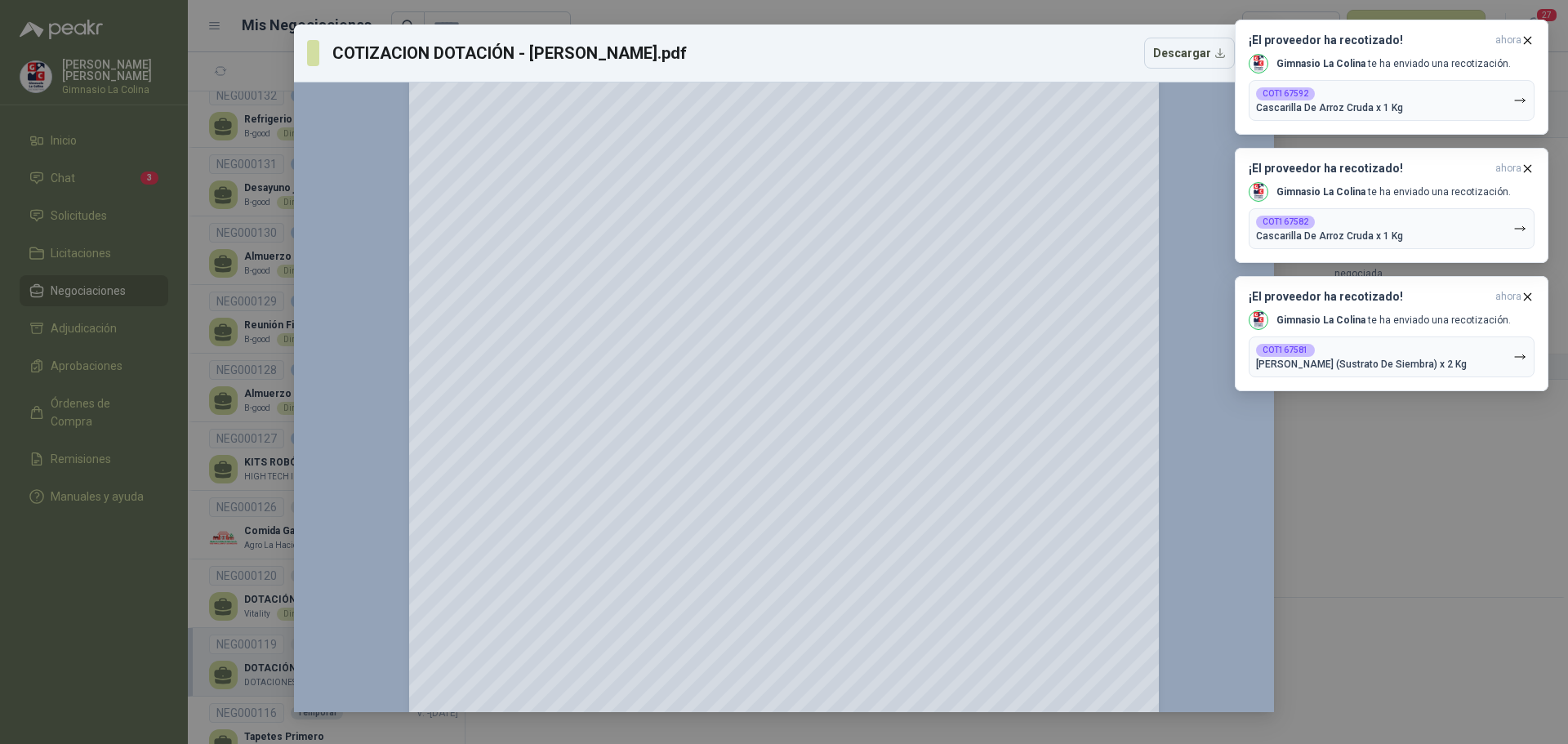
click at [1532, 37] on icon "button" at bounding box center [1527, 40] width 14 height 14
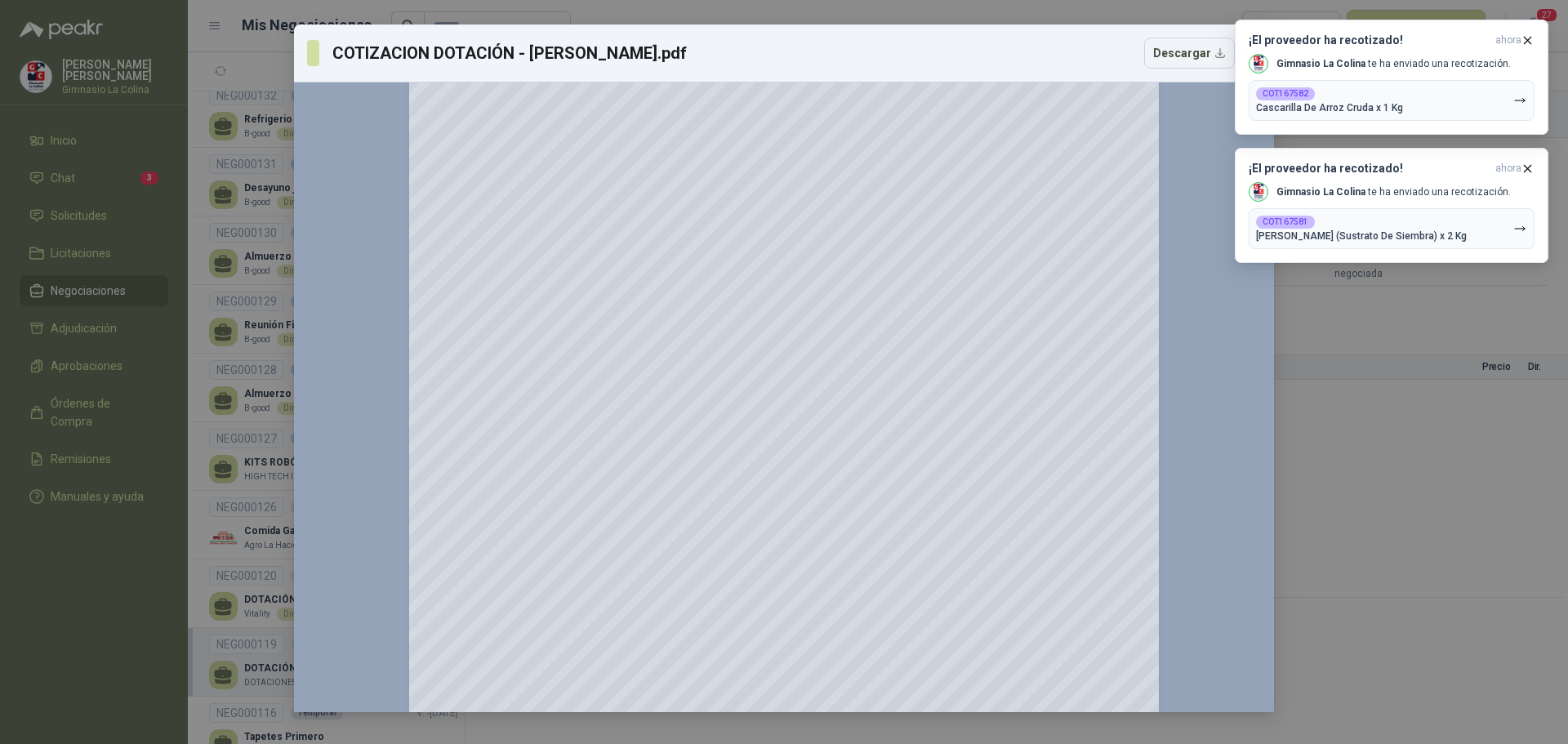
click at [1532, 37] on icon "button" at bounding box center [1527, 40] width 14 height 14
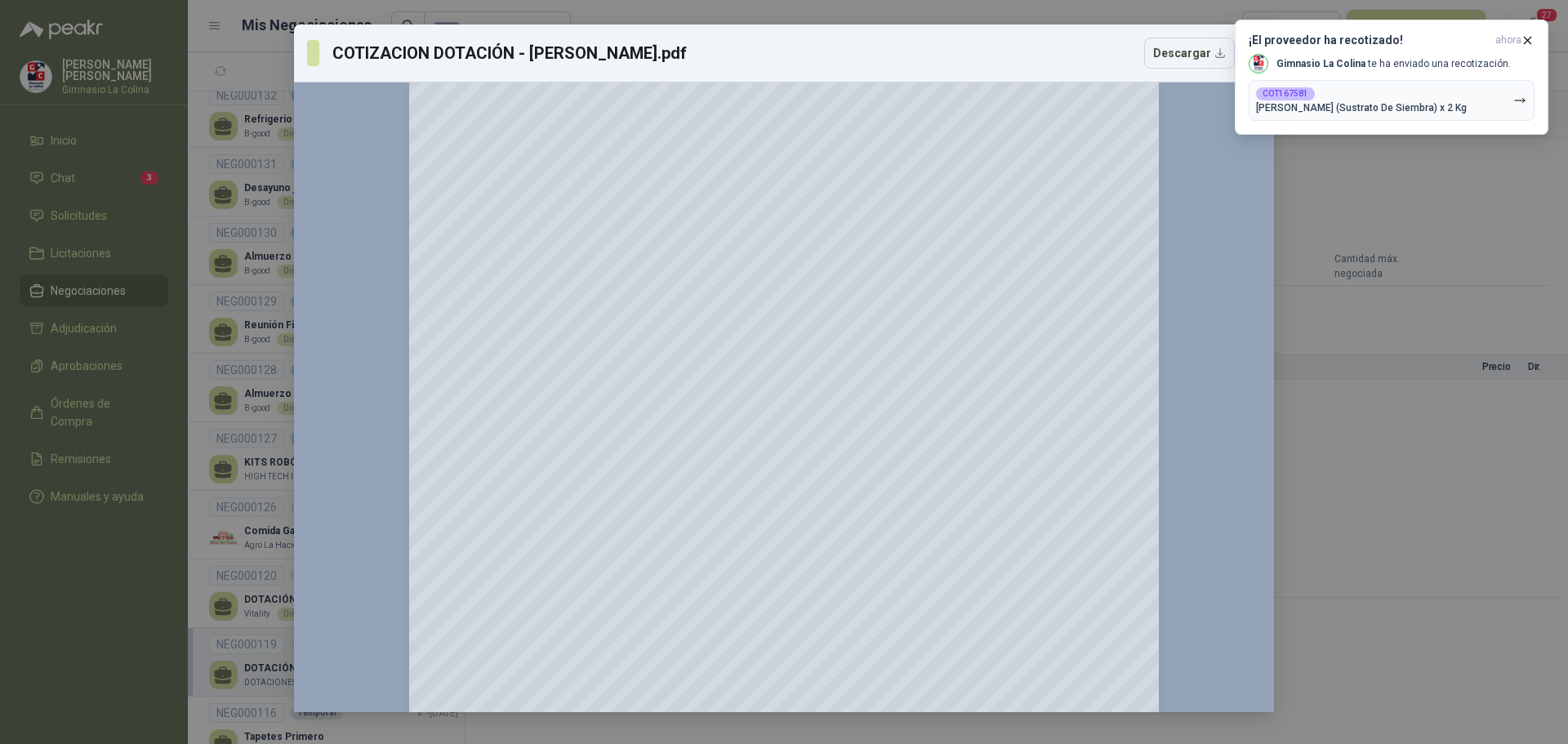
click at [1532, 37] on icon "button" at bounding box center [1527, 40] width 14 height 14
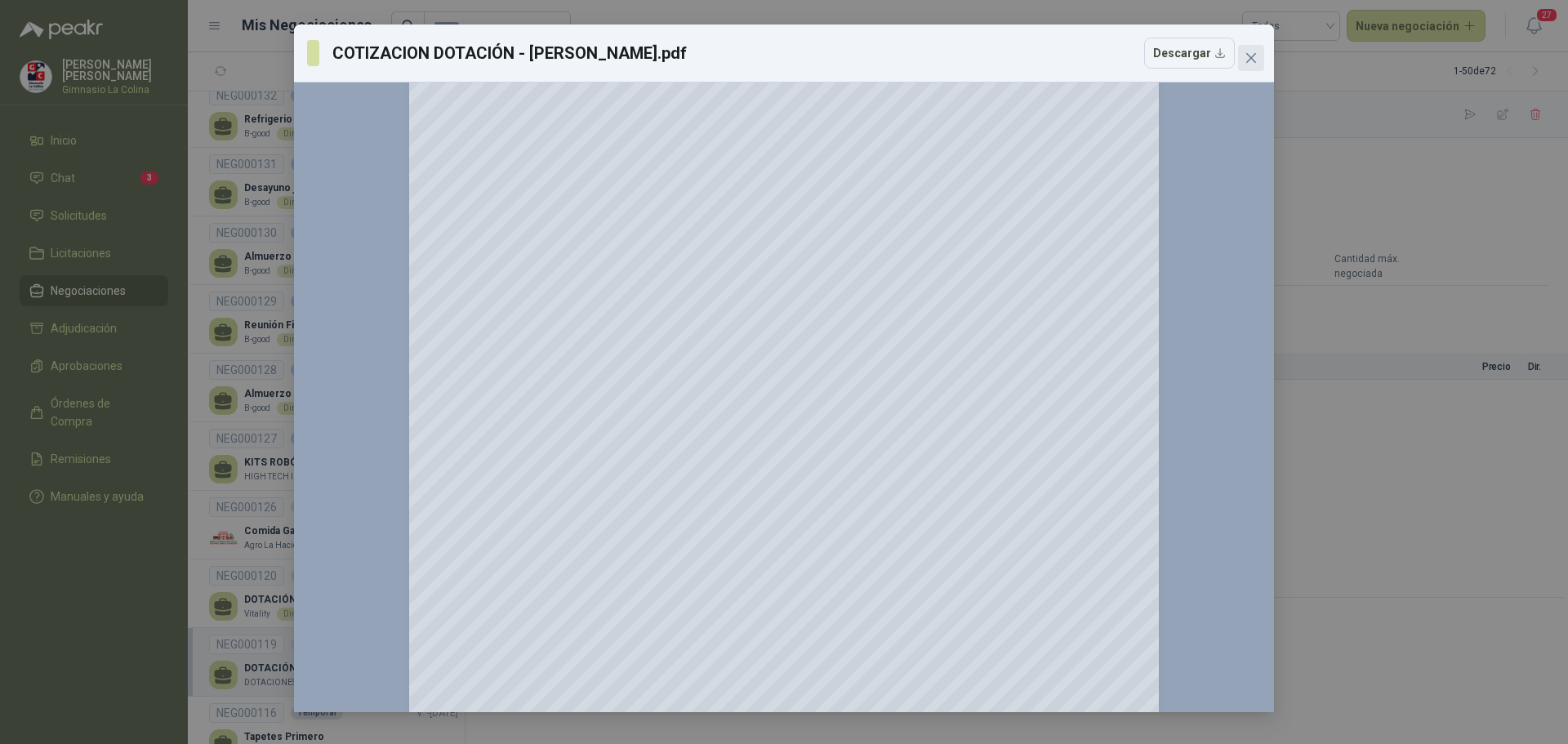
click at [1246, 56] on icon "close" at bounding box center [1251, 58] width 13 height 13
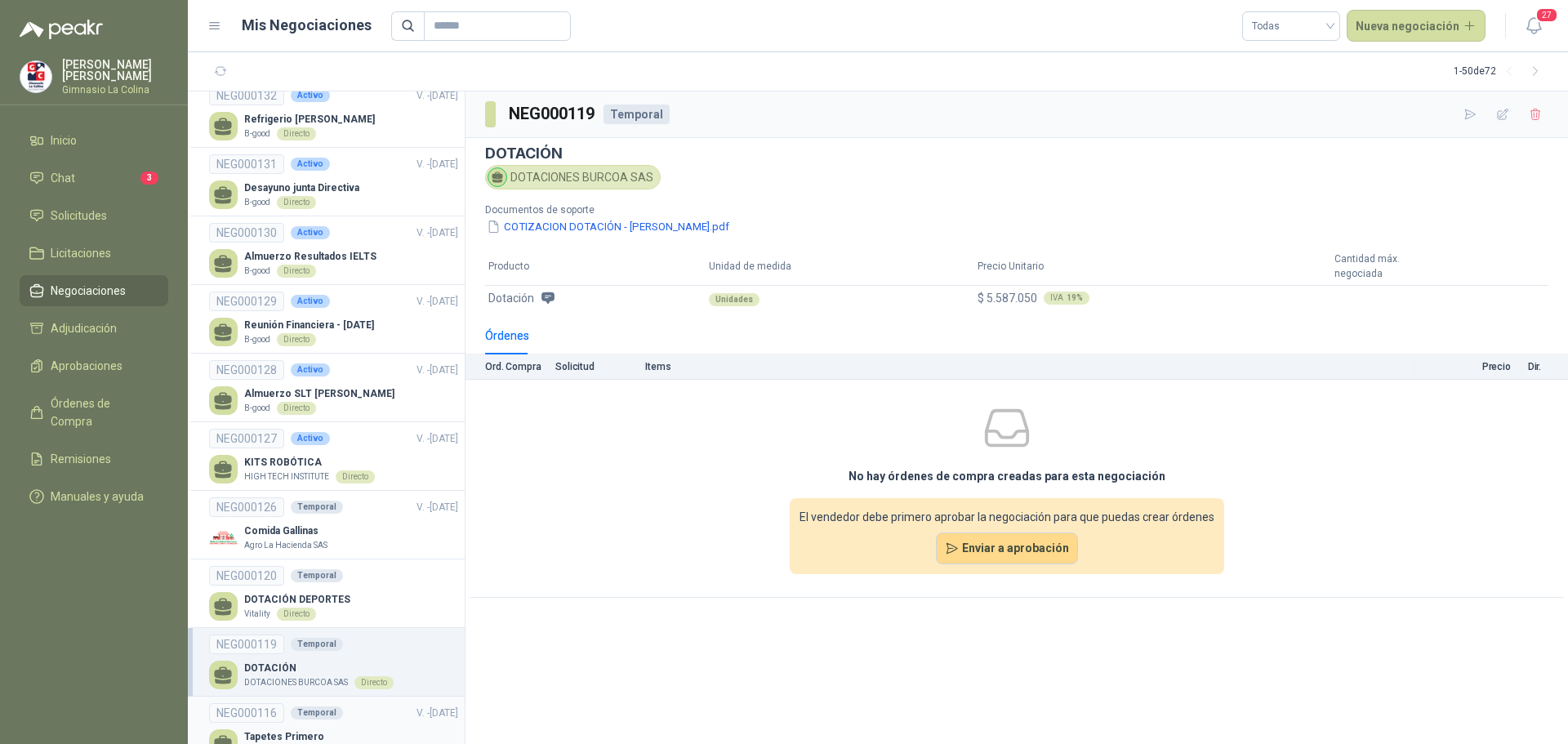
scroll to position [408, 0]
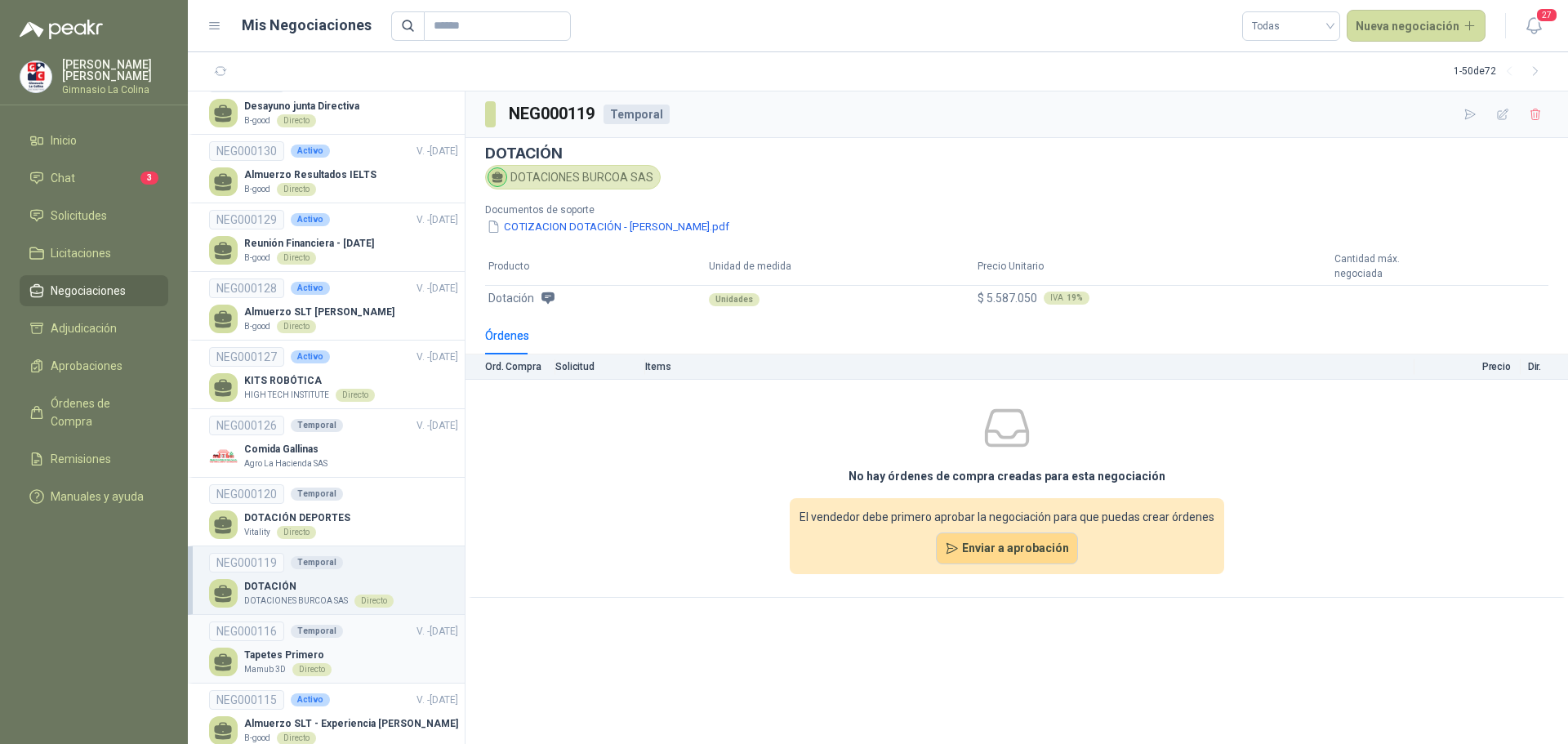
click at [352, 650] on div "Tapetes Primero Mamub 3D Directo" at bounding box center [333, 662] width 249 height 29
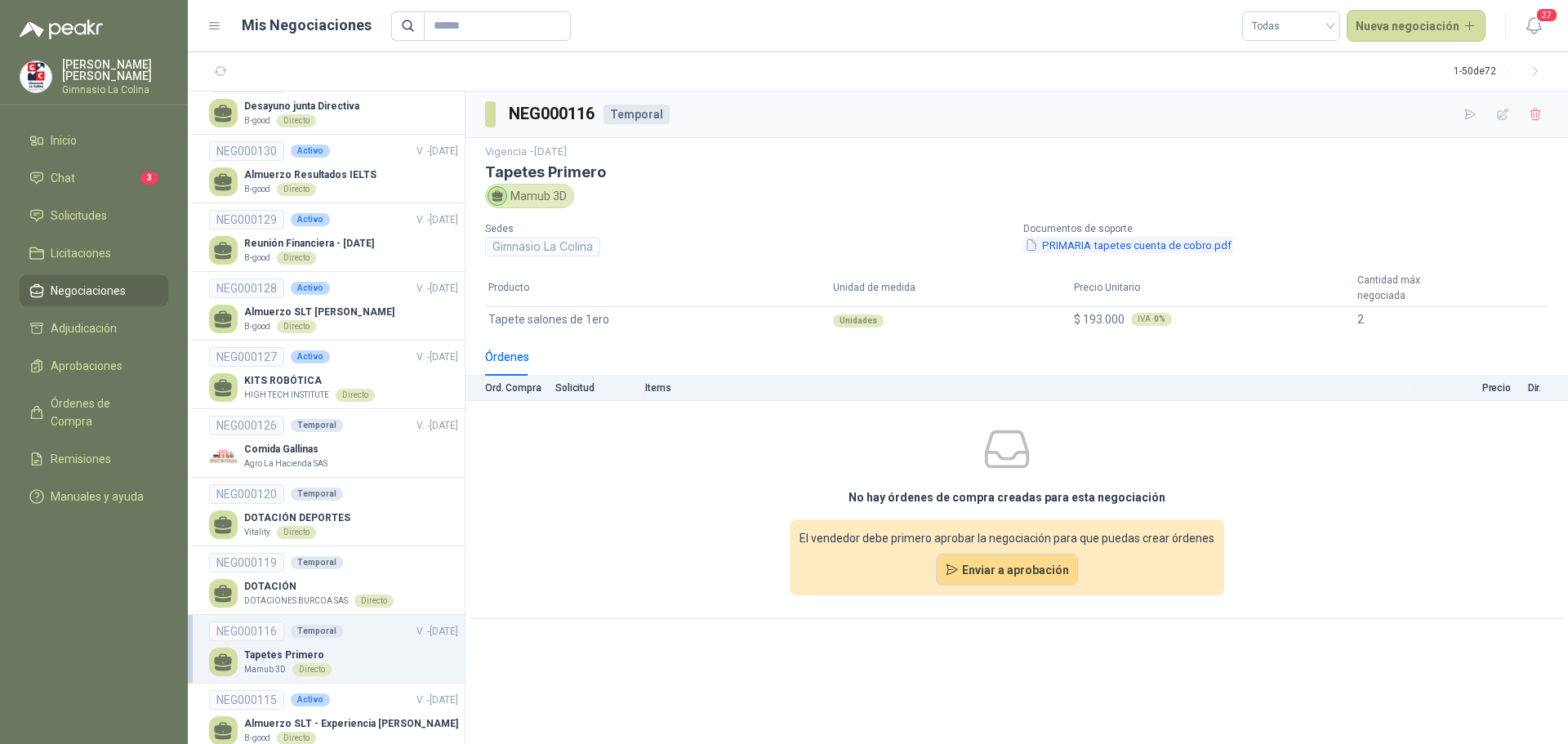
click at [1110, 239] on button "PRIMARIA tapetes cuenta de cobro.pdf" at bounding box center [1128, 245] width 210 height 17
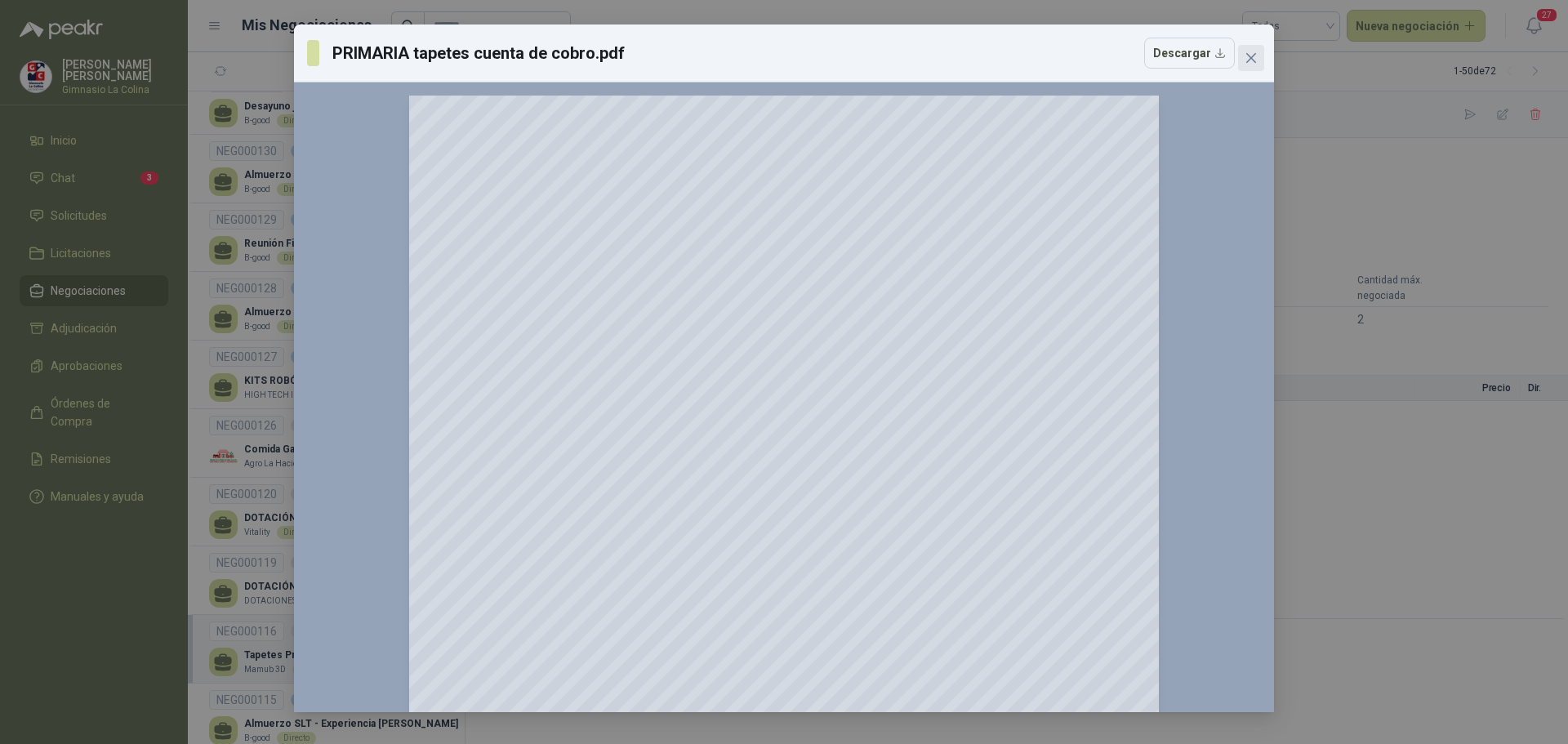
click at [1254, 56] on icon "close" at bounding box center [1251, 58] width 10 height 10
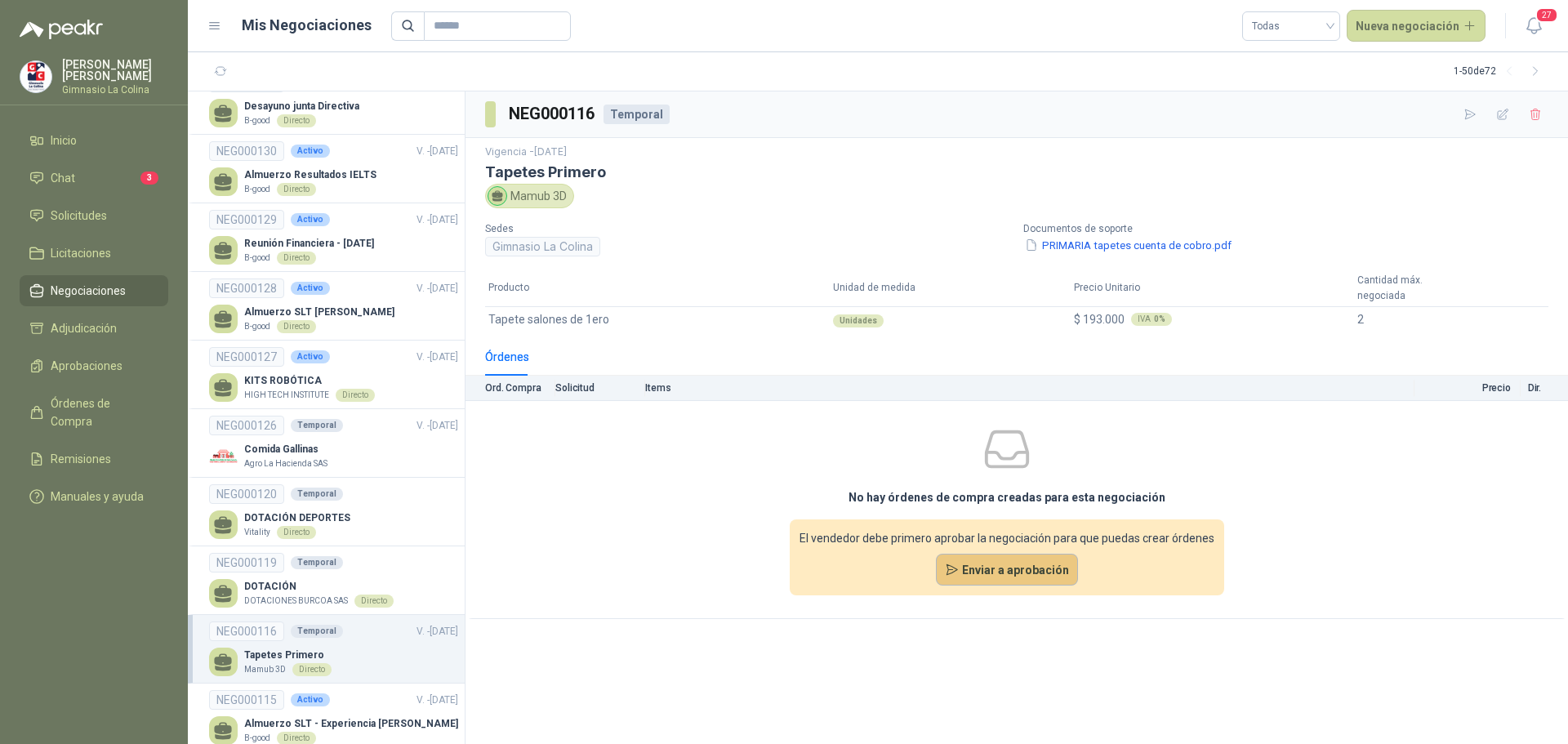
click at [1024, 566] on button "Enviar a aprobación" at bounding box center [1007, 570] width 143 height 33
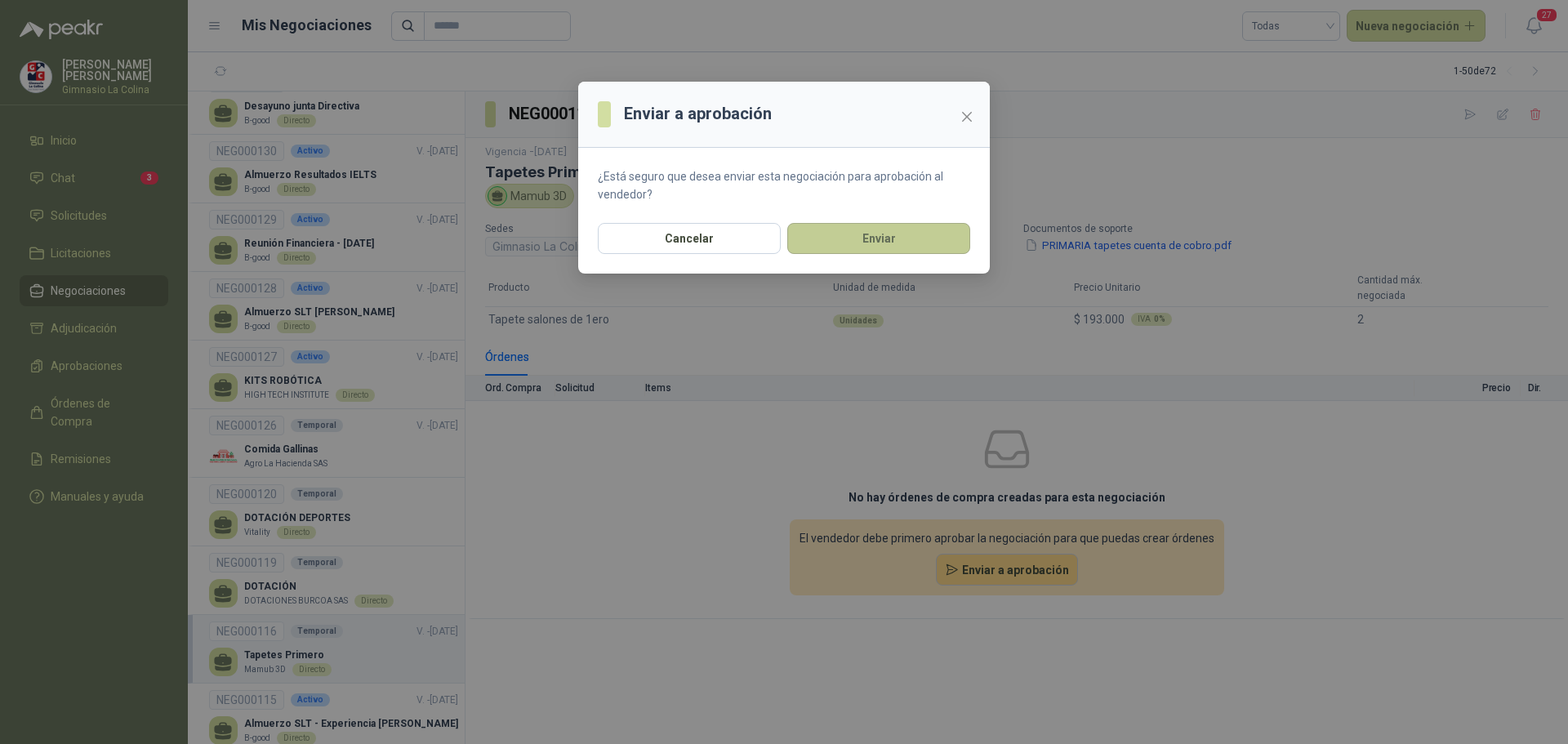
click at [909, 233] on button "Enviar" at bounding box center [879, 238] width 183 height 31
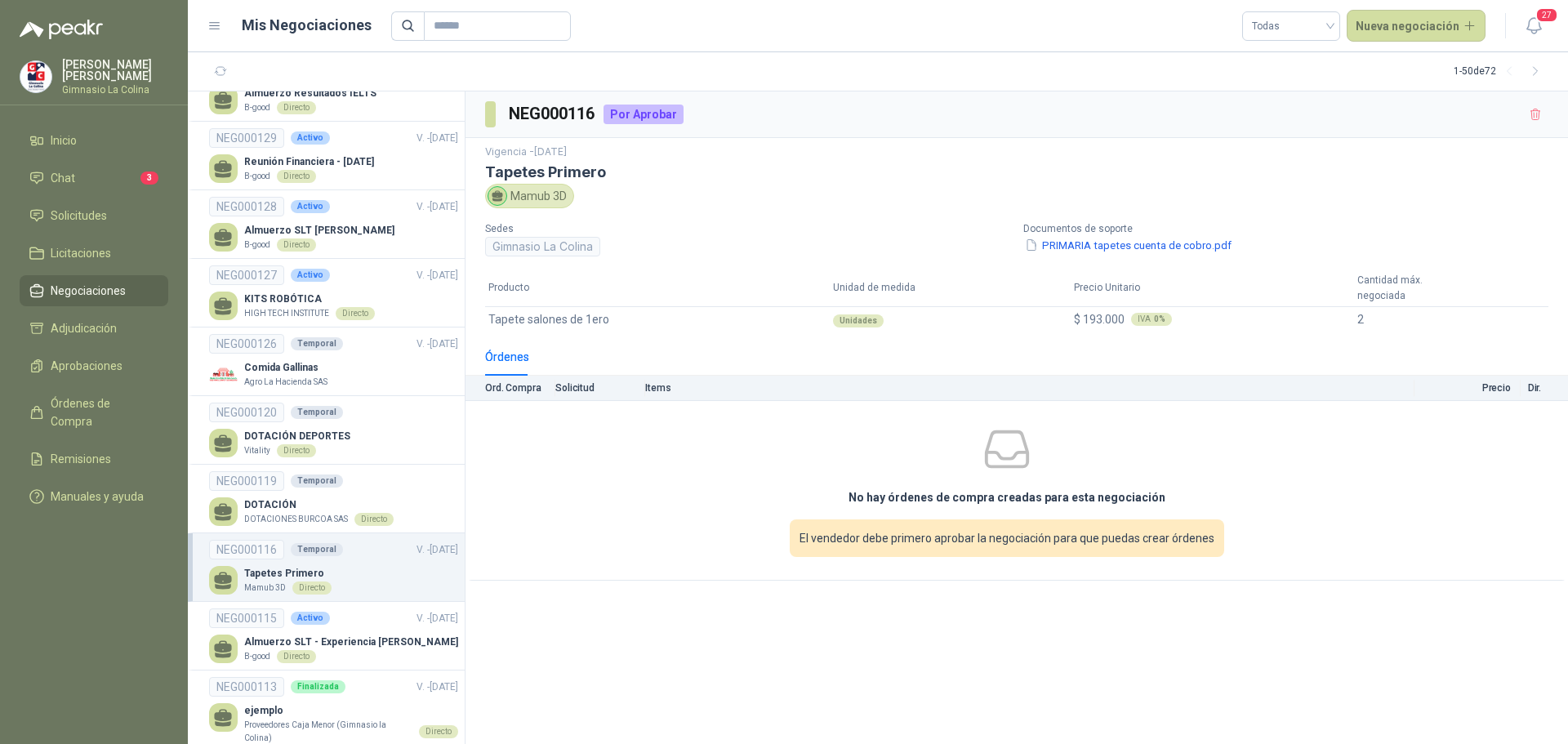
scroll to position [572, 0]
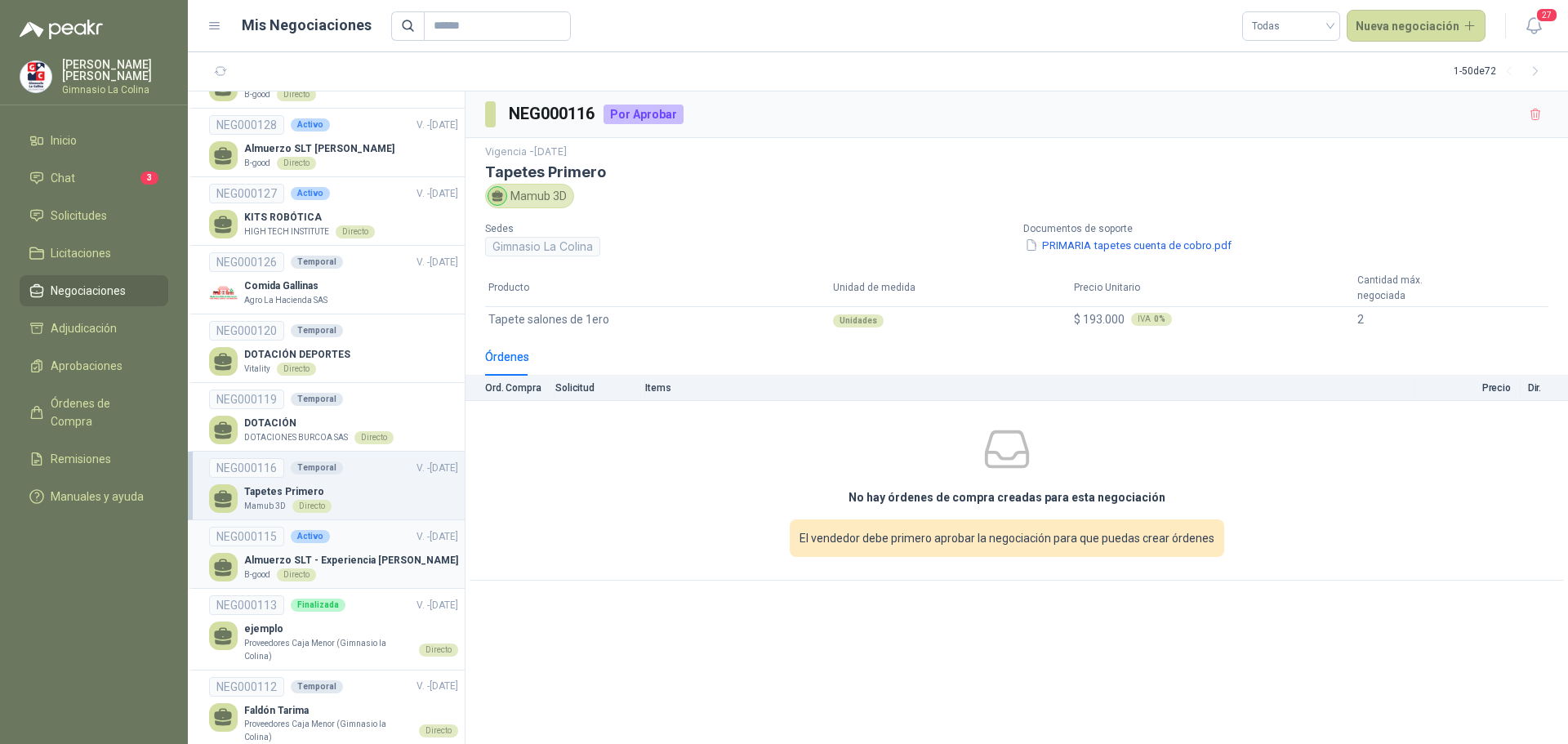
click at [355, 553] on p "Almuerzo SLT - Experiencia [PERSON_NAME]" at bounding box center [350, 560] width 214 height 15
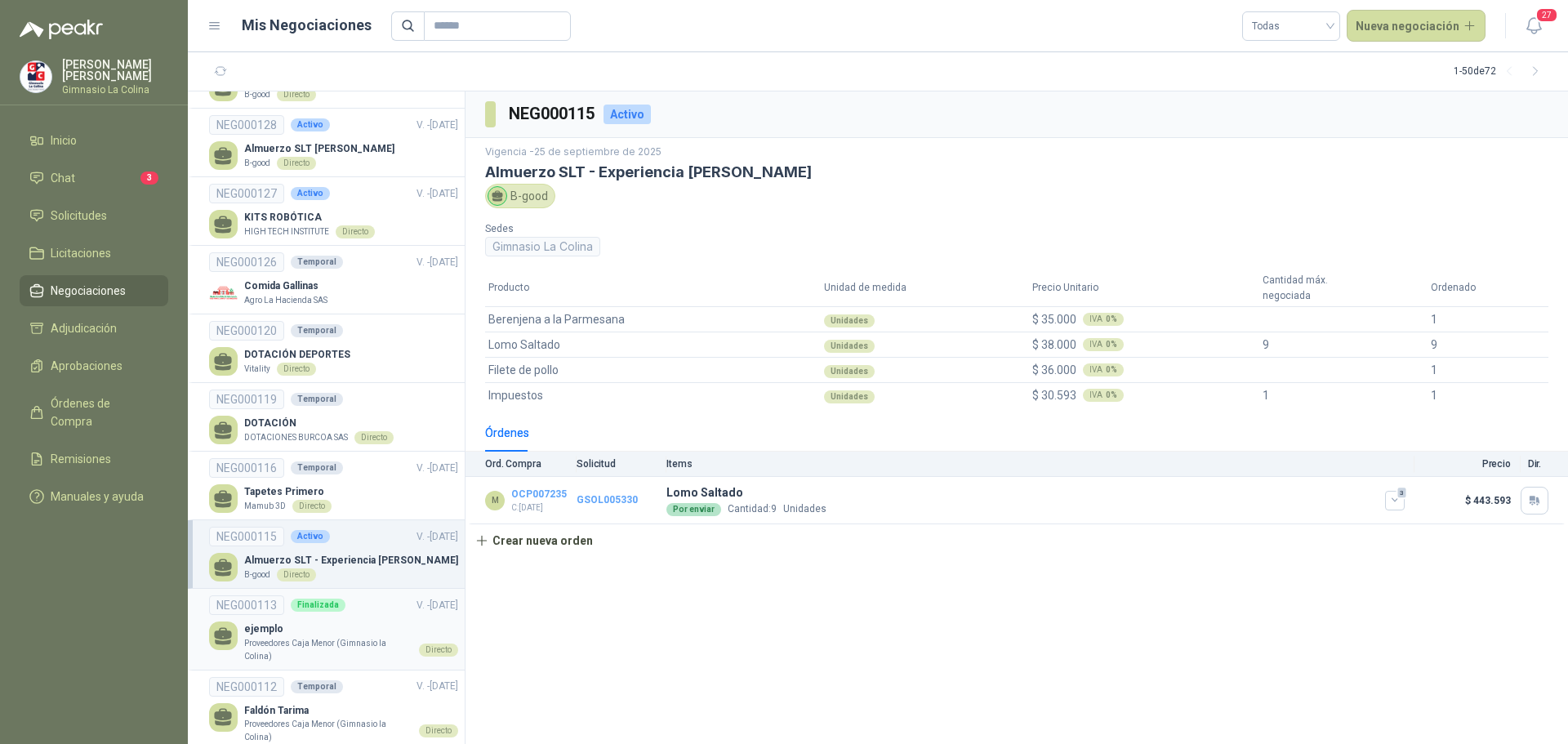
click at [293, 637] on p "Proveedores Caja Menor (Gimnasio la Colina)" at bounding box center [328, 649] width 168 height 25
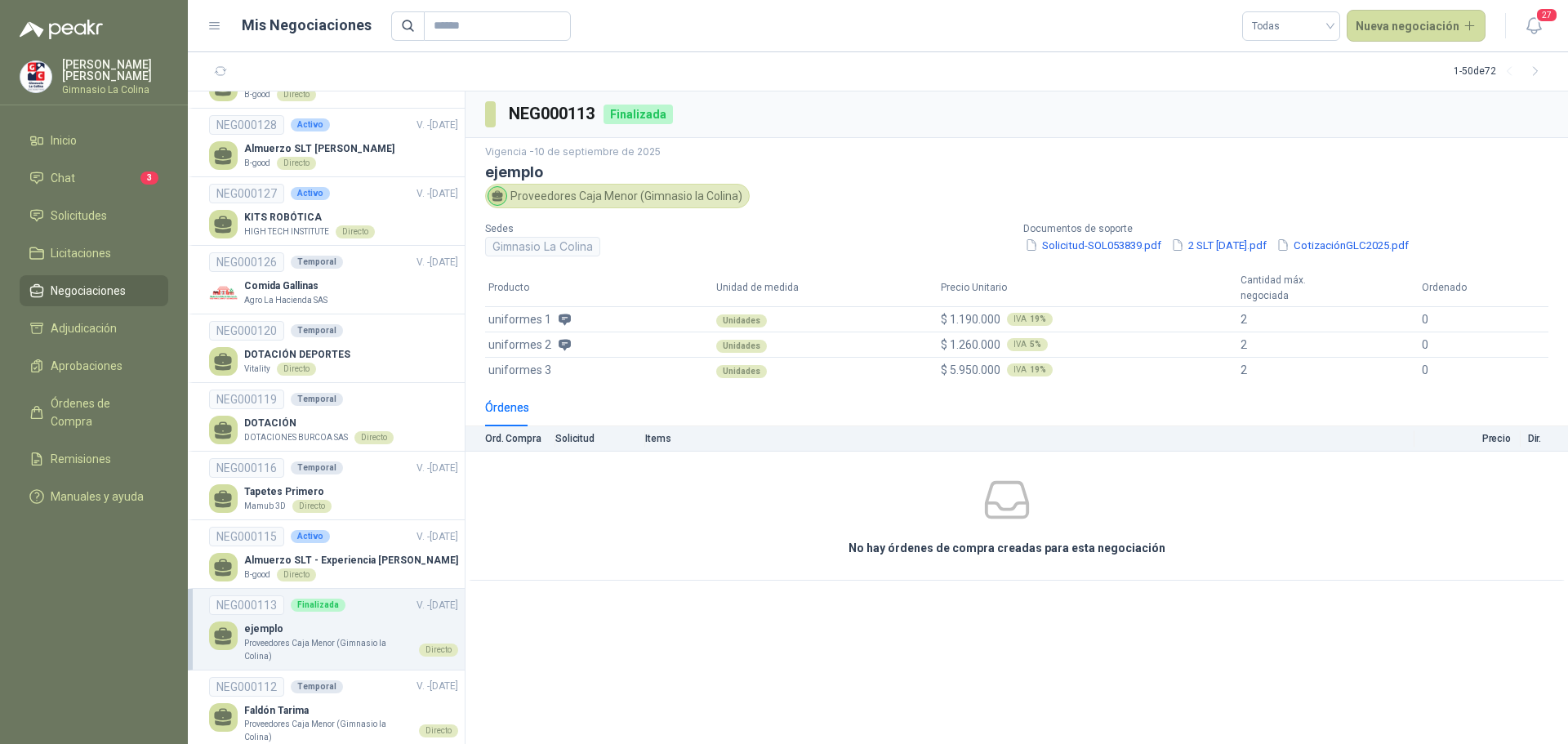
scroll to position [653, 0]
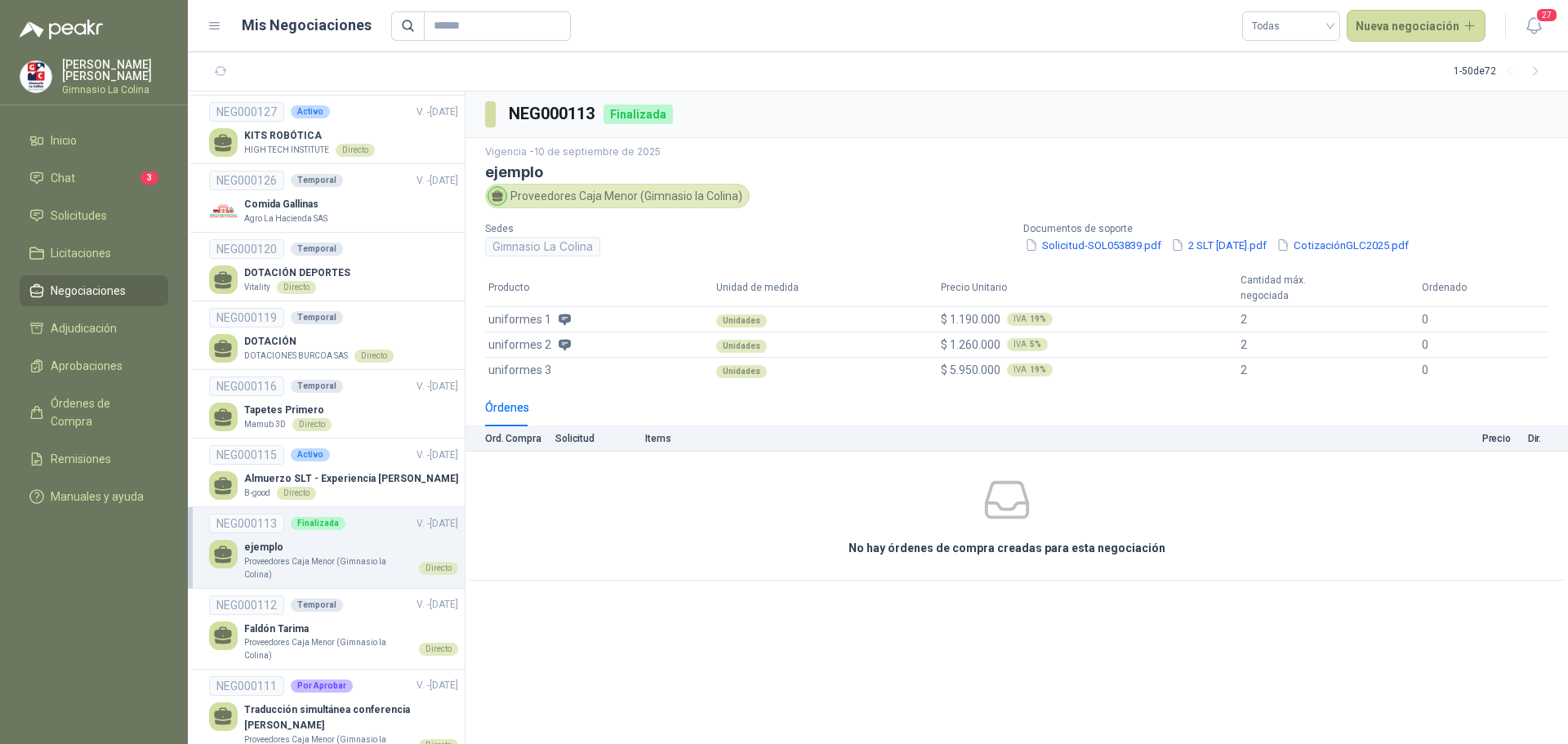
click at [294, 636] on p "Proveedores Caja Menor (Gimnasio la Colina)" at bounding box center [328, 648] width 168 height 25
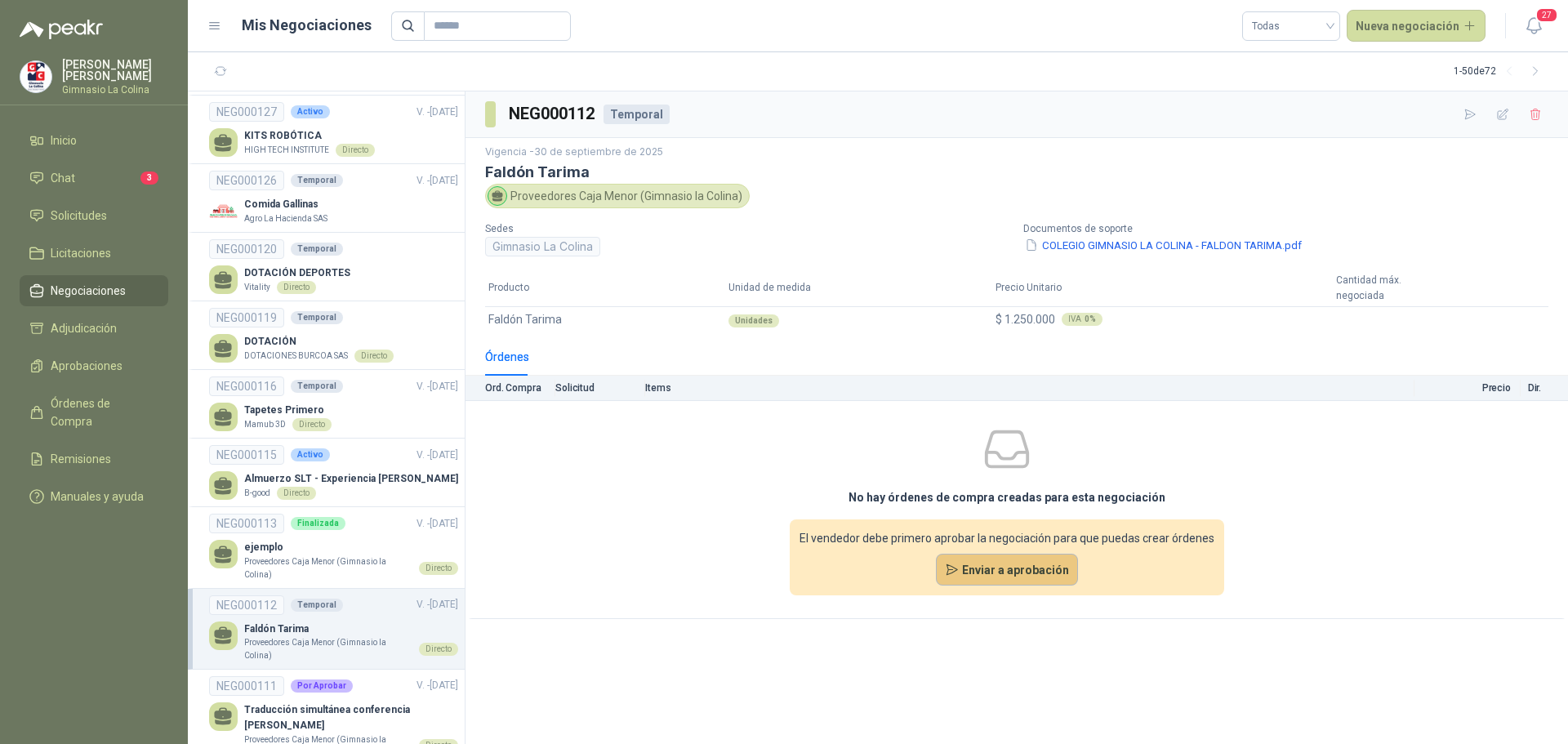
click at [1019, 575] on button "Enviar a aprobación" at bounding box center [1007, 570] width 143 height 33
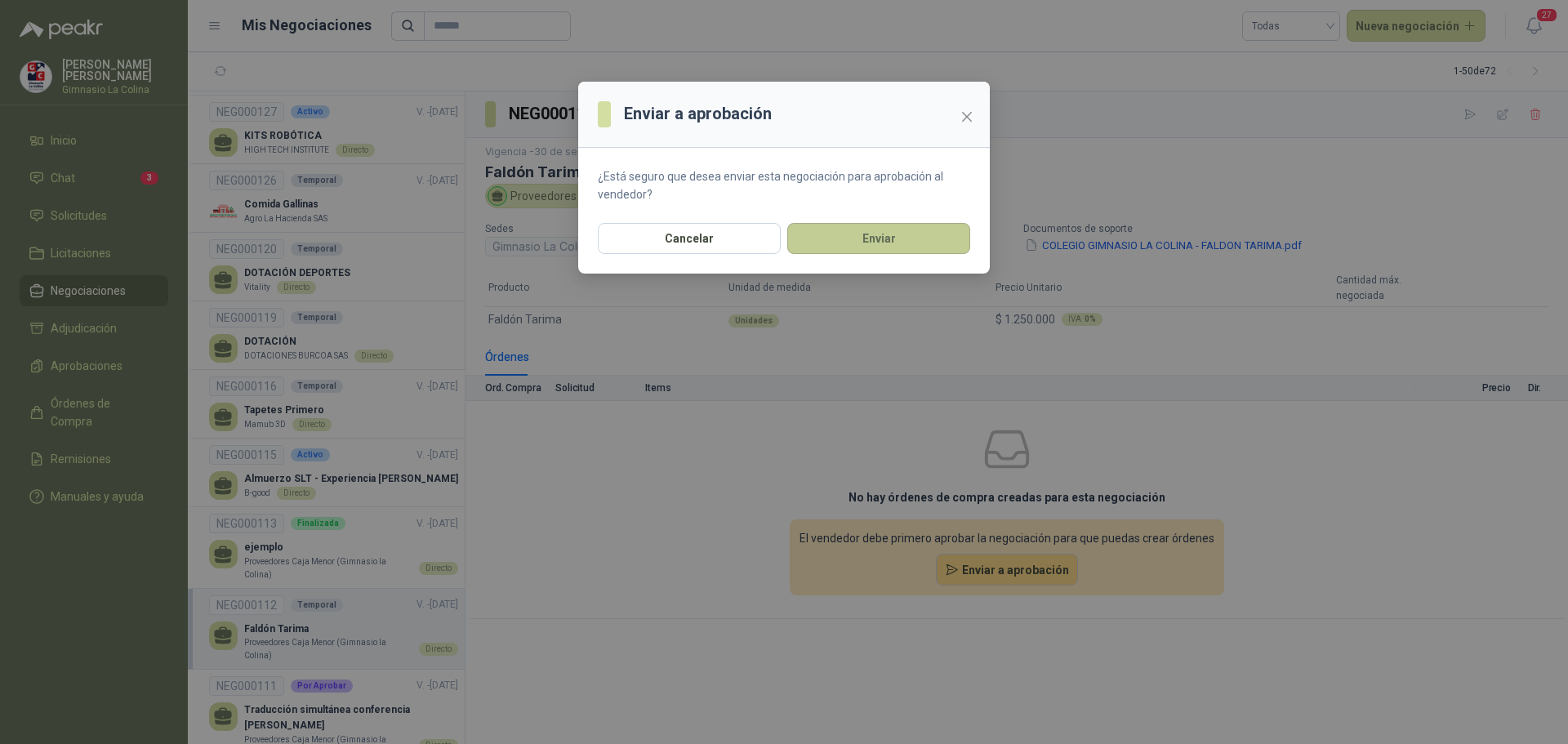
click at [894, 247] on button "Enviar" at bounding box center [879, 238] width 183 height 31
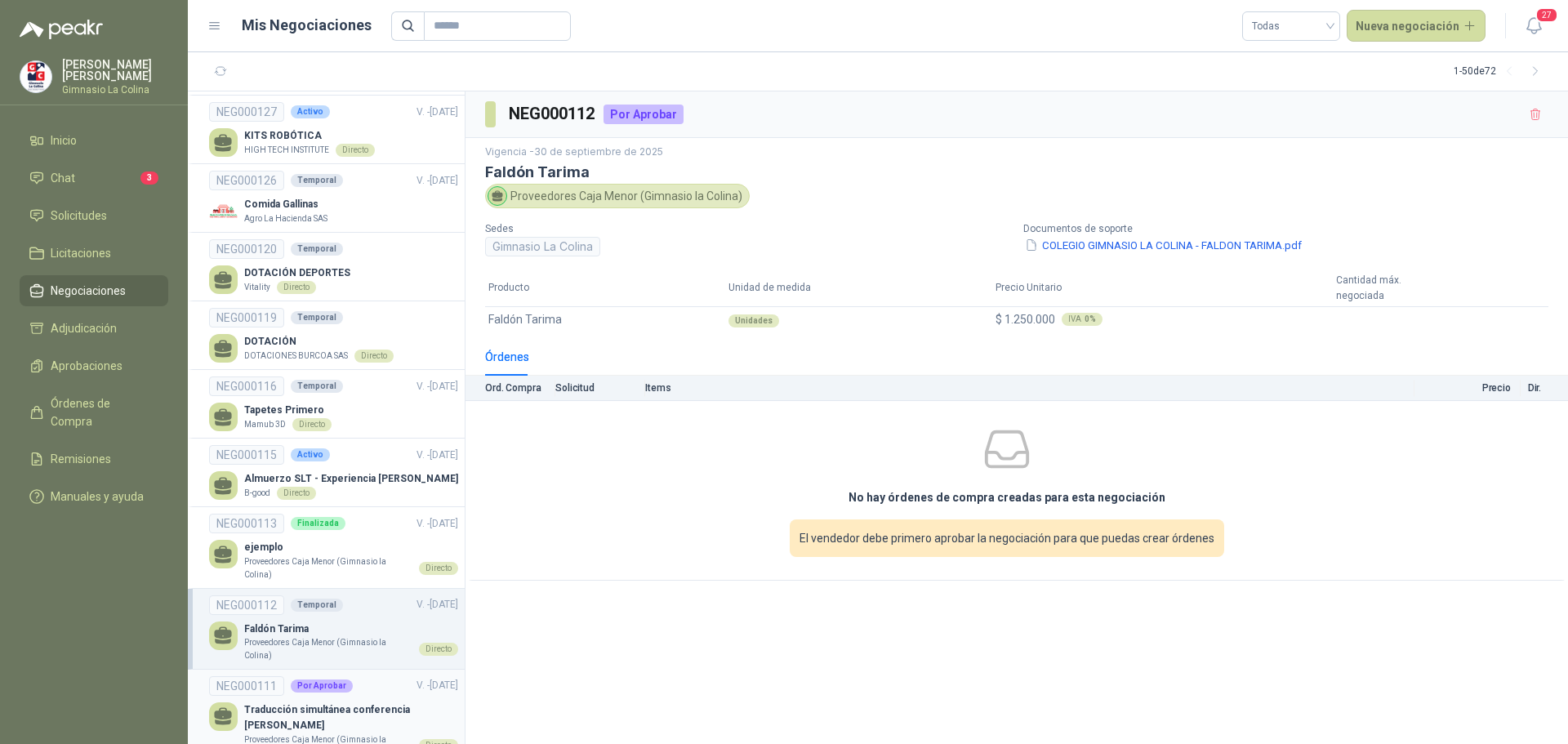
scroll to position [735, 0]
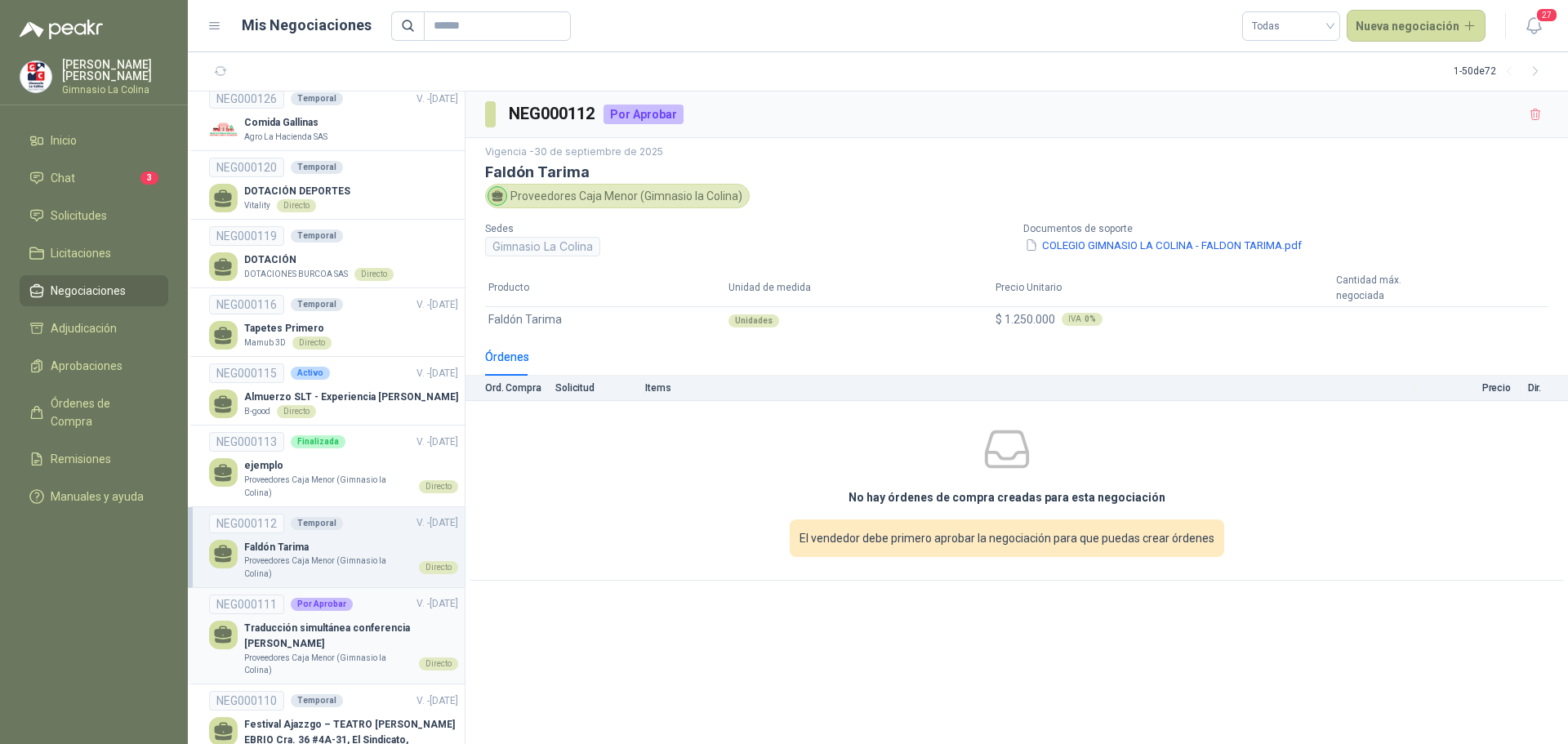
click at [329, 620] on p "Traducción simultánea conferencia [PERSON_NAME]" at bounding box center [350, 636] width 214 height 31
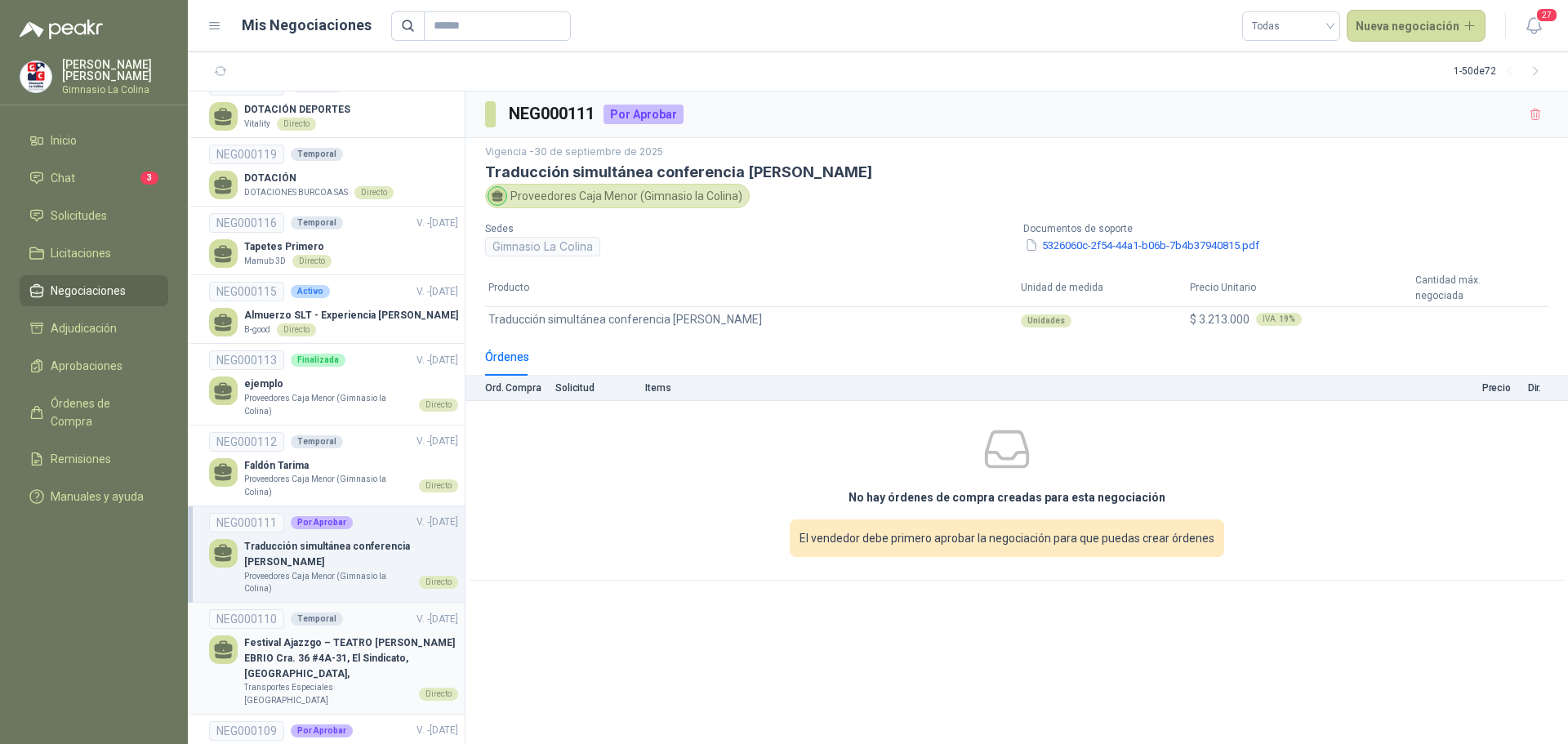
scroll to position [898, 0]
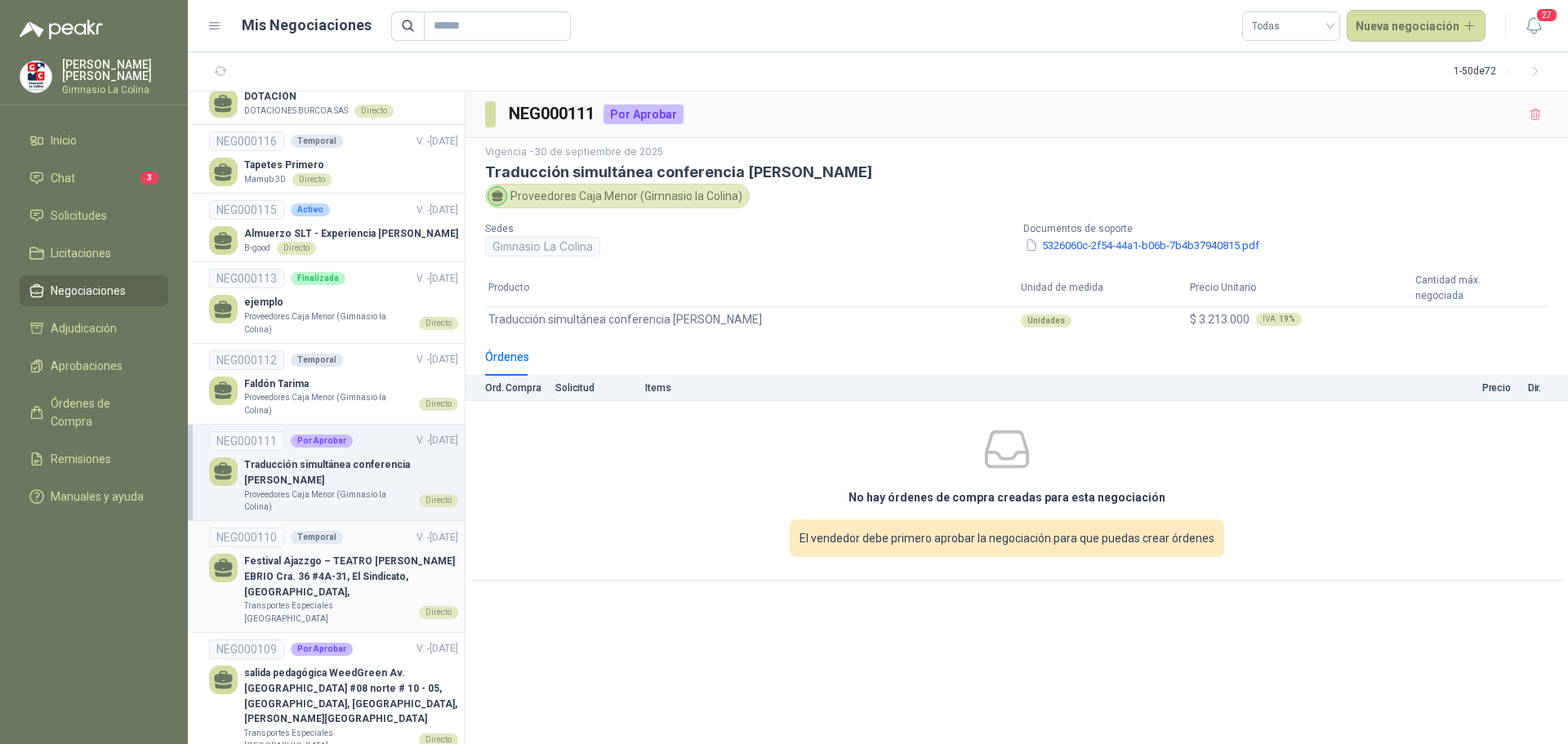
click at [337, 575] on p "Festival Ajazzgo – TEATRO [PERSON_NAME] EBRIO Cra. 36 #4A-31, El Sindicato, [GE…" at bounding box center [350, 577] width 214 height 47
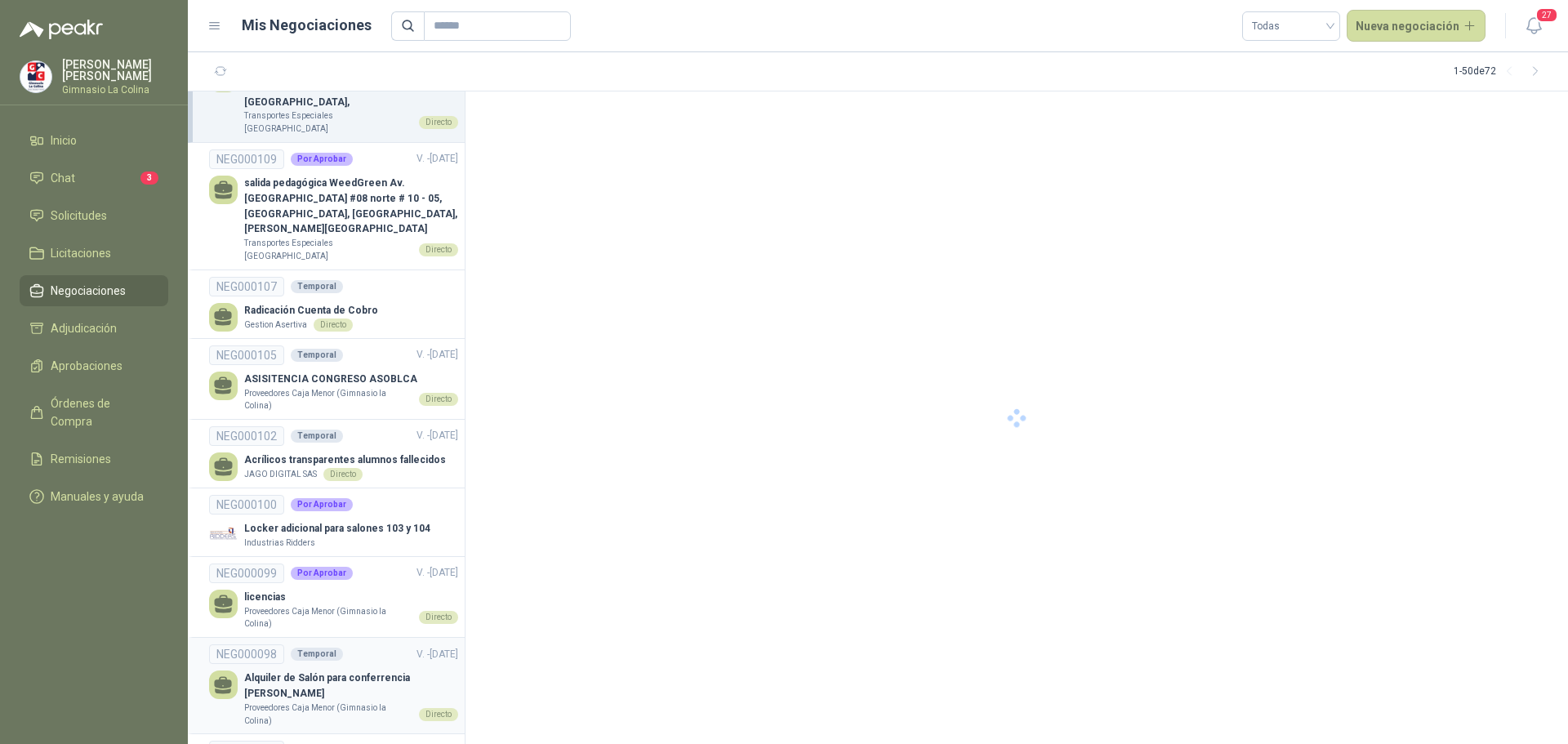
scroll to position [1470, 0]
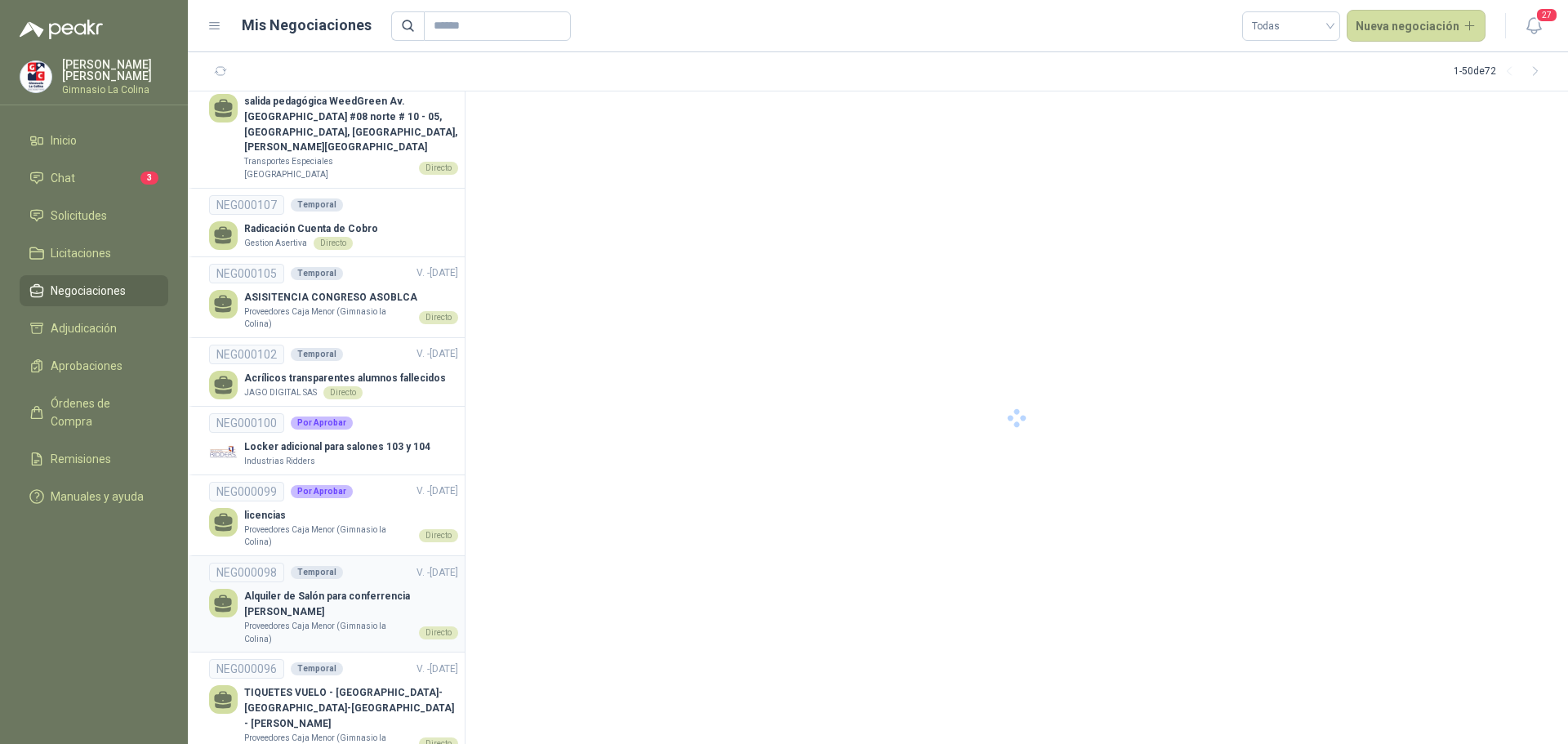
click at [314, 589] on p "Alquiler de Salón para conferrencia [PERSON_NAME]" at bounding box center [350, 604] width 214 height 31
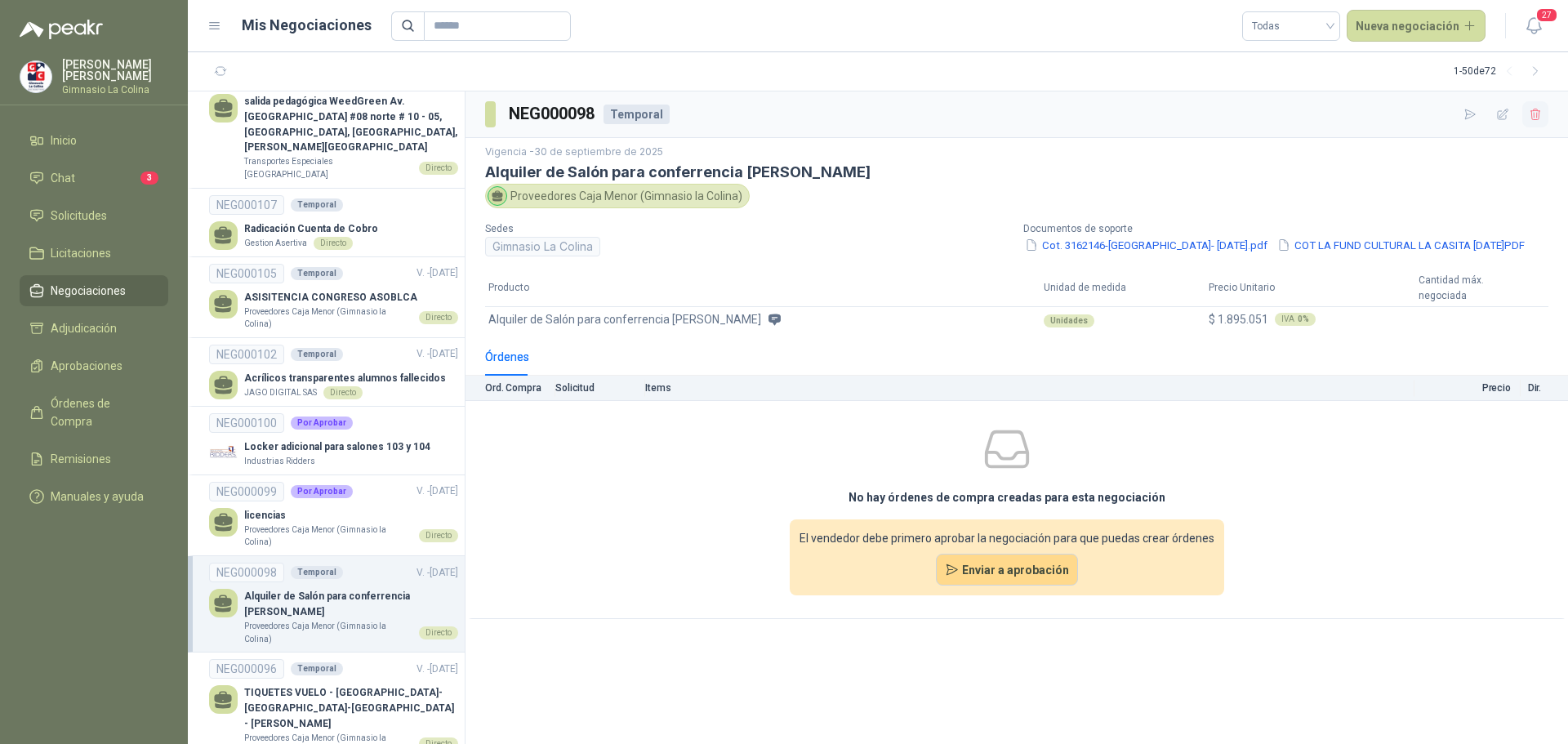
click at [1534, 107] on icon "button" at bounding box center [1535, 114] width 14 height 14
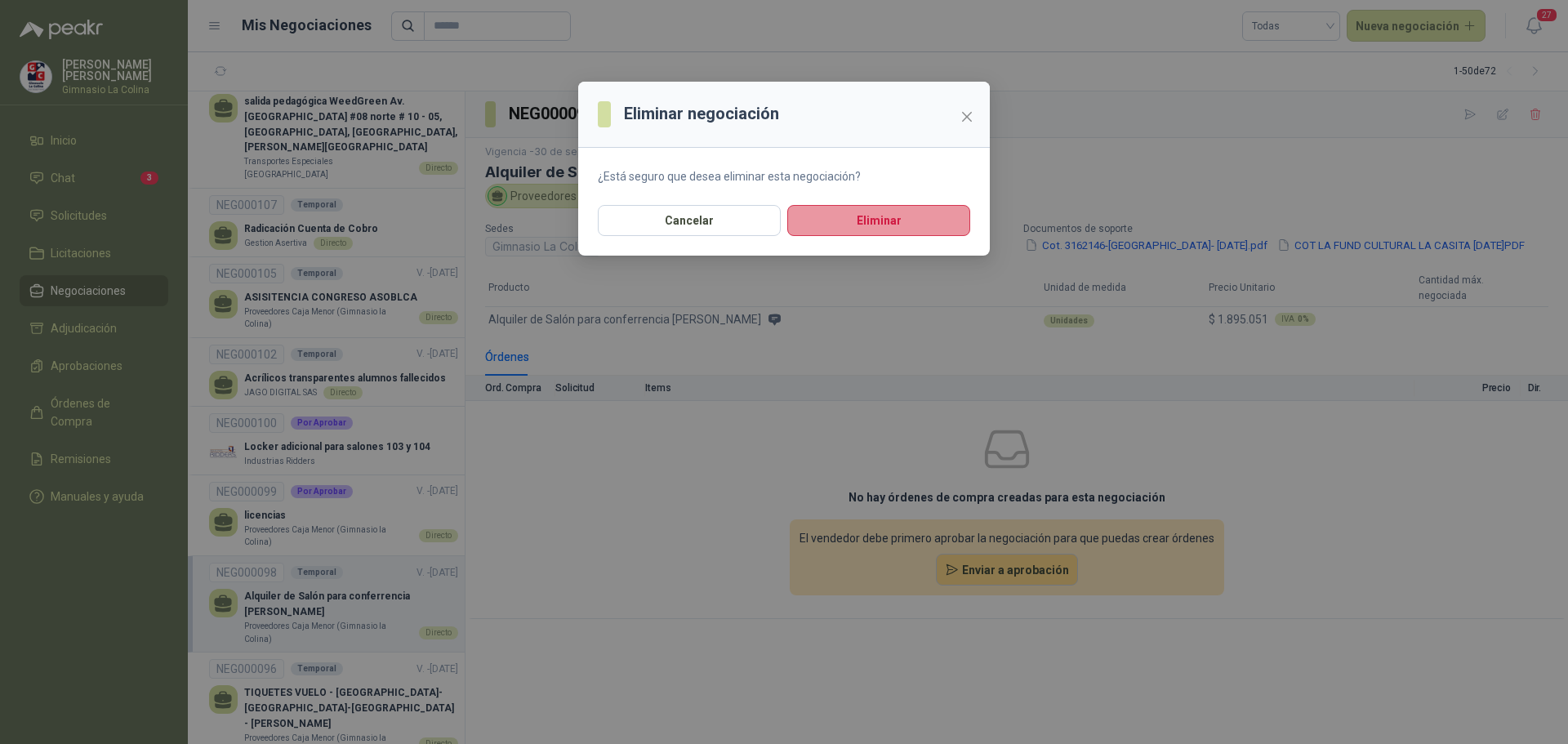
click at [857, 227] on button "Eliminar" at bounding box center [879, 220] width 183 height 31
drag, startPoint x: 880, startPoint y: 226, endPoint x: 889, endPoint y: 209, distance: 19.2
click at [889, 209] on button "Eliminar" at bounding box center [879, 220] width 183 height 31
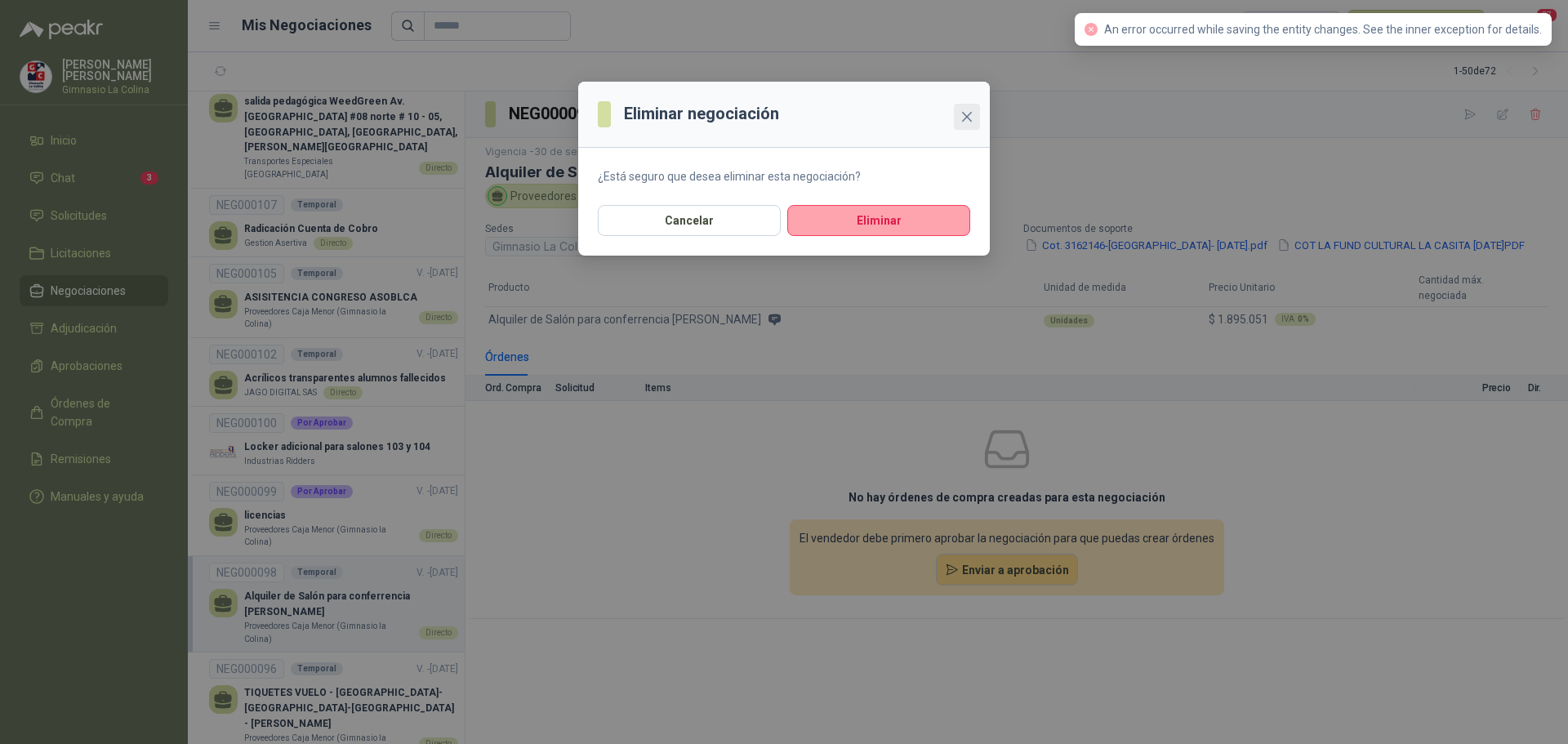
click at [968, 116] on icon "close" at bounding box center [966, 116] width 10 height 10
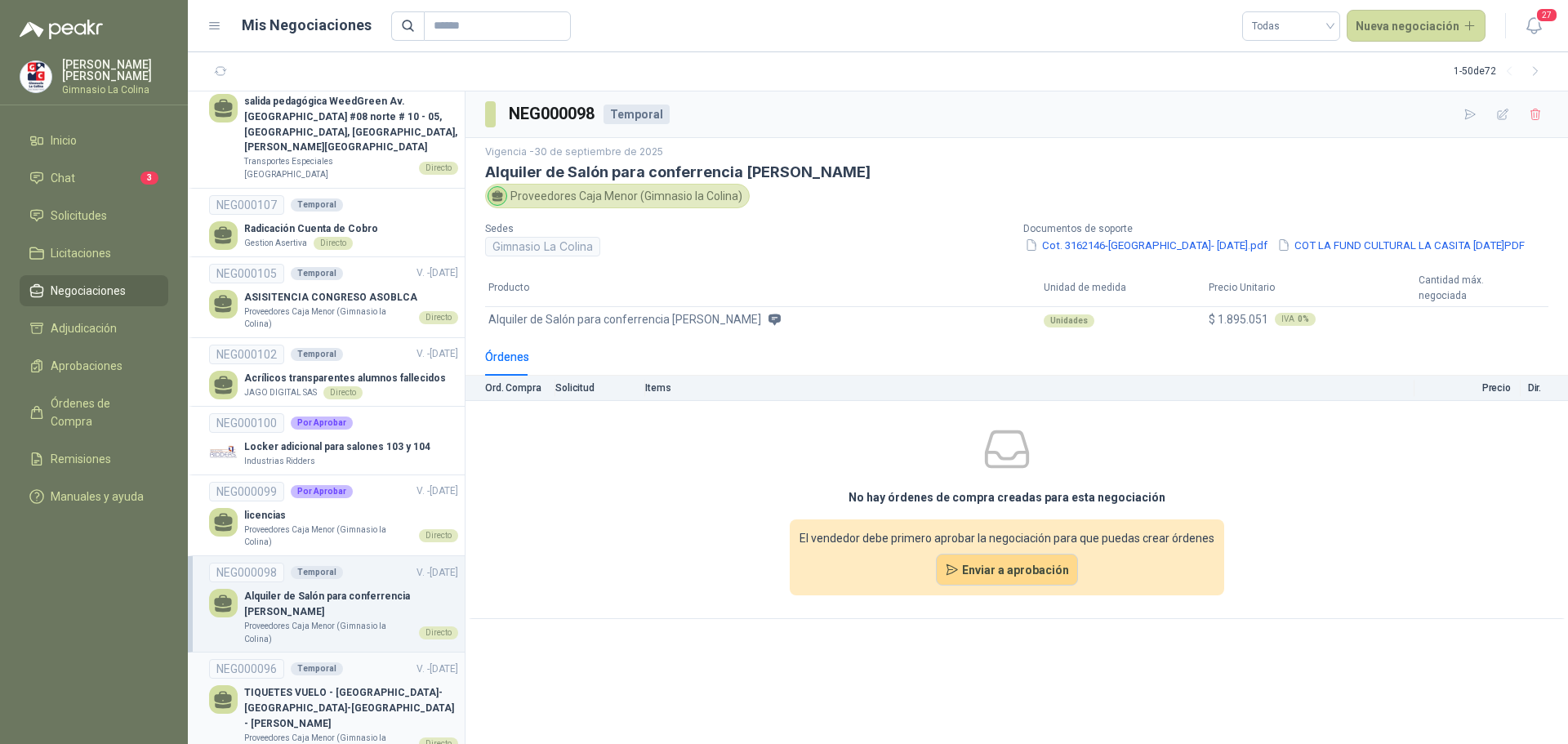
click at [305, 731] on p "Proveedores Caja Menor (Gimnasio la Colina)" at bounding box center [328, 744] width 168 height 25
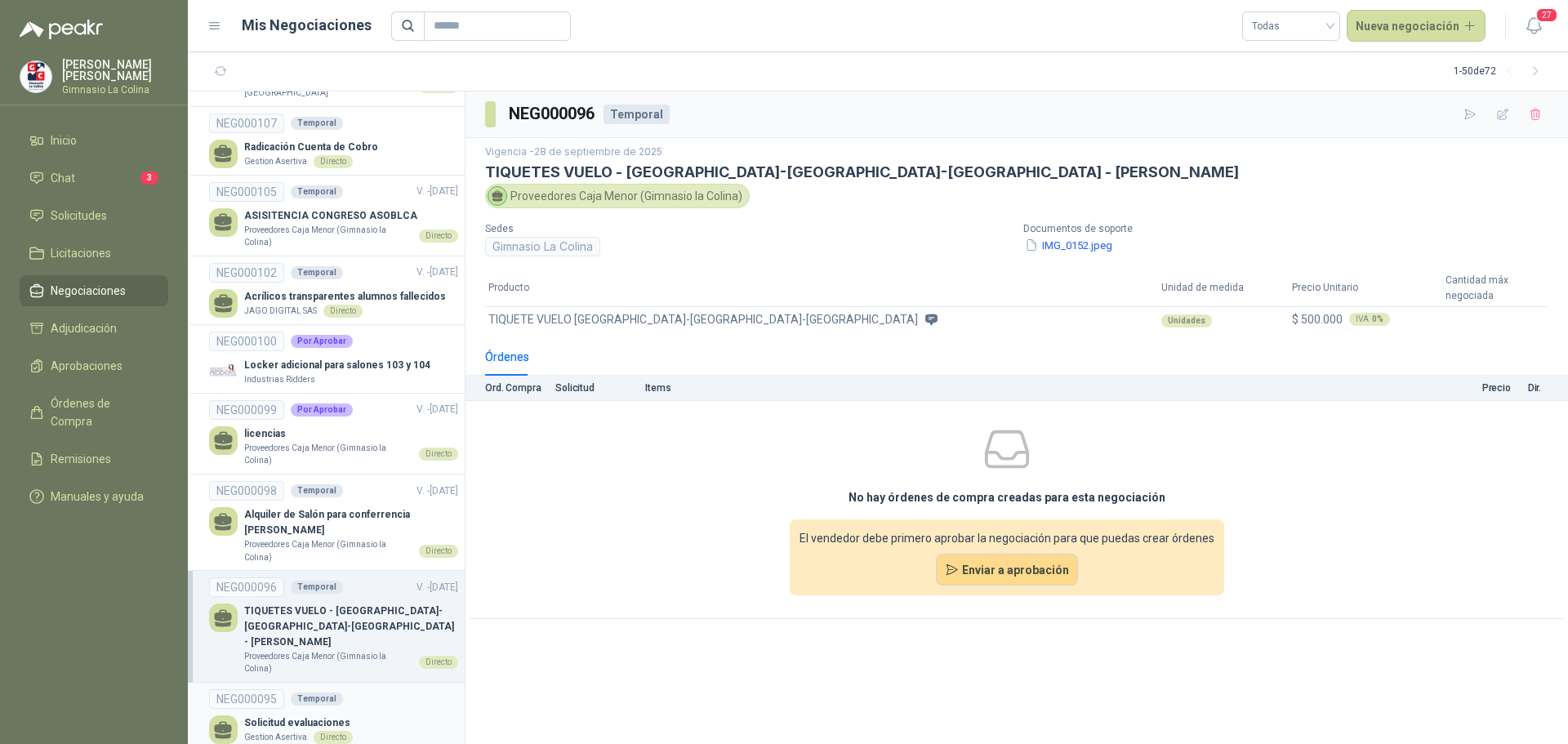
scroll to position [1633, 0]
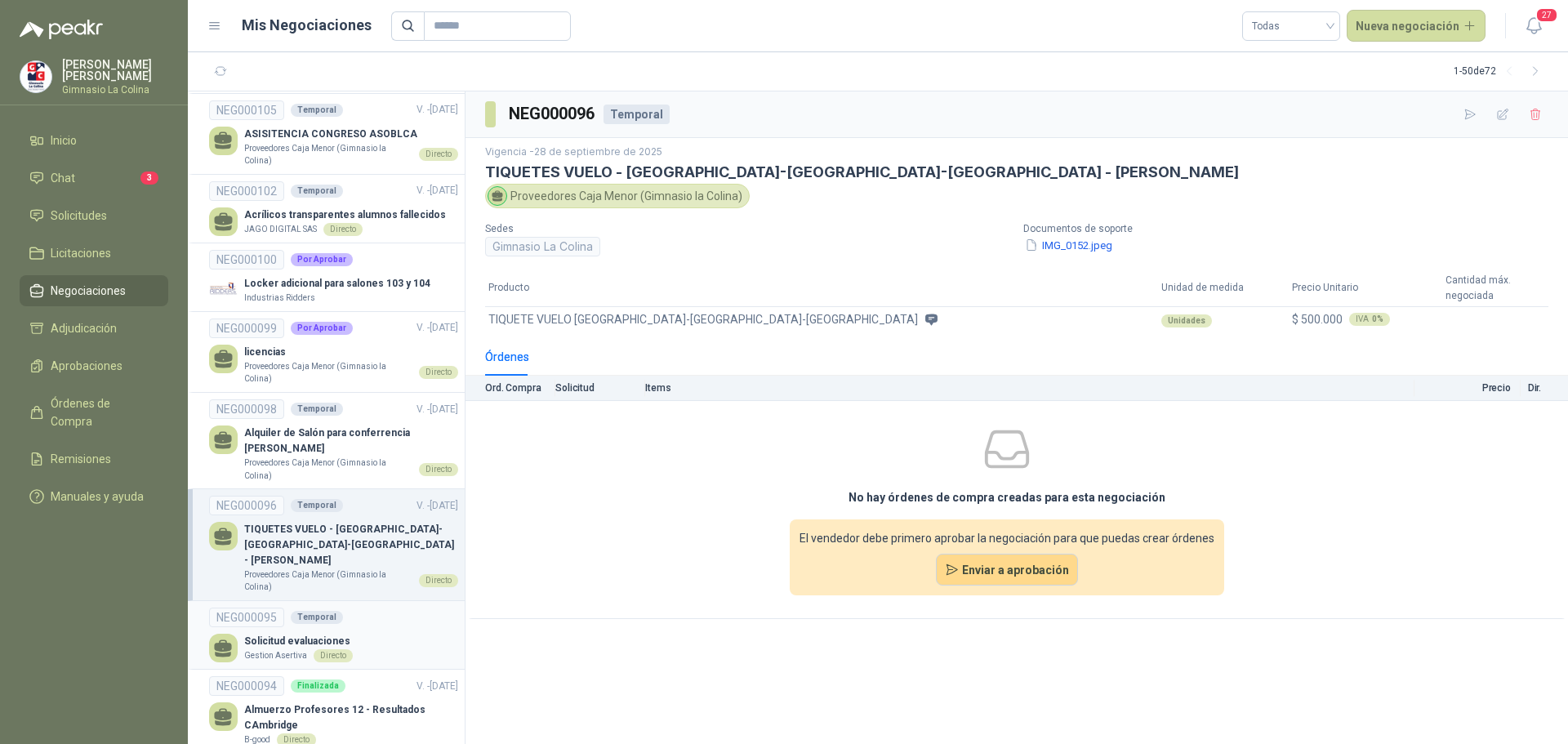
click at [341, 634] on p "Solicitud evaluaciones" at bounding box center [298, 641] width 108 height 15
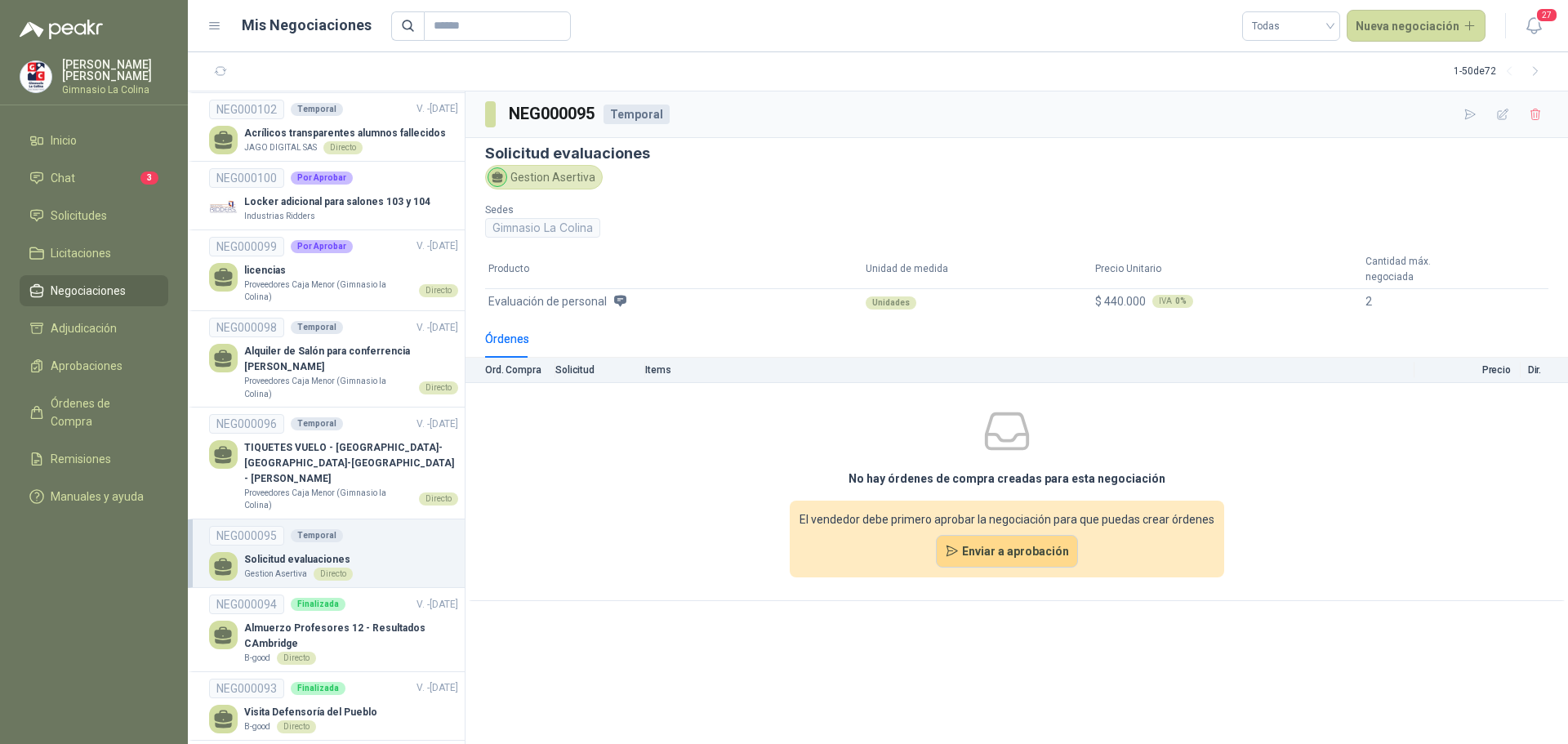
scroll to position [1796, 0]
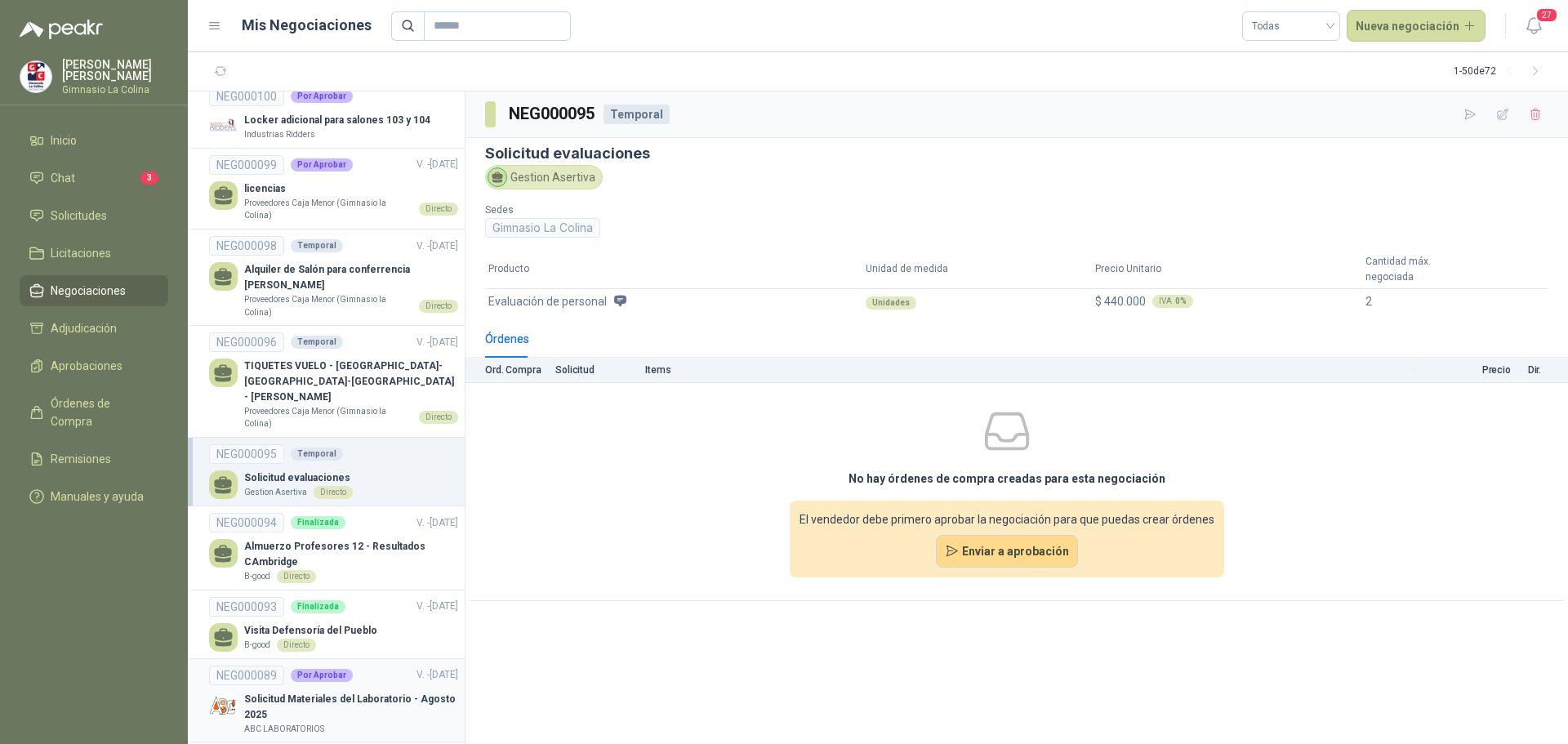
click at [372, 692] on p "Solicitud Materiales del Laboratorio - Agosto 2025" at bounding box center [350, 707] width 214 height 31
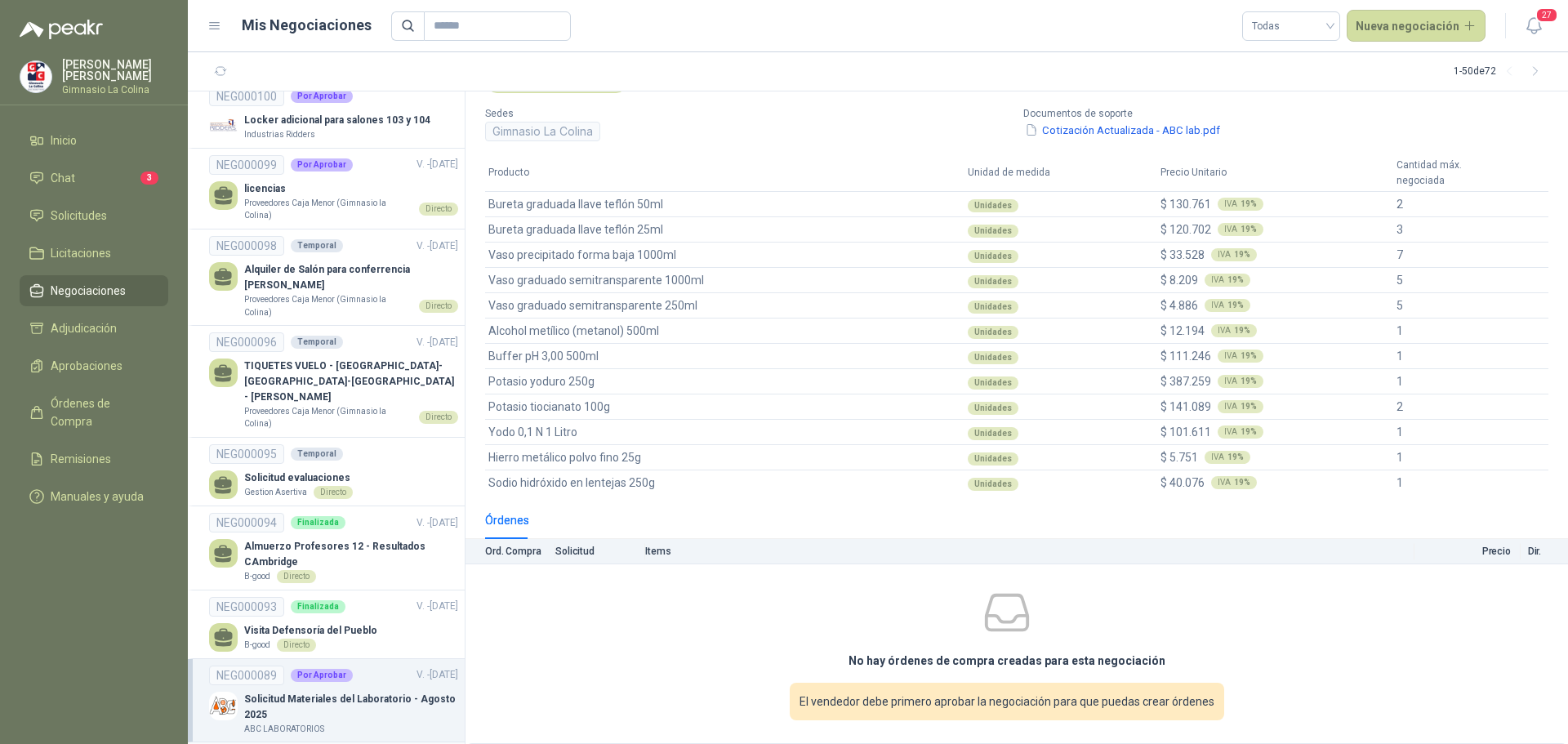
scroll to position [1959, 0]
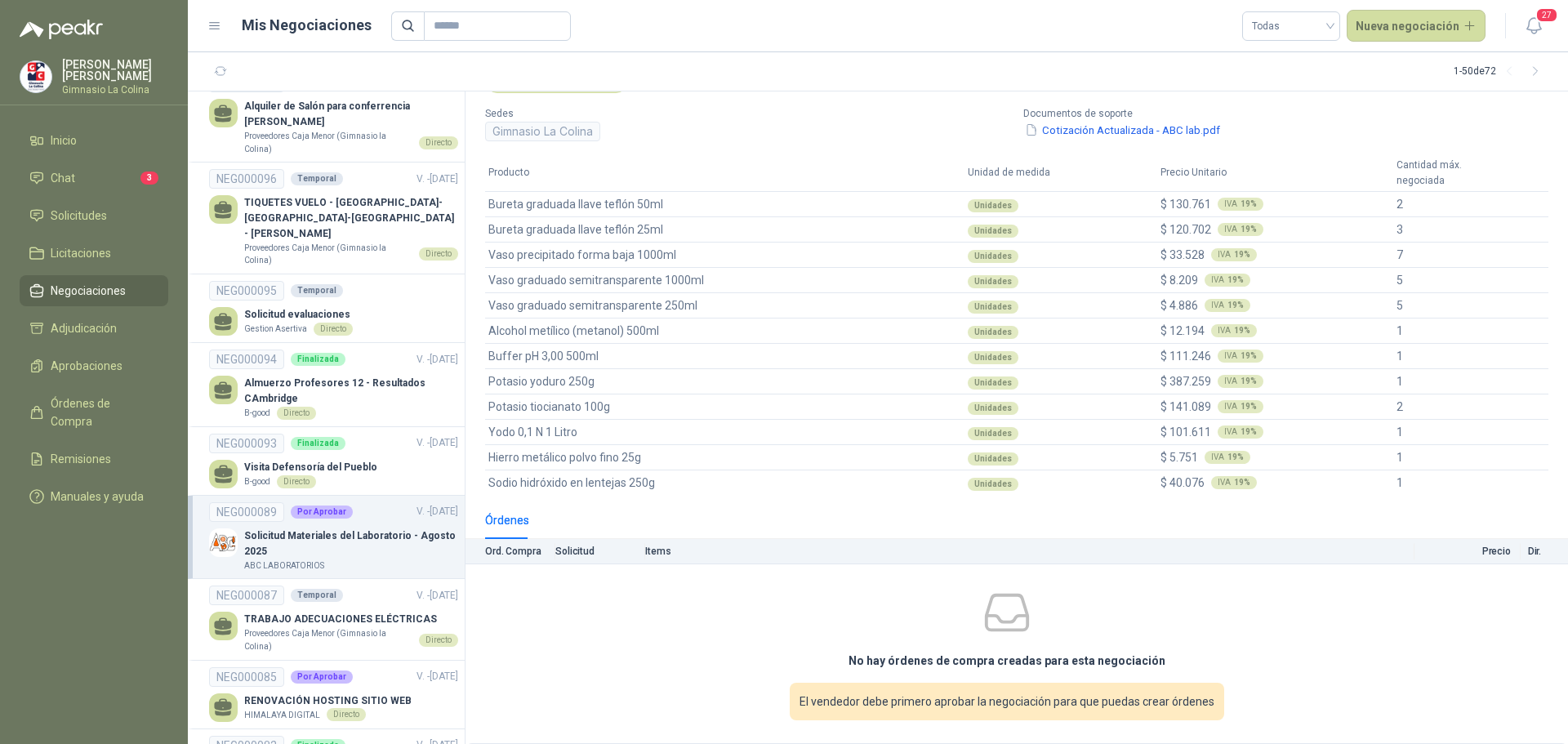
click at [292, 528] on p "Solicitud Materiales del Laboratorio - Agosto 2025" at bounding box center [350, 544] width 214 height 31
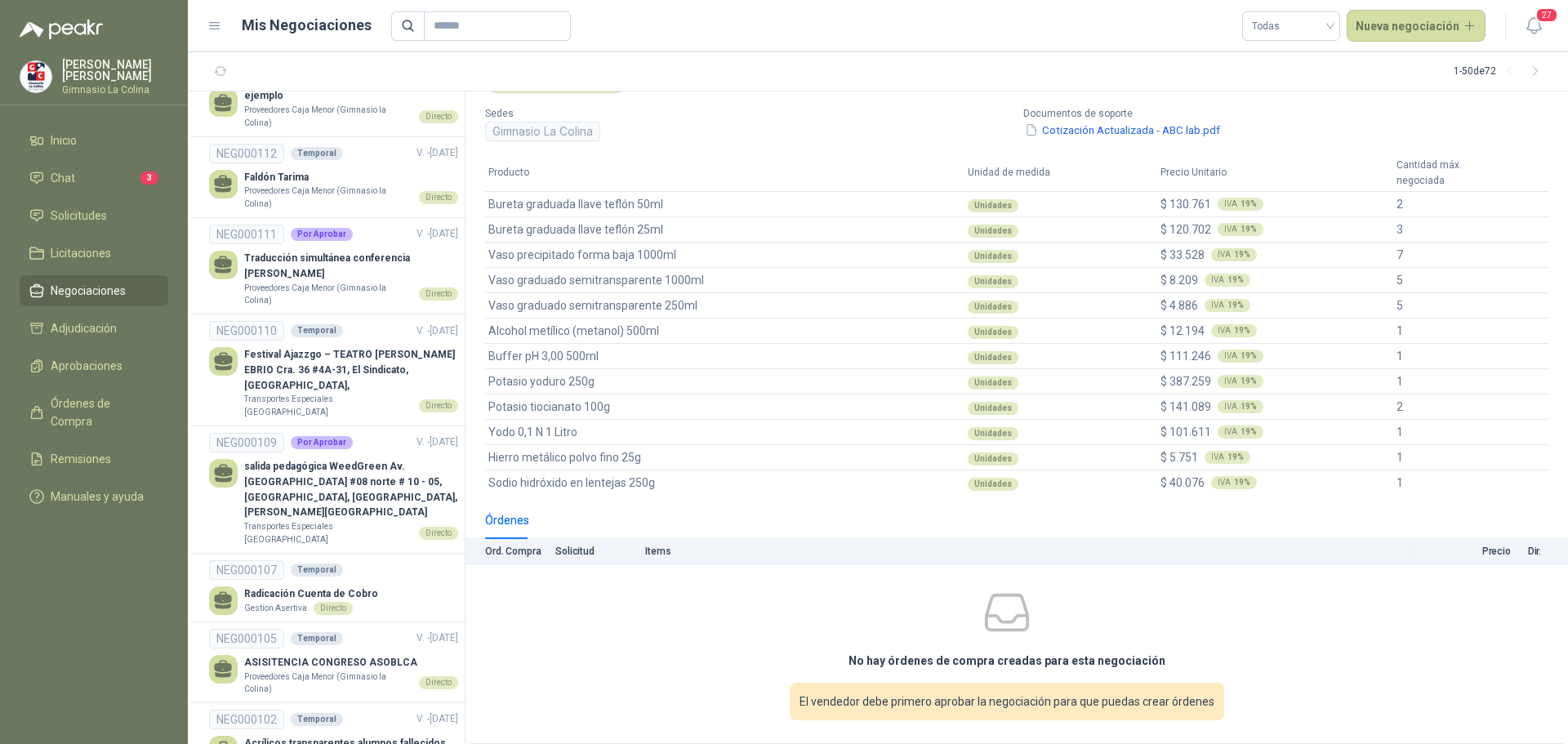
scroll to position [615, 0]
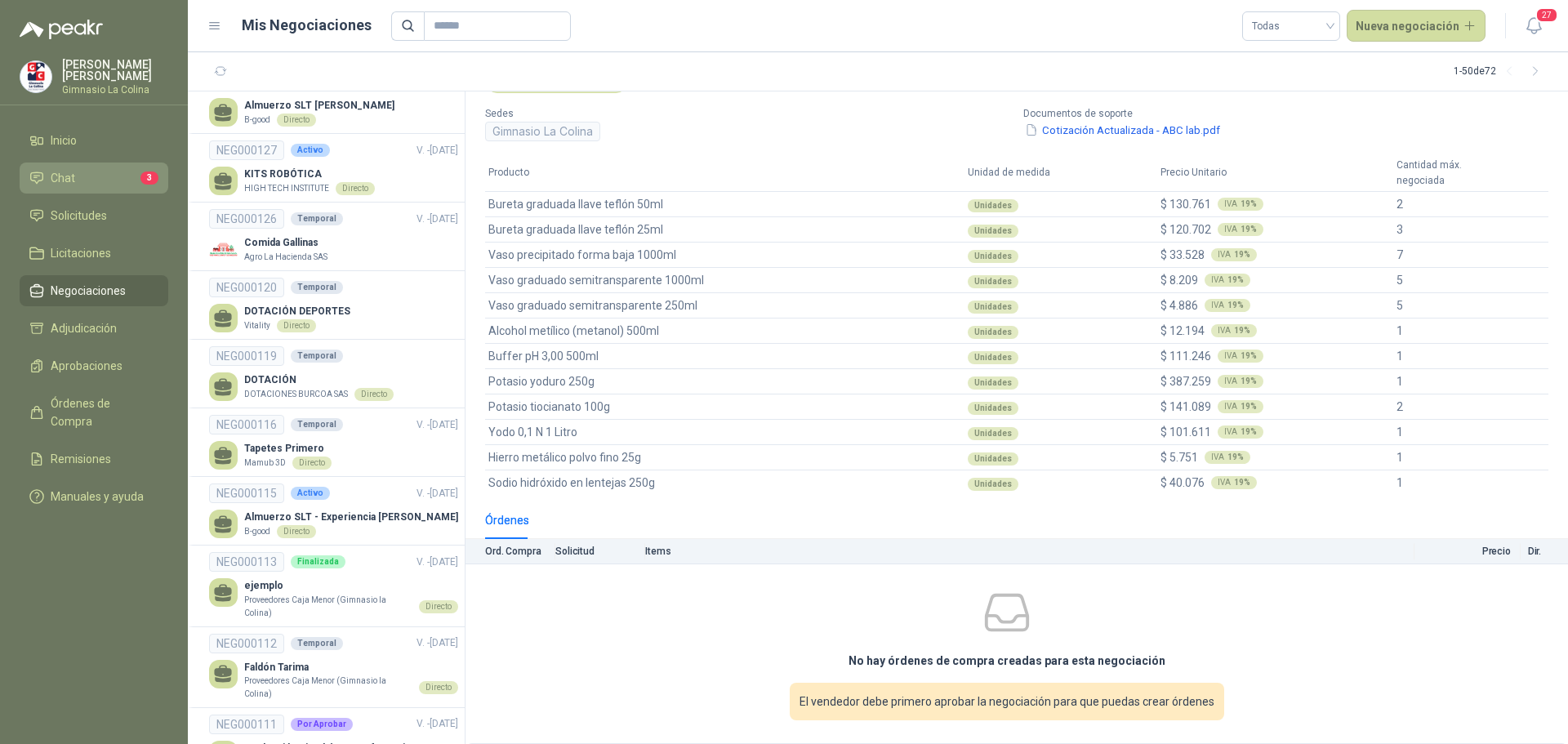
click at [89, 183] on li "Chat 3" at bounding box center [94, 178] width 129 height 18
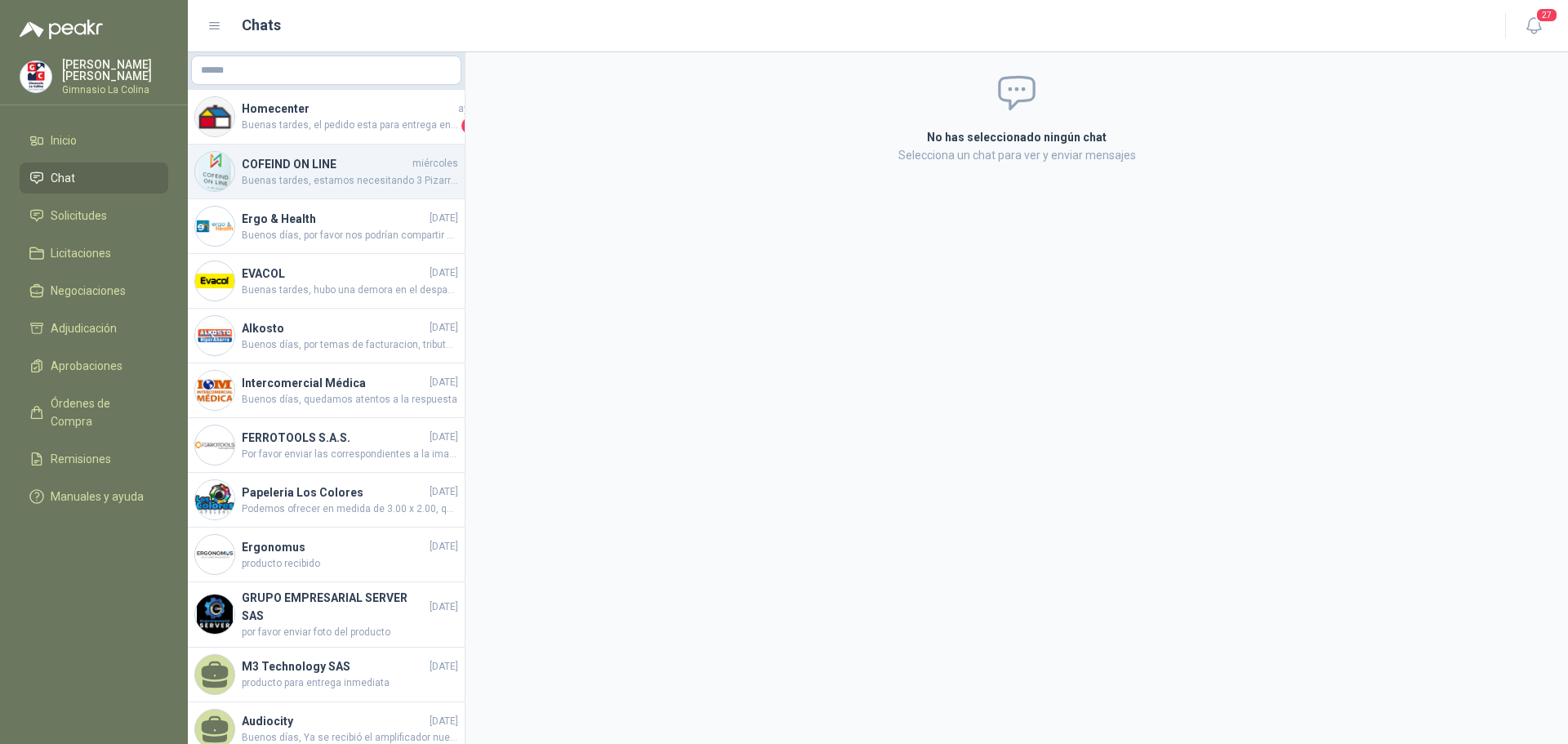
click at [246, 163] on h4 "COFEIND ON LINE" at bounding box center [325, 164] width 167 height 18
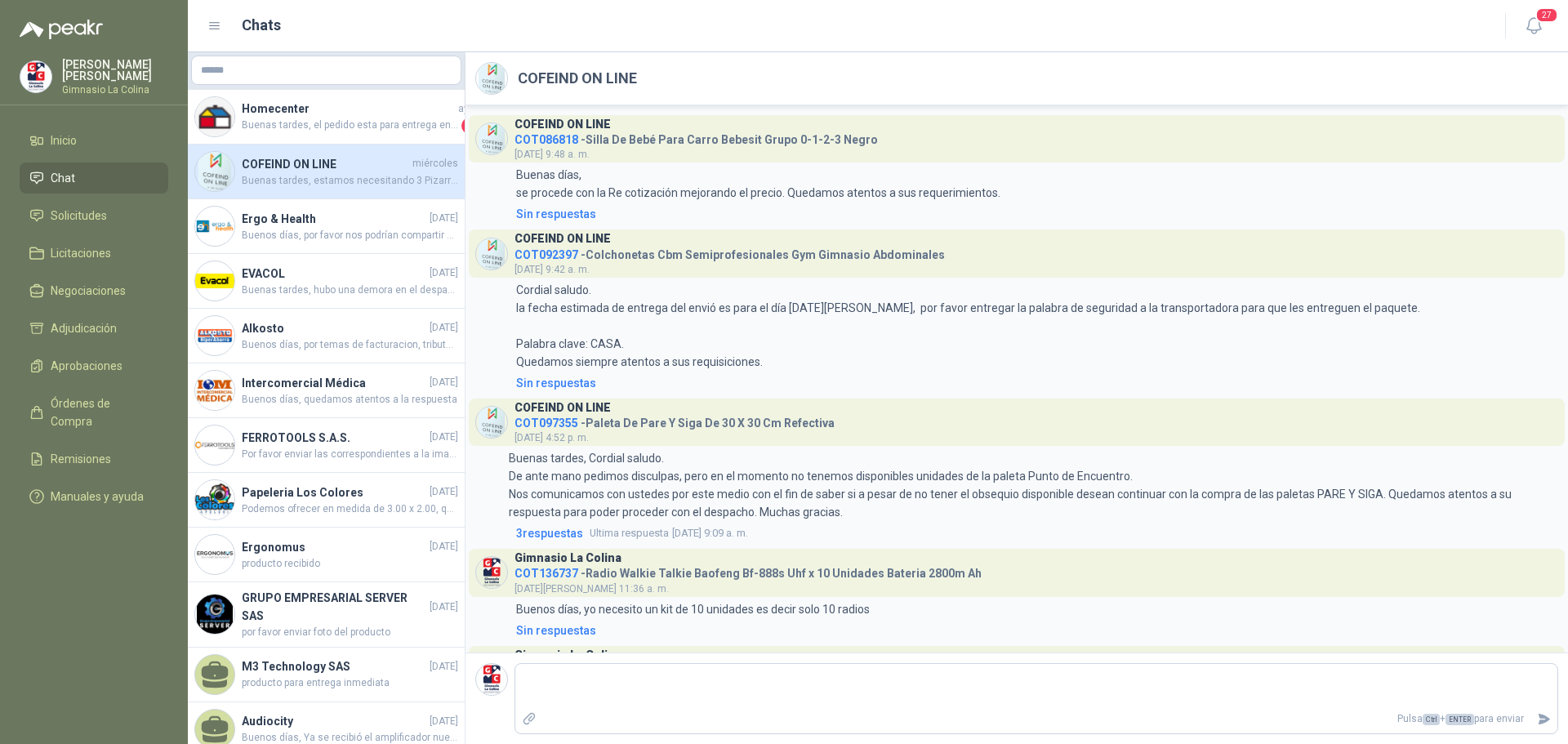
scroll to position [401, 0]
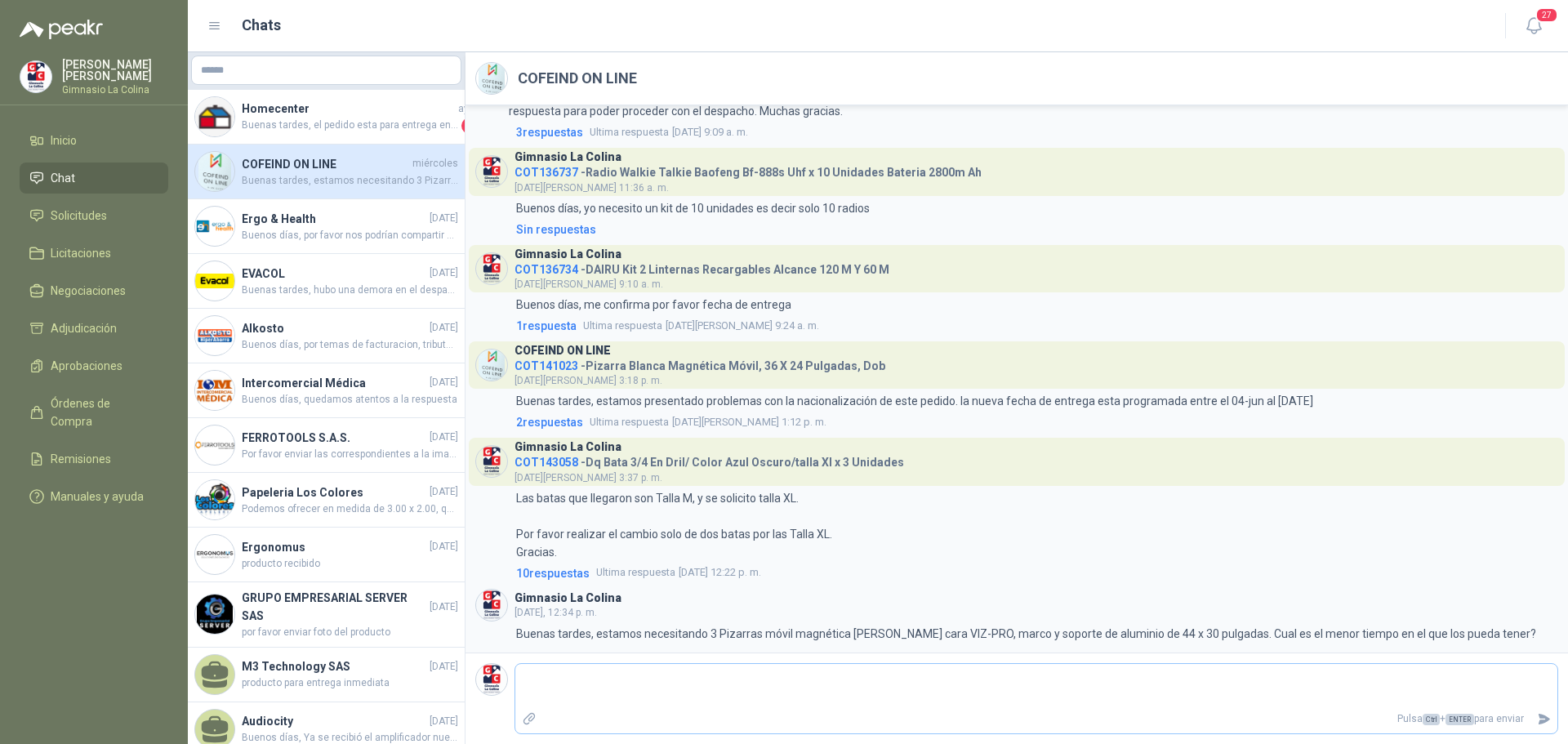
click at [631, 693] on textarea at bounding box center [1037, 686] width 1042 height 38
click at [319, 117] on span "Buenas tardes, el pedido esta para entrega entre [DATE] y [DATE]." at bounding box center [350, 126] width 217 height 16
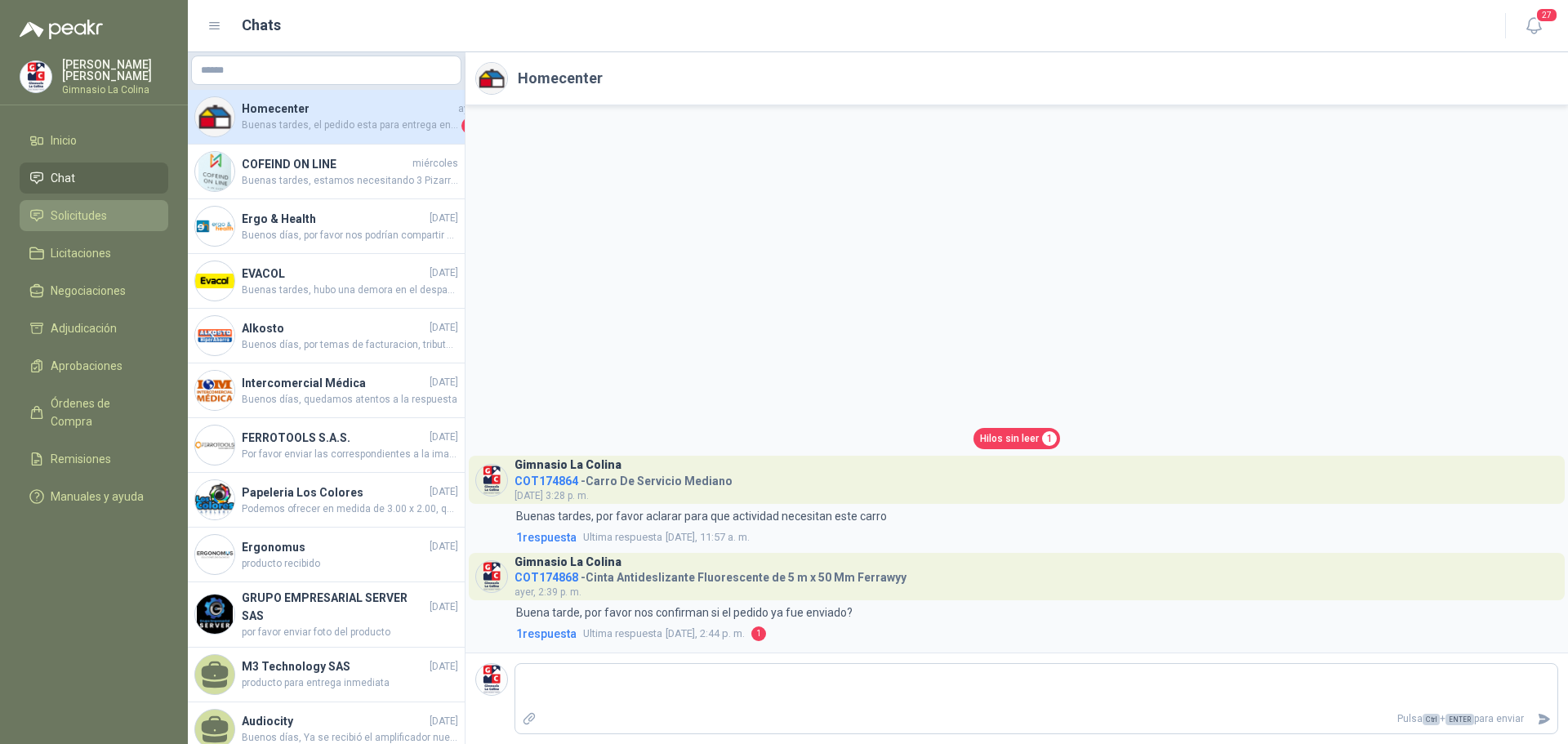
click at [84, 214] on span "Solicitudes" at bounding box center [79, 216] width 56 height 18
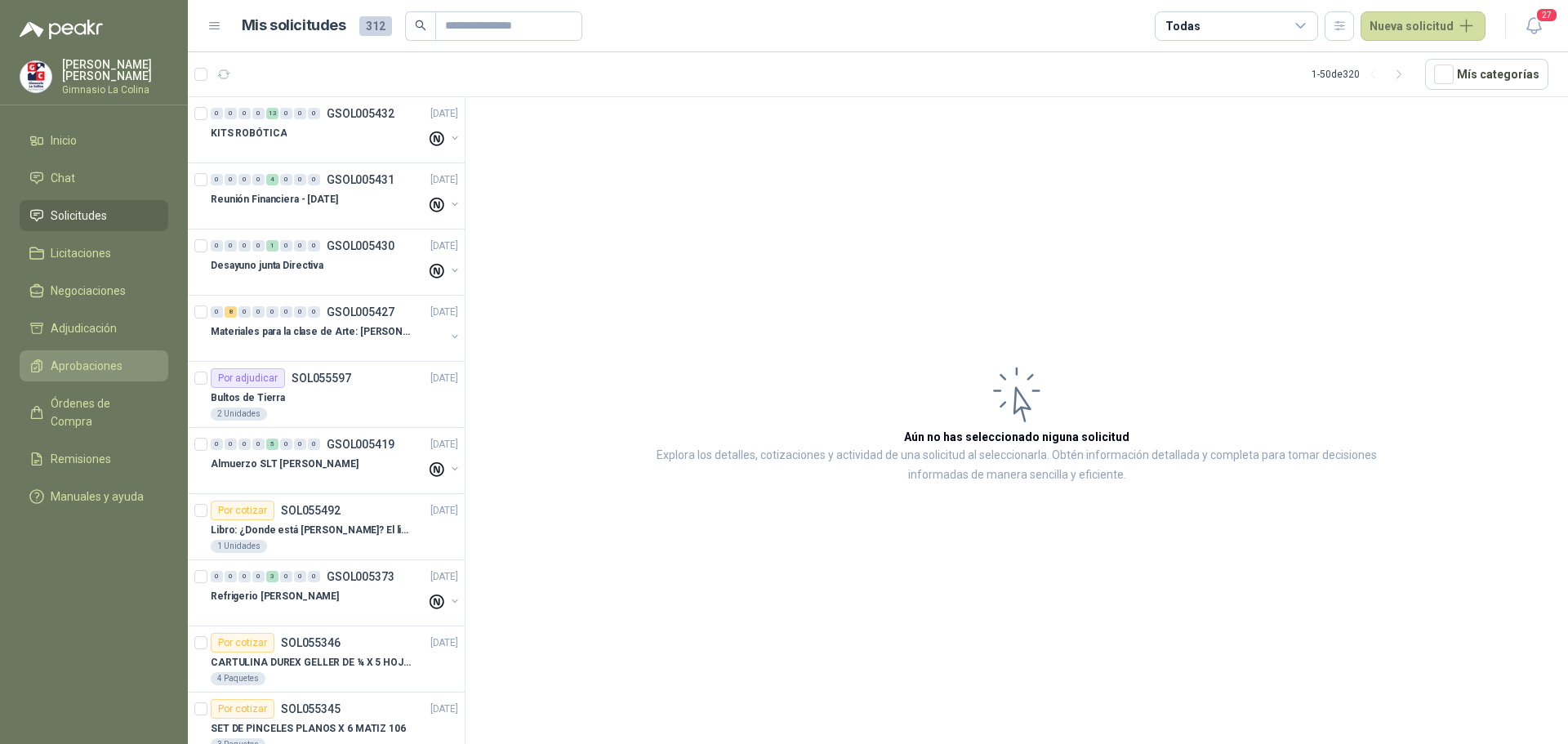
click at [109, 358] on span "Aprobaciones" at bounding box center [87, 366] width 72 height 18
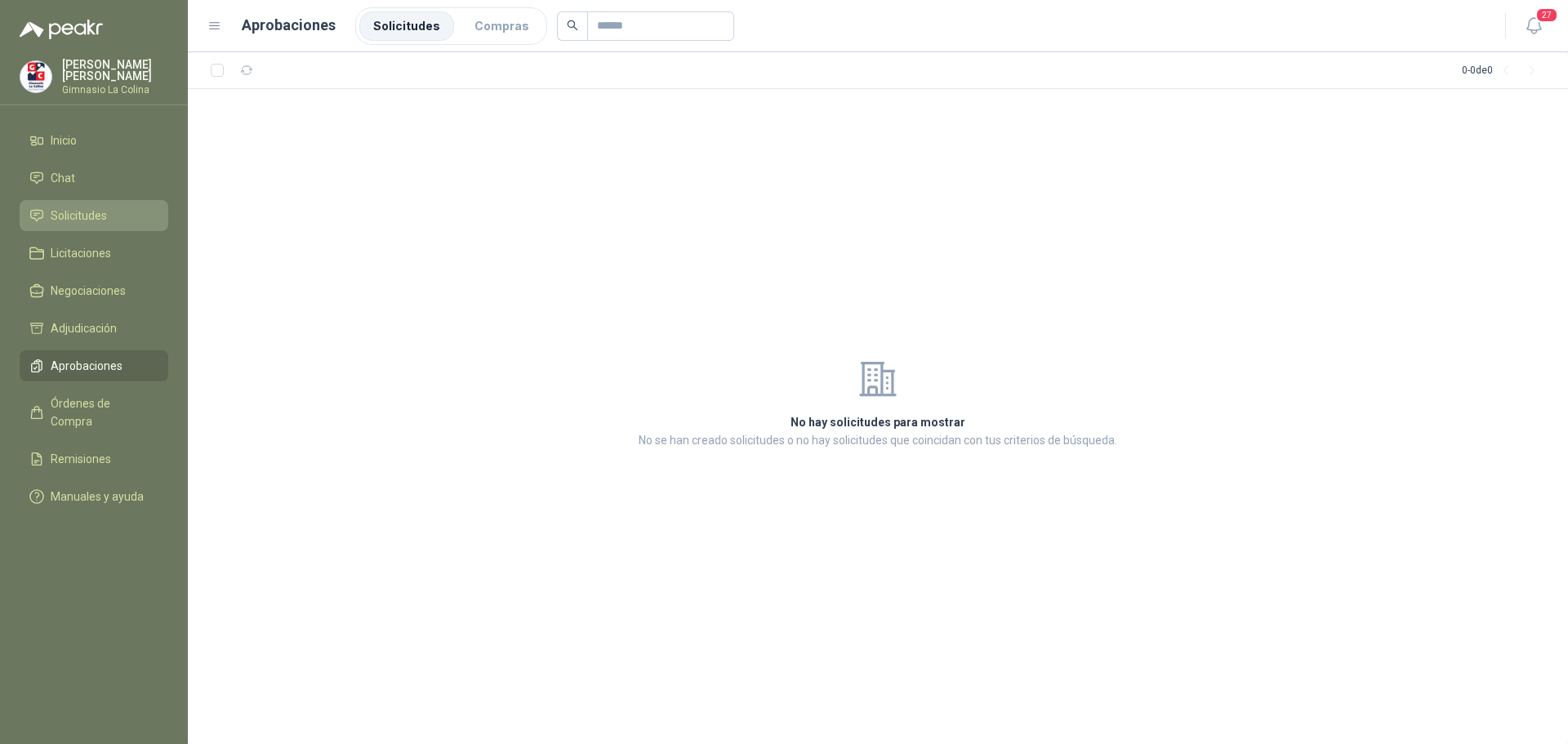
click at [90, 213] on span "Solicitudes" at bounding box center [79, 216] width 56 height 18
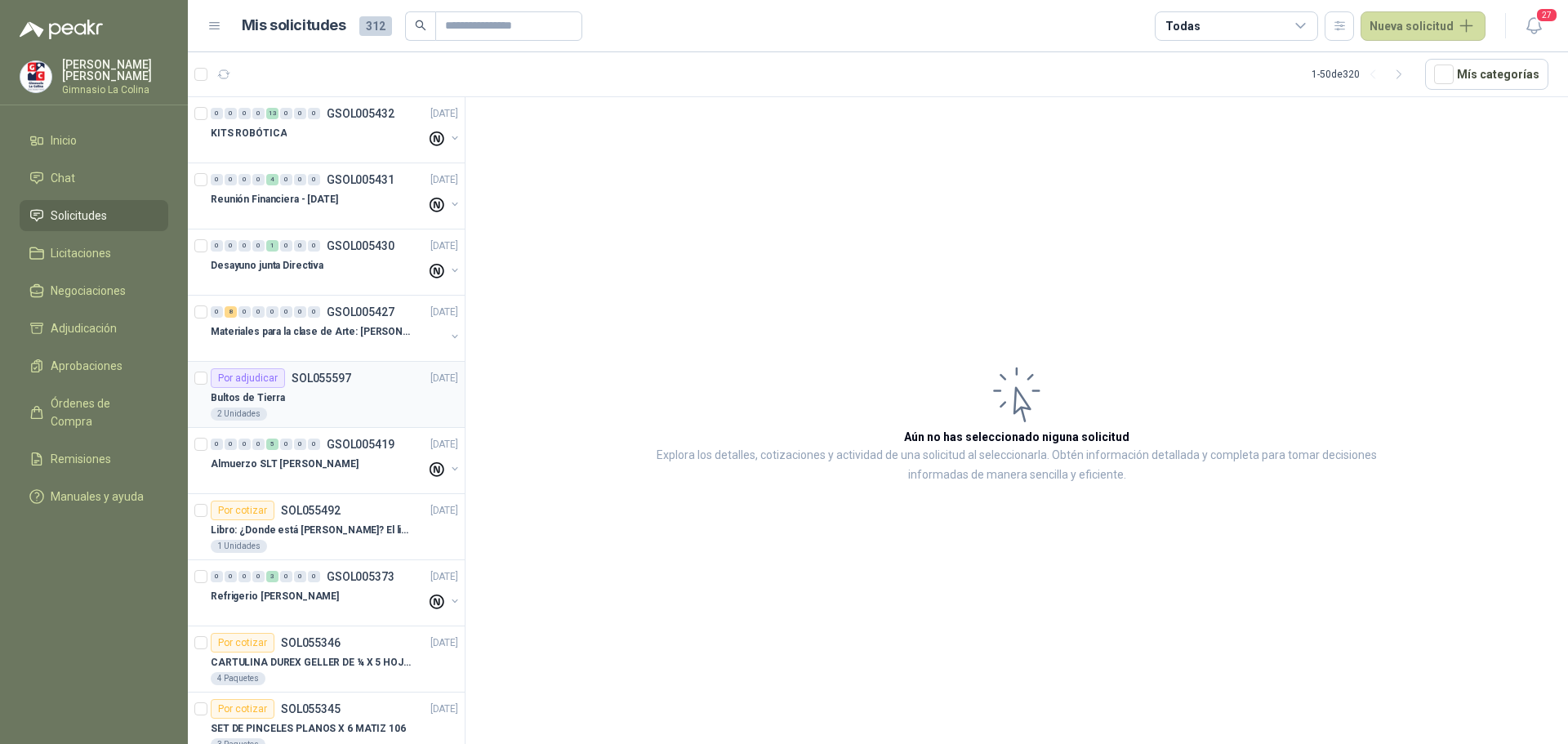
click at [255, 380] on div "Por adjudicar" at bounding box center [247, 378] width 74 height 20
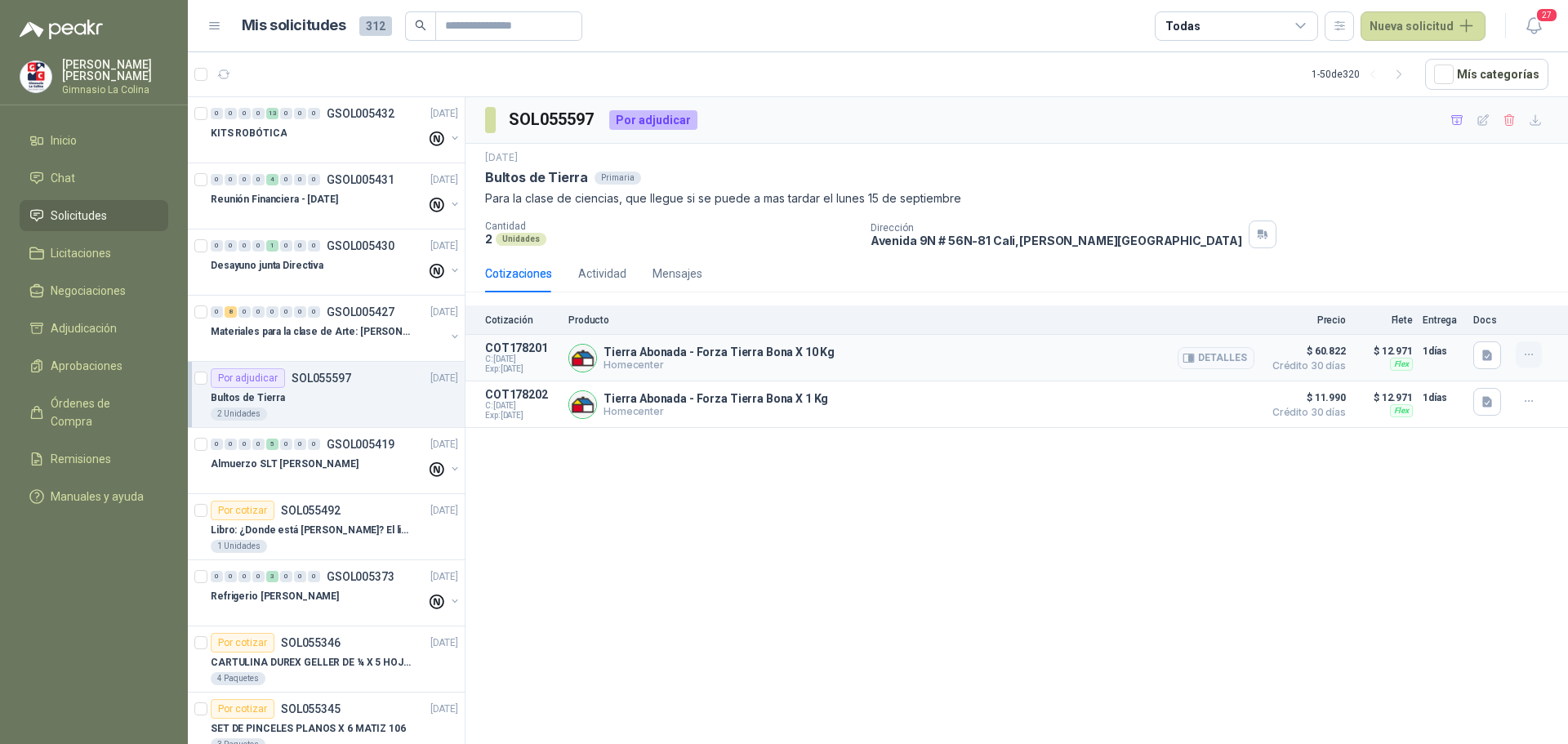
click at [1526, 356] on icon "button" at bounding box center [1529, 354] width 14 height 14
click at [1448, 290] on button "Añadir" at bounding box center [1496, 289] width 131 height 26
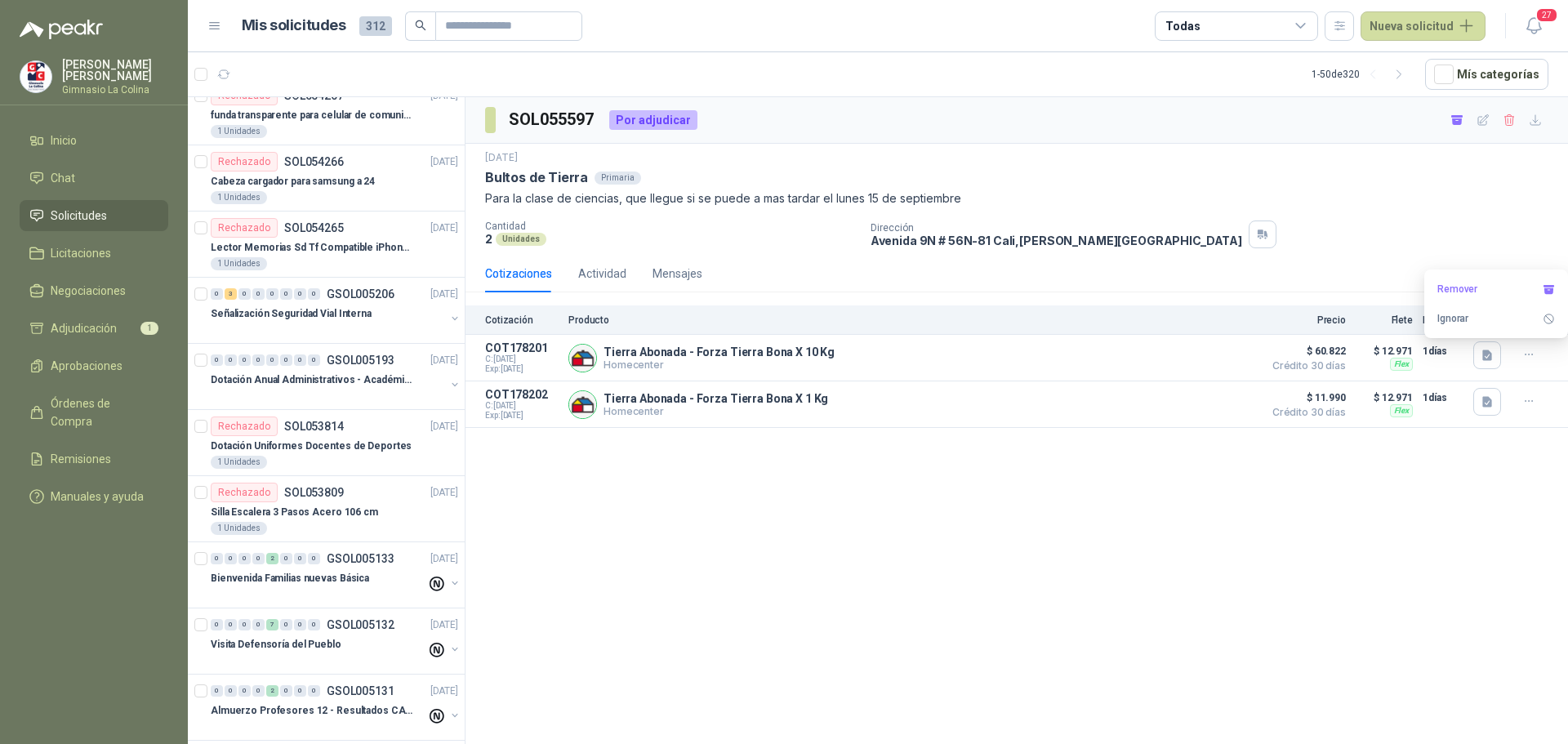
scroll to position [2677, 0]
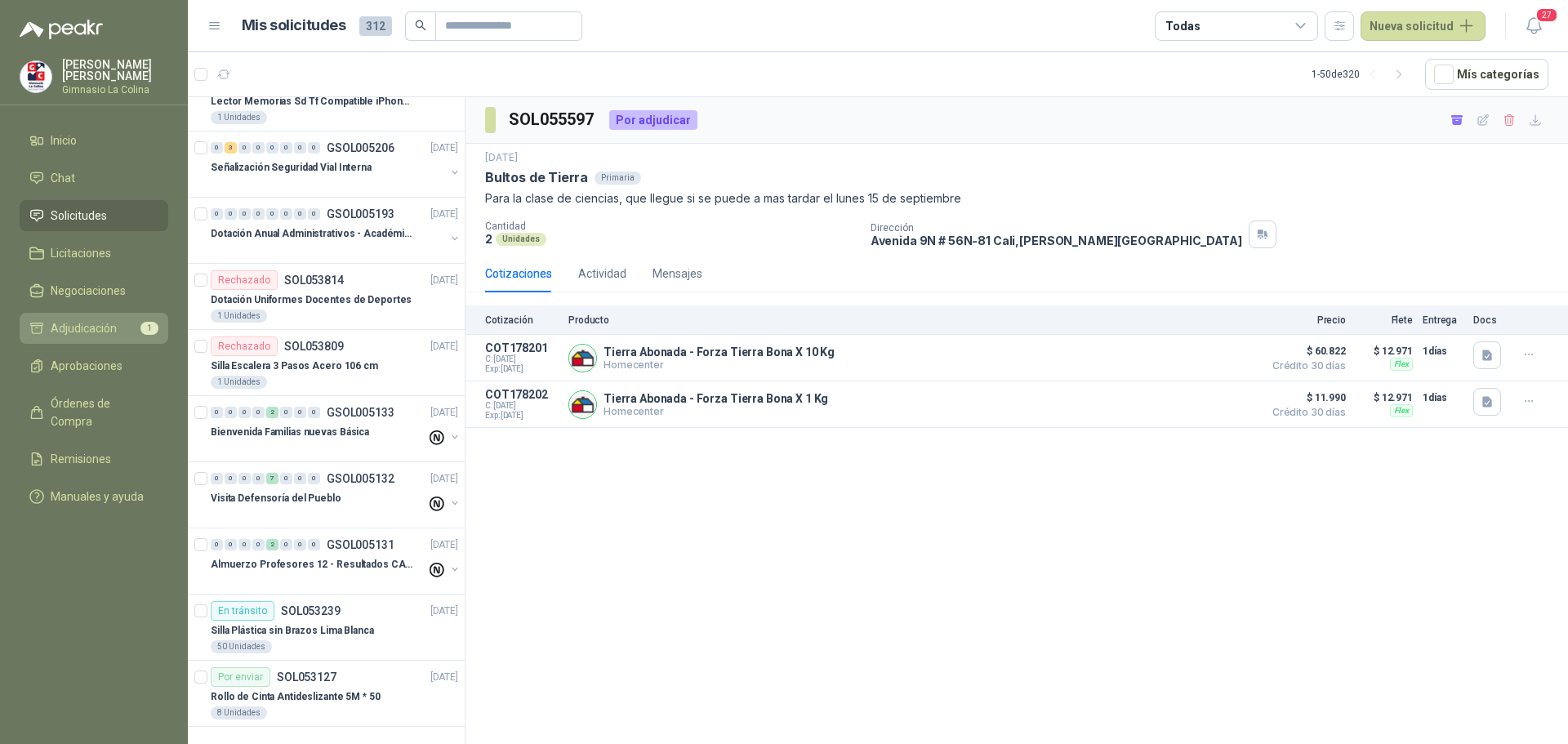
click at [104, 323] on span "Adjudicación" at bounding box center [83, 329] width 66 height 18
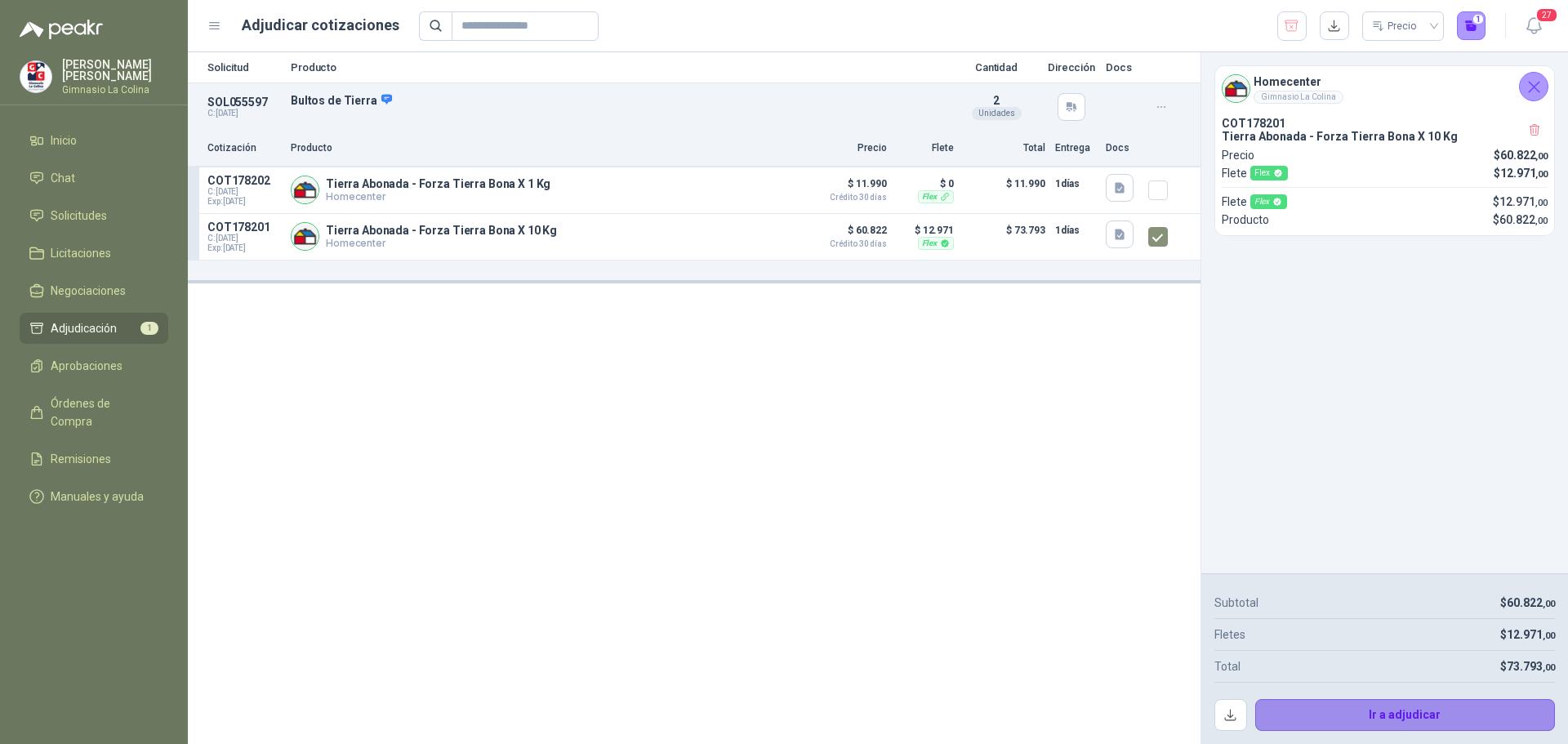
click at [1416, 724] on button "Ir a adjudicar" at bounding box center [1405, 715] width 301 height 33
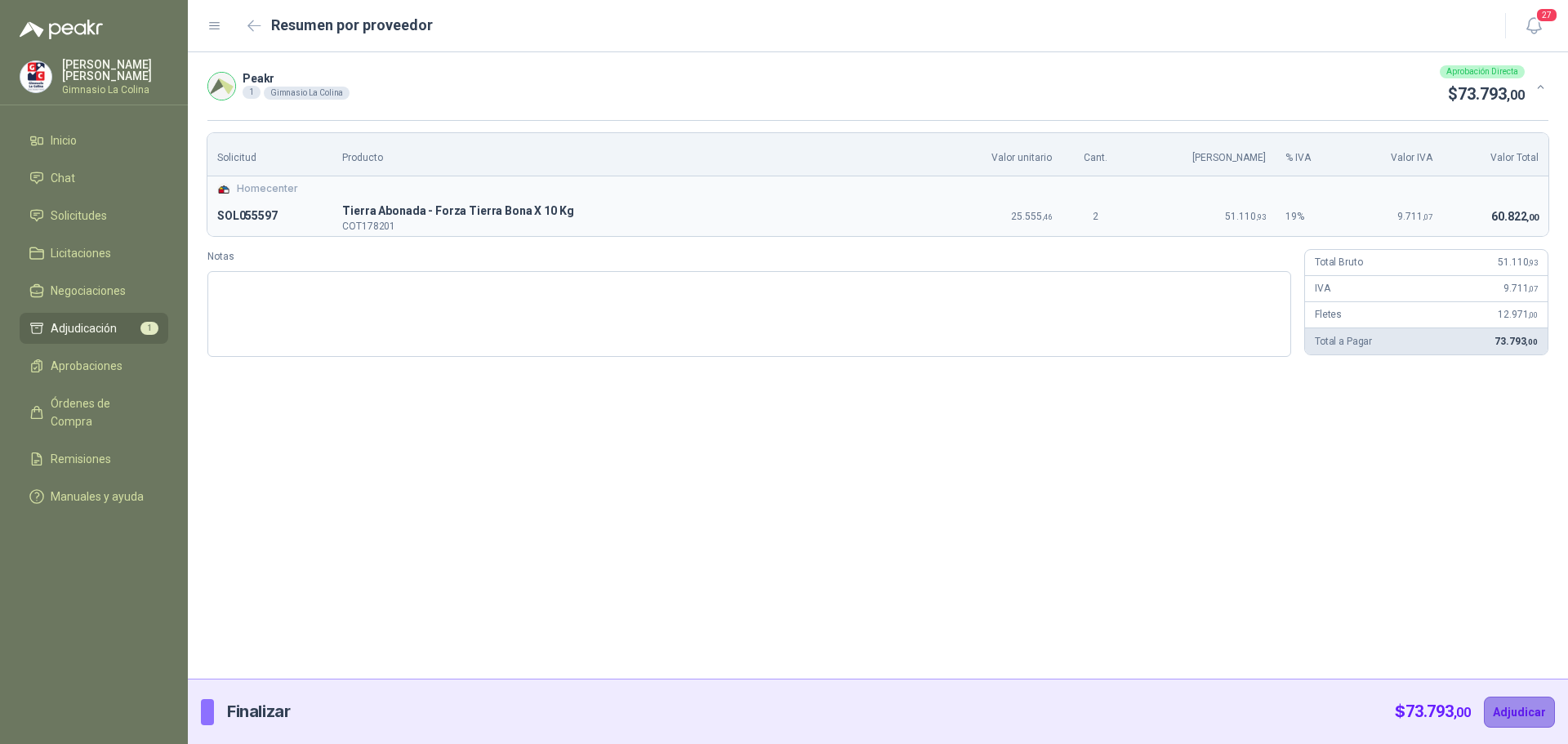
click at [1522, 706] on button "Adjudicar" at bounding box center [1519, 711] width 71 height 31
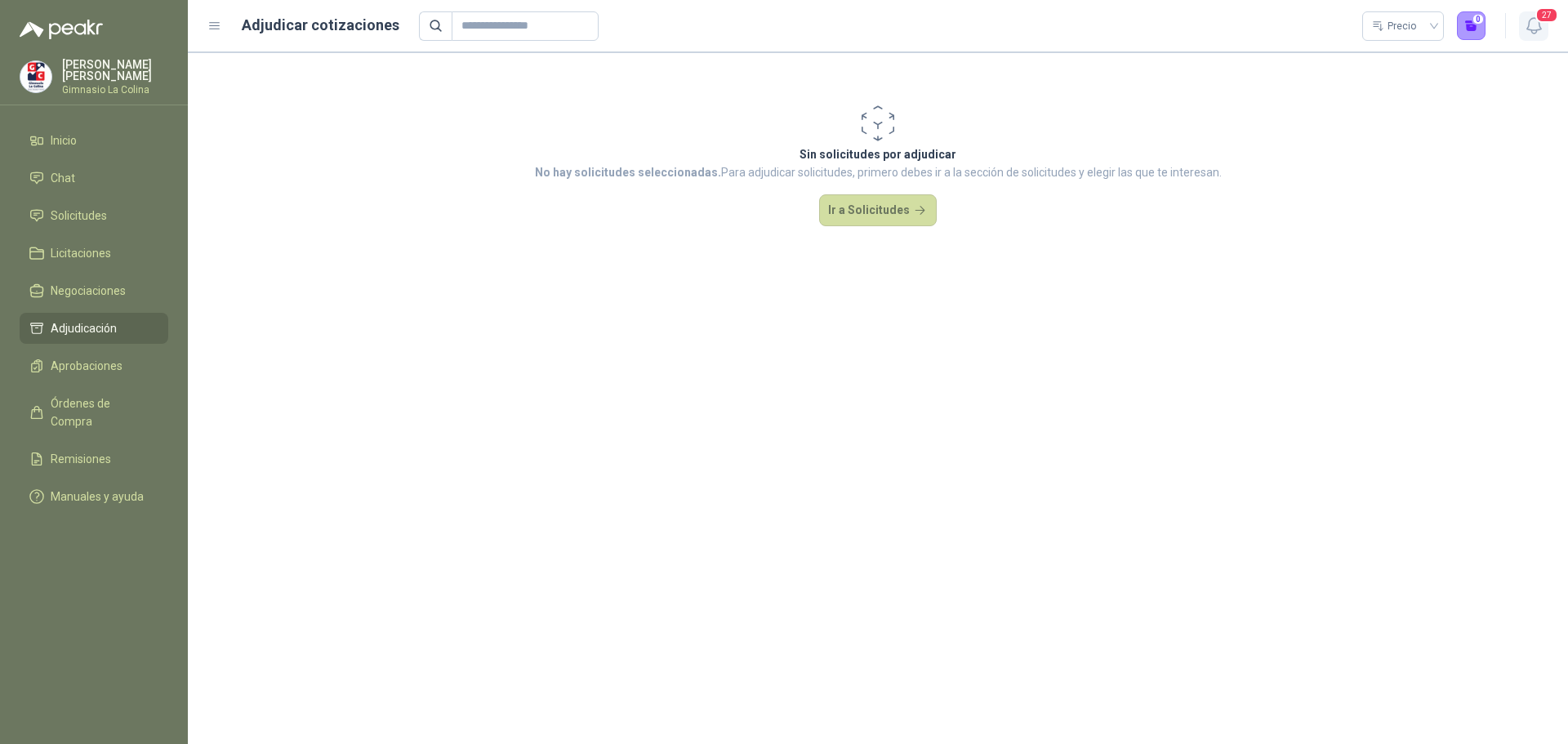
click at [1541, 20] on span "27" at bounding box center [1546, 14] width 23 height 15
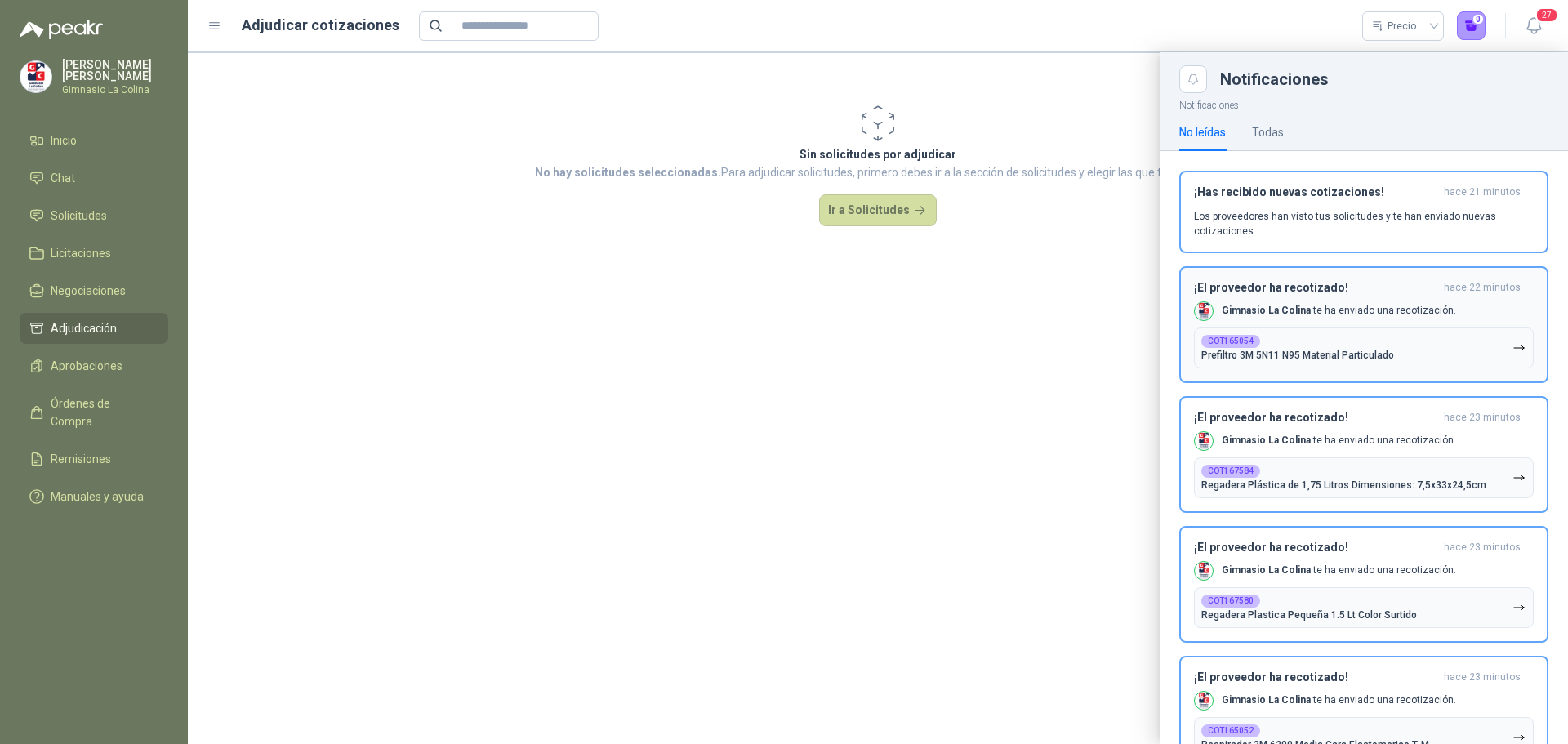
click at [1234, 345] on b "COT165054" at bounding box center [1230, 340] width 46 height 8
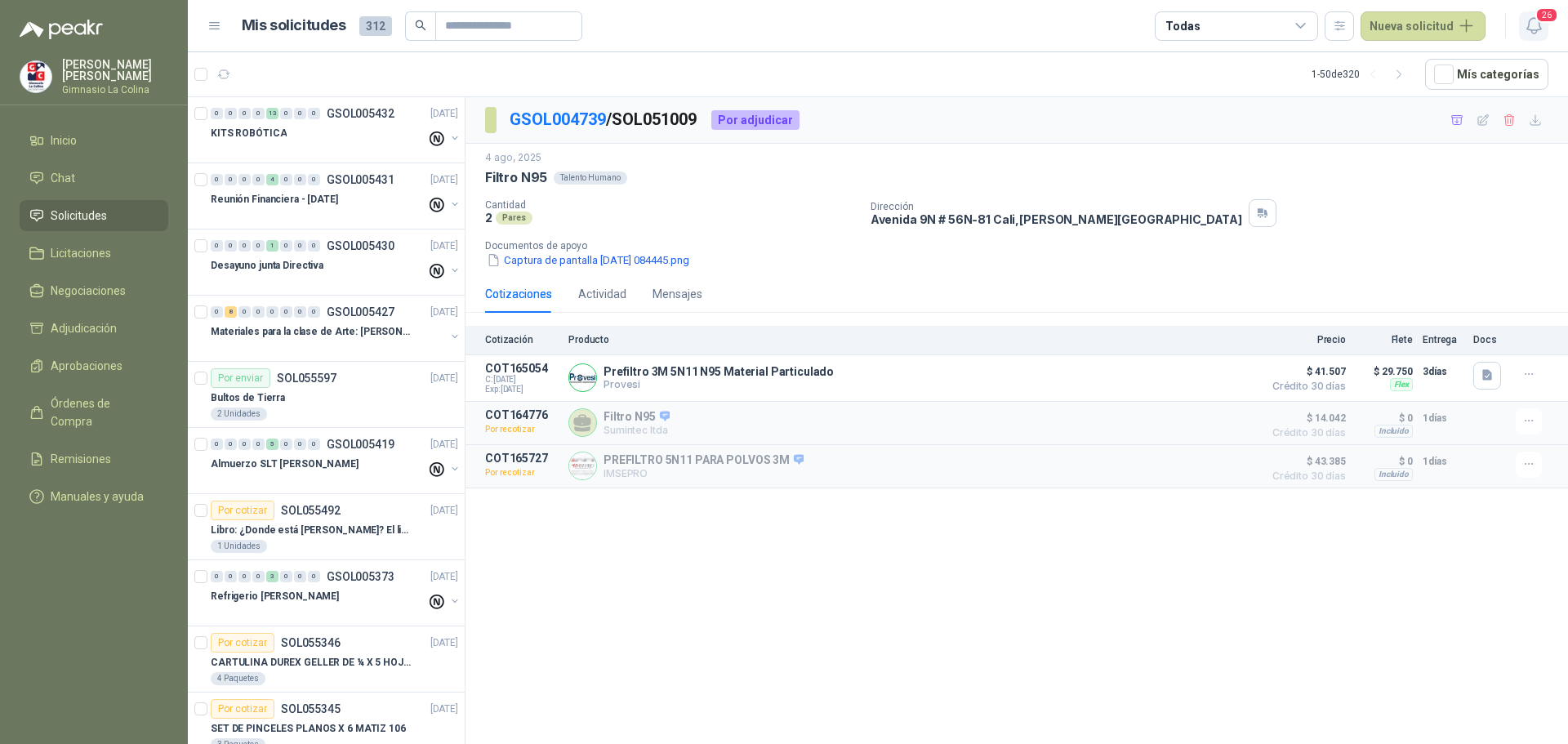
click at [1530, 19] on icon "button" at bounding box center [1534, 25] width 21 height 21
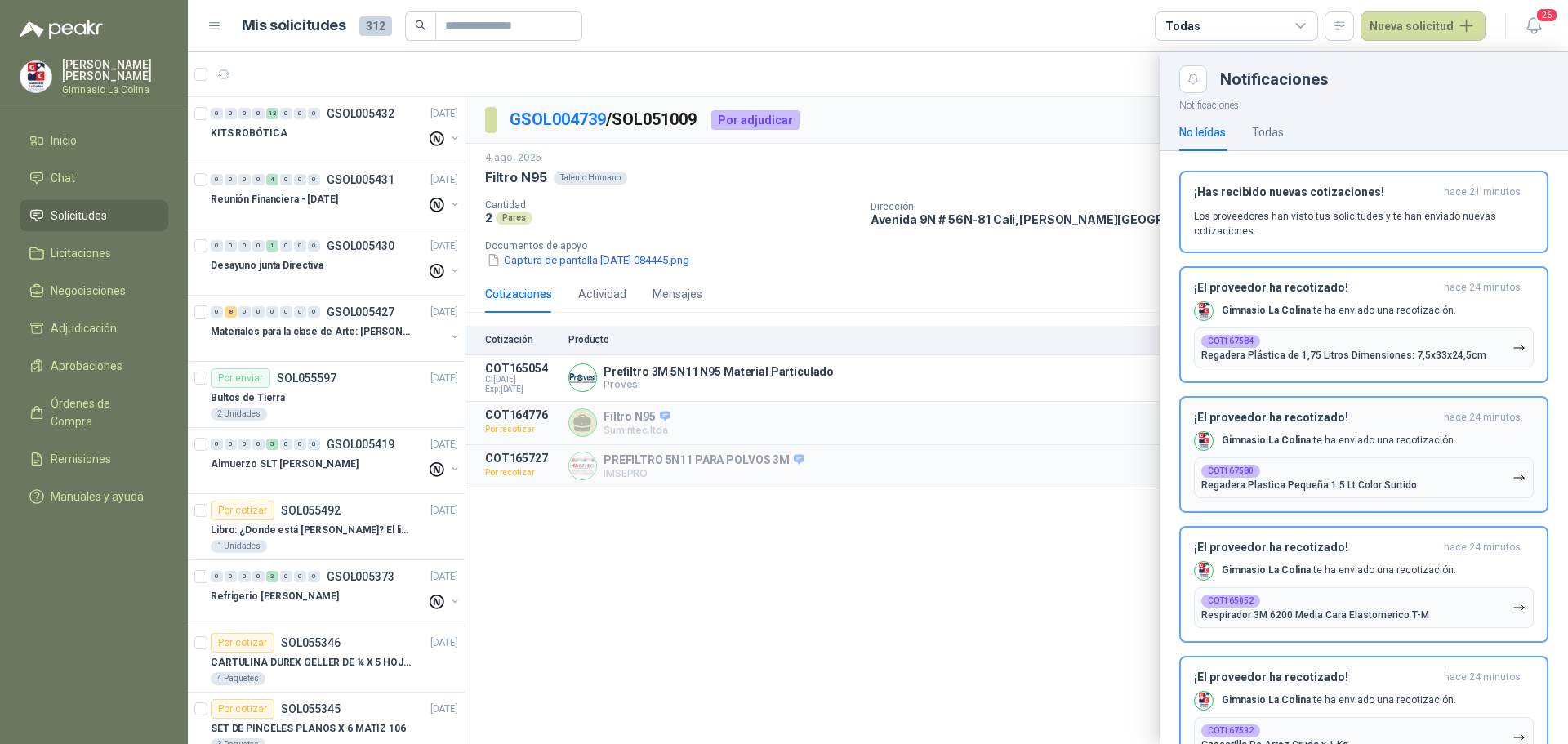
click at [1234, 486] on p "Regadera Plastica Pequeña 1.5 Lt Color Surtido" at bounding box center [1309, 485] width 216 height 12
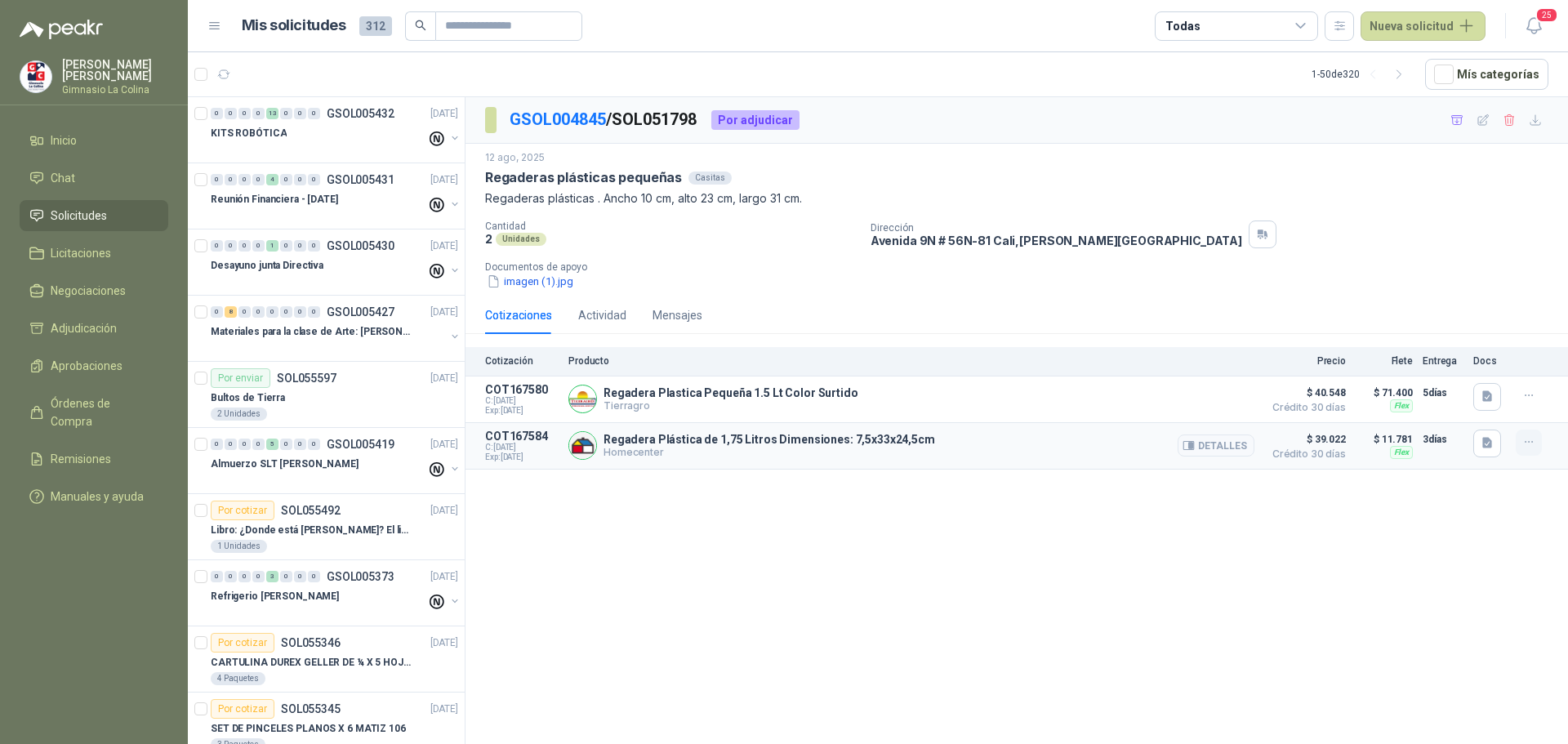
click at [1532, 442] on icon "button" at bounding box center [1529, 442] width 14 height 14
click at [1503, 375] on button "Añadir" at bounding box center [1496, 377] width 131 height 26
click at [1549, 24] on header "Mis solicitudes 312 Todas Nueva solicitud 25" at bounding box center [878, 26] width 1380 height 52
click at [1546, 13] on span "25" at bounding box center [1546, 14] width 23 height 15
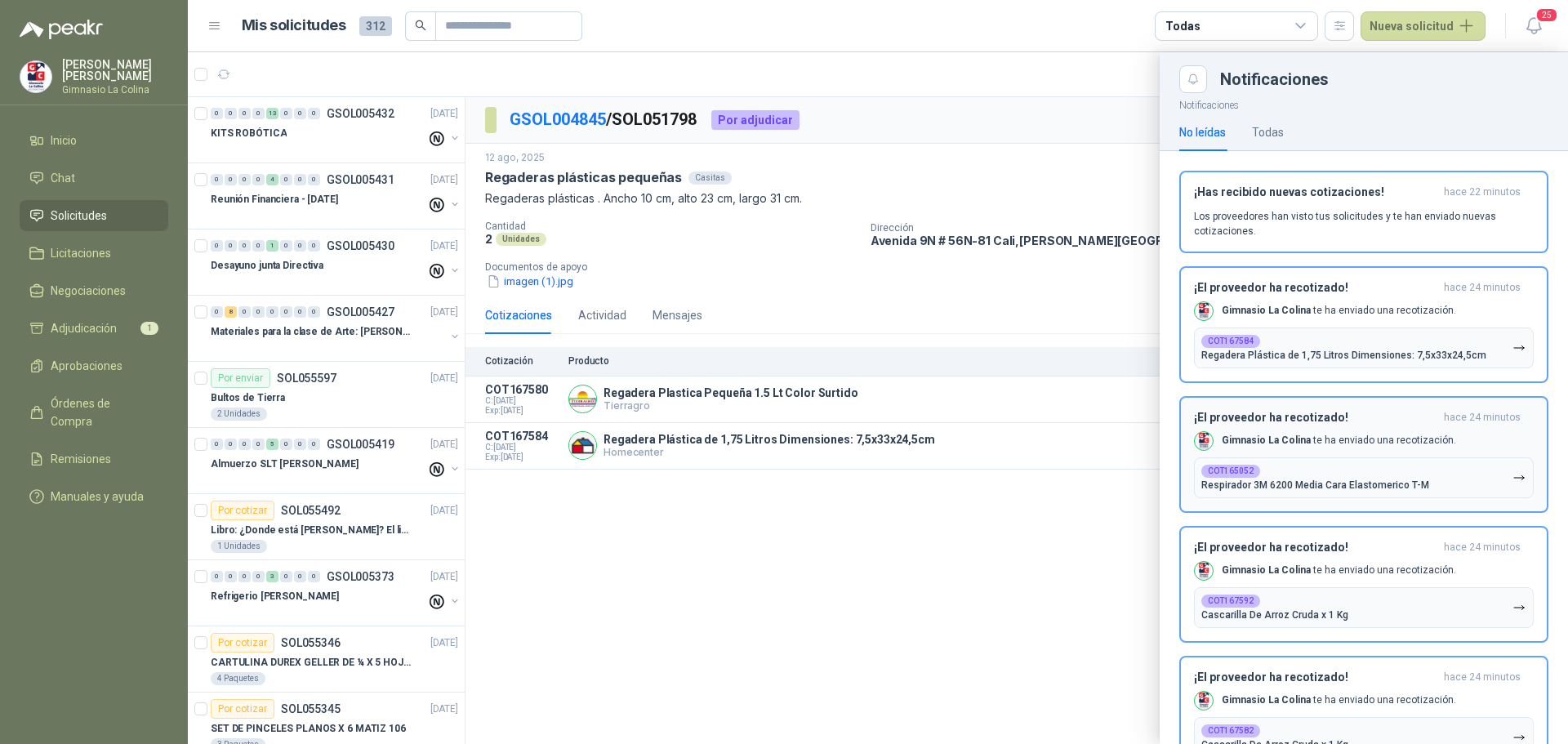
click at [1228, 491] on button "COT165052 Respirador 3M 6200 Media Cara Elastomerico T-M" at bounding box center [1364, 477] width 340 height 41
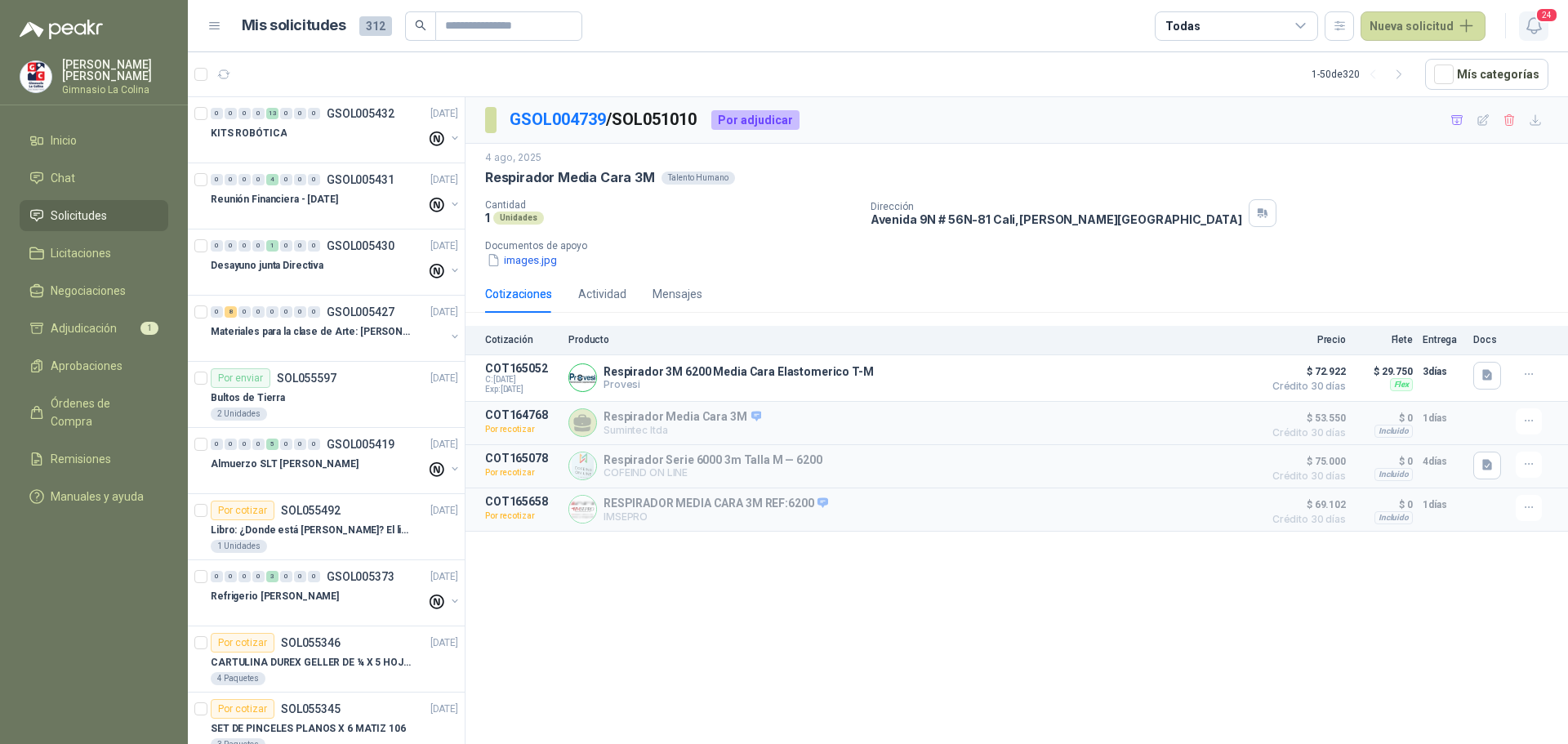
click at [1546, 16] on span "24" at bounding box center [1546, 14] width 23 height 15
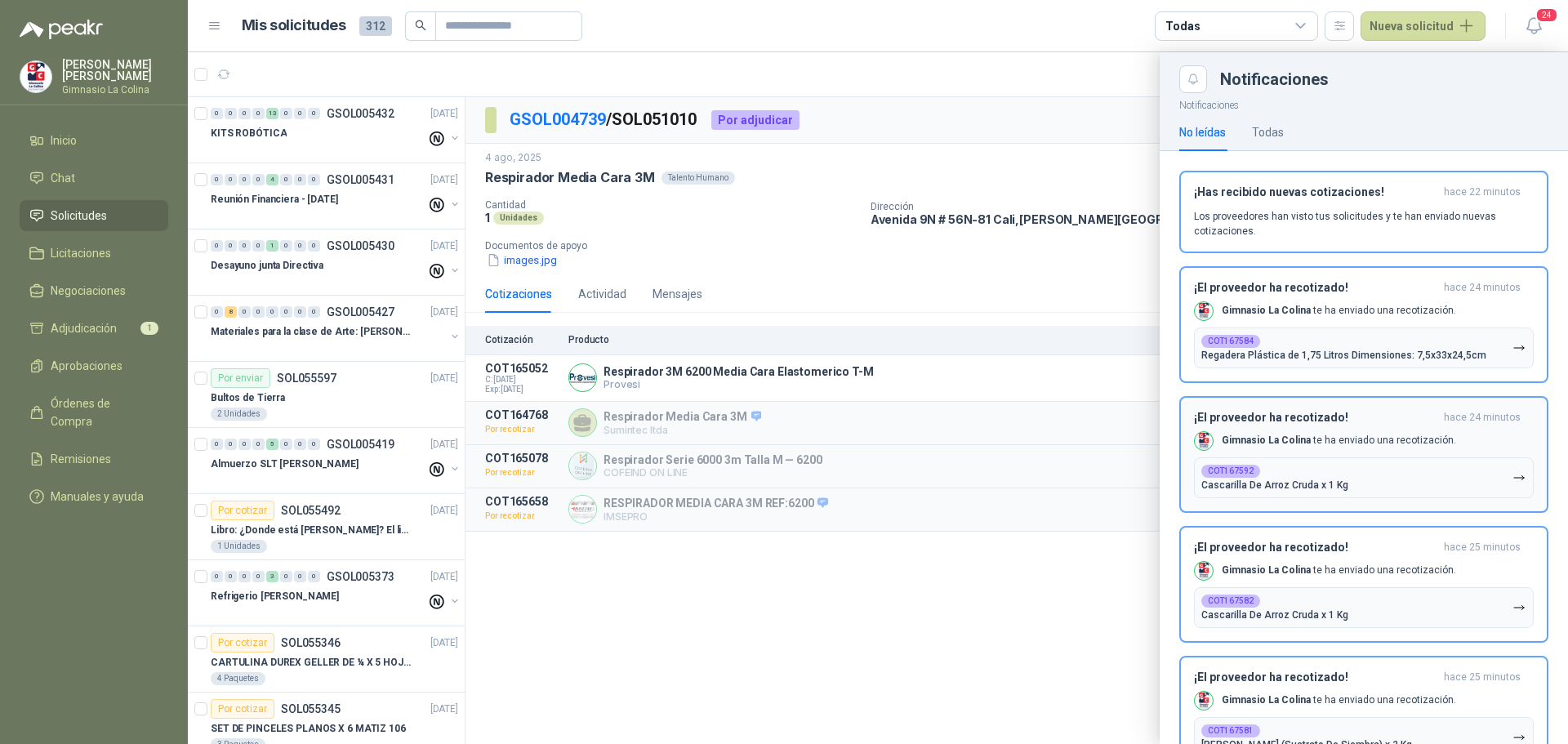
click at [1246, 479] on p "Cascarilla De Arroz Cruda x 1 Kg" at bounding box center [1274, 485] width 147 height 12
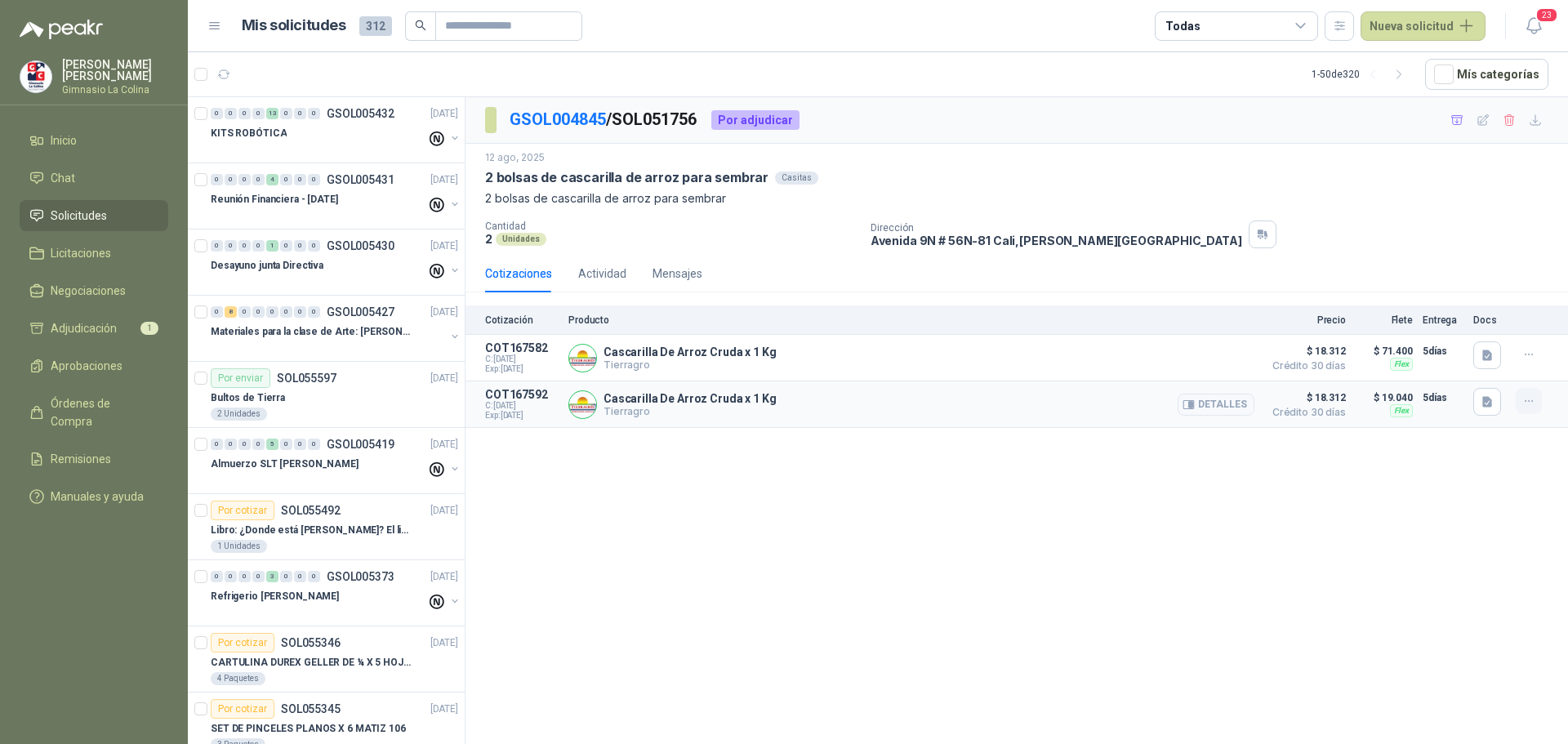
click at [1525, 406] on icon "button" at bounding box center [1529, 401] width 14 height 14
click at [1490, 333] on button "Añadir" at bounding box center [1496, 336] width 131 height 26
click at [1551, 13] on span "23" at bounding box center [1546, 14] width 23 height 15
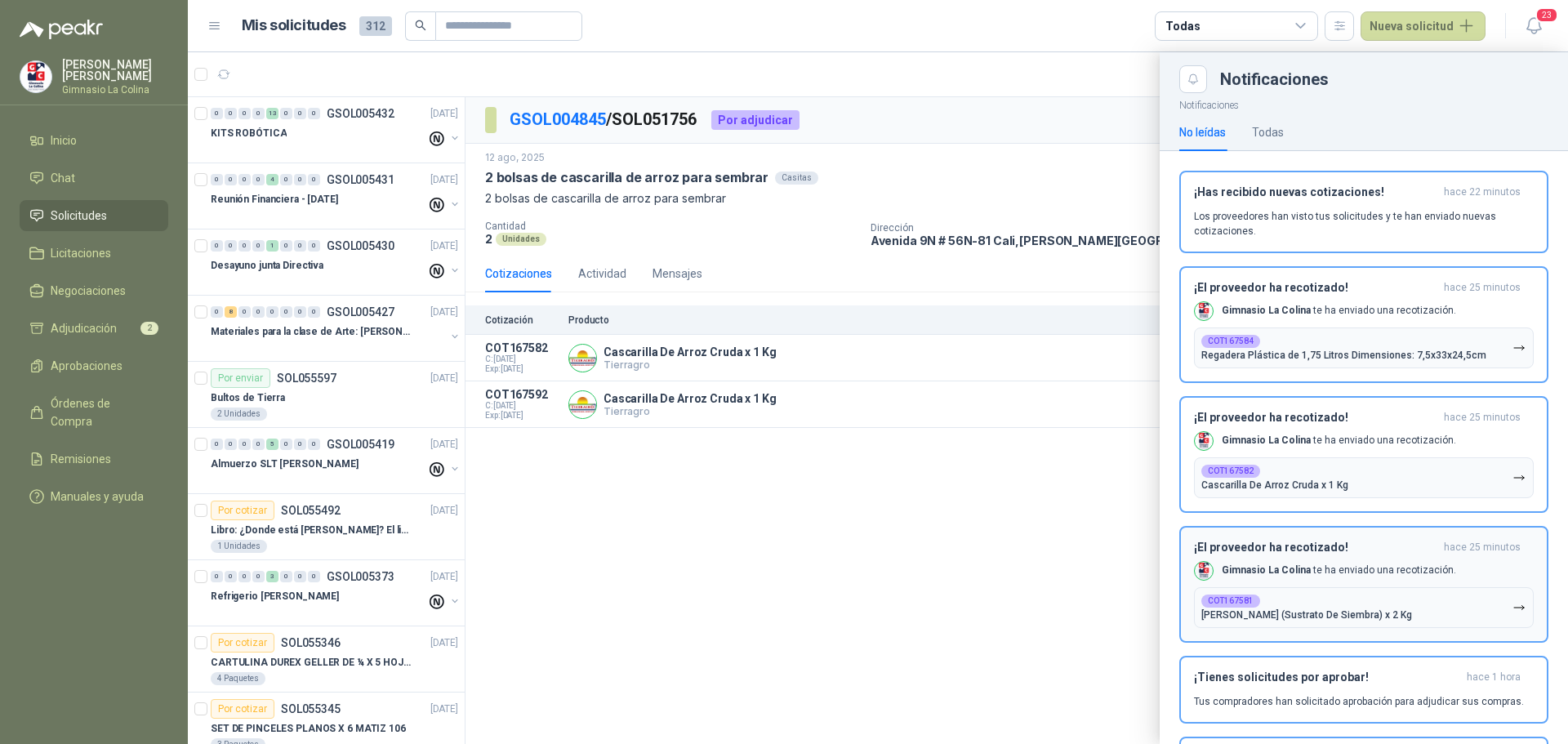
click at [1242, 618] on p "[PERSON_NAME] (Sustrato De Siembra) x 2 Kg" at bounding box center [1306, 615] width 210 height 12
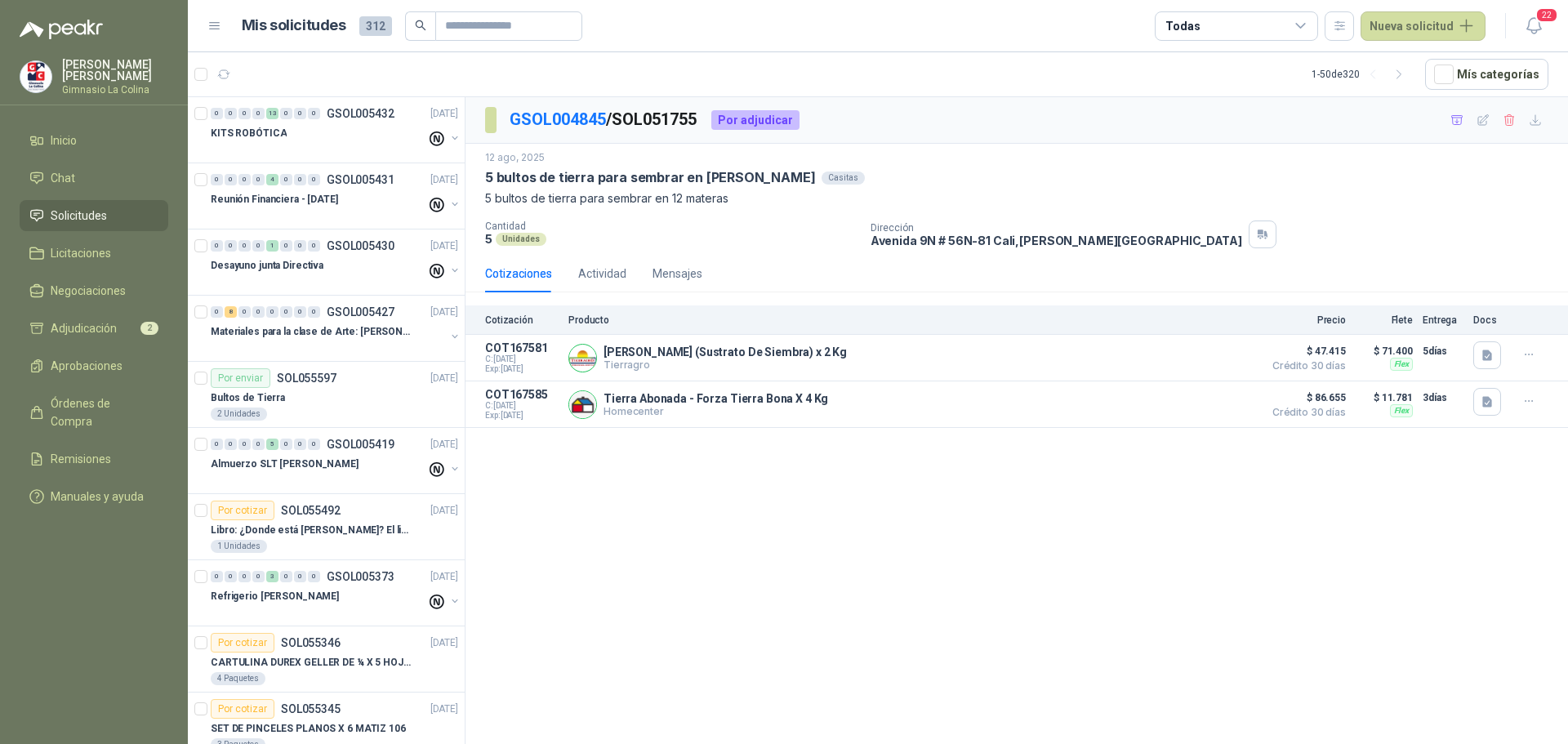
click at [1259, 27] on div "Todas" at bounding box center [1237, 26] width 163 height 30
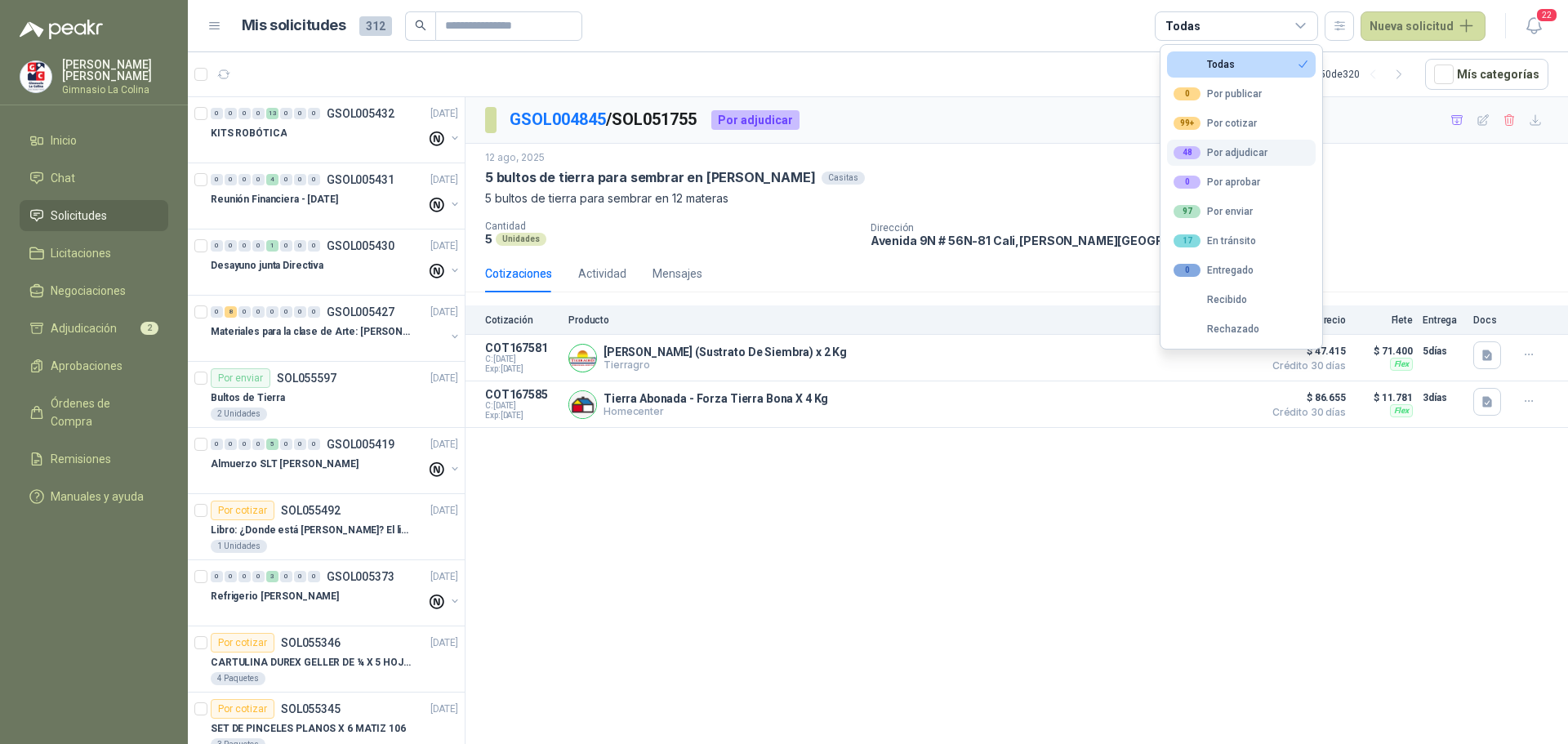
click at [1233, 149] on div "48 Por adjudicar" at bounding box center [1220, 153] width 94 height 13
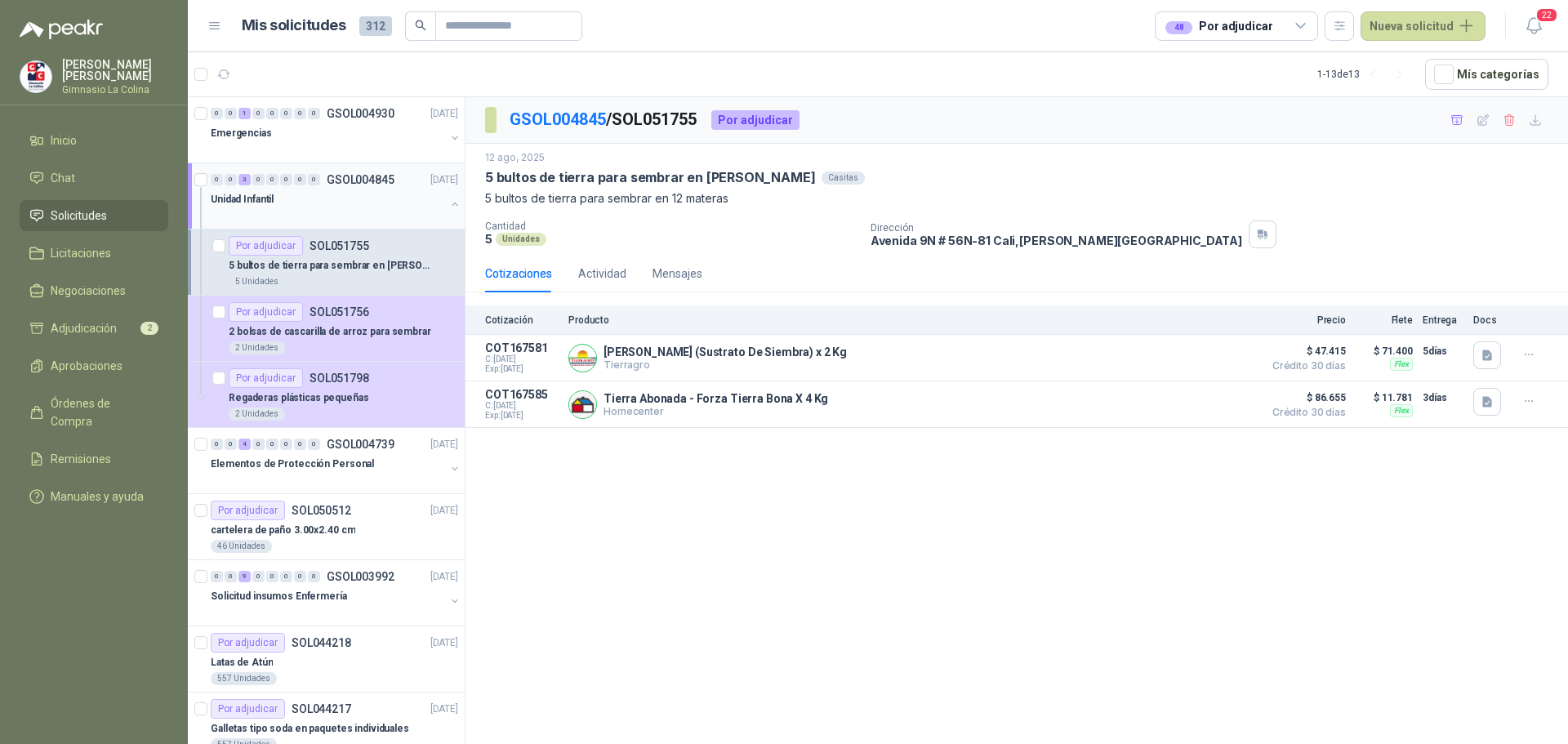
click at [329, 186] on div "0 0 3 0 0 0 0 0 GSOL004845 [DATE]" at bounding box center [336, 180] width 251 height 20
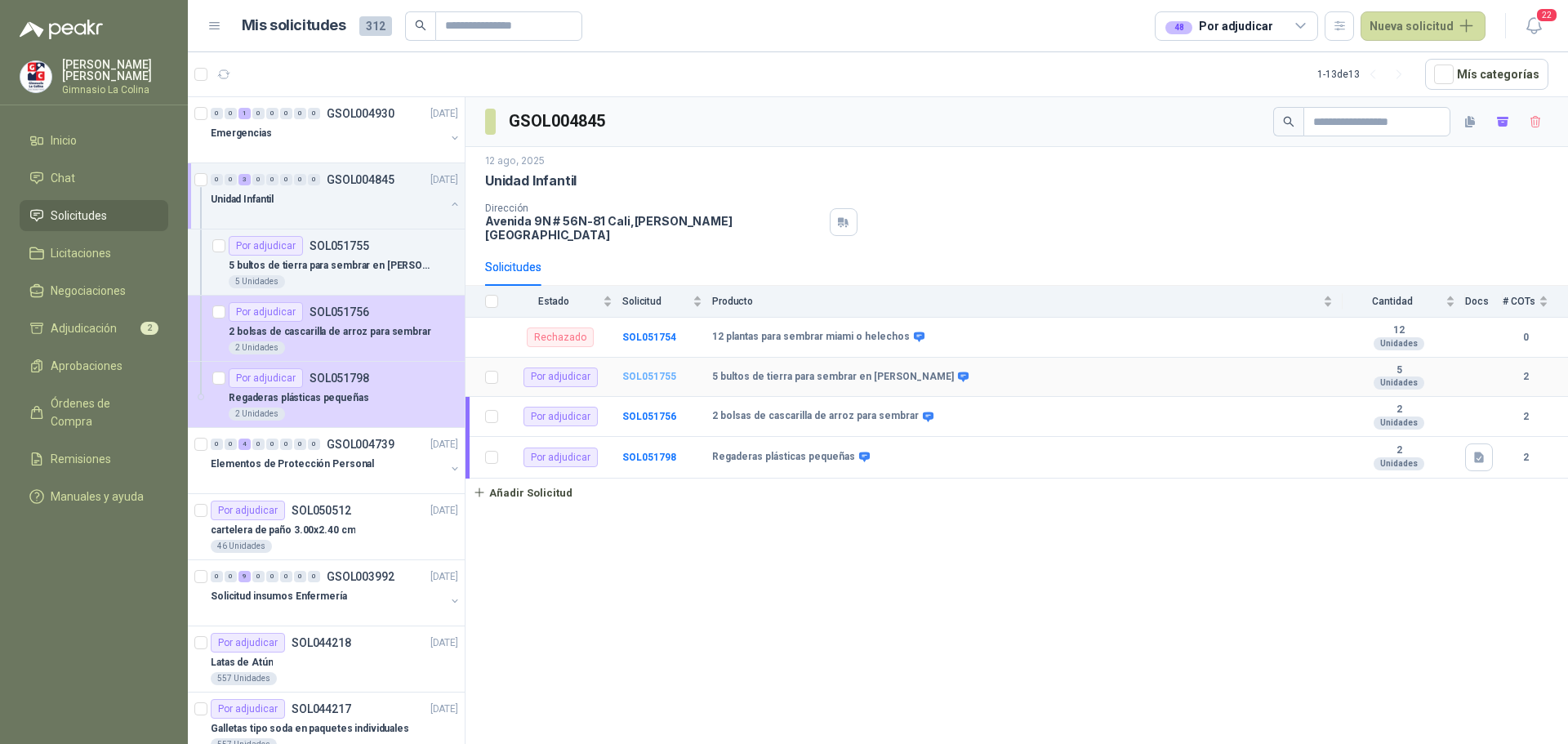
click at [644, 371] on b "SOL051755" at bounding box center [649, 377] width 54 height 12
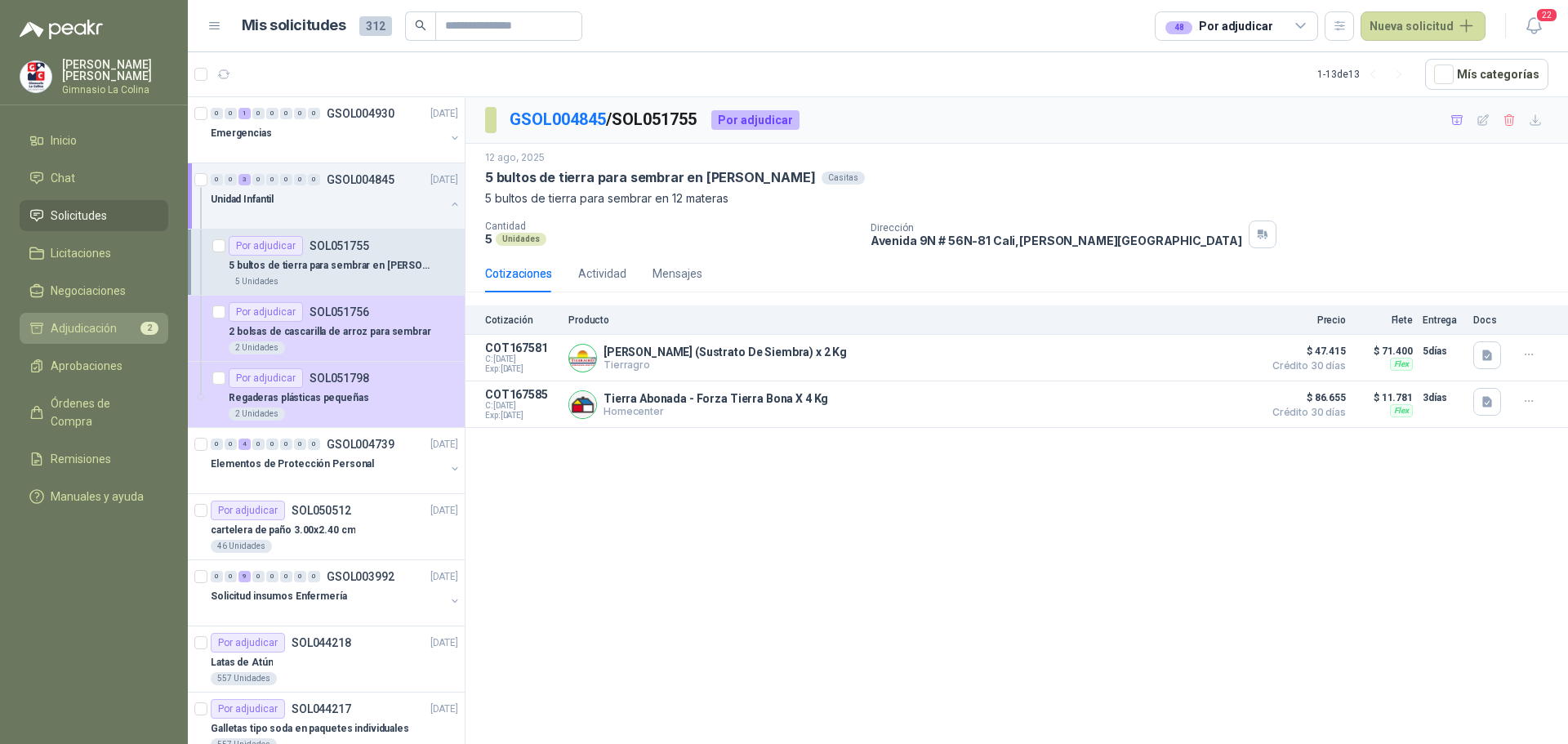
click at [92, 320] on span "Adjudicación" at bounding box center [83, 329] width 66 height 18
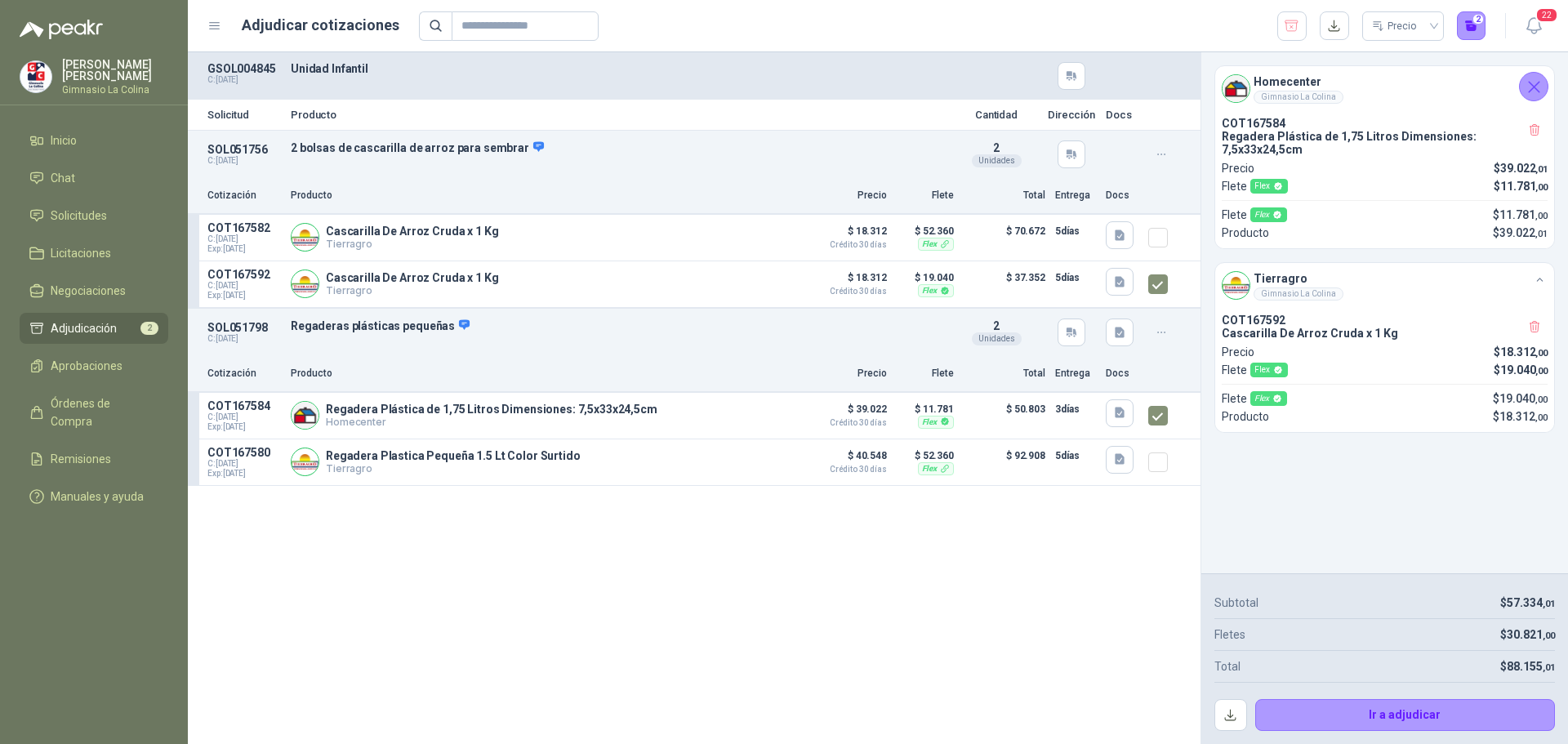
click at [96, 327] on span "Adjudicación" at bounding box center [83, 329] width 66 height 18
click at [1558, 16] on header "Adjudicar cotizaciones Precio 2 22" at bounding box center [878, 26] width 1380 height 52
click at [78, 214] on span "Solicitudes" at bounding box center [79, 216] width 56 height 18
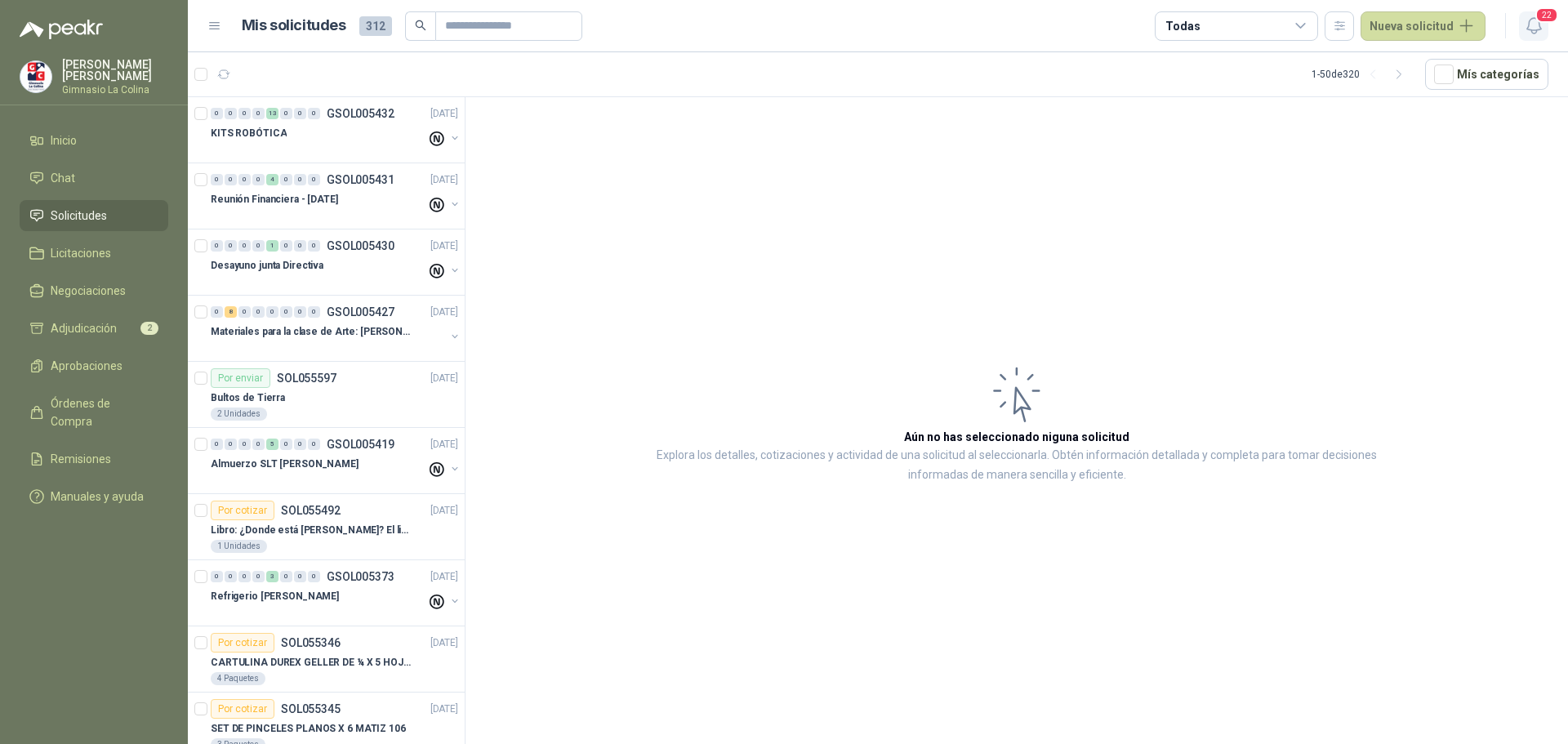
click at [1544, 21] on span "22" at bounding box center [1546, 14] width 23 height 15
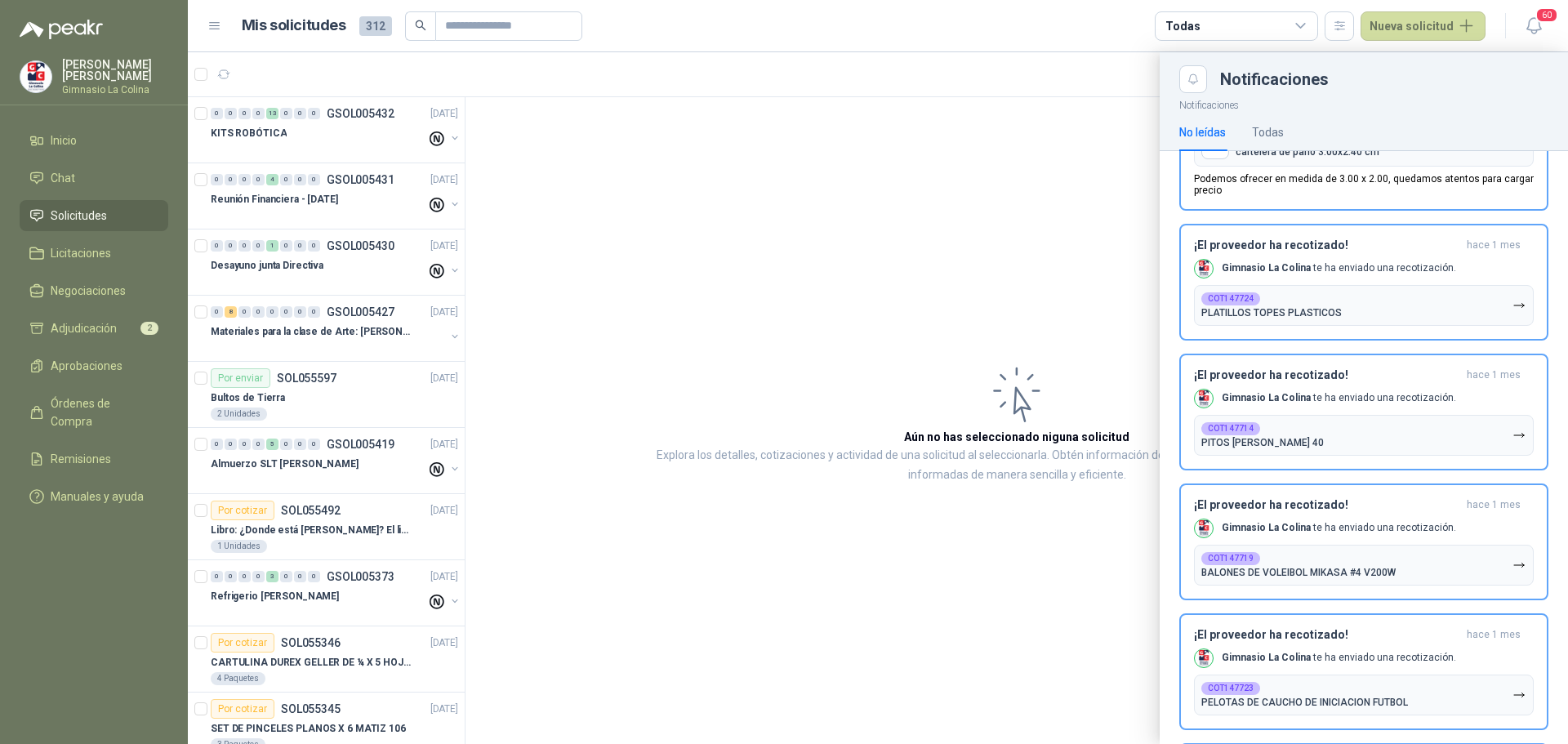
scroll to position [2780, 0]
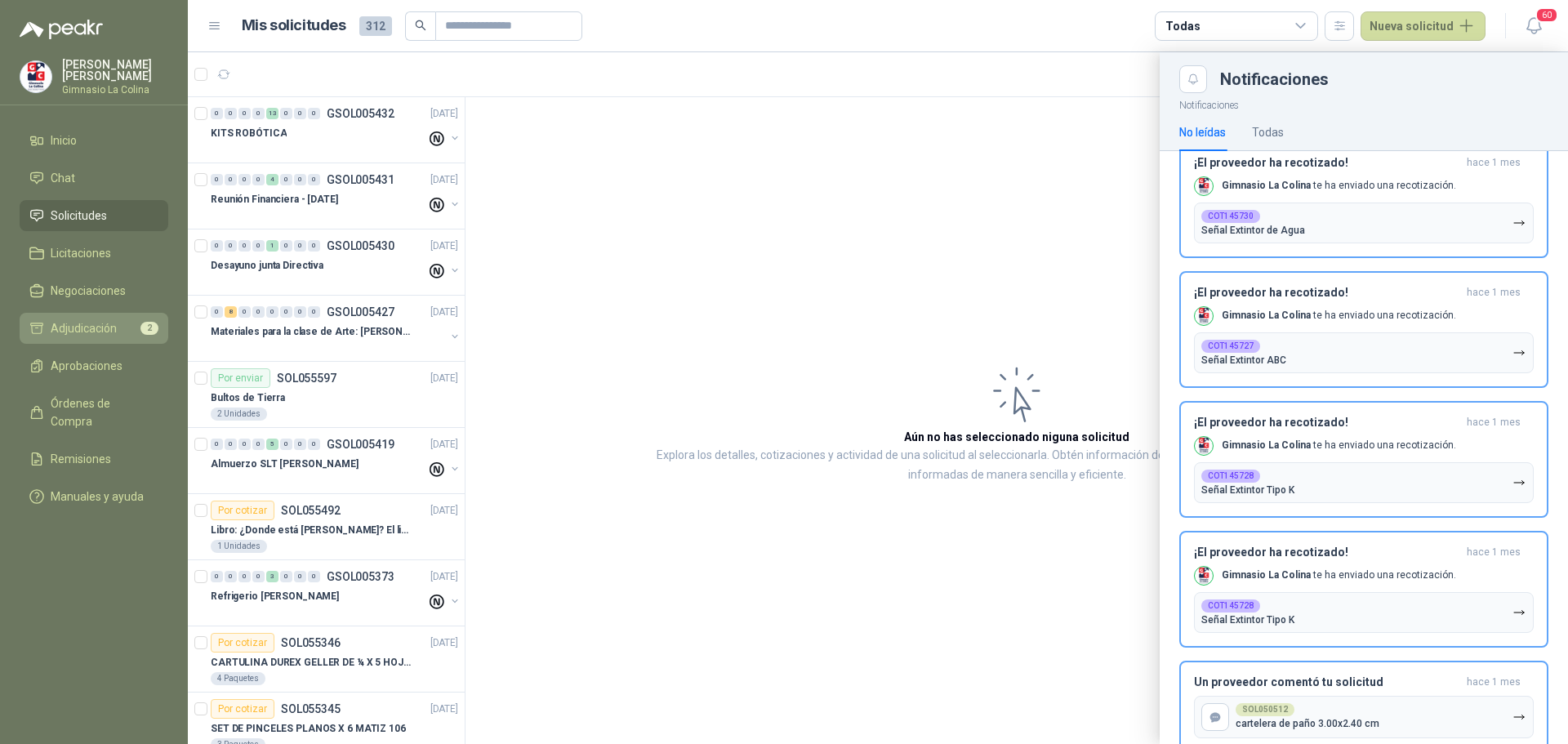
click at [85, 335] on link "Adjudicación 2" at bounding box center [94, 328] width 149 height 31
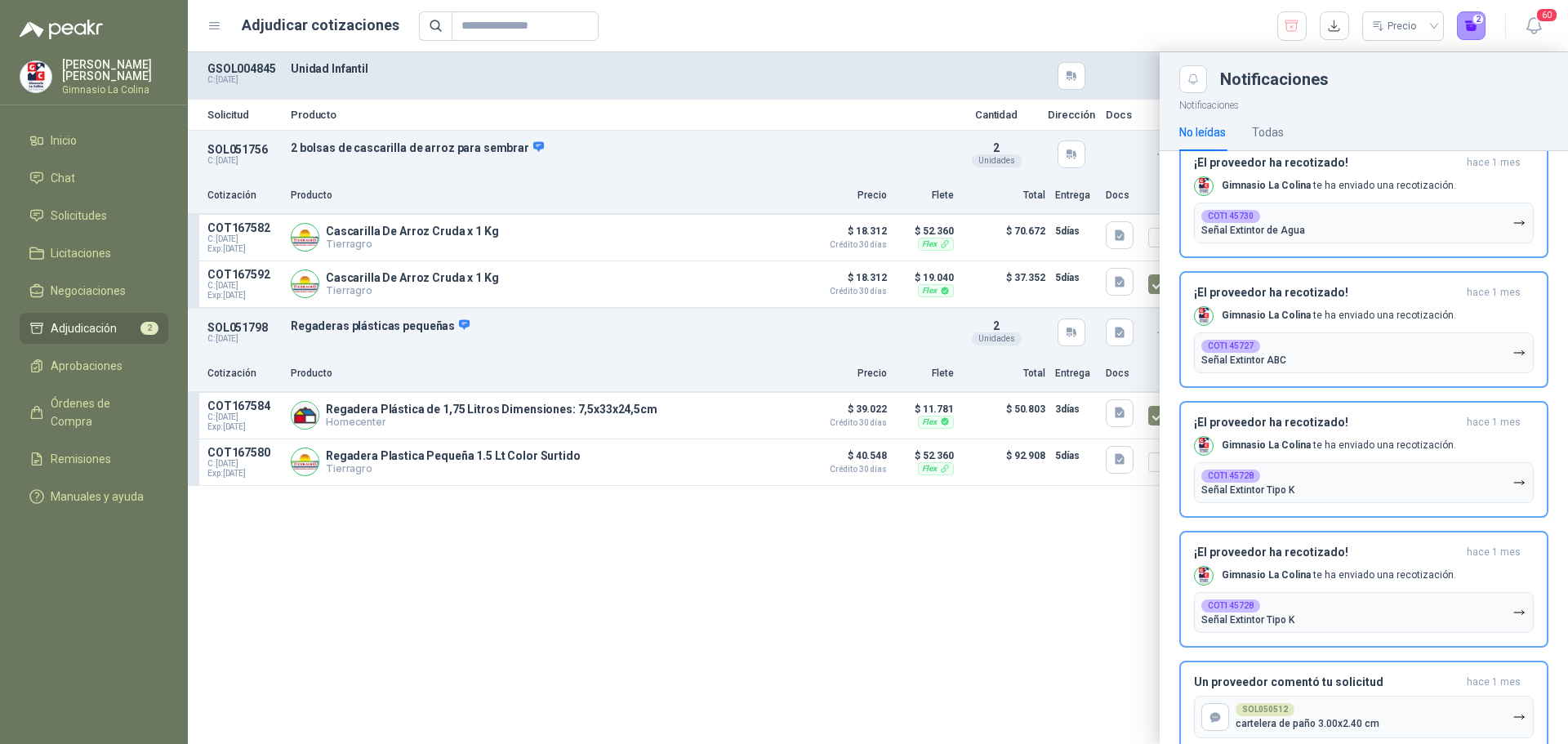
click at [854, 638] on div at bounding box center [878, 398] width 1380 height 692
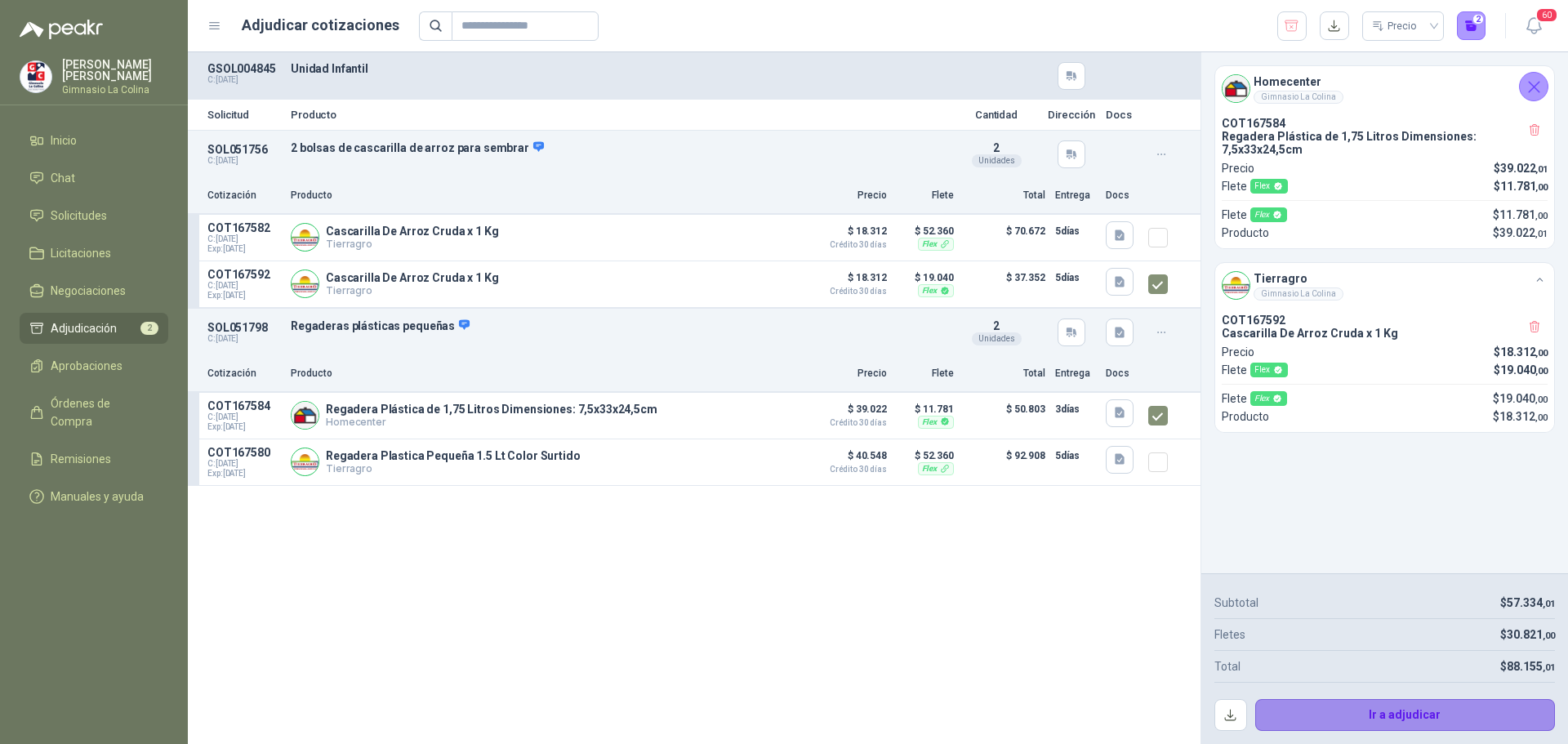
click at [1421, 705] on button "Ir a adjudicar" at bounding box center [1405, 715] width 301 height 33
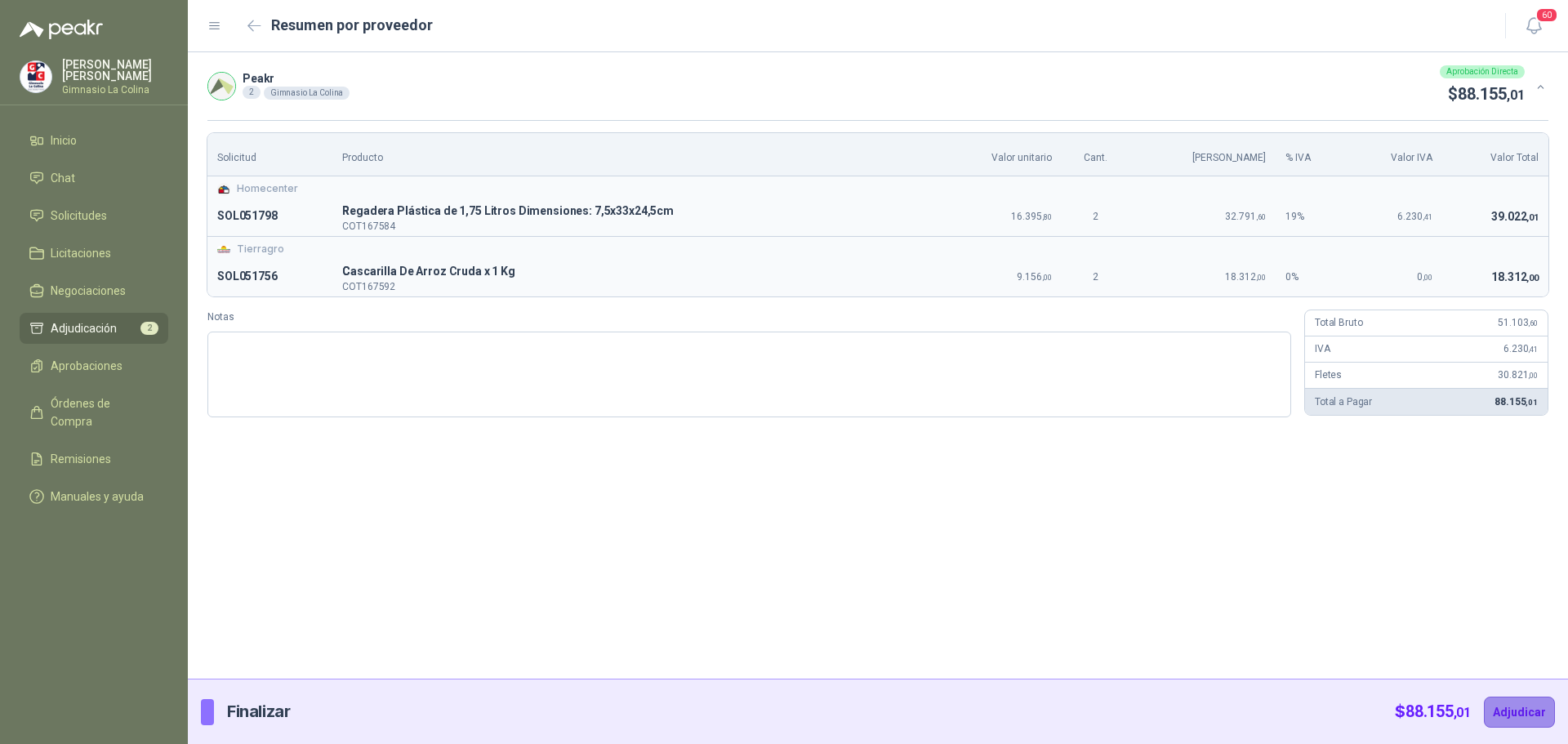
click at [1518, 708] on button "Adjudicar" at bounding box center [1519, 711] width 71 height 31
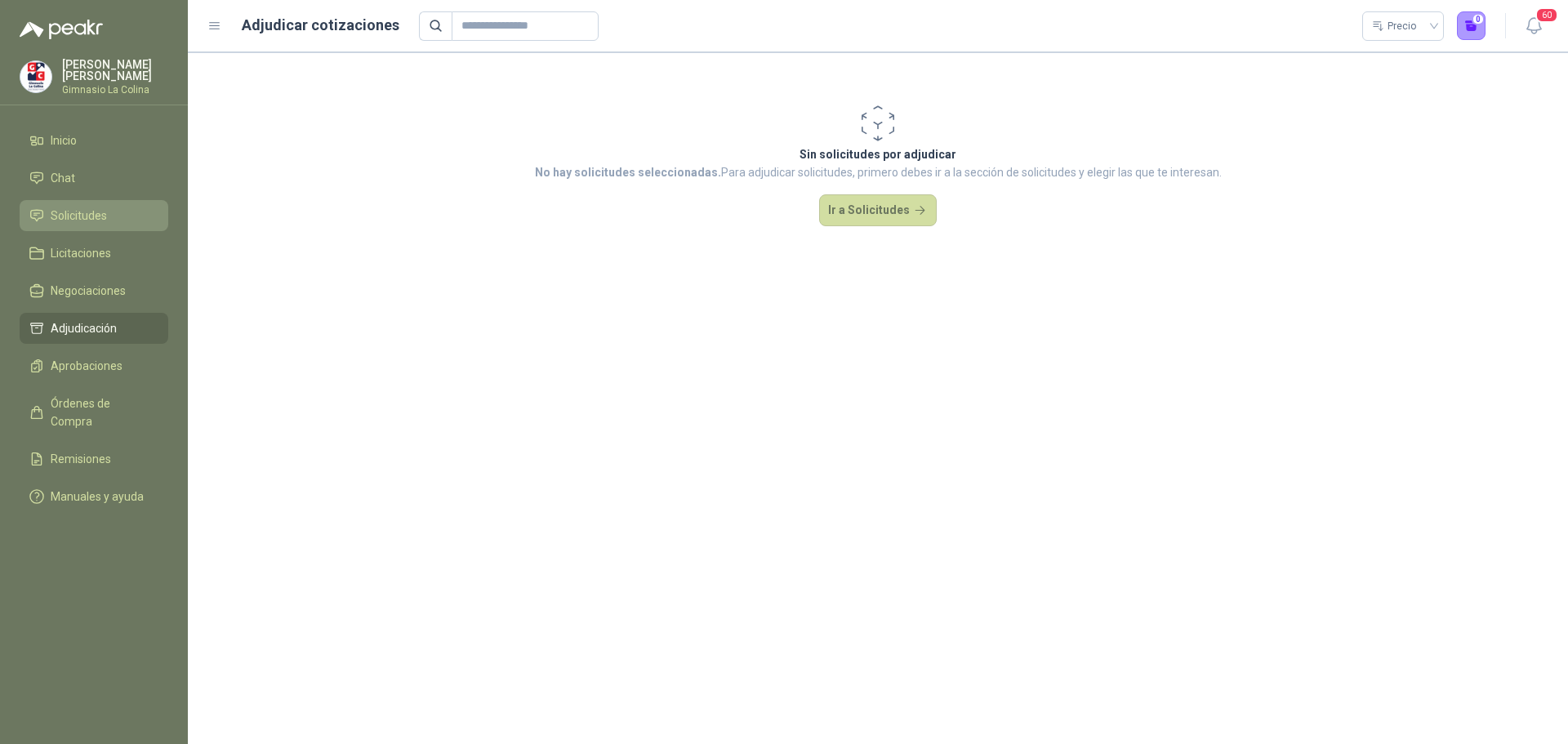
click at [73, 207] on span "Solicitudes" at bounding box center [79, 216] width 56 height 18
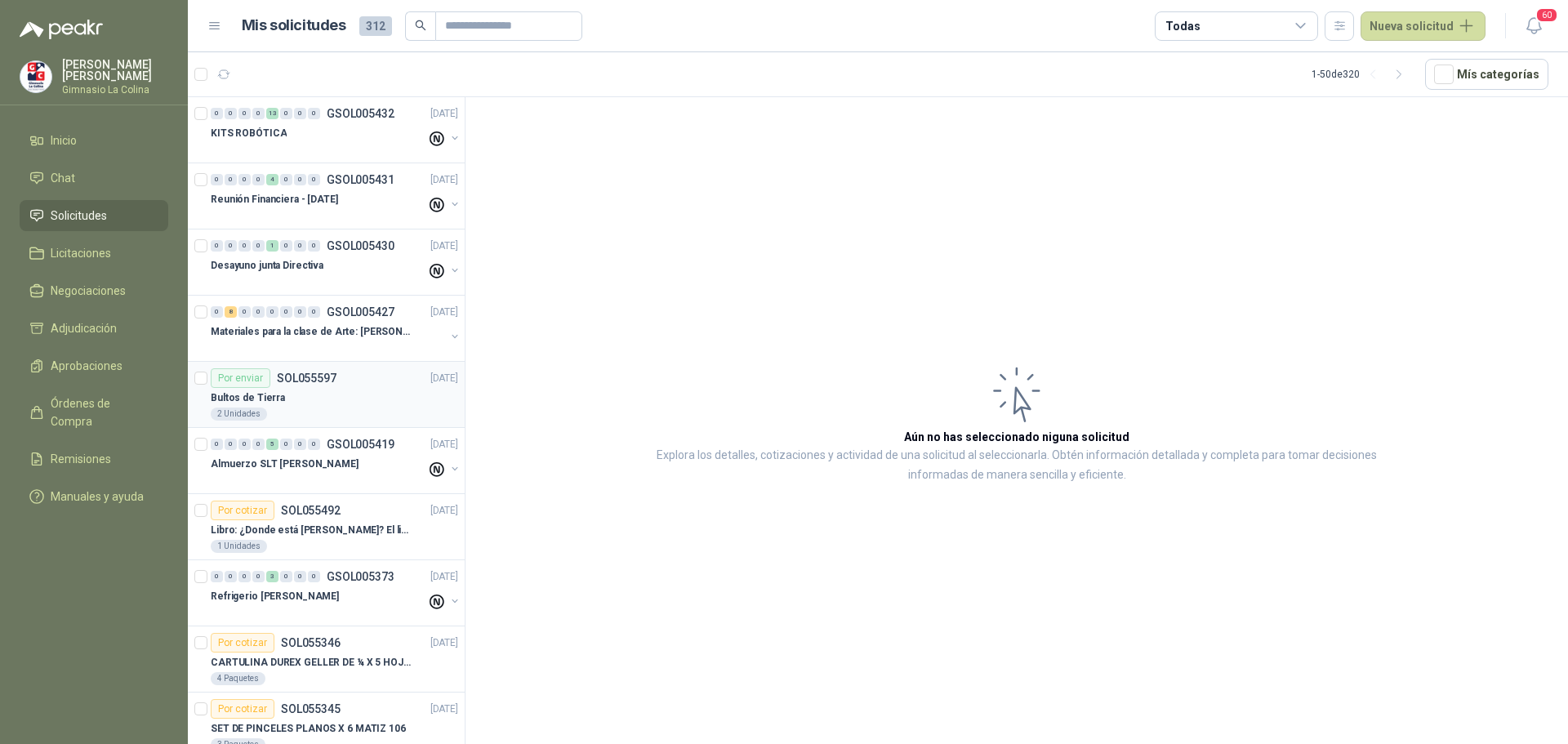
click at [327, 409] on div "2 Unidades" at bounding box center [334, 414] width 247 height 13
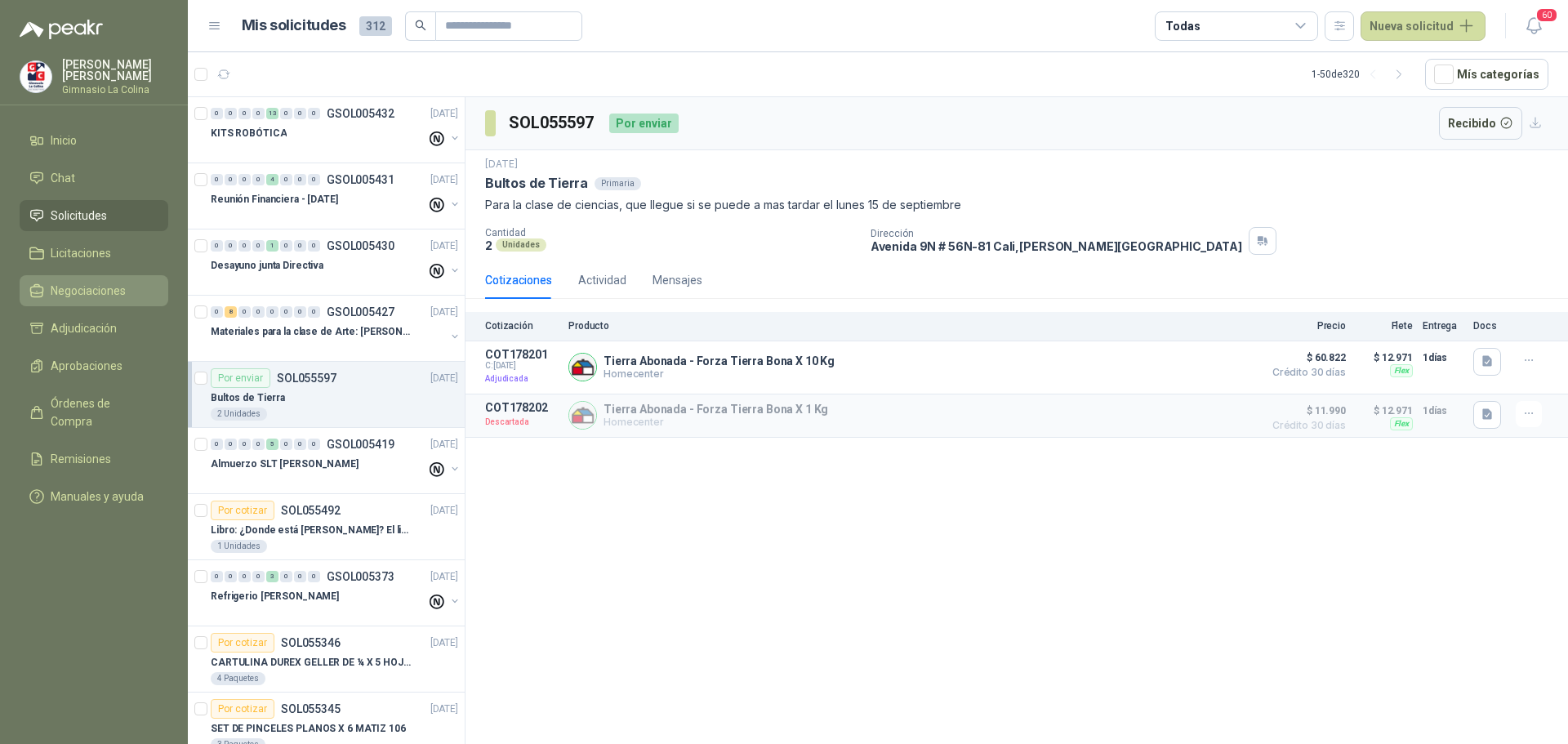
click at [95, 284] on span "Negociaciones" at bounding box center [88, 291] width 75 height 18
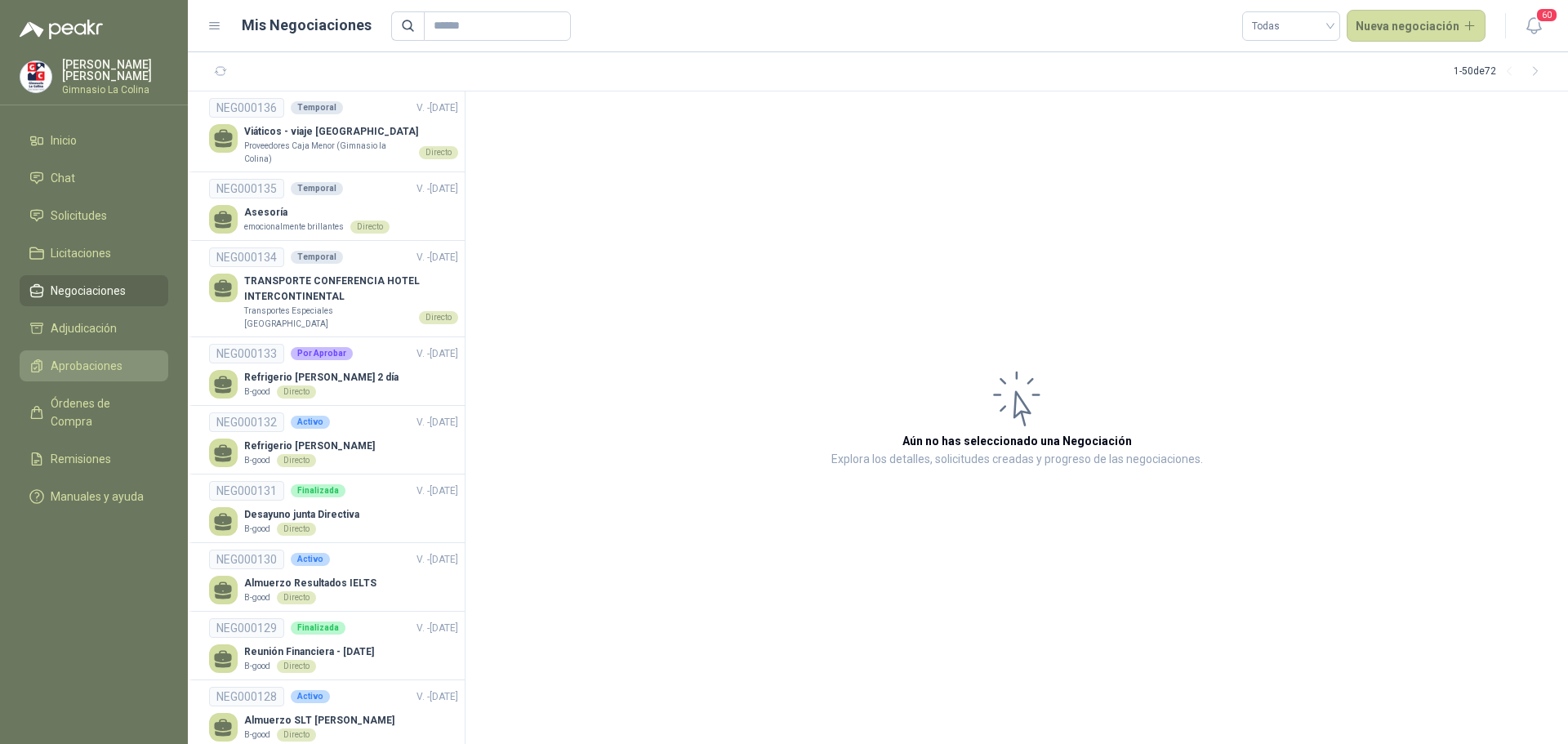
click at [88, 360] on span "Aprobaciones" at bounding box center [87, 366] width 72 height 18
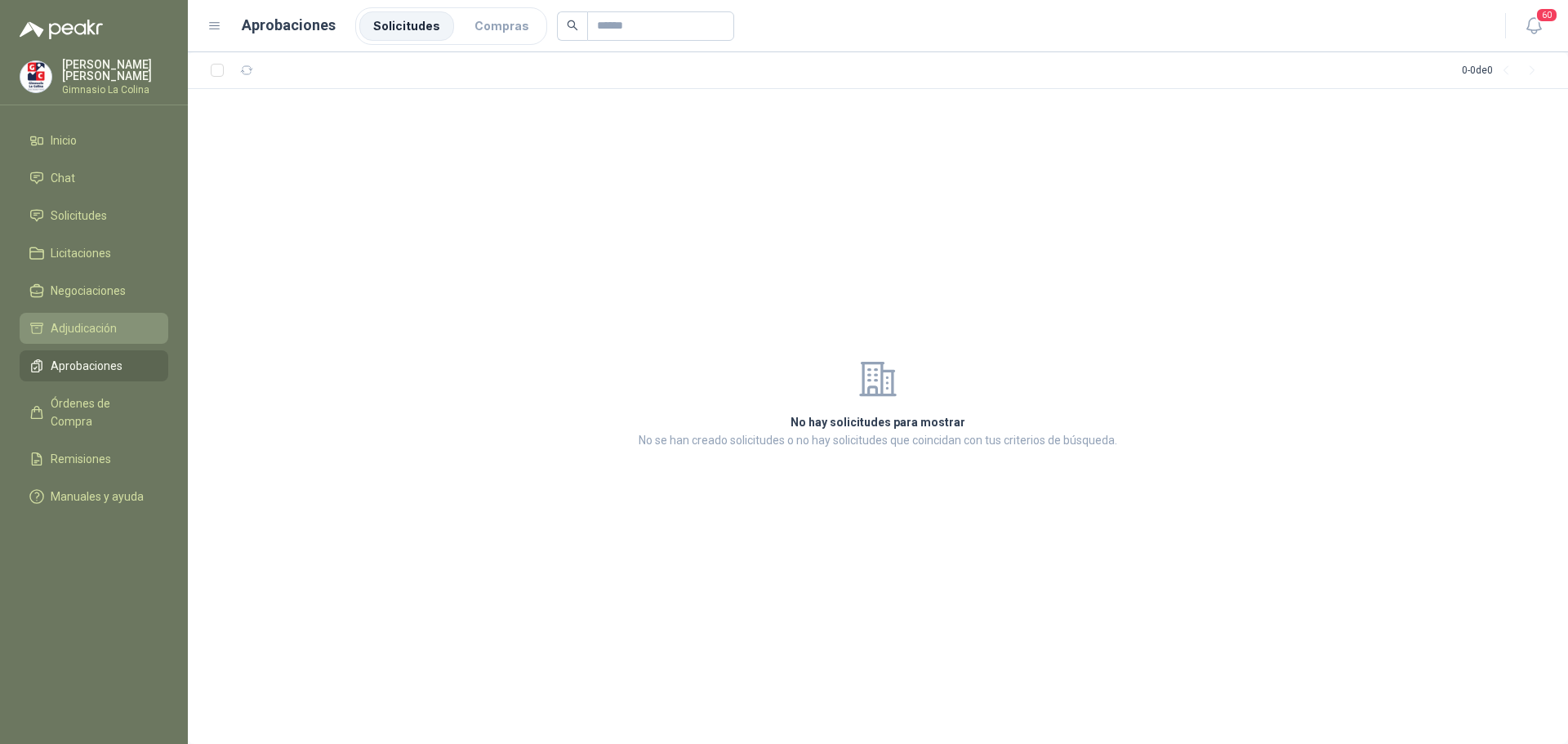
click at [69, 315] on link "Adjudicación" at bounding box center [94, 328] width 149 height 31
